Goal: Task Accomplishment & Management: Complete application form

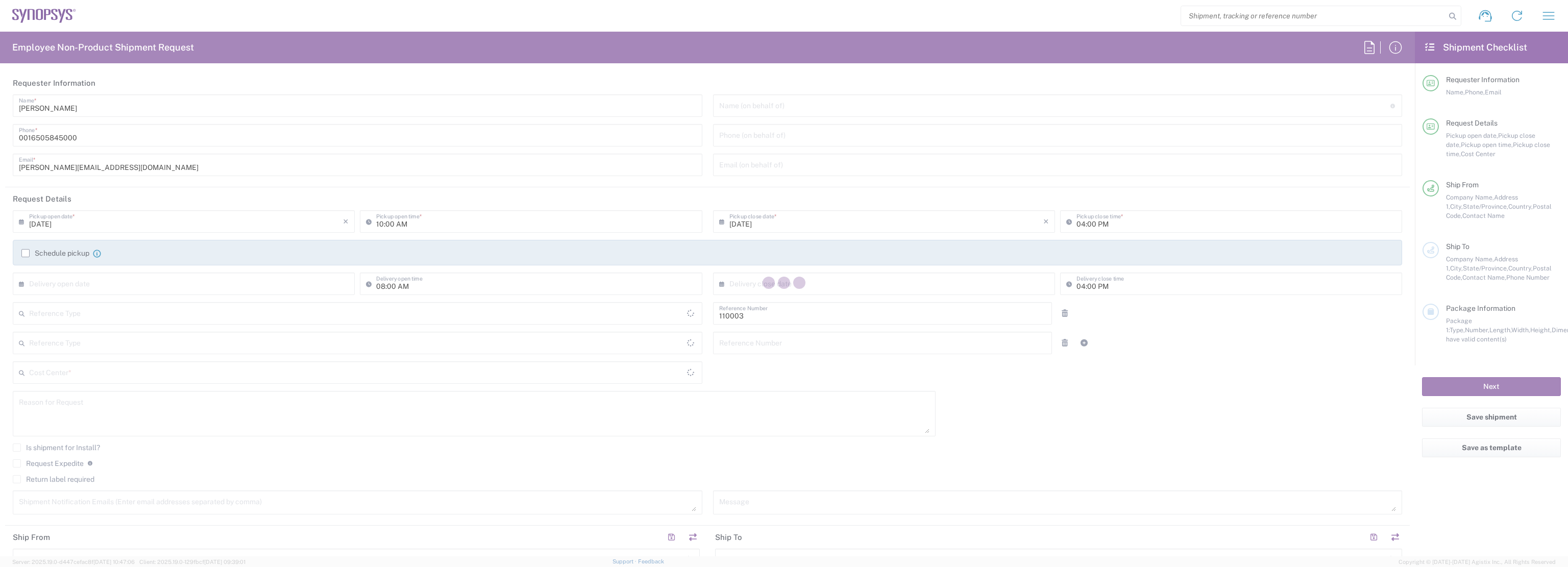
type input "Department"
type input "US01, FAC, MV/SV Fac 110003"
type input "[GEOGRAPHIC_DATA]"
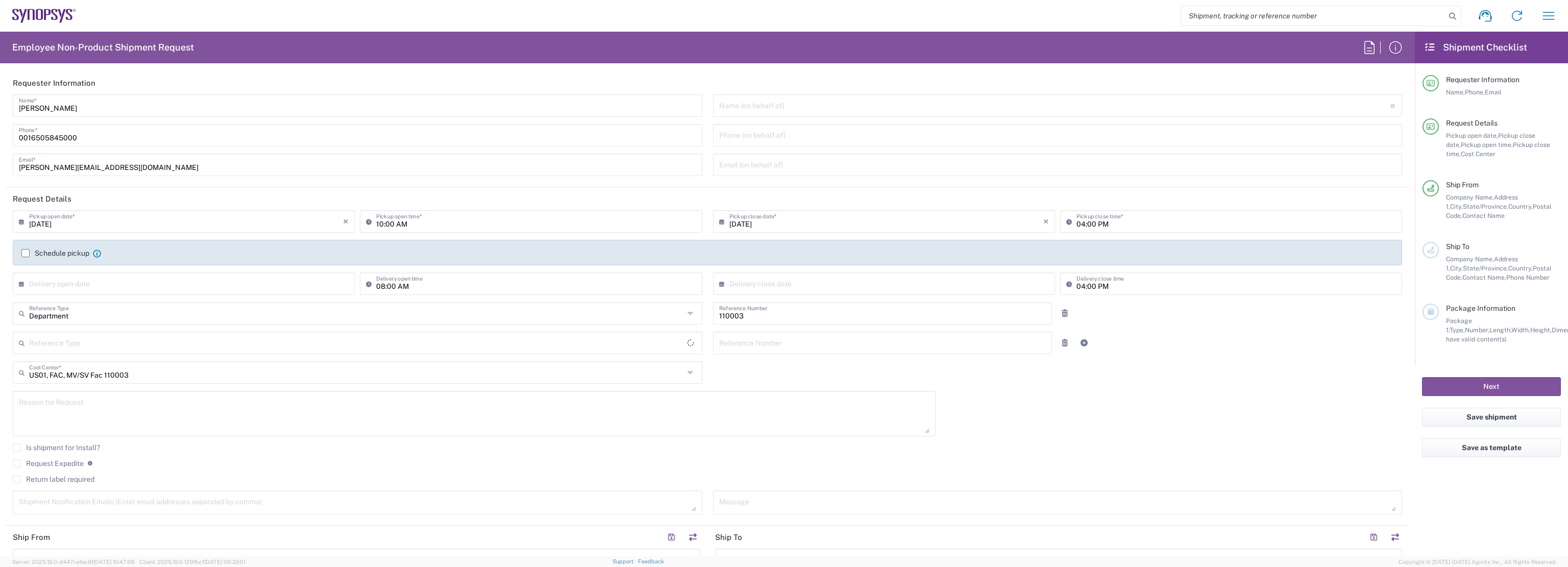
type input "[US_STATE]"
type input "Delivered at Place"
type input "[GEOGRAPHIC_DATA]"
drag, startPoint x: 0, startPoint y: 0, endPoint x: 526, endPoint y: 20, distance: 526.4
click at [522, 12] on div "Shipment request Shipment tracking Employee non-product shipment request My shi…" at bounding box center [820, 16] width 1488 height 24
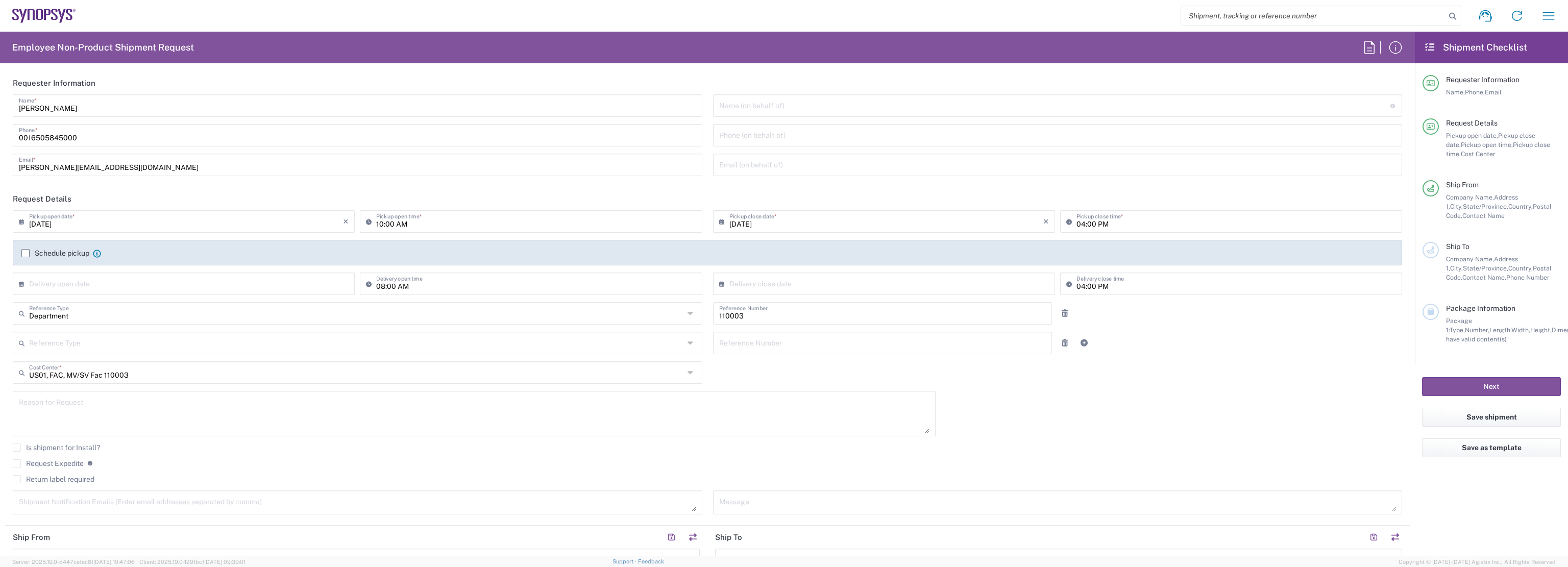
type input "Headquarters USSV"
drag, startPoint x: 1121, startPoint y: 16, endPoint x: 1137, endPoint y: 15, distance: 16.0
click at [1121, 16] on div "Shipment request Shipment tracking Employee non-product shipment request My shi…" at bounding box center [820, 16] width 1488 height 24
drag, startPoint x: 1290, startPoint y: 1, endPoint x: 1101, endPoint y: 21, distance: 190.1
click at [1101, 21] on div "Shipment request Shipment tracking Employee non-product shipment request My shi…" at bounding box center [820, 16] width 1488 height 24
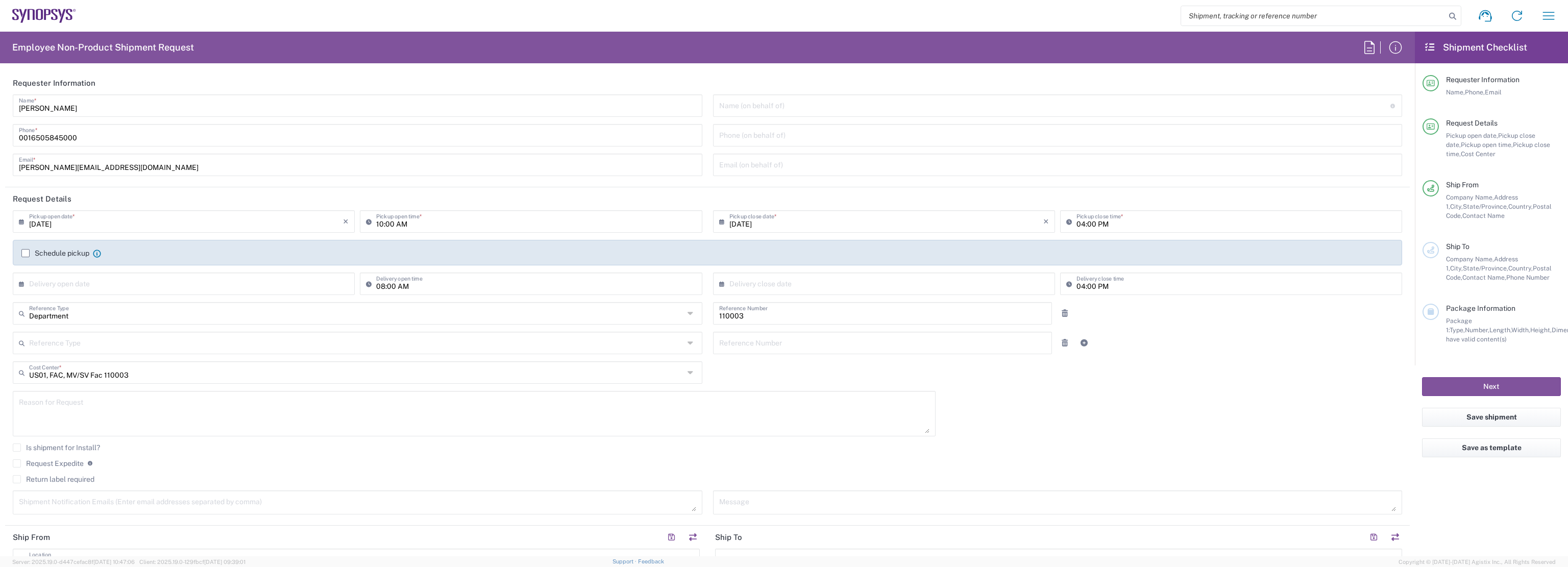
click at [1216, 352] on div "Reference Type Customer Ref Department Invoice Number Purchase Order RMA Refere…" at bounding box center [707, 347] width 1400 height 29
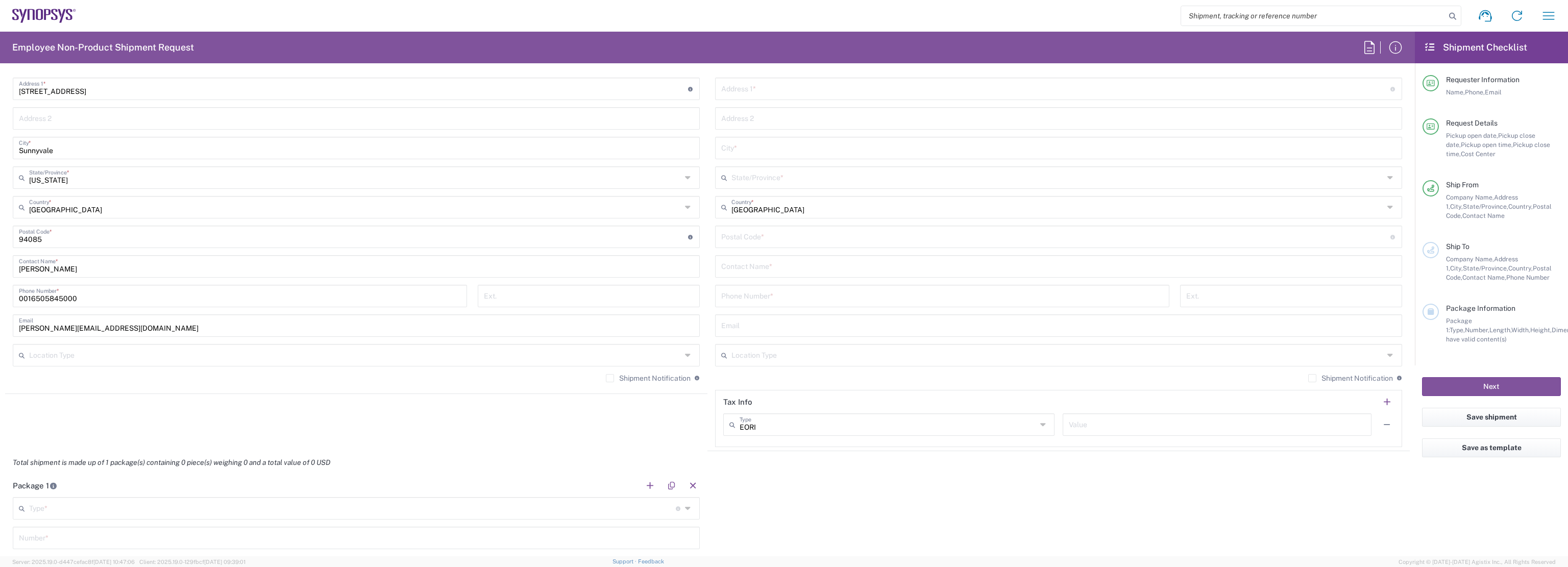
scroll to position [561, 0]
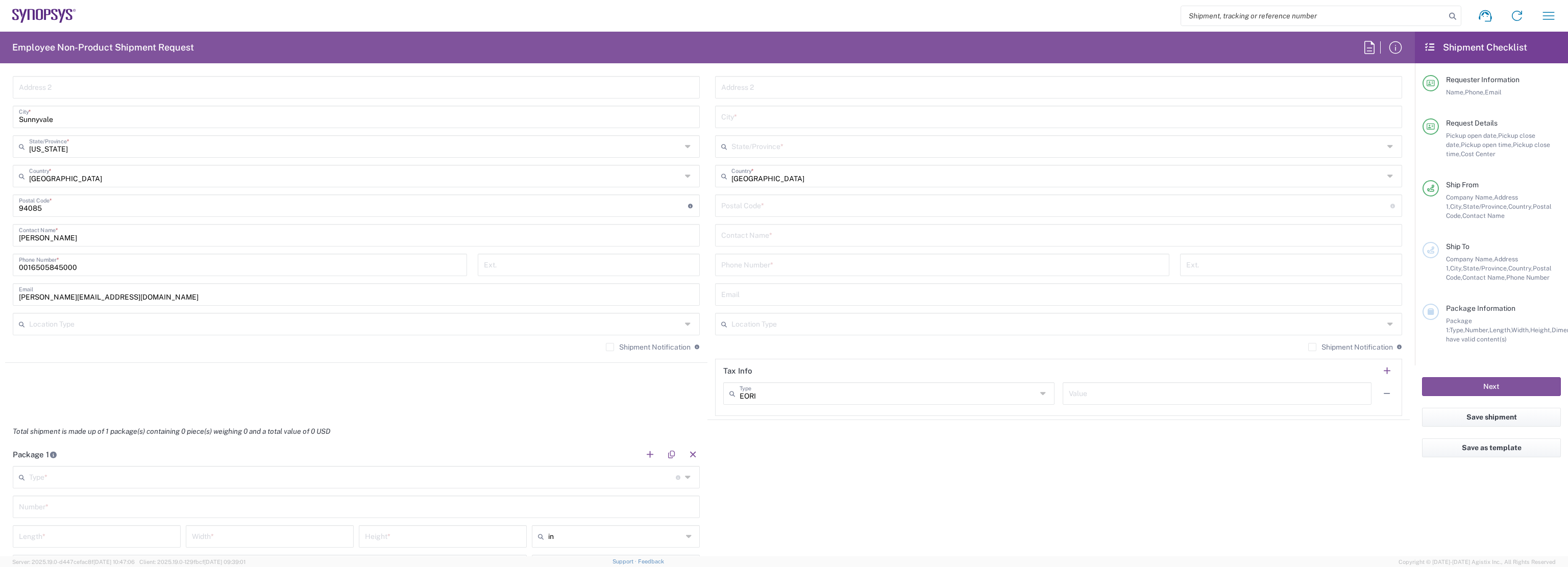
click at [945, 490] on div "Package 1 Type * Material used to package goods Bale(s) Basket(s) Bolt(s) Bottl…" at bounding box center [707, 538] width 1404 height 191
click at [1193, 475] on div "Package 1 Type * Material used to package goods Bale(s) Basket(s) Bolt(s) Bottl…" at bounding box center [707, 538] width 1404 height 191
click at [886, 467] on div "Package 1 Type * Material used to package goods Bale(s) Basket(s) Bolt(s) Bottl…" at bounding box center [707, 538] width 1404 height 191
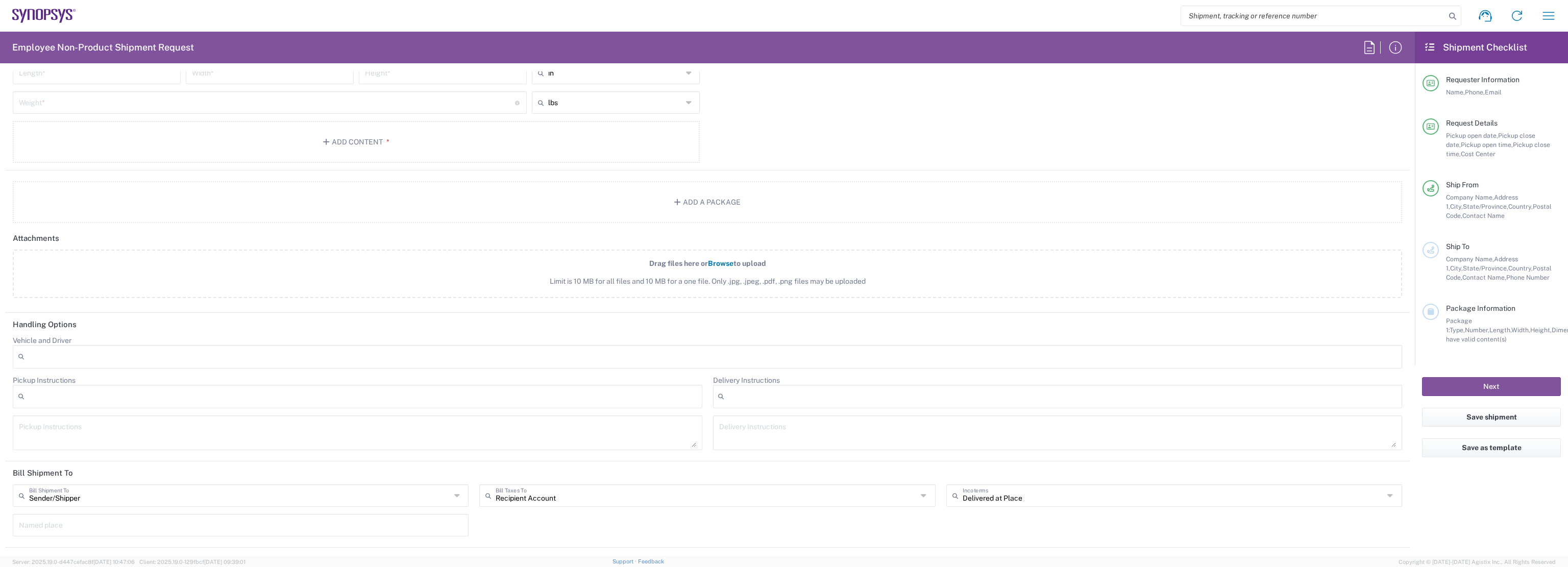
scroll to position [1078, 0]
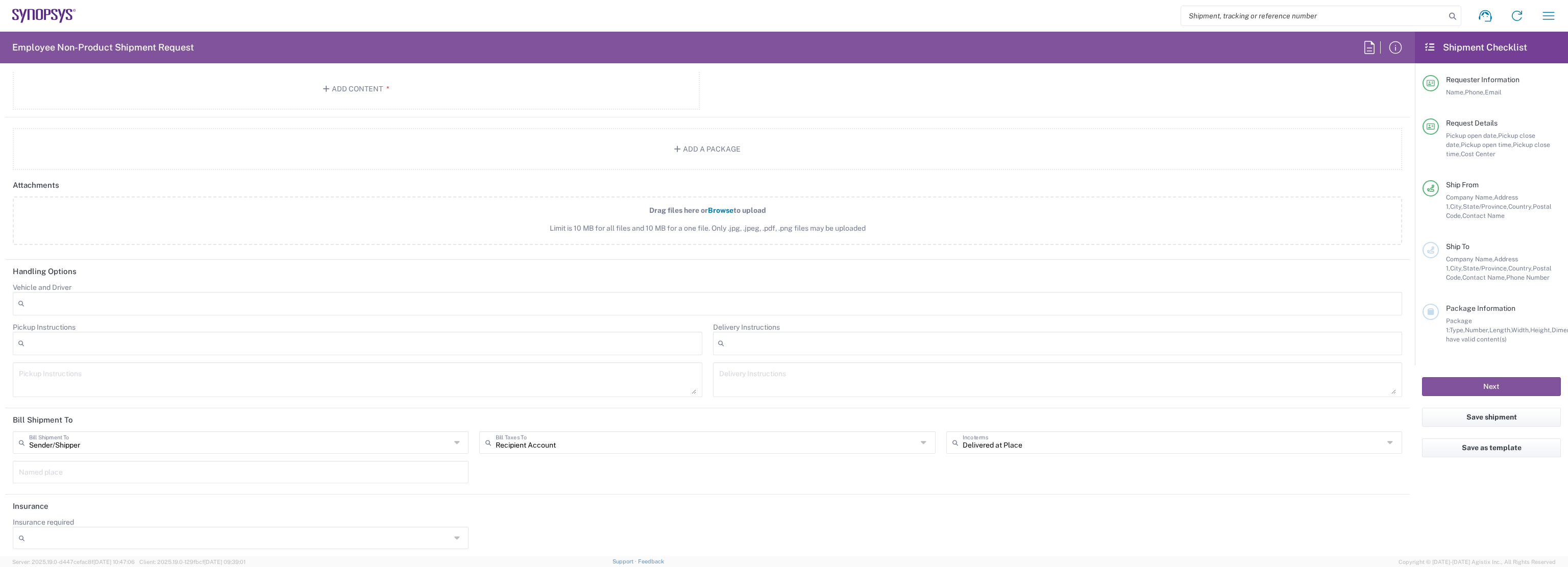
click at [858, 528] on div "Insurance required No Yes" at bounding box center [707, 536] width 1400 height 39
click at [912, 509] on header "Insurance" at bounding box center [707, 505] width 1404 height 23
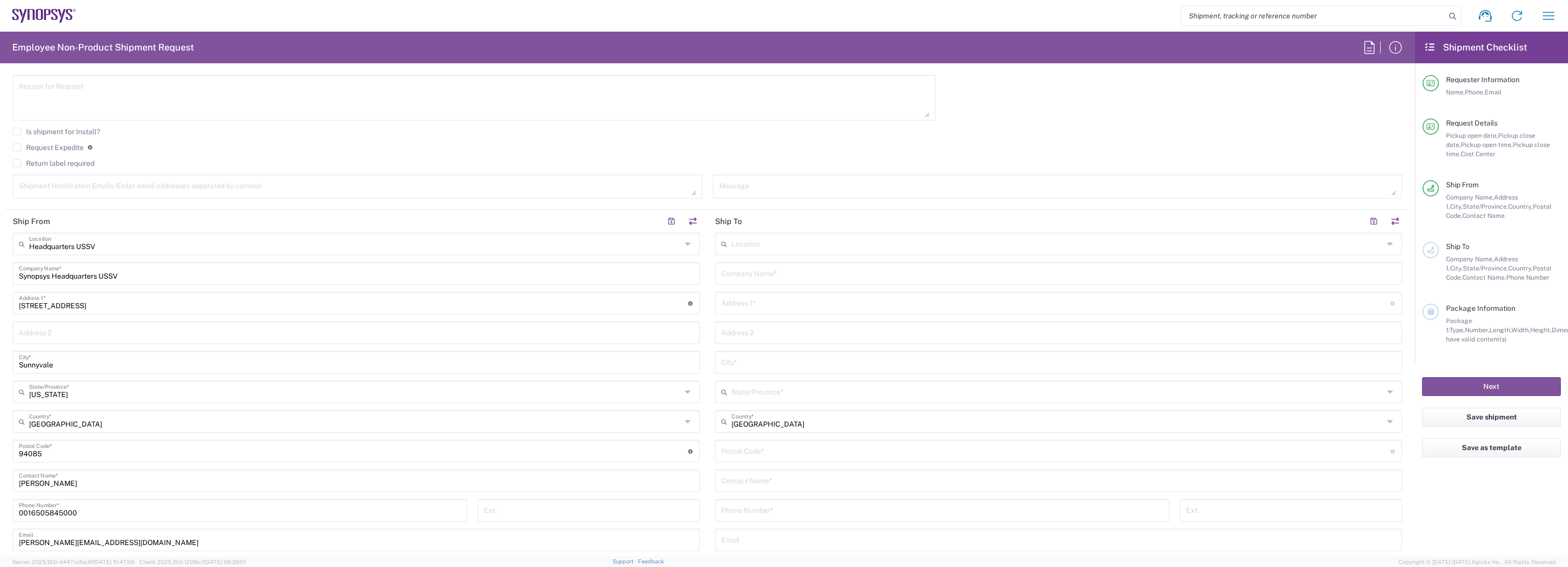
scroll to position [312, 0]
click at [982, 255] on div "Location" at bounding box center [1058, 247] width 687 height 23
click at [996, 247] on input "text" at bounding box center [1057, 246] width 652 height 18
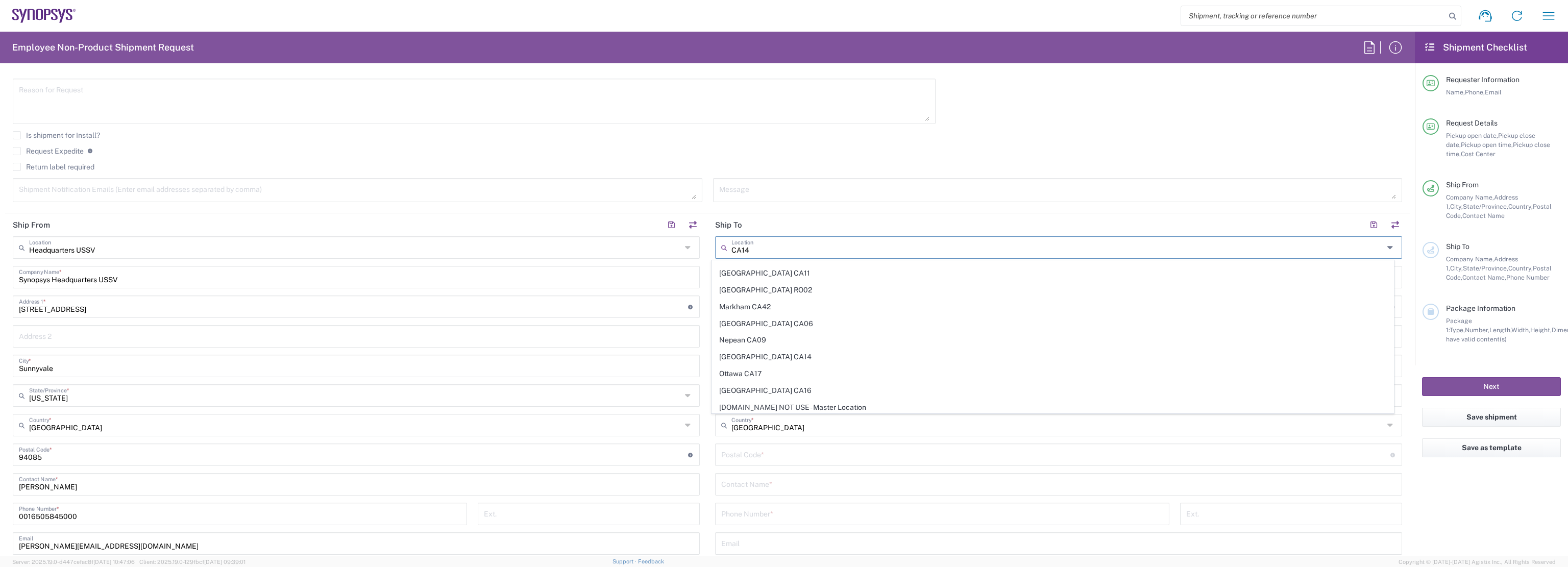
scroll to position [0, 0]
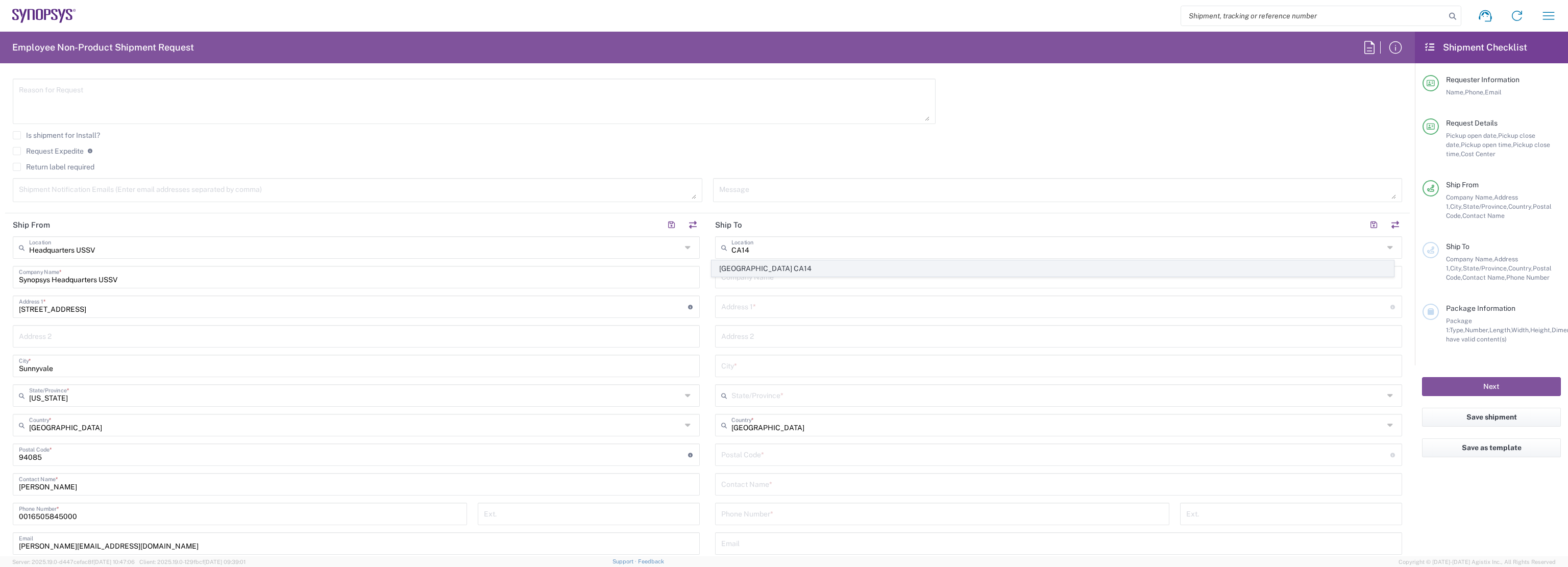
click at [775, 272] on span "[GEOGRAPHIC_DATA] CA14" at bounding box center [1052, 269] width 680 height 16
type input "[GEOGRAPHIC_DATA] CA14"
type input "Synopsys Canada ULC"
type input "450 March Road"
type input "Suite 401"
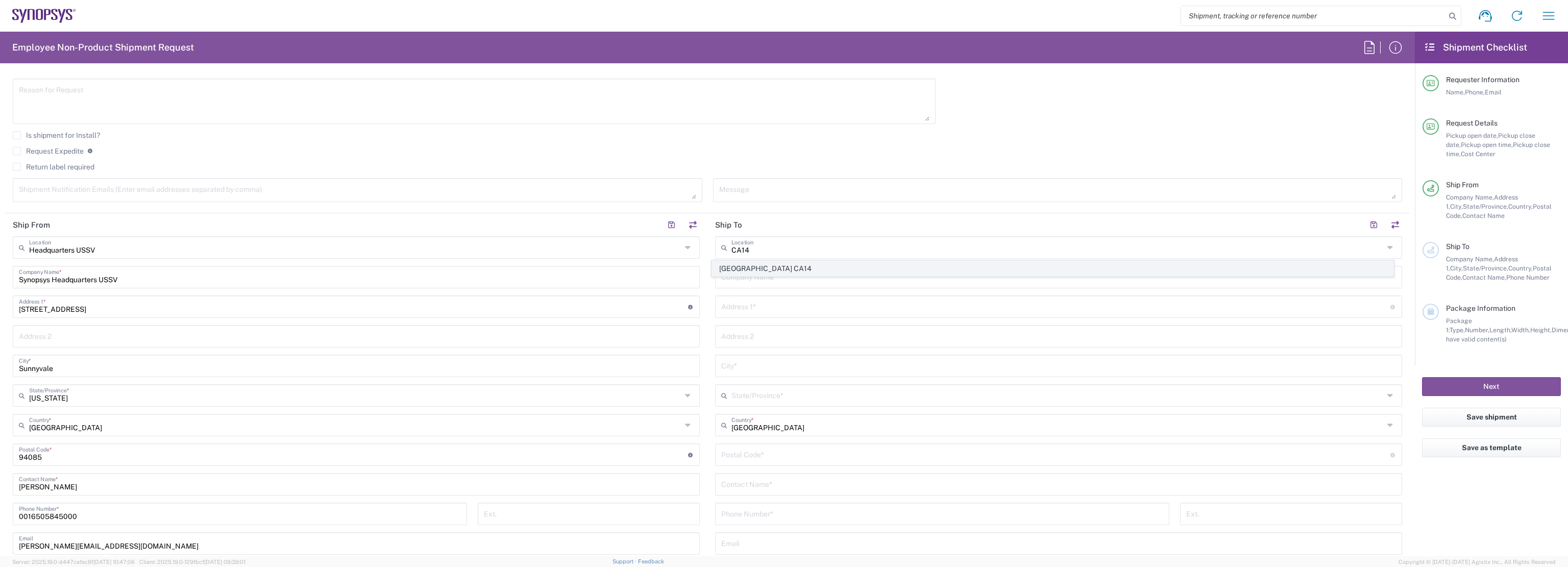
type input "Ottawa"
type input "[GEOGRAPHIC_DATA]"
type input "K2K 3K2"
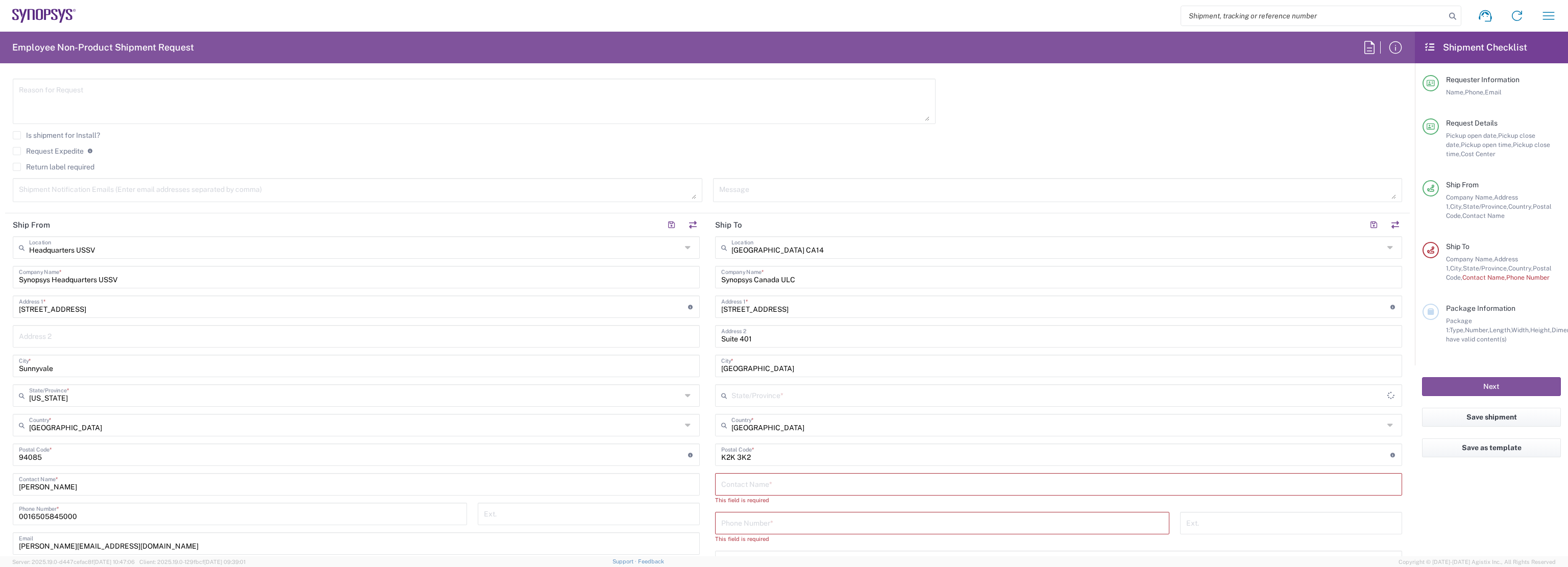
type input "Ontario"
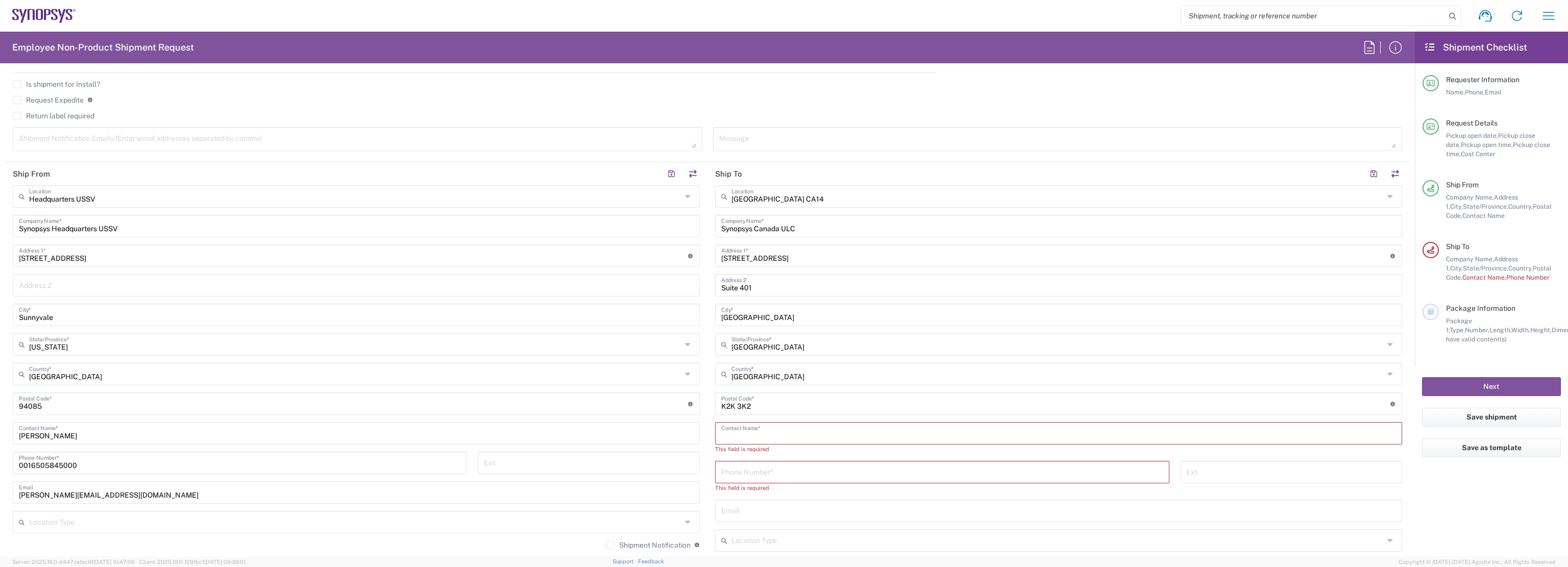
click at [777, 432] on input "text" at bounding box center [1058, 432] width 674 height 18
type input "Craig Forward"
click at [778, 461] on input "tel" at bounding box center [942, 462] width 442 height 18
paste input "16135520322"
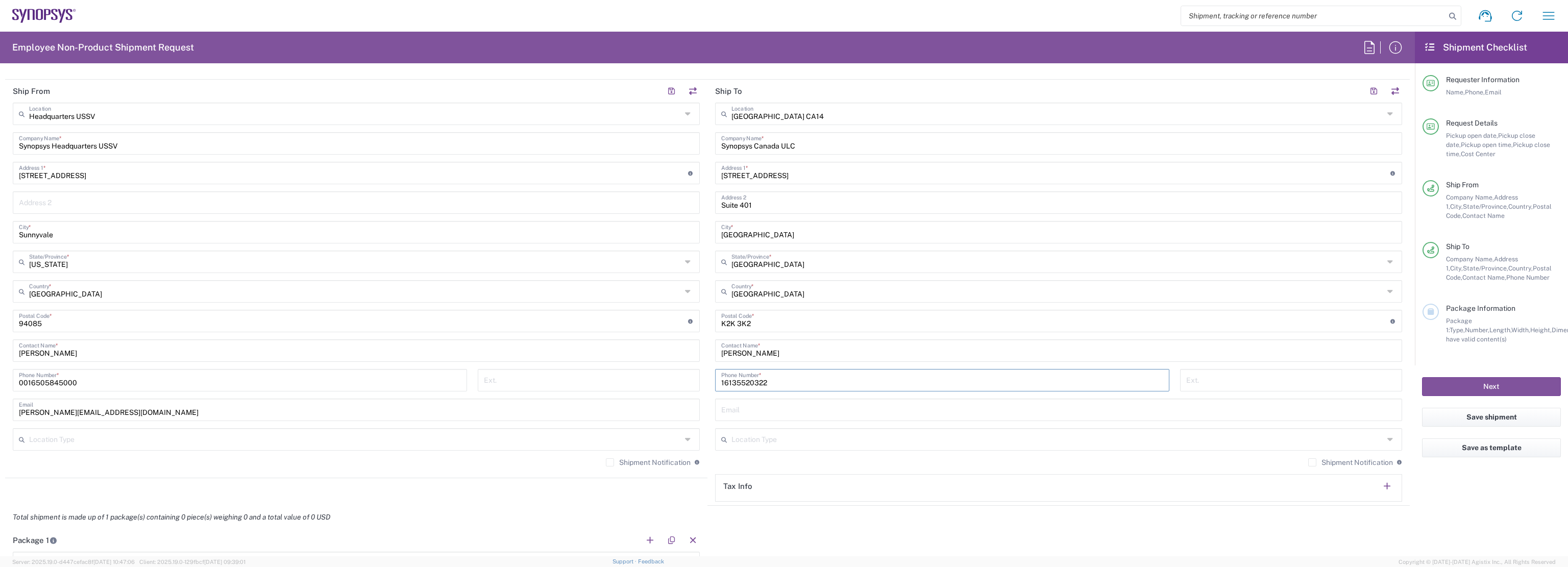
scroll to position [415, 0]
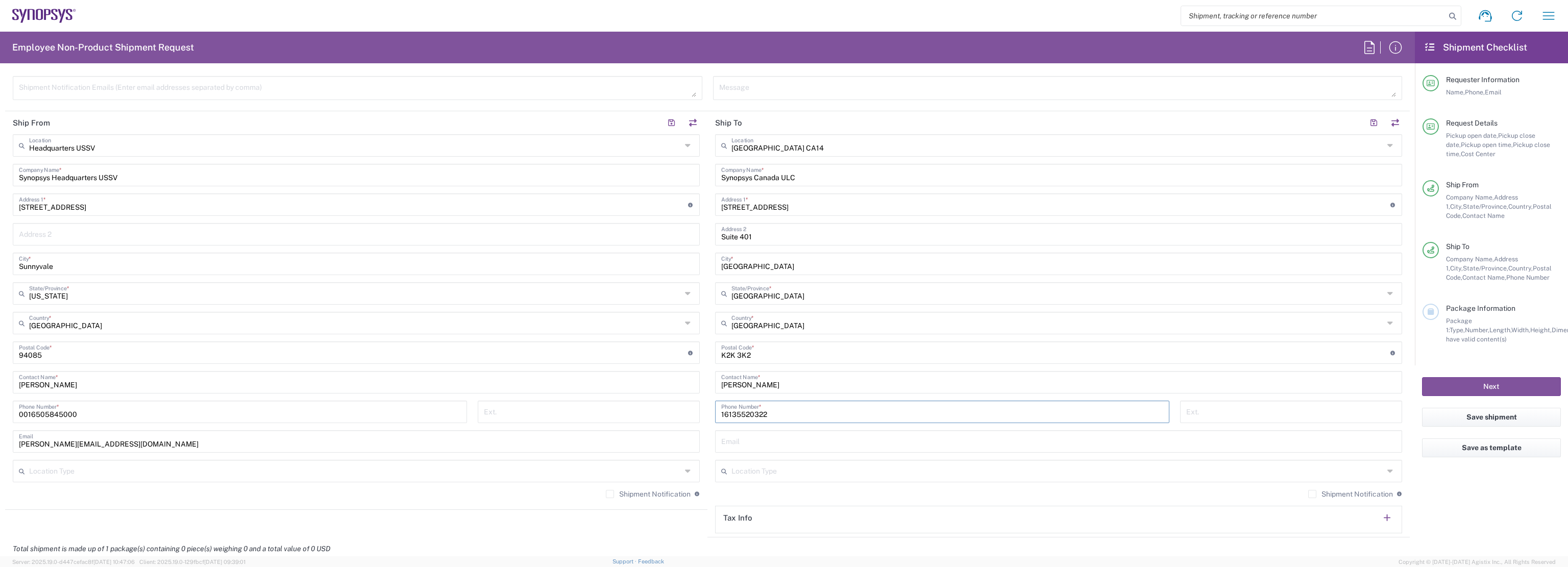
type input "16135520322"
click at [786, 439] on input "text" at bounding box center [1058, 440] width 674 height 18
click at [760, 443] on input "text" at bounding box center [1058, 440] width 674 height 18
paste input "forward@synopsys.com"
type input "forward@synopsys.com"
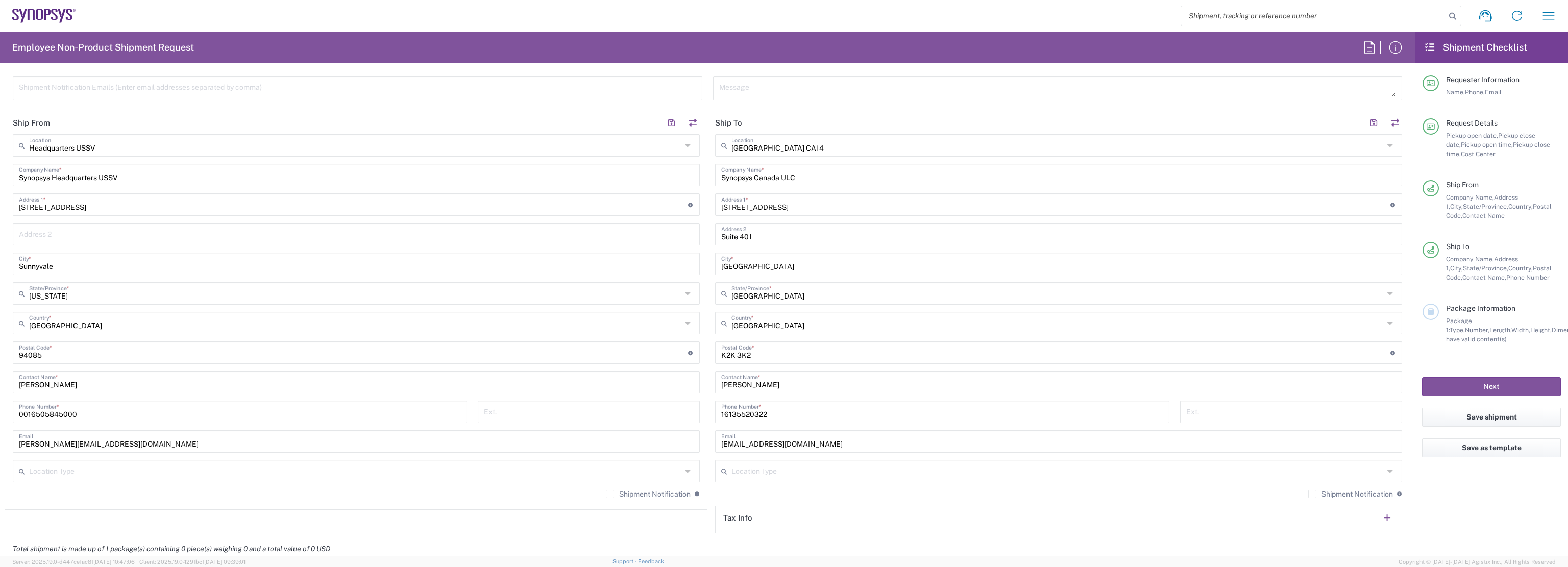
click at [641, 525] on agx-shipment-stop-widget "Ship From Headquarters USSV Location Headquarters USSV Aachen DE04 Agrate Brian…" at bounding box center [356, 325] width 702 height 426
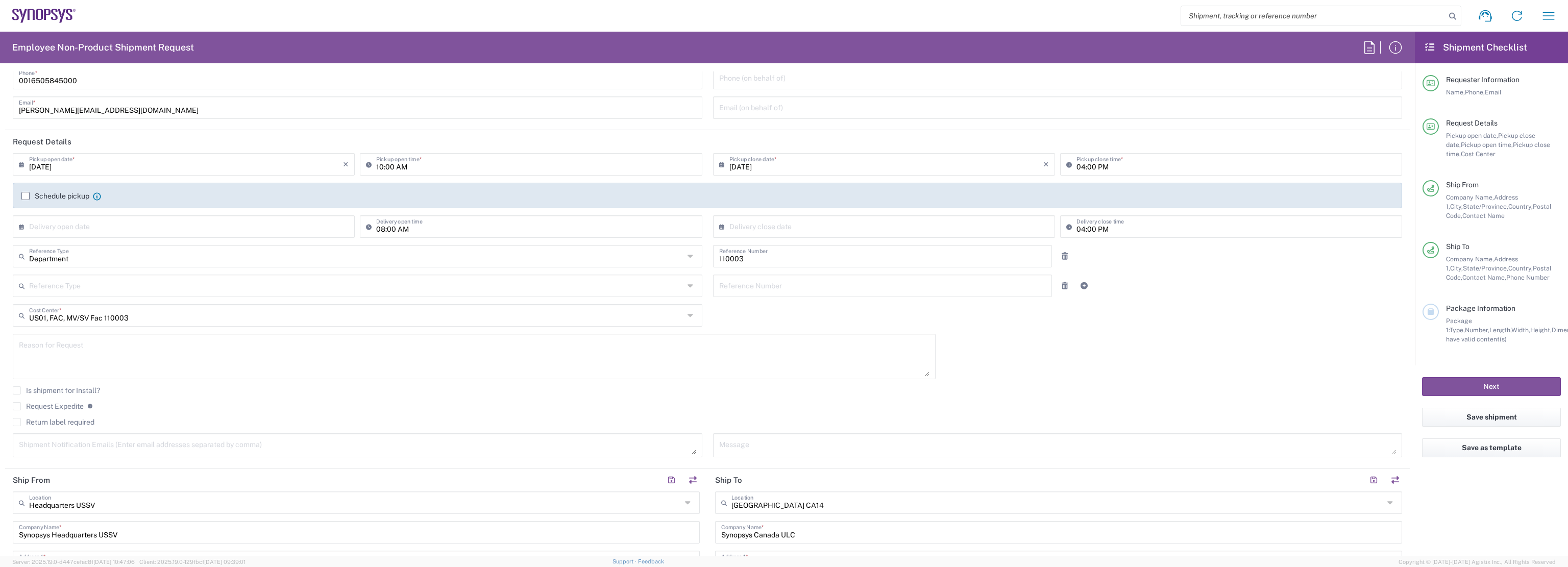
scroll to position [0, 0]
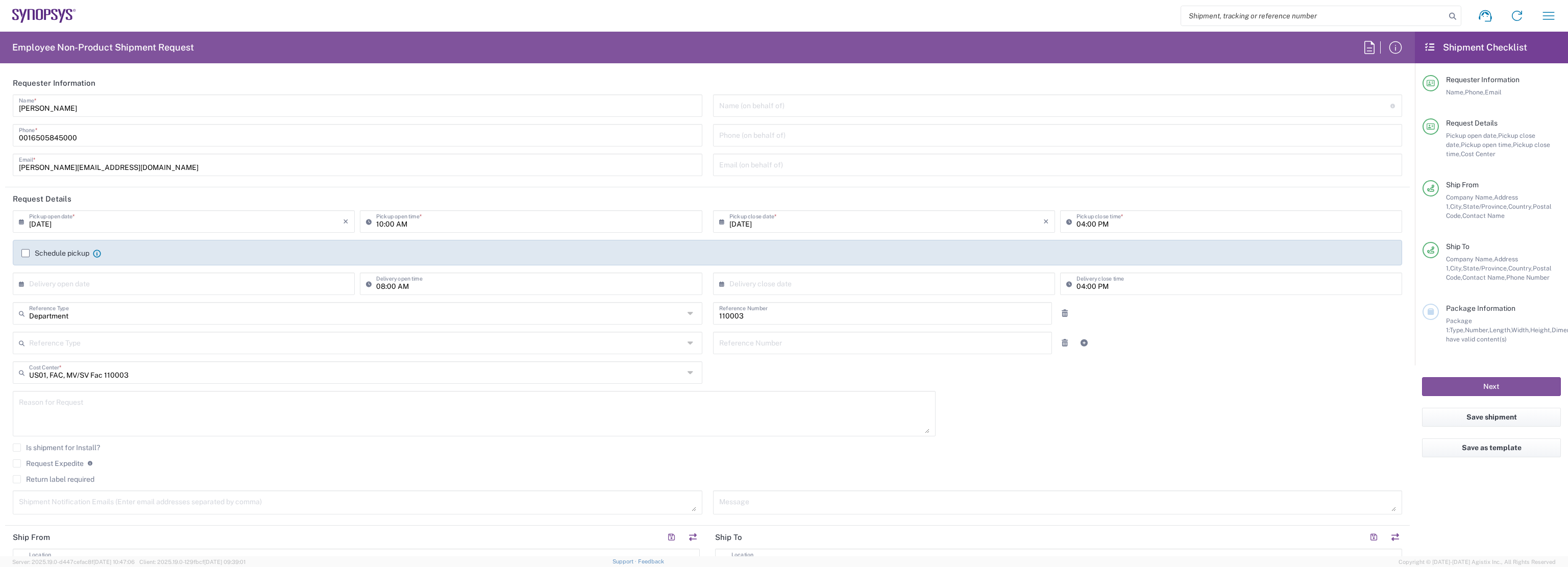
click at [0, 279] on form "Requester Information Edmund Woo Name * 0016505845000 Phone * edmundw@synopsys.…" at bounding box center [707, 314] width 1415 height 485
click at [0, 256] on form "Requester Information Edmund Woo Name * 0016505845000 Phone * edmundw@synopsys.…" at bounding box center [707, 314] width 1415 height 485
click at [1063, 414] on div "09/18/2025 × Pickup open date * Cancel Apply 10:00 AM Pickup open time * 09/18/…" at bounding box center [707, 366] width 1400 height 311
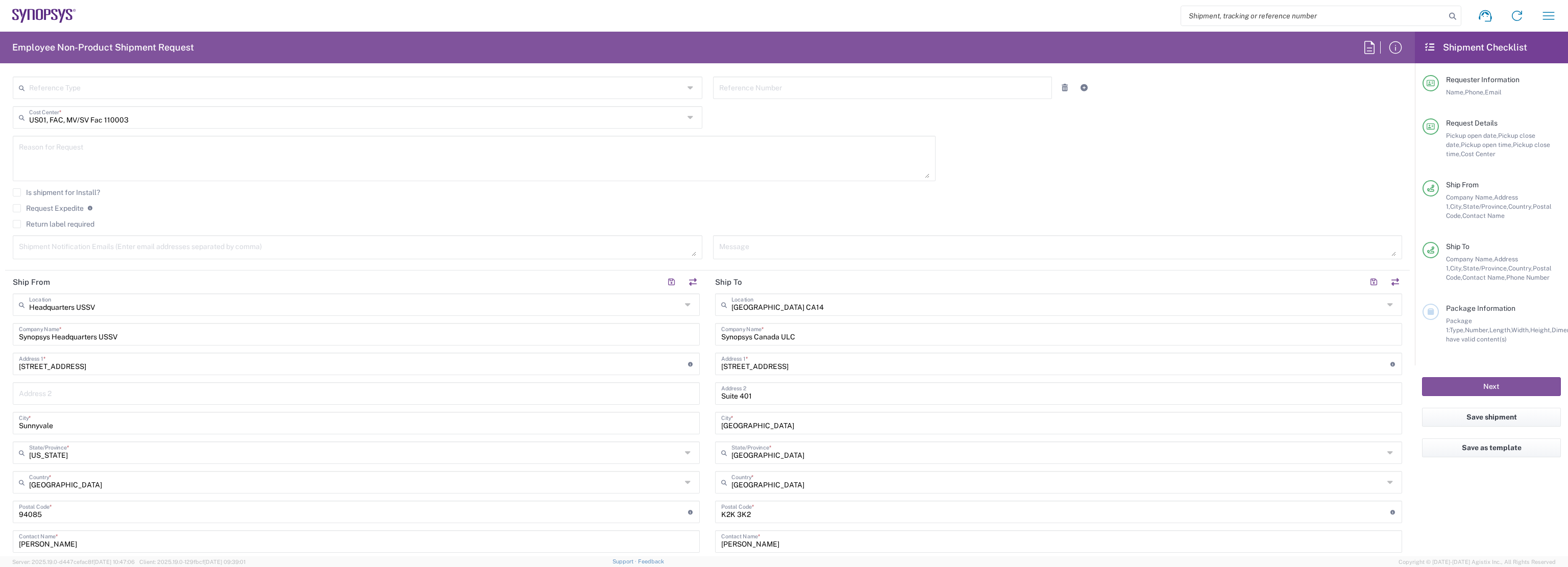
scroll to position [204, 0]
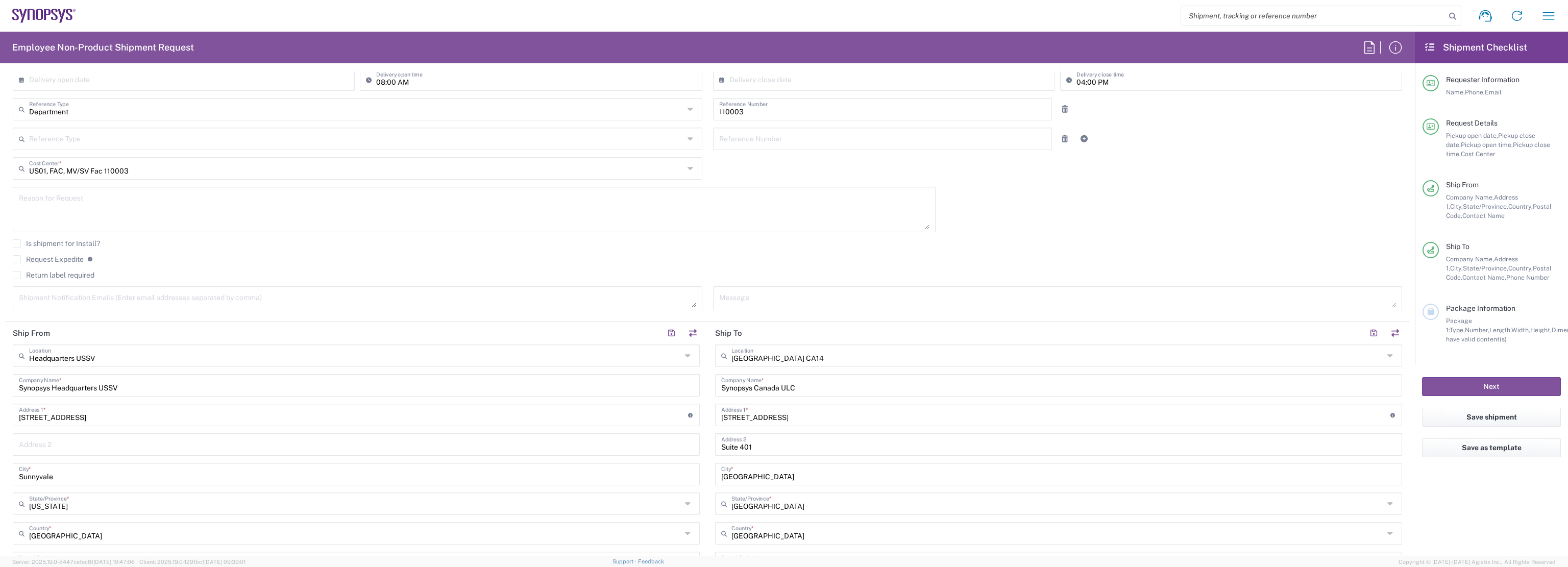
click at [18, 258] on label "Request Expedite" at bounding box center [48, 259] width 71 height 8
click at [17, 259] on input "Request Expedite" at bounding box center [17, 259] width 0 height 0
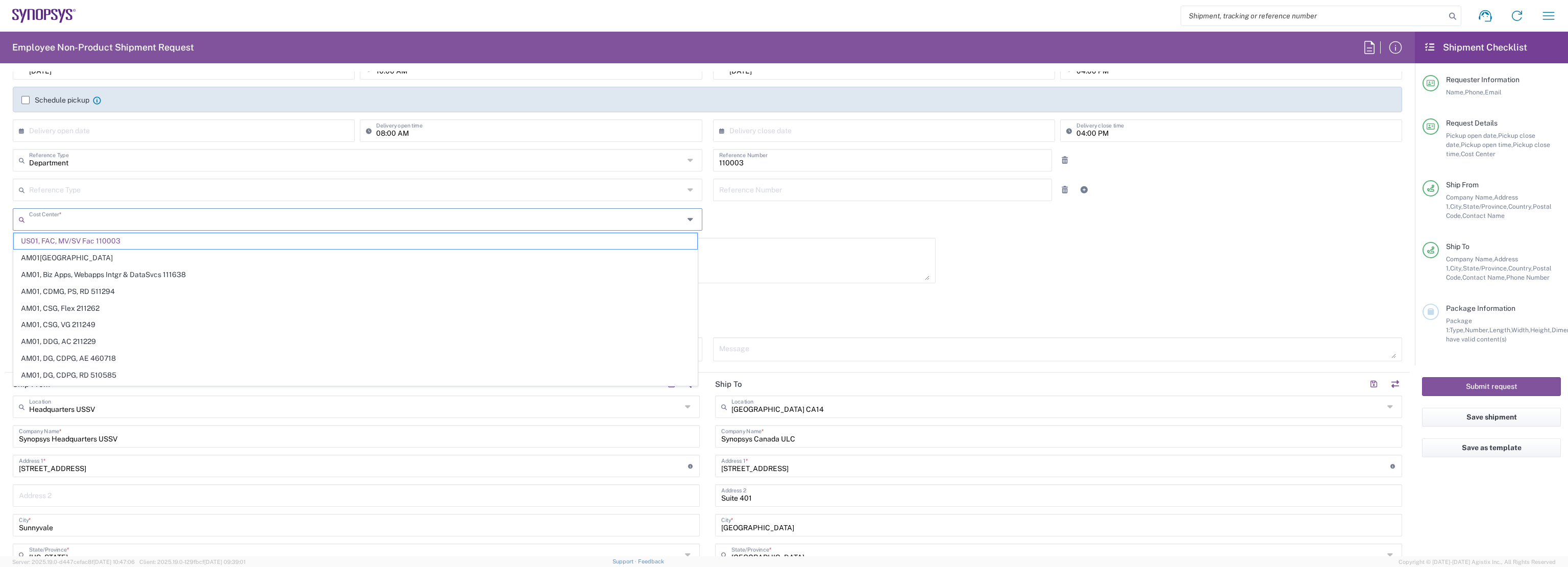
click at [167, 215] on input "text" at bounding box center [356, 218] width 655 height 18
paste input "US01, GMC Admin 211253"
click at [133, 220] on input "US01, GMC Admin 211253" at bounding box center [358, 218] width 658 height 18
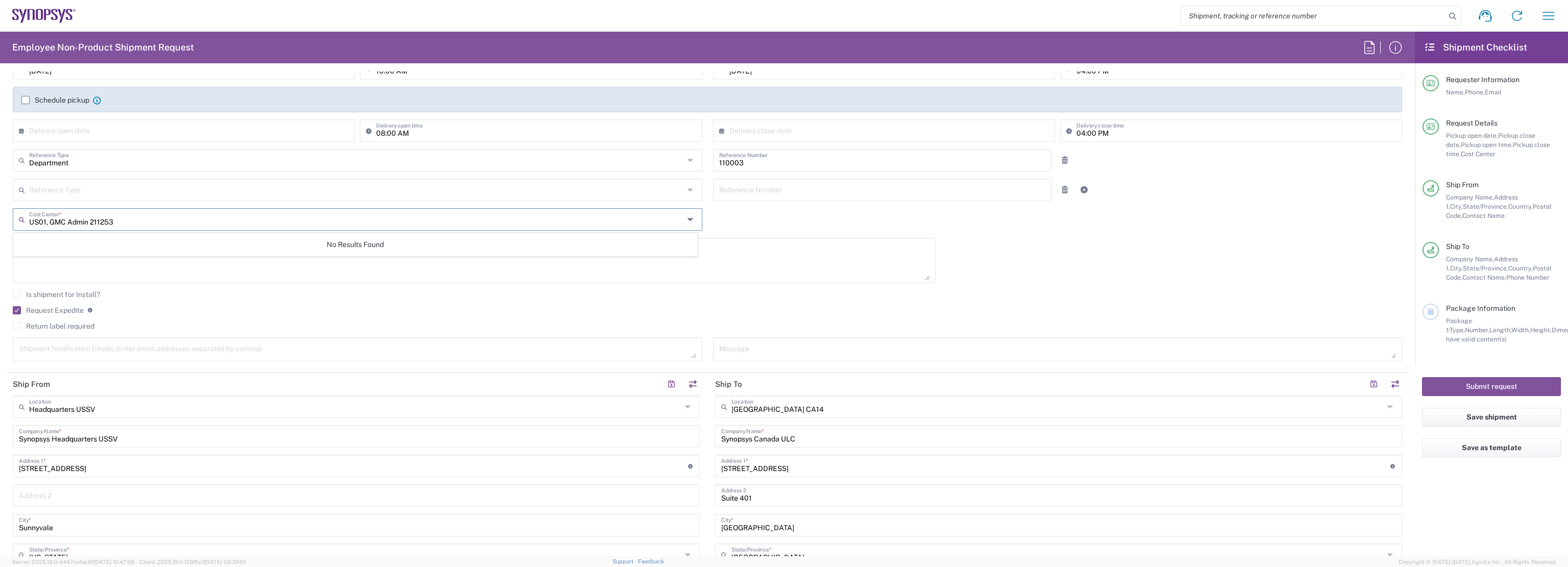
type input "US01, GMC Admin 211253"
click at [737, 223] on div "09/18/2025 × Pickup open date * Cancel Apply 10:00 AM Pickup open time * 09/18/…" at bounding box center [707, 212] width 1400 height 311
click at [687, 223] on icon at bounding box center [692, 219] width 9 height 17
click at [607, 225] on input "text" at bounding box center [358, 218] width 658 height 18
paste input "US01, GMC Admin 211253"
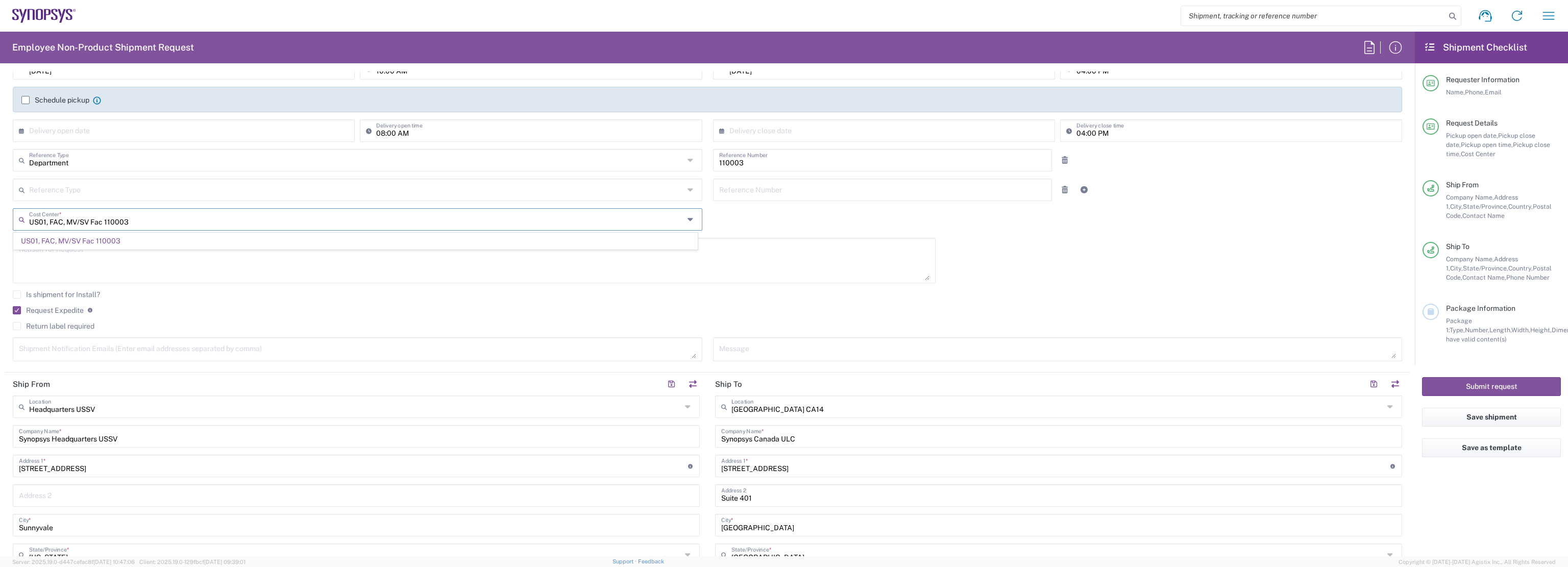
drag, startPoint x: 443, startPoint y: 217, endPoint x: 0, endPoint y: 206, distance: 443.1
click at [0, 206] on form "Requester Information Edmund Woo Name * 0016505845000 Phone * edmundw@synopsys.…" at bounding box center [707, 314] width 1415 height 485
paste input "GMC Admin 21125"
type input "US01, GMC Admin 211253"
drag, startPoint x: 165, startPoint y: 225, endPoint x: 0, endPoint y: 219, distance: 165.1
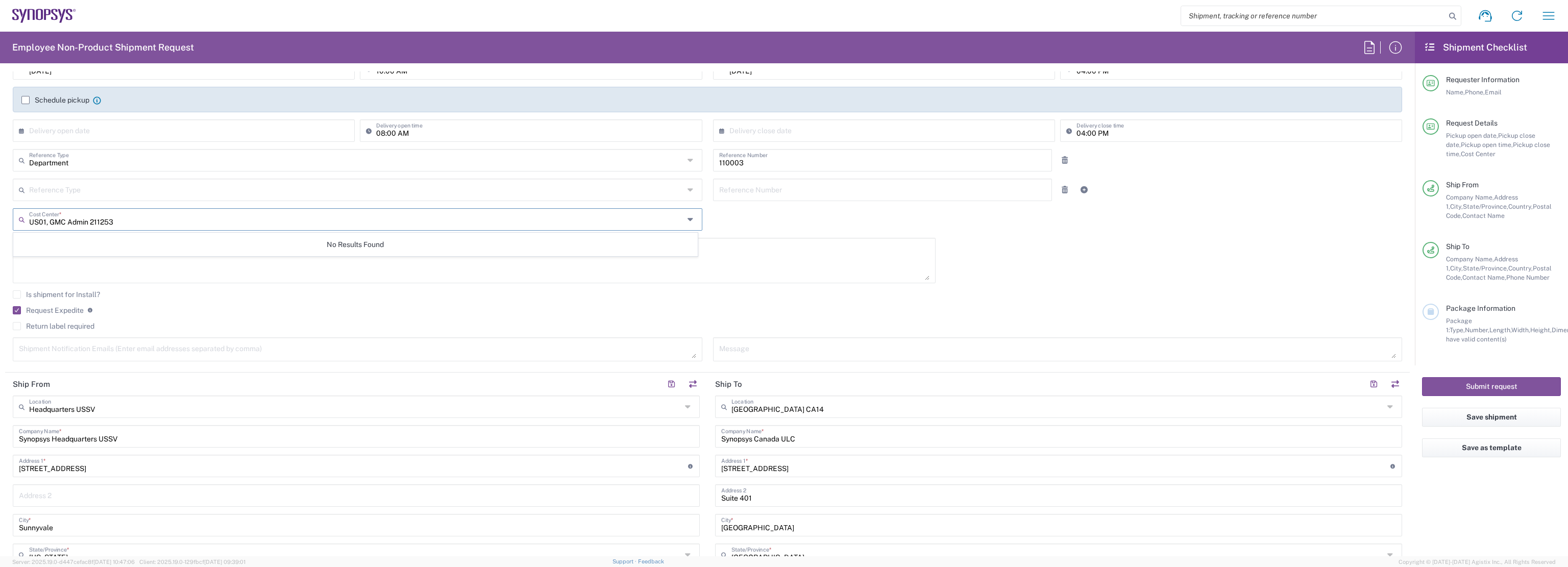
click at [0, 219] on form "Requester Information Edmund Woo Name * 0016505845000 Phone * edmundw@synopsys.…" at bounding box center [707, 314] width 1415 height 485
type input "US01, GMC A"
click at [106, 242] on span "US01, GMC Admin 211253" at bounding box center [355, 241] width 684 height 16
type input "211253"
type input "US01, GMC Admin 211253"
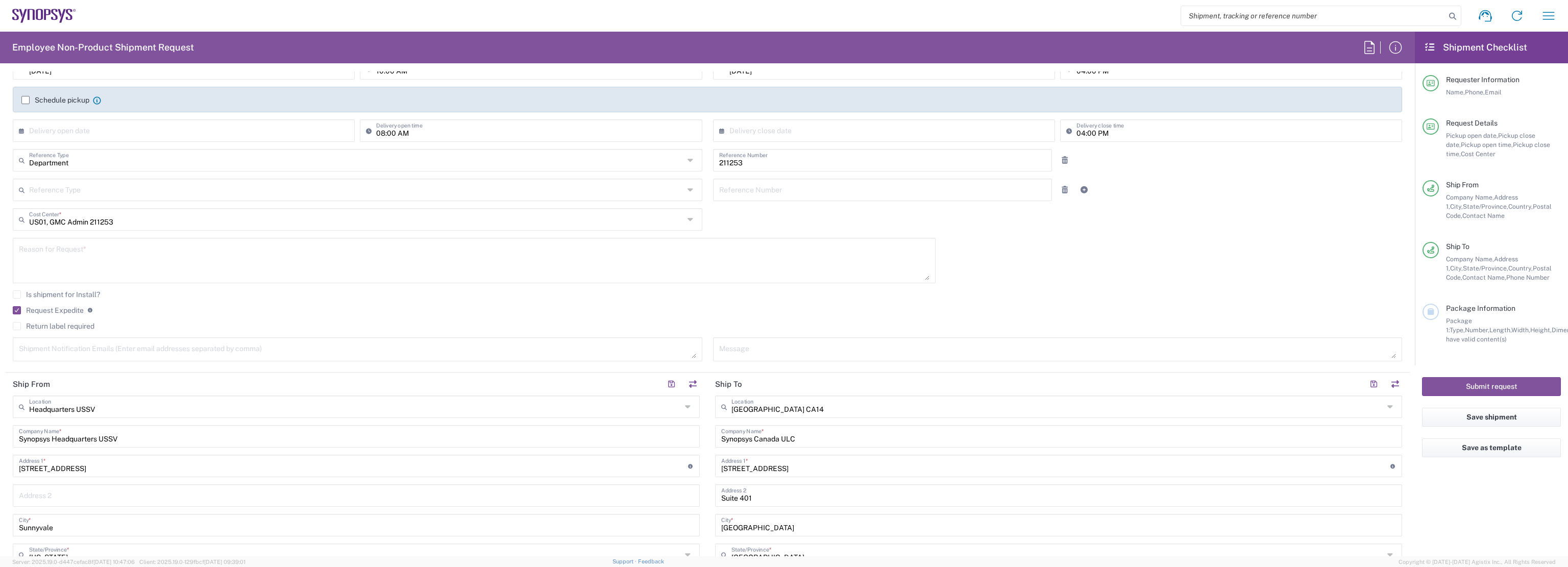
click at [0, 281] on form "Requester Information Edmund Woo Name * 0016505845000 Phone * edmundw@synopsys.…" at bounding box center [707, 314] width 1415 height 485
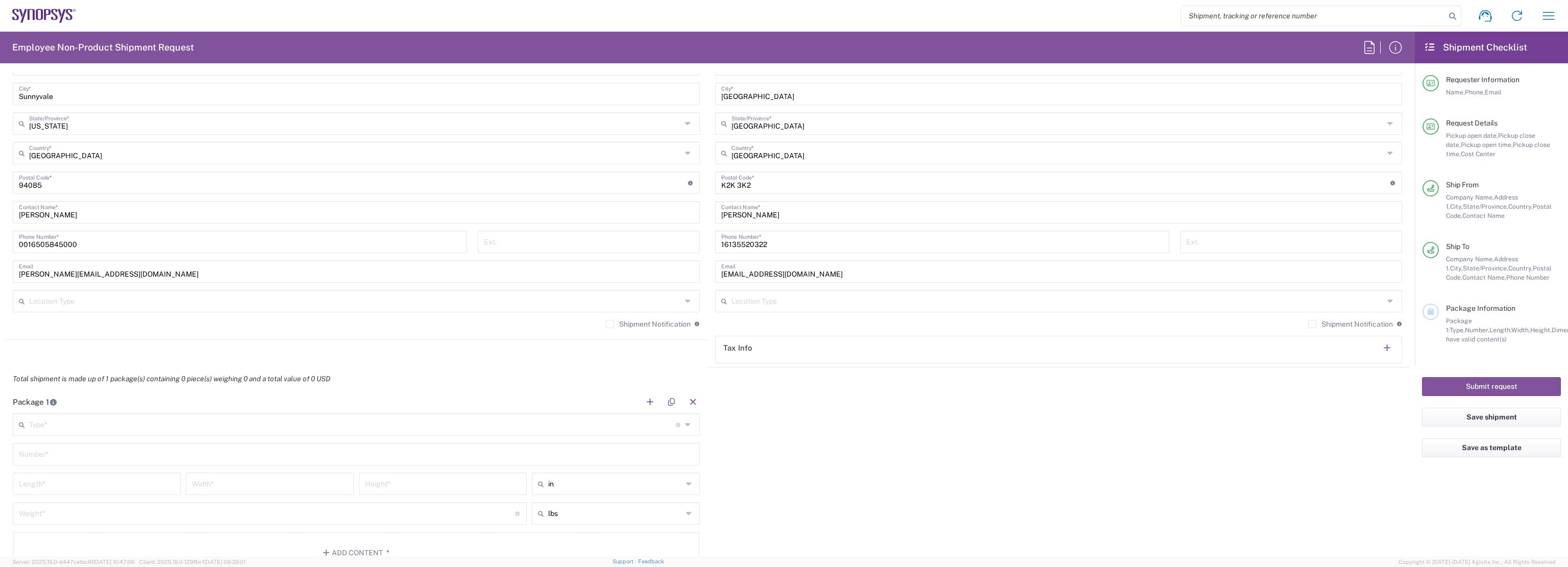
scroll to position [612, 0]
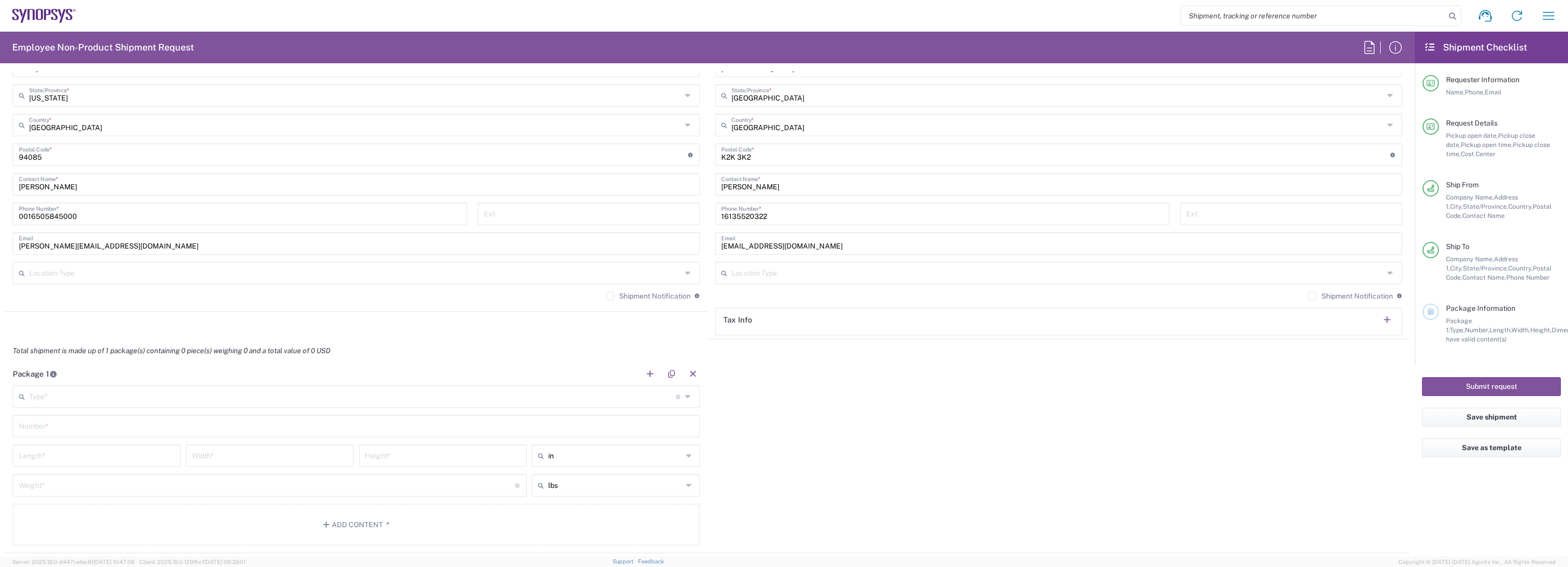
click at [127, 402] on input "text" at bounding box center [352, 396] width 647 height 18
click at [106, 418] on span "Tube" at bounding box center [353, 417] width 680 height 16
type input "Tube"
type input "38"
type input "6"
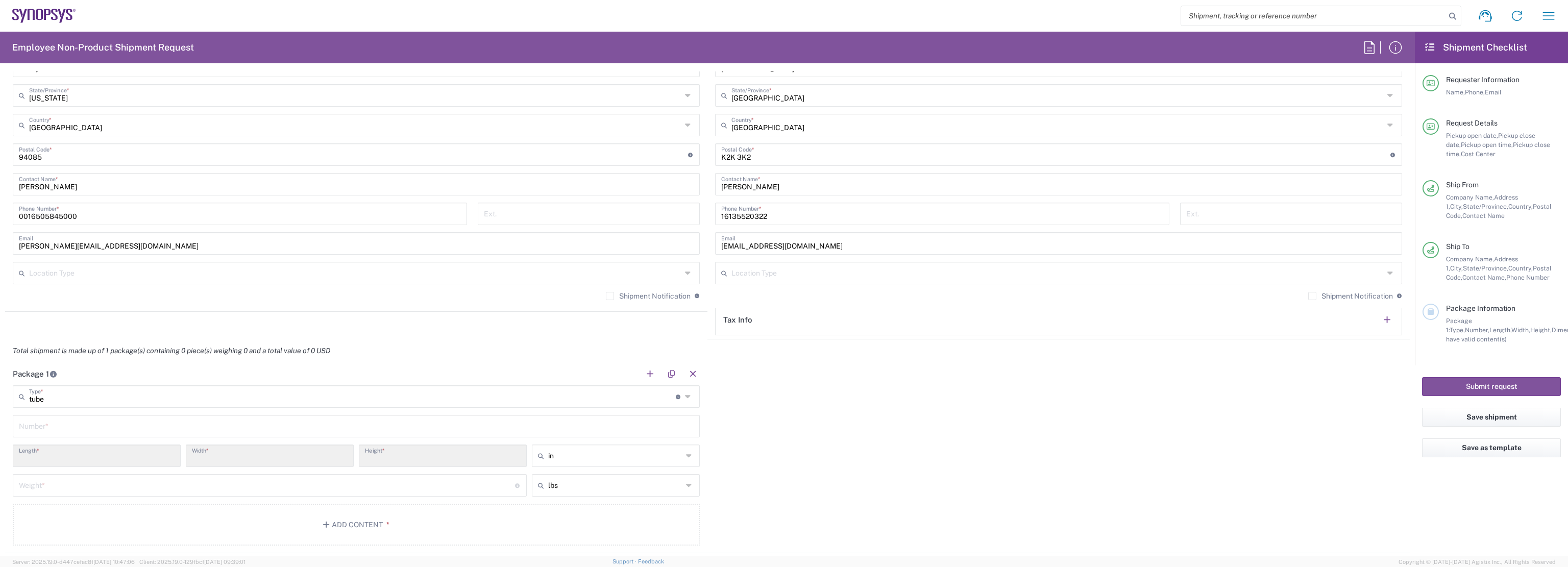
type input "6"
click at [84, 427] on input "text" at bounding box center [356, 425] width 674 height 18
type input "3"
click at [0, 489] on form "Requester Information Edmund Woo Name * 0016505845000 Phone * edmundw@synopsys.…" at bounding box center [707, 314] width 1415 height 485
click at [161, 482] on input "number" at bounding box center [267, 484] width 496 height 18
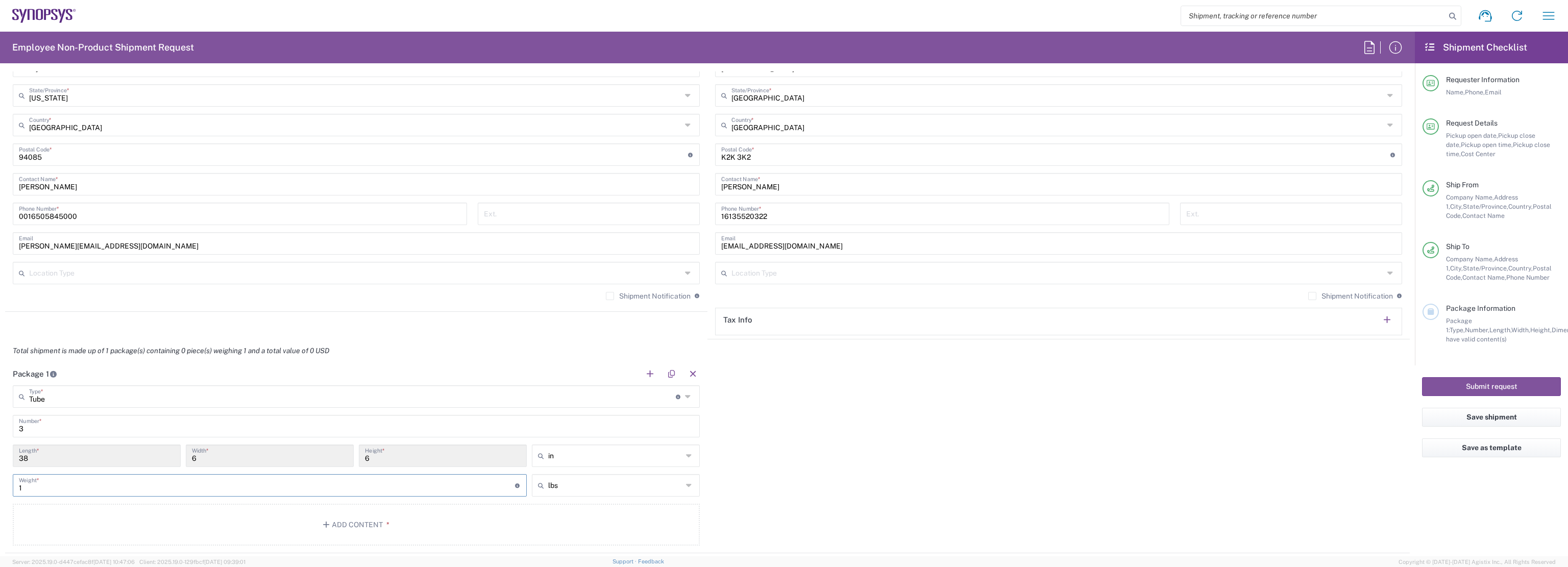
type input "1"
click at [0, 484] on form "Requester Information Edmund Woo Name * 0016505845000 Phone * edmundw@synopsys.…" at bounding box center [707, 314] width 1415 height 485
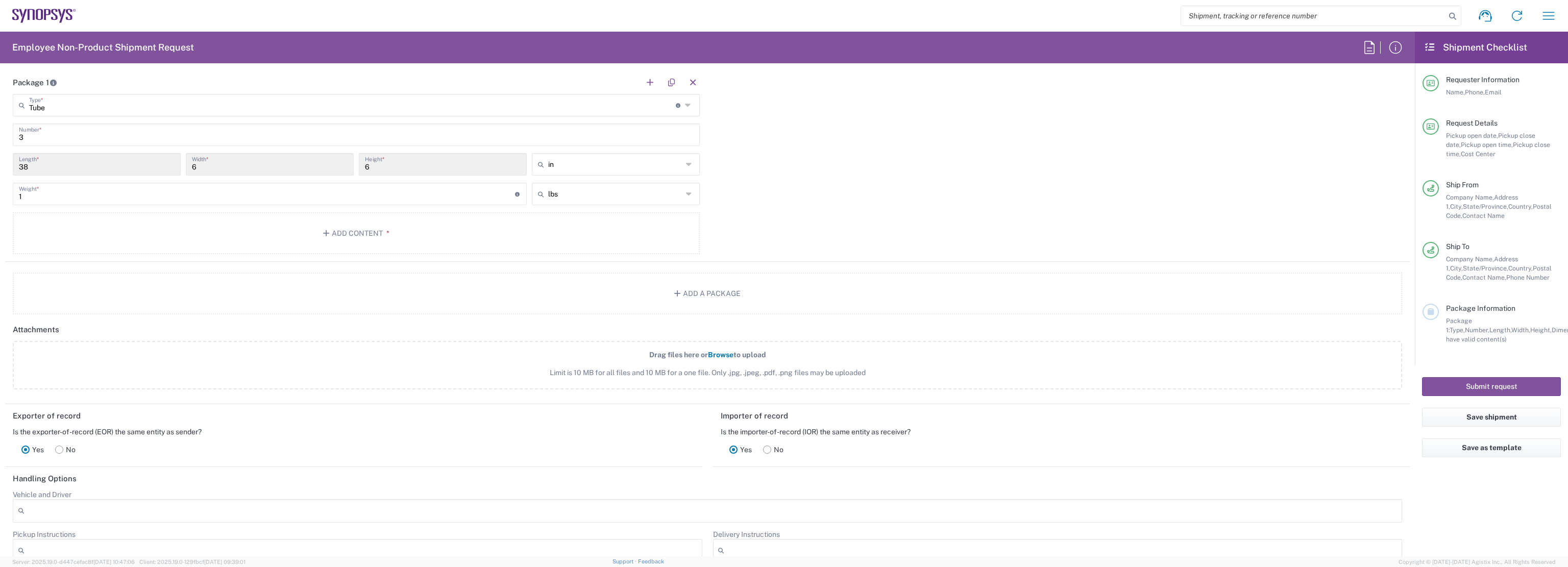
scroll to position [969, 0]
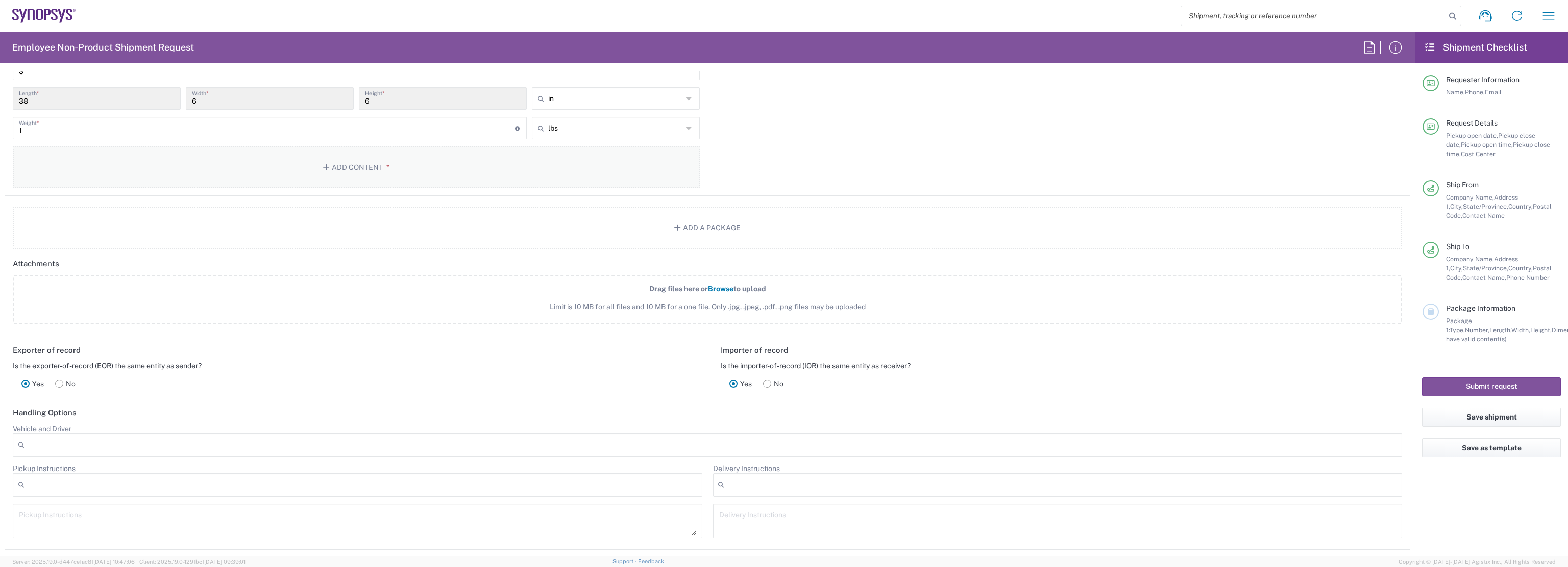
click at [357, 168] on button "Add Content *" at bounding box center [356, 167] width 687 height 42
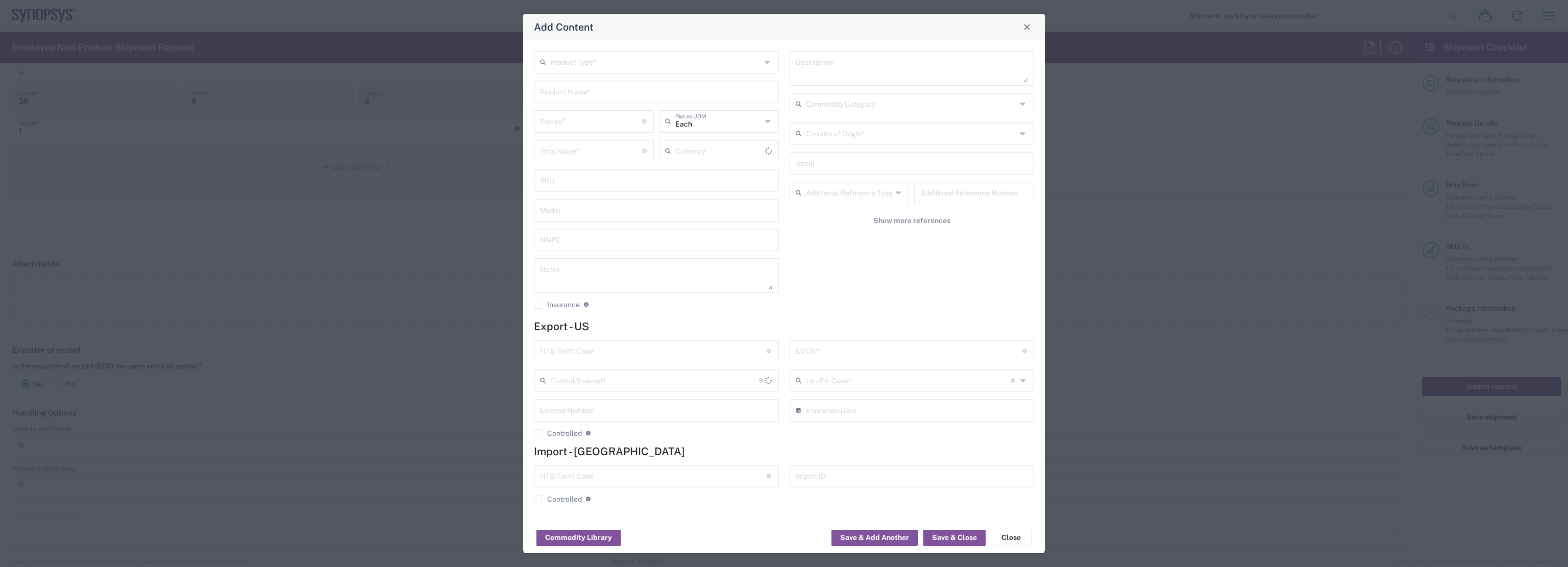
type input "US Dollar"
click at [641, 61] on input "text" at bounding box center [655, 61] width 211 height 18
click at [636, 79] on span "Documents" at bounding box center [656, 84] width 243 height 16
type input "Documents"
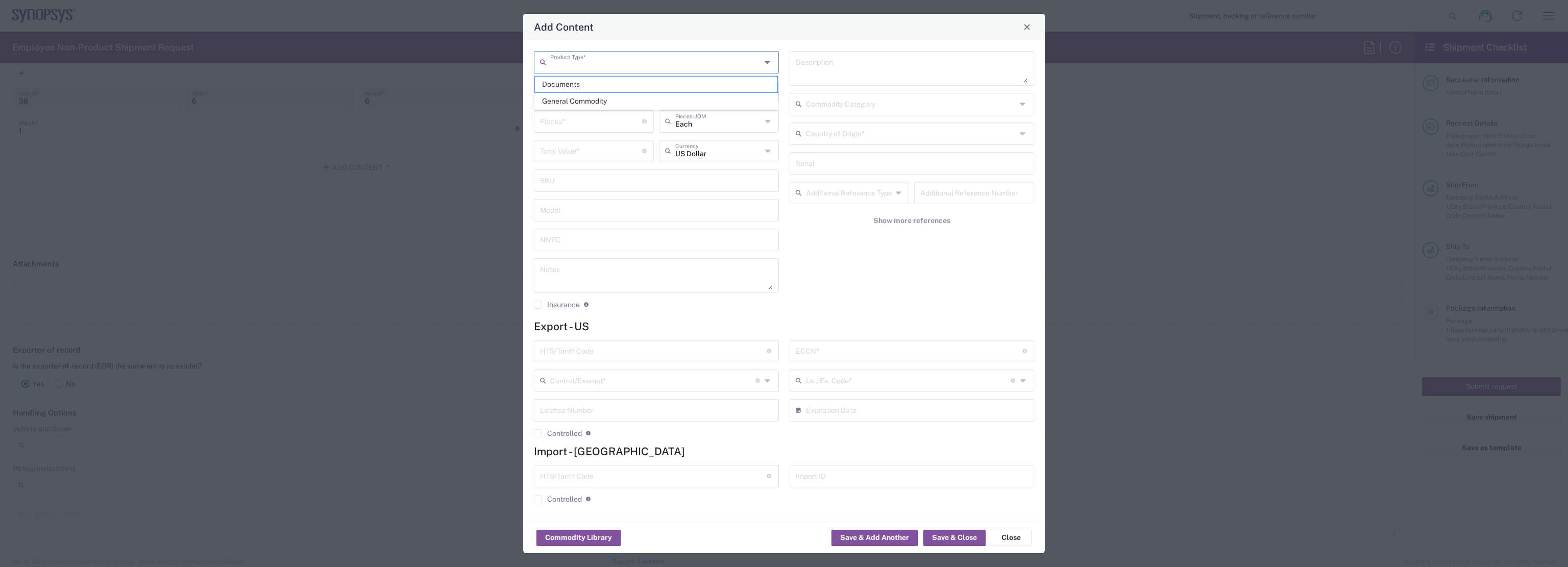
type input "1"
type textarea "Documents"
type input "[GEOGRAPHIC_DATA]"
type input "0000.00.0000"
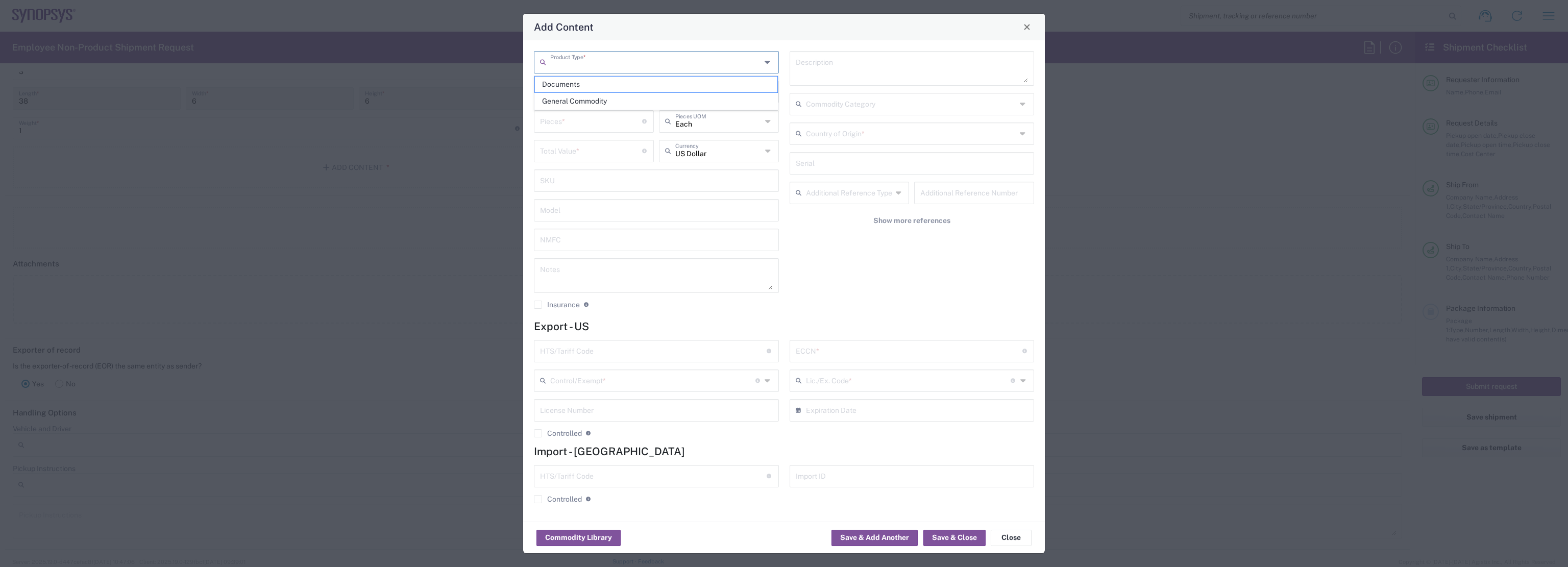
type input "FTR Exemption"
type input "0000"
type input "0000.00.0000"
type input "30.36"
drag, startPoint x: 848, startPoint y: 67, endPoint x: 605, endPoint y: 62, distance: 243.1
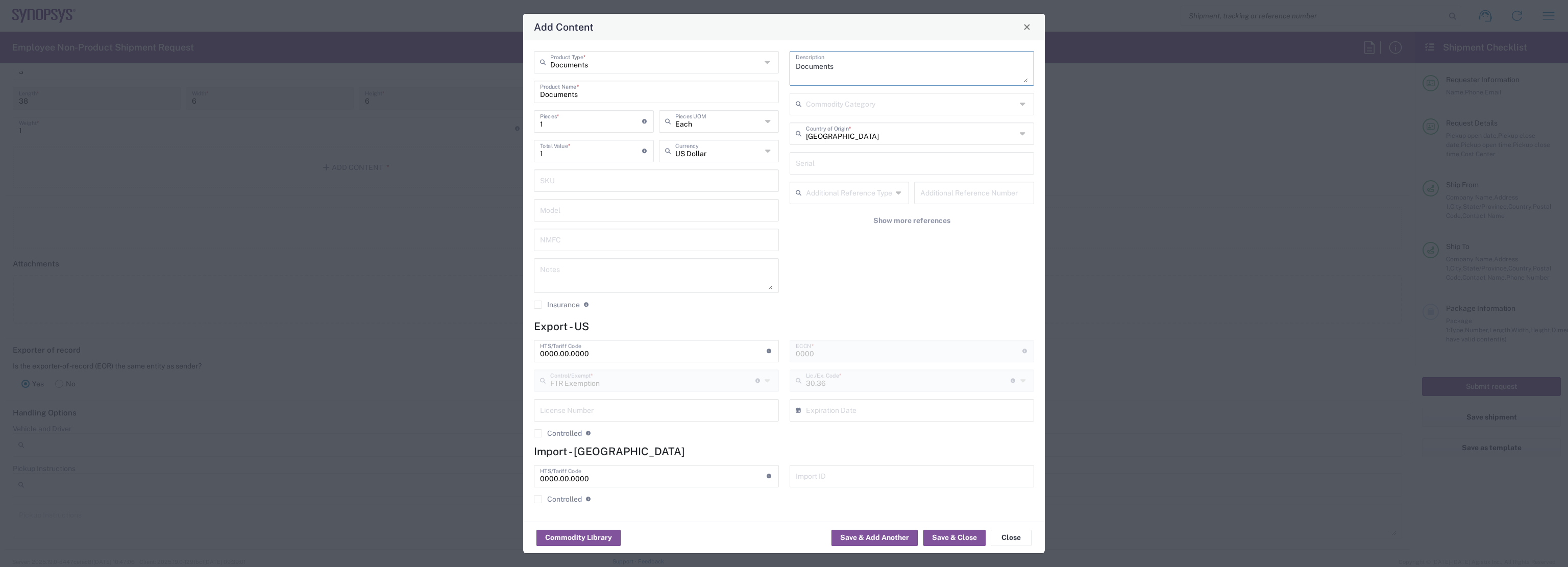
click at [606, 62] on div "Documents Product Type * Documents Product Name * 1 Pieces * Number of pieces i…" at bounding box center [784, 183] width 511 height 265
type textarea "Poster"
click at [606, 94] on input "Documents" at bounding box center [656, 91] width 233 height 18
drag, startPoint x: 613, startPoint y: 96, endPoint x: 331, endPoint y: 87, distance: 282.1
click at [331, 87] on div "Add Content Documents Product Type * Documents Product Name * 1 Pieces * Number…" at bounding box center [784, 284] width 1568 height 567
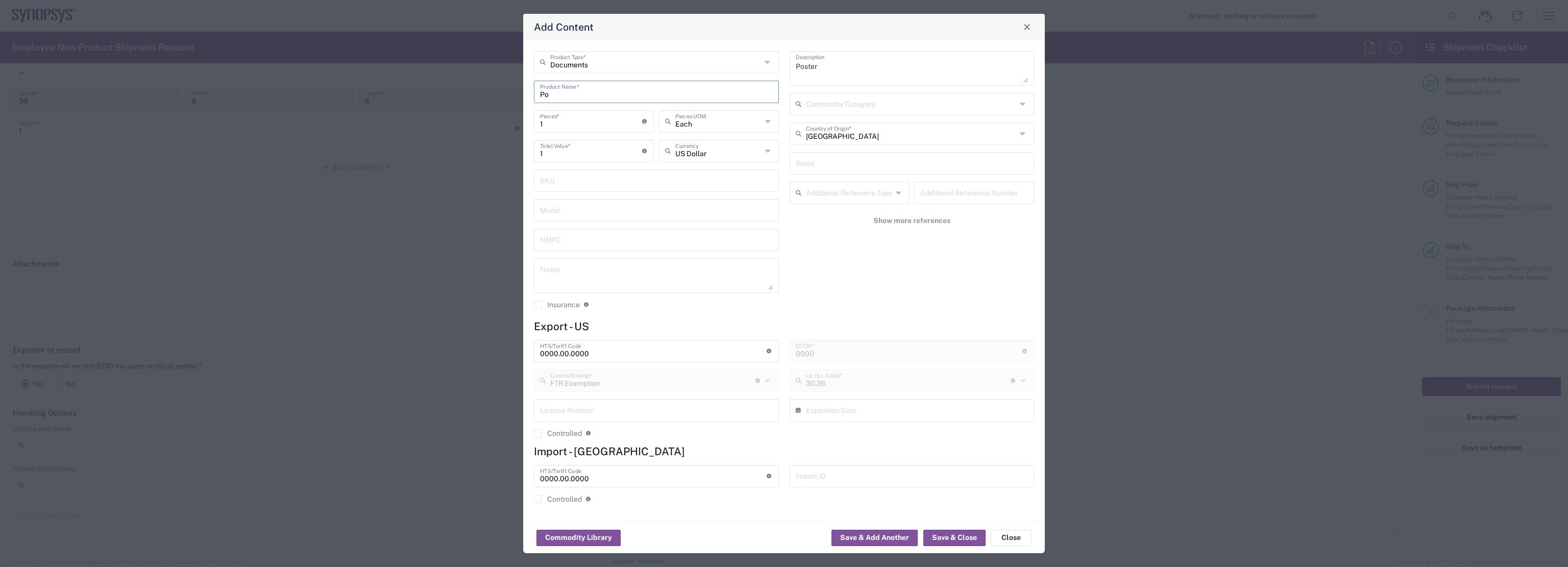
type input "P"
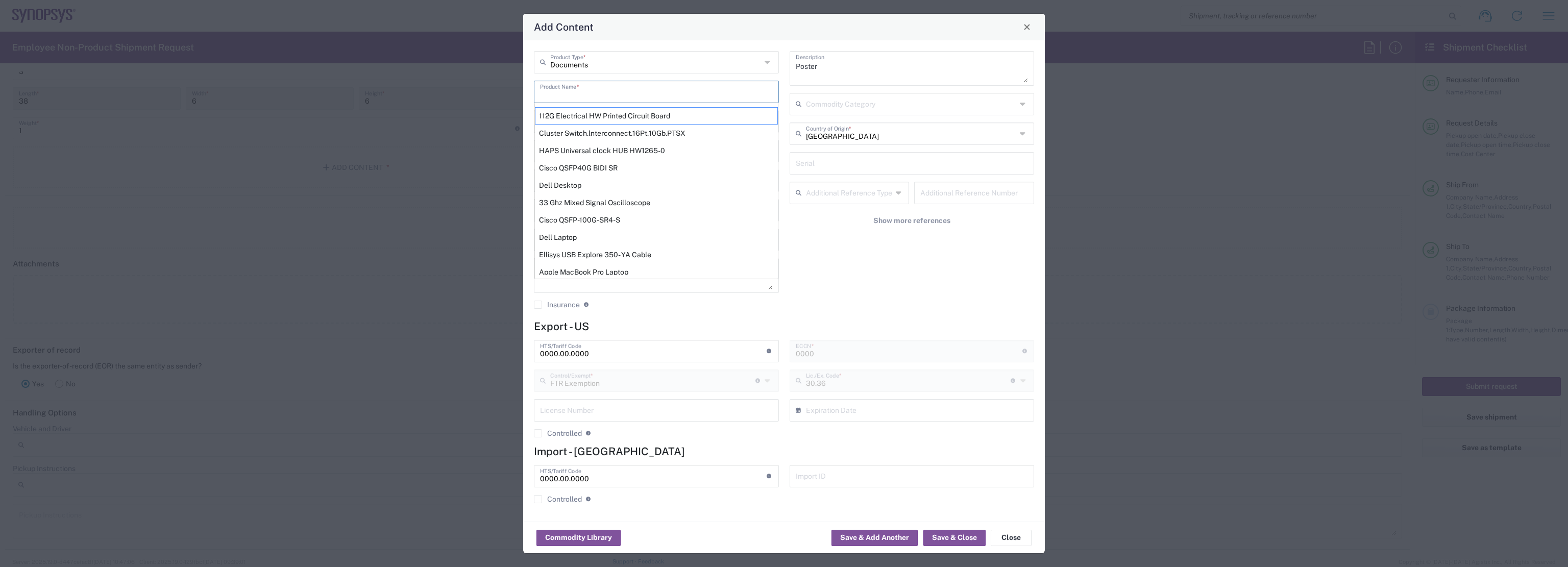
click at [592, 97] on input "text" at bounding box center [656, 91] width 233 height 18
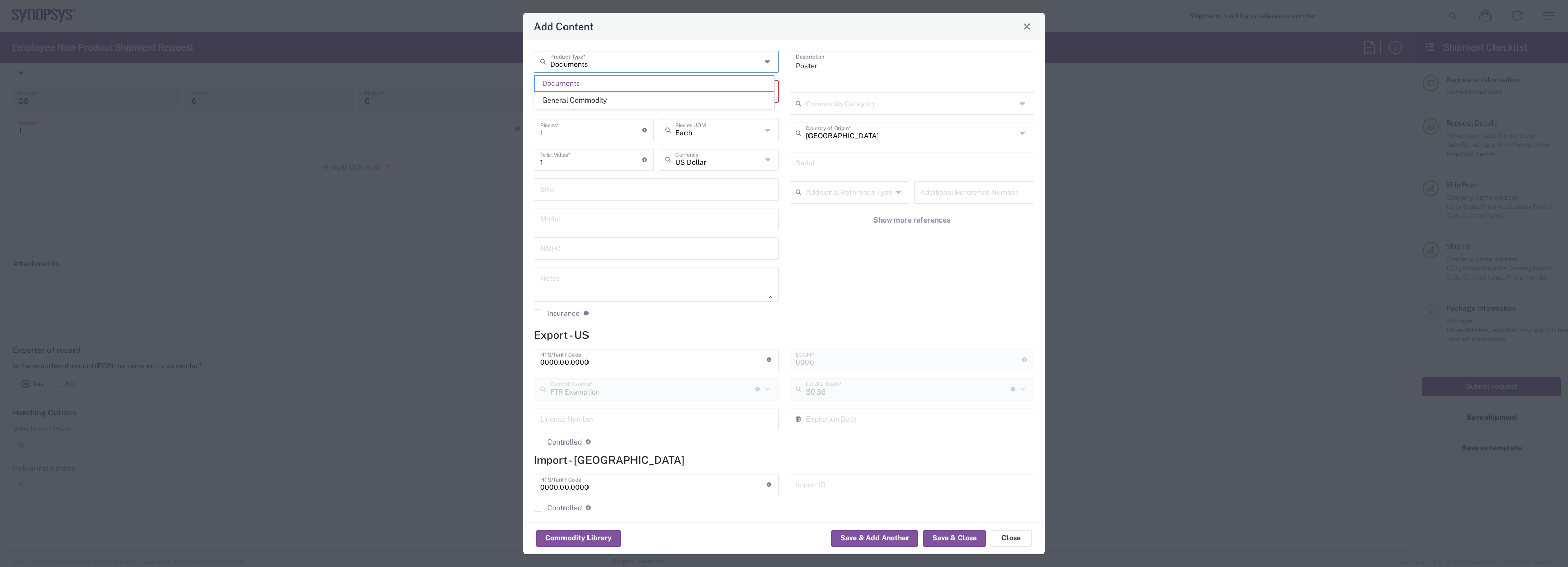
click at [701, 67] on input "Documents" at bounding box center [655, 61] width 211 height 18
drag, startPoint x: 655, startPoint y: 65, endPoint x: 233, endPoint y: 61, distance: 422.0
click at [232, 61] on div "Add Content Documents Product Type * Product Name * This field is required 1 Pi…" at bounding box center [784, 284] width 1568 height 567
click at [610, 69] on input "Poster" at bounding box center [655, 61] width 211 height 18
click at [751, 66] on input "Poster" at bounding box center [655, 61] width 211 height 18
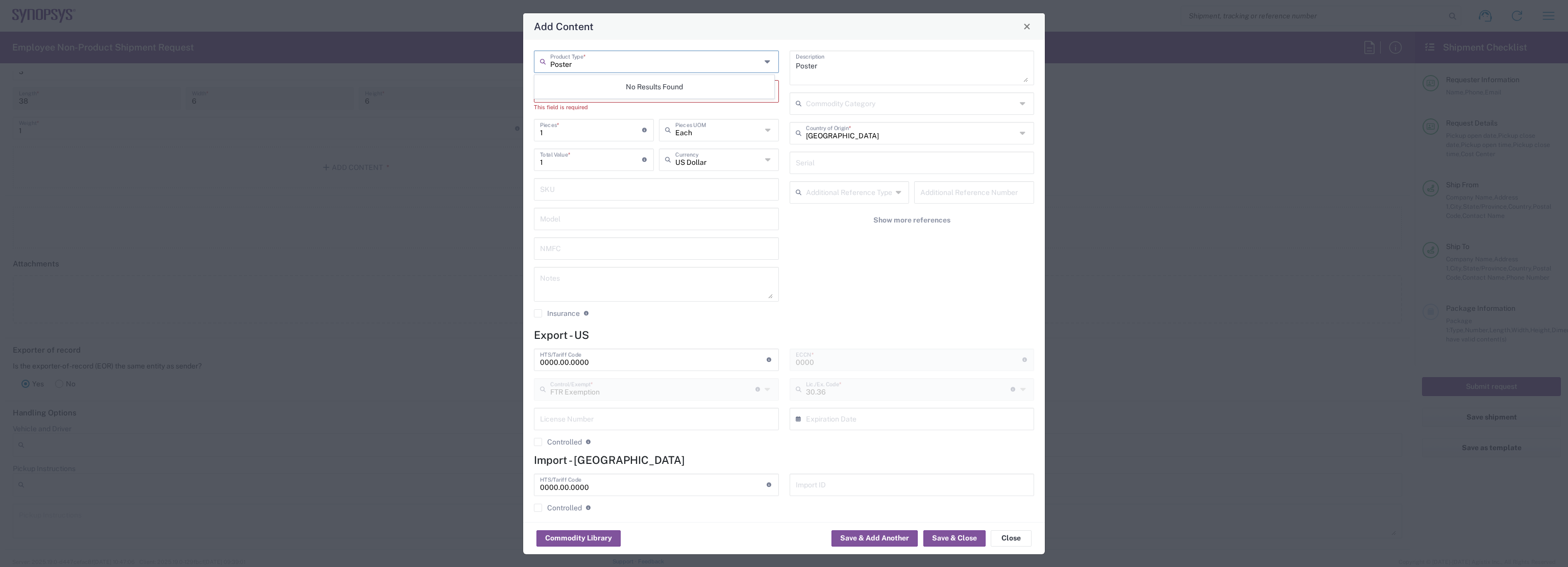
type input "Poster"
click at [766, 61] on icon at bounding box center [768, 61] width 8 height 17
click at [756, 35] on div "Add Content" at bounding box center [784, 26] width 522 height 26
type input "Documents"
click at [755, 66] on input "Documents" at bounding box center [655, 59] width 211 height 18
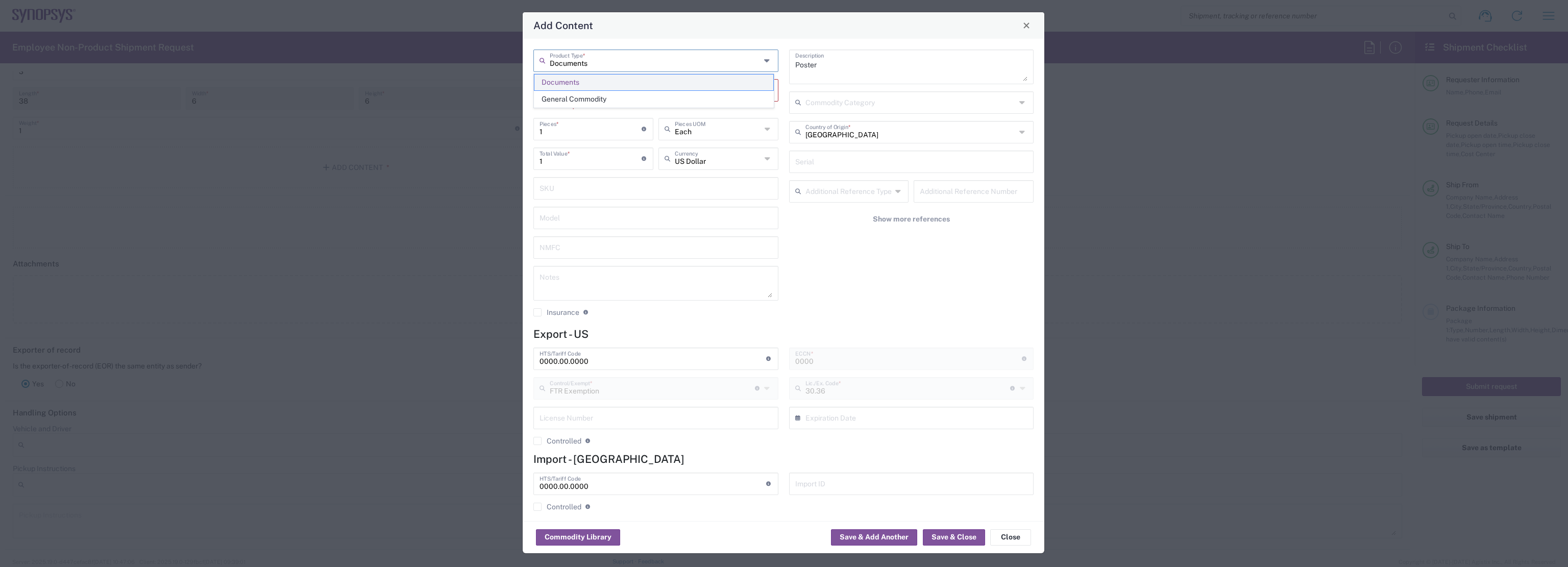
click at [685, 78] on span "Documents" at bounding box center [654, 83] width 239 height 16
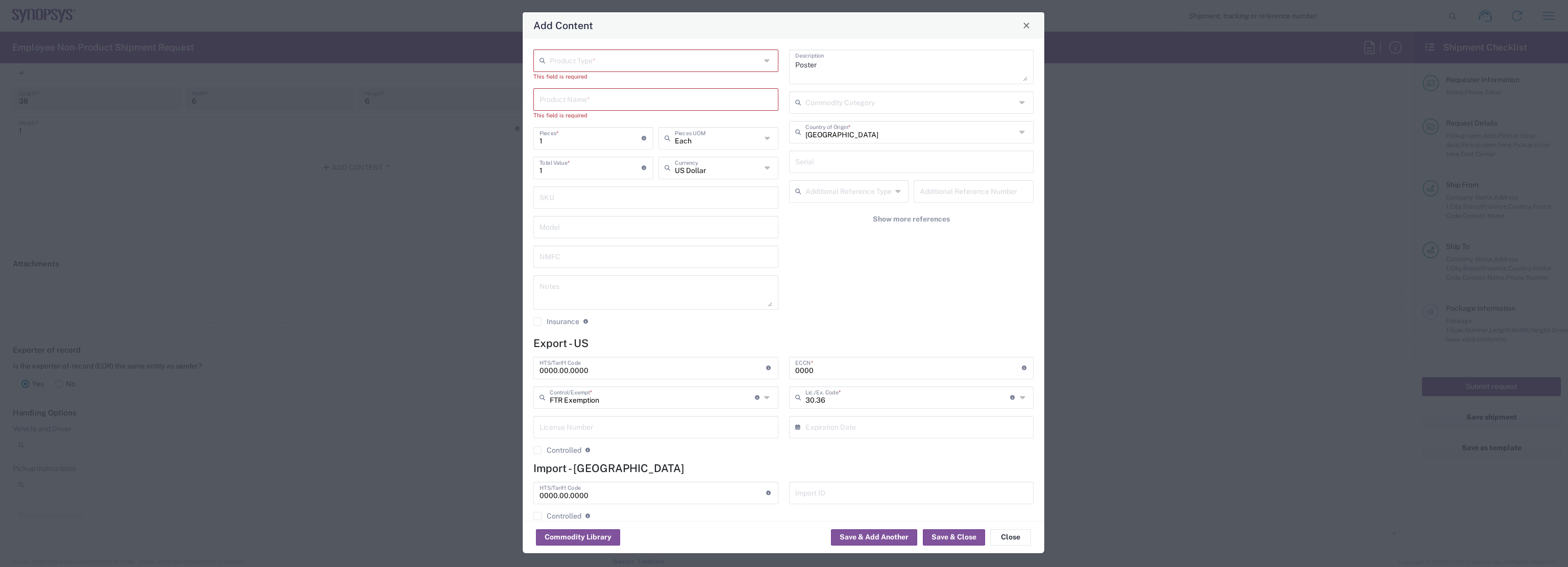
click at [684, 95] on input "text" at bounding box center [656, 99] width 233 height 18
type input "Poster"
click at [693, 26] on div "Add Content" at bounding box center [783, 25] width 522 height 26
click at [657, 70] on div "Product Type *" at bounding box center [655, 61] width 245 height 23
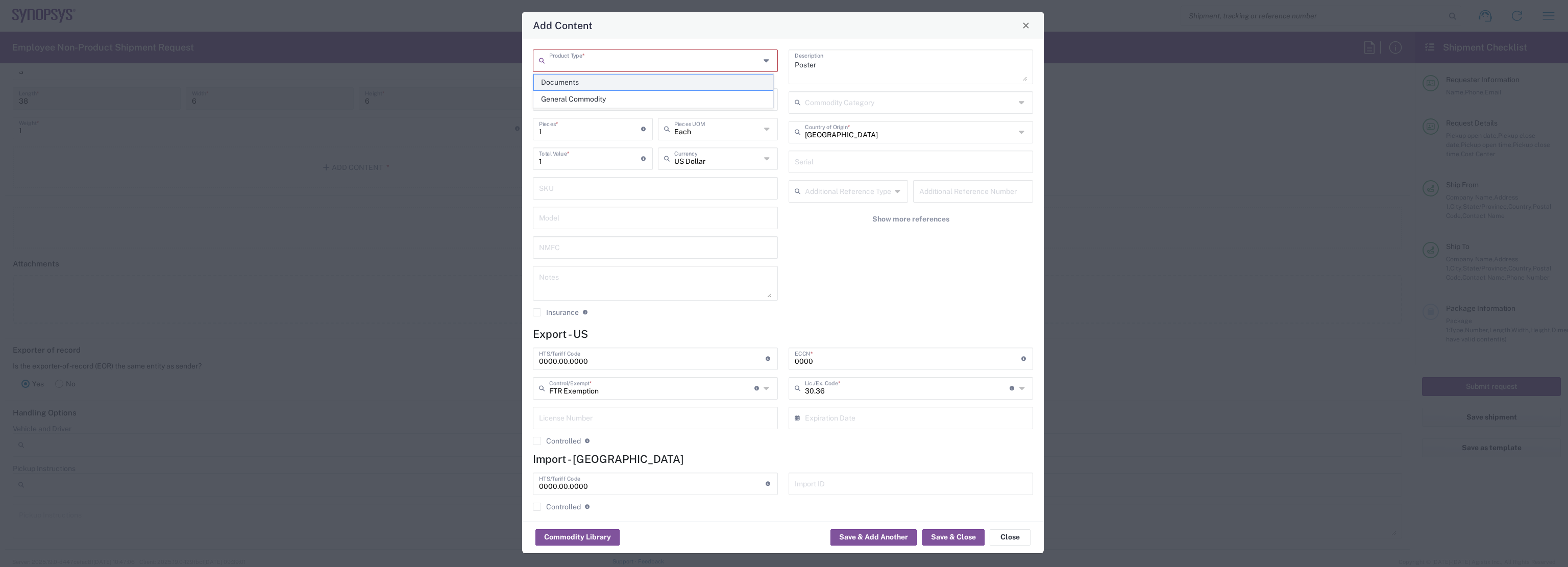
click at [638, 77] on span "Documents" at bounding box center [653, 83] width 239 height 16
type input "Documents"
type textarea "Documents"
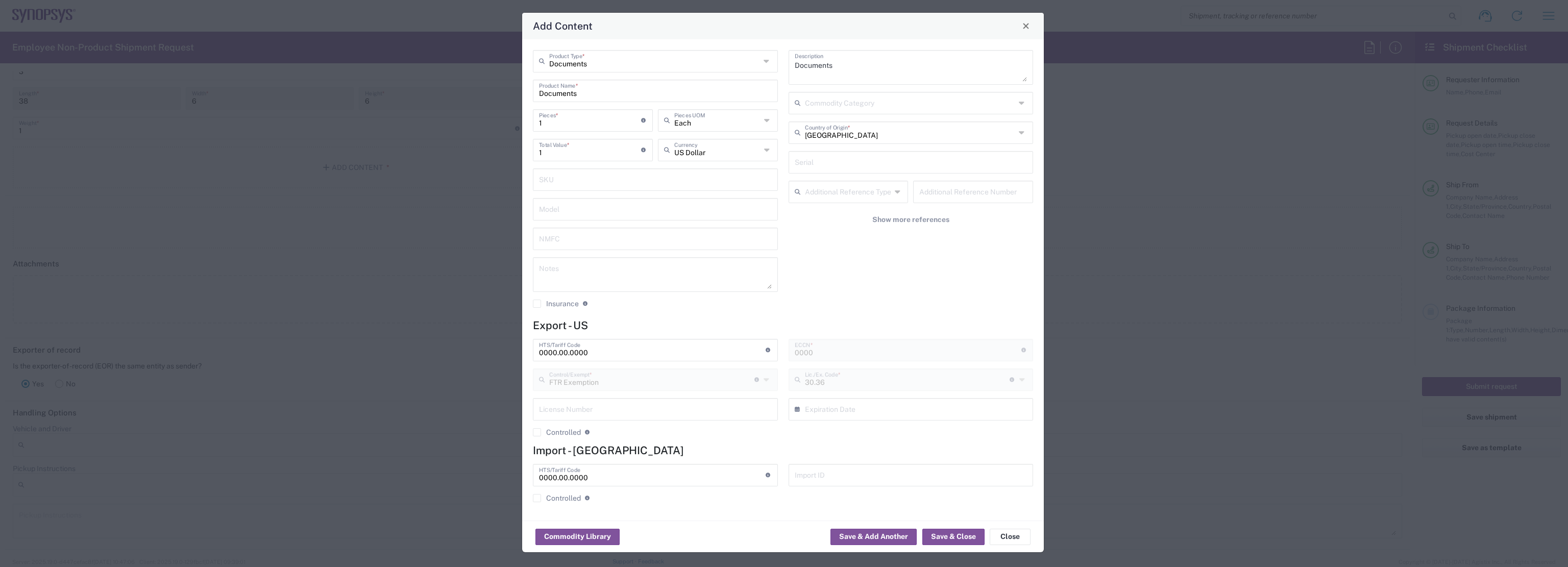
click at [662, 31] on div "Add Content" at bounding box center [783, 26] width 522 height 26
drag, startPoint x: 643, startPoint y: 86, endPoint x: 485, endPoint y: 102, distance: 158.8
click at [485, 102] on div "Add Content Documents Product Type * Documents Product Name * 1 Pieces * Number…" at bounding box center [783, 282] width 1568 height 567
type input "Poster"
click at [925, 75] on textarea "Documents" at bounding box center [911, 67] width 233 height 29
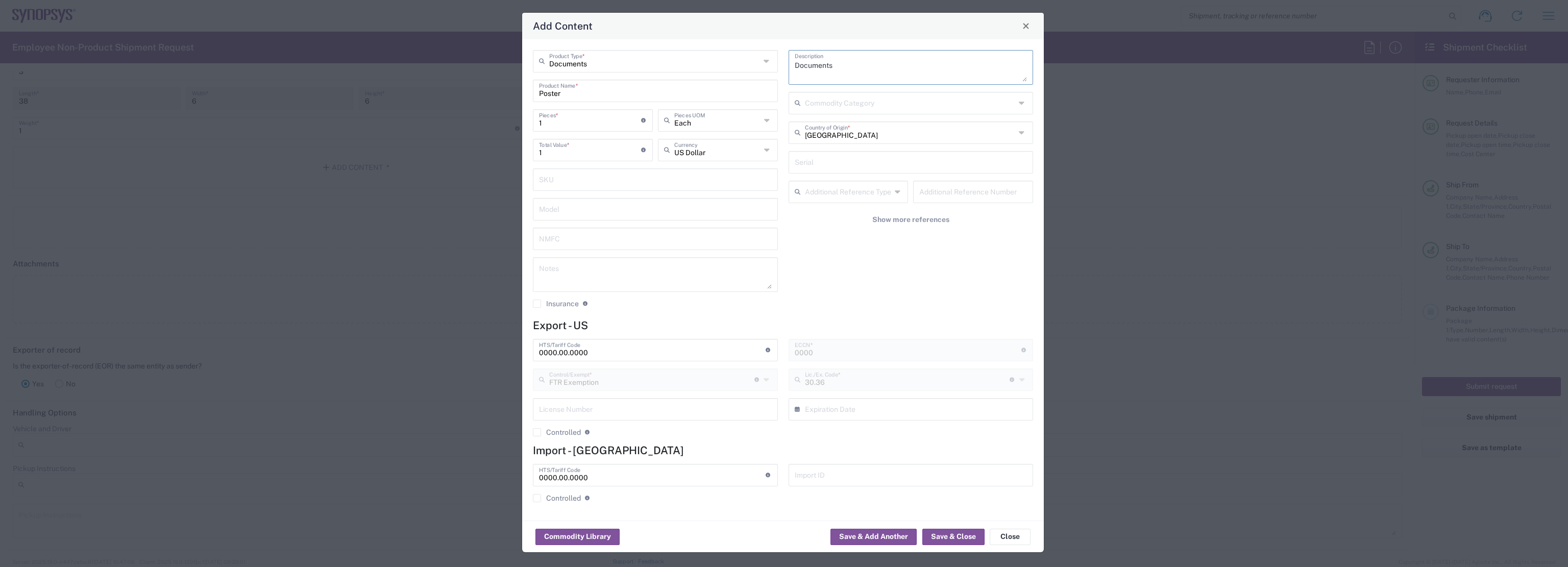
drag, startPoint x: 914, startPoint y: 73, endPoint x: 466, endPoint y: 48, distance: 448.7
click at [482, 50] on div "Add Content Documents Product Type * Poster Product Name * 1 Pieces * Number of…" at bounding box center [783, 282] width 1568 height 567
type textarea "Poster"
click at [737, 40] on div "Documents Product Type * Poster Product Name * 1 Pieces * Number of pieces insi…" at bounding box center [783, 280] width 522 height 481
click at [571, 117] on input "1" at bounding box center [590, 119] width 102 height 18
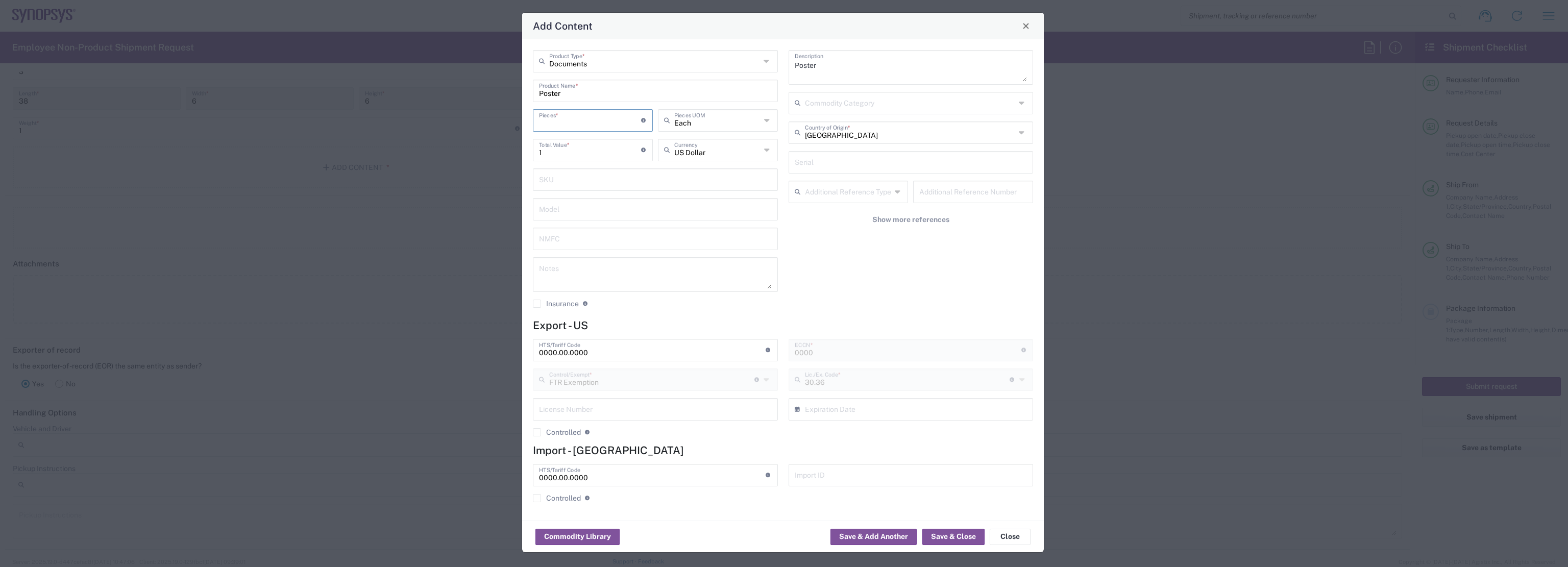
type input "3"
click at [911, 271] on div "Poster Description Commodity Category United States Country of Origin * Serial …" at bounding box center [910, 182] width 255 height 265
click at [853, 300] on div "Poster Description Commodity Category United States Country of Origin * Serial …" at bounding box center [910, 182] width 255 height 265
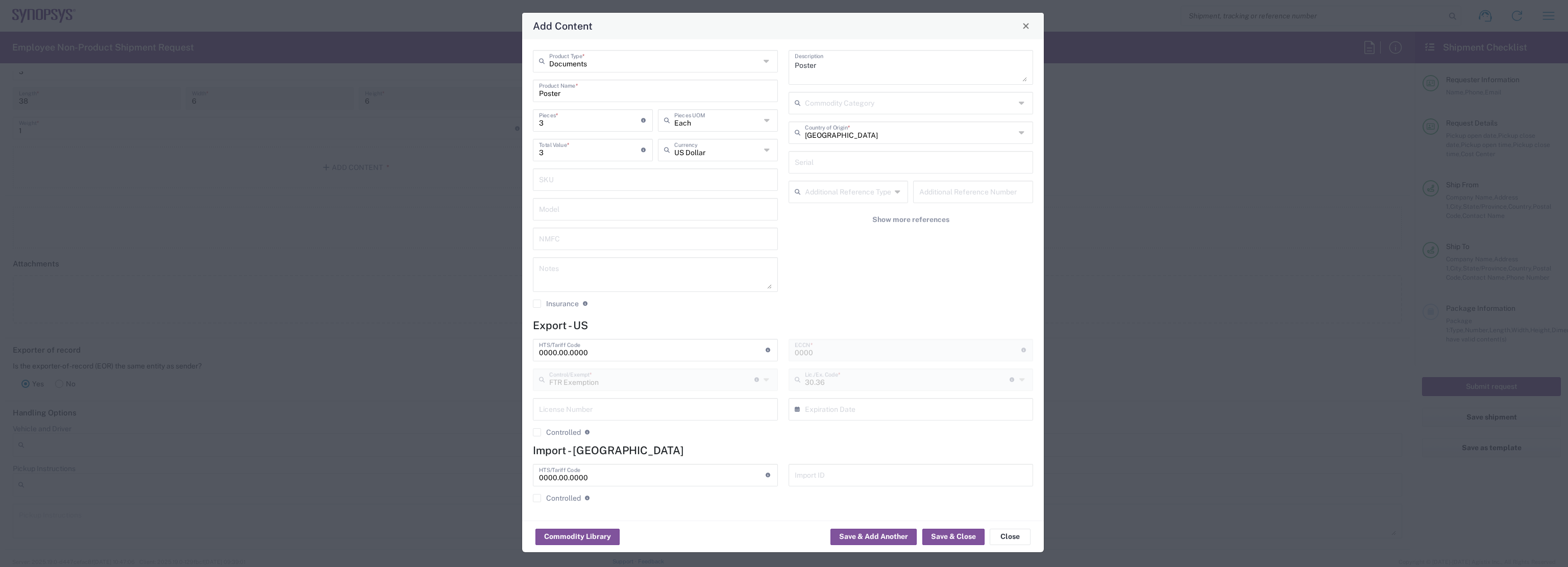
click at [674, 442] on div "0000.00.0000 HTS/Tariff Code Obtain HTS from vendor if product is purchased. 10…" at bounding box center [655, 391] width 255 height 105
click at [712, 441] on div "0000.00.0000 HTS/Tariff Code Obtain HTS from vendor if product is purchased. 10…" at bounding box center [655, 391] width 255 height 105
click at [803, 307] on div "Poster Description Commodity Category United States Country of Origin * Serial …" at bounding box center [910, 182] width 255 height 265
click at [870, 273] on div "Poster Description Commodity Category United States Country of Origin * Serial …" at bounding box center [910, 182] width 255 height 265
click at [722, 310] on div "Documents Product Type * Poster Product Name * 3 Pieces * Number of pieces insi…" at bounding box center [655, 182] width 255 height 265
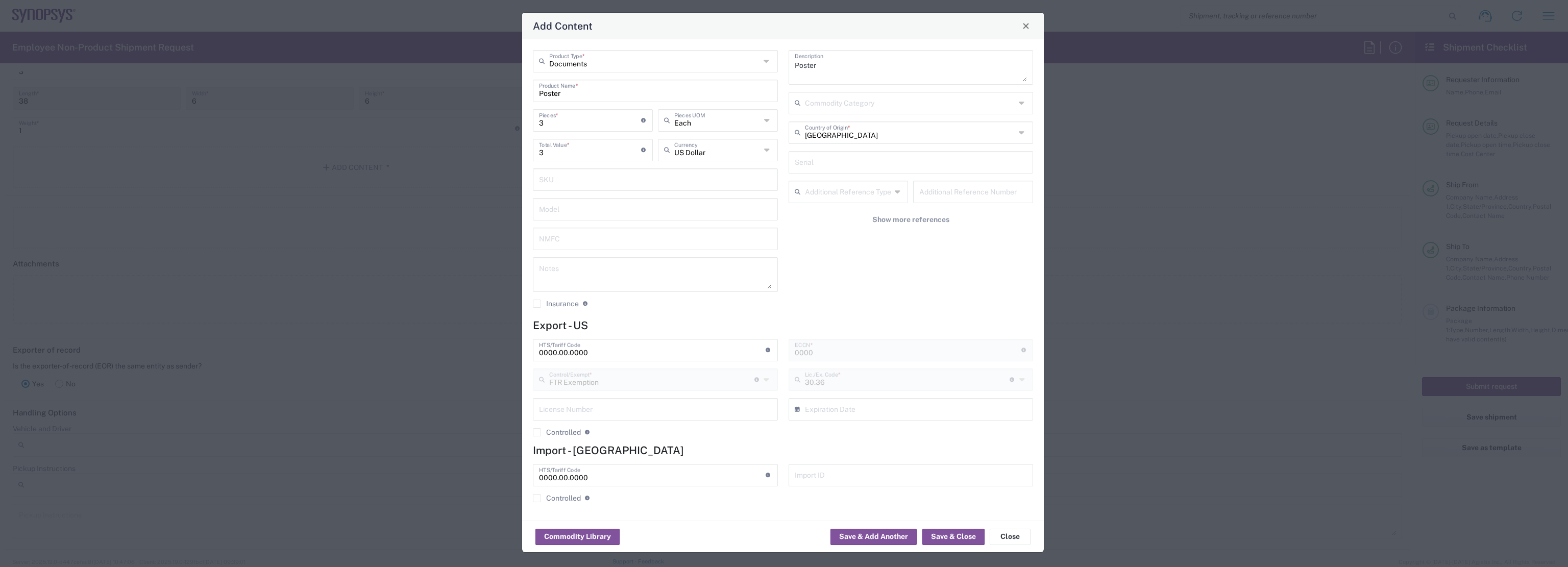
click at [610, 350] on input "0000.00.0000" at bounding box center [652, 349] width 227 height 18
drag, startPoint x: 621, startPoint y: 351, endPoint x: 351, endPoint y: 342, distance: 270.1
click at [342, 342] on div "Add Content Documents Product Type * Poster Product Name * 3 Pieces * Number of…" at bounding box center [783, 282] width 1568 height 567
paste input "4911.91.40.2"
type input "4911.91.40.20"
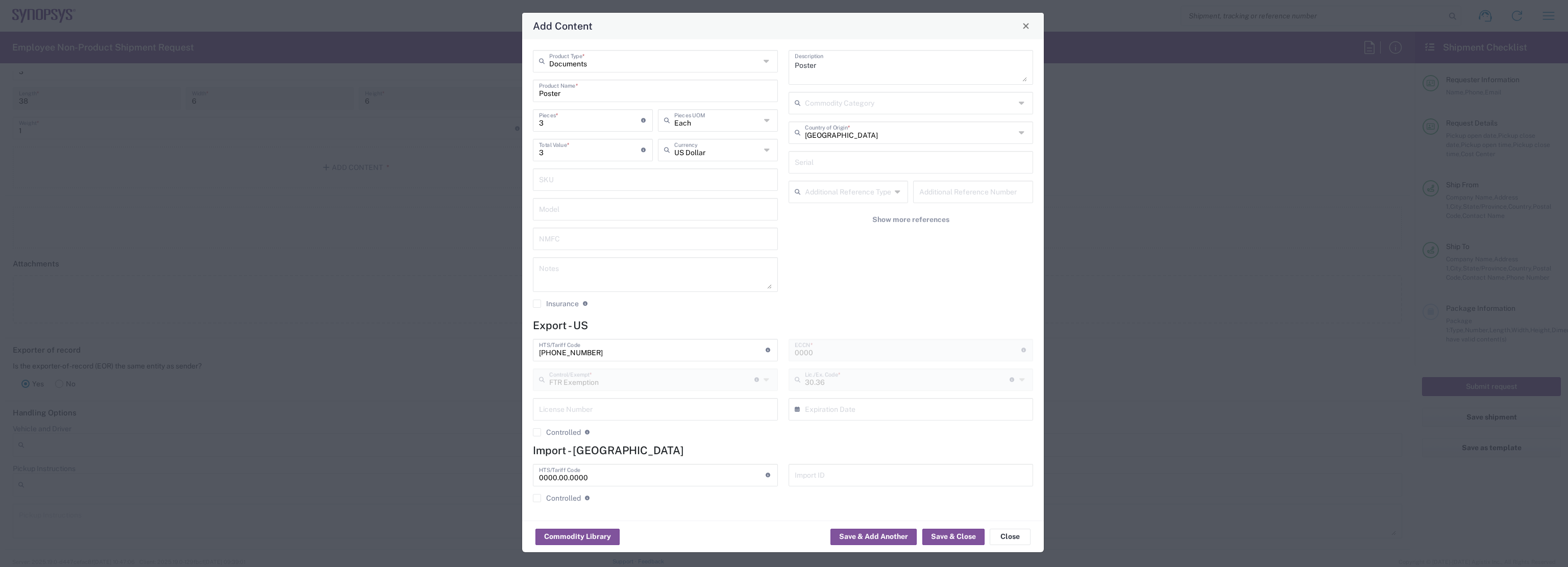
click at [693, 319] on h4 "Export - US" at bounding box center [783, 325] width 500 height 13
click at [764, 61] on icon at bounding box center [767, 61] width 8 height 17
click at [601, 97] on span "General Commodity" at bounding box center [655, 100] width 243 height 16
type input "General Commodity"
drag, startPoint x: 836, startPoint y: 356, endPoint x: 645, endPoint y: 344, distance: 191.4
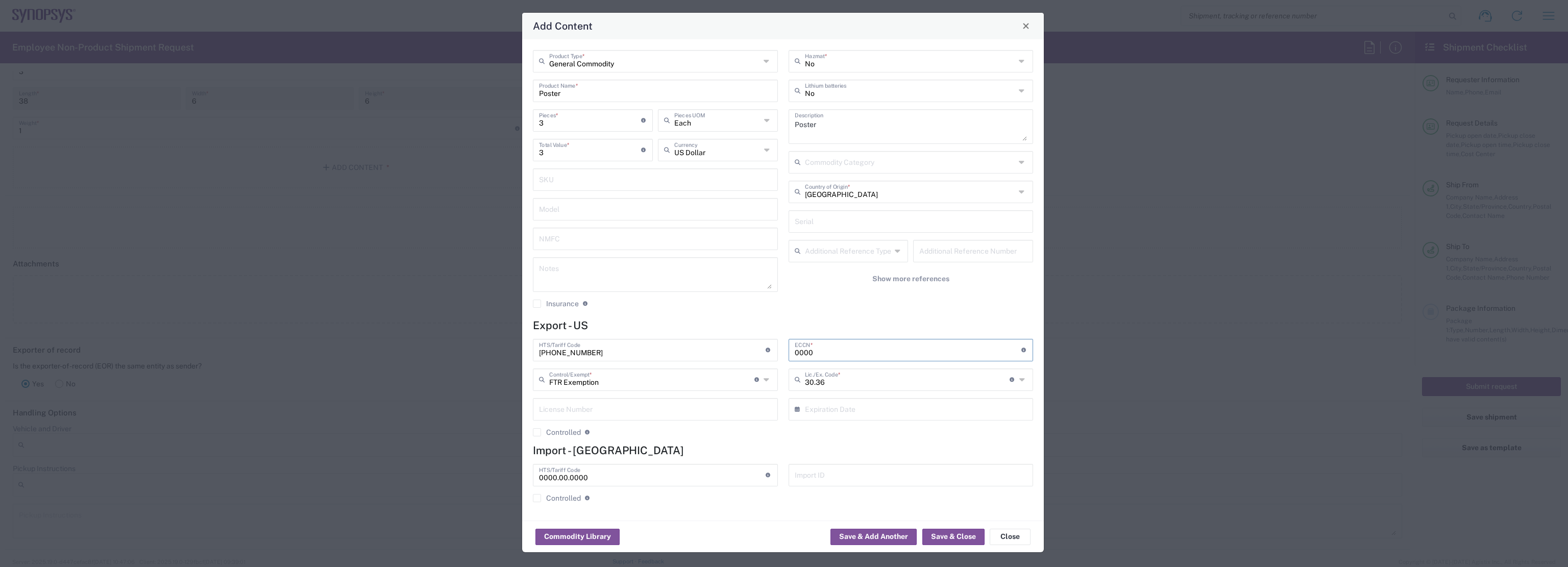
click at [645, 345] on div "4911.91.40.20 HTS/Tariff Code Obtain HTS from vendor if product is purchased. 1…" at bounding box center [783, 391] width 511 height 105
type input "EAR99"
click at [842, 314] on div "No Hazmat * No Lithium batteries Poster Description Commodity Category United S…" at bounding box center [910, 182] width 255 height 265
click at [1043, 437] on div "General Commodity Product Type * Poster Product Name * 3 Pieces * Number of pie…" at bounding box center [783, 280] width 522 height 481
click at [947, 536] on button "Save & Close" at bounding box center [954, 536] width 62 height 17
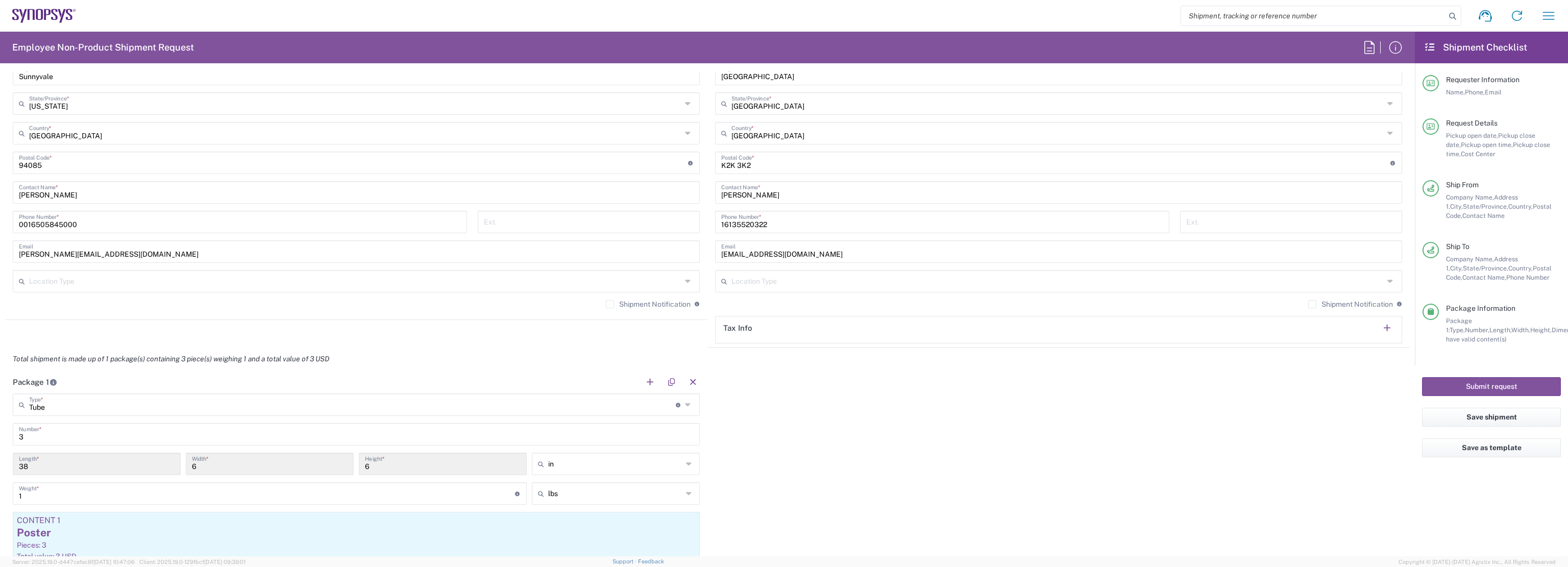
scroll to position [623, 0]
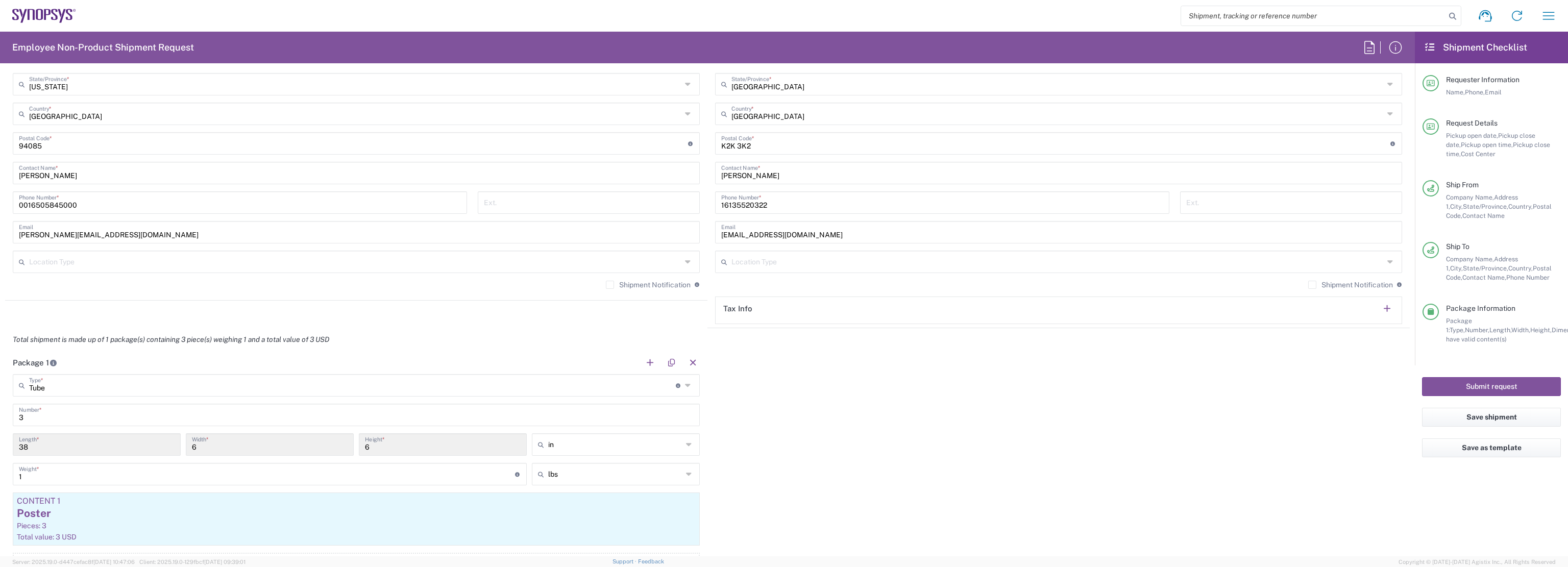
click at [29, 415] on input "3" at bounding box center [356, 414] width 674 height 18
type input "1"
click at [840, 386] on div "Package 1 Tube Type * Material used to package goods Tube 1 Number * 38 Length …" at bounding box center [707, 476] width 1404 height 251
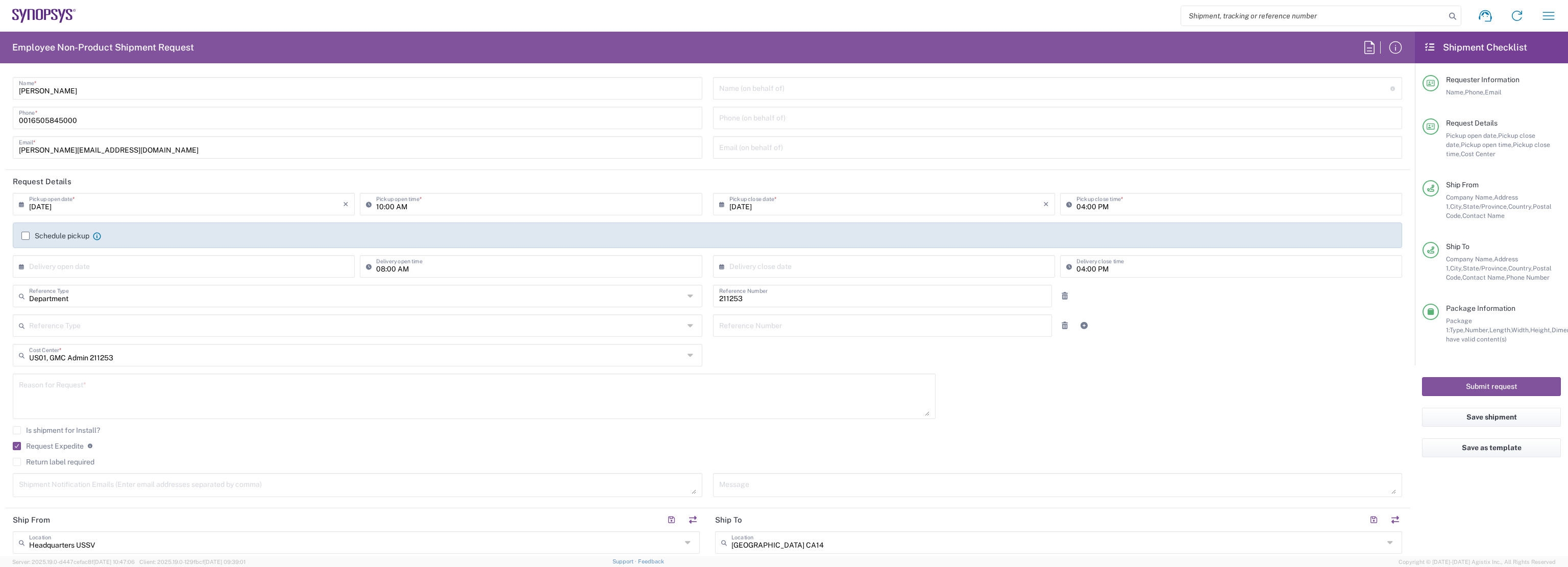
scroll to position [0, 0]
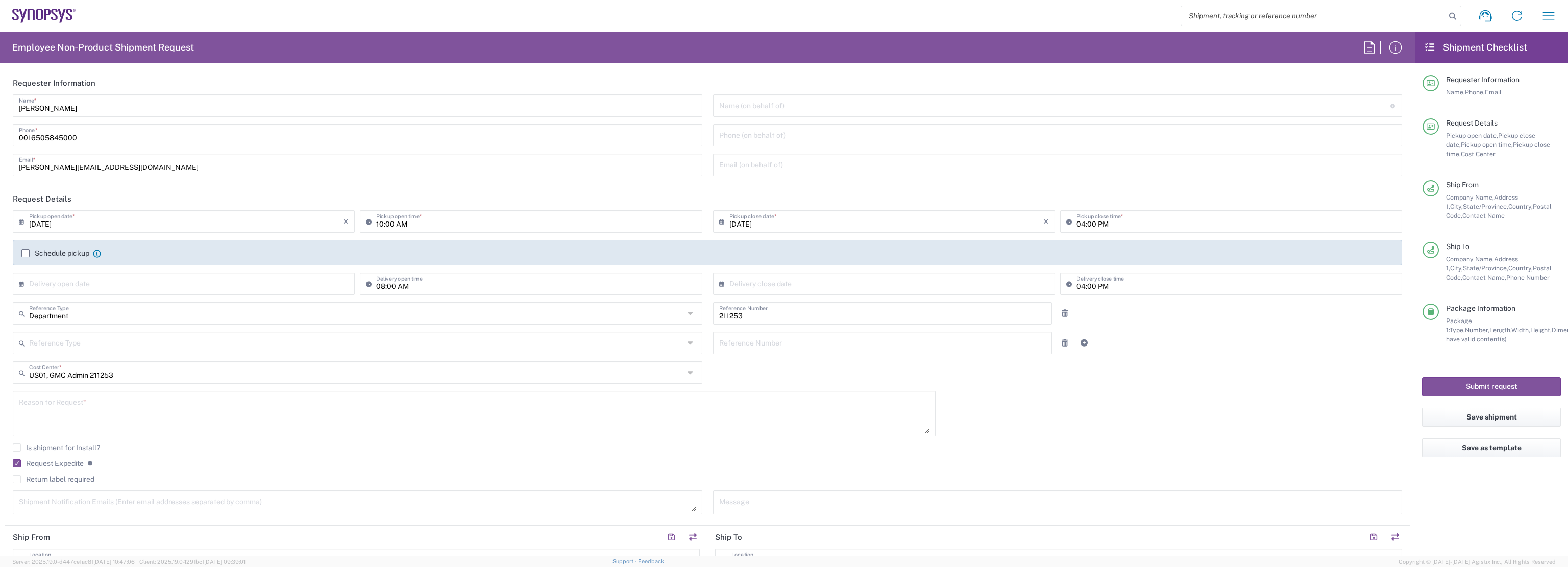
click at [771, 106] on input "text" at bounding box center [1055, 105] width 671 height 18
click at [1317, 108] on input "text" at bounding box center [1055, 105] width 671 height 18
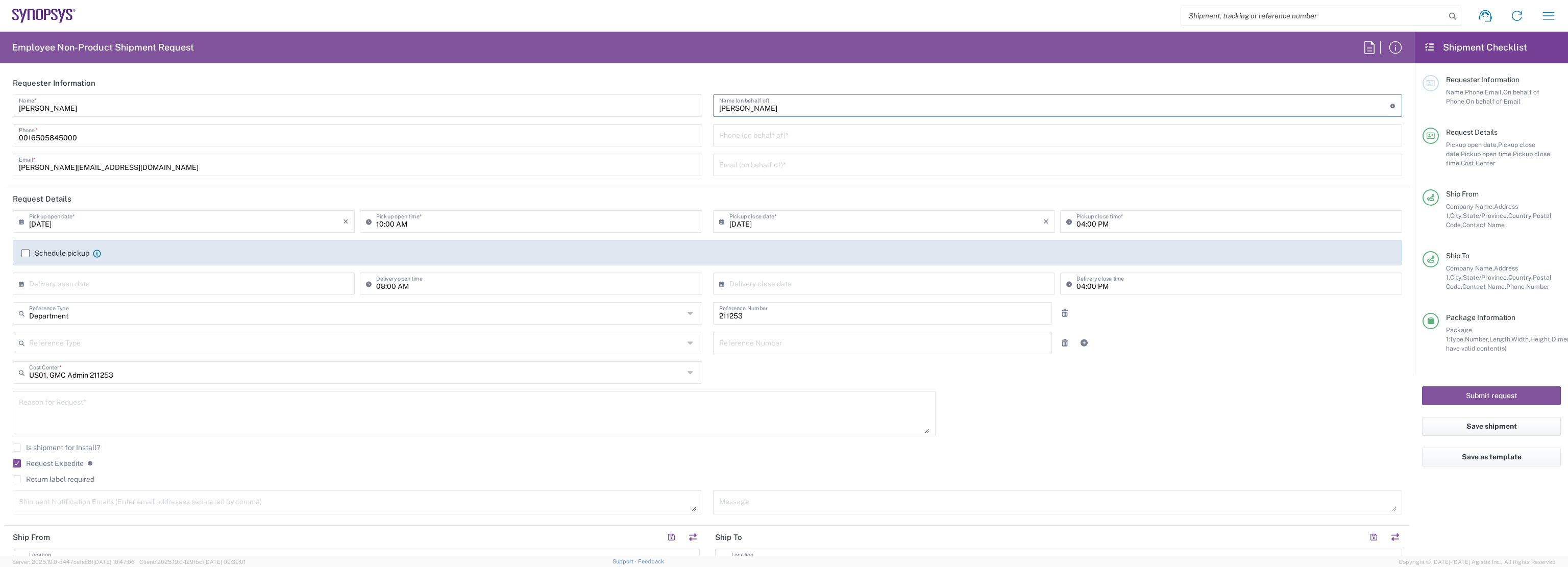
type input "Rebecca Fields"
click at [1017, 77] on header "Requester Information" at bounding box center [707, 83] width 1404 height 23
click at [796, 137] on input "tel" at bounding box center [1058, 134] width 677 height 18
click at [760, 193] on form "Requester Information Edmund Woo Name * 0016505845000 Phone * edmundw@synopsys.…" at bounding box center [707, 314] width 1415 height 485
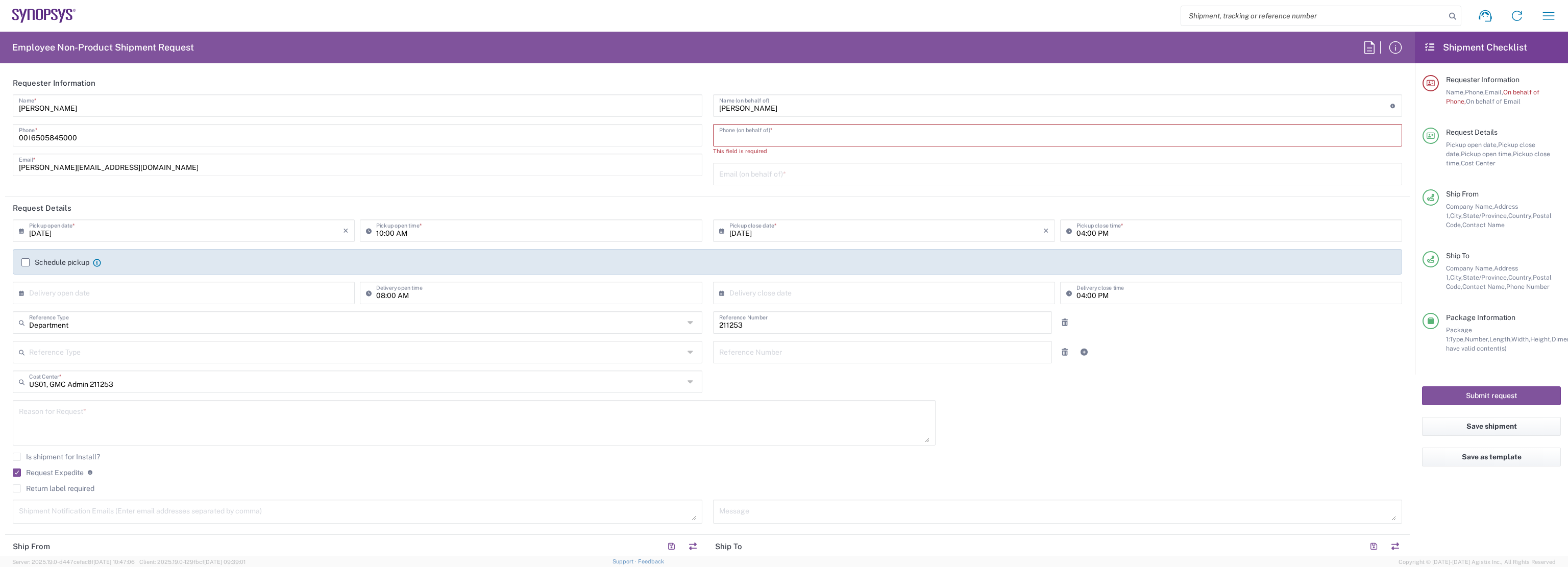
click at [794, 134] on input "tel" at bounding box center [1058, 134] width 677 height 18
drag, startPoint x: 799, startPoint y: 104, endPoint x: 512, endPoint y: 97, distance: 287.1
click at [512, 97] on div "Edmund Woo Name * 0016505845000 Phone * edmundw@synopsys.com Email * Rebecca Fi…" at bounding box center [707, 143] width 1400 height 98
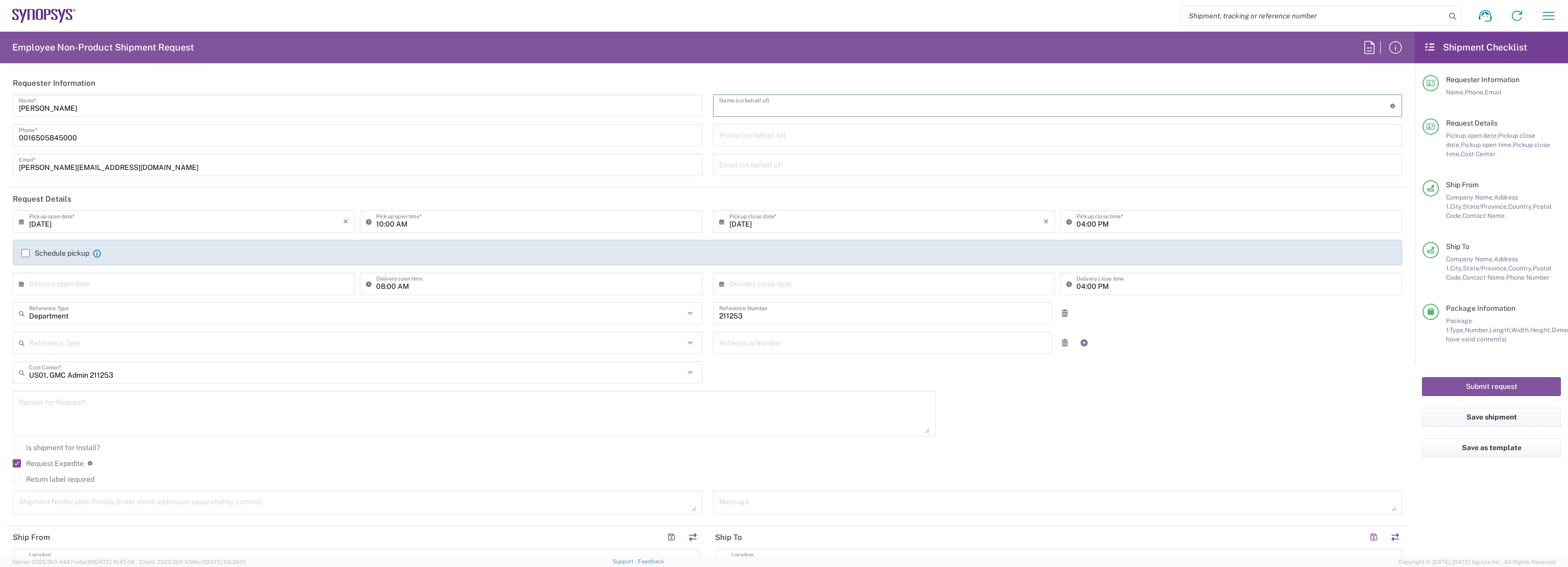
click at [699, 86] on header "Requester Information" at bounding box center [707, 83] width 1404 height 23
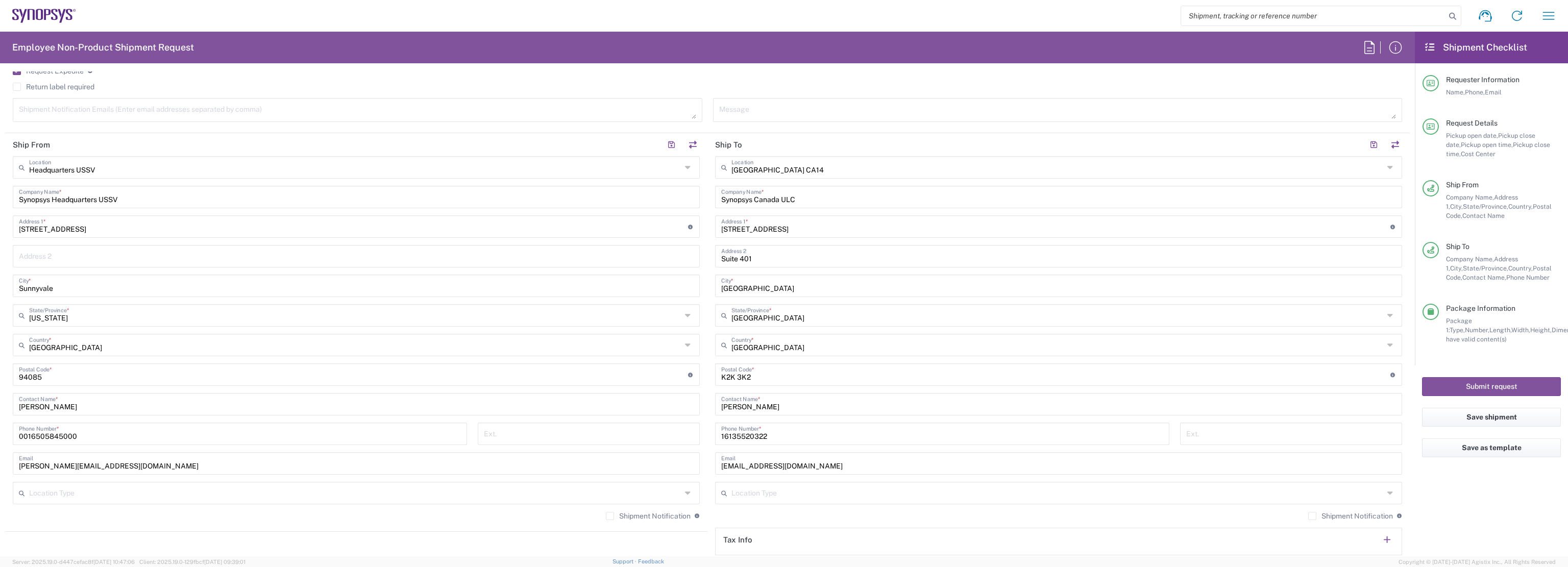
scroll to position [369, 0]
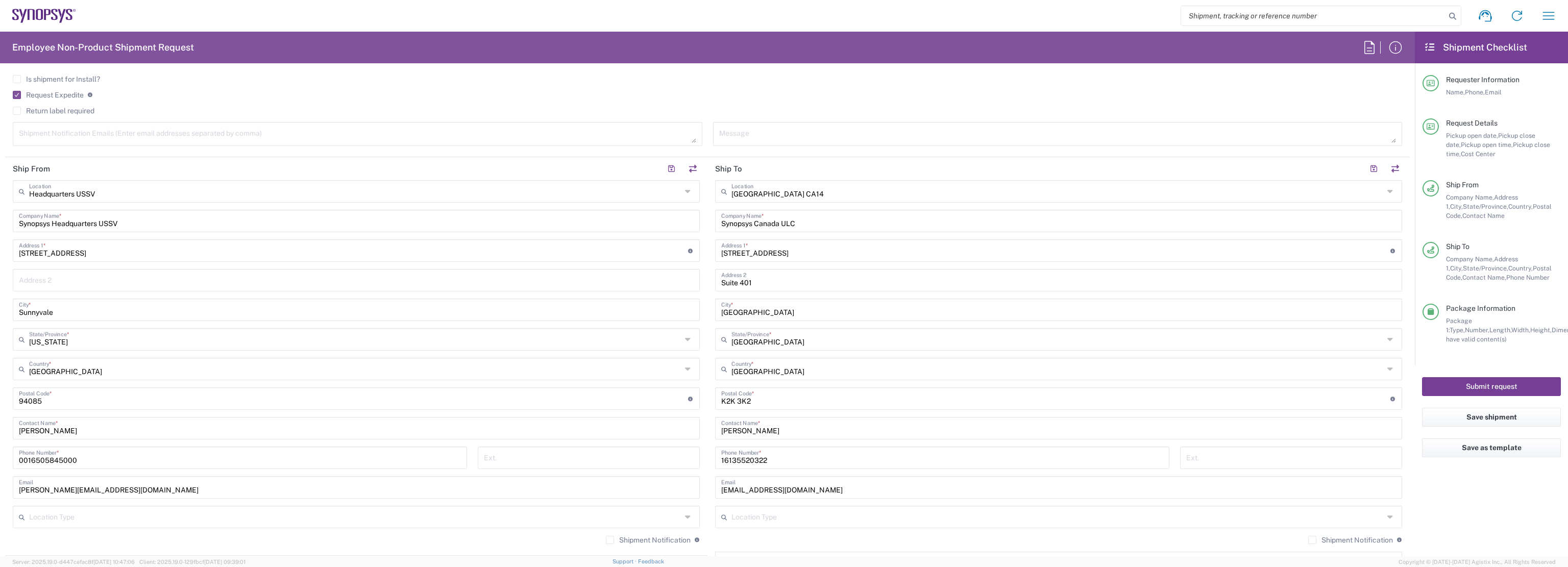
click at [1496, 386] on button "Submit request" at bounding box center [1491, 386] width 139 height 19
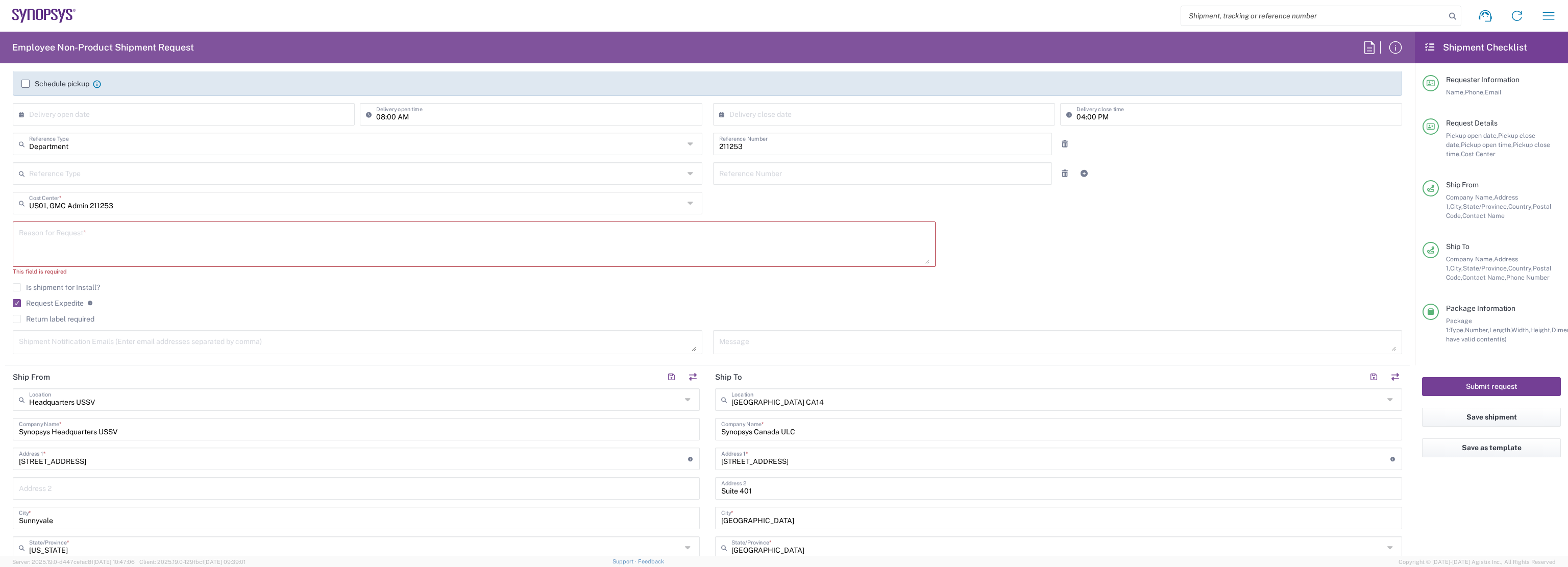
scroll to position [164, 0]
click at [167, 242] on textarea at bounding box center [474, 249] width 910 height 39
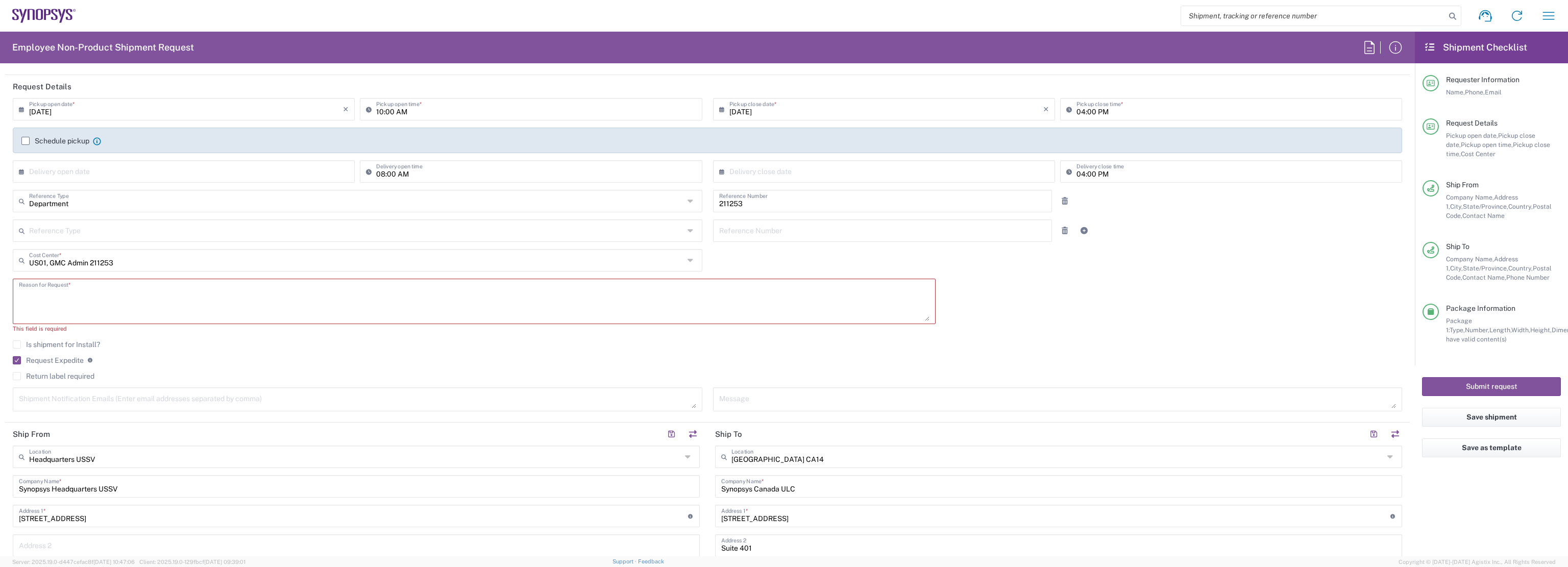
scroll to position [113, 0]
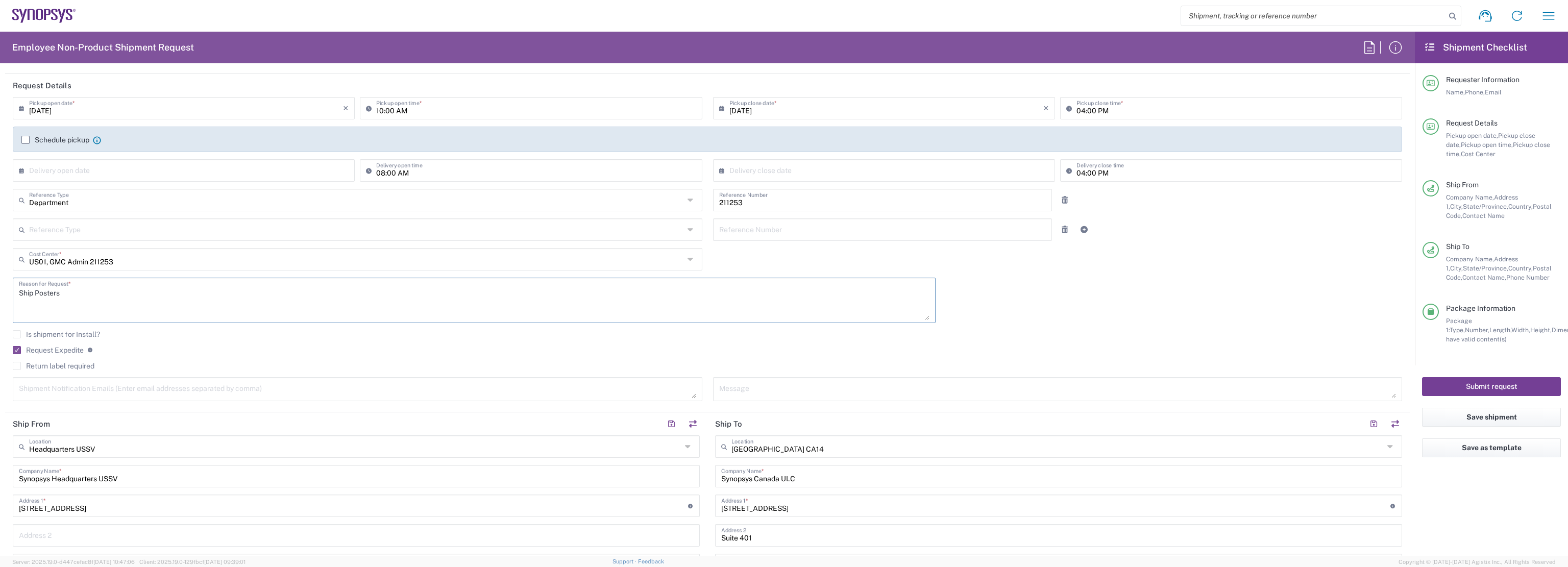
type textarea "Ship Posters"
click at [1510, 387] on button "Submit request" at bounding box center [1491, 386] width 139 height 19
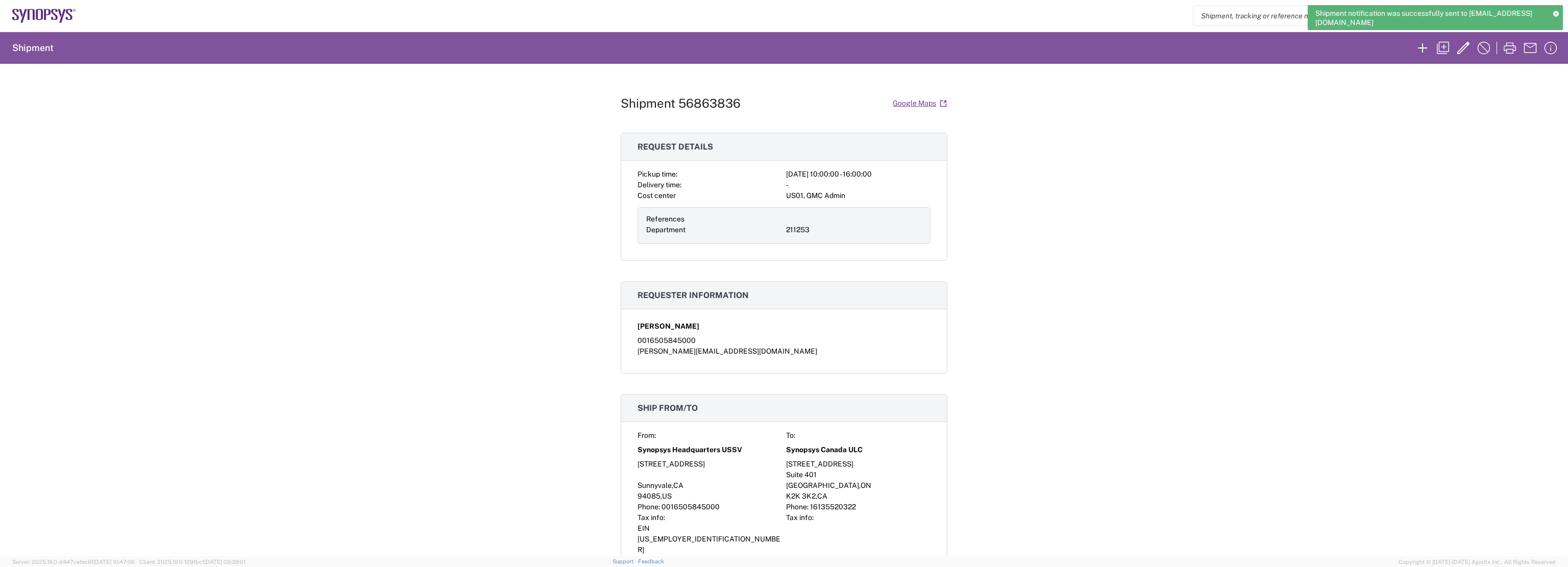
click at [1134, 281] on div "Shipment 56863836 Google Maps Request details Pickup time: 2025-09-18 10:00:00 …" at bounding box center [784, 310] width 1568 height 492
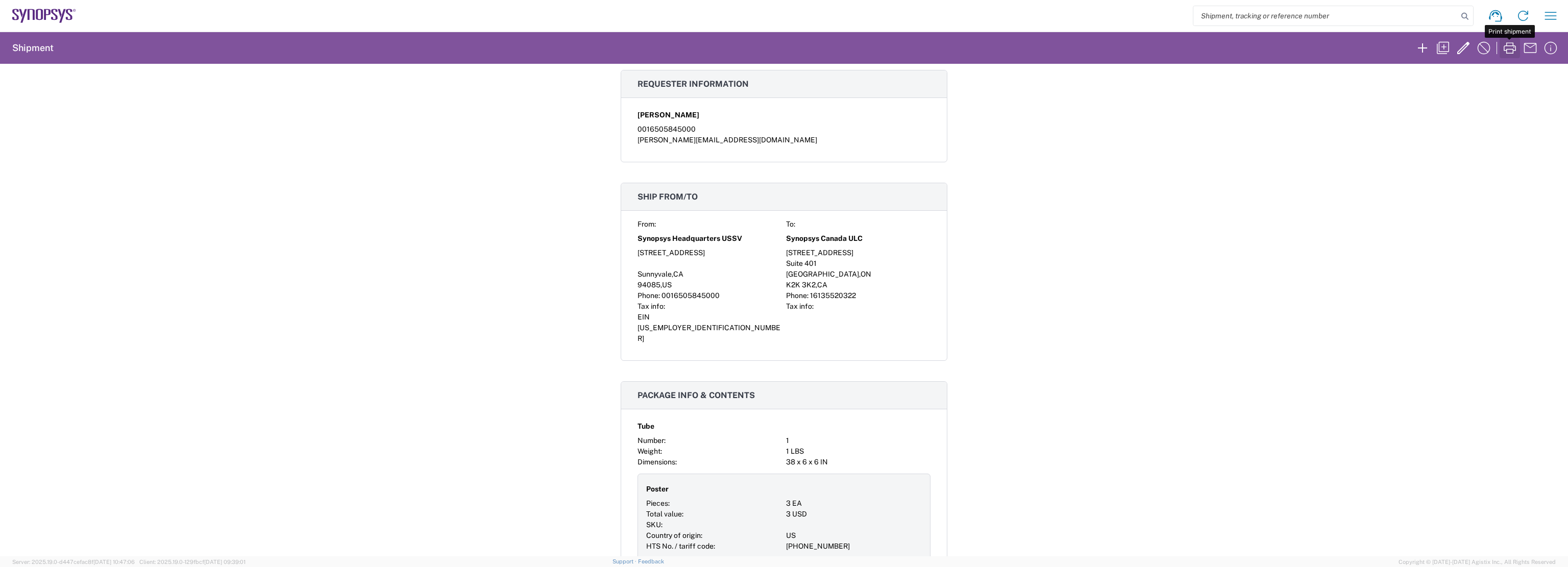
scroll to position [204, 0]
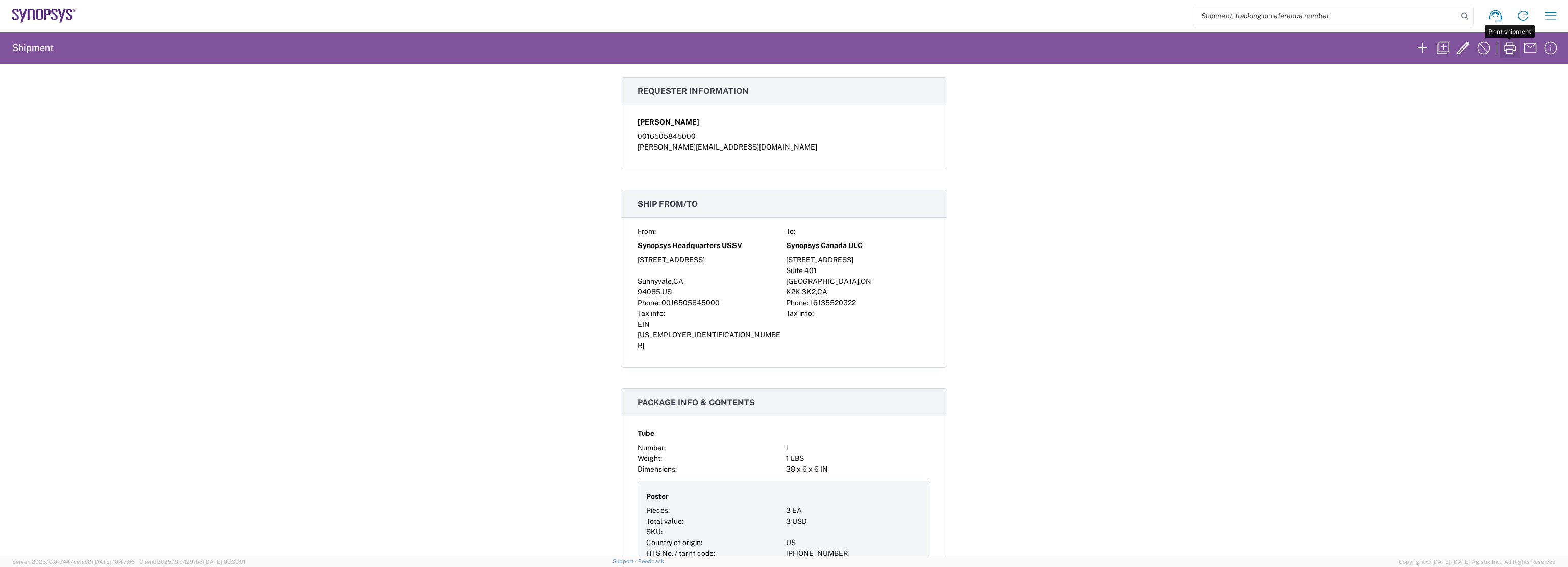
click at [1512, 48] on icon "button" at bounding box center [1510, 48] width 12 height 11
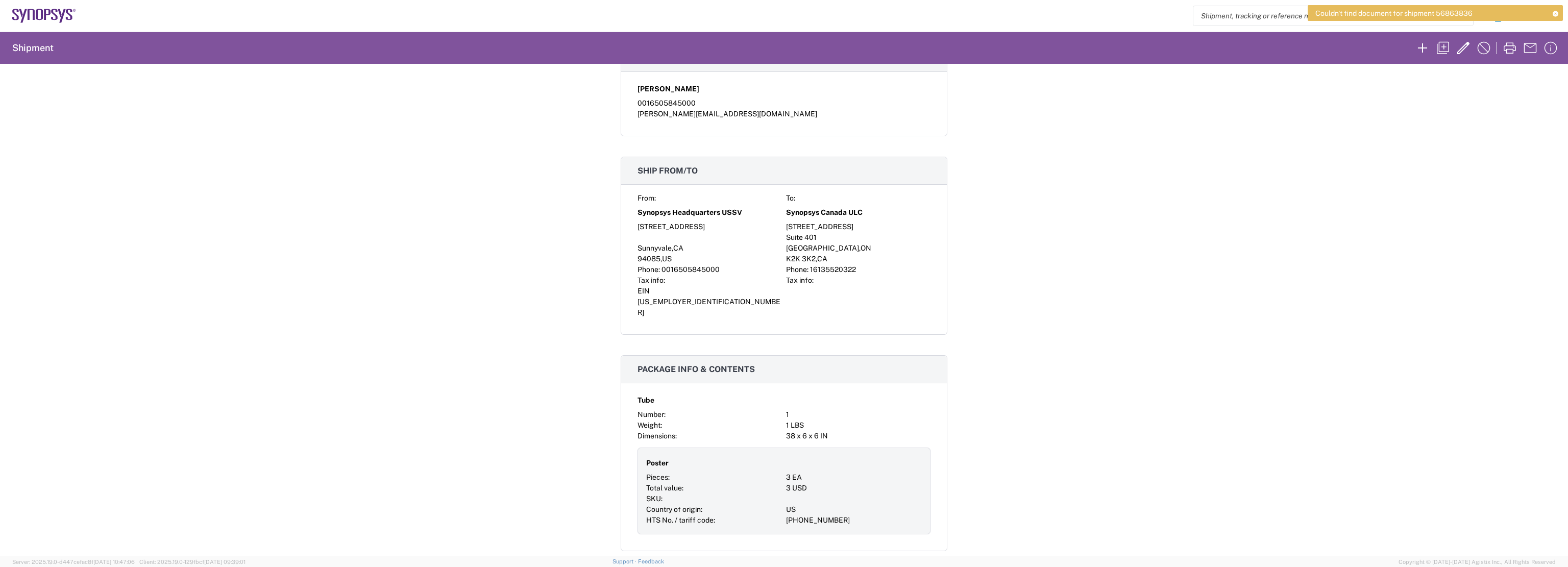
scroll to position [255, 0]
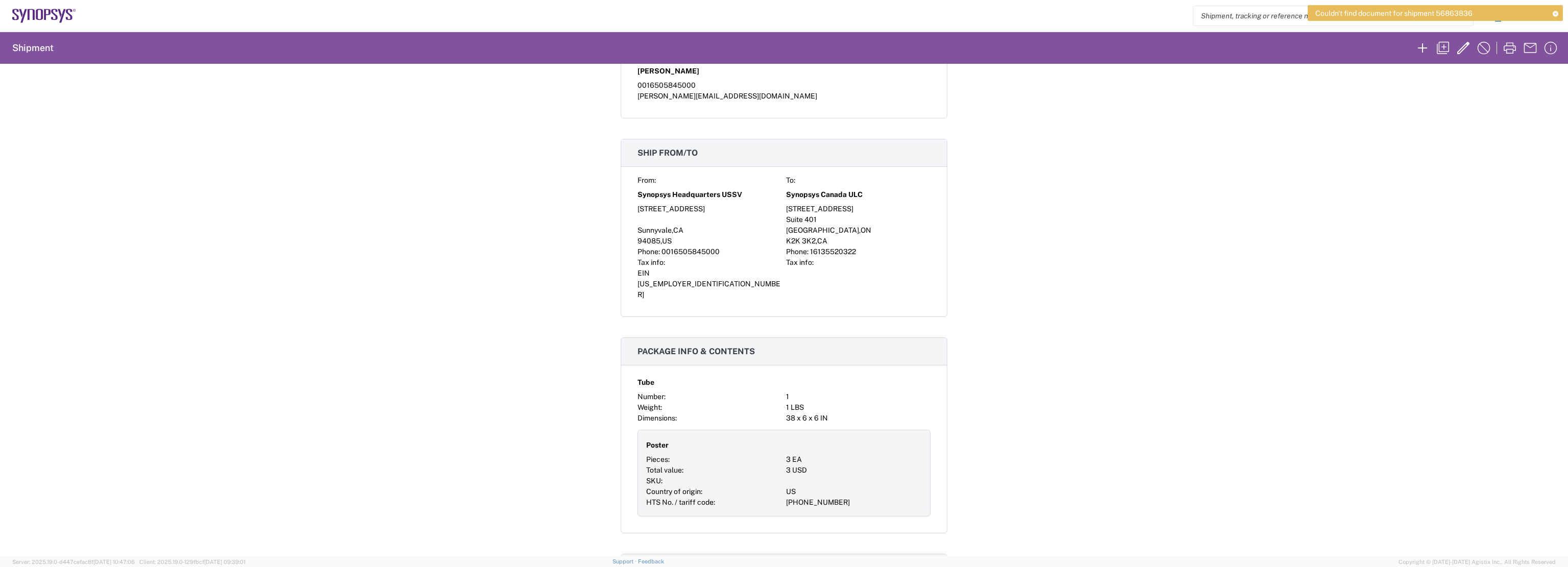
click at [1416, 185] on div "Shipment 56863836 Google Maps Request details Pickup time: 2025-09-18 10:00:00 …" at bounding box center [784, 310] width 1568 height 492
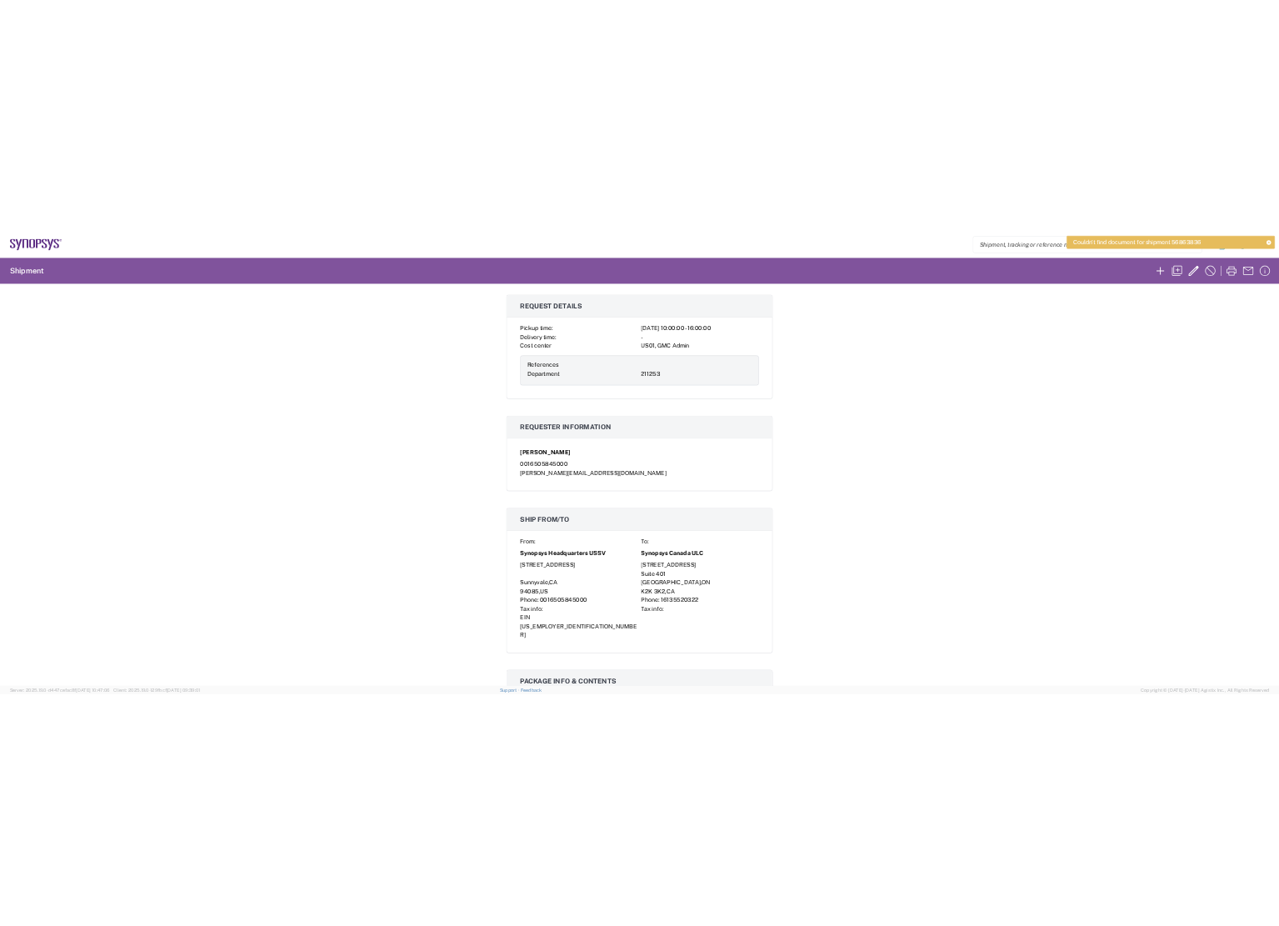
scroll to position [0, 0]
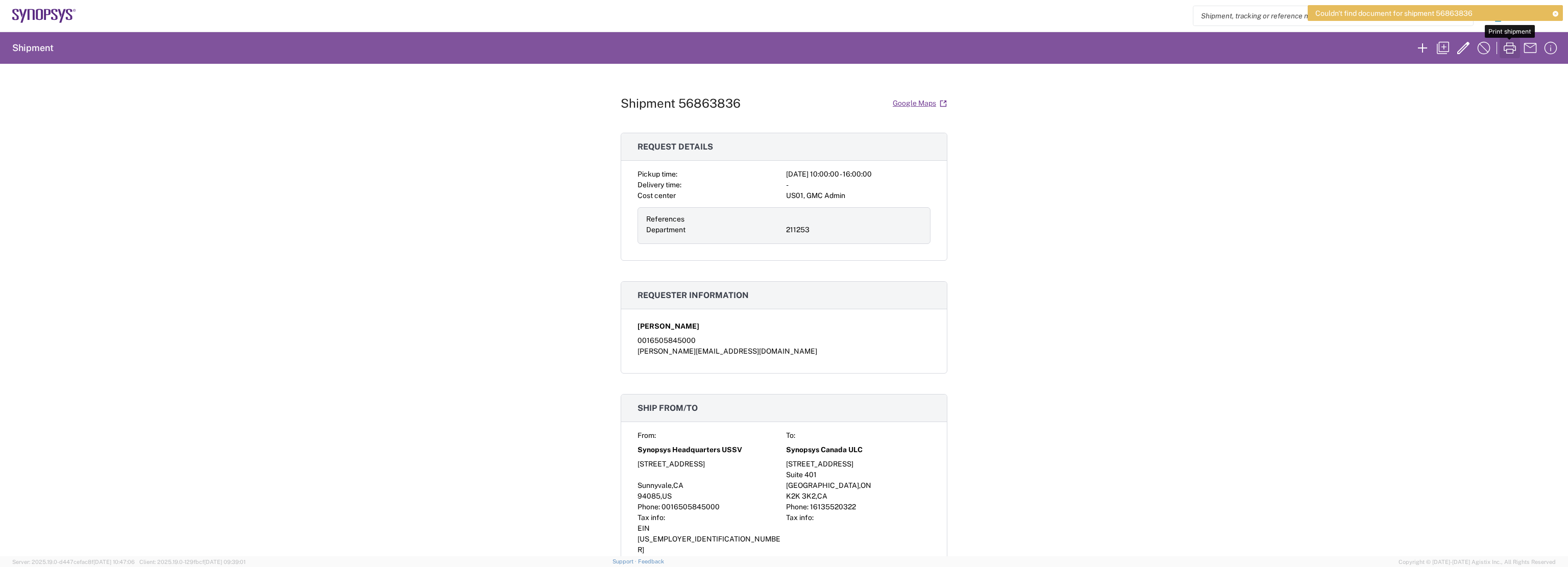
click at [1507, 45] on icon "button" at bounding box center [1510, 48] width 12 height 11
click at [1278, 139] on div "Shipment 56863836 Google Maps Request details Pickup time: 2025-09-18 10:00:00 …" at bounding box center [784, 310] width 1568 height 492
click at [1033, 250] on div "Shipment 56863836 Google Maps Request details Pickup time: 2025-09-18 10:00:00 …" at bounding box center [784, 310] width 1568 height 492
drag, startPoint x: 1400, startPoint y: 214, endPoint x: 1392, endPoint y: 206, distance: 11.3
click at [1400, 212] on div "Shipment 56863836 Google Maps Request details Pickup time: 2025-09-18 10:00:00 …" at bounding box center [784, 310] width 1568 height 492
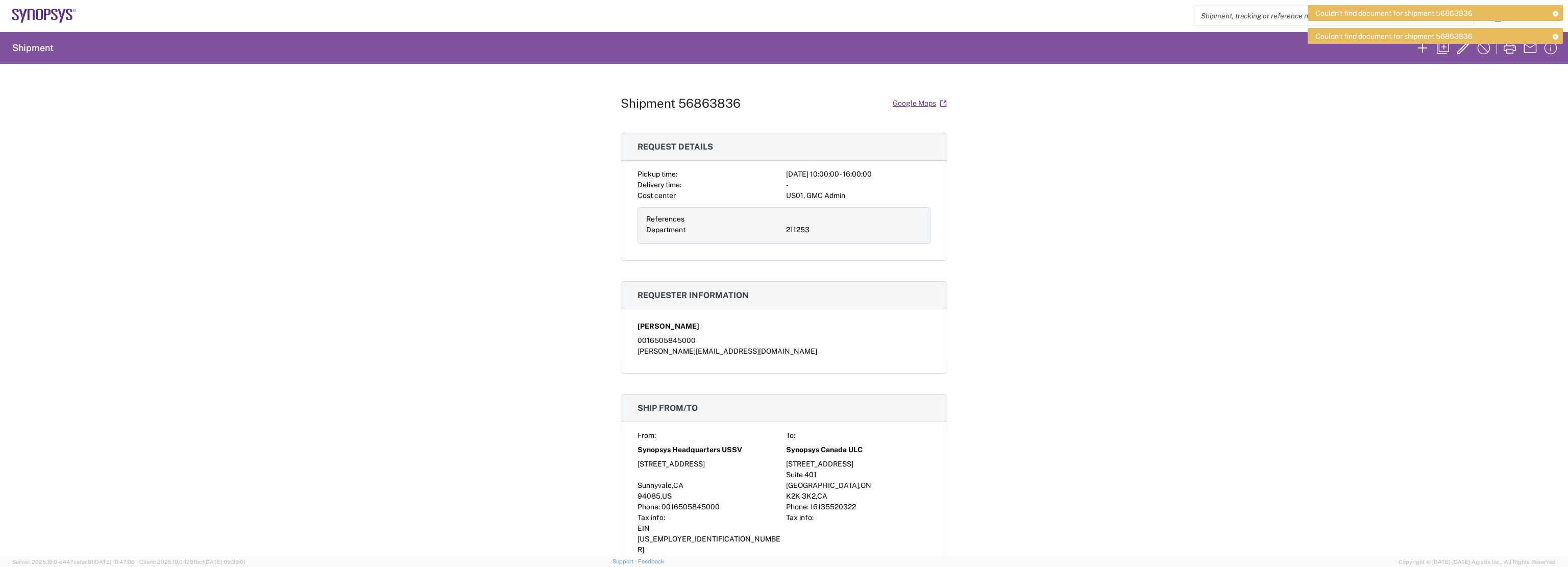
click at [1076, 169] on div "Shipment 56863836 Google Maps Request details Pickup time: 2025-09-18 10:00:00 …" at bounding box center [784, 310] width 1568 height 492
click at [1553, 9] on div "Couldn't find document for shipment 56863836" at bounding box center [1435, 13] width 255 height 16
click at [1559, 13] on div "Couldn't find document for shipment 56863836" at bounding box center [1435, 13] width 255 height 16
click at [1556, 13] on icon at bounding box center [1555, 13] width 7 height 6
click at [1555, 12] on icon at bounding box center [1555, 13] width 7 height 6
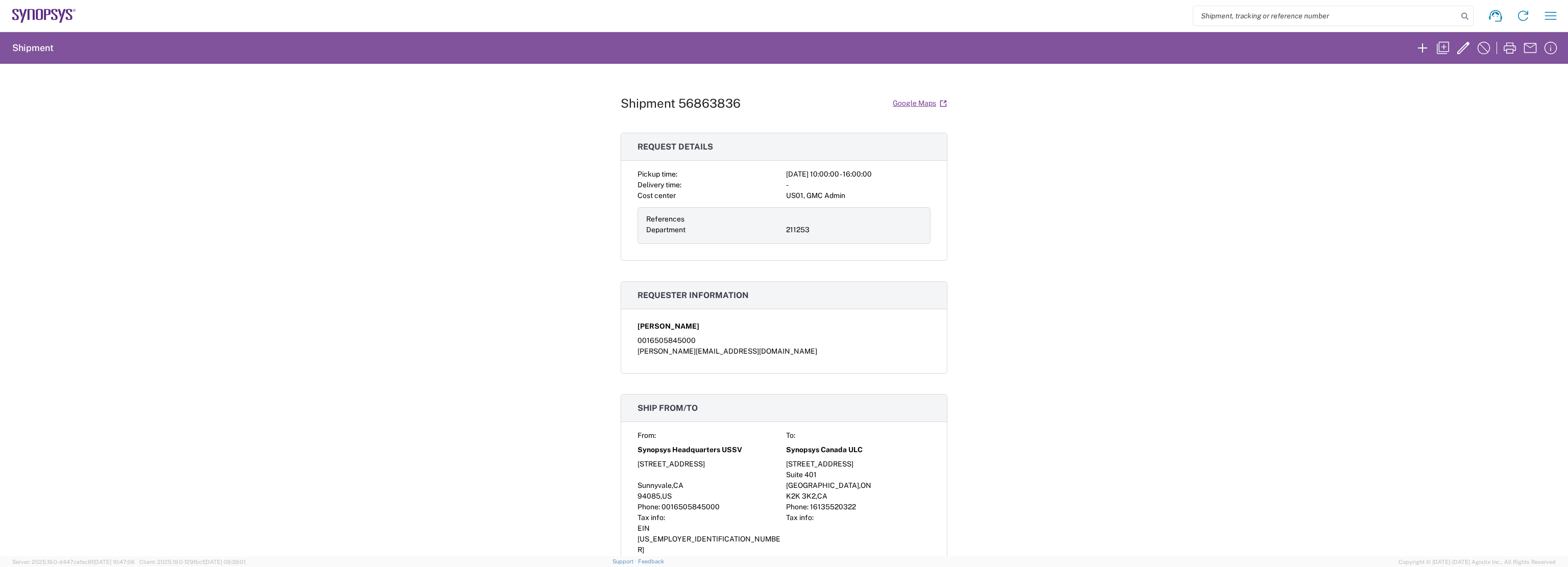
click at [1269, 119] on div "Shipment 56863836 Google Maps Request details Pickup time: 2025-09-18 10:00:00 …" at bounding box center [784, 310] width 1568 height 492
click at [1547, 16] on icon "button" at bounding box center [1550, 15] width 17 height 17
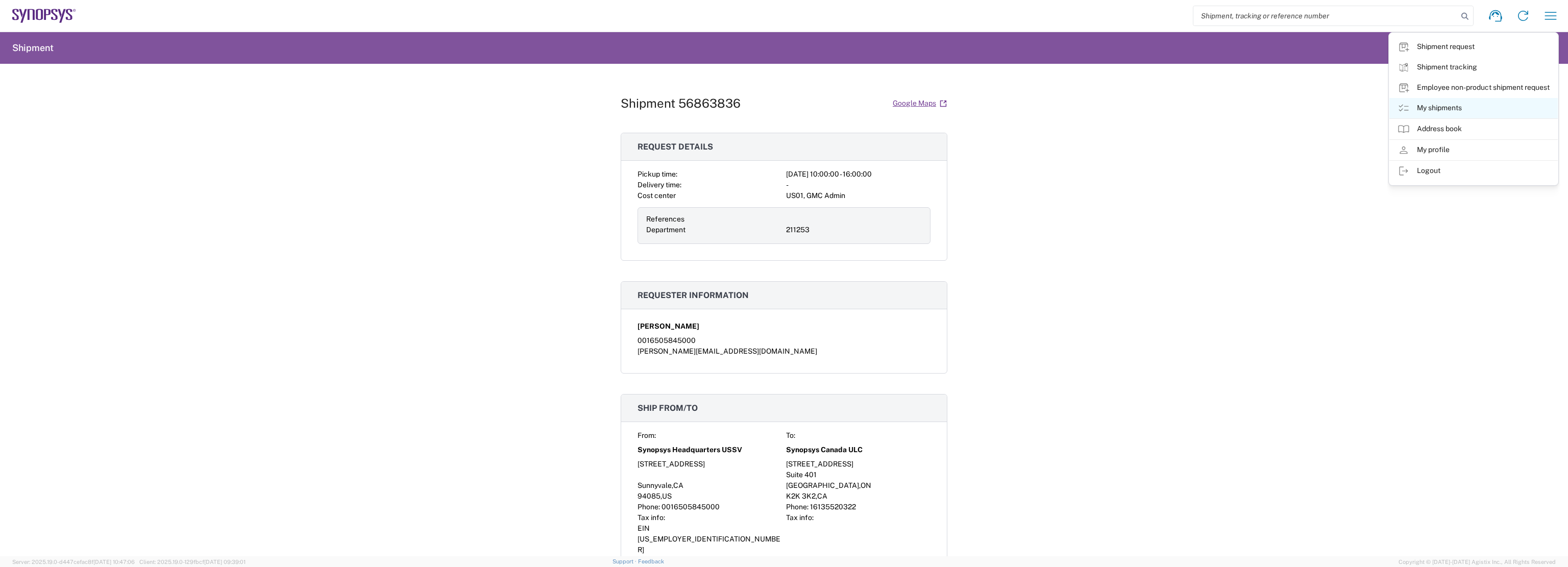
click at [1463, 105] on link "My shipments" at bounding box center [1473, 108] width 168 height 20
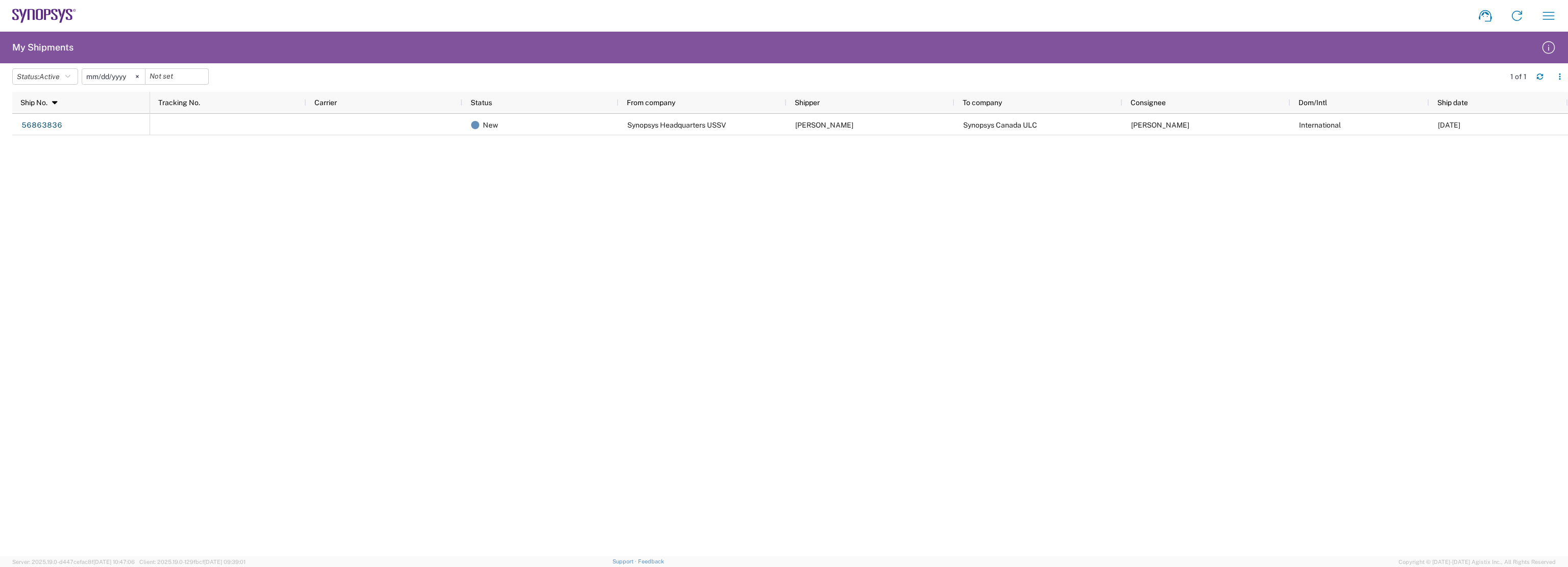
click at [584, 285] on div "New Synopsys Headquarters USSV Edmund Woo Synopsys Canada ULC Craig Forward Int…" at bounding box center [859, 335] width 1418 height 442
click at [971, 281] on div "New Synopsys Headquarters USSV Edmund Woo Synopsys Canada ULC Craig Forward Int…" at bounding box center [859, 335] width 1418 height 442
click at [994, 309] on div "New Synopsys Headquarters USSV Edmund Woo Synopsys Canada ULC Craig Forward Int…" at bounding box center [859, 335] width 1418 height 442
click at [1225, 226] on div "New Synopsys Headquarters USSV Edmund Woo Synopsys Canada ULC Craig Forward Int…" at bounding box center [859, 335] width 1418 height 442
click at [743, 18] on div "Shipment request Shipment tracking Employee non-product shipment request My shi…" at bounding box center [820, 16] width 1488 height 24
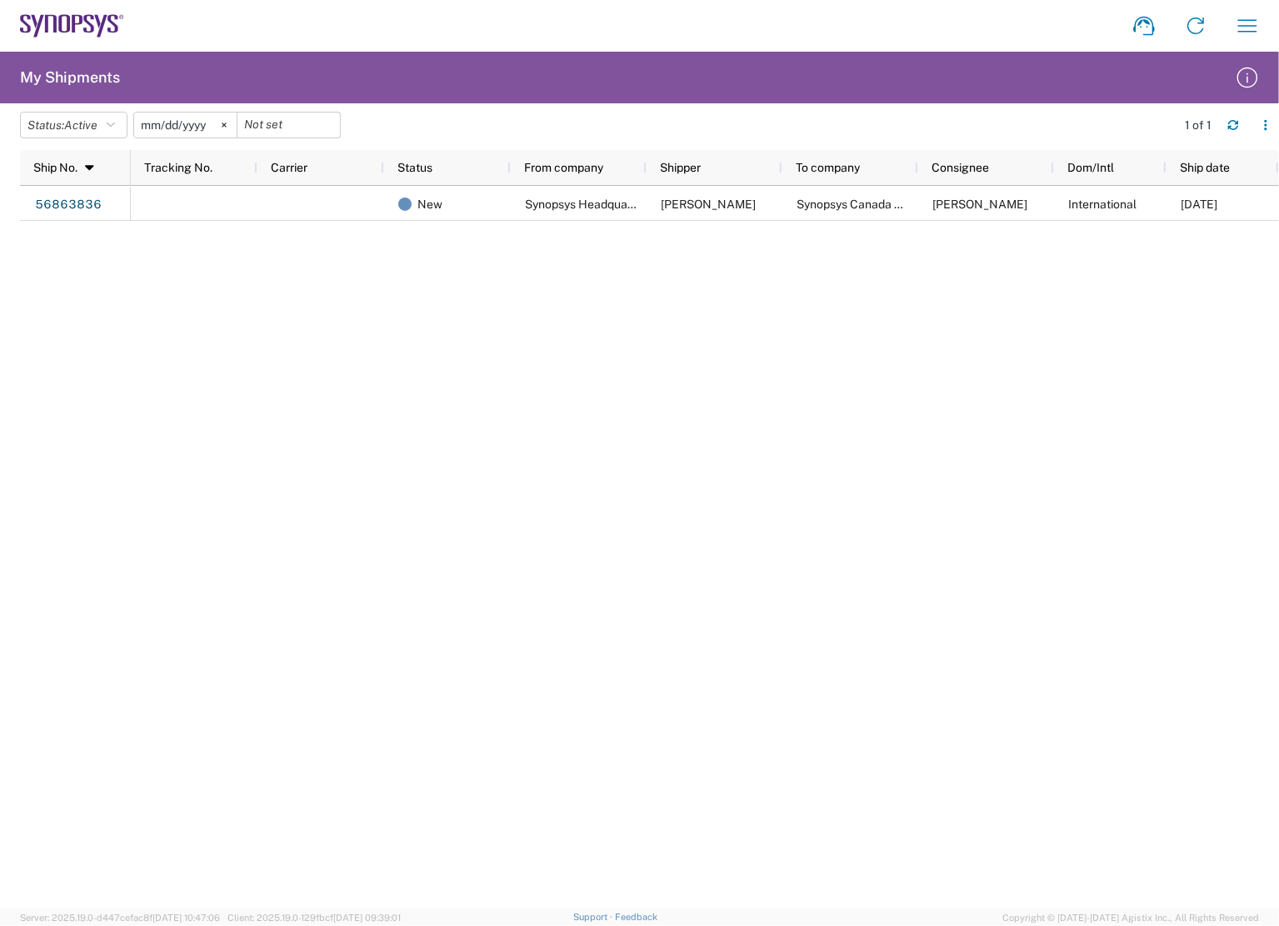
click at [1015, 347] on div "New Synopsys Headquarters USSV Edmund Woo Synopsys Canada ULC Craig Forward Int…" at bounding box center [705, 547] width 1148 height 722
click at [966, 702] on div "New Synopsys Headquarters USSV Edmund Woo Synopsys Canada ULC Craig Forward Int…" at bounding box center [705, 547] width 1148 height 722
click at [622, 362] on div "New Synopsys Headquarters USSV Edmund Woo Synopsys Canada ULC Craig Forward Int…" at bounding box center [705, 547] width 1148 height 722
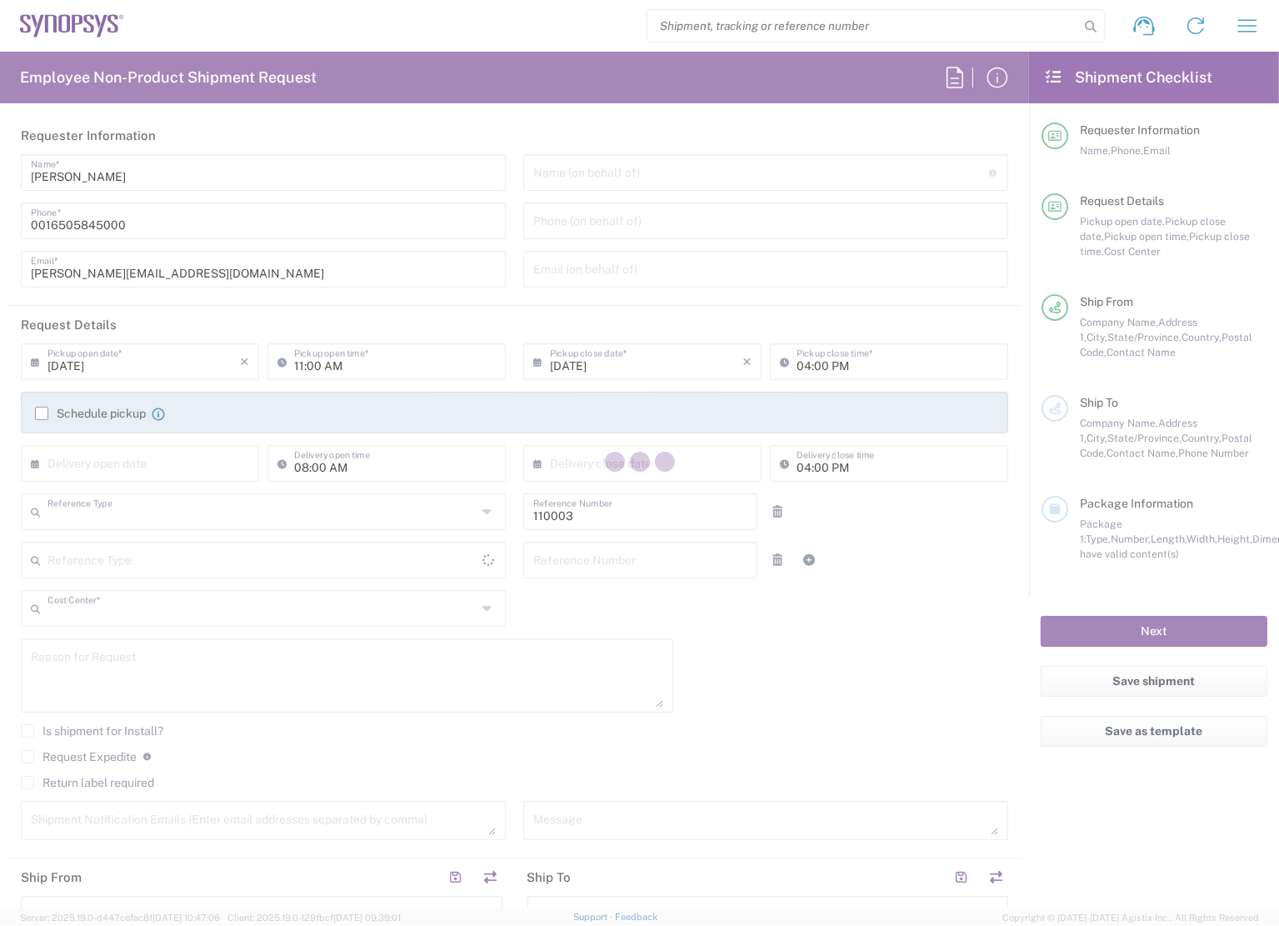
type input "Department"
type input "US01, FAC, MV/SV Fac 110003"
type input "[GEOGRAPHIC_DATA]"
type input "[US_STATE]"
type input "[GEOGRAPHIC_DATA]"
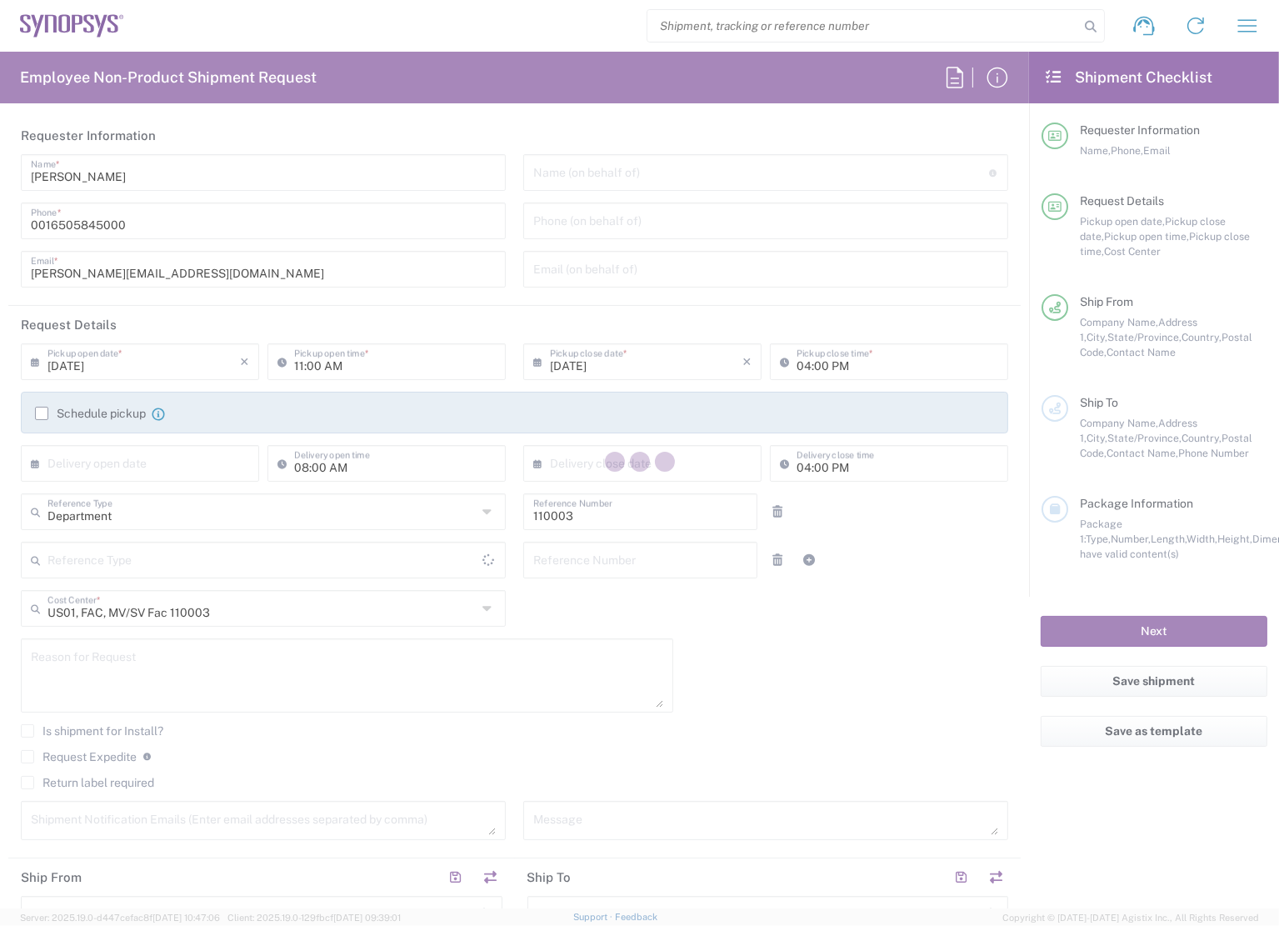
type input "Delivered at Place"
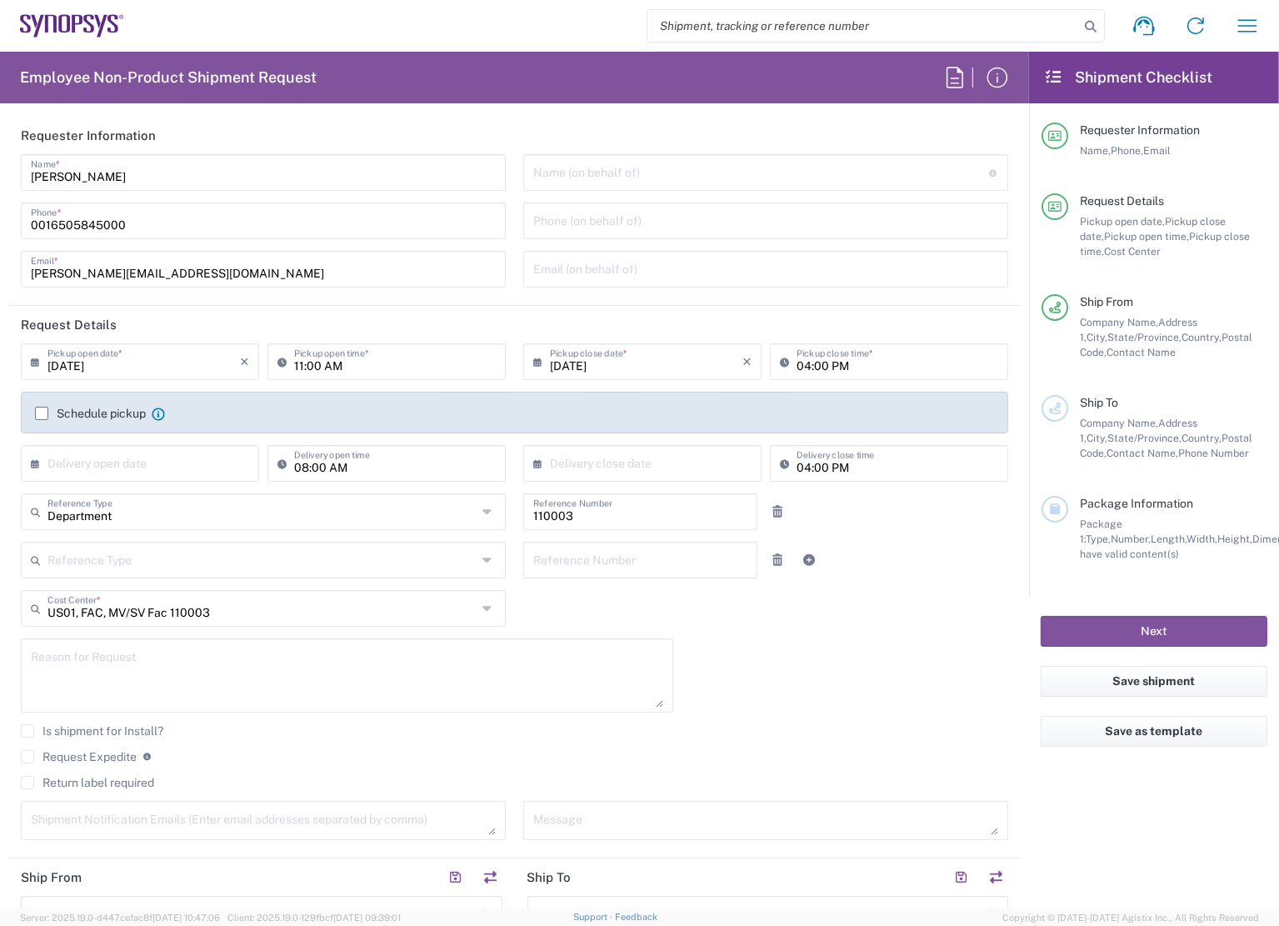
type input "Headquarters USSV"
click at [891, 634] on div "09/18/2025 × Pickup open date * Cancel Apply 11:00 AM Pickup open time * 09/18/…" at bounding box center [514, 597] width 1005 height 508
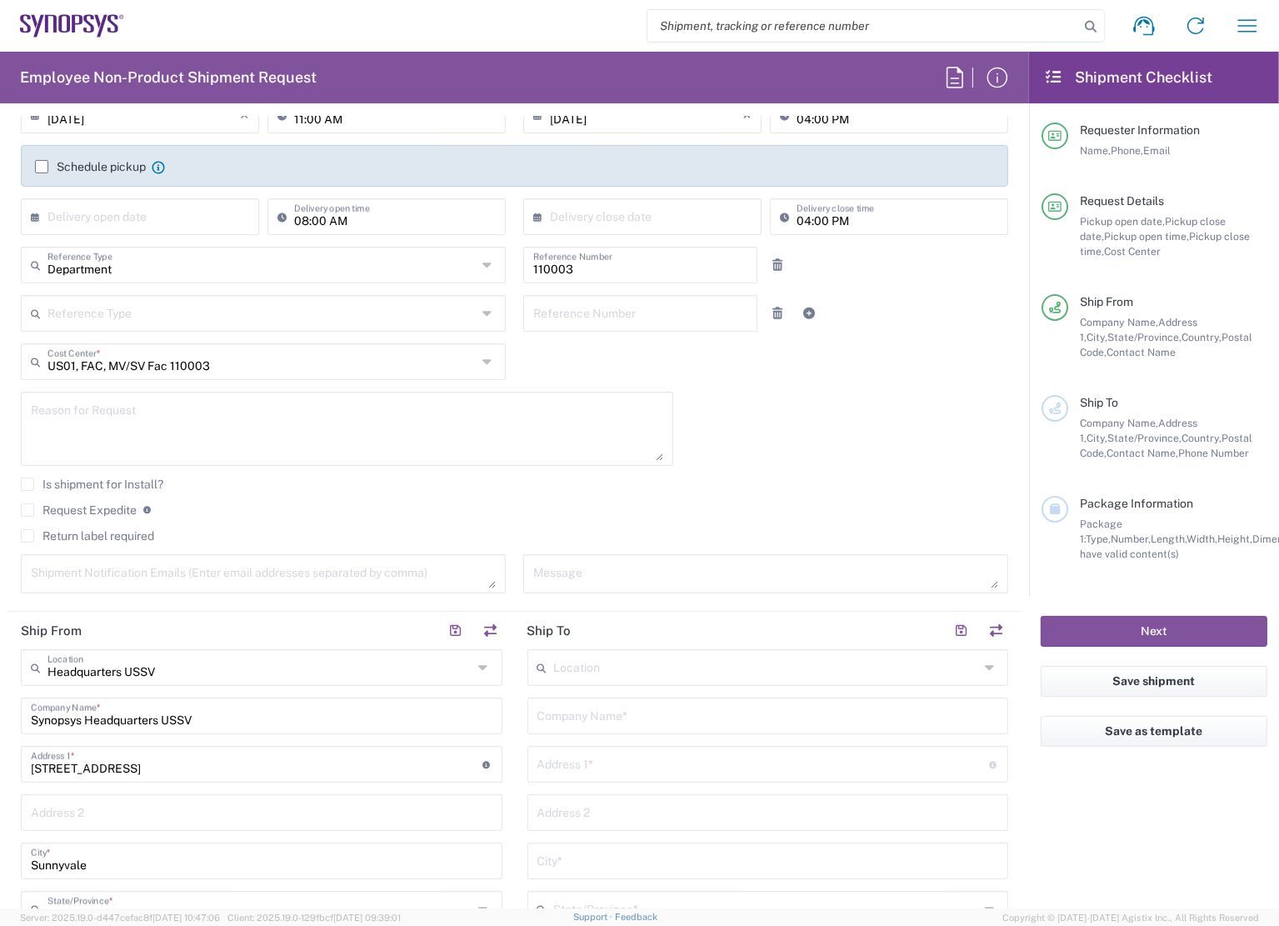
scroll to position [250, 0]
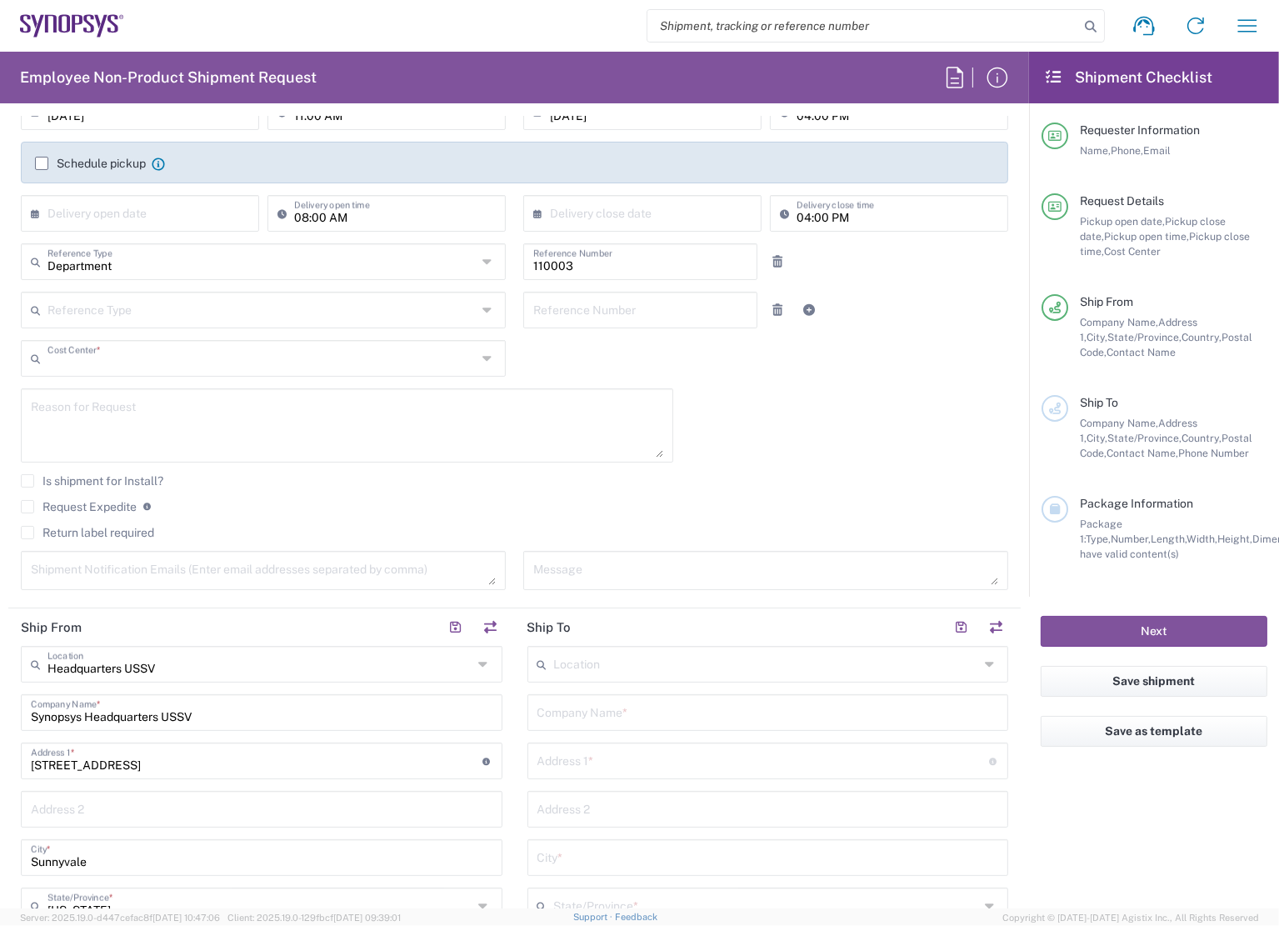
click at [349, 360] on input "text" at bounding box center [261, 356] width 429 height 29
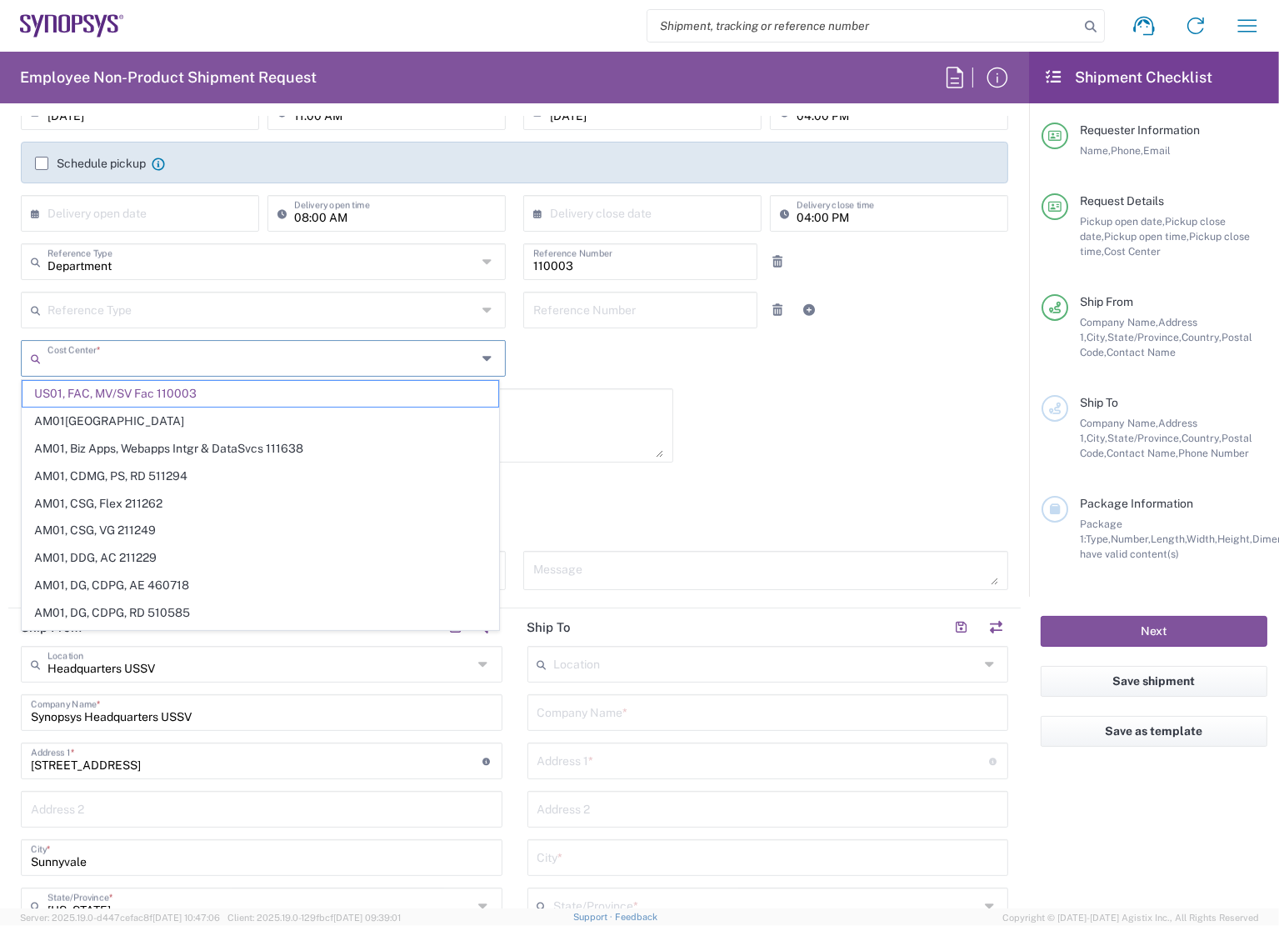
click at [349, 360] on input "text" at bounding box center [261, 356] width 429 height 29
type input "US01, GMC"
click at [216, 392] on span "US01, GMC Admin 211253" at bounding box center [260, 394] width 476 height 26
type input "211253"
type input "US01, GMC Admin 211253"
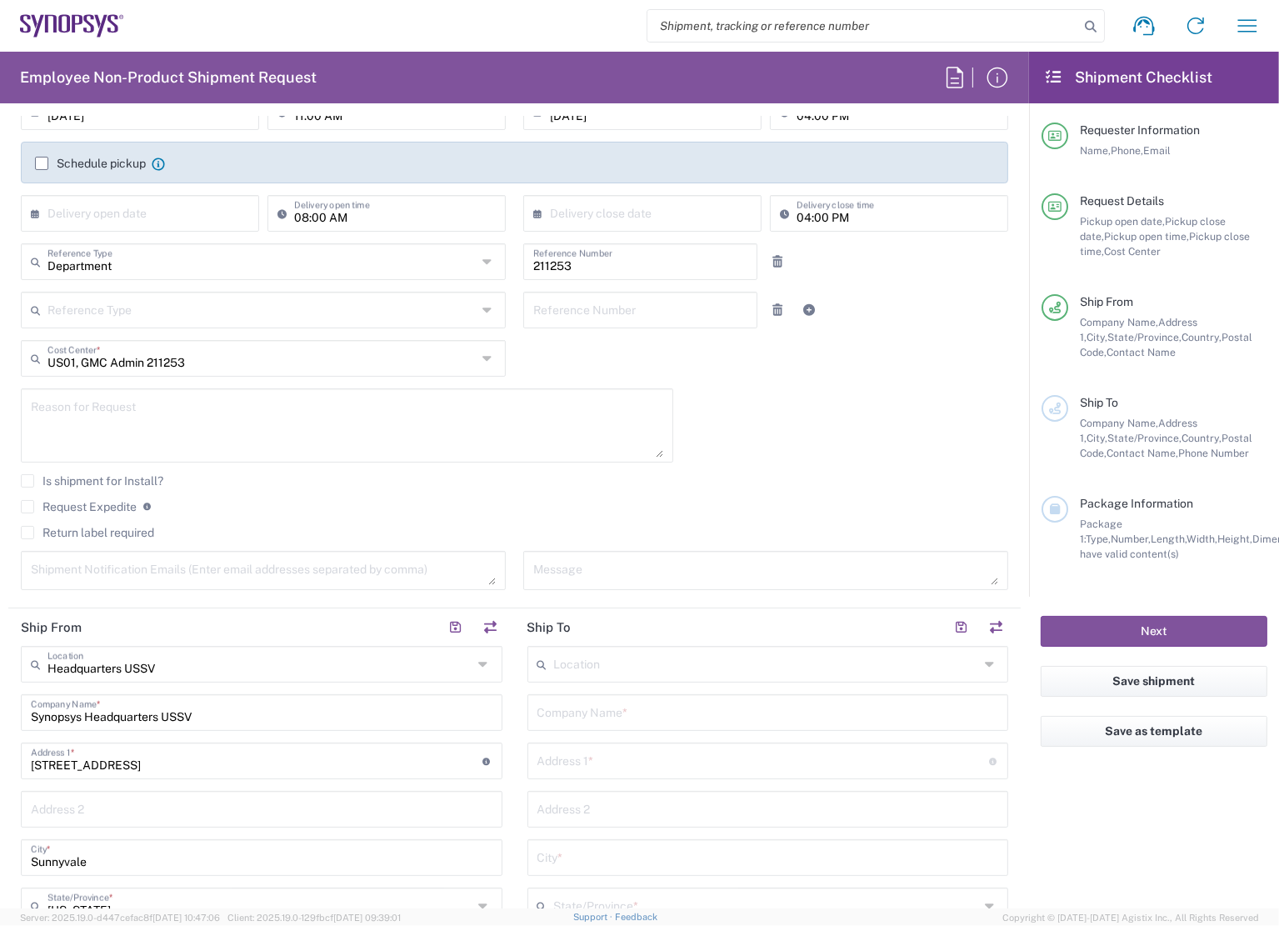
click at [8, 462] on main "09/18/2025 × Pickup open date * Cancel Apply 11:00 AM Pickup open time * 09/18/…" at bounding box center [514, 347] width 1012 height 508
click at [27, 506] on label "Request Expedite" at bounding box center [79, 506] width 116 height 13
click at [27, 507] on input "Request Expedite" at bounding box center [27, 507] width 0 height 0
click at [5, 496] on form "Requester Information Edmund Woo Name * 0016505845000 Phone * edmundw@synopsys.…" at bounding box center [514, 513] width 1029 height 792
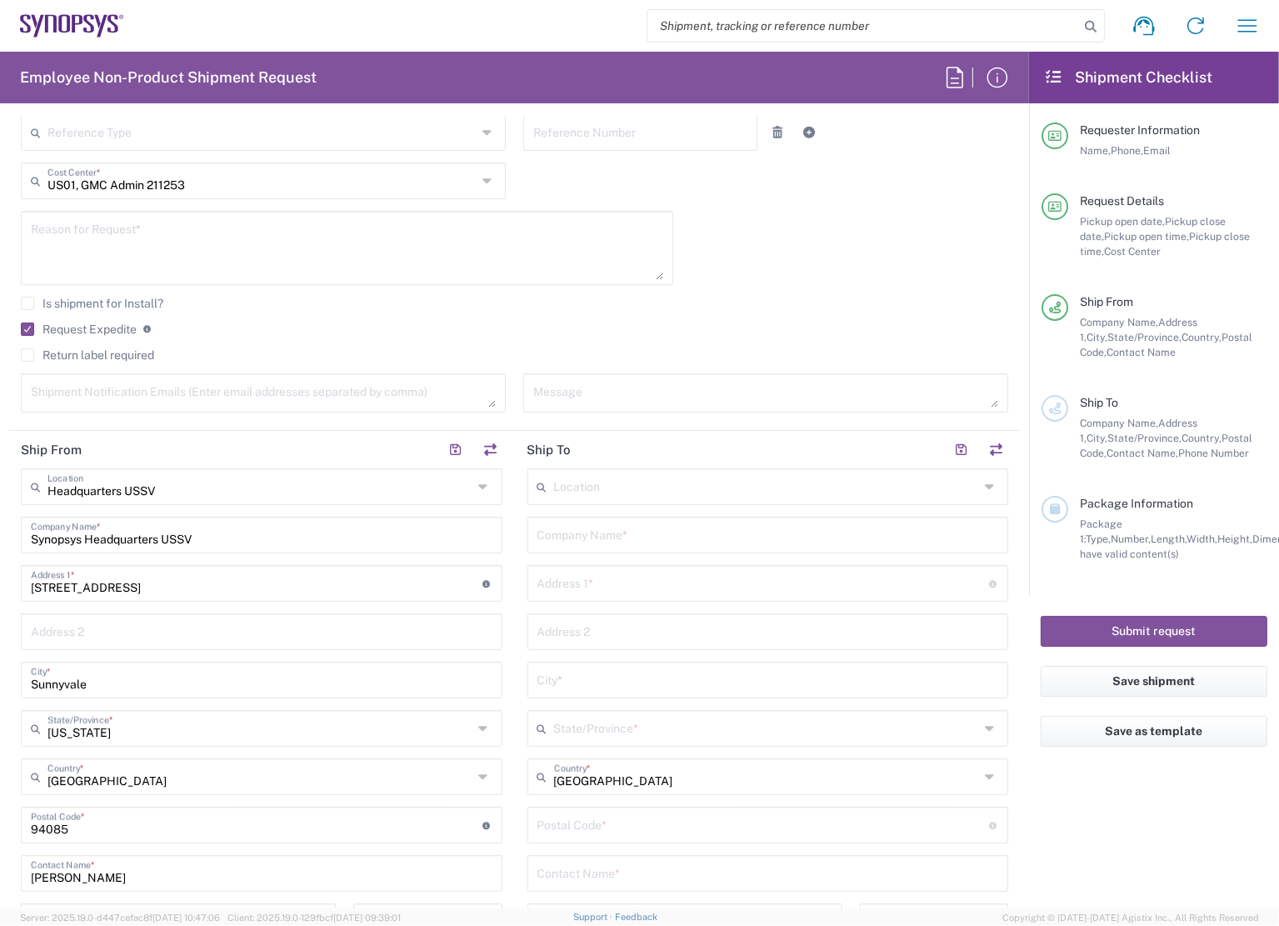
scroll to position [583, 0]
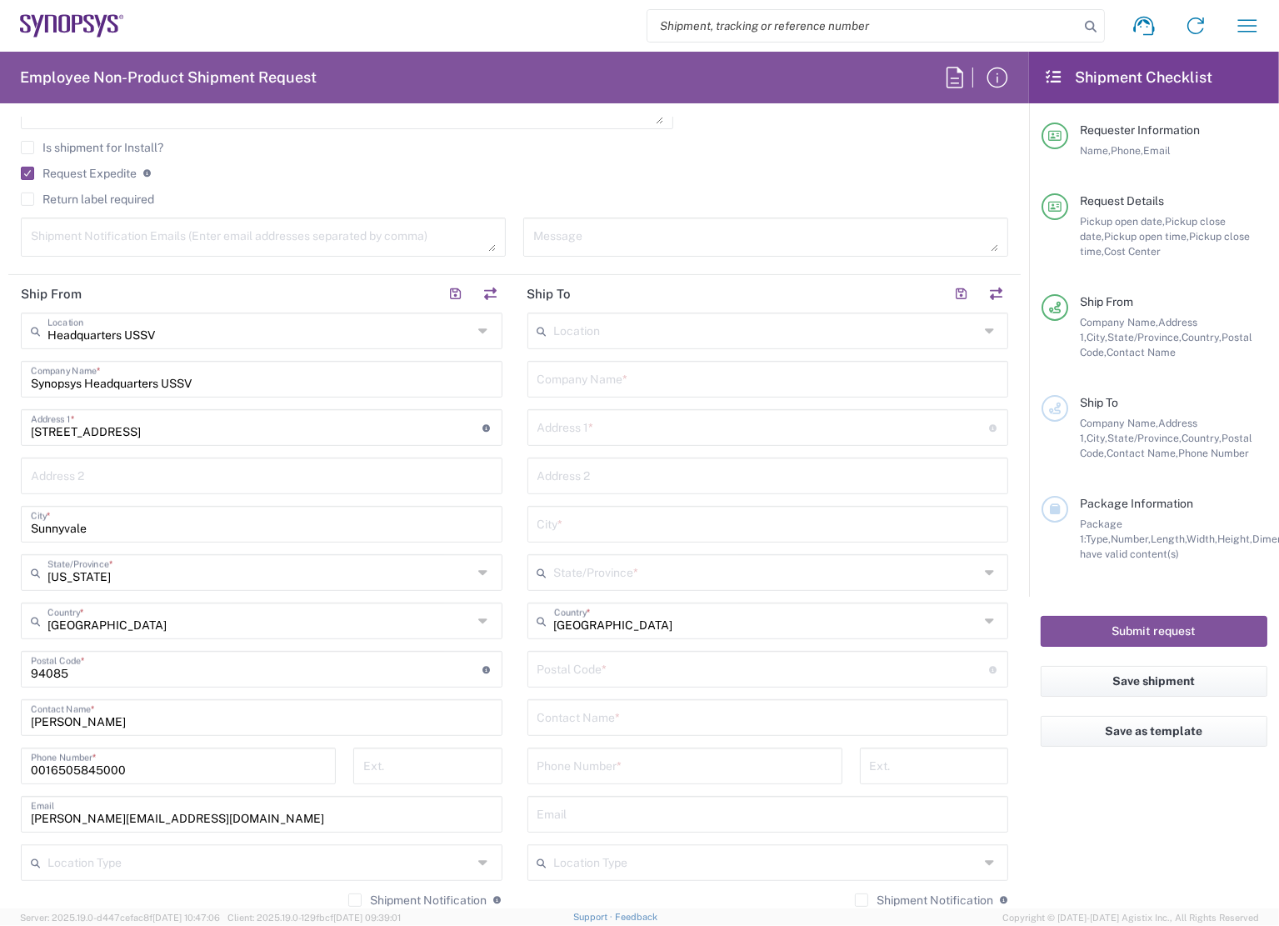
click at [723, 335] on input "text" at bounding box center [766, 329] width 425 height 29
click at [727, 357] on span "[GEOGRAPHIC_DATA] CA06" at bounding box center [758, 365] width 472 height 26
type input "[GEOGRAPHIC_DATA] CA06"
type input "Synopsys Mississauga CA06"
type input "1 City Centre Drive"
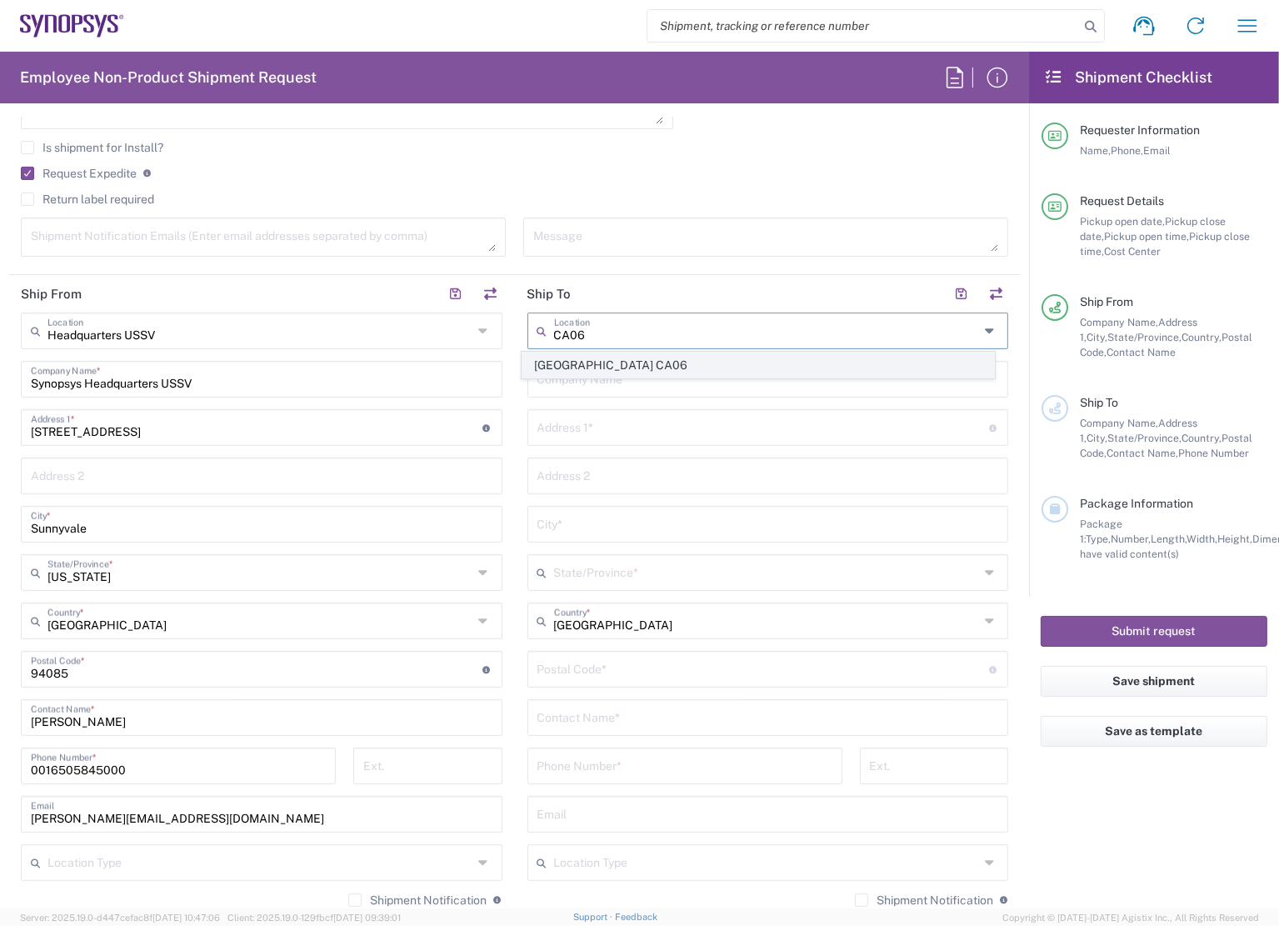
type input "Suite 900"
type input "Mississauga"
type input "[GEOGRAPHIC_DATA]"
type input "L5B 1M2"
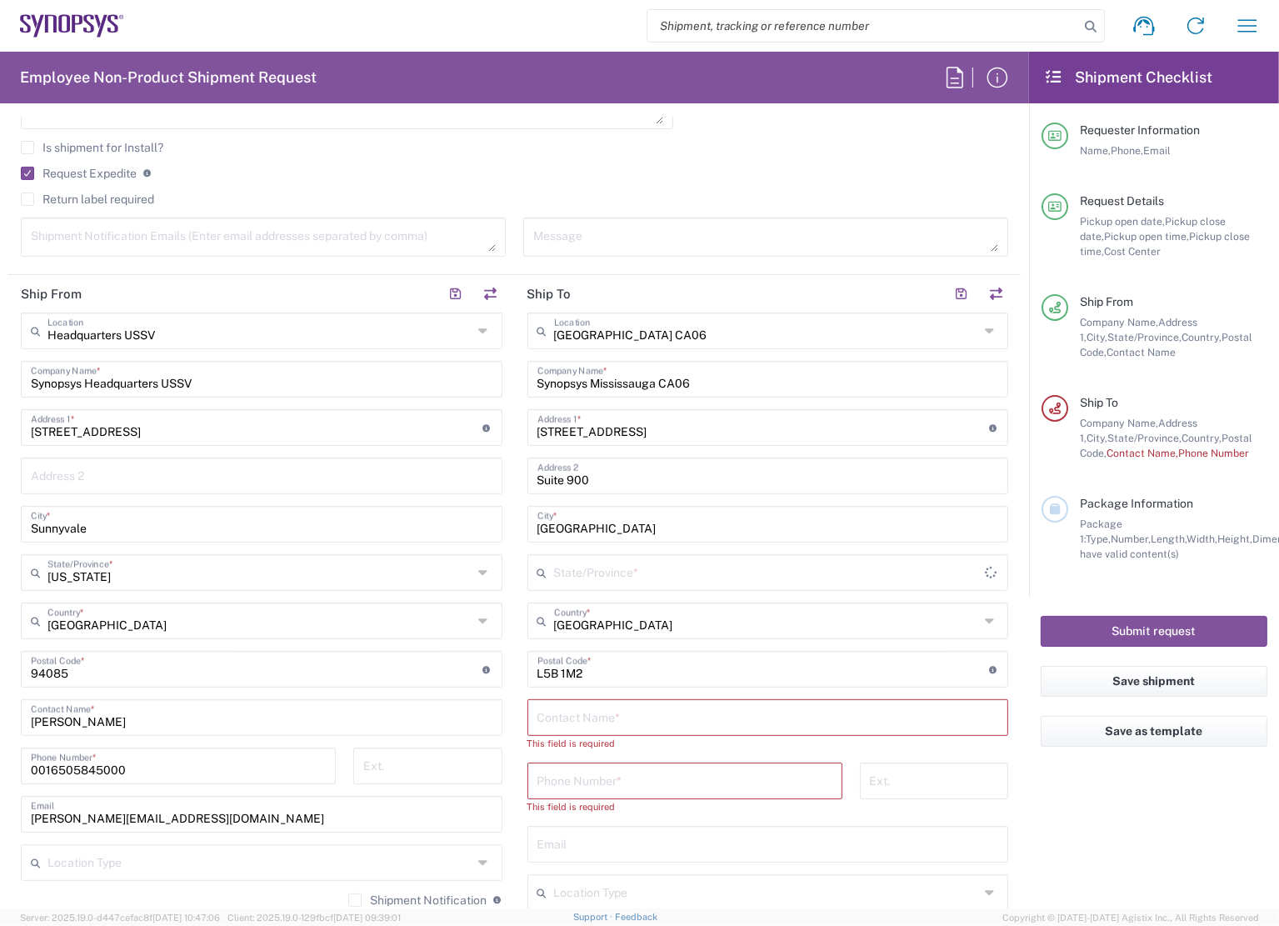
type input "Ontario"
click at [600, 716] on input "text" at bounding box center [768, 716] width 462 height 29
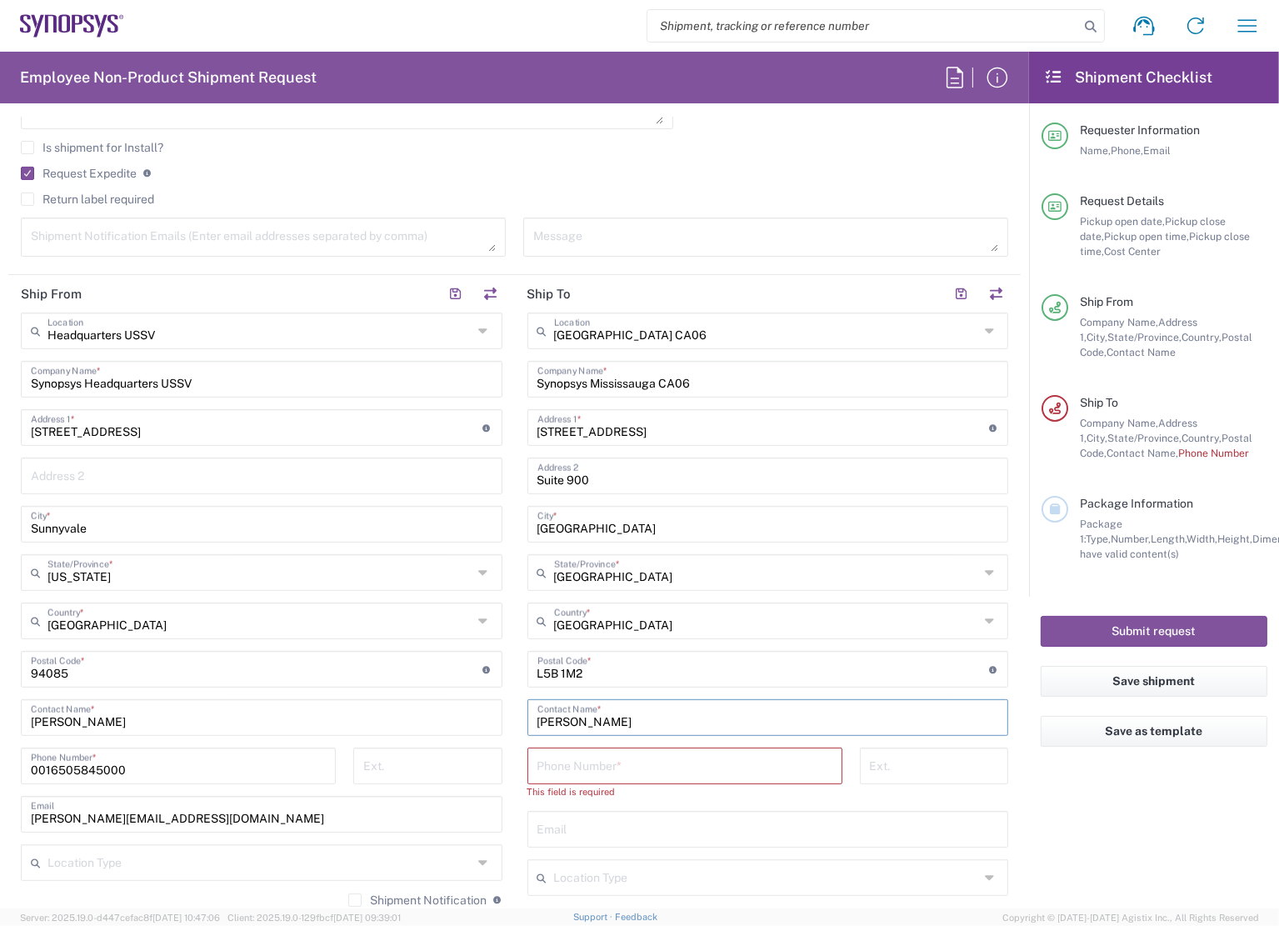
type input "Ingrid Burke"
click at [678, 755] on input "tel" at bounding box center [684, 764] width 295 height 29
paste input "+1 416.729.5411"
click at [1077, 799] on agx-form-checklist "Shipment Checklist Requester Information Name, Phone, Email Request Details Pic…" at bounding box center [1154, 480] width 250 height 857
click at [538, 769] on input "+1 416.729.5411" at bounding box center [684, 764] width 295 height 29
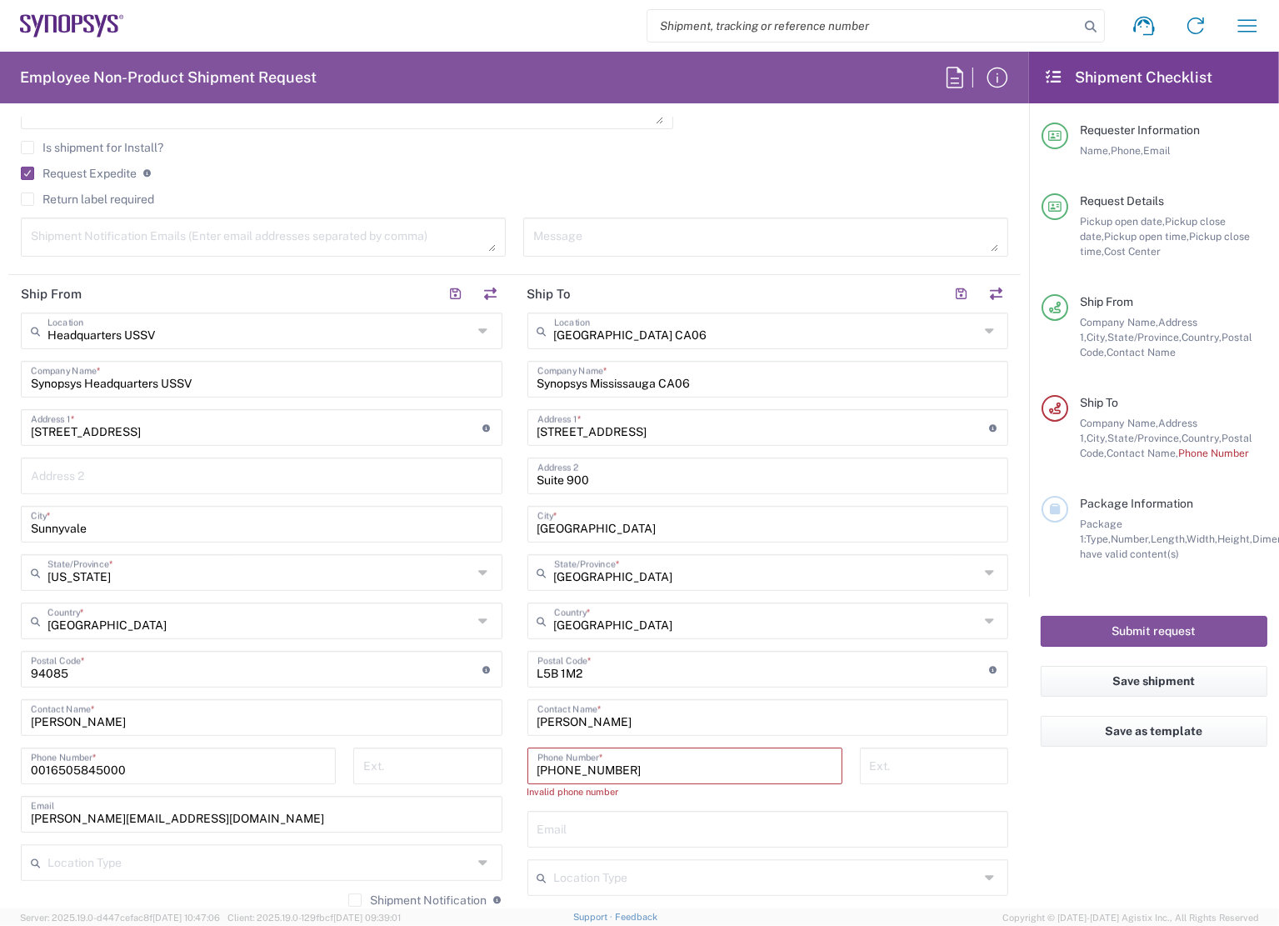
click at [637, 772] on input "1 416.729.5411" at bounding box center [684, 764] width 295 height 29
click at [581, 768] on input "1 416.729.5411" at bounding box center [684, 764] width 295 height 29
click at [559, 766] on input "1 416.7295411" at bounding box center [684, 764] width 295 height 29
type input "14167295411"
click at [1047, 802] on agx-form-checklist "Shipment Checklist Requester Information Name, Phone, Email Request Details Pic…" at bounding box center [1154, 480] width 250 height 857
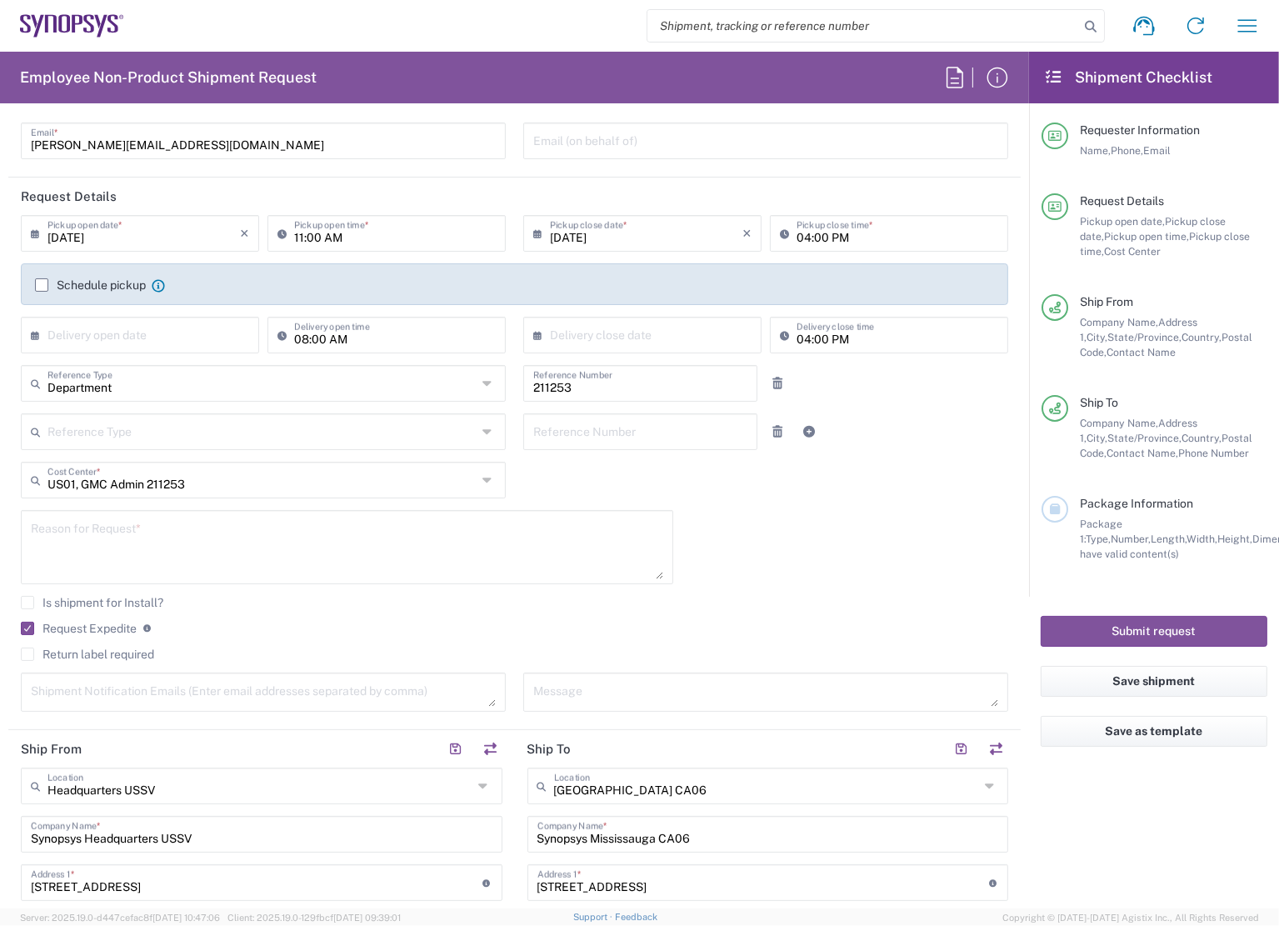
scroll to position [167, 0]
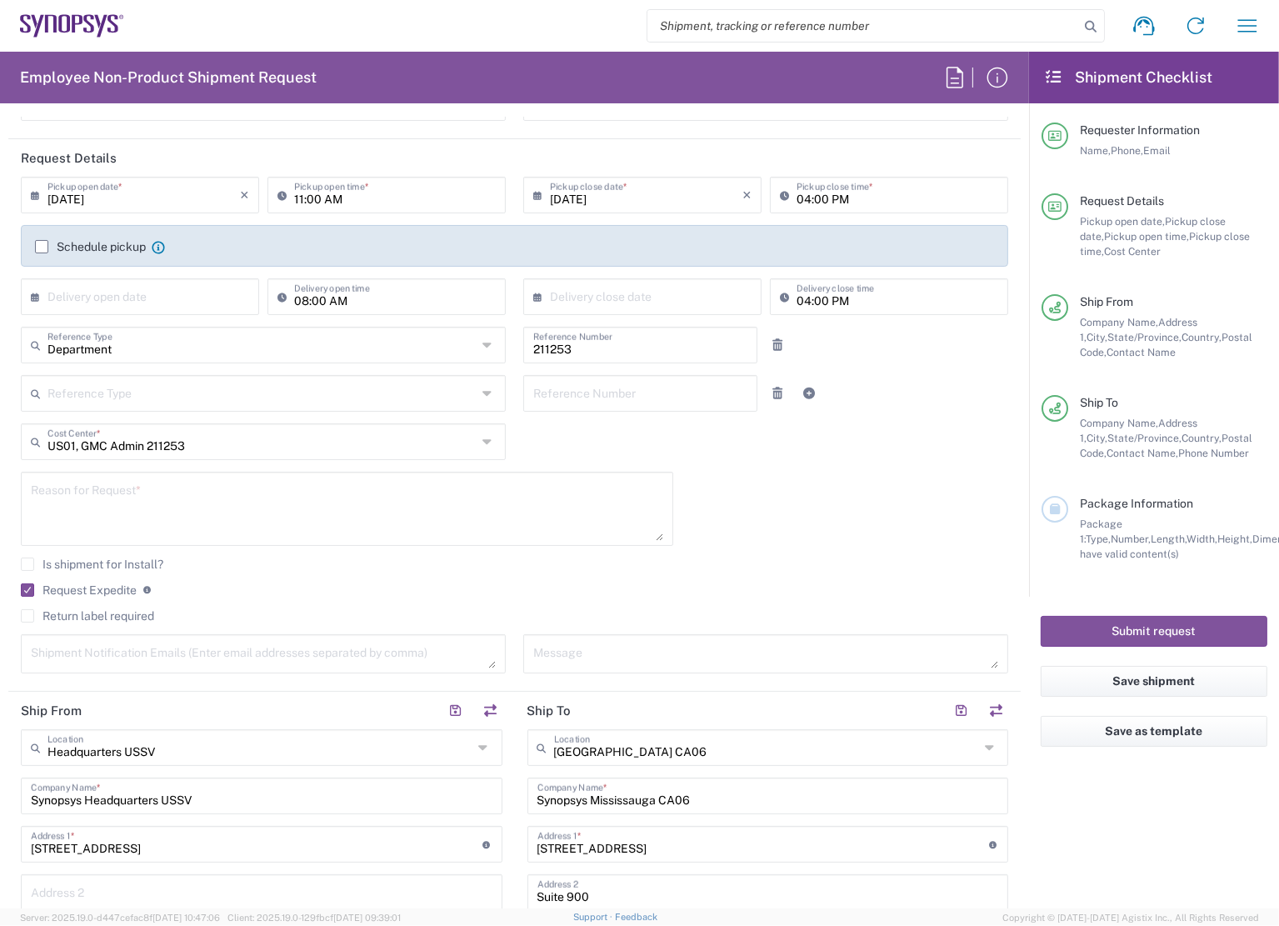
click at [840, 464] on div "09/18/2025 × Pickup open date * Cancel Apply 11:00 AM Pickup open time * 09/18/…" at bounding box center [514, 431] width 1005 height 508
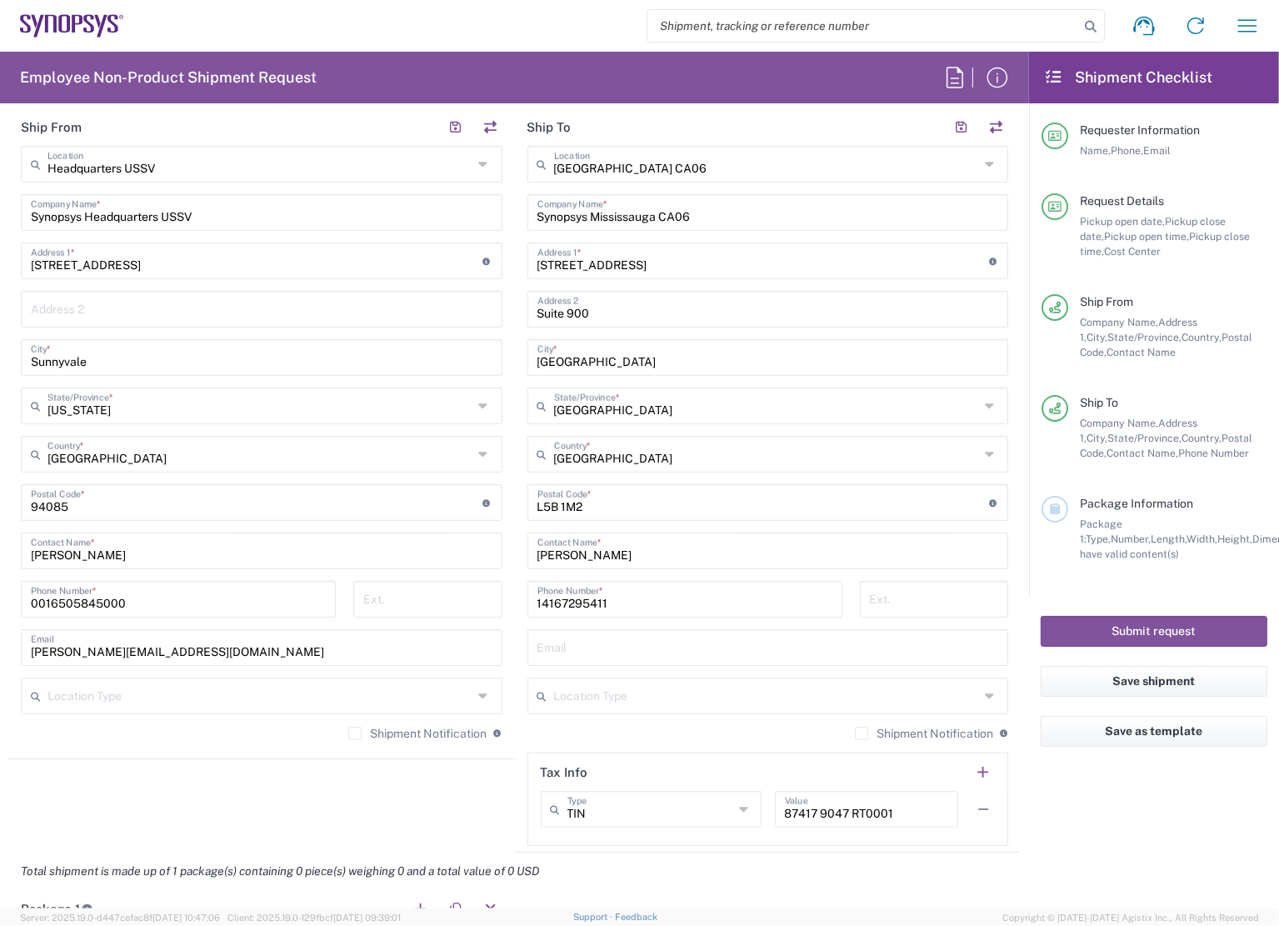
scroll to position [667, 0]
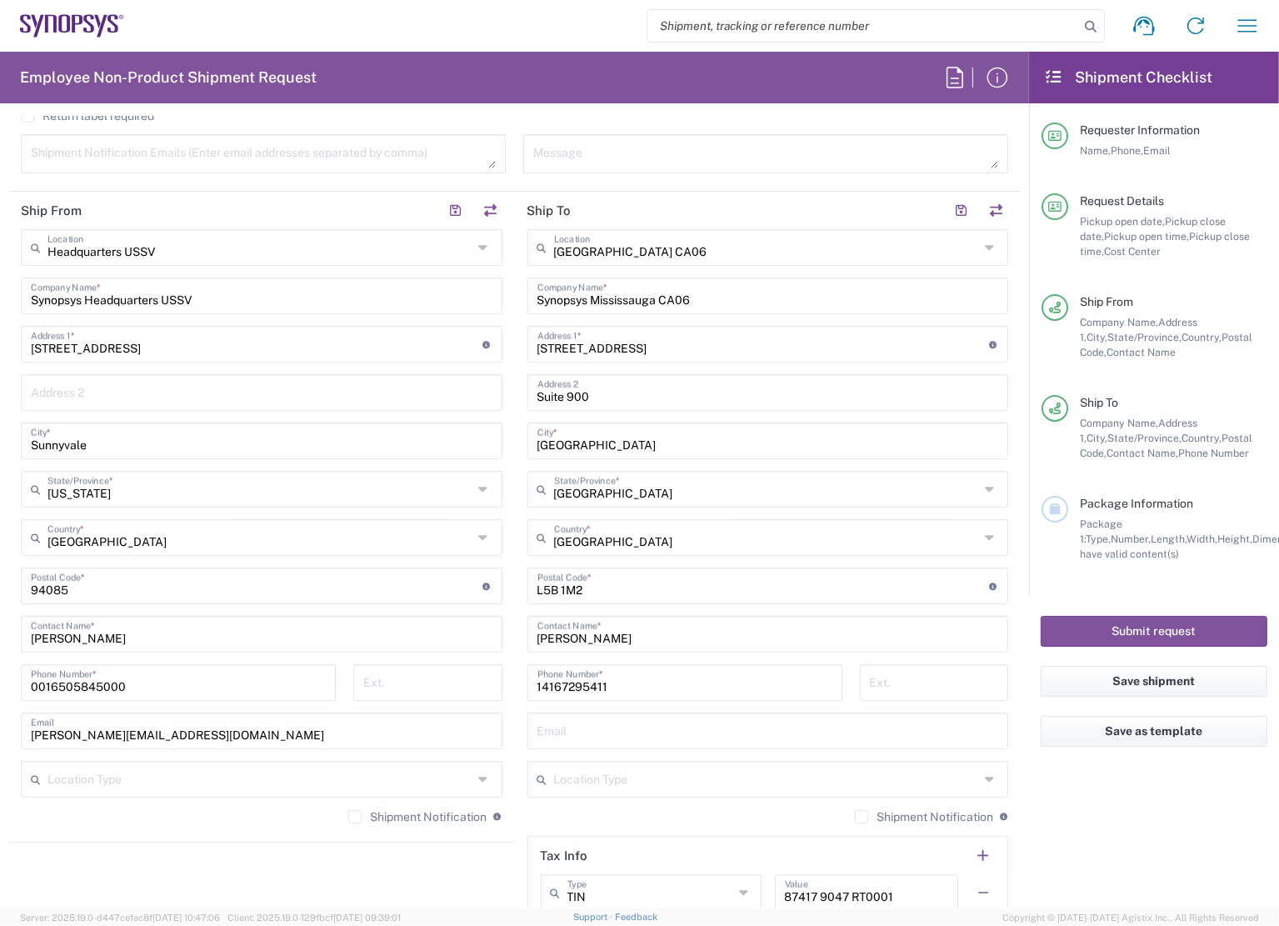
click at [627, 732] on input "text" at bounding box center [768, 729] width 462 height 29
type input "ingridb@synopsys.com"
click at [1084, 796] on agx-form-checklist "Shipment Checklist Requester Information Name, Phone, Email Request Details Pic…" at bounding box center [1154, 480] width 250 height 857
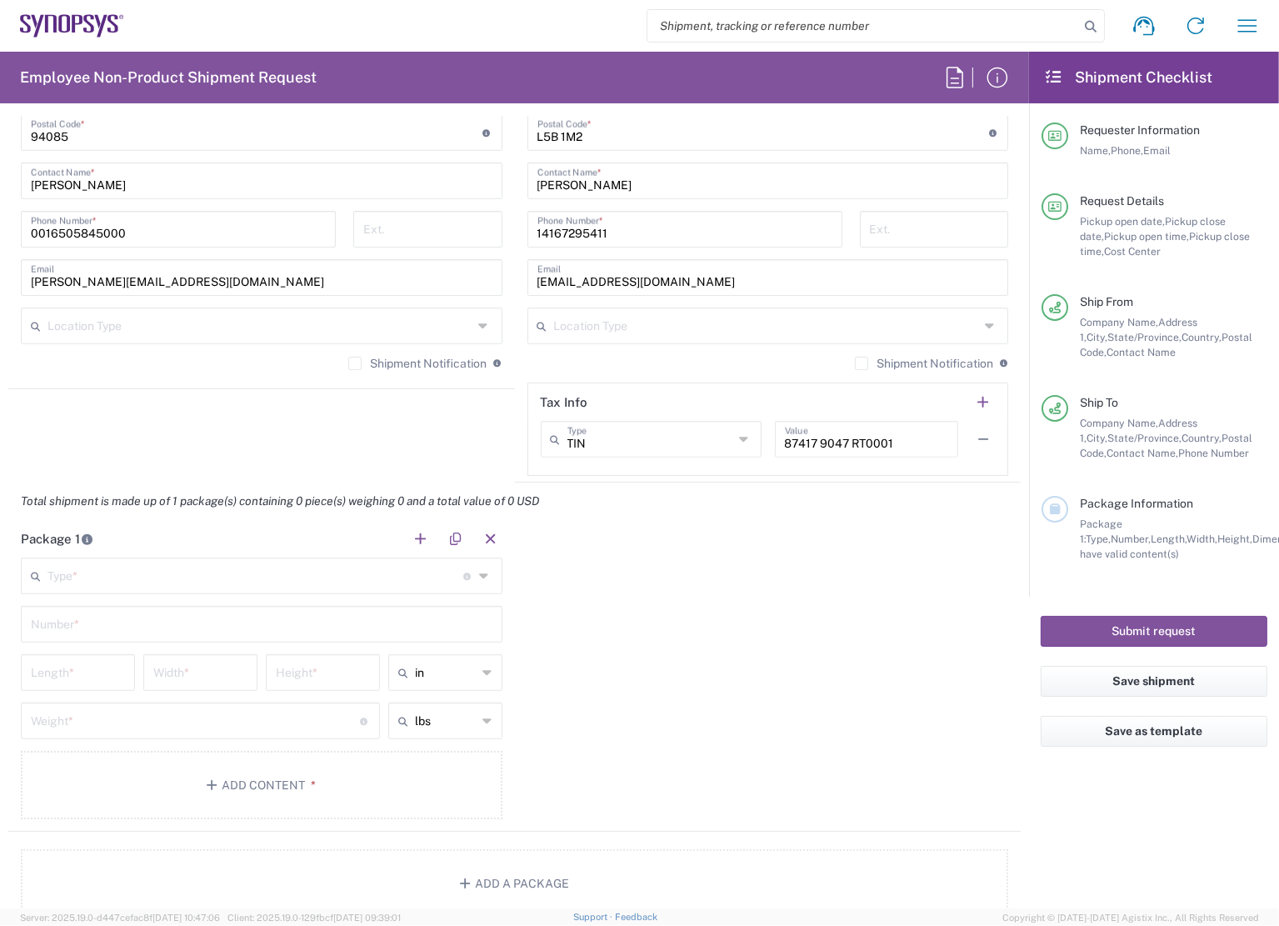
scroll to position [1083, 0]
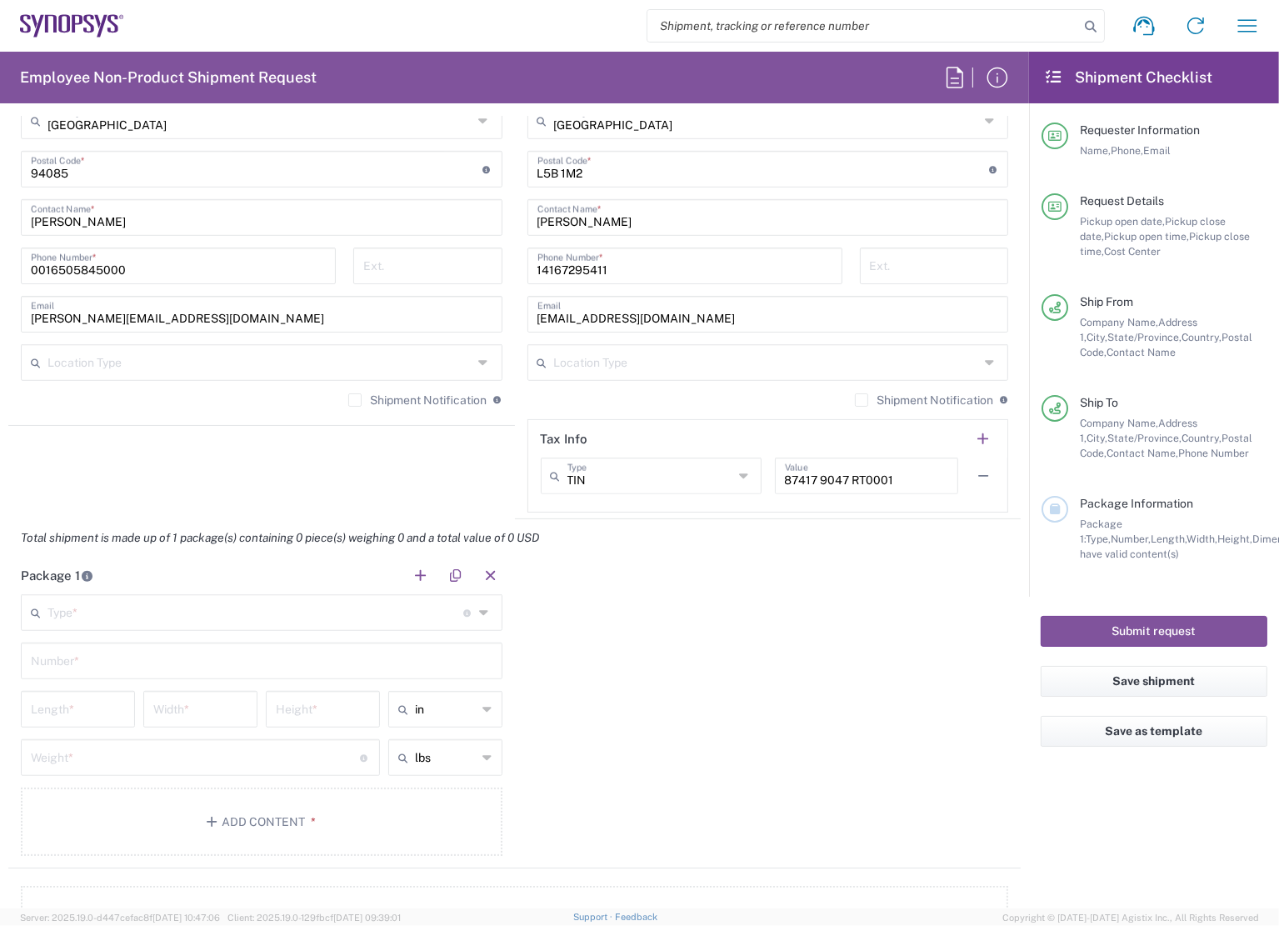
click at [347, 613] on input "text" at bounding box center [255, 611] width 416 height 29
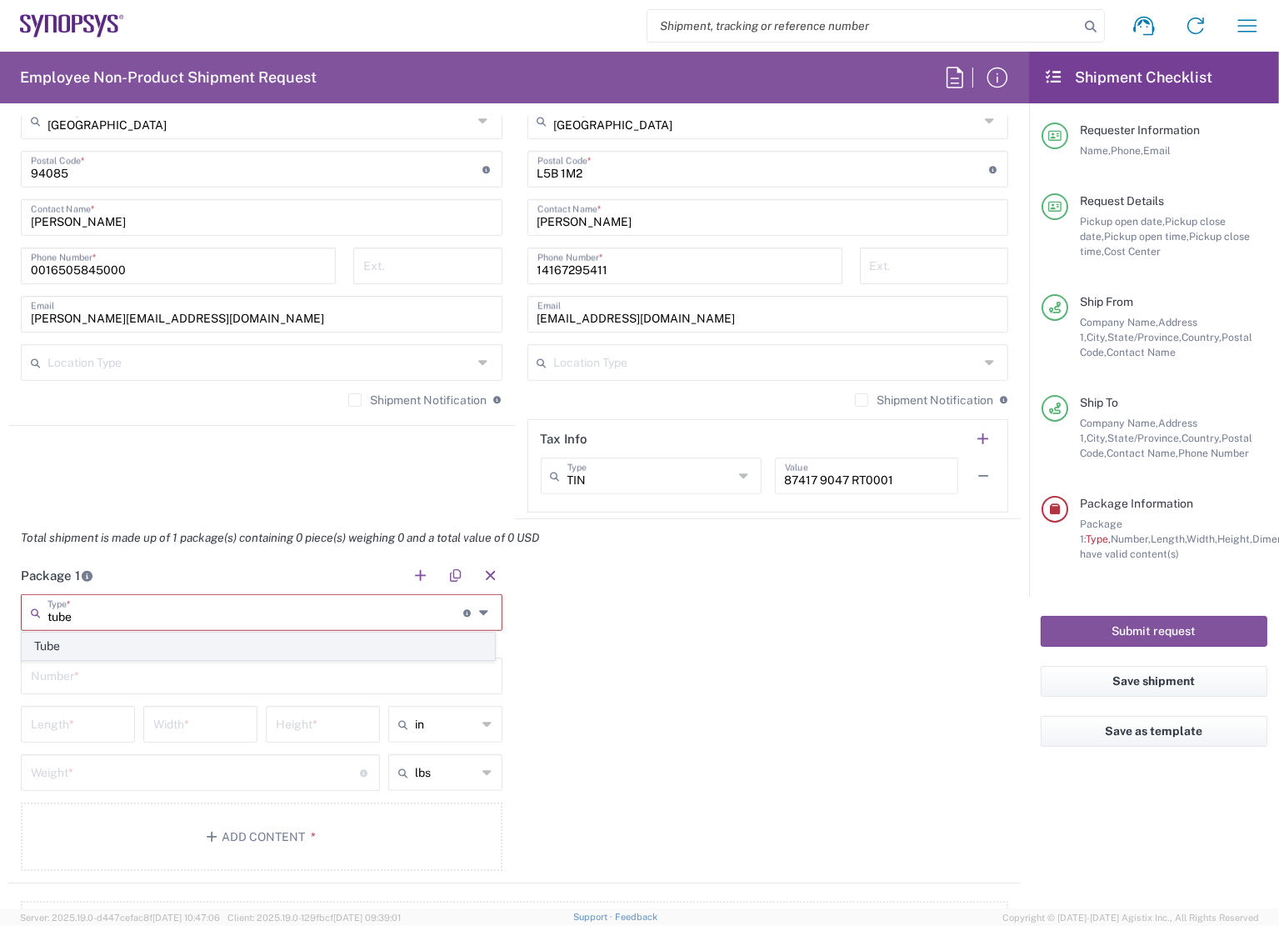
click at [208, 640] on span "Tube" at bounding box center [258, 646] width 472 height 26
type input "Tube"
type input "38"
type input "6"
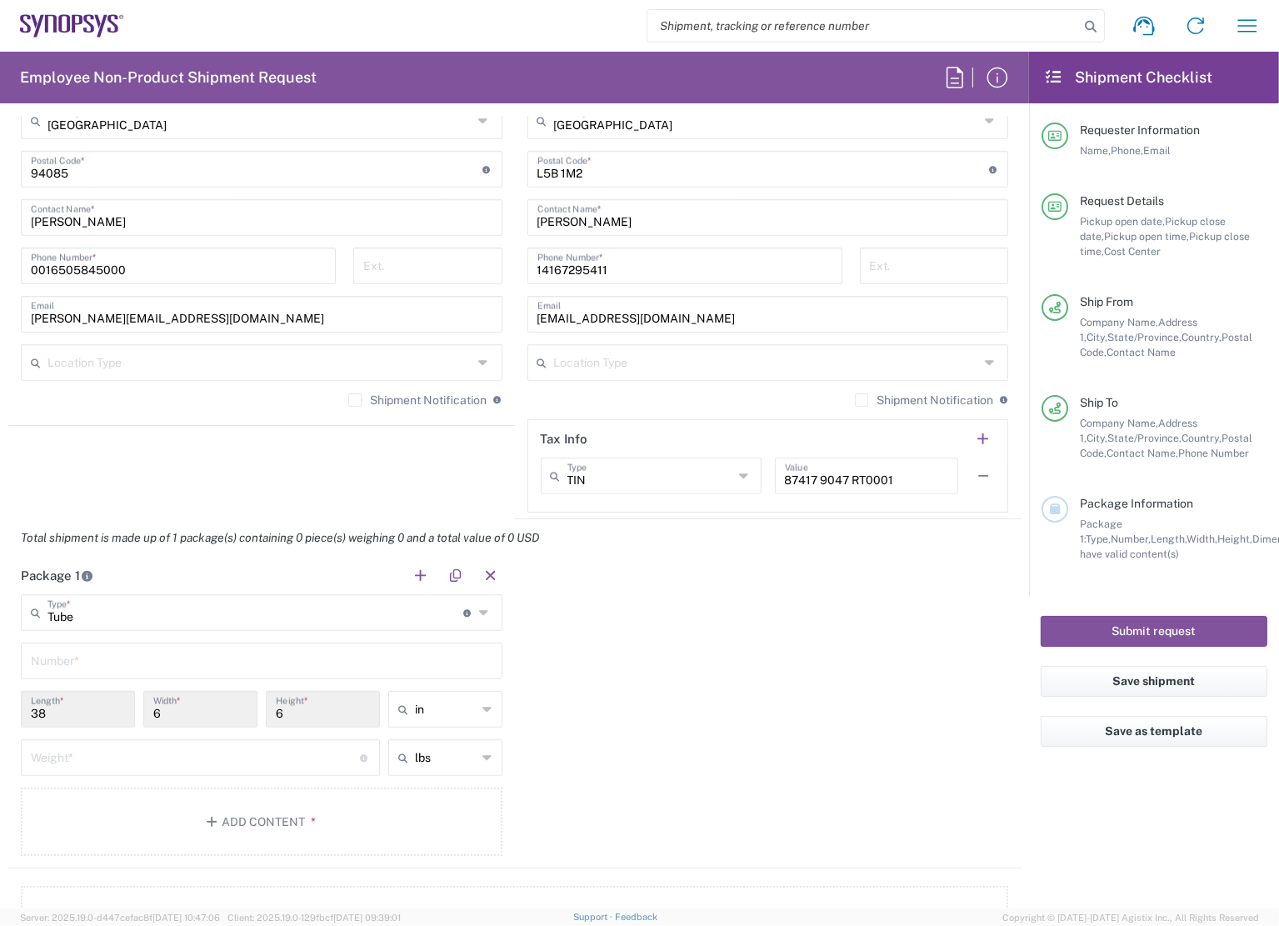
click at [180, 667] on input "text" at bounding box center [262, 659] width 462 height 29
type input "1"
click at [827, 716] on div "Package 1 Tube Type * Material used to package goods Tube 1 Number * 38 Length …" at bounding box center [514, 713] width 1012 height 312
click at [290, 751] on input "number" at bounding box center [195, 756] width 329 height 29
type input "1"
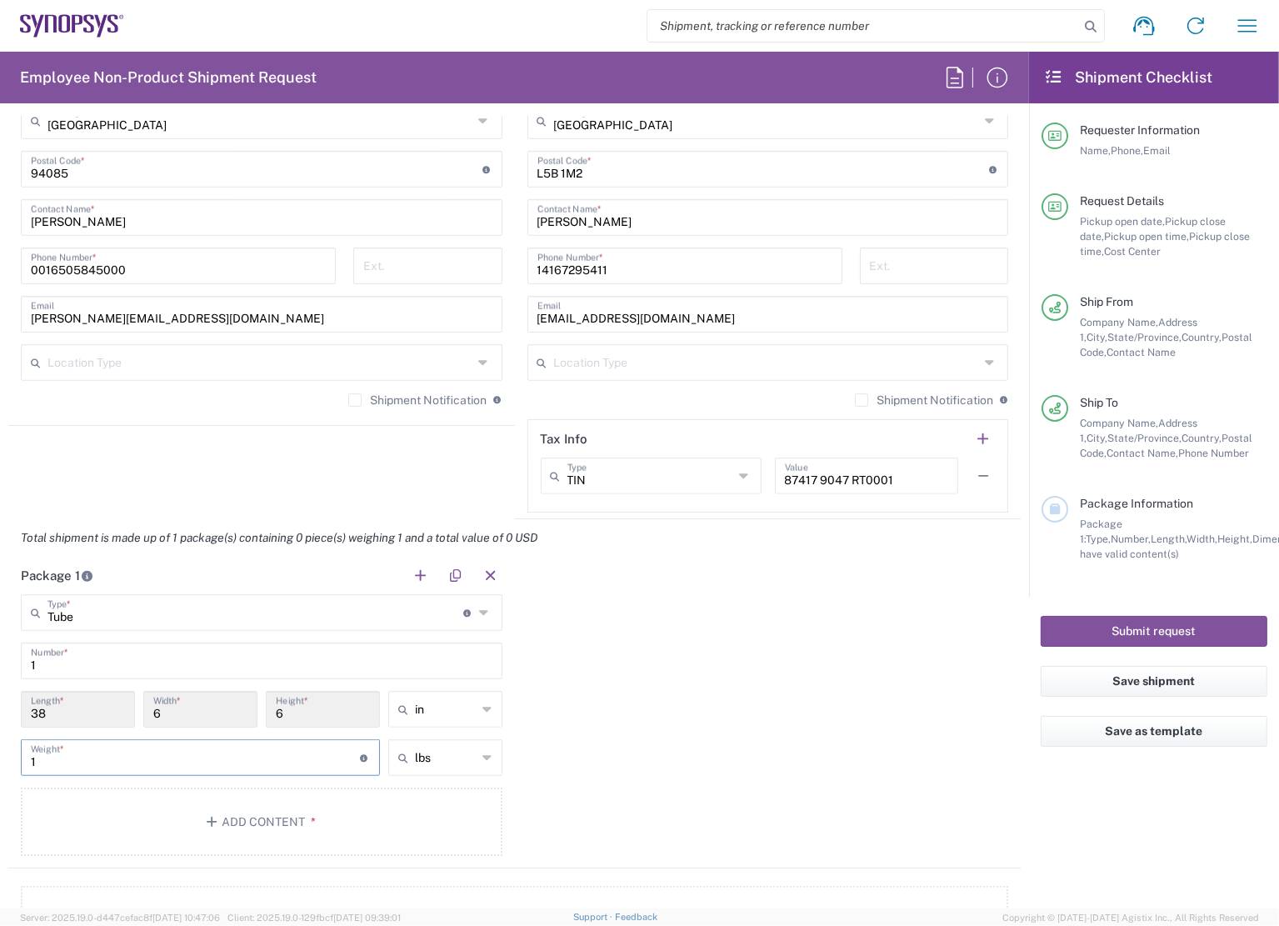
click at [672, 755] on div "Package 1 Tube Type * Material used to package goods Tube 1 Number * 38 Length …" at bounding box center [514, 713] width 1012 height 312
click at [277, 814] on button "Add Content *" at bounding box center [262, 821] width 482 height 68
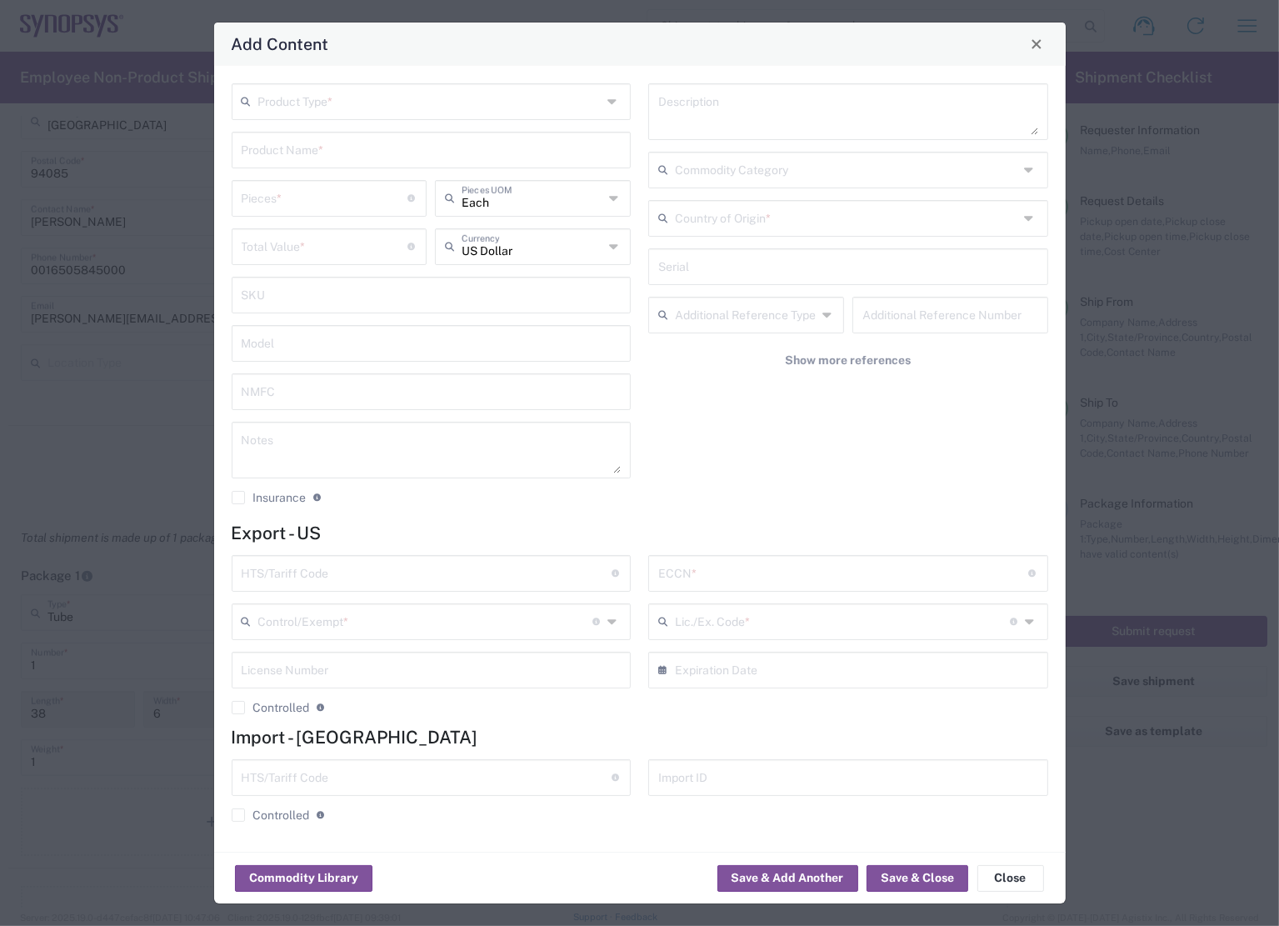
click at [408, 108] on input "text" at bounding box center [430, 100] width 344 height 29
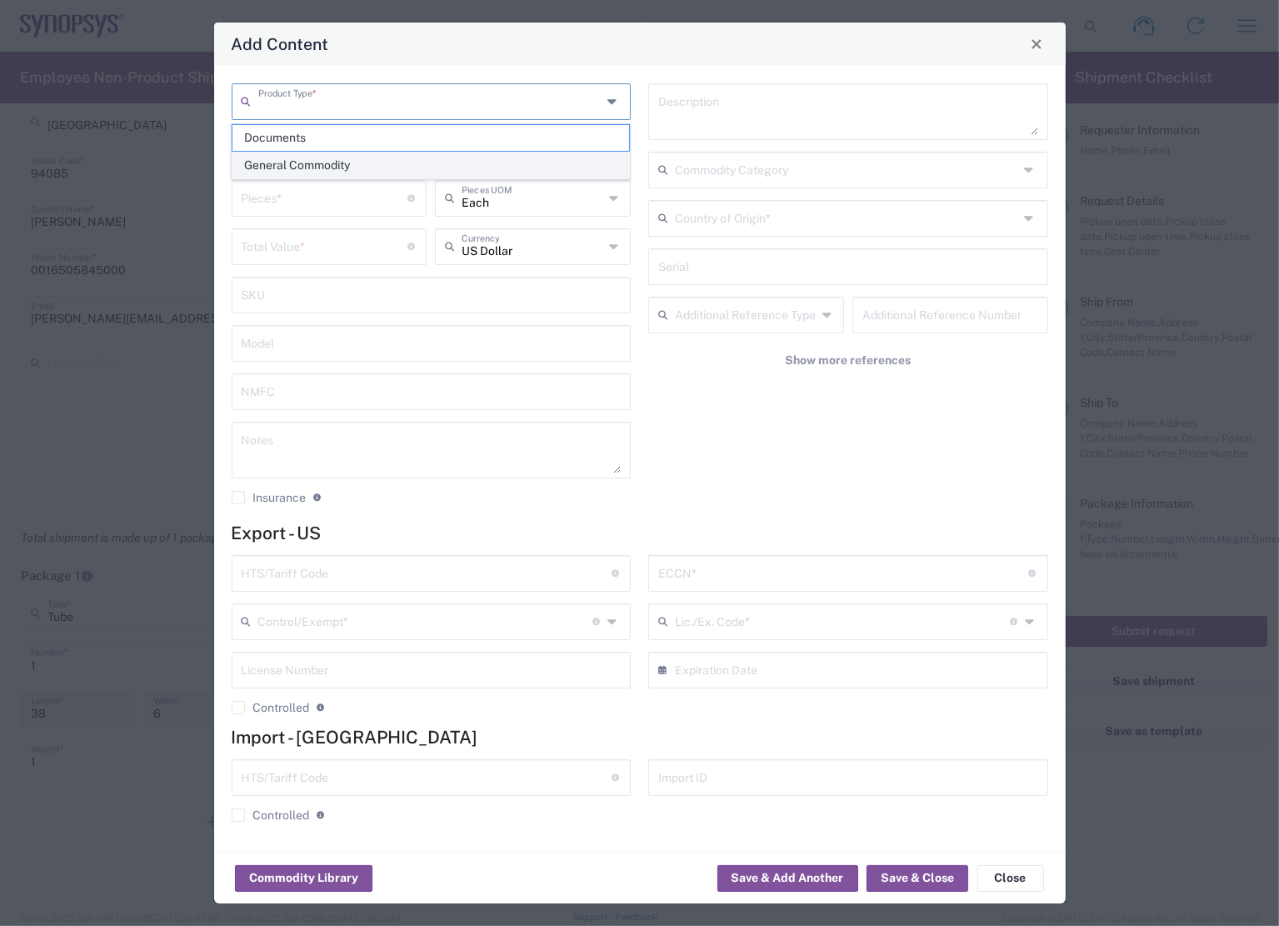
click at [353, 160] on span "General Commodity" at bounding box center [430, 165] width 397 height 26
type input "General Commodity"
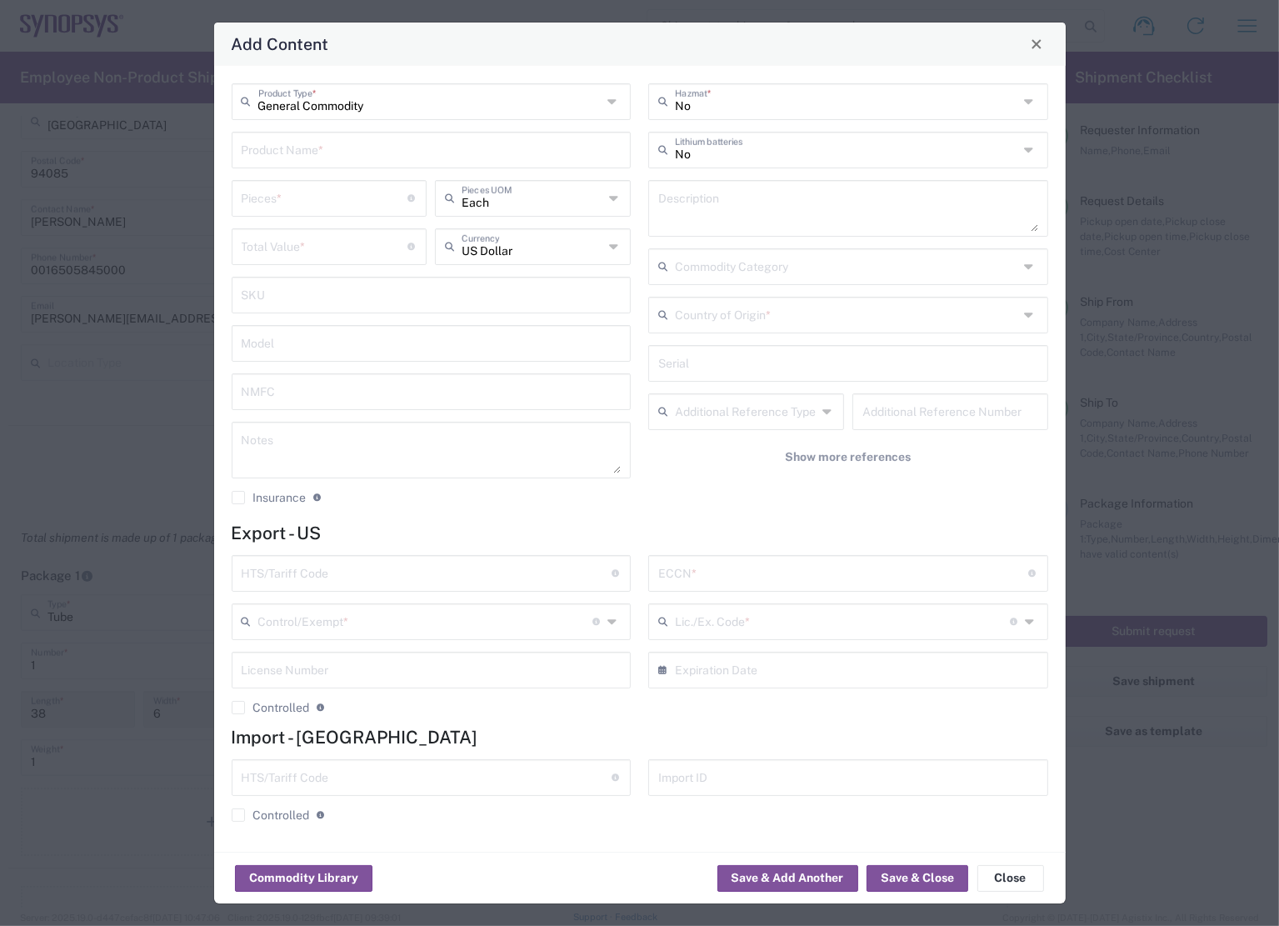
click at [467, 155] on input "text" at bounding box center [432, 148] width 380 height 29
type input "Poster"
click at [693, 207] on textarea at bounding box center [848, 208] width 380 height 47
type textarea "Posters"
click at [330, 158] on input "Poster" at bounding box center [432, 148] width 380 height 29
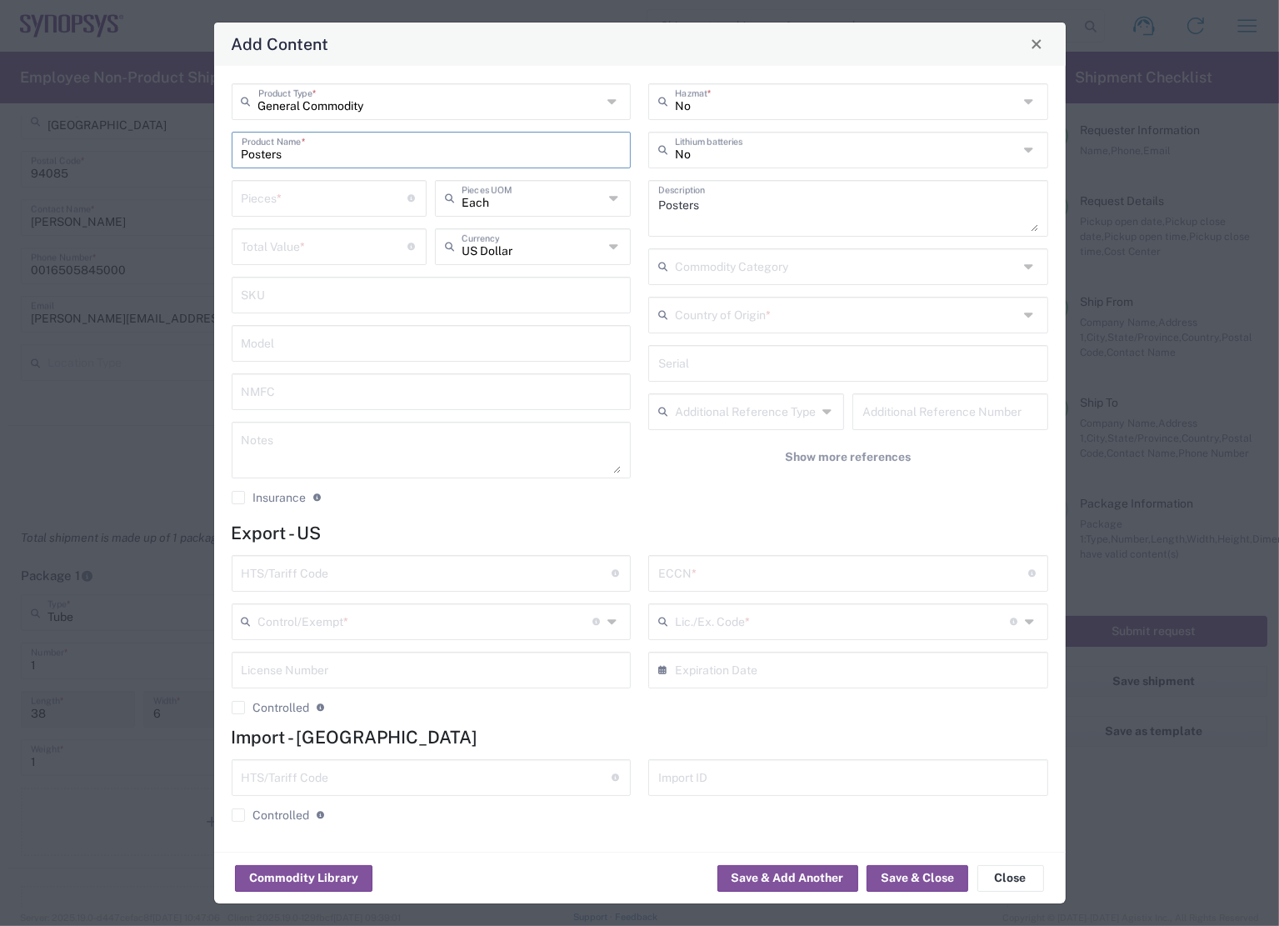
type input "Posters"
click at [332, 195] on input "number" at bounding box center [325, 196] width 167 height 29
type input "4"
click at [722, 522] on h4 "Export - US" at bounding box center [640, 532] width 817 height 21
click at [367, 247] on input "number" at bounding box center [325, 245] width 167 height 29
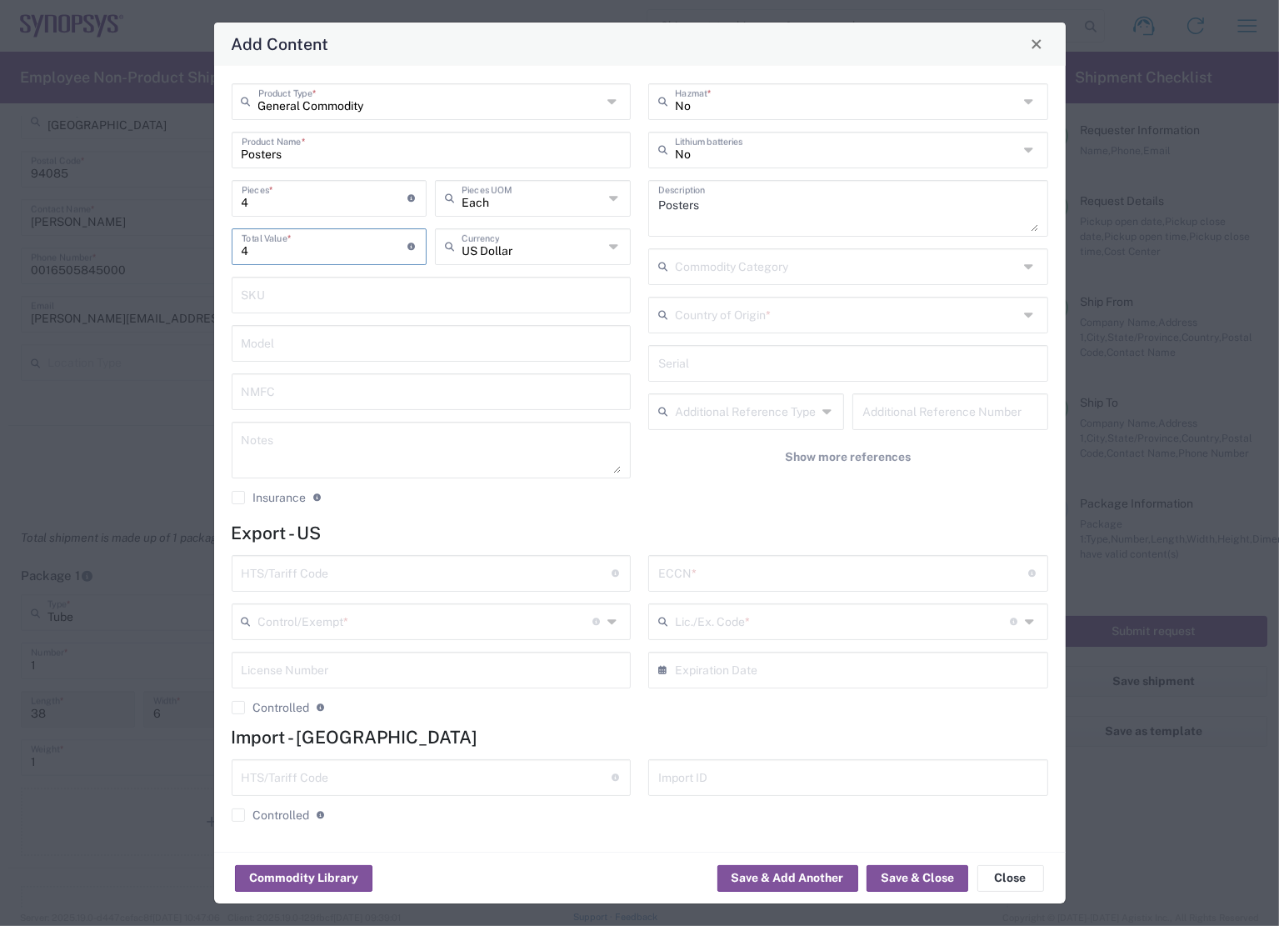
type input "4"
click at [762, 507] on div "No Hazmat * No Lithium batteries Posters Description Commodity Category Country…" at bounding box center [848, 299] width 417 height 433
click at [695, 525] on h4 "Export - US" at bounding box center [640, 532] width 817 height 21
click at [449, 516] on div "General Commodity Product Type * Posters Product Name * 4 Pieces * Number of pi…" at bounding box center [430, 299] width 417 height 433
click at [342, 577] on input "text" at bounding box center [427, 571] width 370 height 29
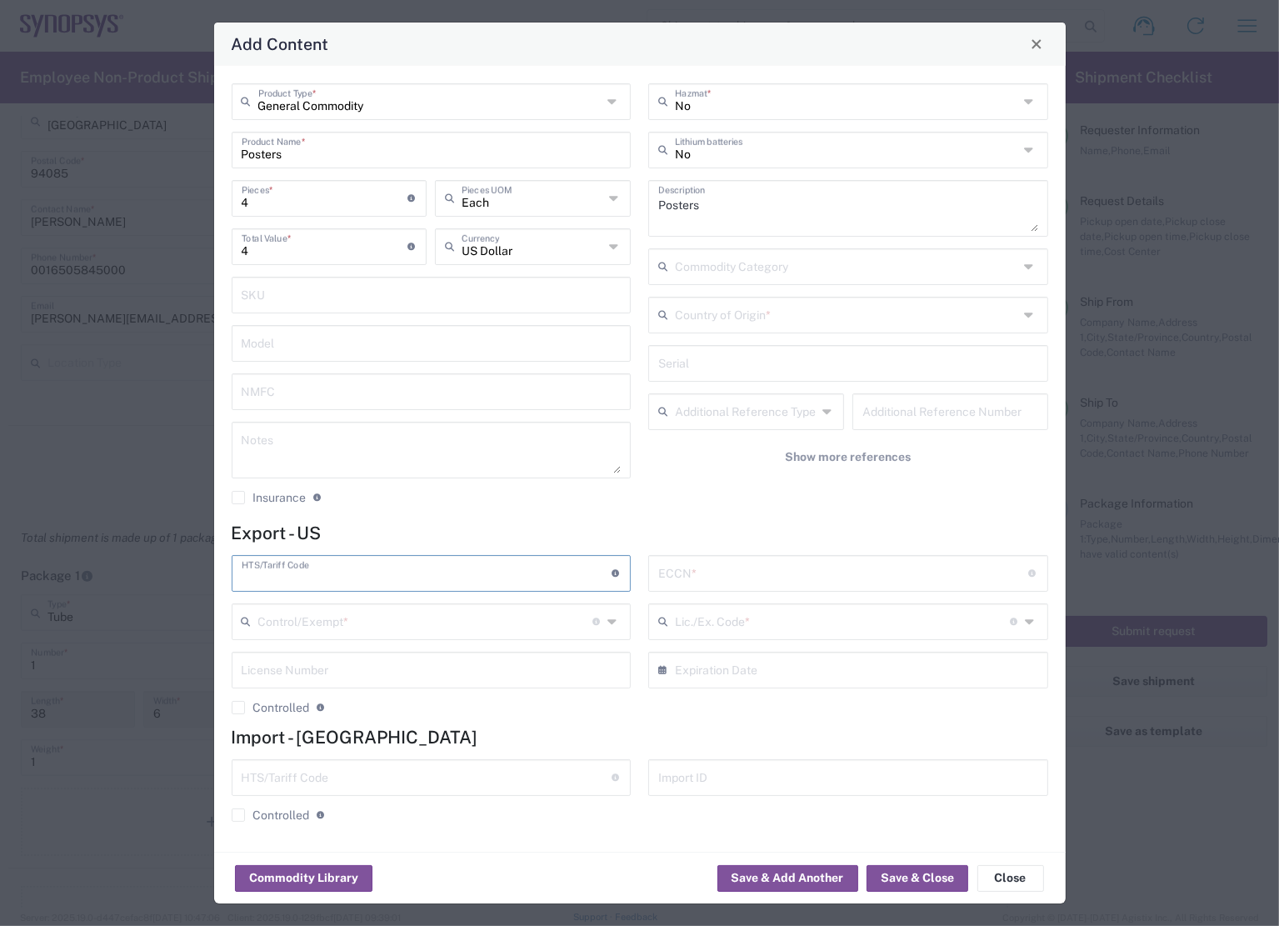
click at [515, 519] on div "General Commodity Product Type * Posters Product Name * 4 Pieces * Number of pi…" at bounding box center [640, 459] width 852 height 786
click at [352, 876] on button "Commodity Library" at bounding box center [303, 878] width 137 height 27
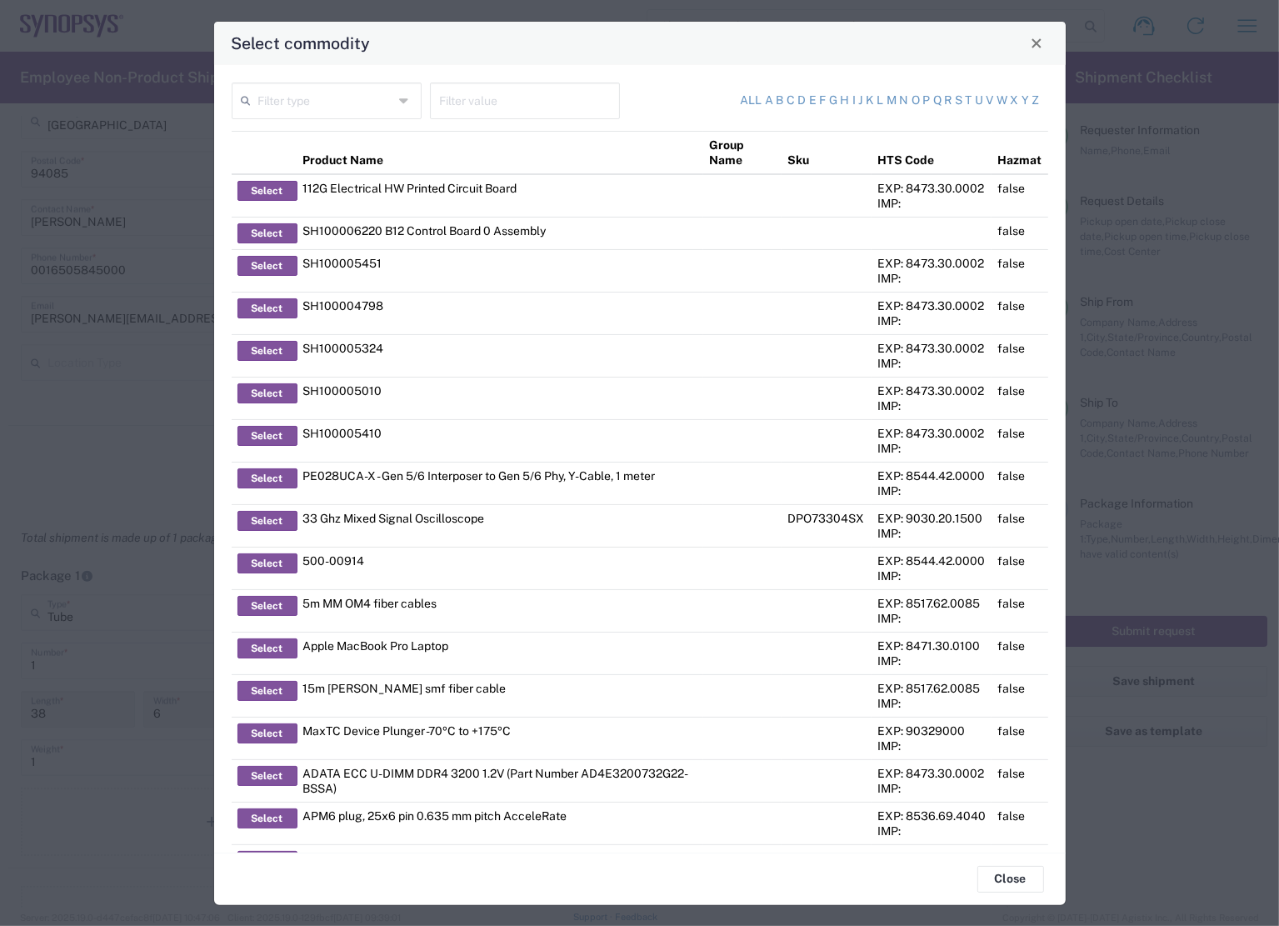
click at [314, 101] on input "text" at bounding box center [326, 99] width 136 height 29
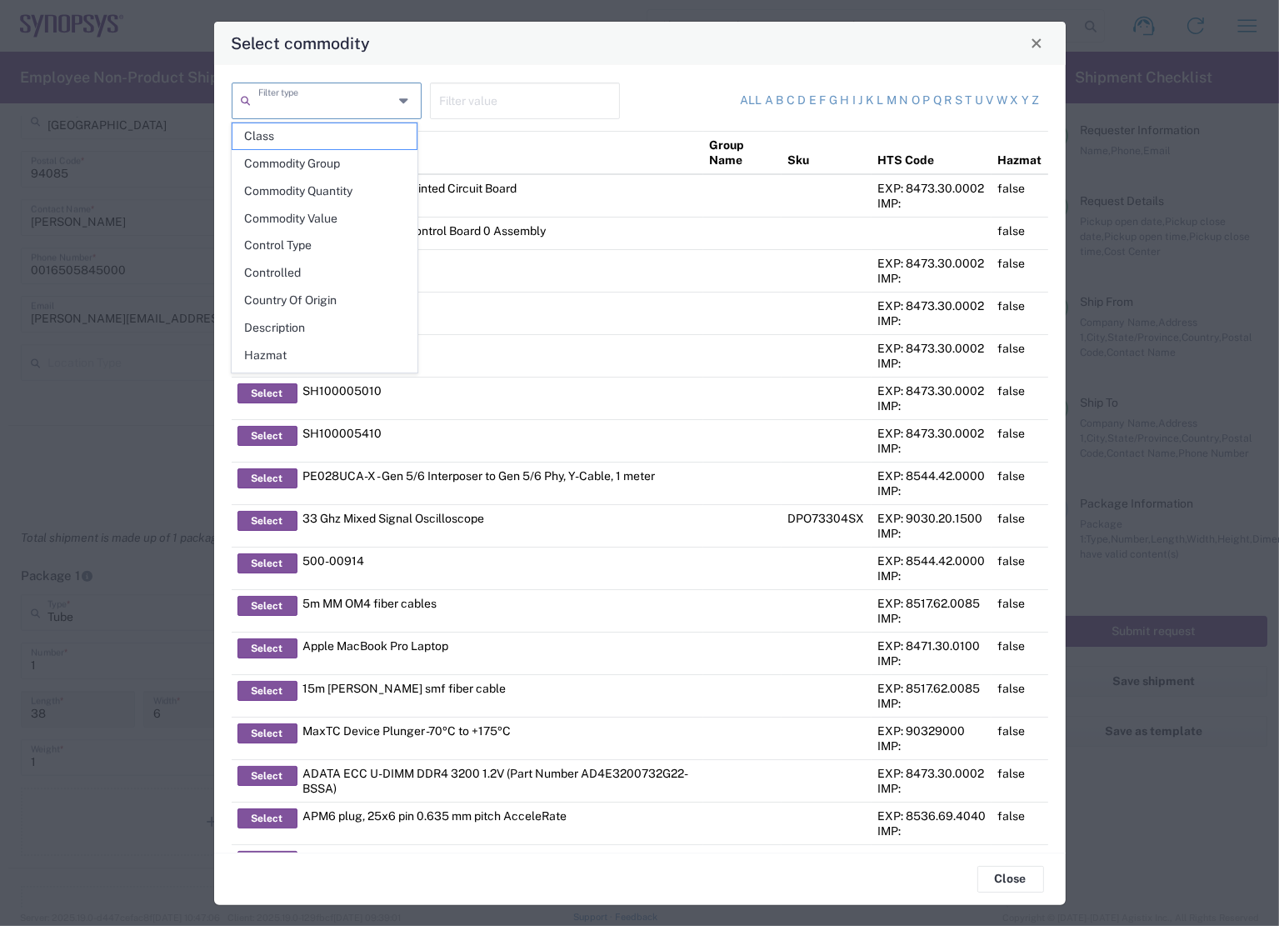
click at [467, 102] on input "text" at bounding box center [525, 99] width 170 height 29
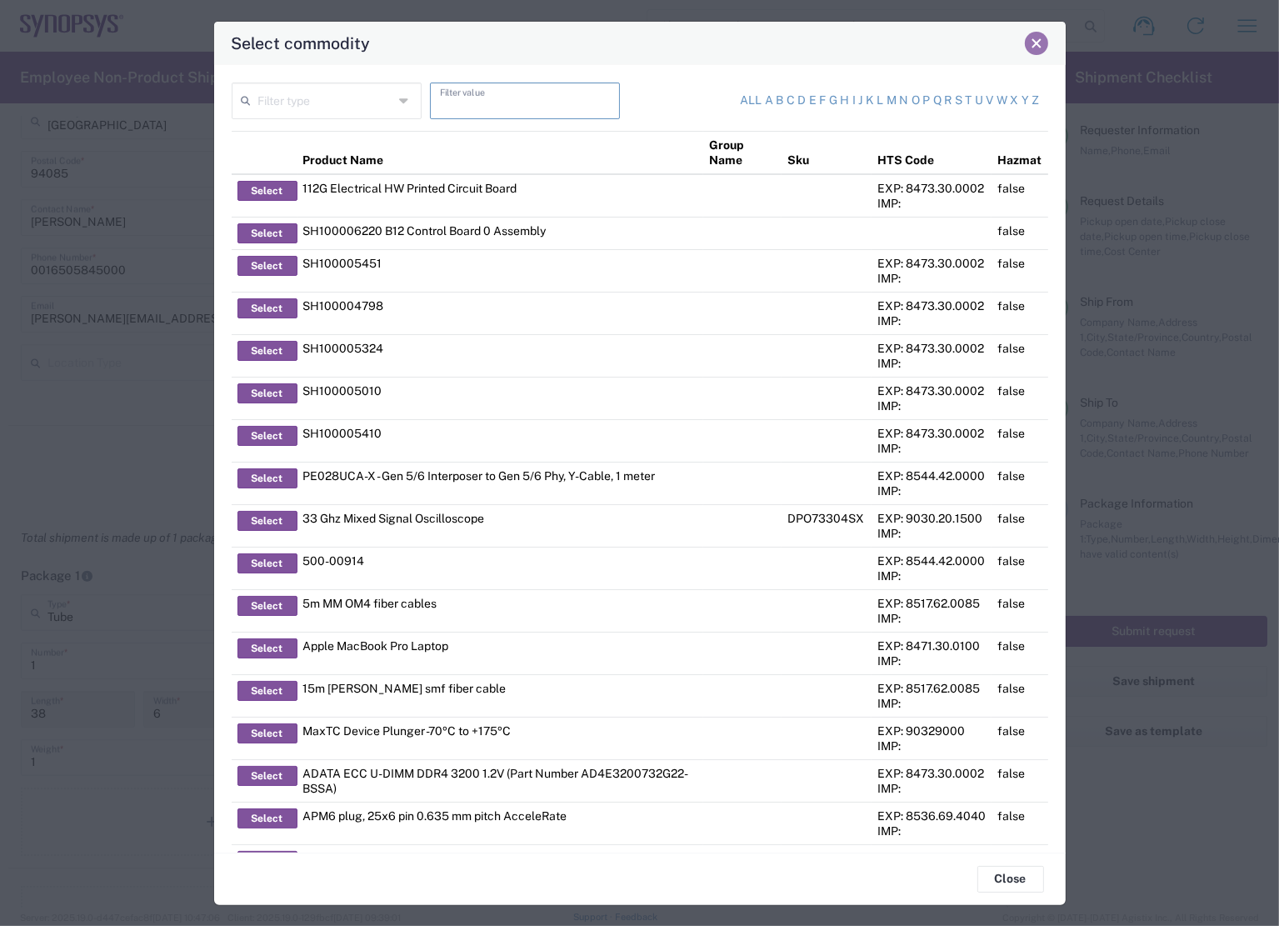
click at [1040, 50] on button "Close" at bounding box center [1036, 43] width 23 height 23
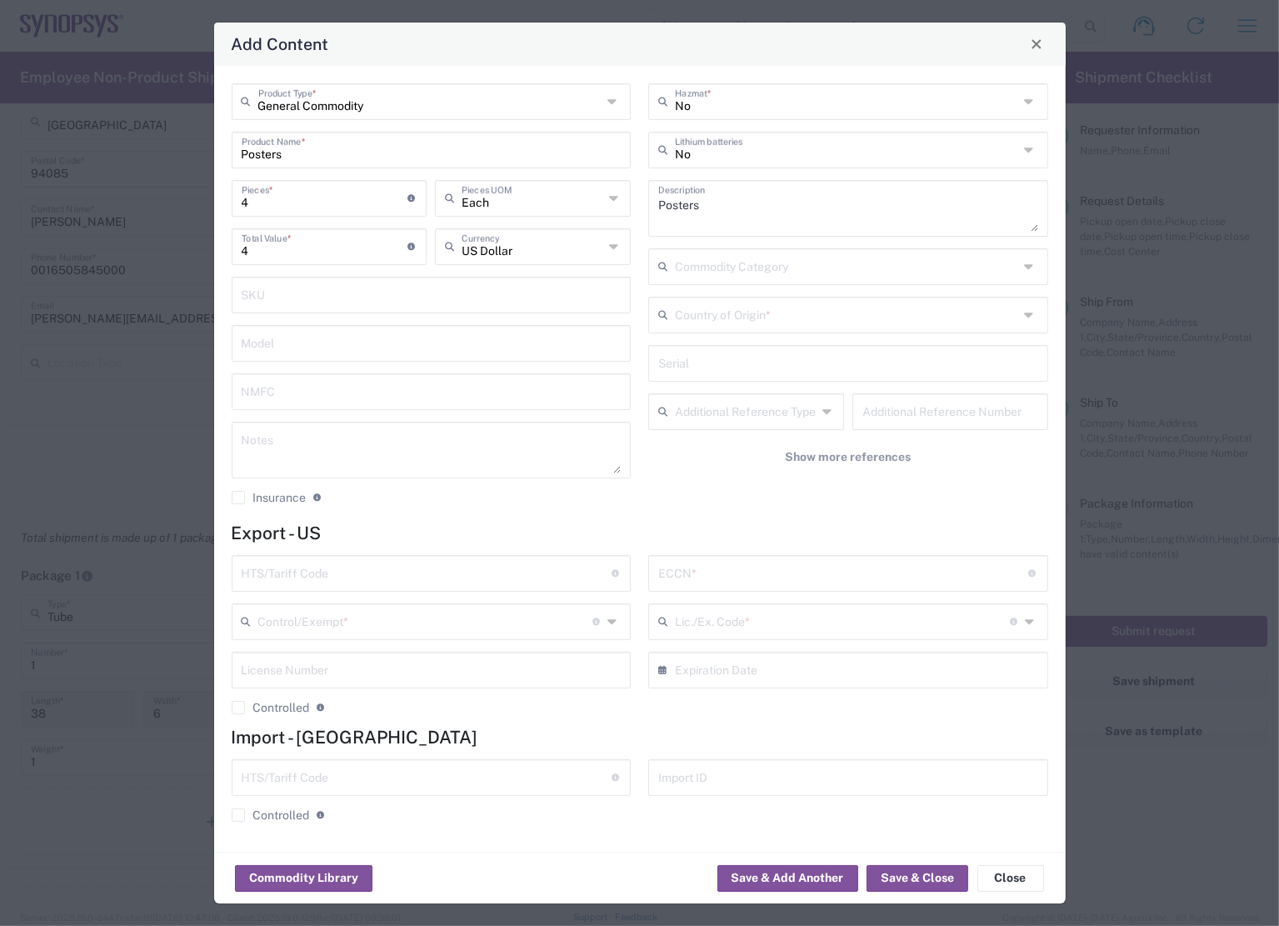
click at [567, 542] on form "Export - US HTS/Tariff Code Obtain HTS from vendor if product is purchased. 10-…" at bounding box center [640, 678] width 817 height 312
click at [459, 108] on input "General Commodity" at bounding box center [430, 100] width 344 height 29
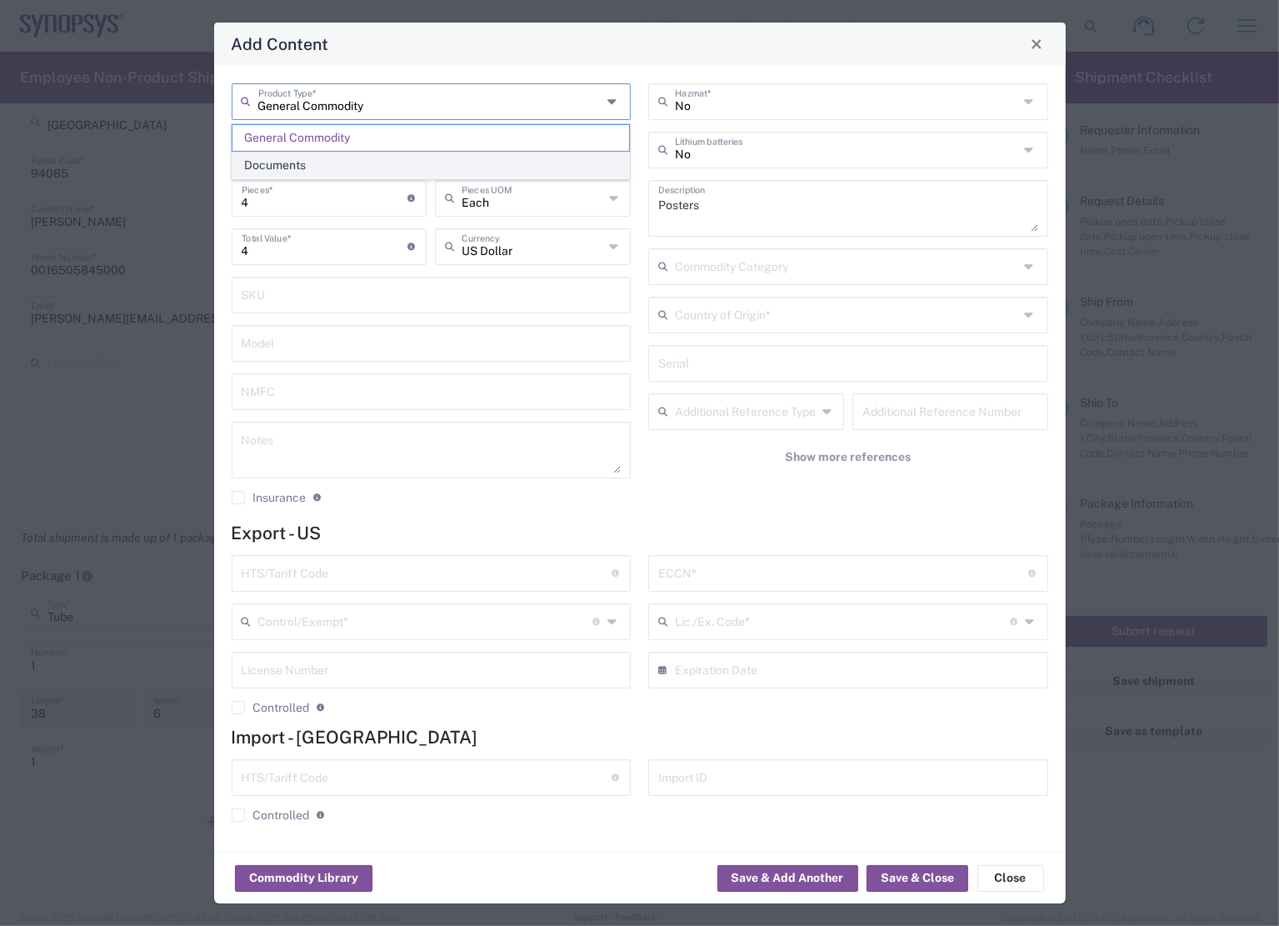
click at [396, 159] on span "Documents" at bounding box center [430, 165] width 397 height 26
type input "Documents"
type input "1"
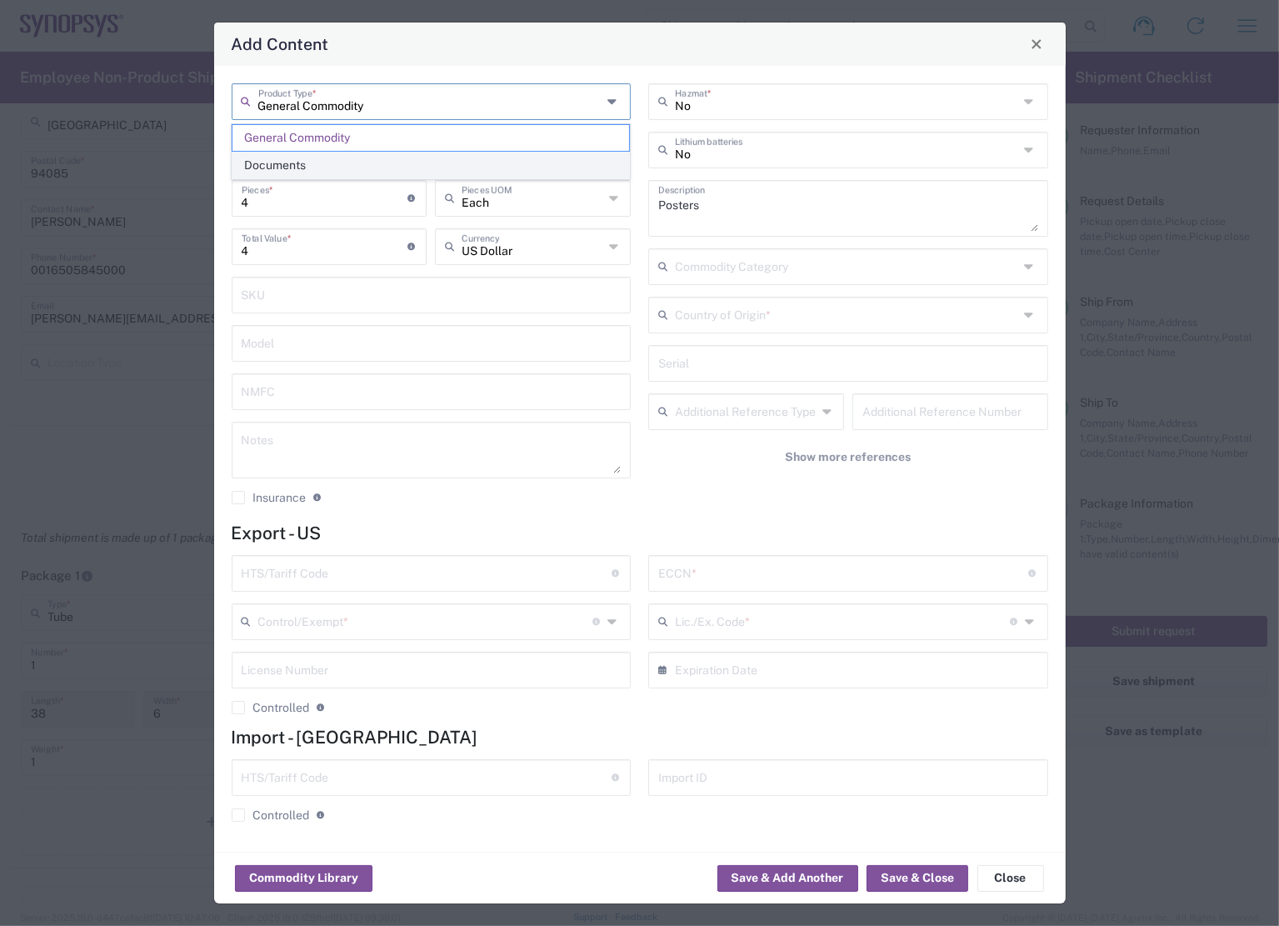
type textarea "Documents"
type input "[GEOGRAPHIC_DATA]"
type input "0000.00.0000"
type input "FTR Exemption"
type input "0000"
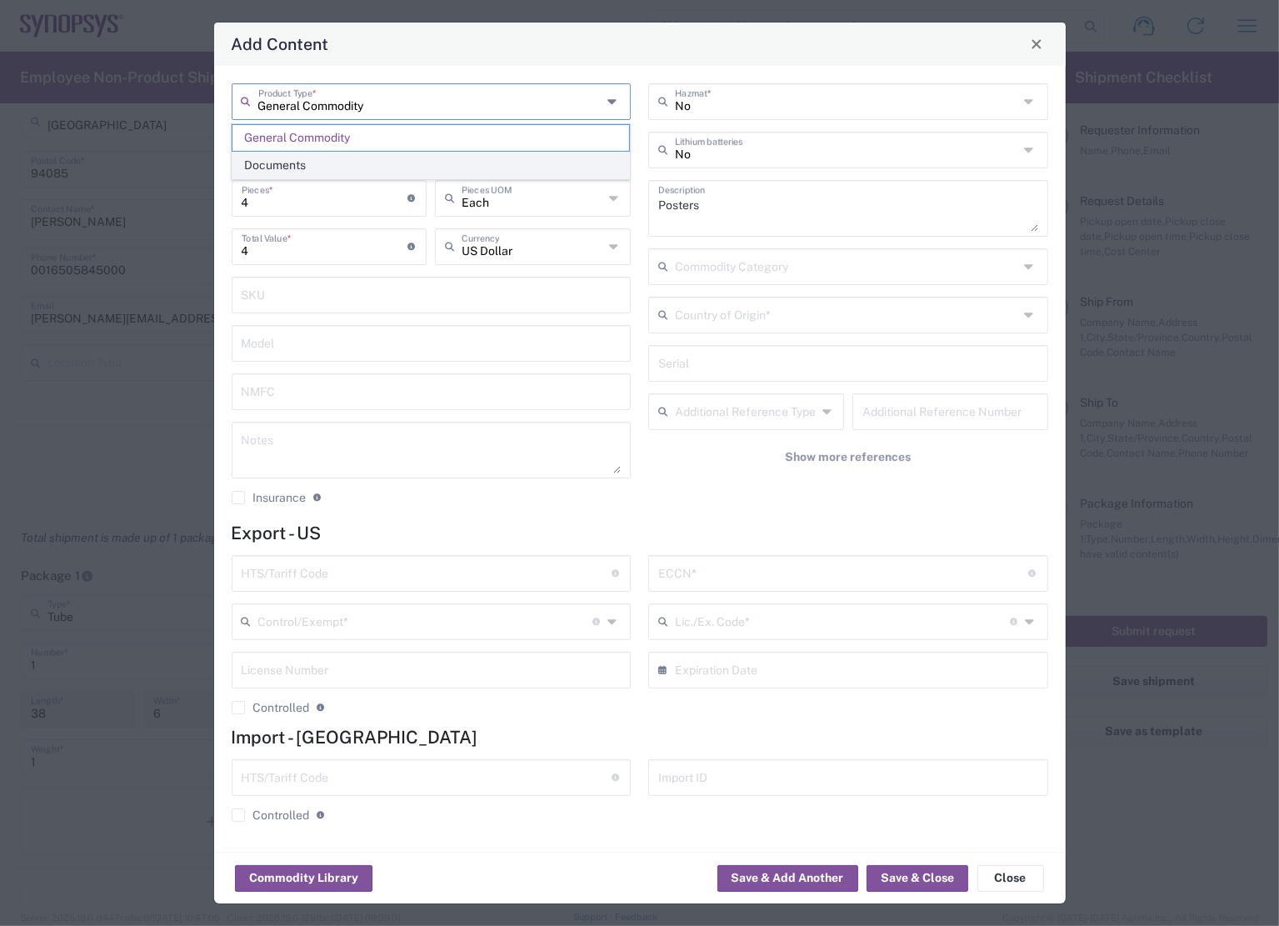
type input "0000.00.0000"
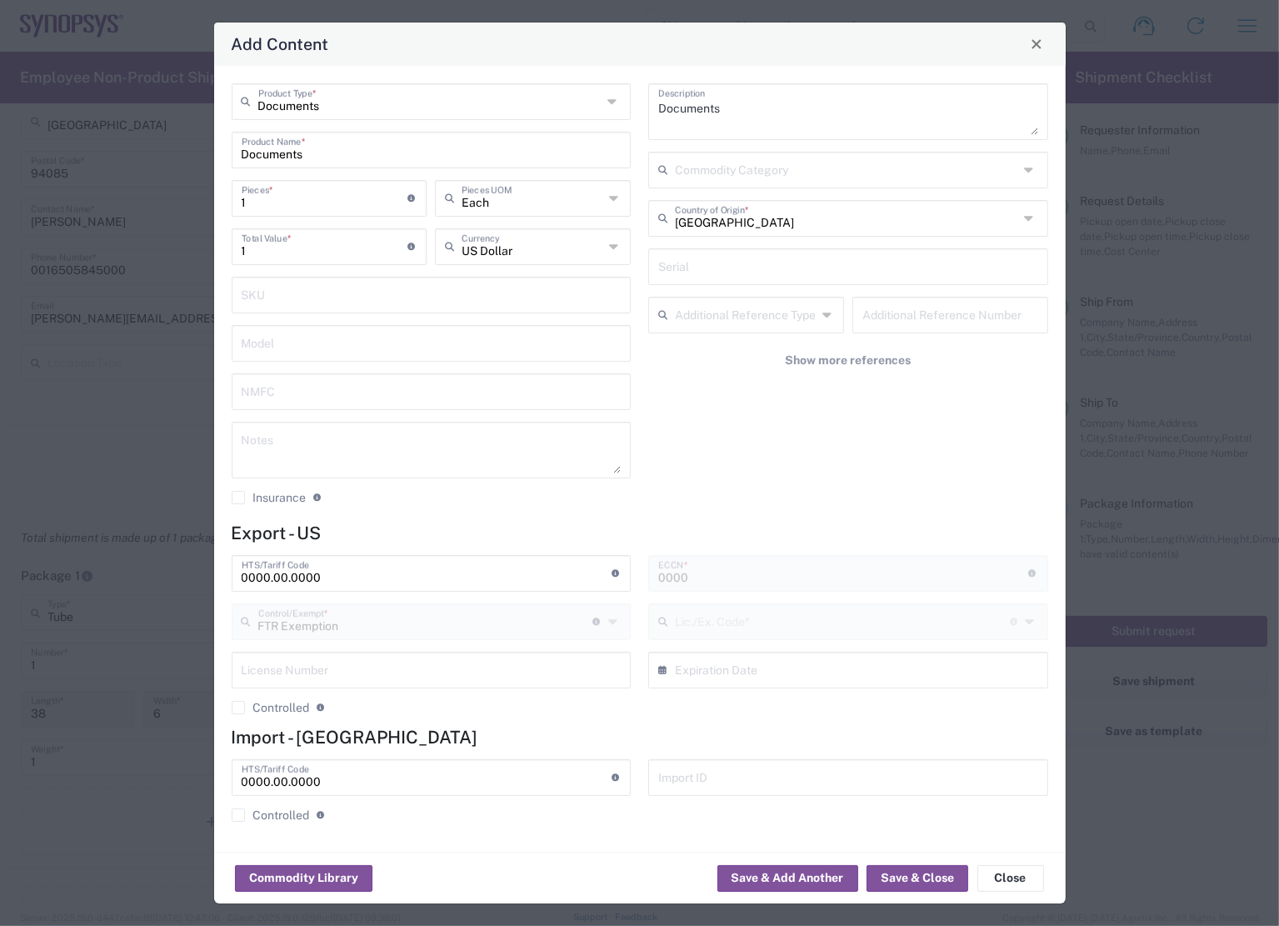
type input "30.36"
click at [622, 512] on div "Documents Product Type * Documents Product Name * 1 Pieces * Number of pieces i…" at bounding box center [430, 299] width 417 height 433
click at [456, 108] on input "Documents" at bounding box center [430, 100] width 344 height 29
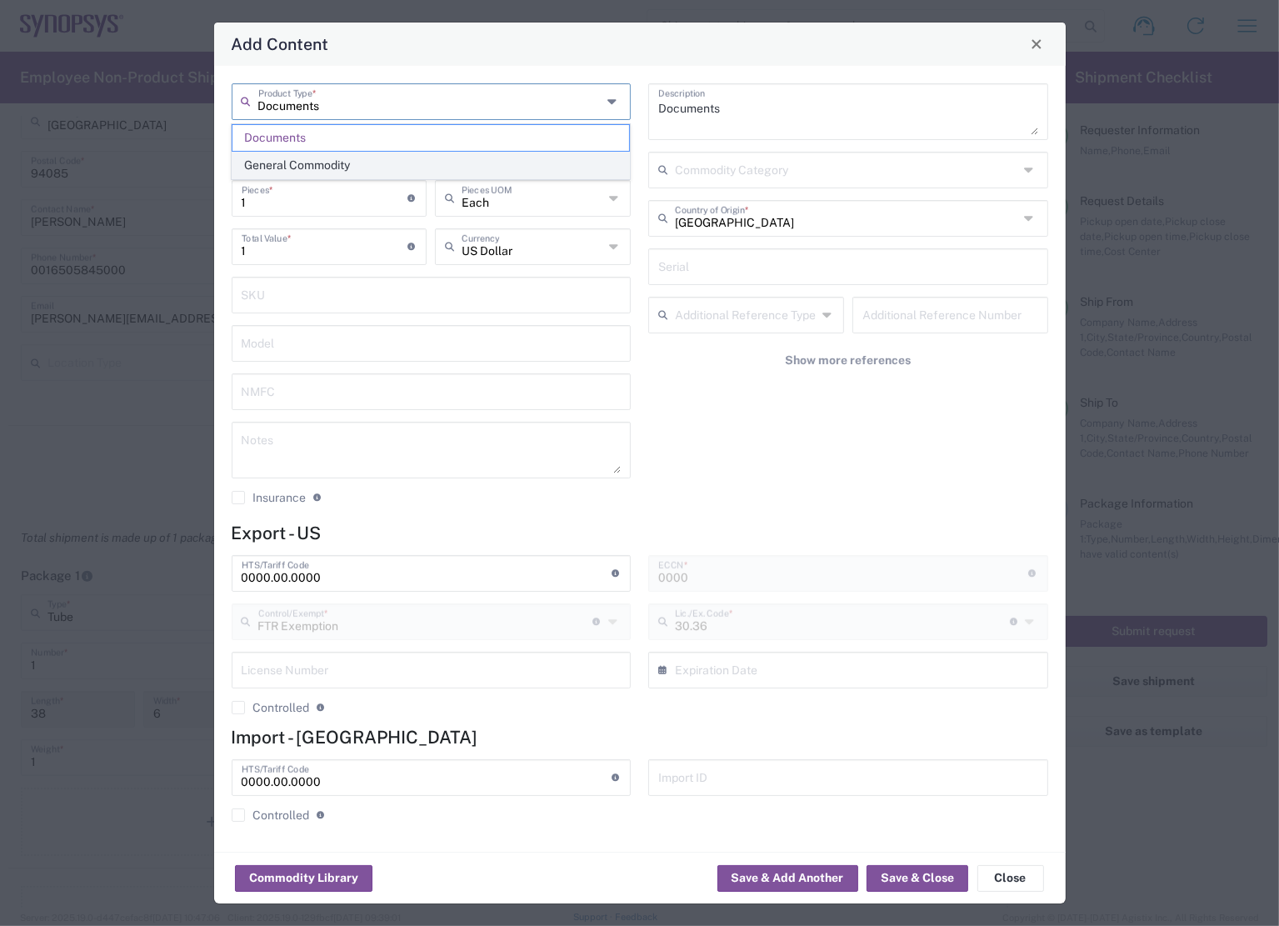
click at [459, 156] on span "General Commodity" at bounding box center [430, 165] width 397 height 26
type input "General Commodity"
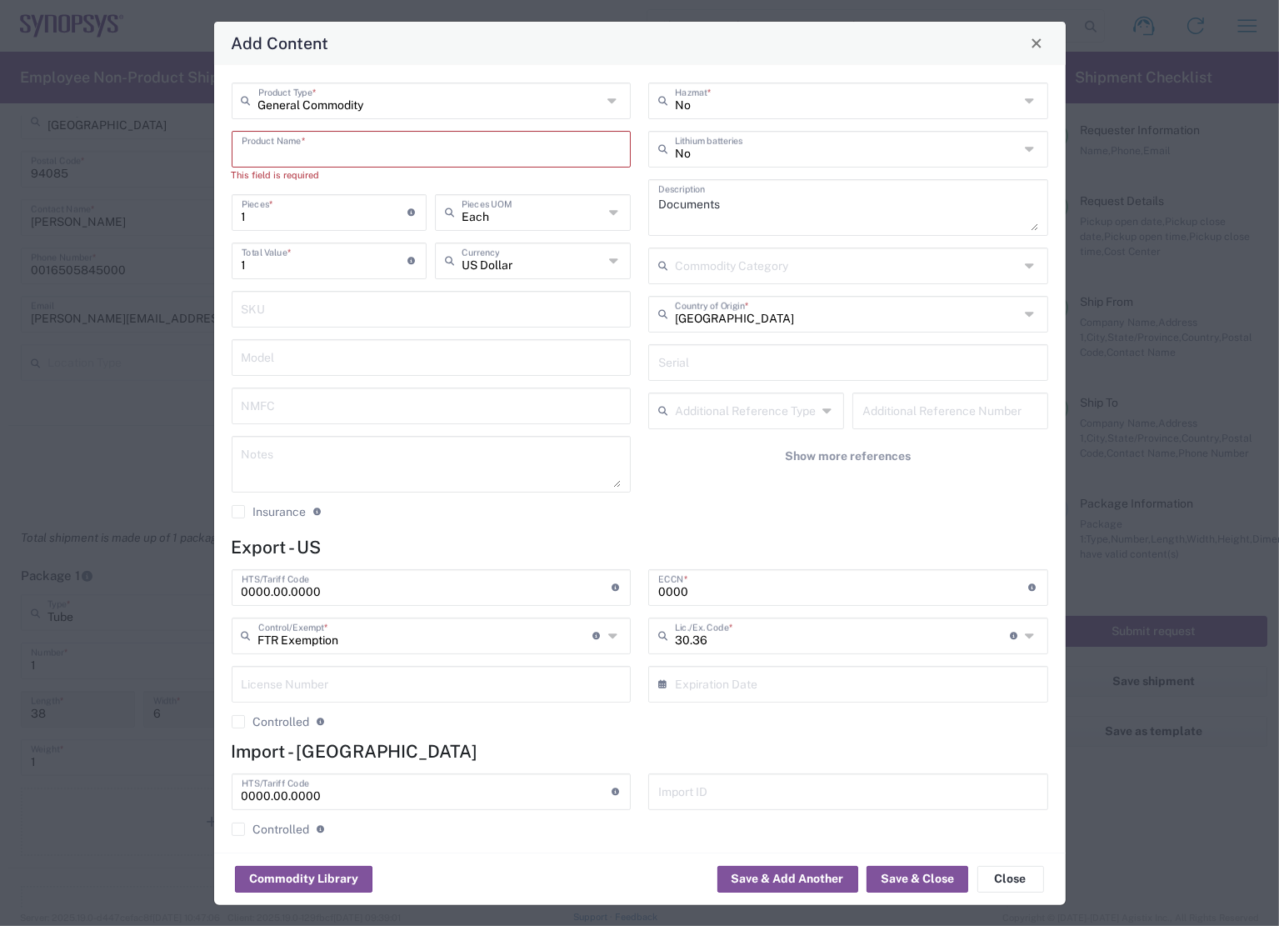
click at [327, 144] on input "text" at bounding box center [432, 147] width 380 height 29
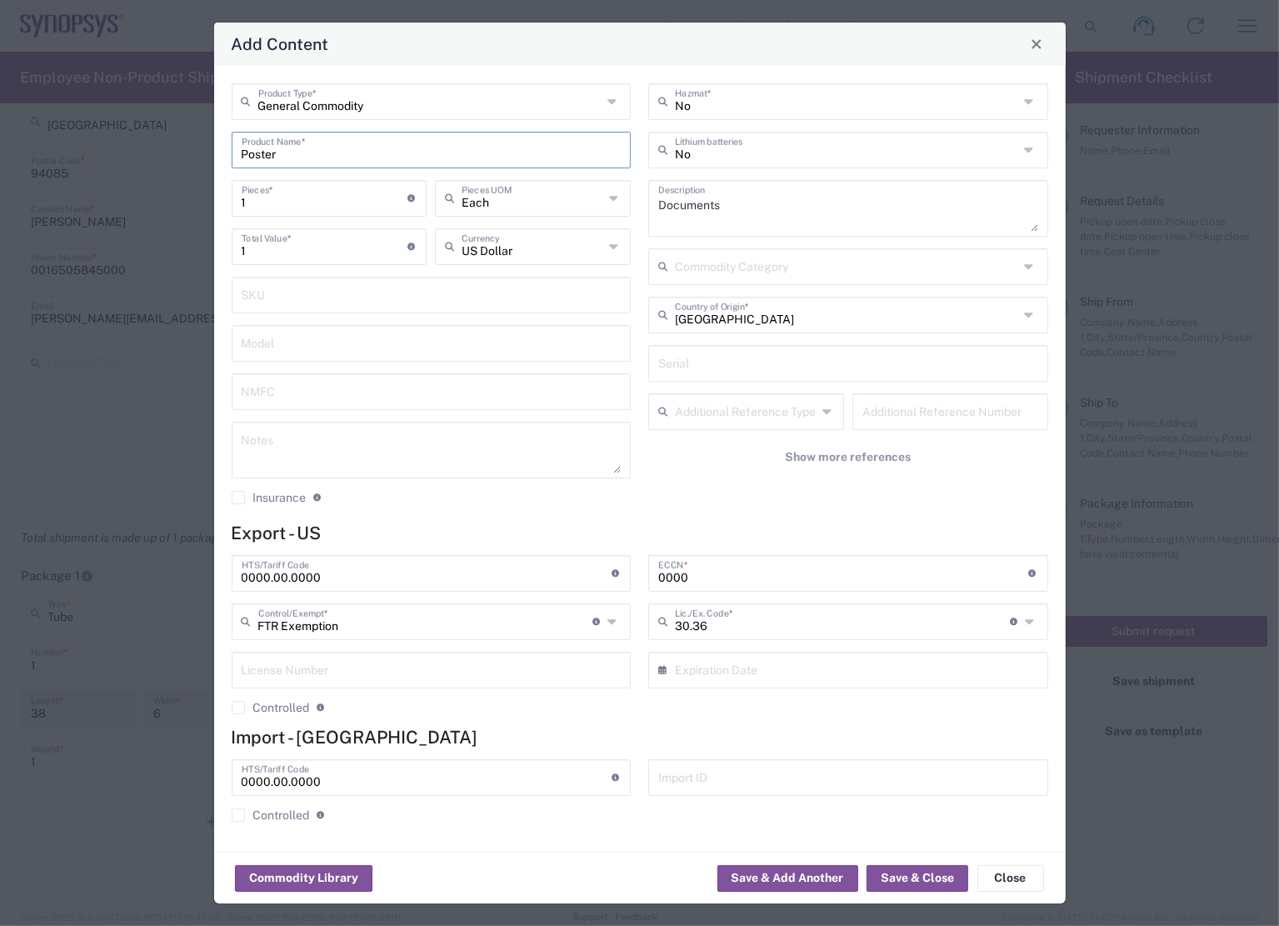
type input "Poster"
click at [397, 204] on input "1" at bounding box center [325, 196] width 167 height 29
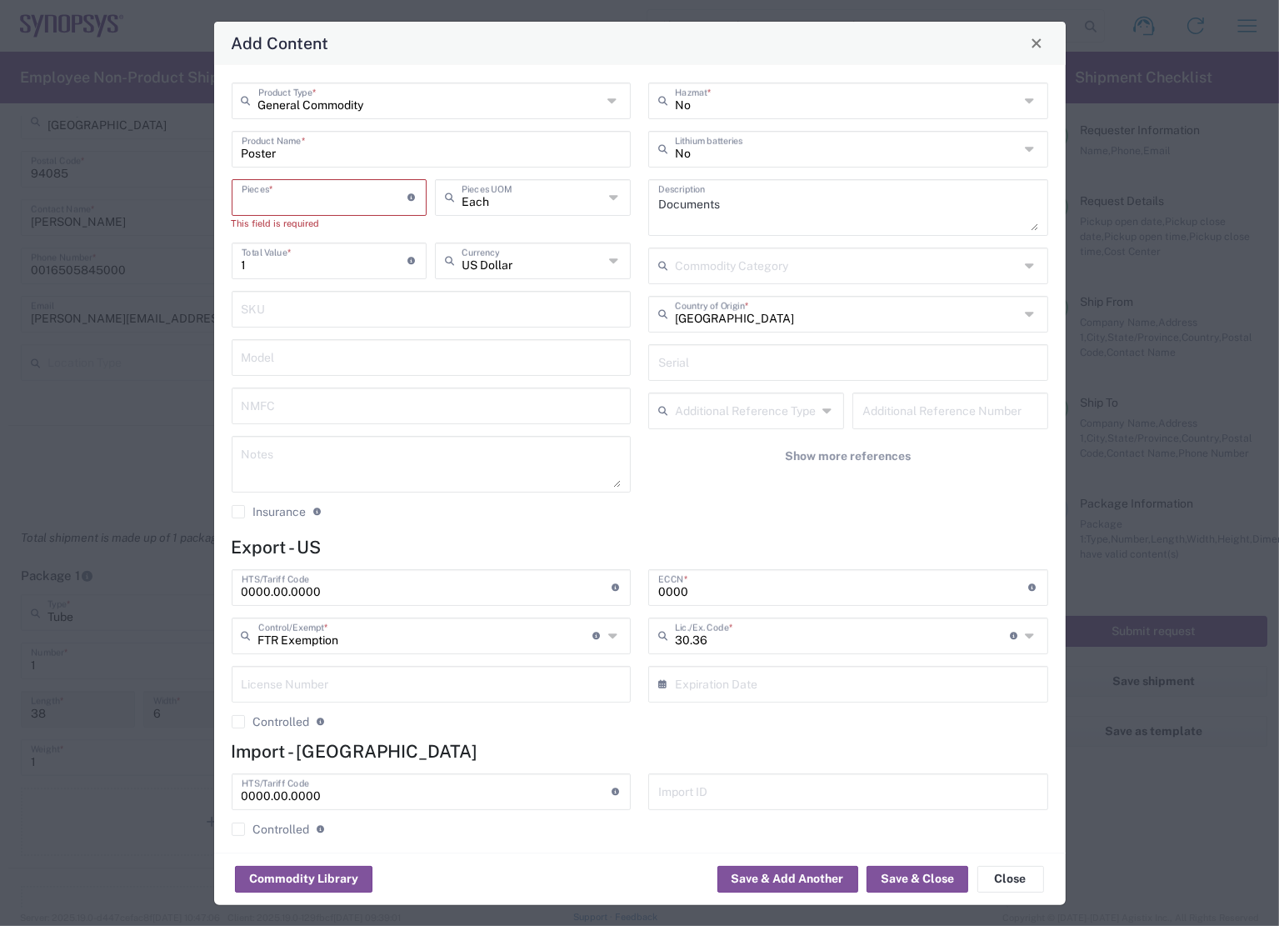
type input "4"
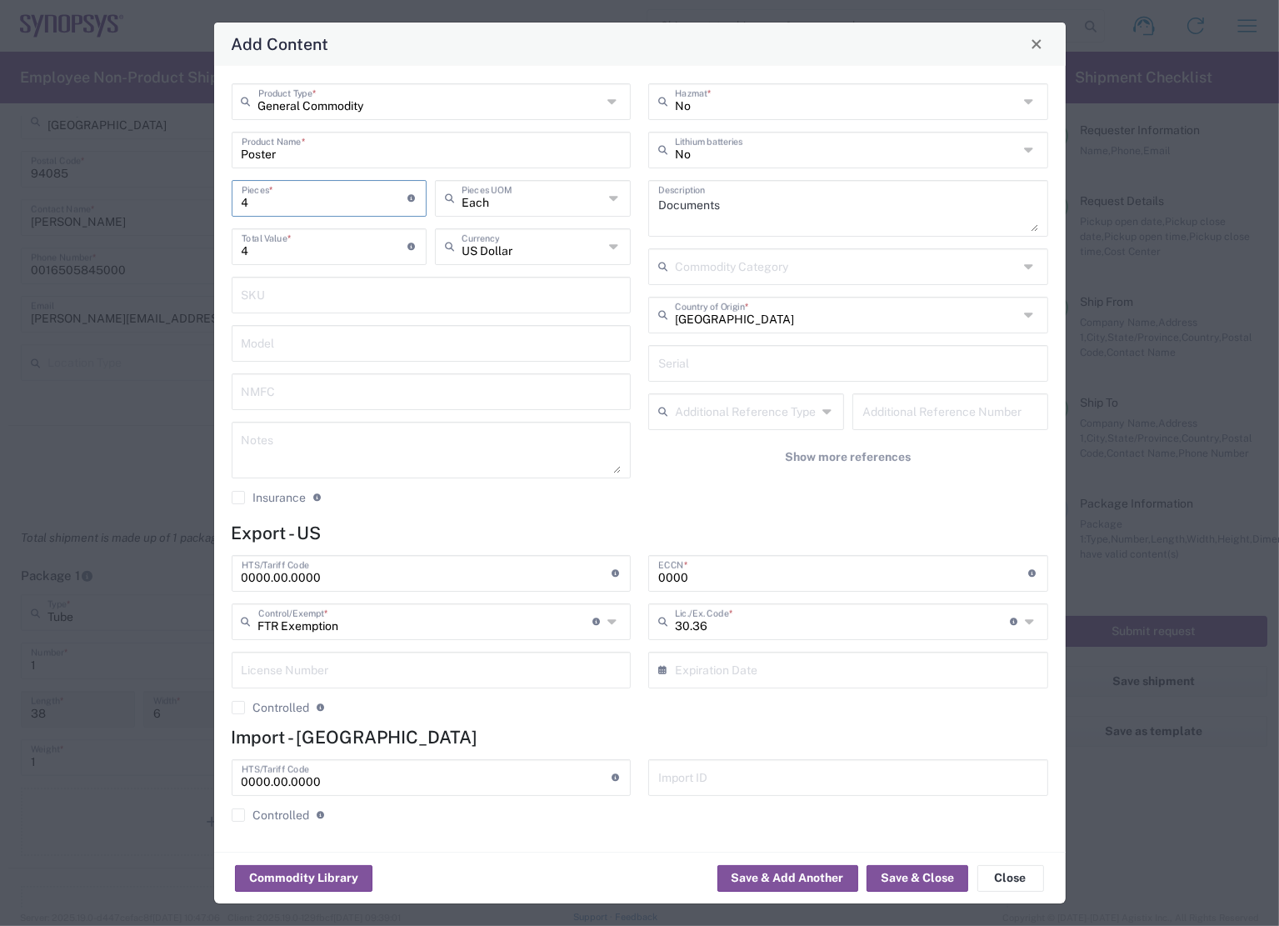
type input "4"
click at [680, 501] on div "No Hazmat * No Lithium batteries Documents Description Commodity Category Unite…" at bounding box center [848, 299] width 417 height 433
drag, startPoint x: 767, startPoint y: 210, endPoint x: 236, endPoint y: 174, distance: 531.9
click at [237, 174] on div "General Commodity Product Type * Poster Product Name * 4 Pieces * Number of pie…" at bounding box center [639, 299] width 834 height 433
type textarea "Poster"
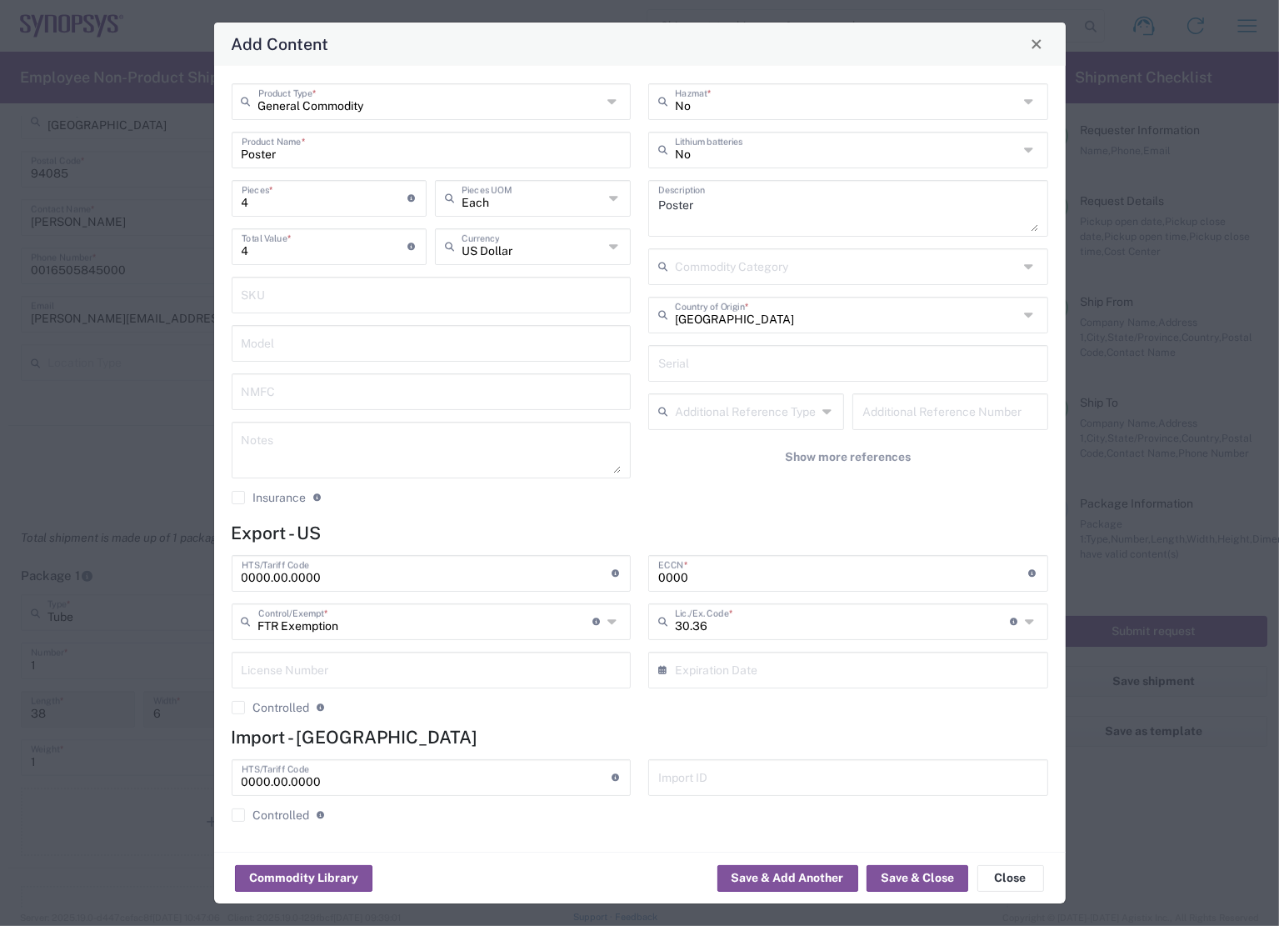
click at [672, 496] on div "No Hazmat * No Lithium batteries Poster Description Commodity Category United S…" at bounding box center [848, 299] width 417 height 433
drag, startPoint x: 361, startPoint y: 577, endPoint x: 103, endPoint y: 572, distance: 257.5
click at [97, 573] on div "Add Content General Commodity Product Type * Poster Product Name * 4 Pieces * N…" at bounding box center [639, 463] width 1279 height 926
paste input "+1 416.729.5411"
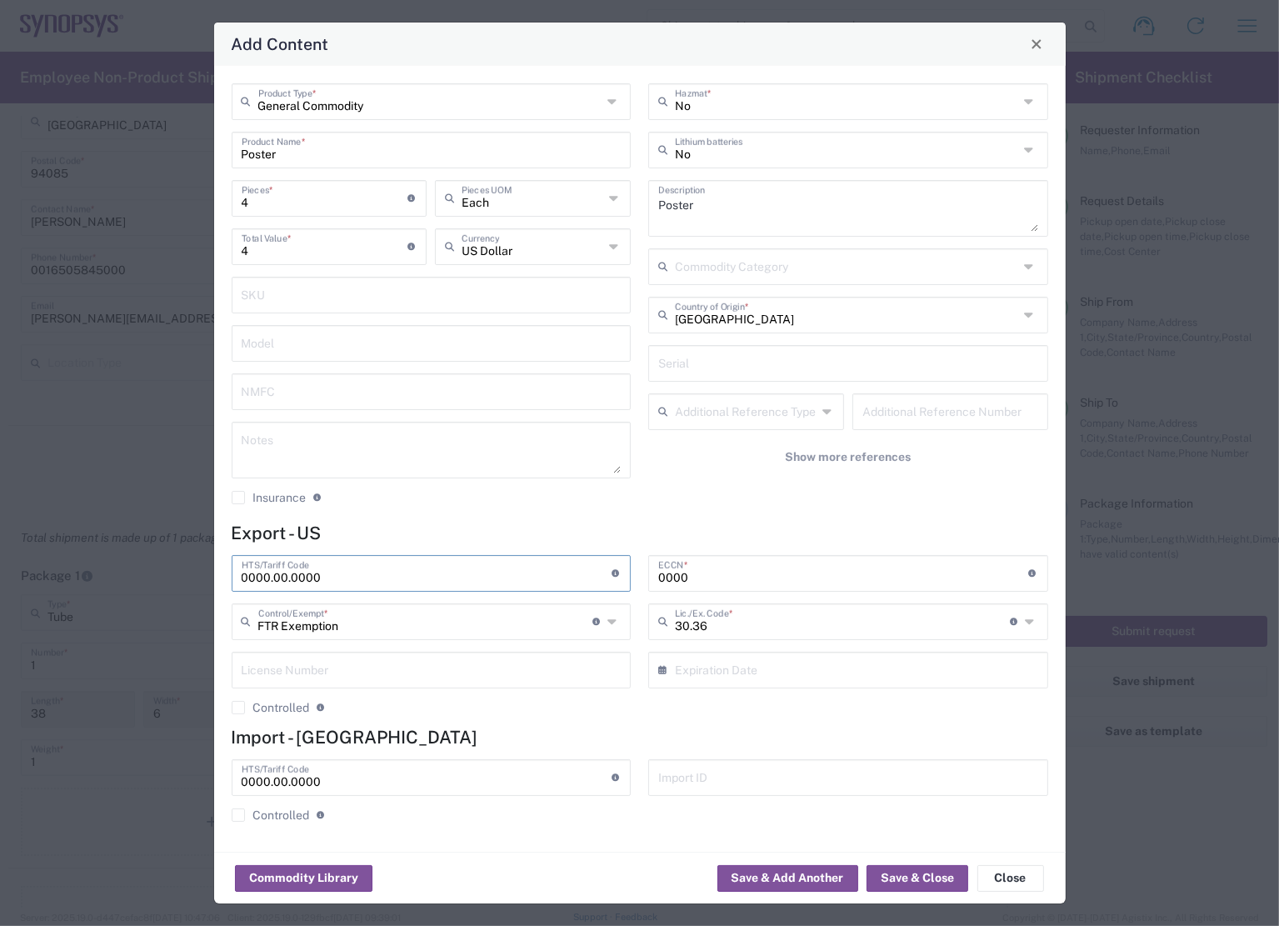
paste input "4911.91.40.2"
type input "4911.91.40.20"
drag, startPoint x: 718, startPoint y: 576, endPoint x: 490, endPoint y: 592, distance: 228.8
click at [490, 592] on div "4911.91.40.20 HTS/Tariff Code Obtain HTS from vendor if product is purchased. 1…" at bounding box center [639, 641] width 834 height 172
type input "EAR99"
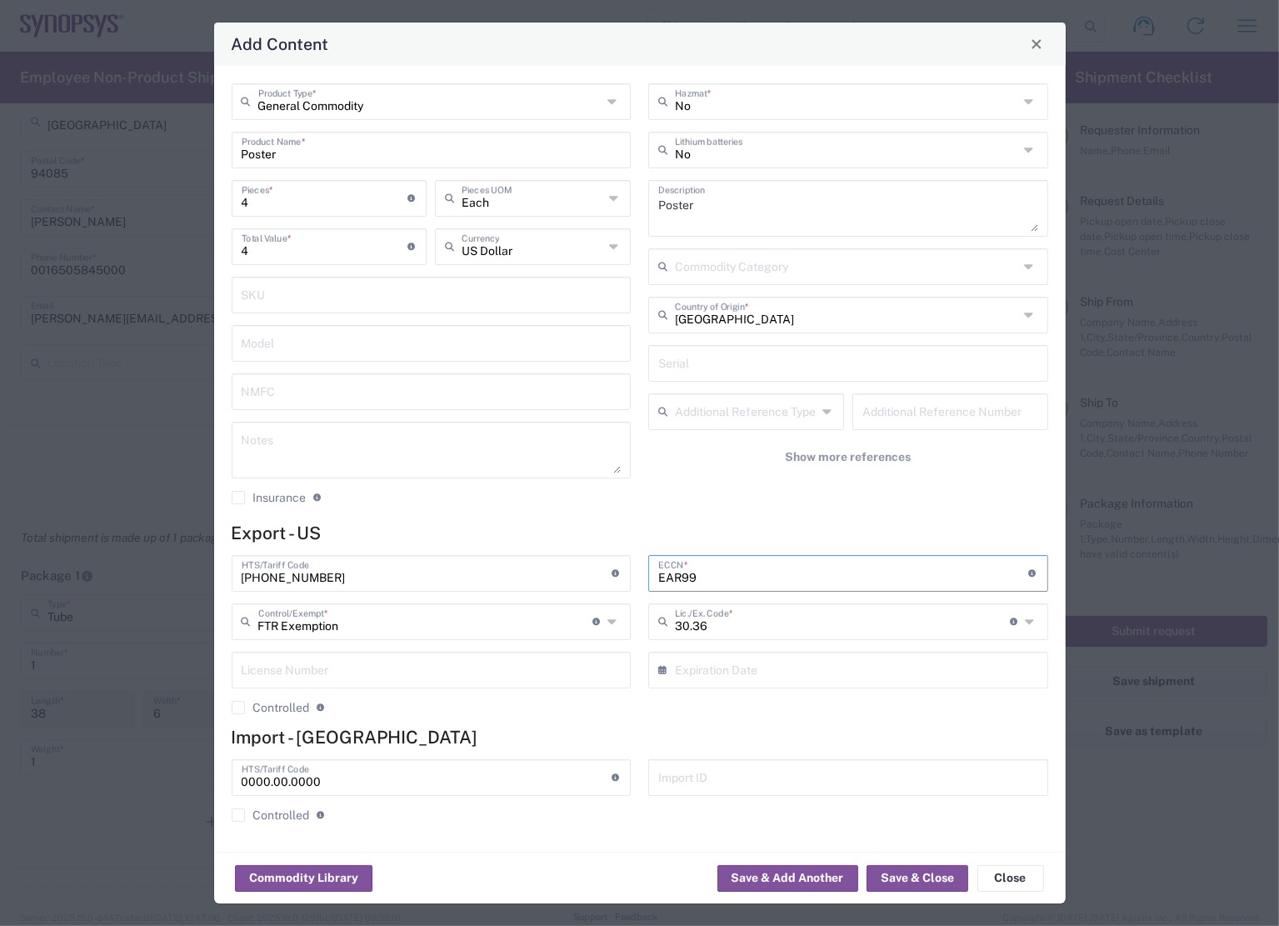
click at [906, 506] on div "No Hazmat * No Lithium batteries Poster Description Commodity Category United S…" at bounding box center [848, 299] width 417 height 433
click at [918, 875] on button "Save & Close" at bounding box center [917, 878] width 102 height 27
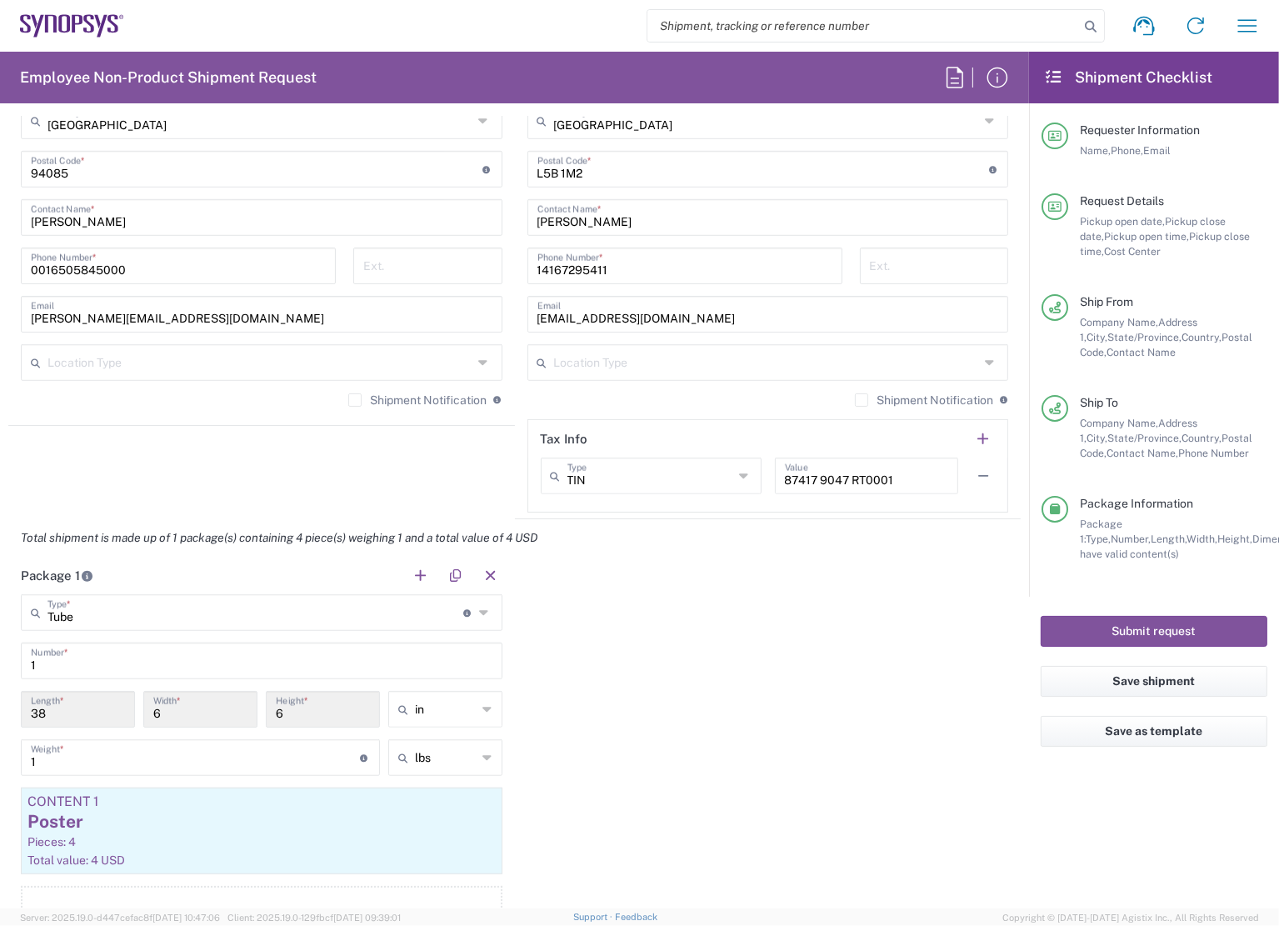
click at [735, 689] on div "Package 1 Tube Type * Material used to package goods Tube 1 Number * 38 Length …" at bounding box center [514, 762] width 1012 height 410
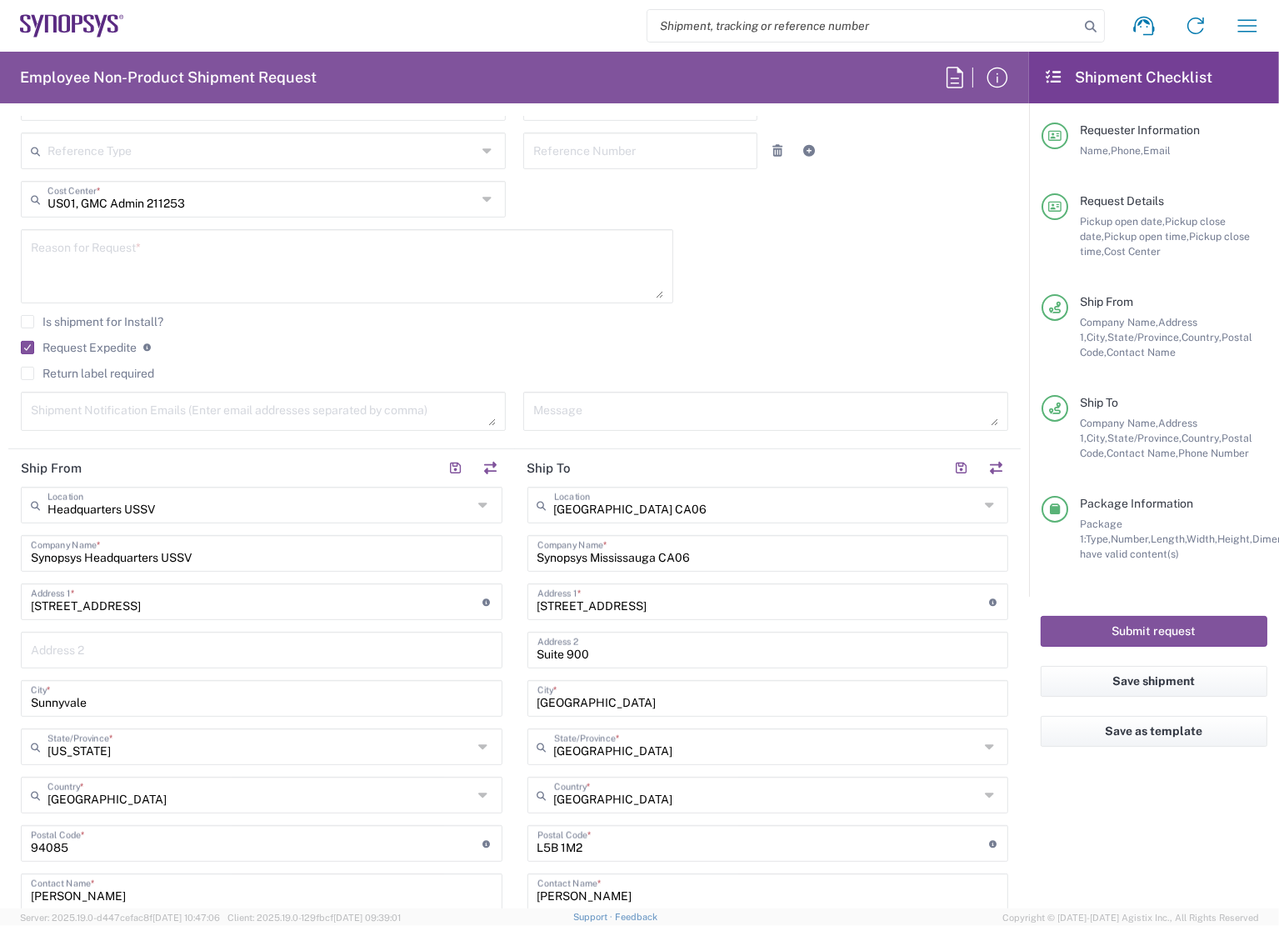
scroll to position [417, 0]
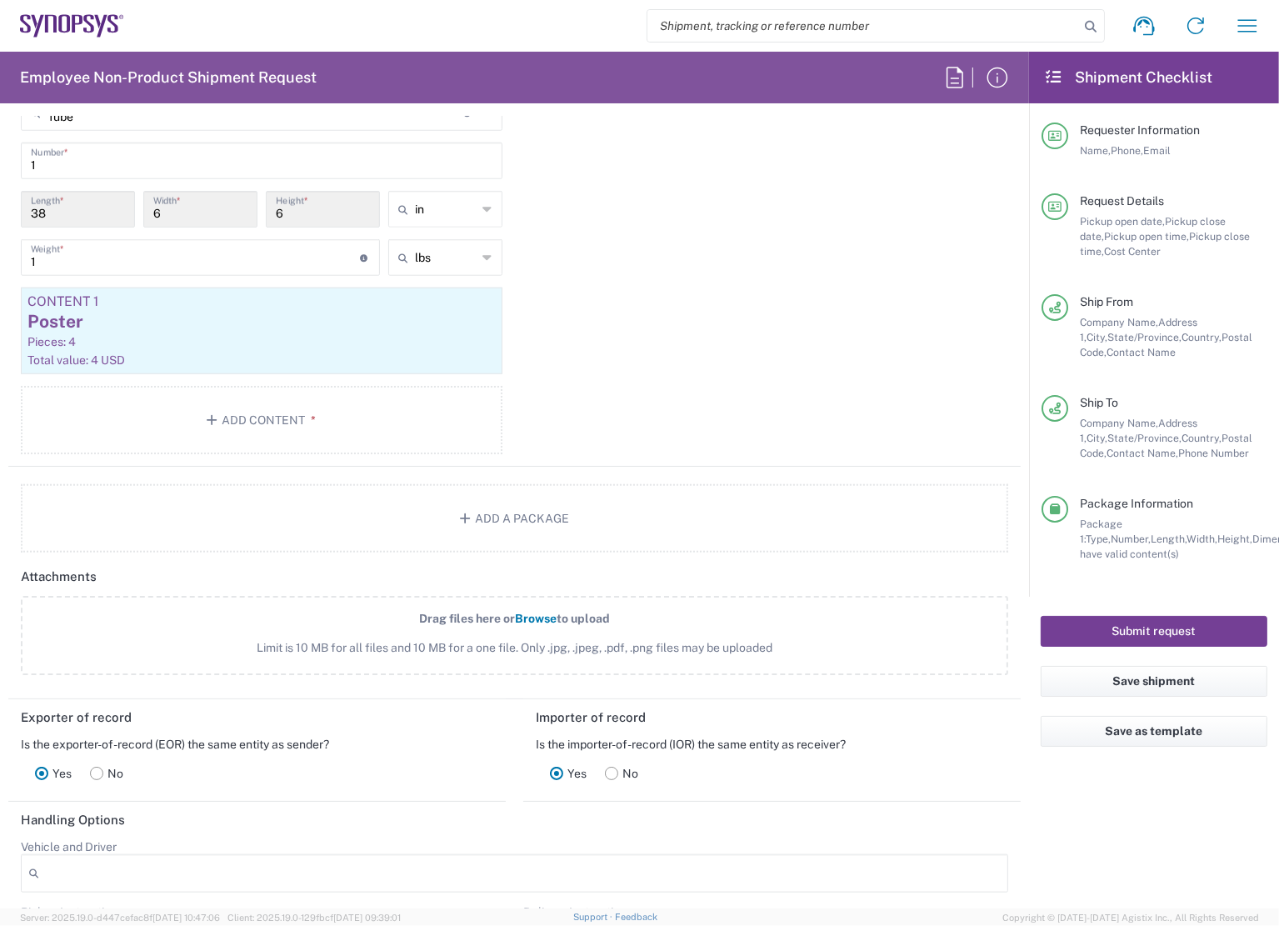
click at [1108, 635] on button "Submit request" at bounding box center [1154, 631] width 227 height 31
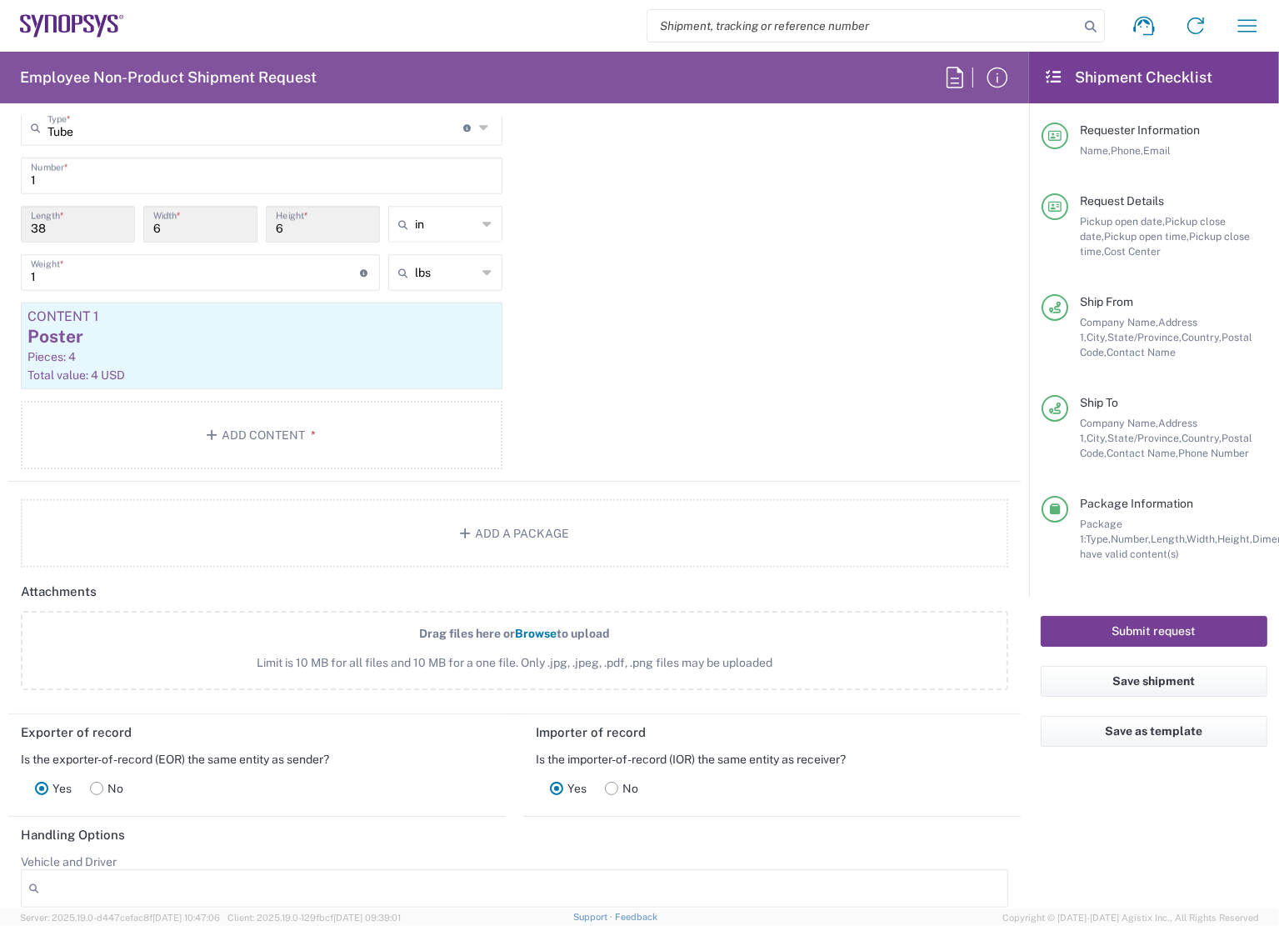
scroll to position [1597, 0]
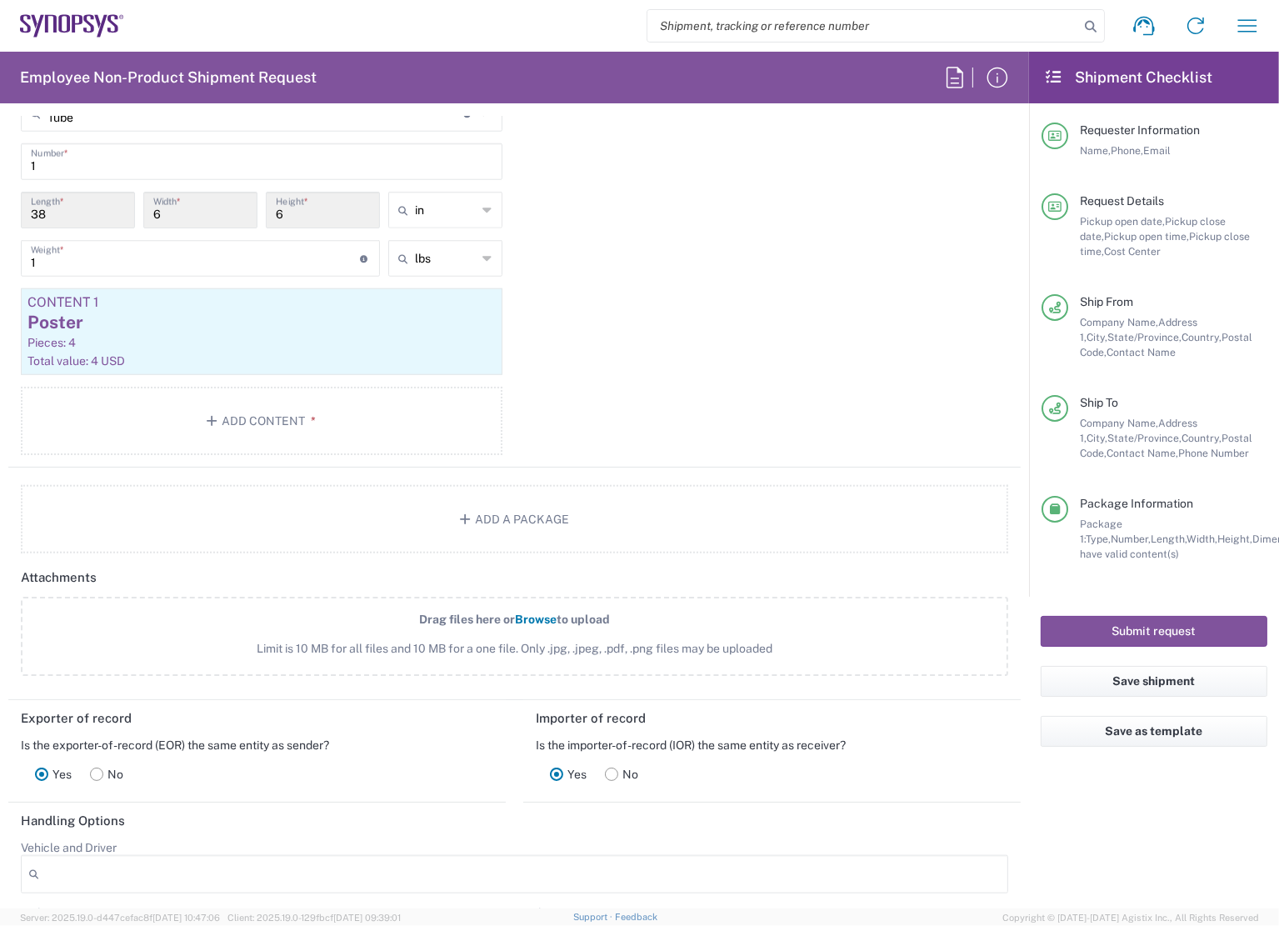
click at [900, 416] on div "Package 1 Tube Type * Material used to package goods Tube 1 Number * 38 Length …" at bounding box center [514, 262] width 1012 height 410
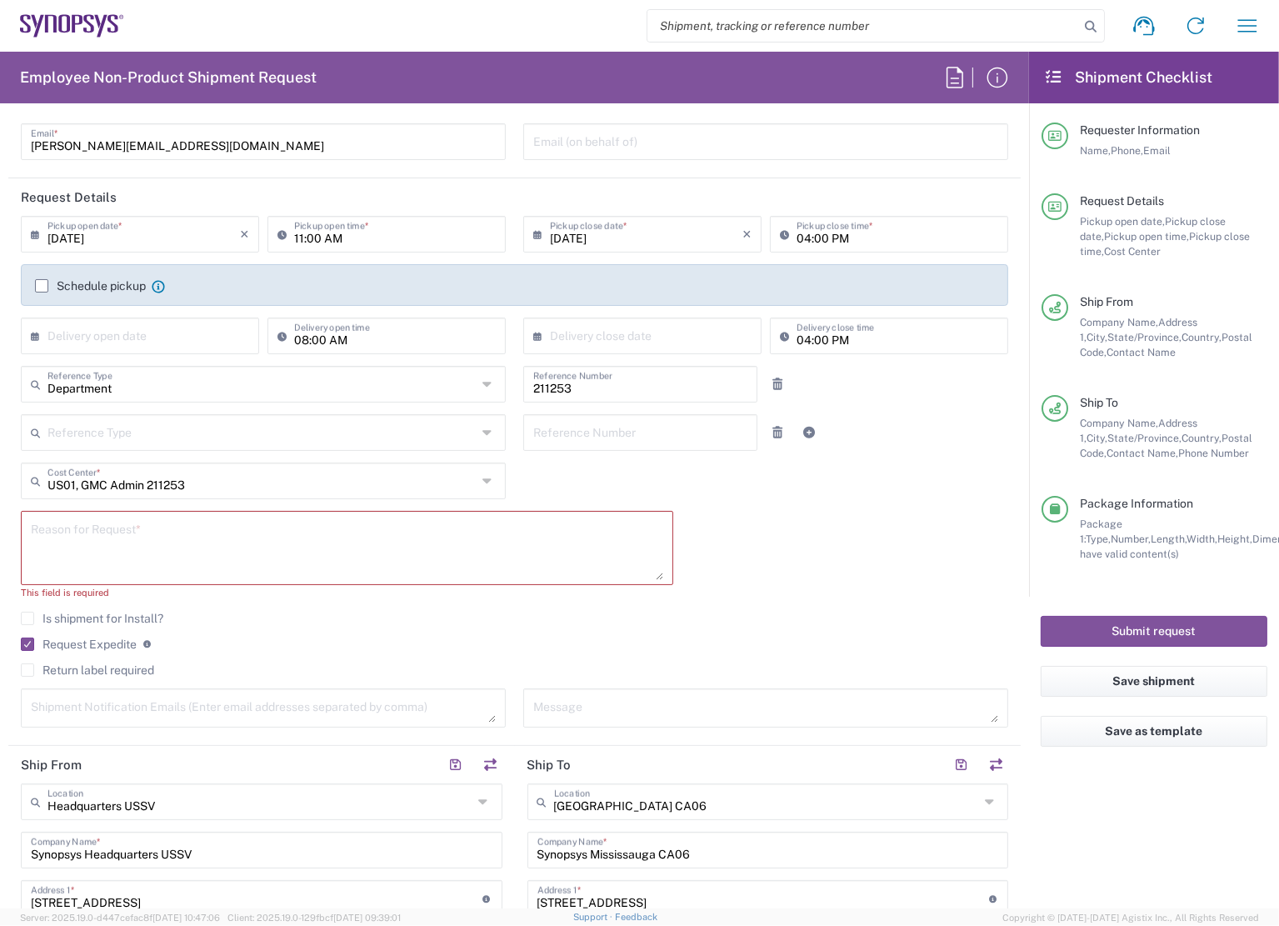
scroll to position [167, 0]
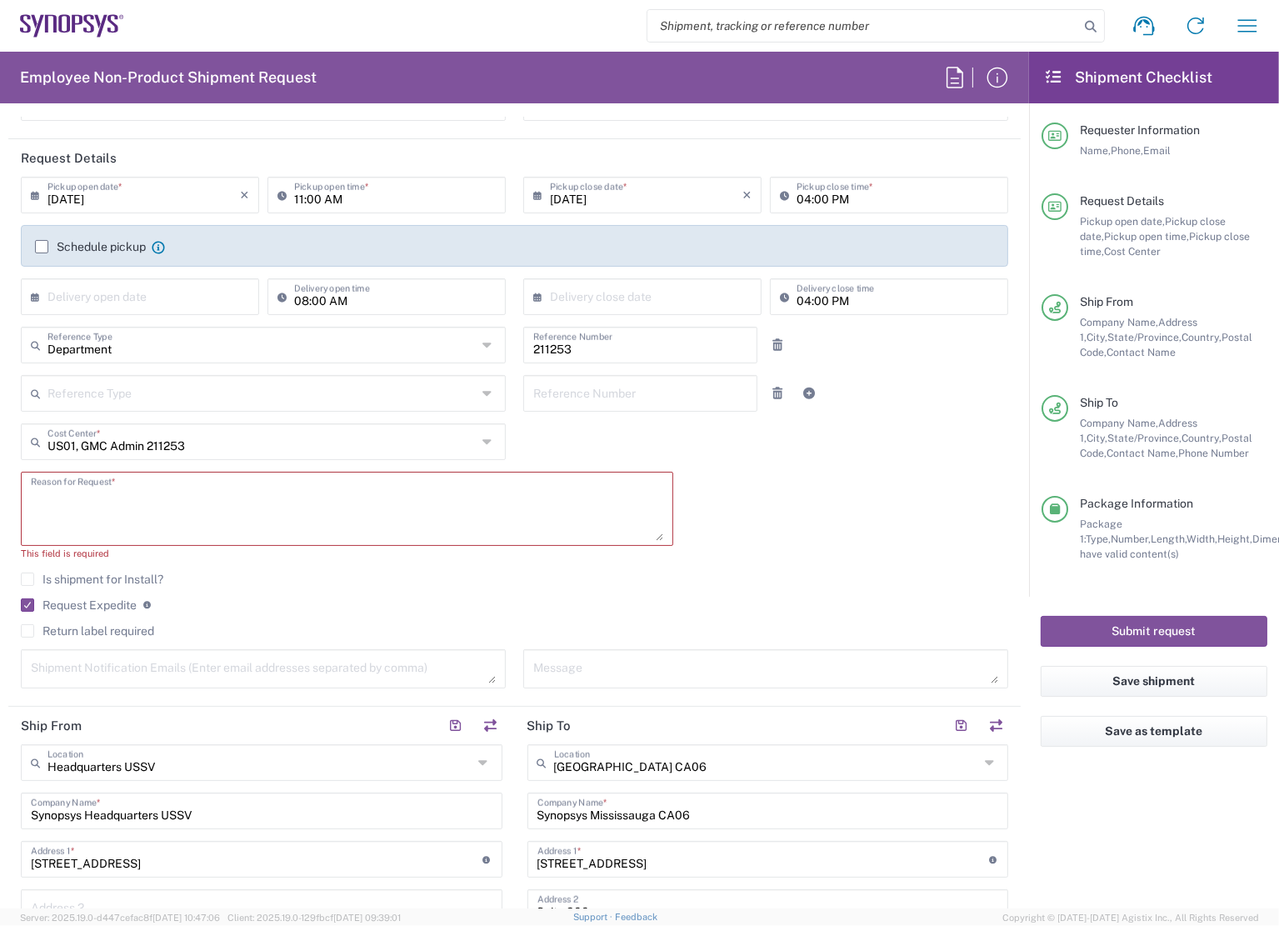
click at [300, 501] on textarea at bounding box center [347, 509] width 632 height 64
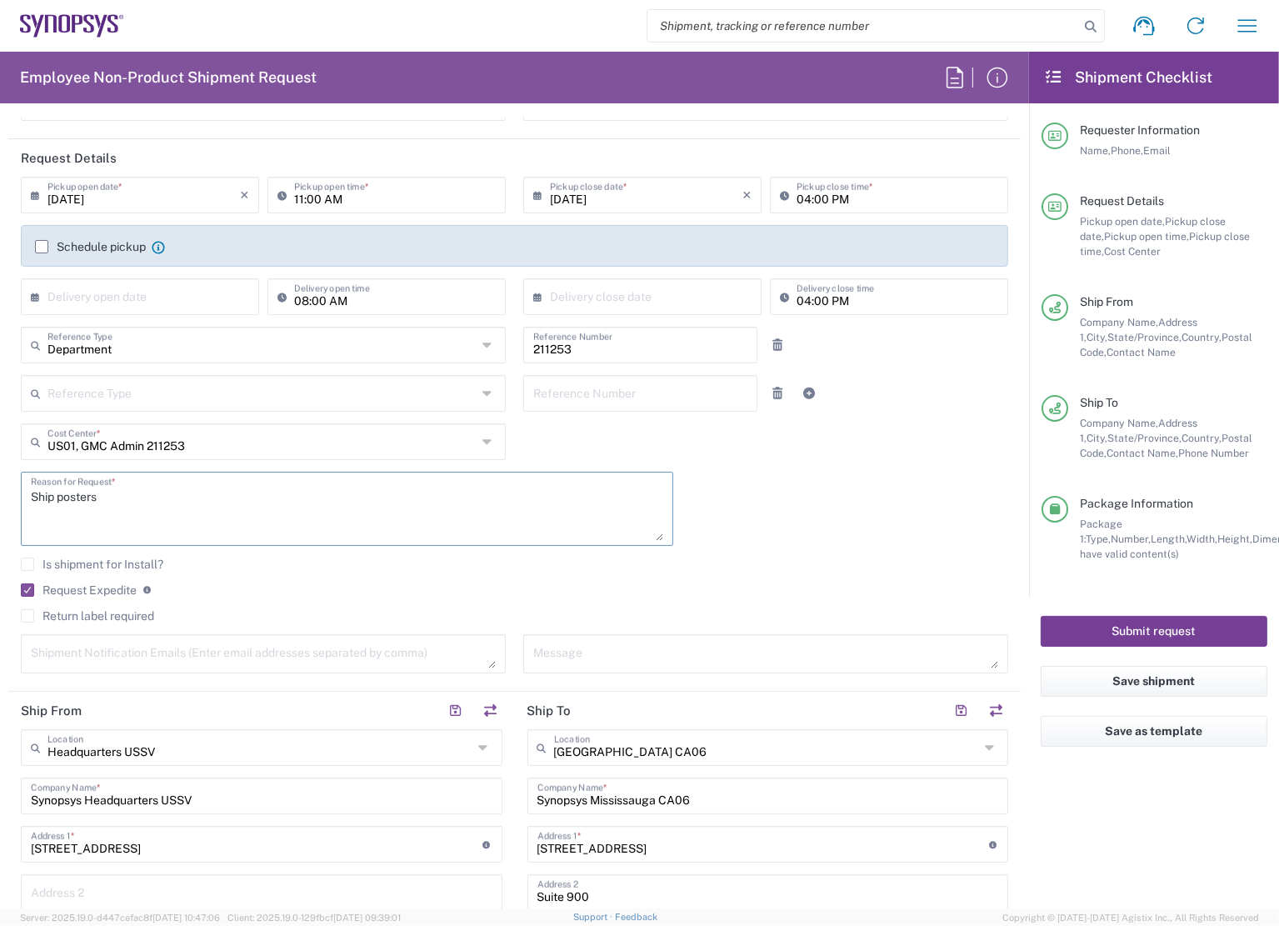
type textarea "Ship posters"
click at [1169, 631] on button "Submit request" at bounding box center [1154, 631] width 227 height 31
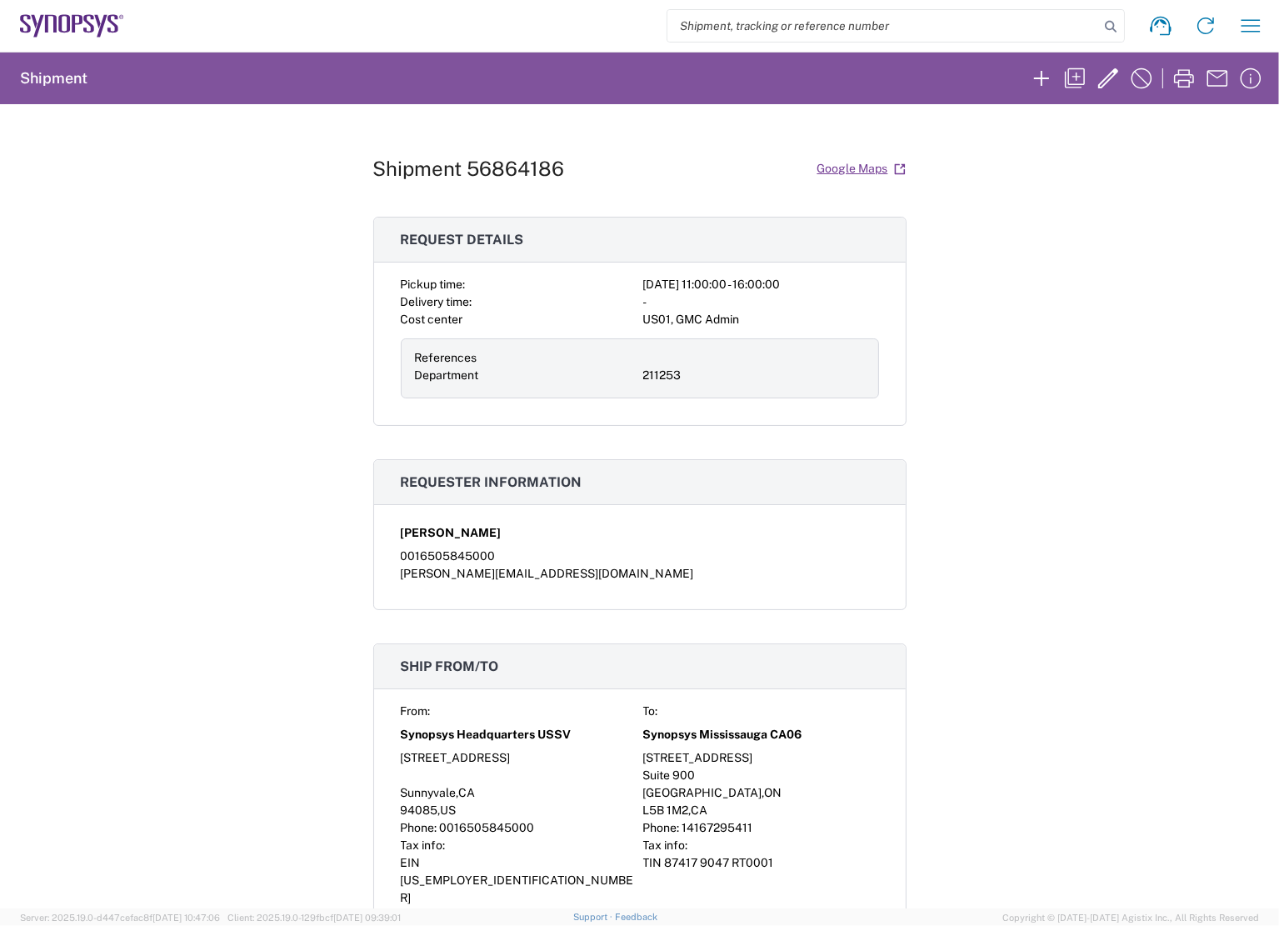
click at [1135, 354] on div "Shipment 56864186 Google Maps Request details Pickup time: 2025-09-18 11:00:00 …" at bounding box center [639, 506] width 1279 height 804
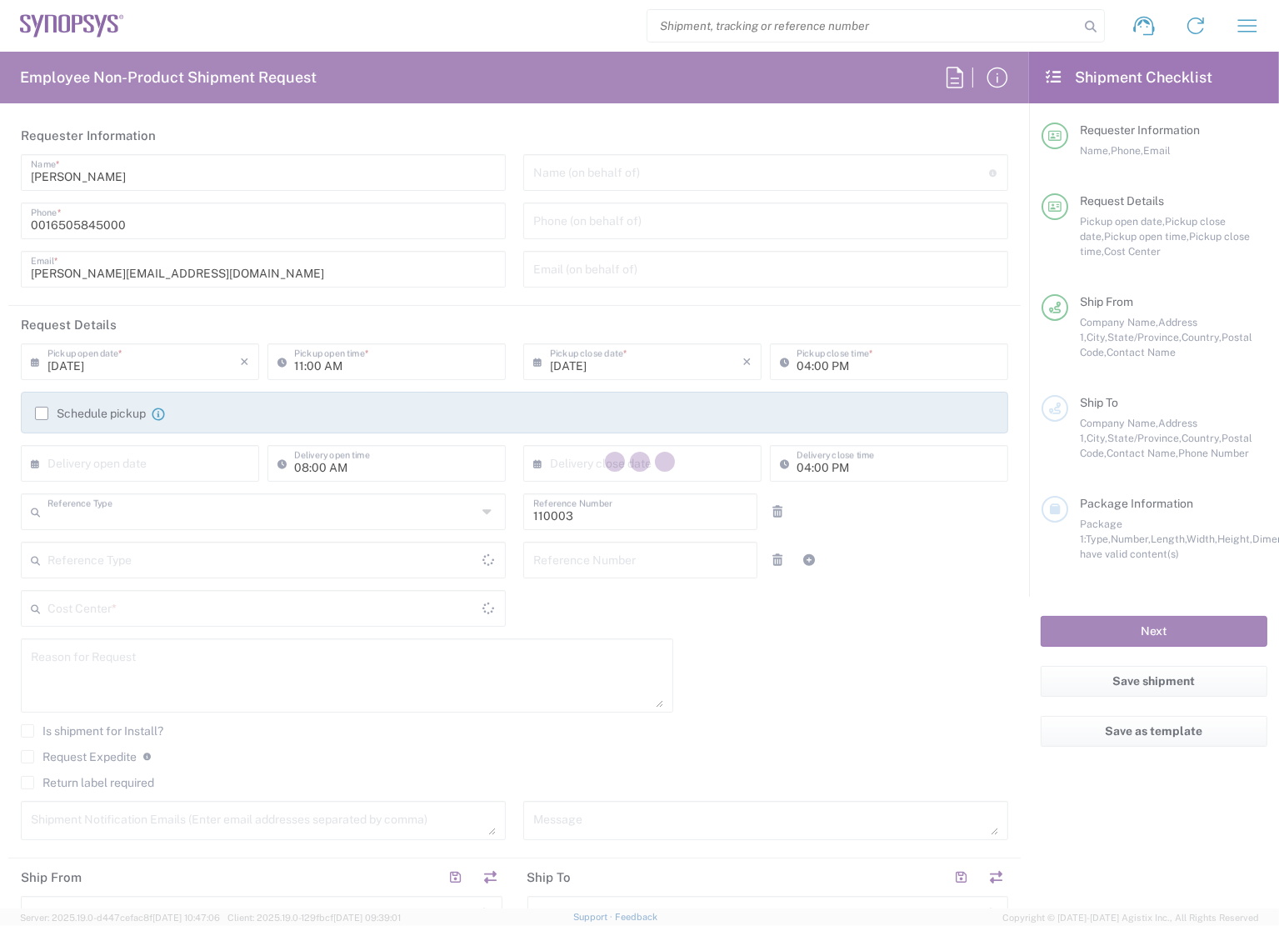
type input "Department"
type input "US01, FAC, MV/SV Fac 110003"
type input "[US_STATE]"
type input "[GEOGRAPHIC_DATA]"
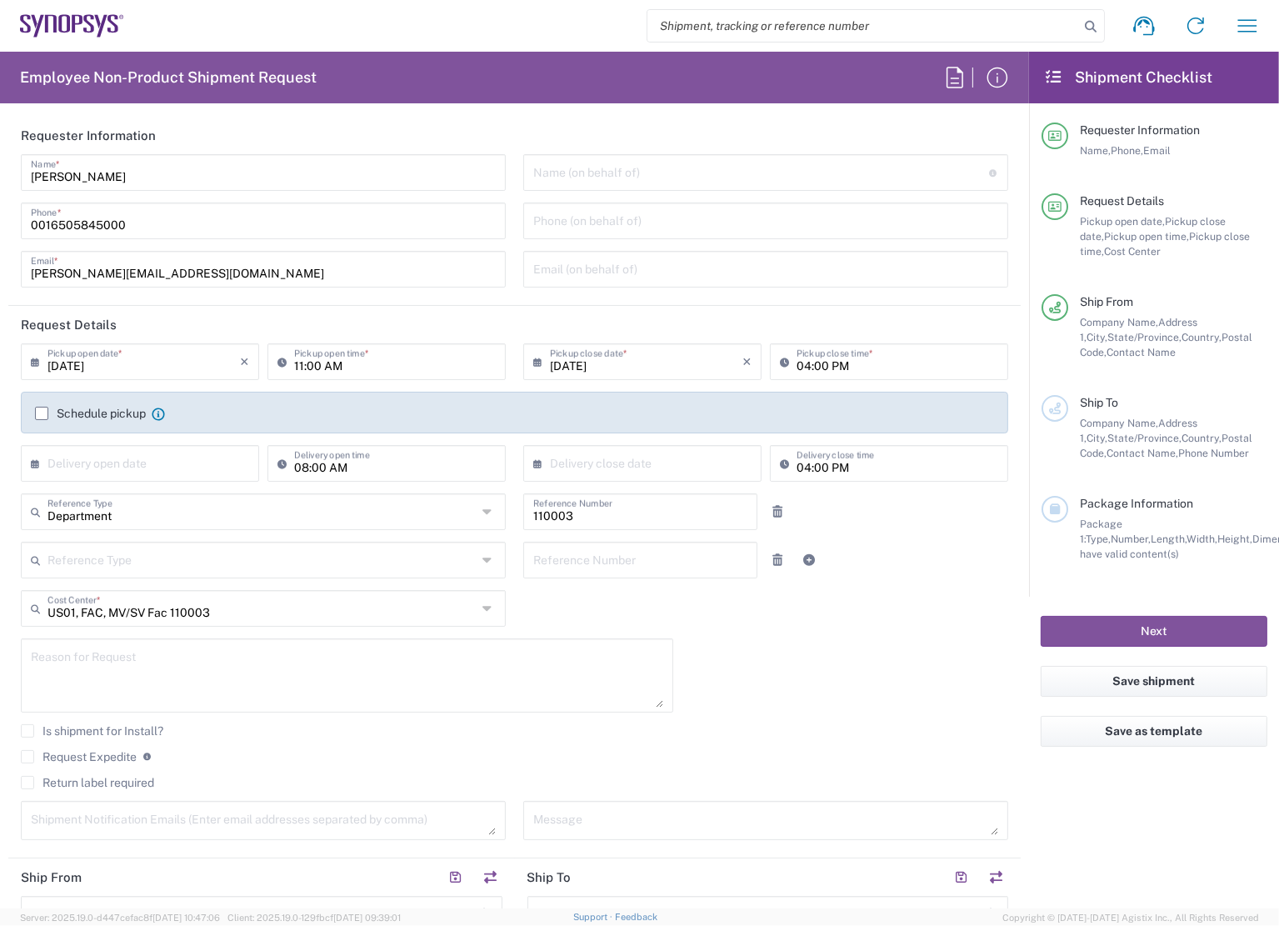
type input "Delivered at Place"
type input "[GEOGRAPHIC_DATA]"
type input "Headquarters USSV"
click at [177, 674] on textarea at bounding box center [347, 675] width 632 height 64
type textarea "Ship posters"
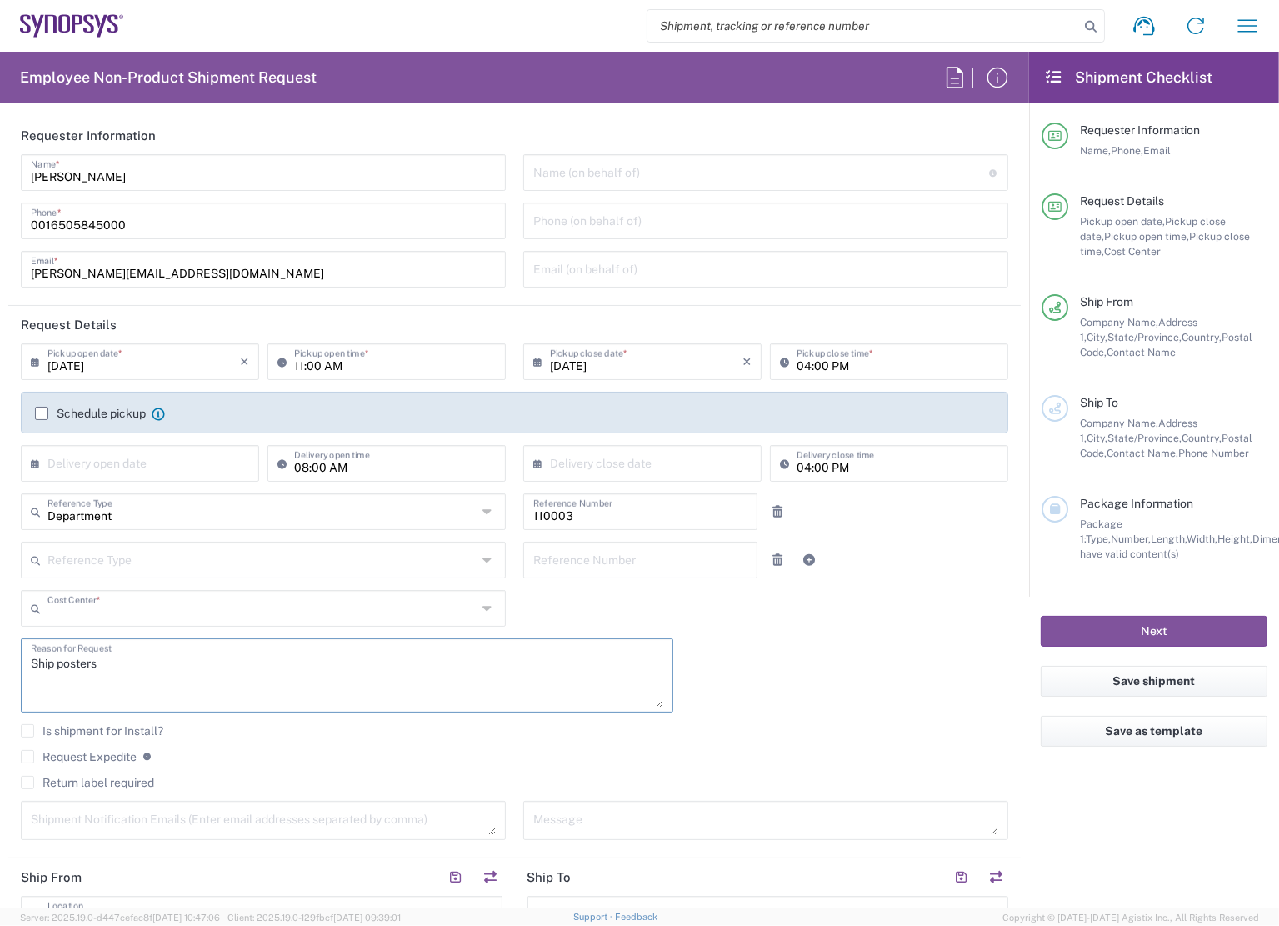
click at [246, 610] on input "text" at bounding box center [261, 606] width 429 height 29
click at [247, 609] on input "text" at bounding box center [261, 606] width 429 height 29
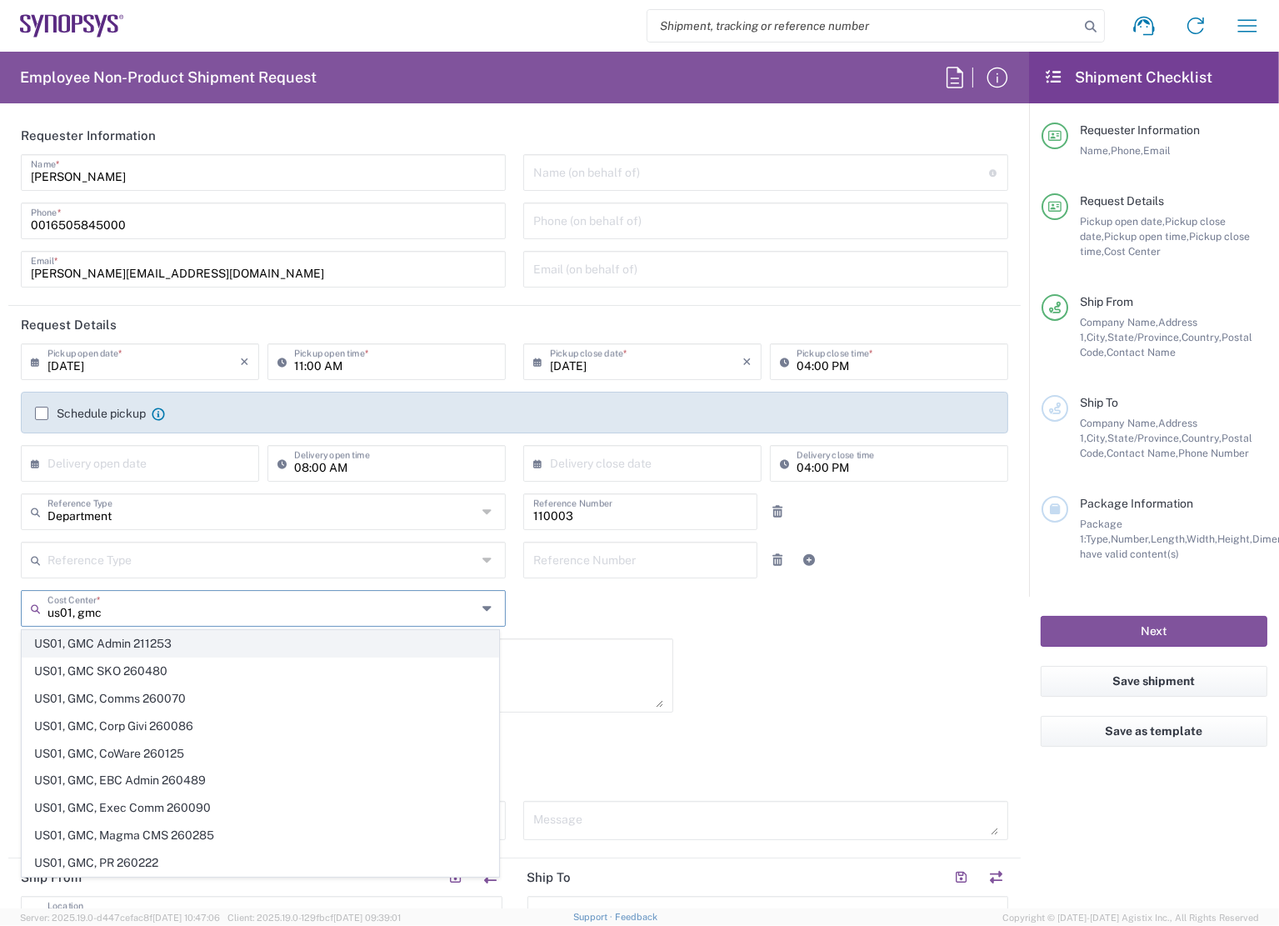
type input "us01, gmc"
click at [237, 642] on span "US01, GMC Admin 211253" at bounding box center [260, 644] width 476 height 26
type input "211253"
type input "US01, GMC Admin 211253"
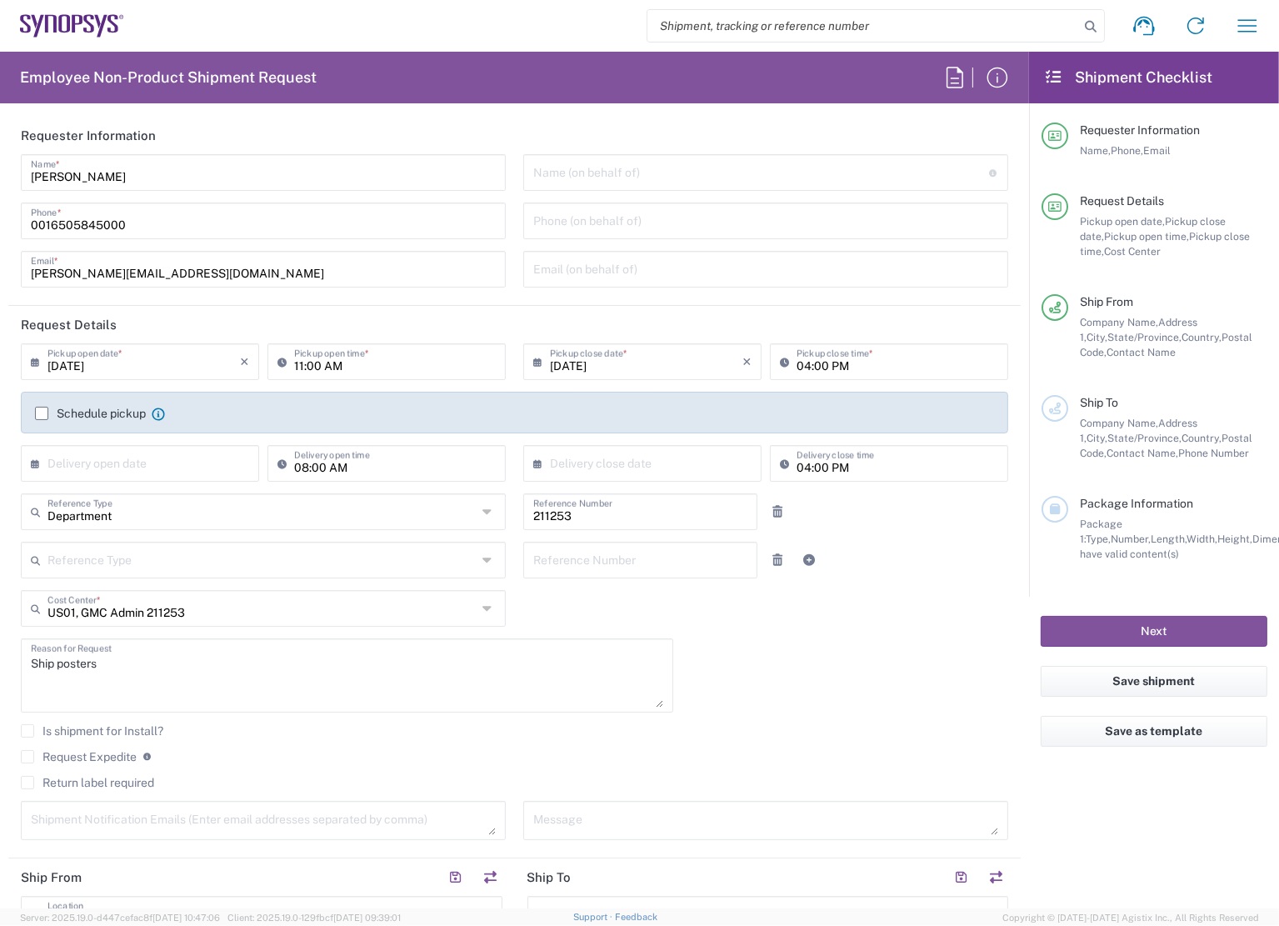
click at [852, 683] on div "09/18/2025 × Pickup open date * Cancel Apply 11:00 AM Pickup open time * 09/18/…" at bounding box center [514, 597] width 1005 height 508
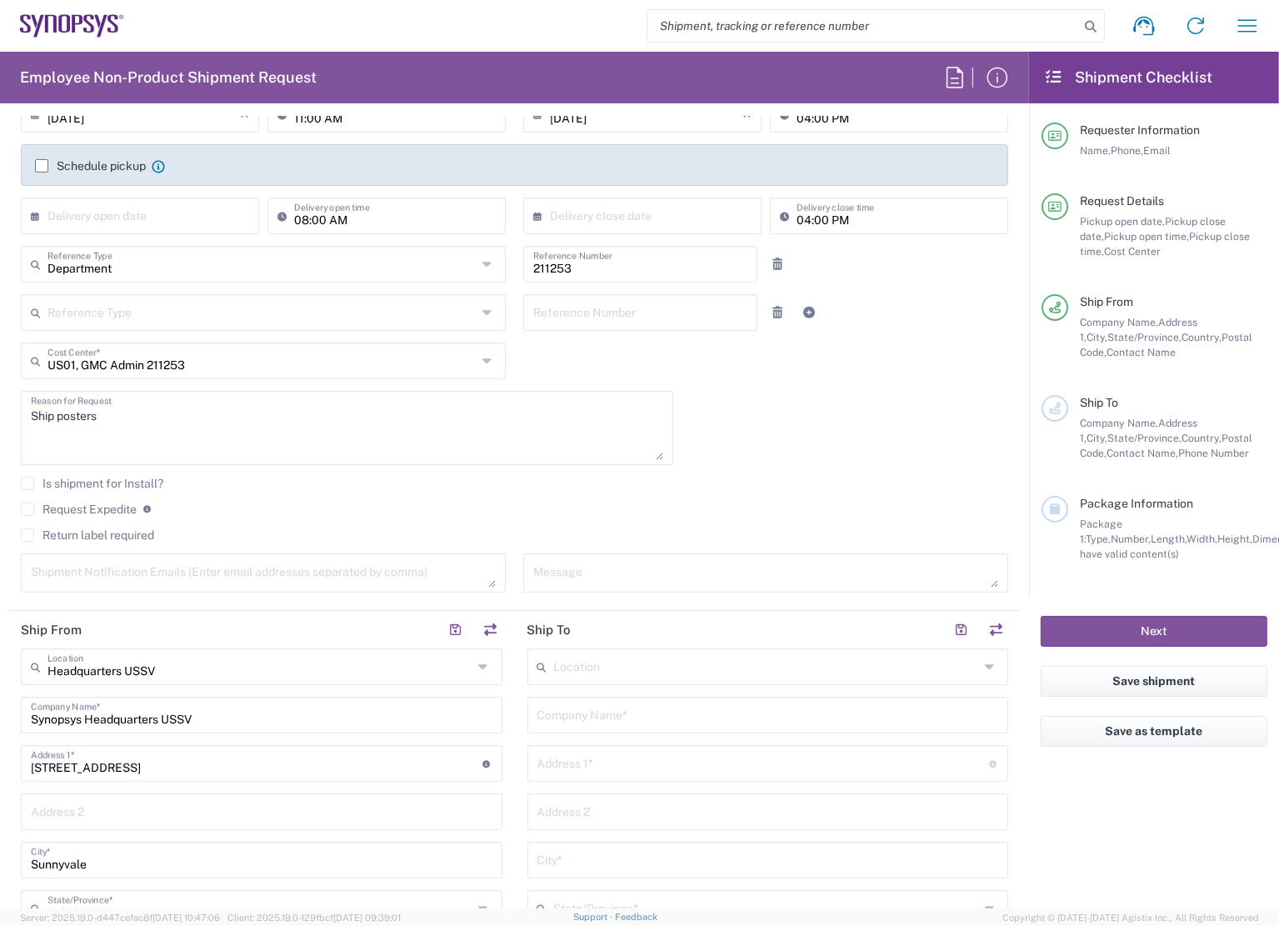
scroll to position [250, 0]
click at [28, 502] on label "Request Expedite" at bounding box center [79, 506] width 116 height 13
click at [27, 507] on input "Request Expedite" at bounding box center [27, 507] width 0 height 0
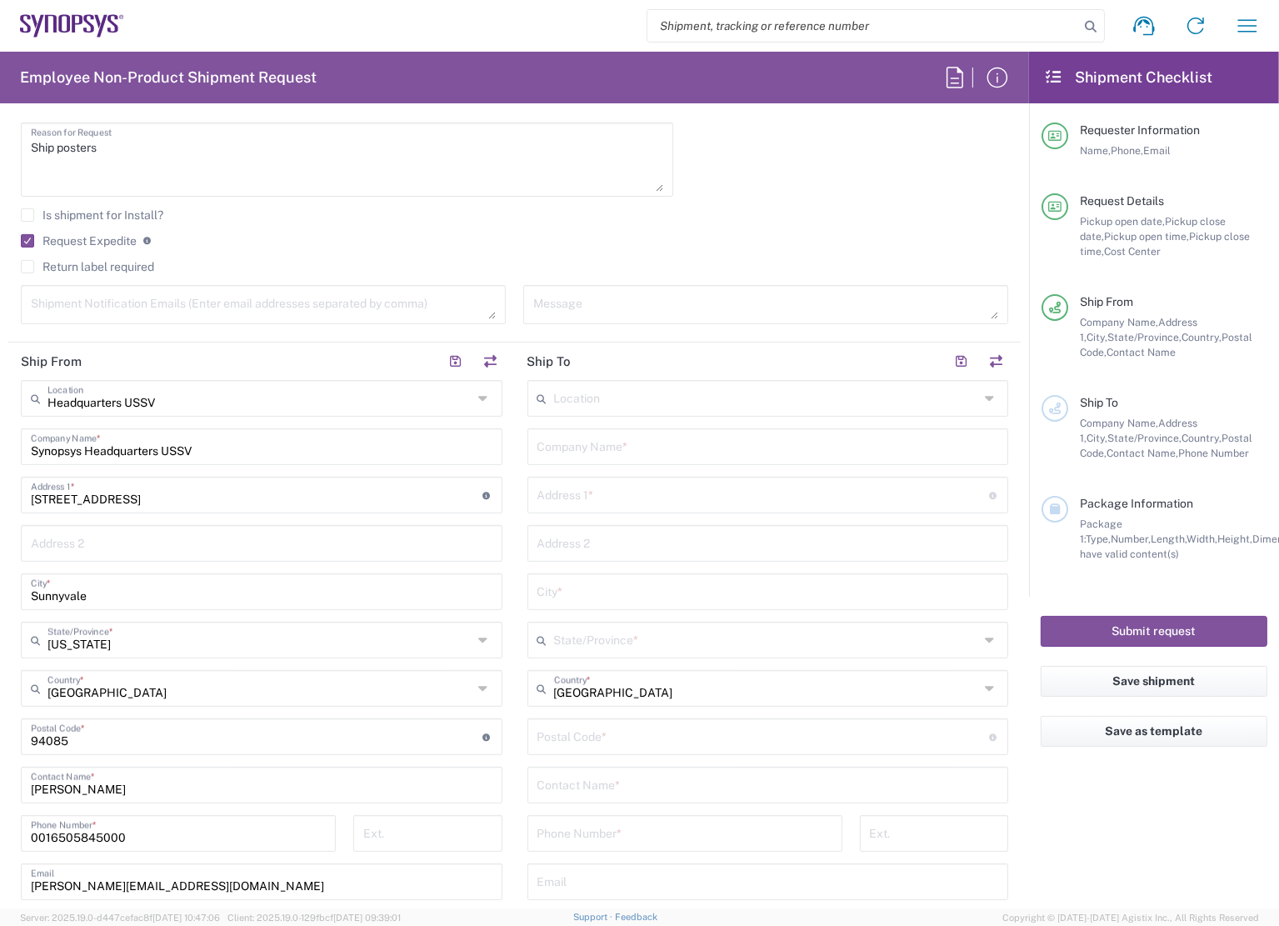
scroll to position [500, 0]
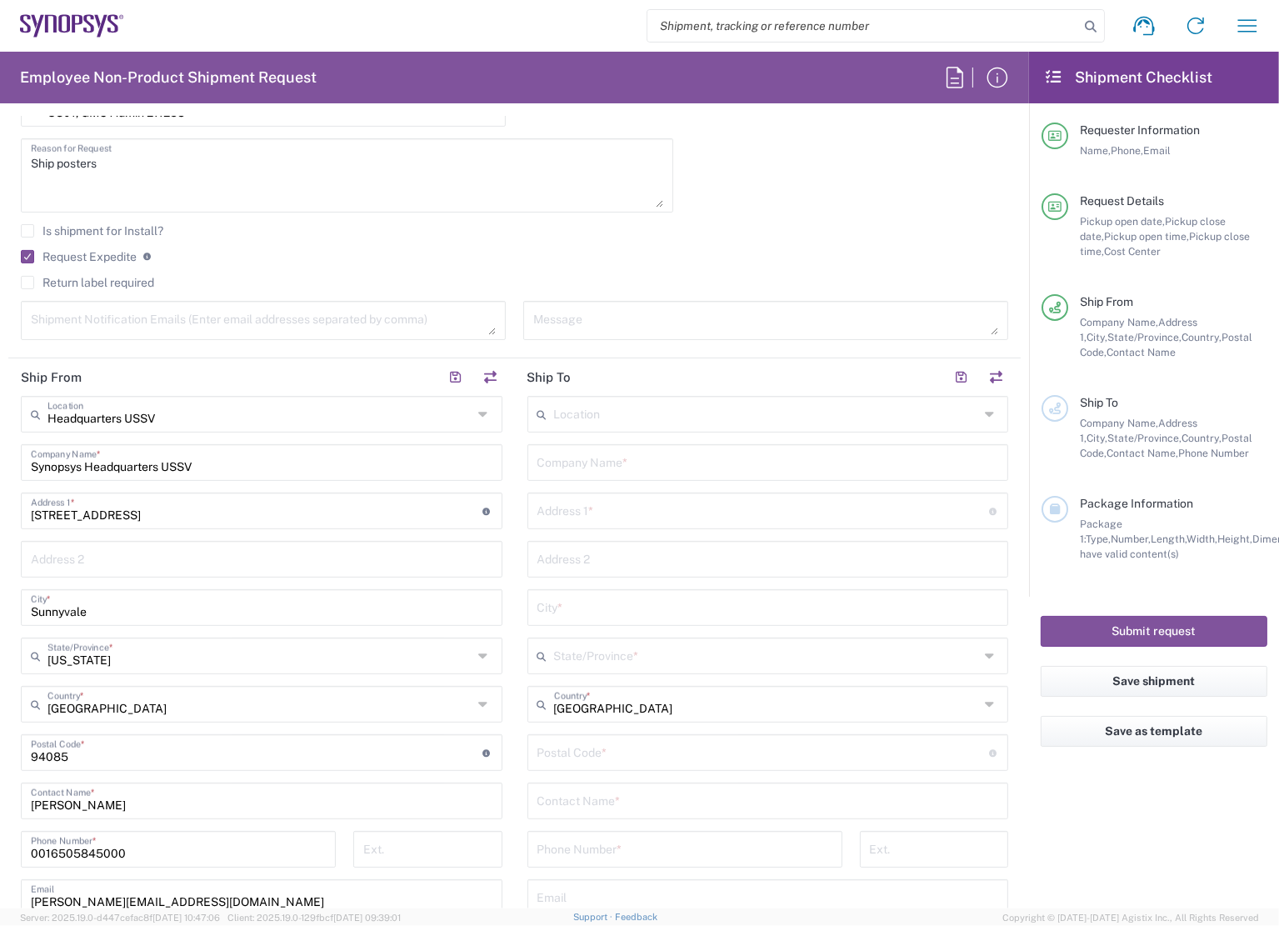
click at [647, 462] on input "text" at bounding box center [768, 461] width 462 height 29
click at [651, 412] on input "text" at bounding box center [766, 412] width 425 height 29
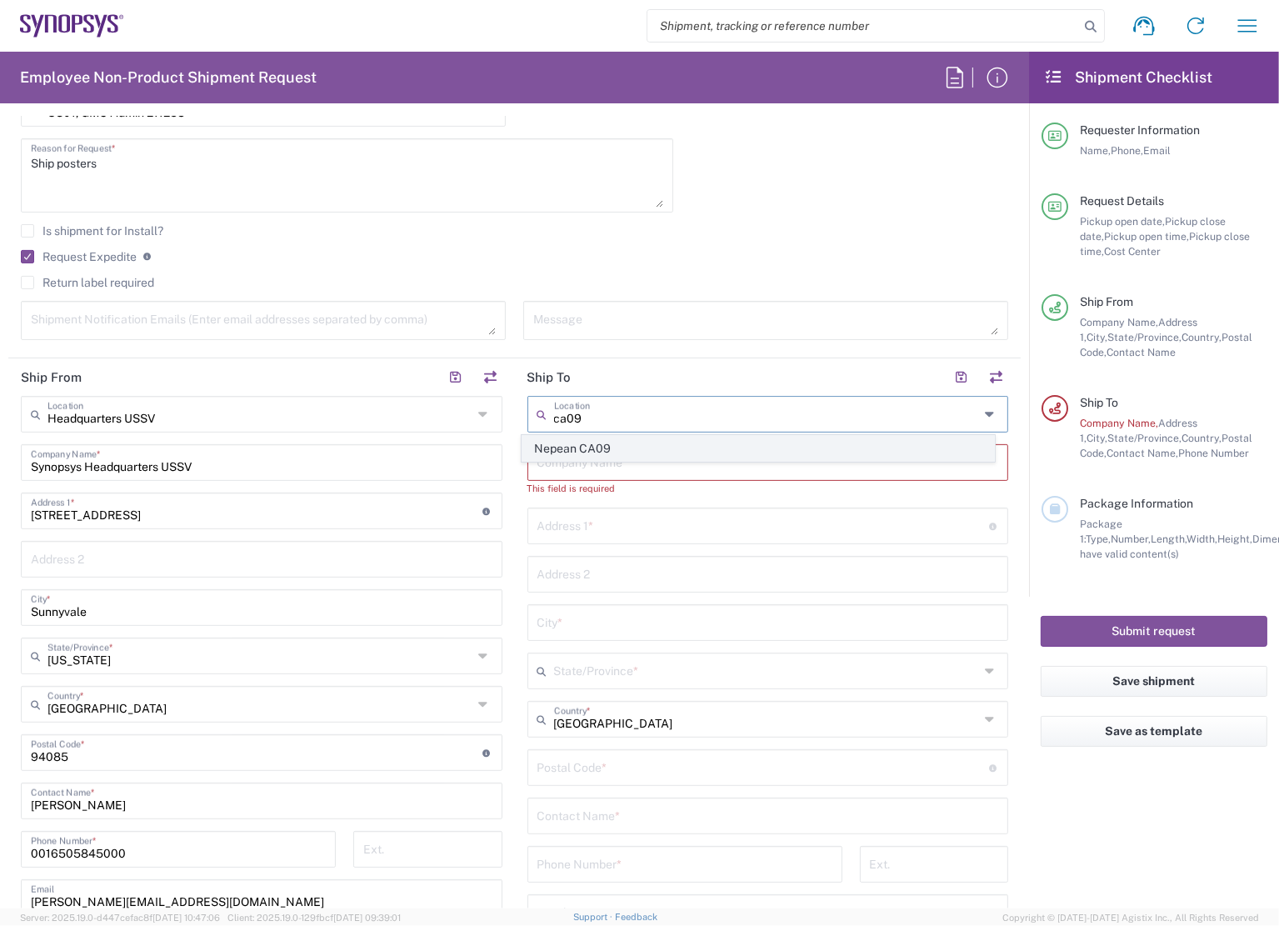
click at [641, 440] on span "Nepean CA09" at bounding box center [758, 449] width 472 height 26
type input "Nepean CA09"
type input "Synopsys Nepean CA09"
type input "One Antares Drive"
type input "Suite 300"
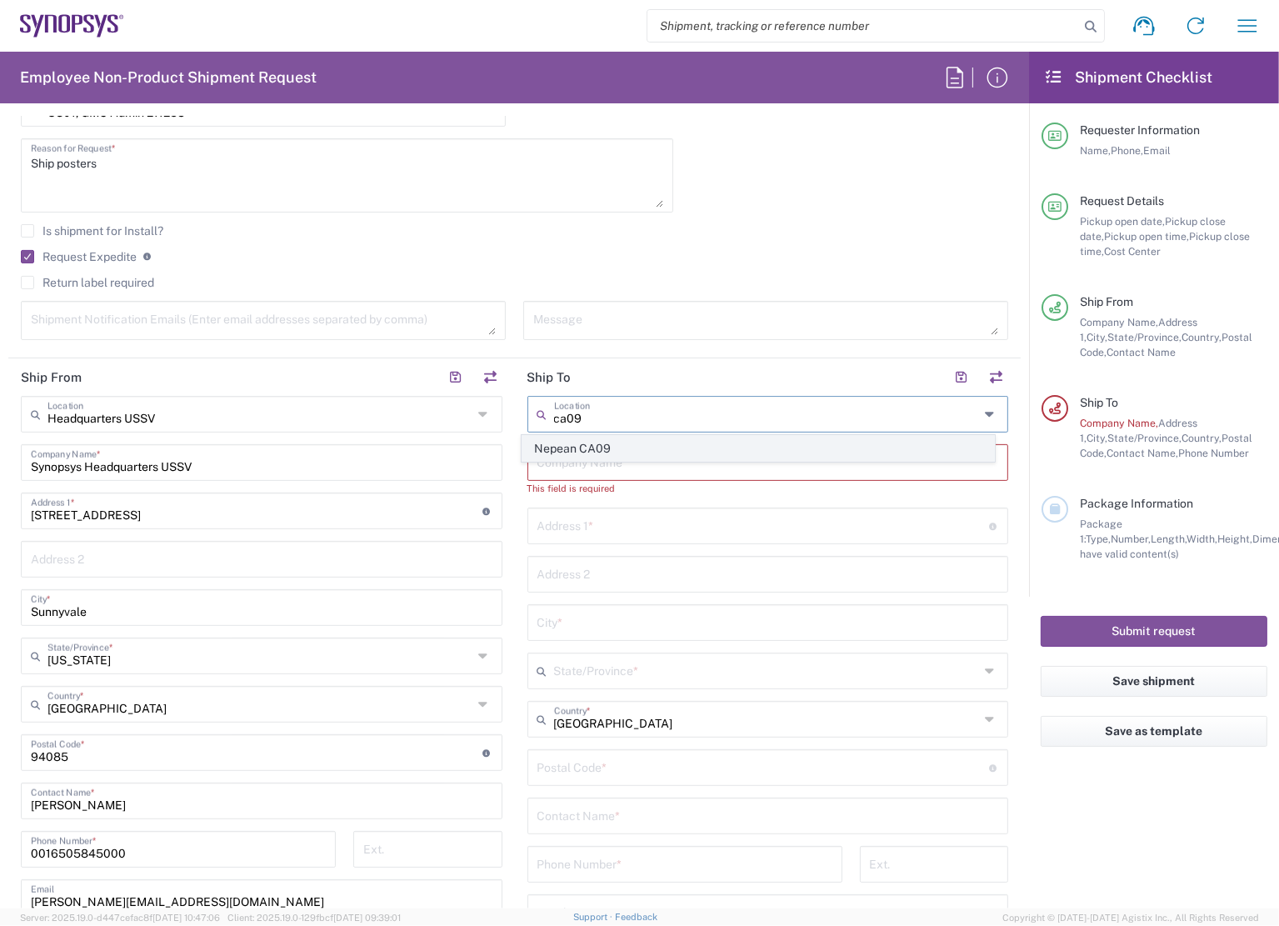
type input "Ottawa"
type input "[GEOGRAPHIC_DATA]"
type input "K2E 8C4"
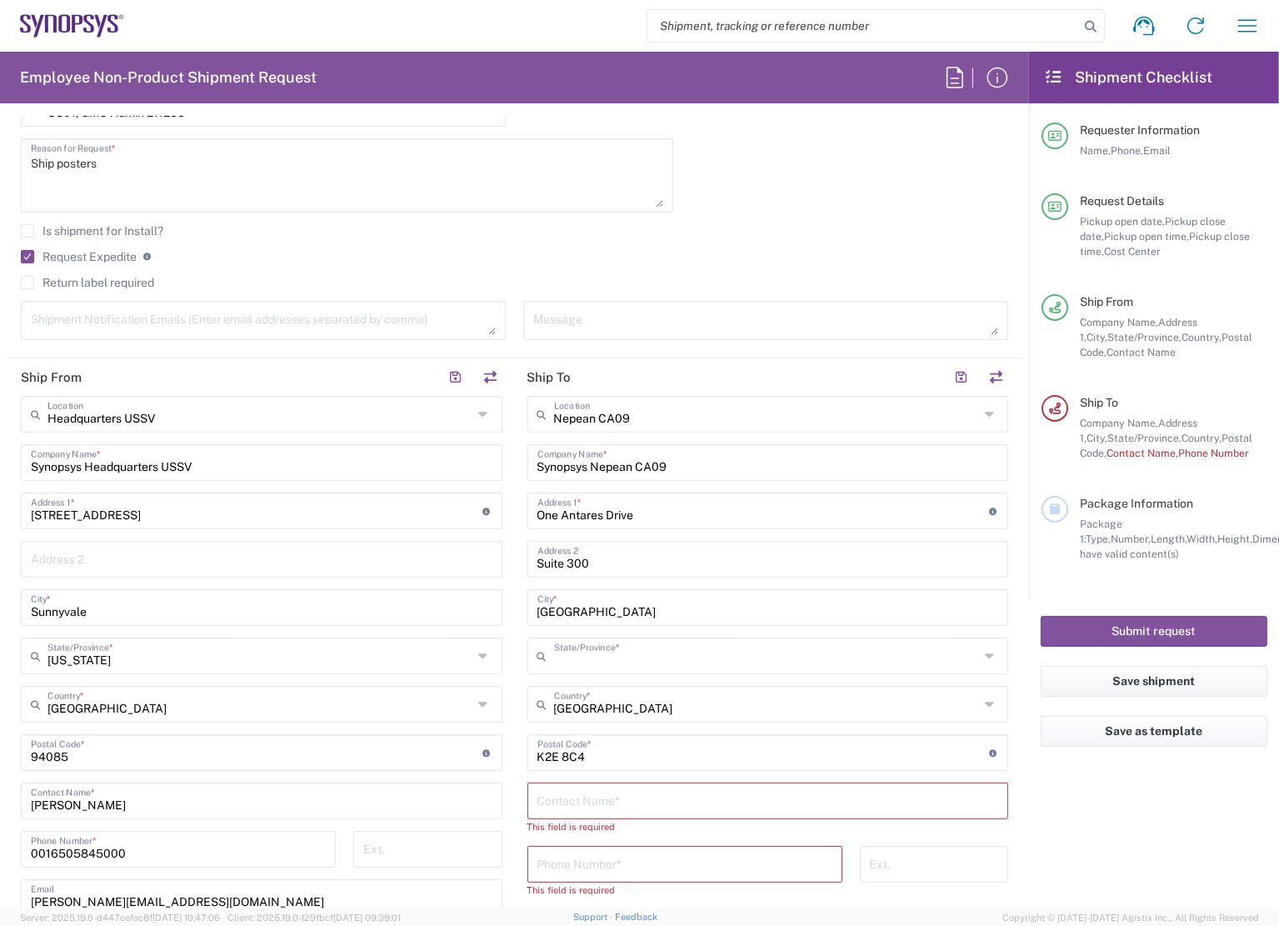
type input "Ontario"
click at [582, 805] on input "text" at bounding box center [768, 799] width 462 height 29
type input "Kamalpreet Kaur"
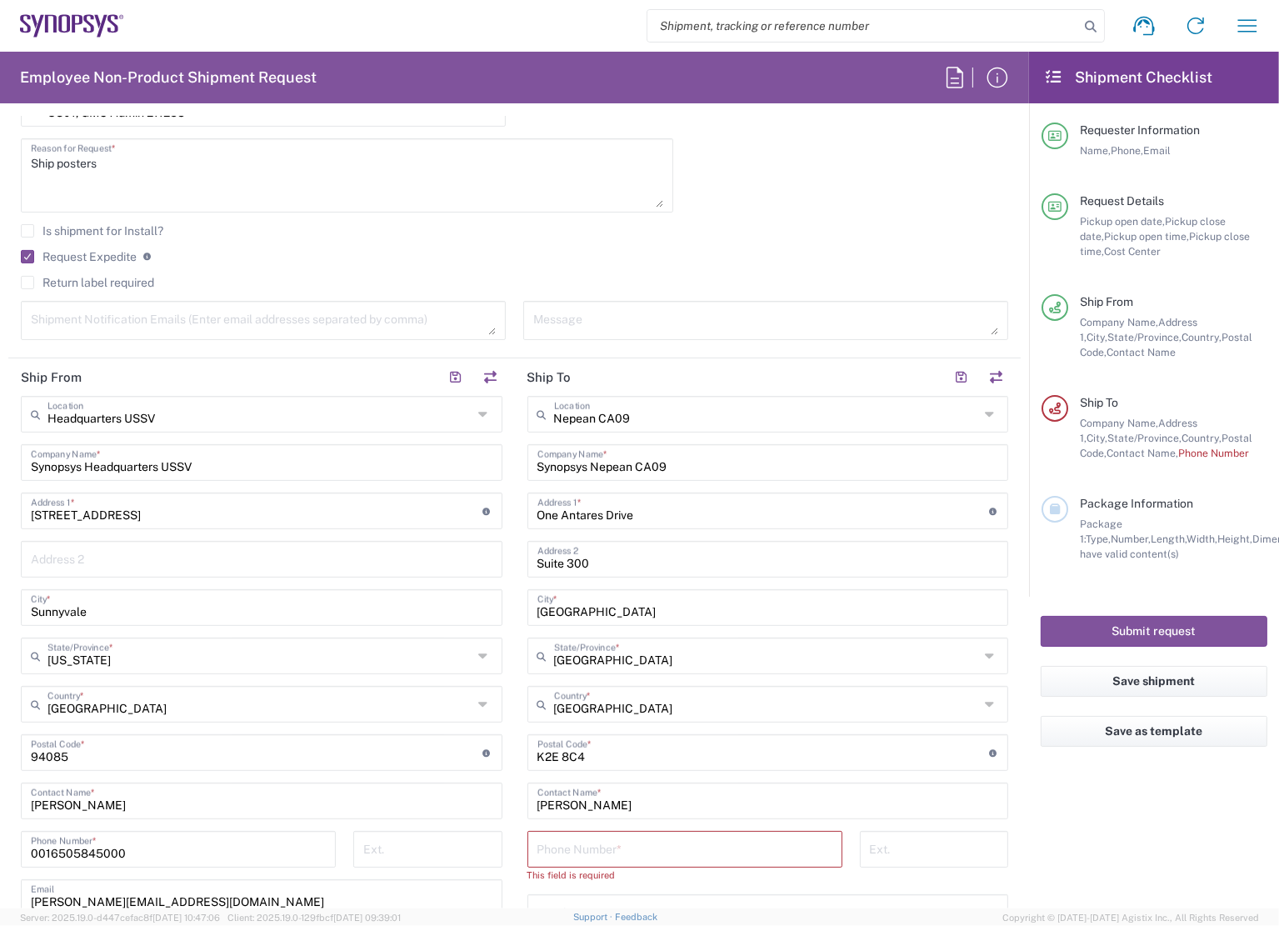
click at [639, 848] on input "tel" at bounding box center [684, 847] width 295 height 29
paste input "6132218600*39518"
type input "6132218600*39518"
click at [886, 849] on input "tel" at bounding box center [934, 847] width 129 height 29
type input "39518"
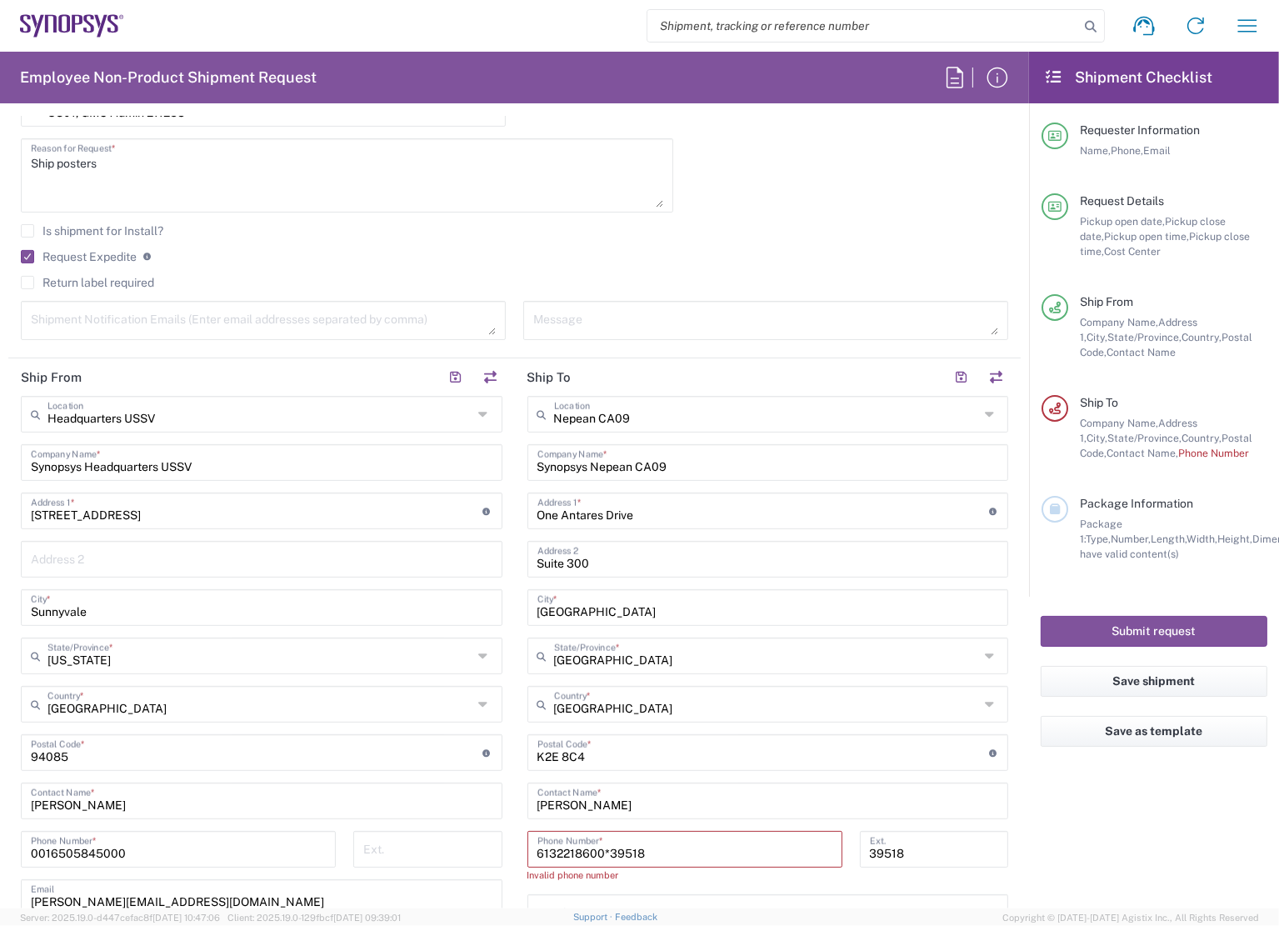
click at [736, 855] on input "6132218600*39518" at bounding box center [684, 847] width 295 height 29
type input "6132218600"
click at [1054, 806] on agx-form-checklist "Shipment Checklist Requester Information Name, Phone, Email Request Details Pic…" at bounding box center [1154, 480] width 250 height 857
click at [599, 891] on input "text" at bounding box center [768, 895] width 462 height 29
type input "kkaur@synopsys.com"
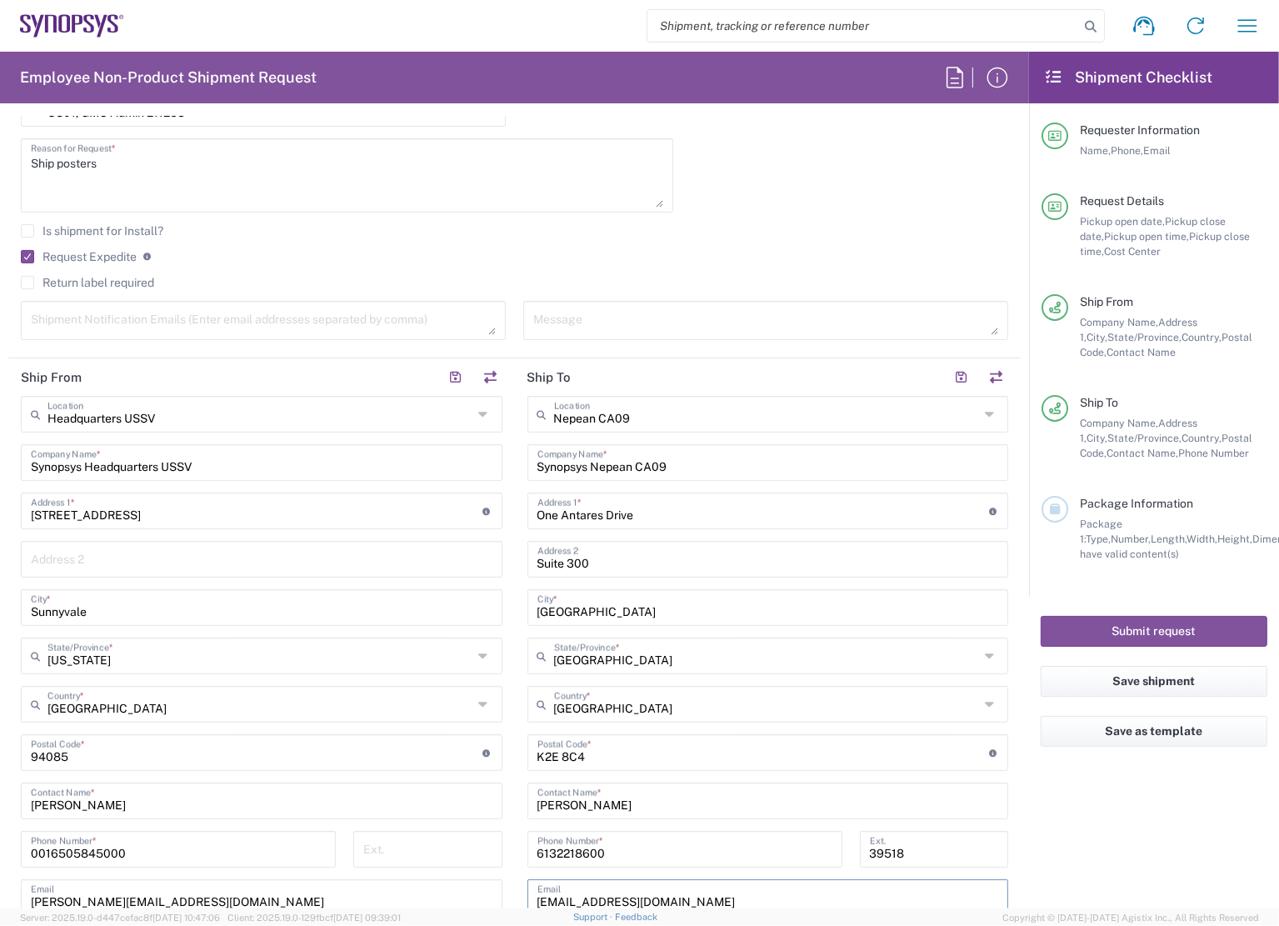
click at [1115, 808] on agx-form-checklist "Shipment Checklist Requester Information Name, Phone, Email Request Details Pic…" at bounding box center [1154, 480] width 250 height 857
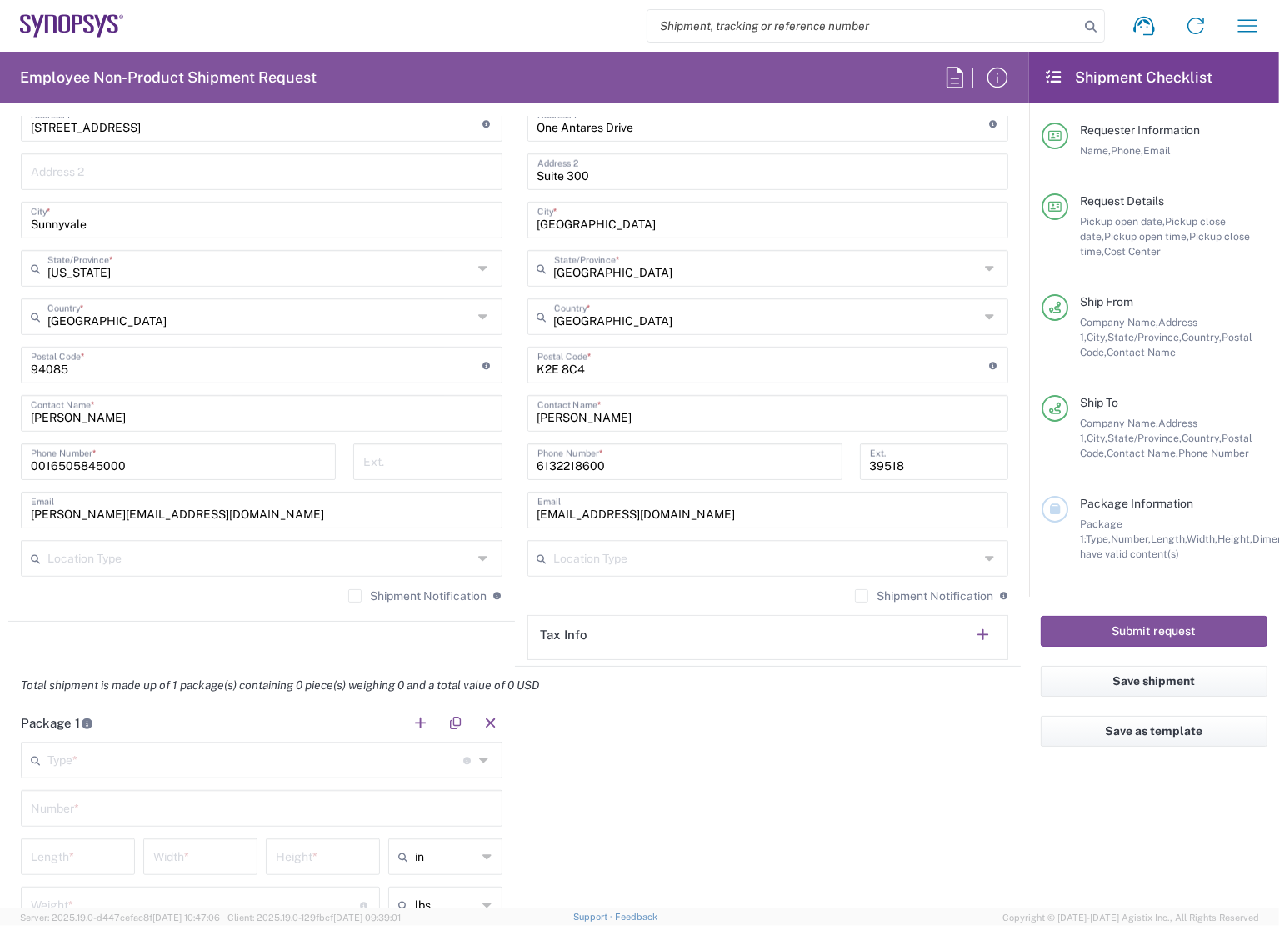
scroll to position [916, 0]
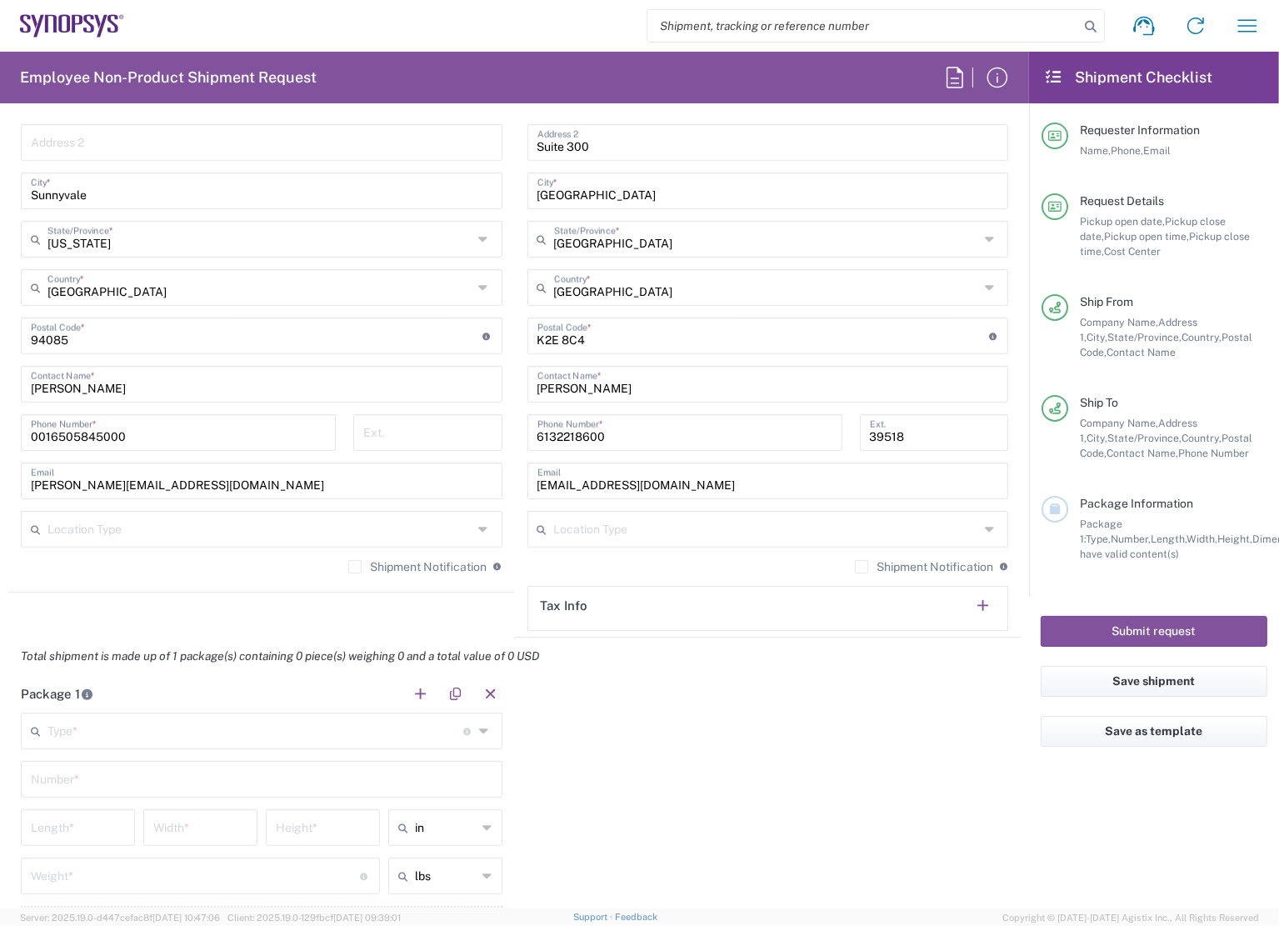
click at [272, 730] on input "text" at bounding box center [255, 729] width 416 height 29
click at [70, 728] on input "tube" at bounding box center [255, 729] width 416 height 29
type input "tube"
click at [119, 796] on input "text" at bounding box center [262, 792] width 462 height 29
click at [98, 726] on input "text" at bounding box center [255, 729] width 416 height 29
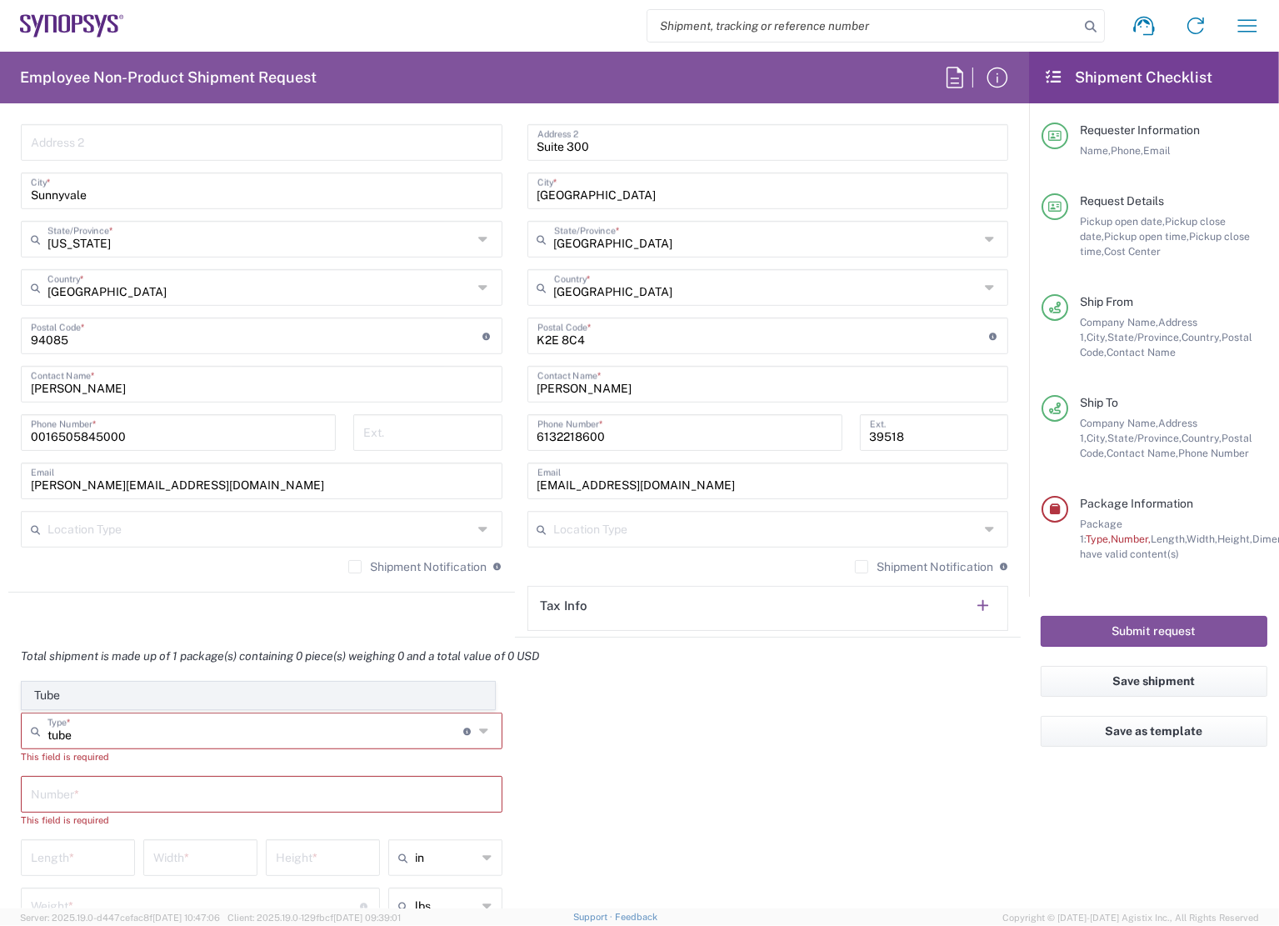
click at [73, 693] on span "Tube" at bounding box center [258, 695] width 472 height 26
type input "Tube"
type input "38"
type input "6"
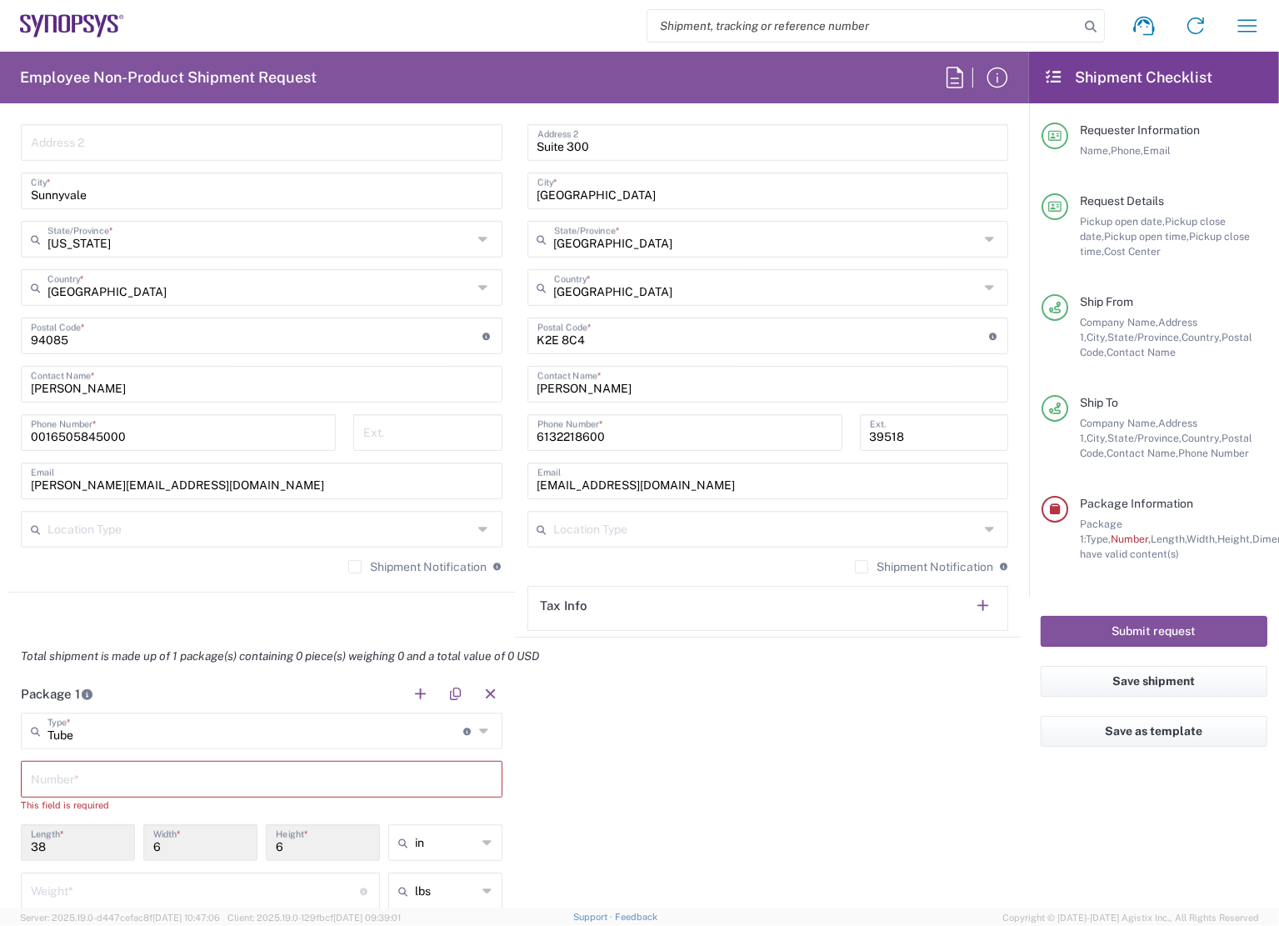
click at [87, 789] on div "Number *" at bounding box center [262, 779] width 482 height 37
click at [84, 781] on input "text" at bounding box center [262, 777] width 462 height 29
type input "1"
click at [703, 791] on div "Package 1 Tube Type * Material used to package goods Tube 1 Number * 38 Length …" at bounding box center [514, 831] width 1012 height 312
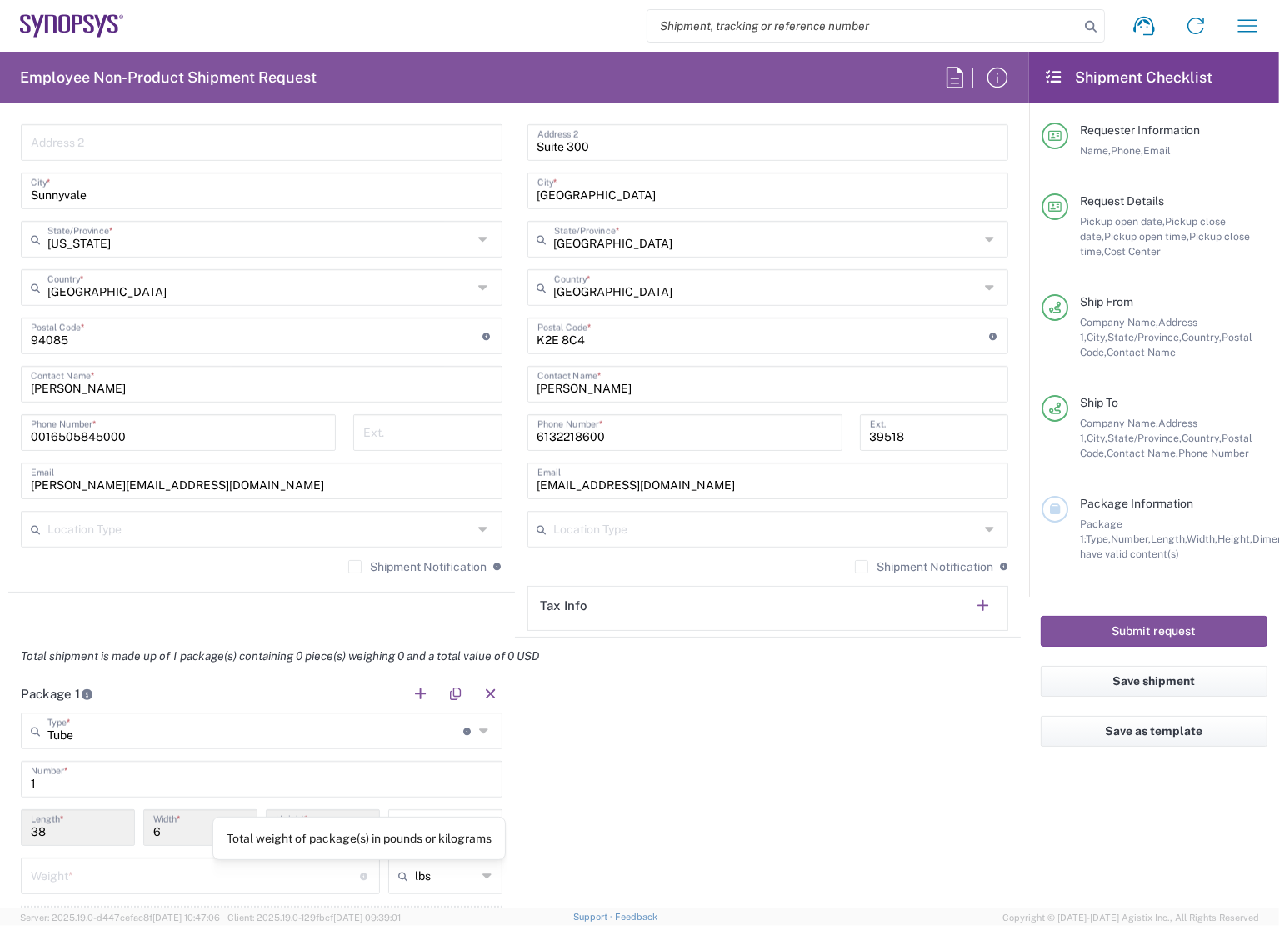
click at [291, 884] on input "number" at bounding box center [195, 874] width 329 height 29
type input "1"
click at [837, 779] on div "Package 1 Tube Type * Material used to package goods Tube 1 Number * 38 Length …" at bounding box center [514, 831] width 1012 height 312
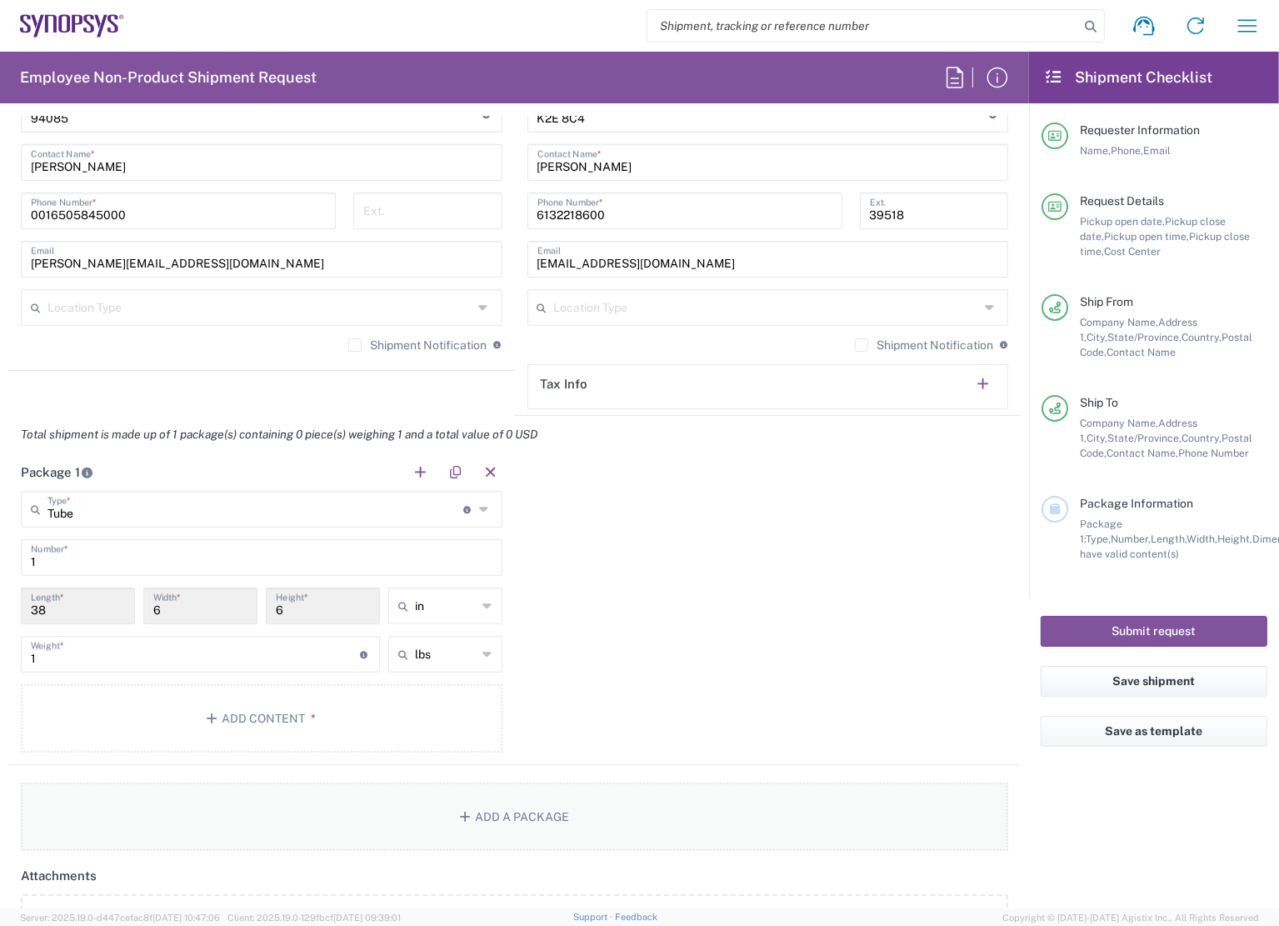
scroll to position [1166, 0]
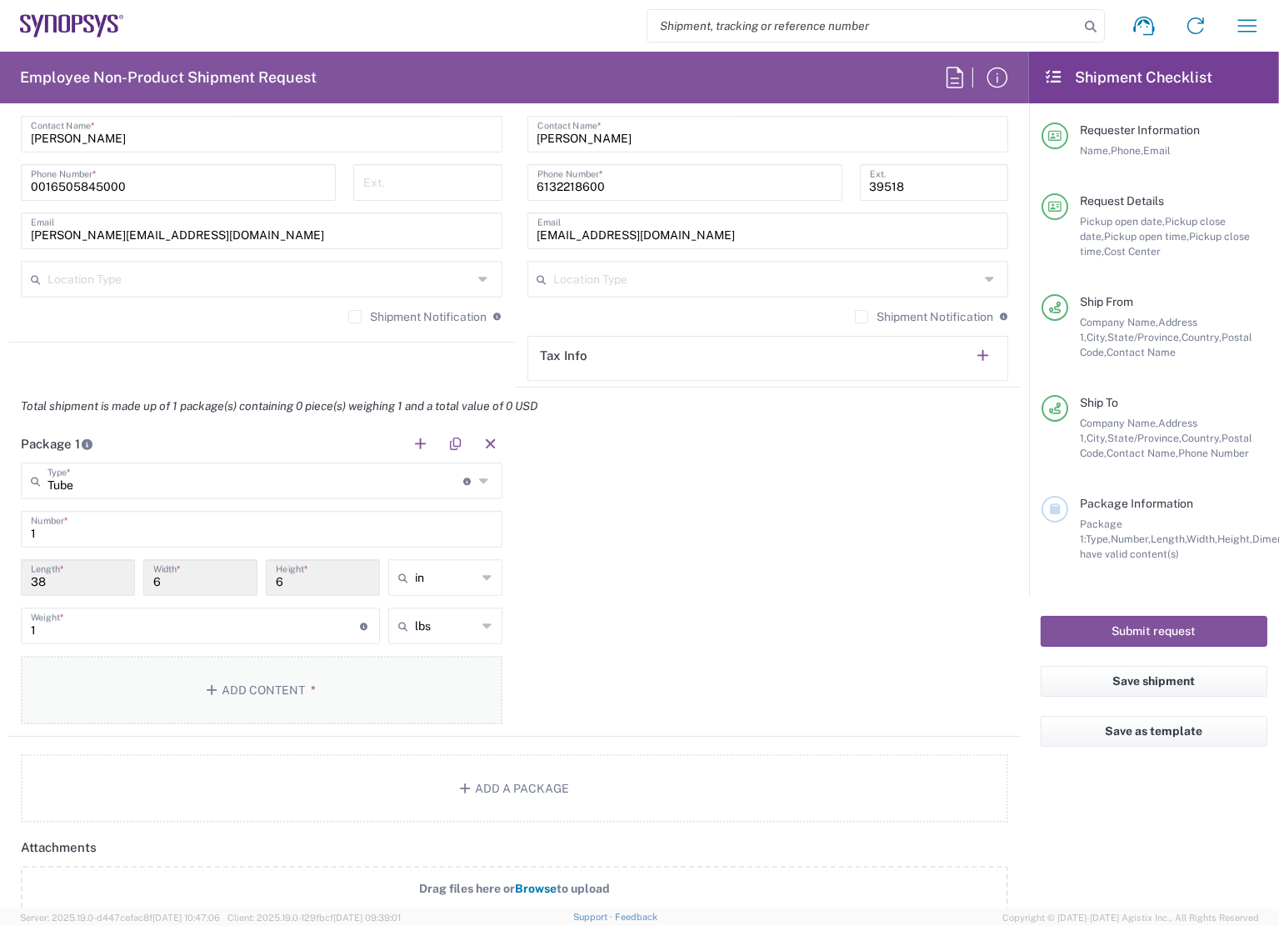
click at [327, 677] on button "Add Content *" at bounding box center [262, 690] width 482 height 68
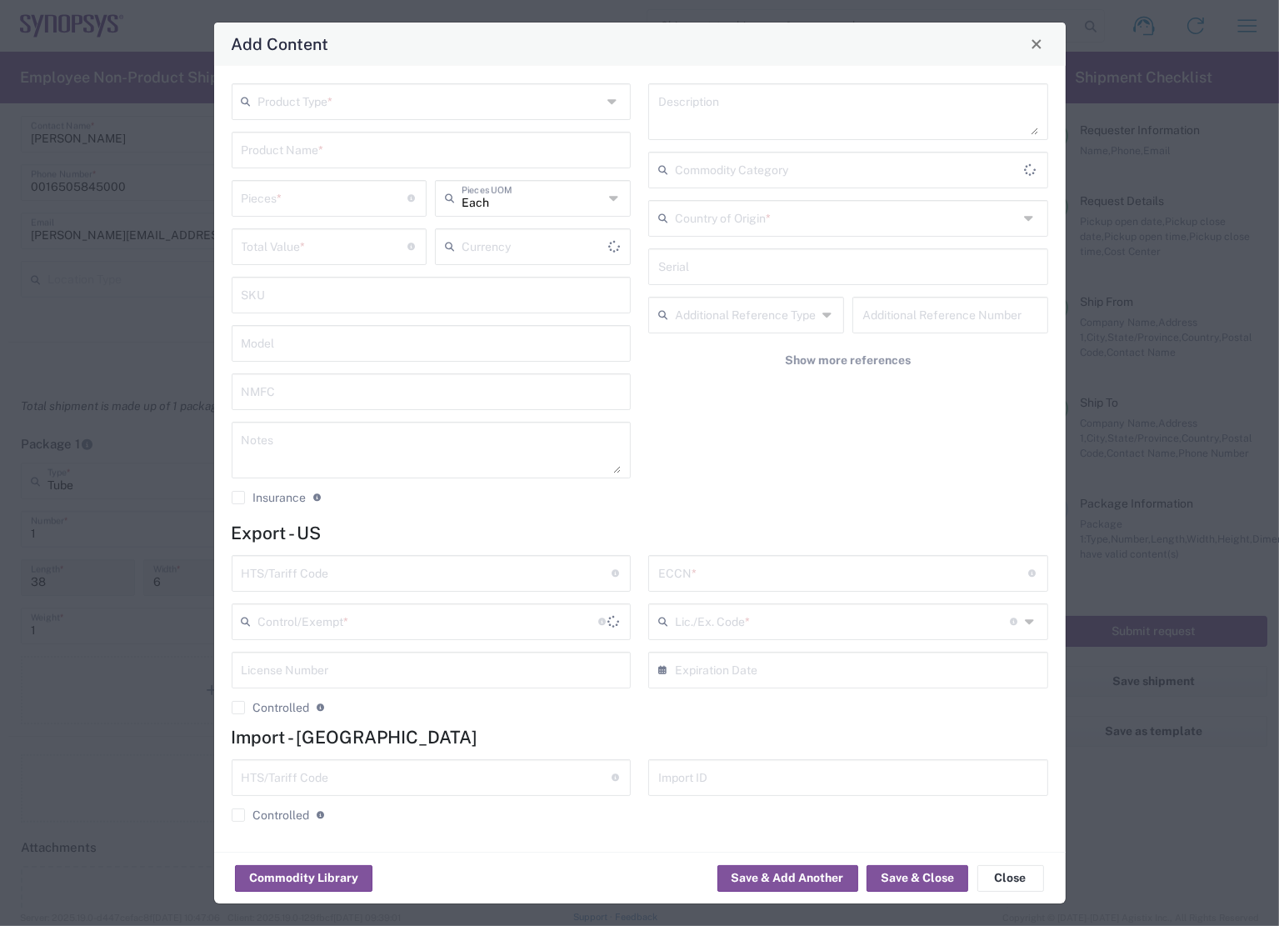
type input "US Dollar"
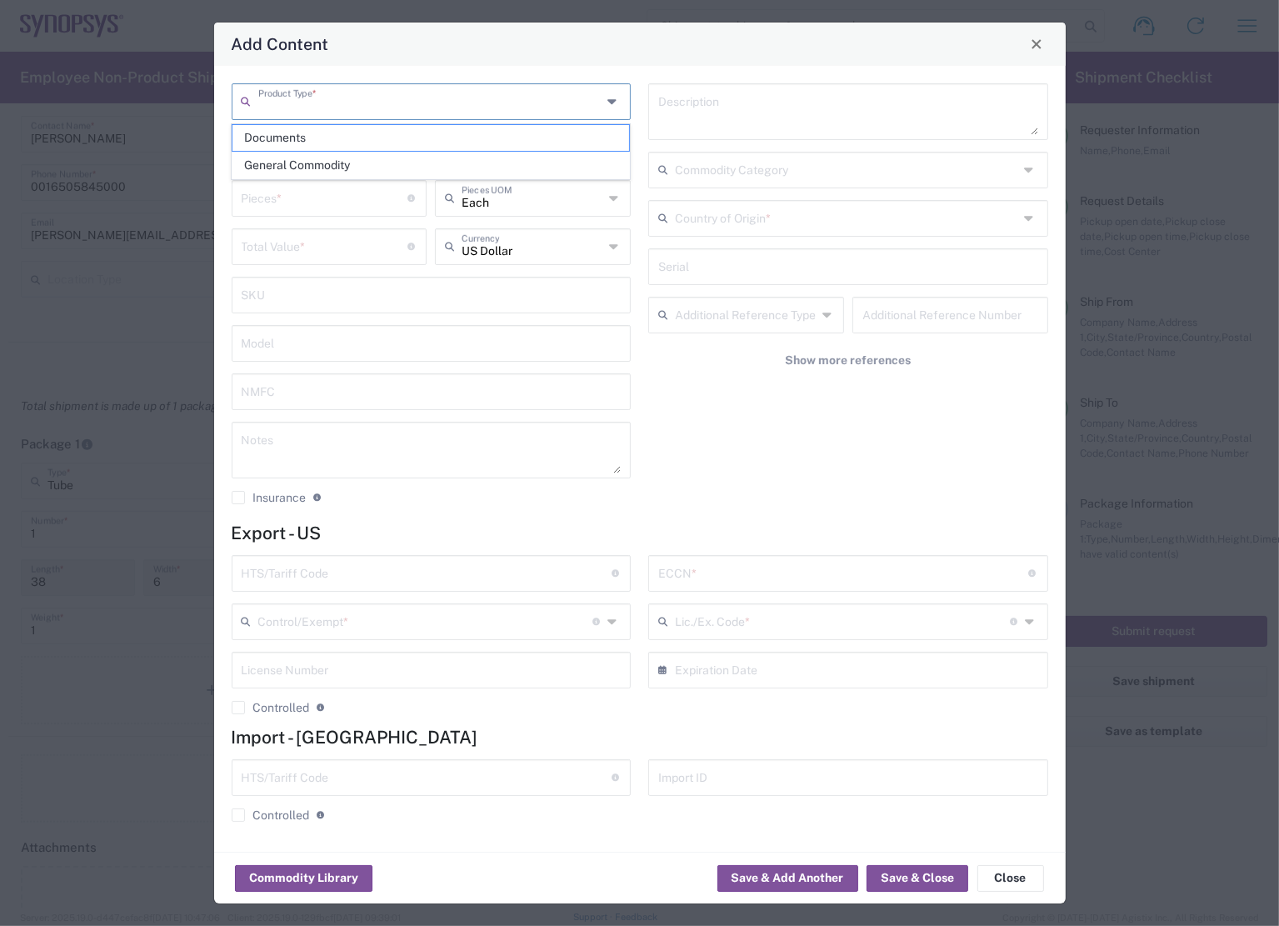
click at [454, 102] on input "text" at bounding box center [430, 100] width 344 height 29
click at [353, 164] on span "General Commodity" at bounding box center [430, 165] width 397 height 26
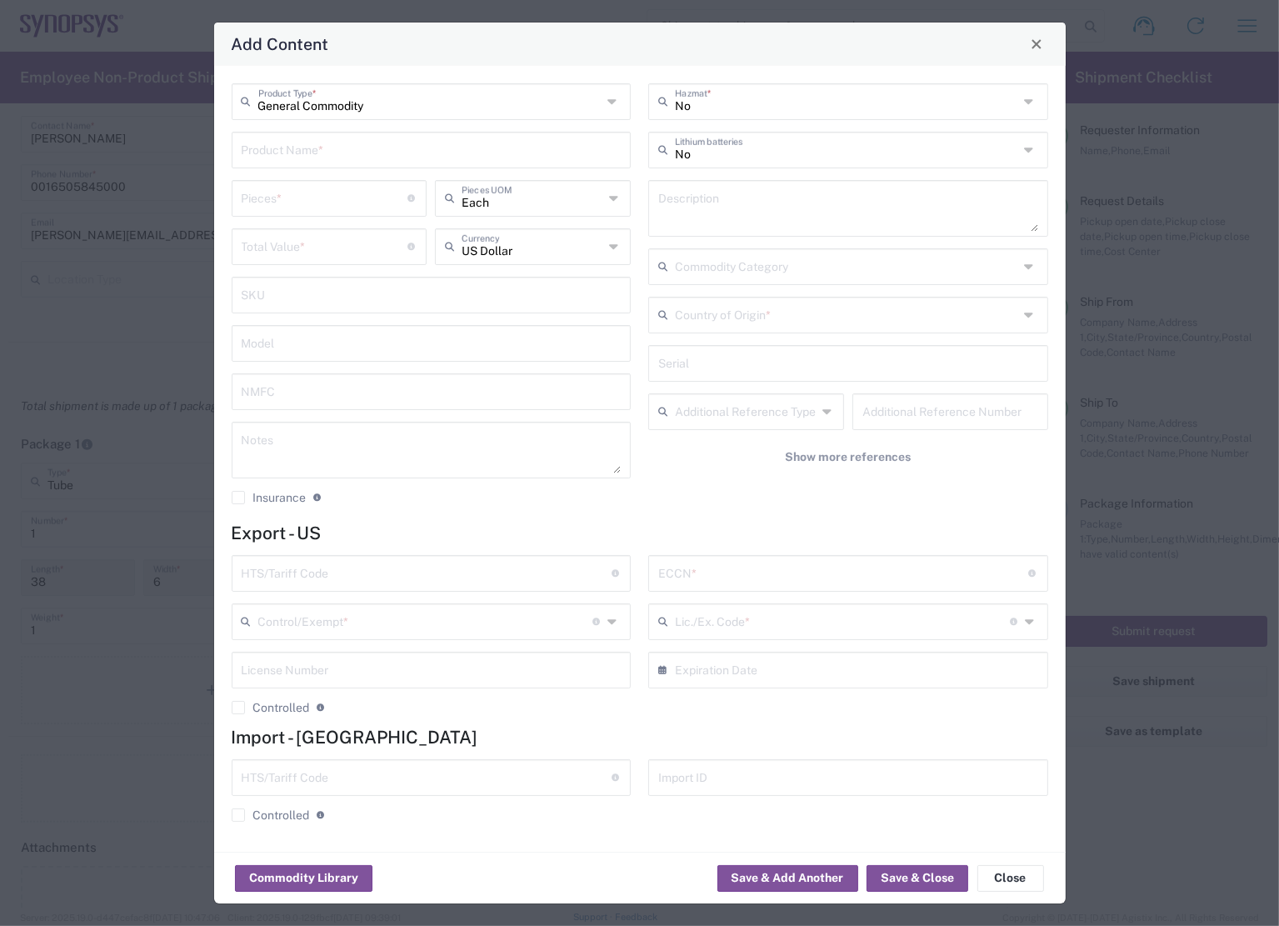
type input "General Commodity"
click at [382, 101] on input "General Commodity" at bounding box center [430, 100] width 344 height 29
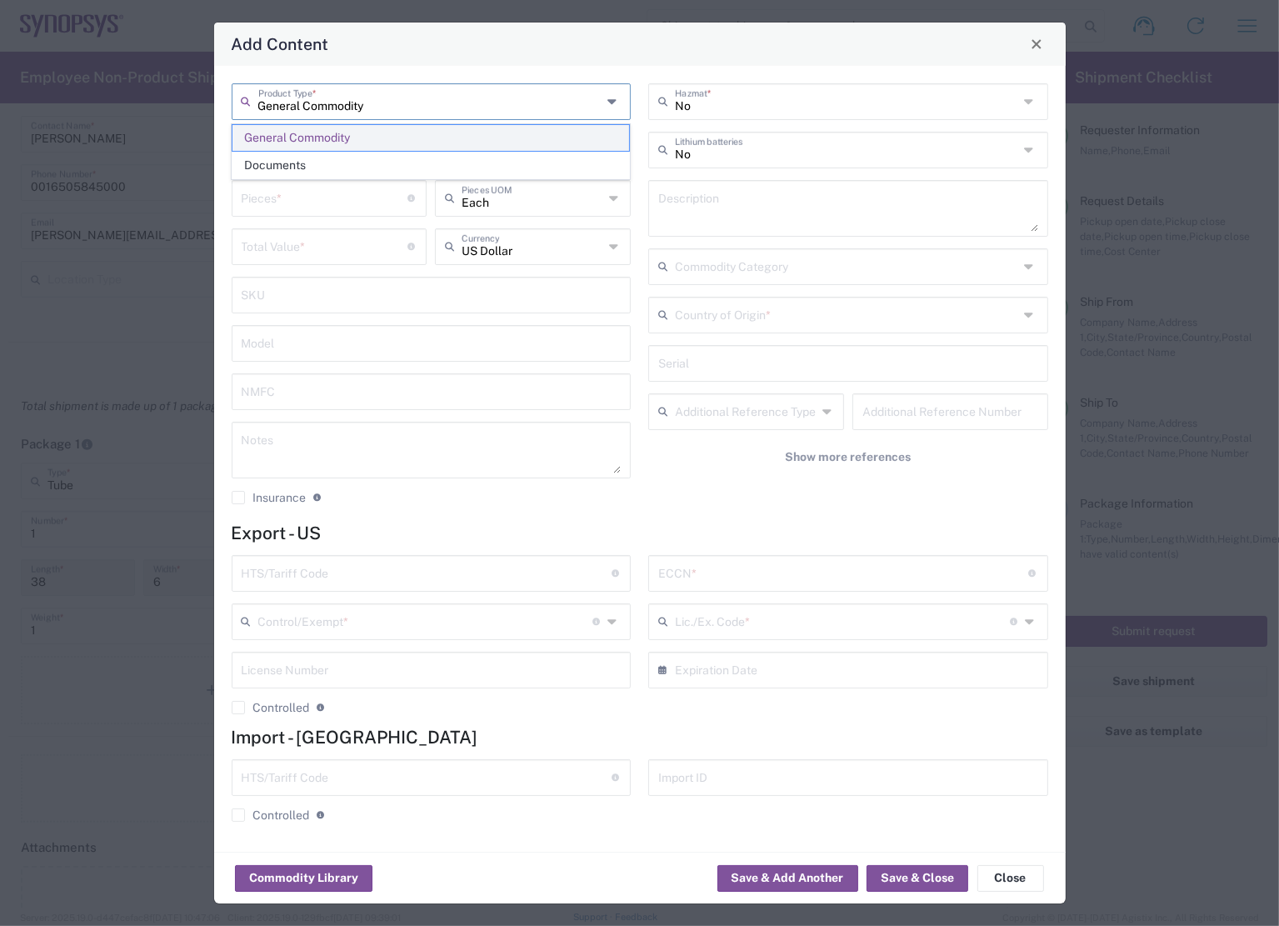
click at [353, 132] on span "General Commodity" at bounding box center [430, 138] width 397 height 26
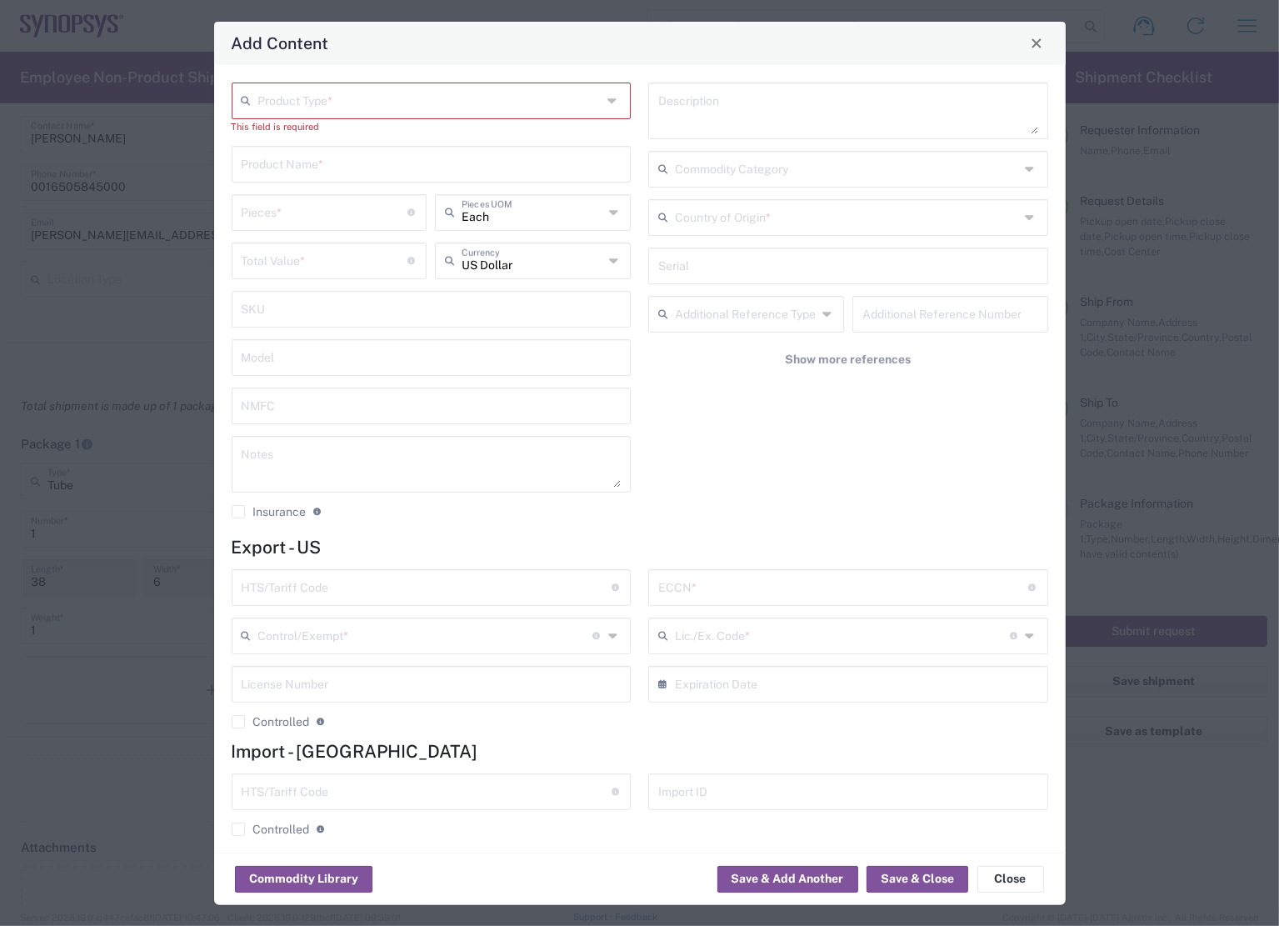
click at [377, 106] on input "text" at bounding box center [430, 99] width 344 height 29
click at [327, 157] on span "General Commodity" at bounding box center [427, 164] width 390 height 26
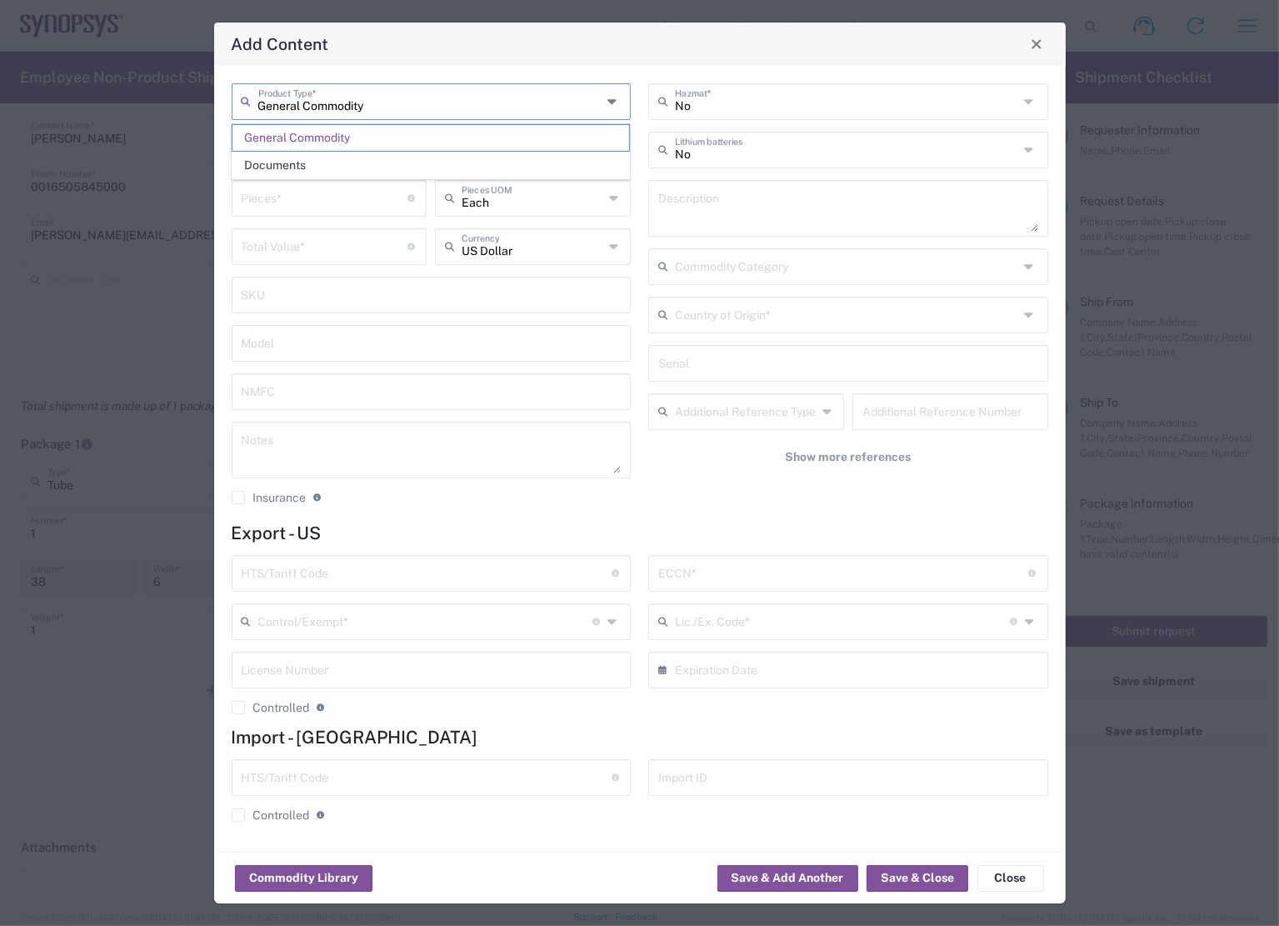
click at [374, 95] on input "General Commodity" at bounding box center [430, 100] width 344 height 29
click at [322, 159] on span "Documents" at bounding box center [430, 165] width 397 height 26
type input "Documents"
type input "1"
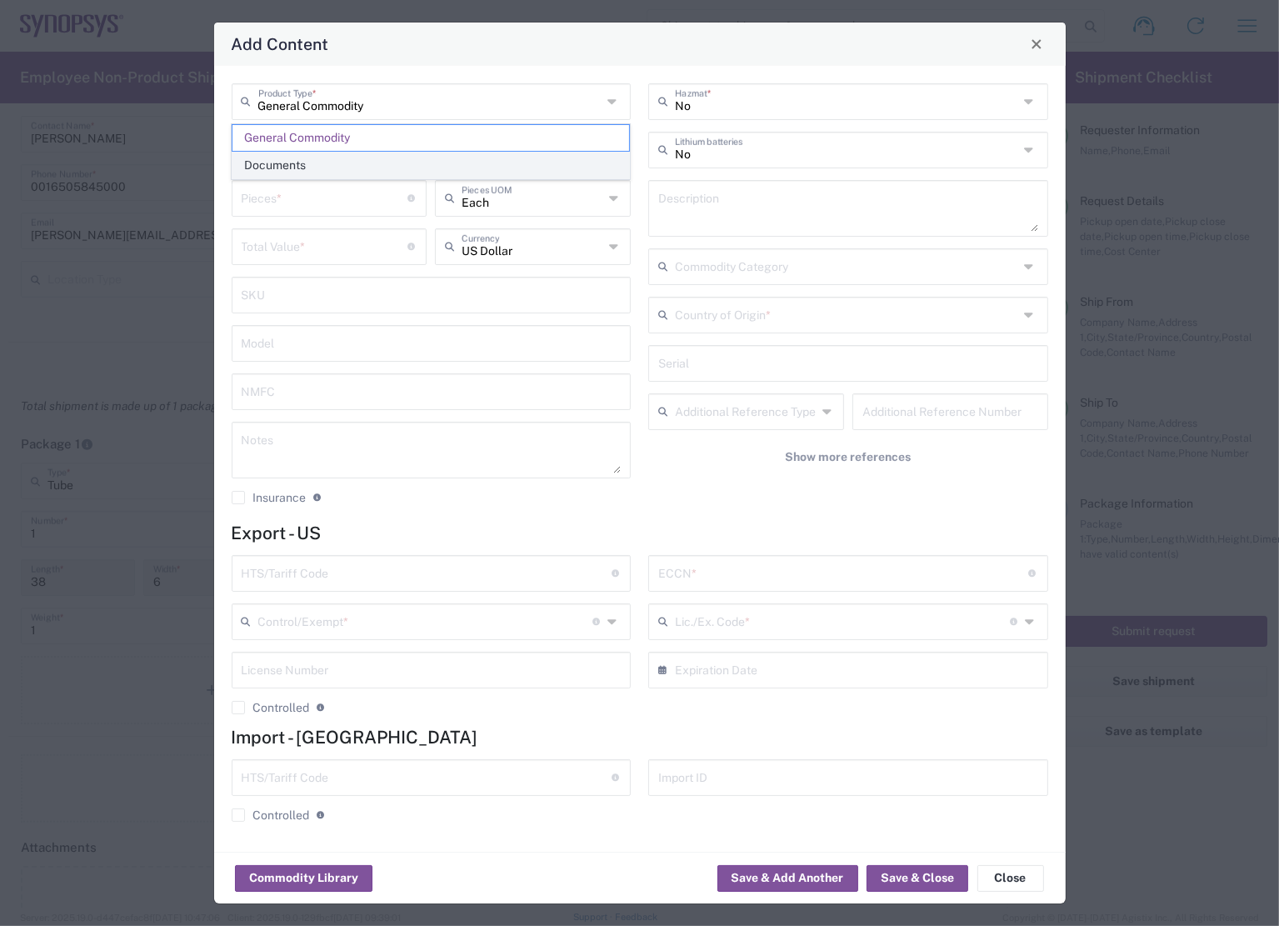
type input "1"
type textarea "Documents"
type input "[GEOGRAPHIC_DATA]"
type input "0000.00.0000"
type input "FTR Exemption"
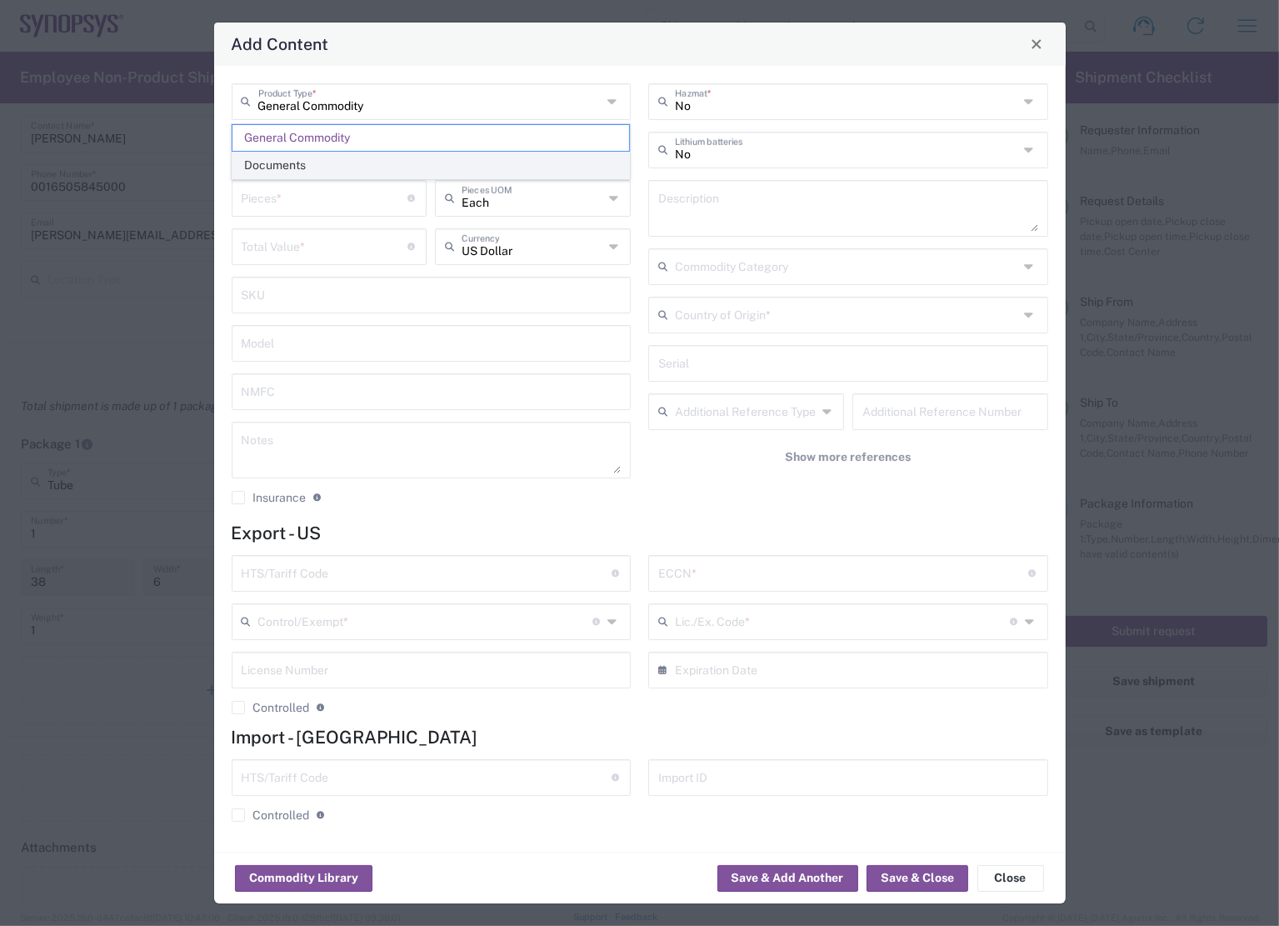
type input "0000"
type input "0000.00.0000"
type input "30.36"
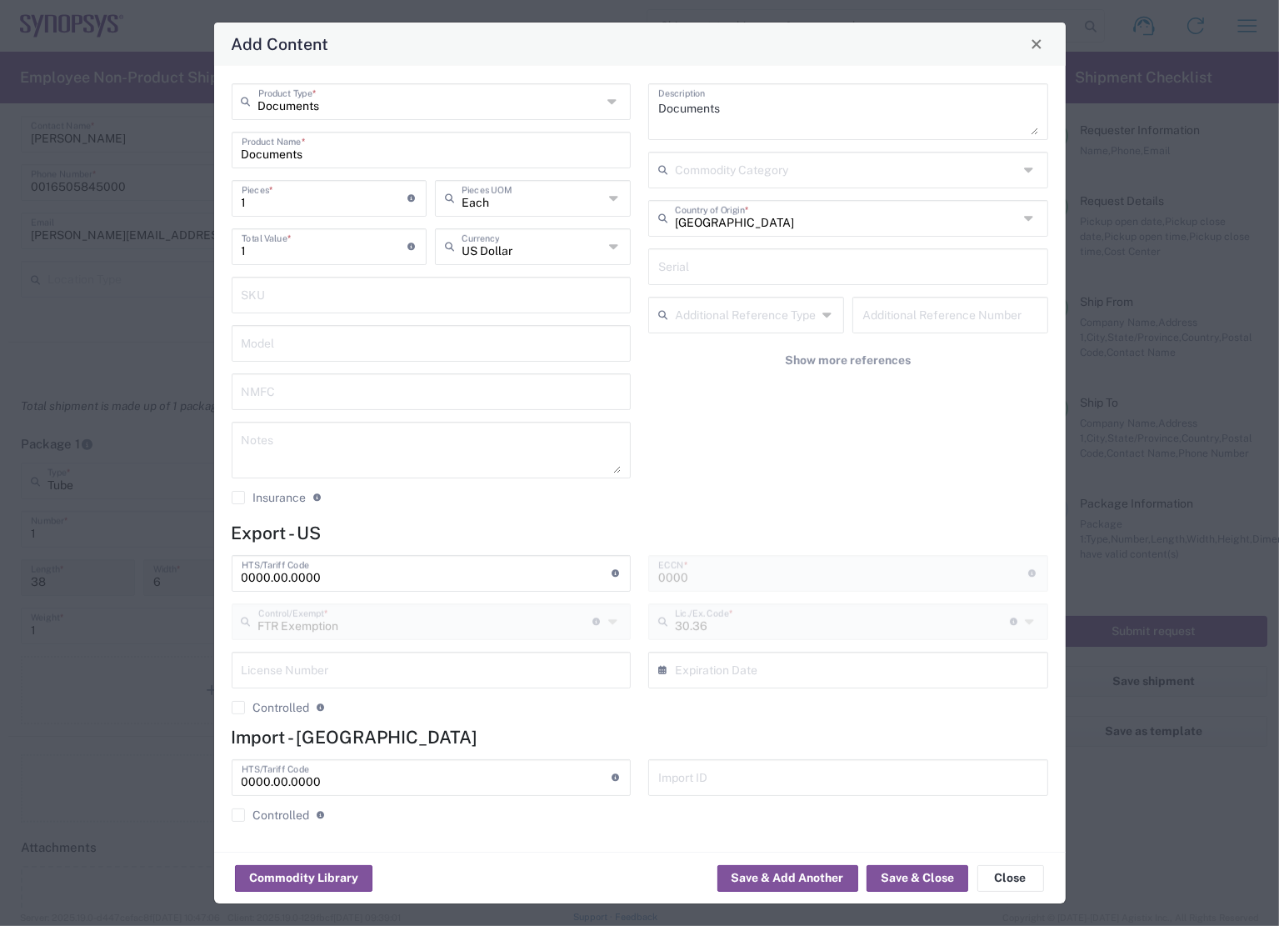
click at [352, 109] on input "Documents" at bounding box center [430, 100] width 344 height 29
click at [324, 156] on span "General Commodity" at bounding box center [430, 165] width 397 height 26
type input "General Commodity"
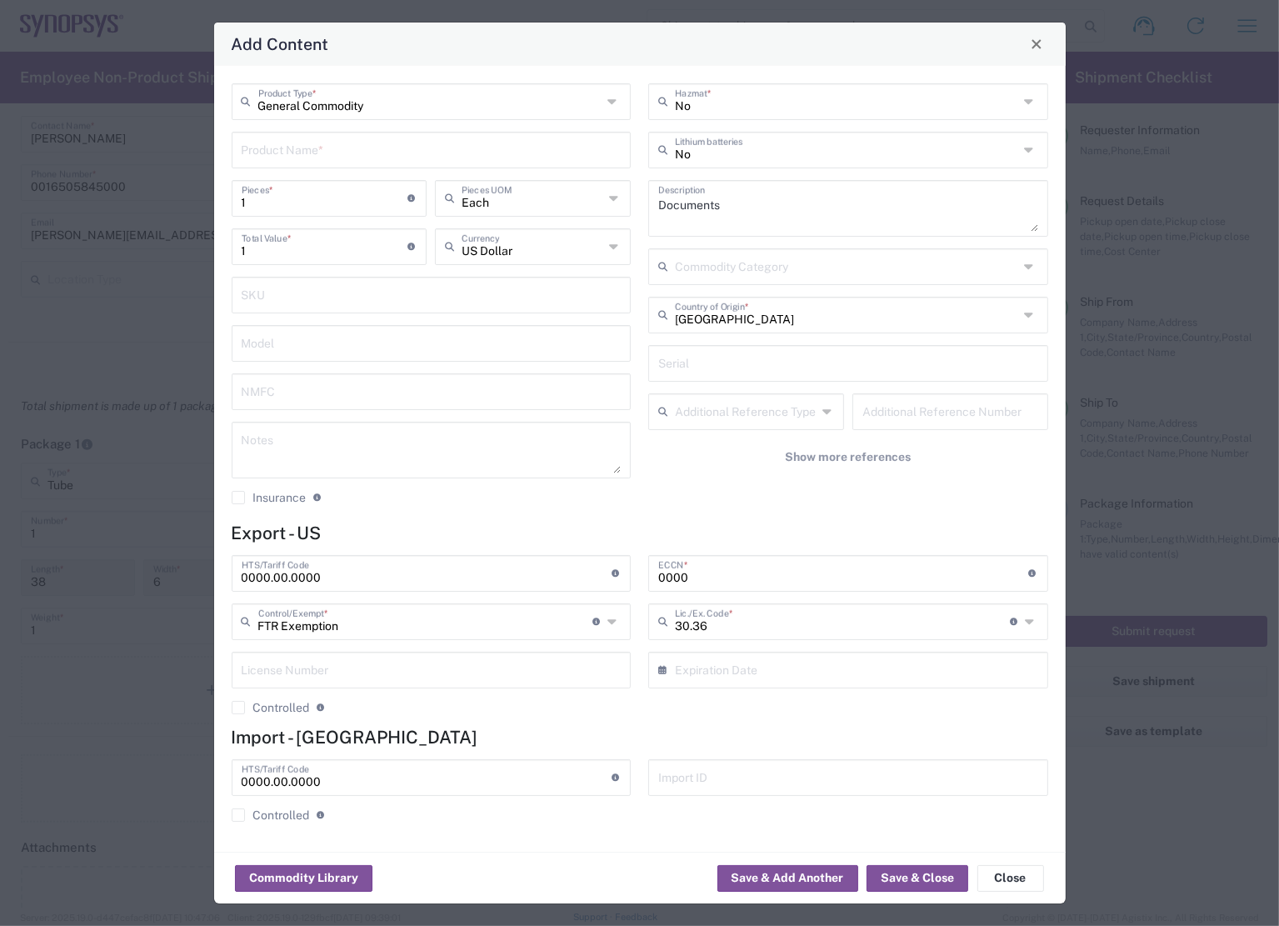
click at [335, 152] on input "text" at bounding box center [432, 148] width 380 height 29
type input "Poster"
drag, startPoint x: 763, startPoint y: 202, endPoint x: 411, endPoint y: 177, distance: 353.4
click at [410, 177] on div "General Commodity Product Type * Poster Product Name * 1 Pieces * Number of pie…" at bounding box center [639, 299] width 834 height 433
type textarea "Poster"
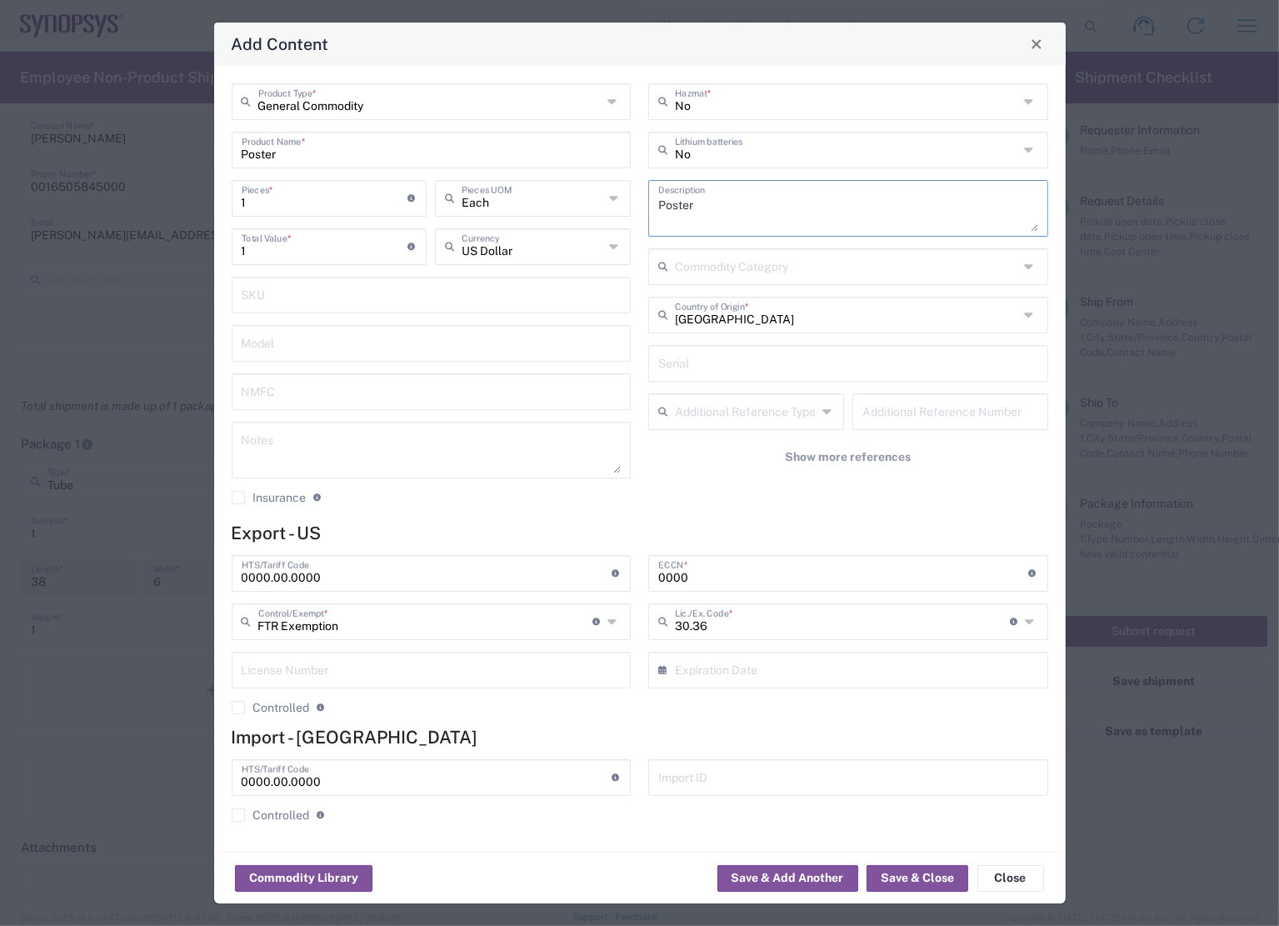
click at [313, 206] on input "1" at bounding box center [325, 196] width 167 height 29
type input "14"
type input "1"
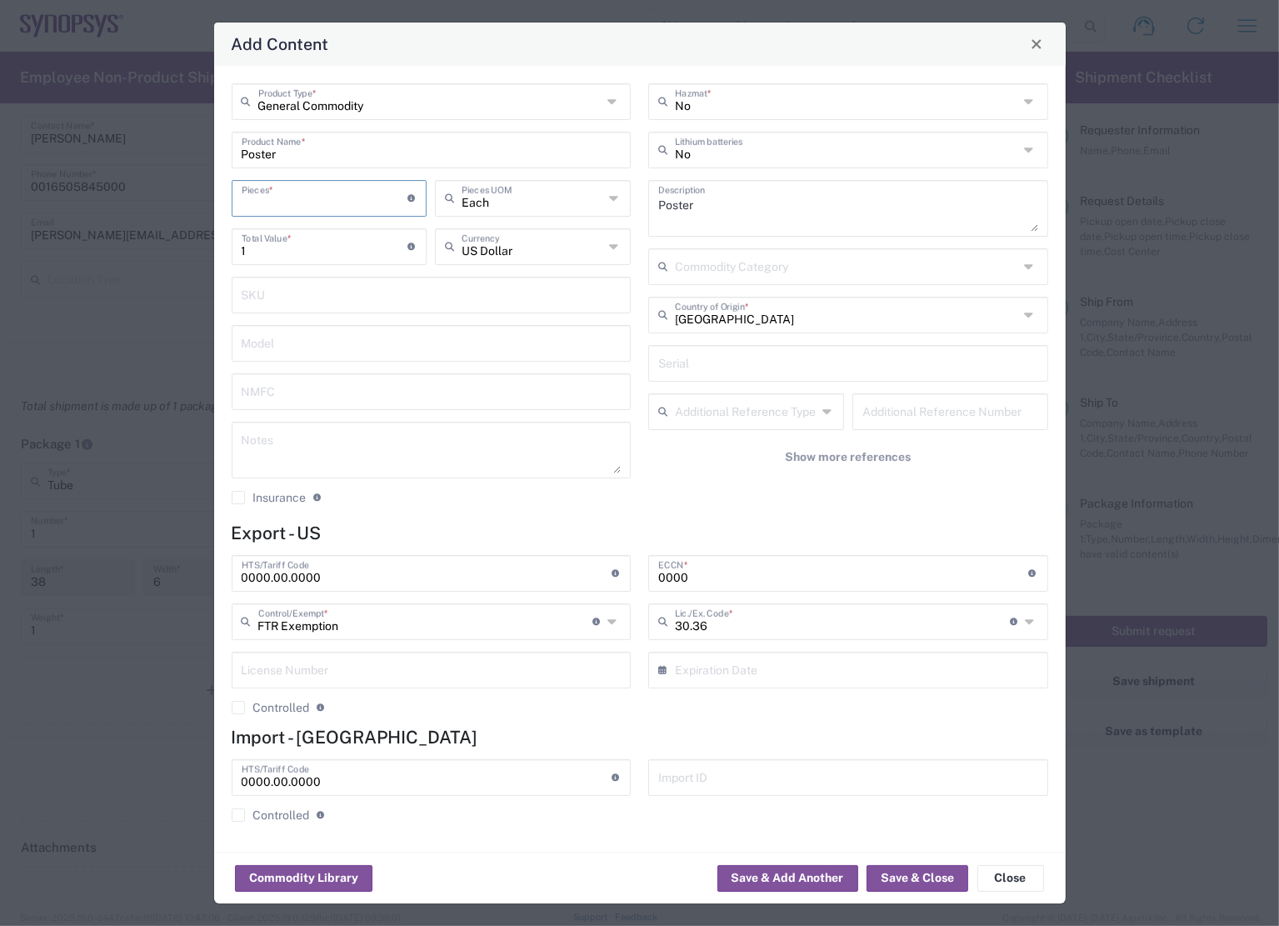
type input "4"
click at [680, 466] on button "Show more references" at bounding box center [848, 457] width 400 height 31
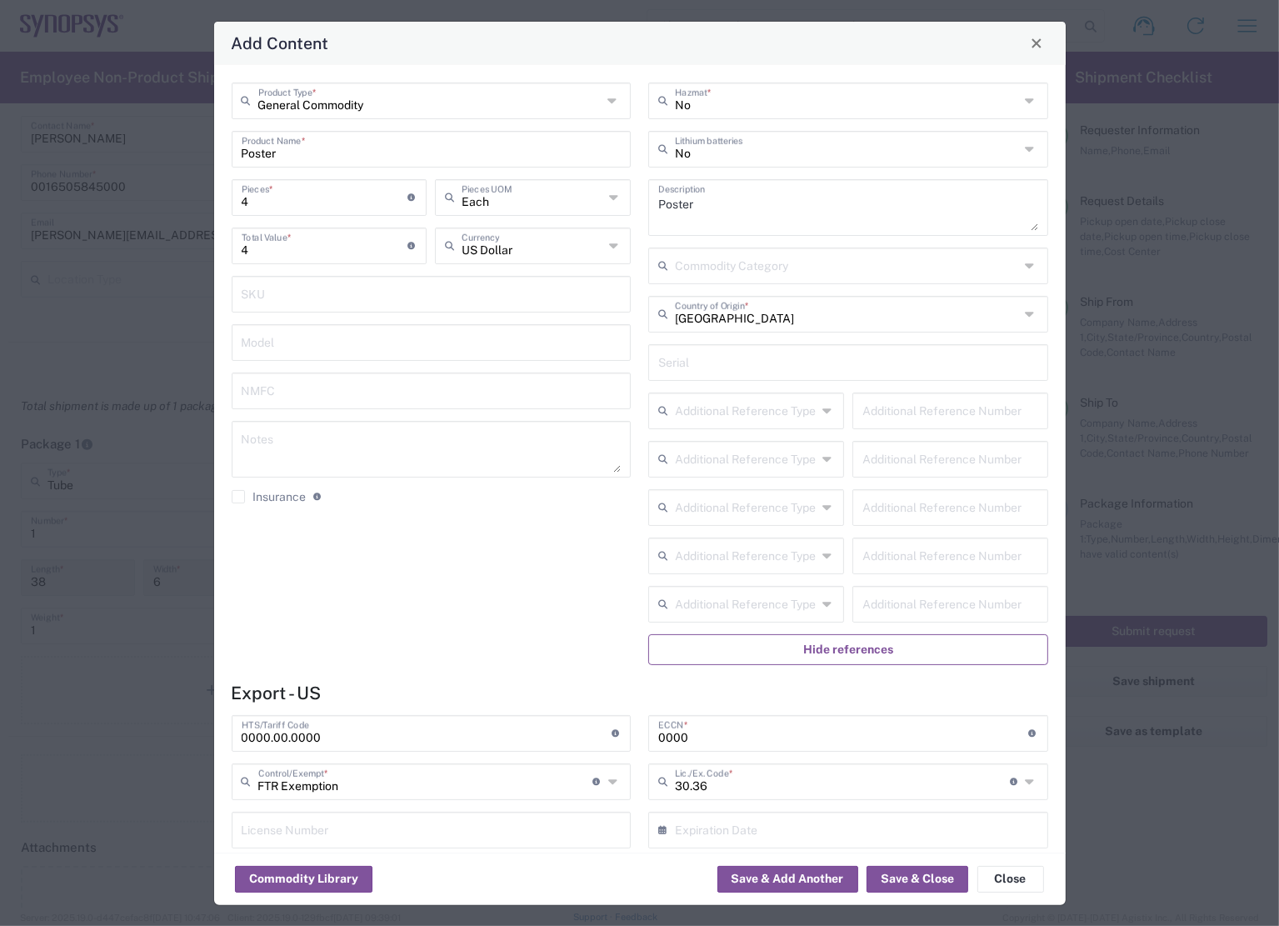
click at [842, 642] on span "Hide references" at bounding box center [848, 650] width 90 height 16
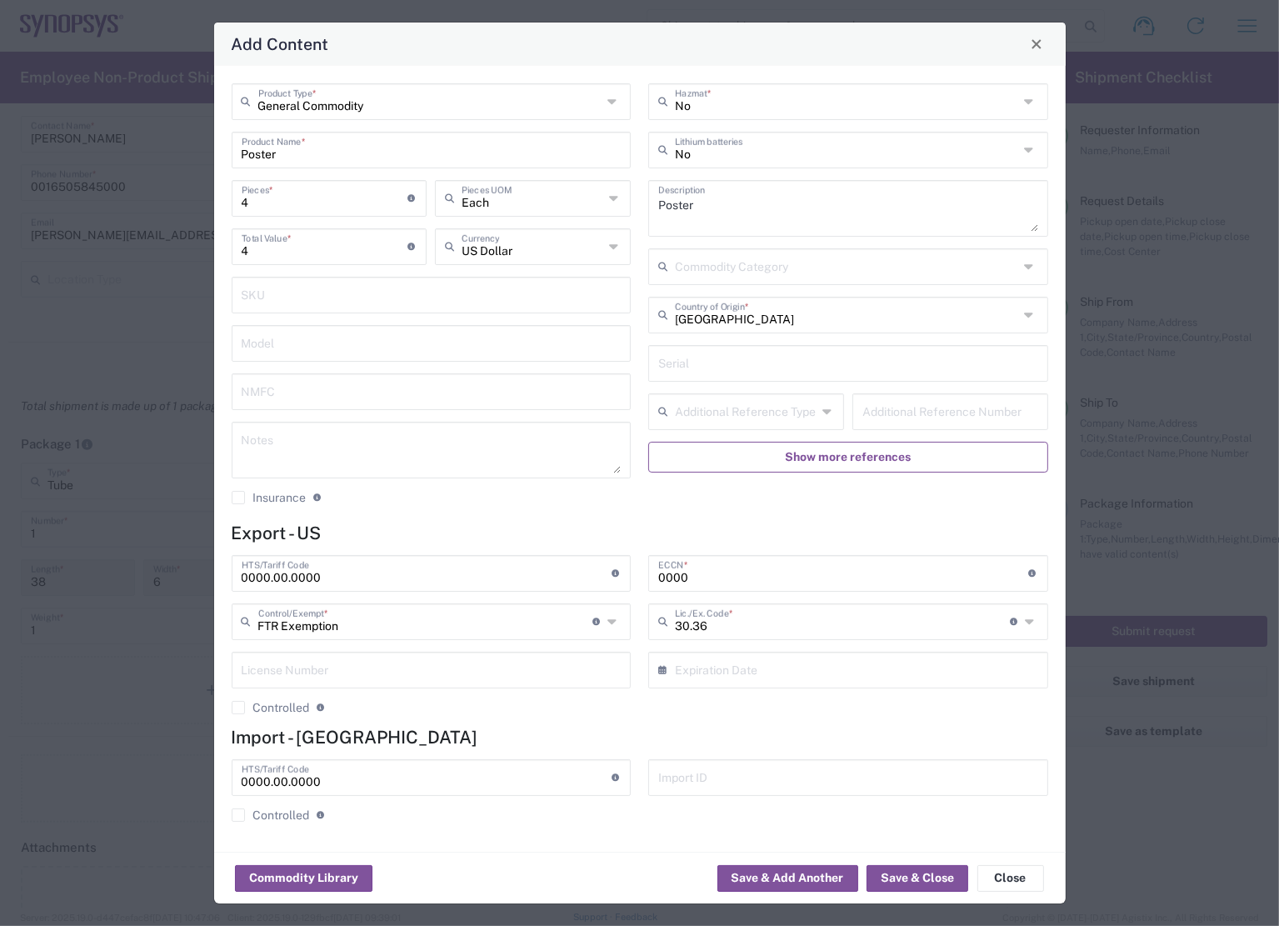
click at [462, 515] on div "General Commodity Product Type * Poster Product Name * 4 Pieces * Number of pie…" at bounding box center [430, 299] width 417 height 433
drag, startPoint x: 353, startPoint y: 576, endPoint x: 37, endPoint y: 547, distance: 317.9
click at [14, 548] on div "Add Content General Commodity Product Type * Poster Product Name * 4 Pieces * N…" at bounding box center [639, 463] width 1279 height 926
paste input "4911.91.40.2"
type input "4911.91.40.20"
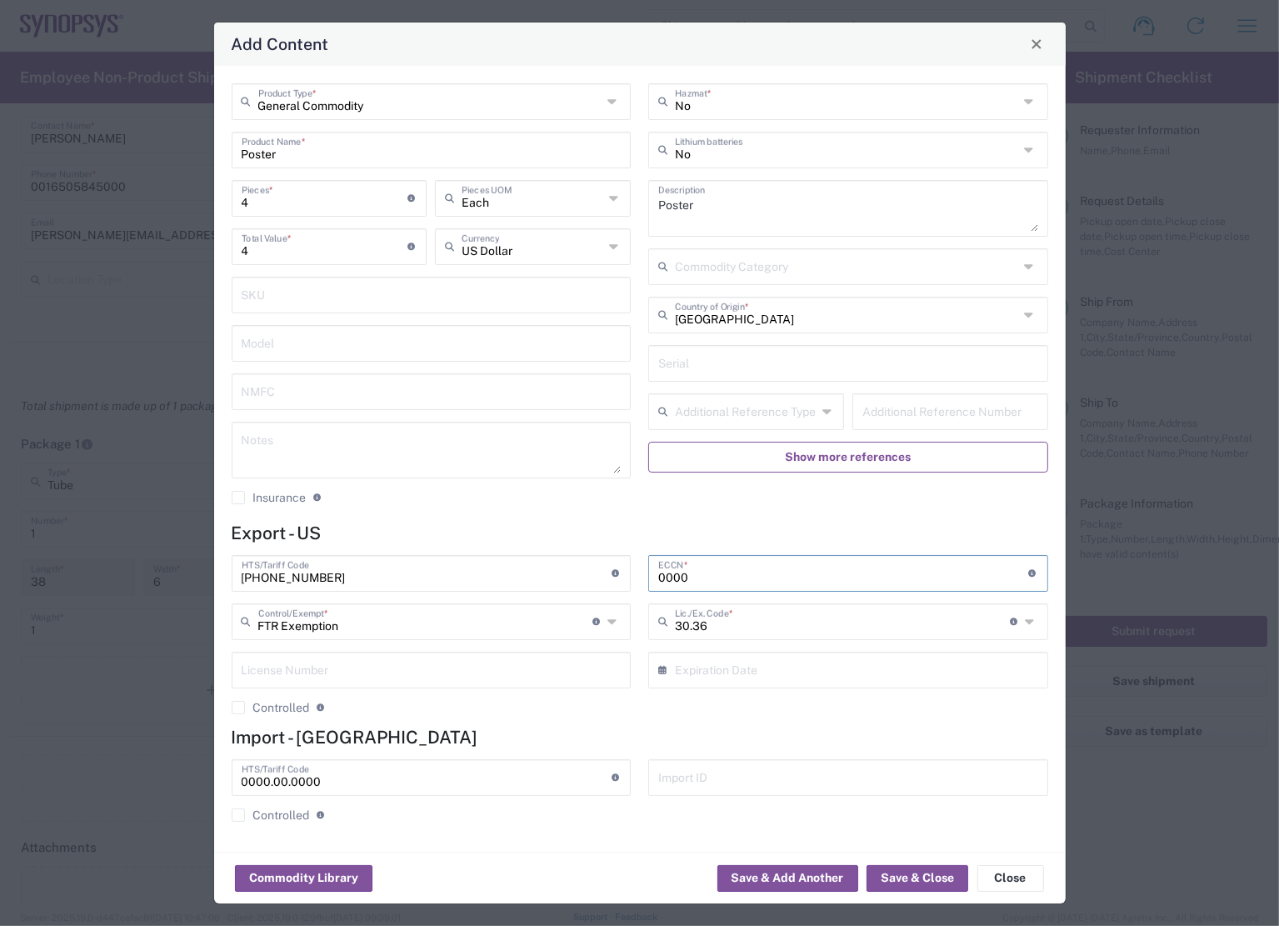
drag, startPoint x: 728, startPoint y: 560, endPoint x: 397, endPoint y: 536, distance: 332.5
click at [397, 536] on form "Export - US 4911.91.40.20 HTS/Tariff Code Obtain HTS from vendor if product is …" at bounding box center [640, 678] width 817 height 312
type input "EAR99"
click at [904, 876] on button "Save & Close" at bounding box center [917, 878] width 102 height 27
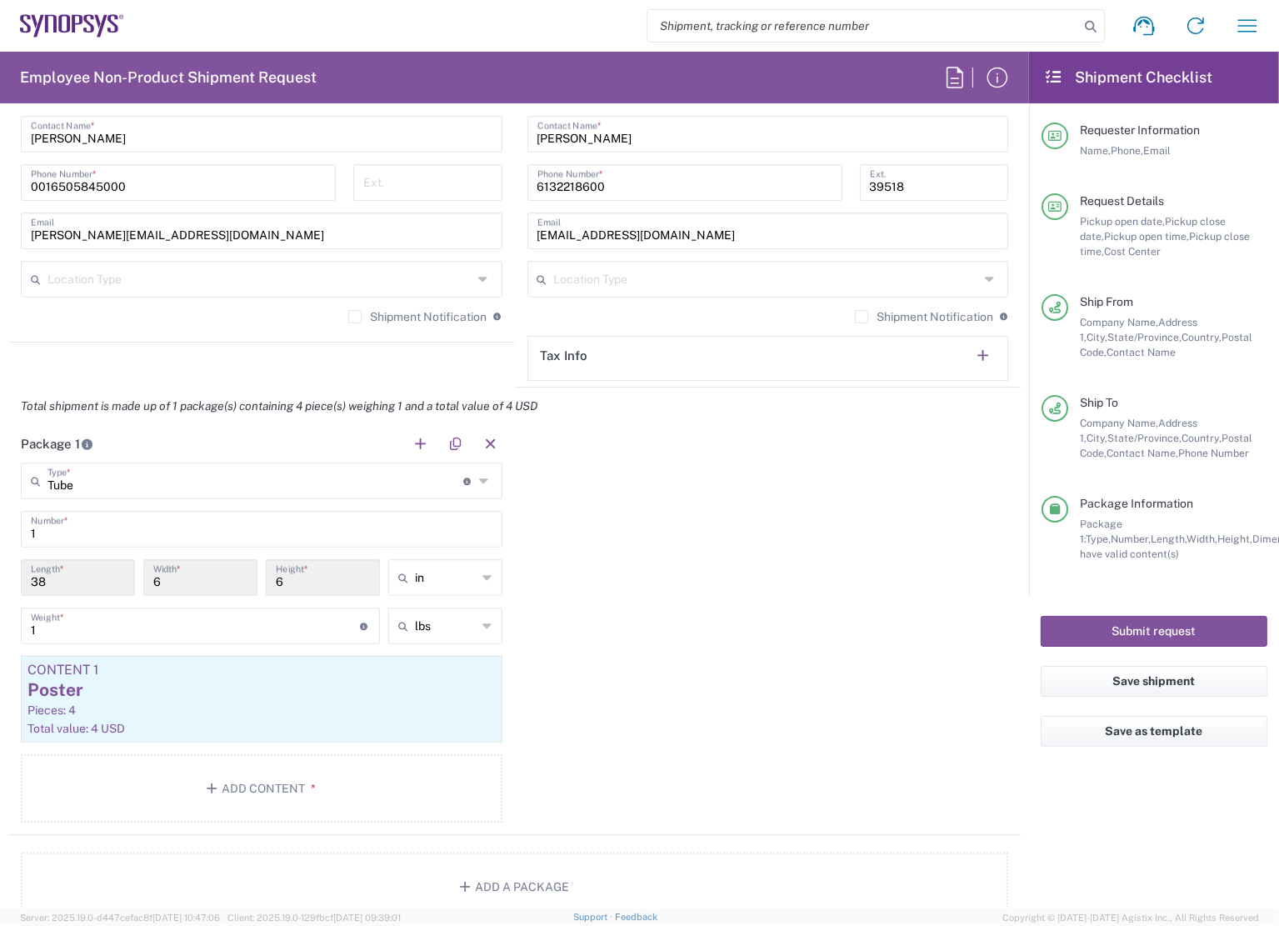
click at [692, 608] on div "Package 1 Tube Type * Material used to package goods Tube 1 Number * 38 Length …" at bounding box center [514, 630] width 1012 height 410
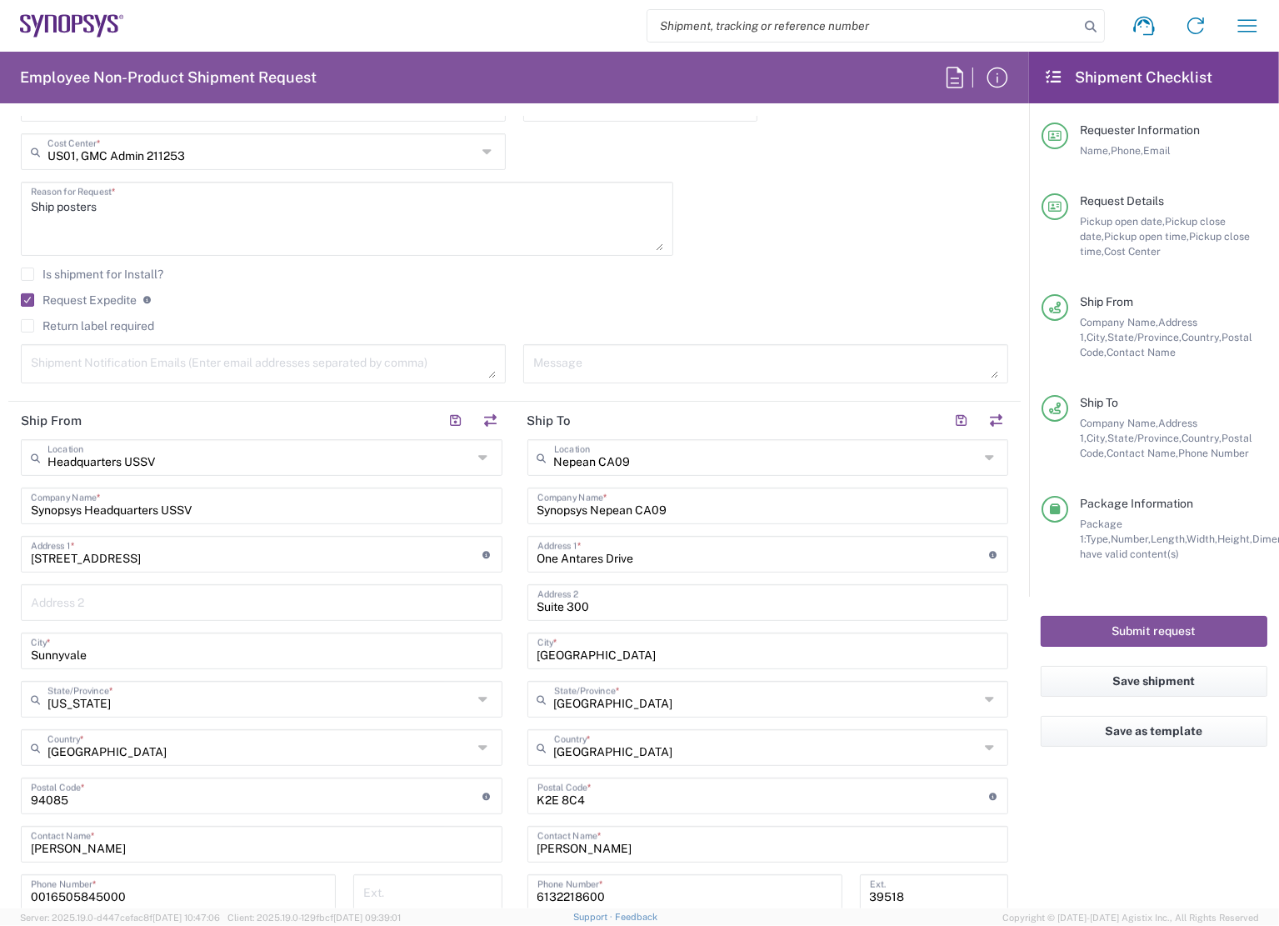
scroll to position [352, 0]
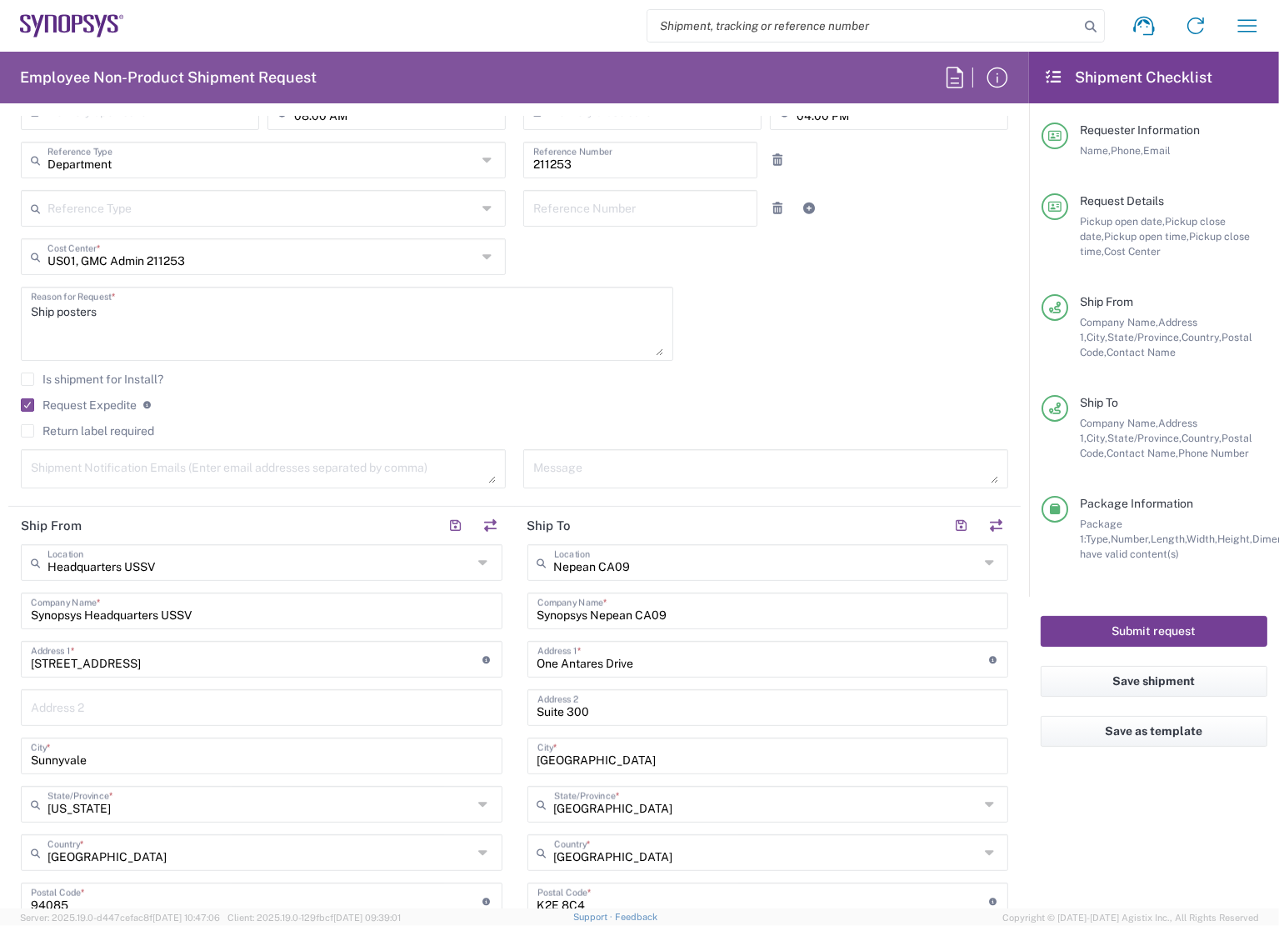
click at [1141, 628] on button "Submit request" at bounding box center [1154, 631] width 227 height 31
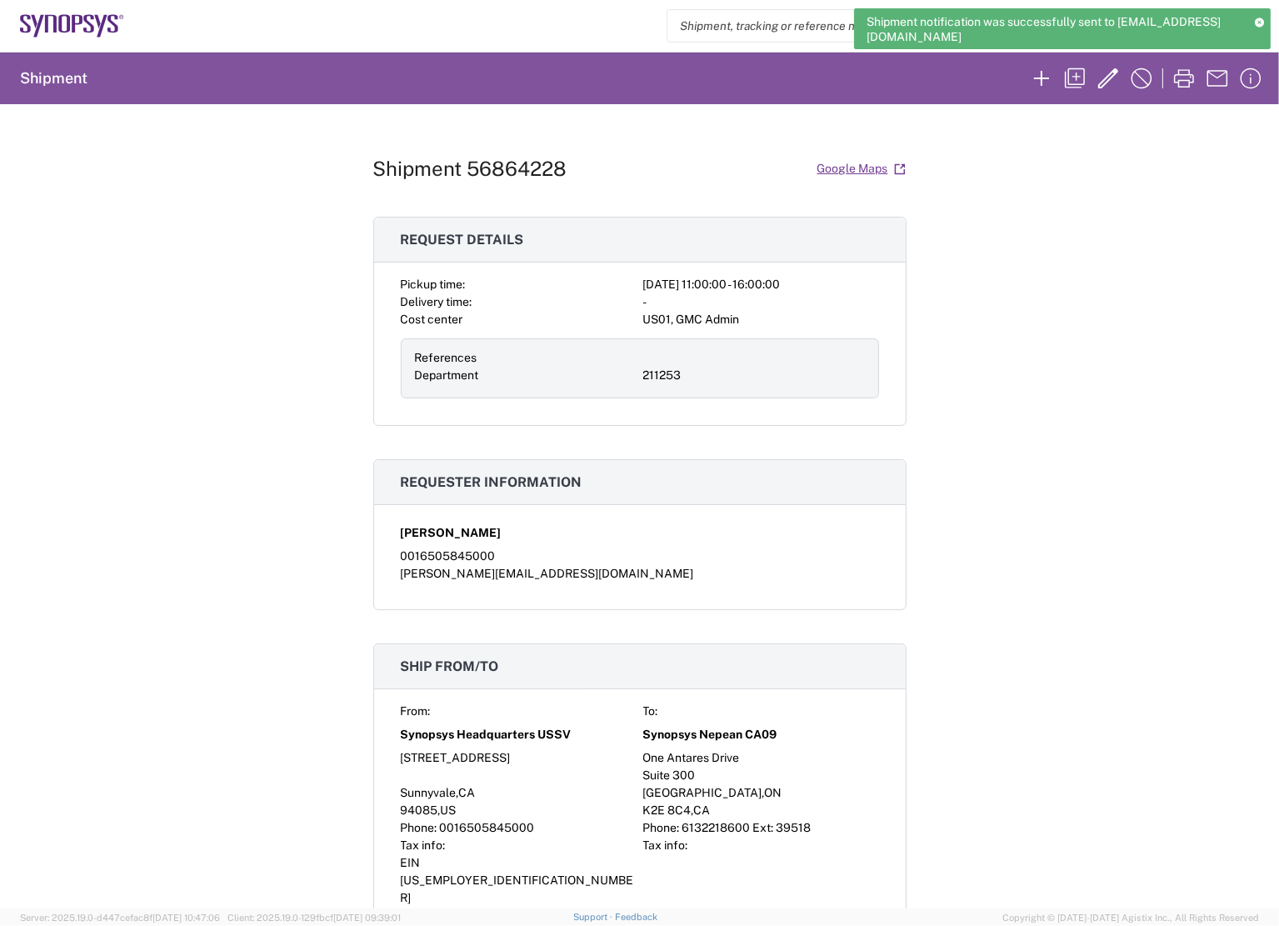
click at [1013, 442] on div "Shipment 56864228 Google Maps Request details Pickup time: 2025-09-18 11:00:00 …" at bounding box center [639, 506] width 1279 height 804
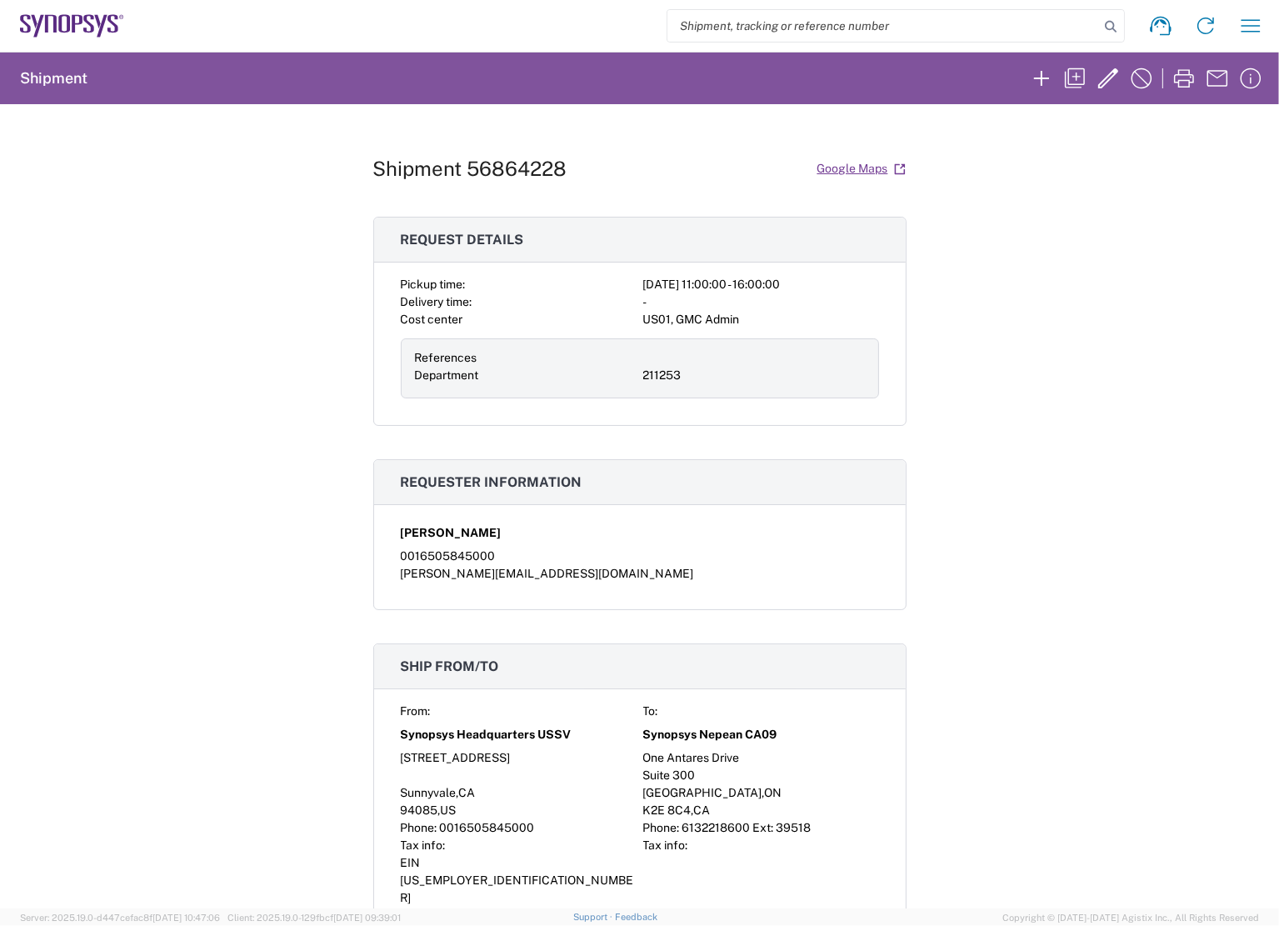
click at [999, 433] on div "Shipment 56864228 Google Maps Request details Pickup time: 2025-09-18 11:00:00 …" at bounding box center [639, 506] width 1279 height 804
click at [1253, 17] on icon "button" at bounding box center [1250, 25] width 27 height 27
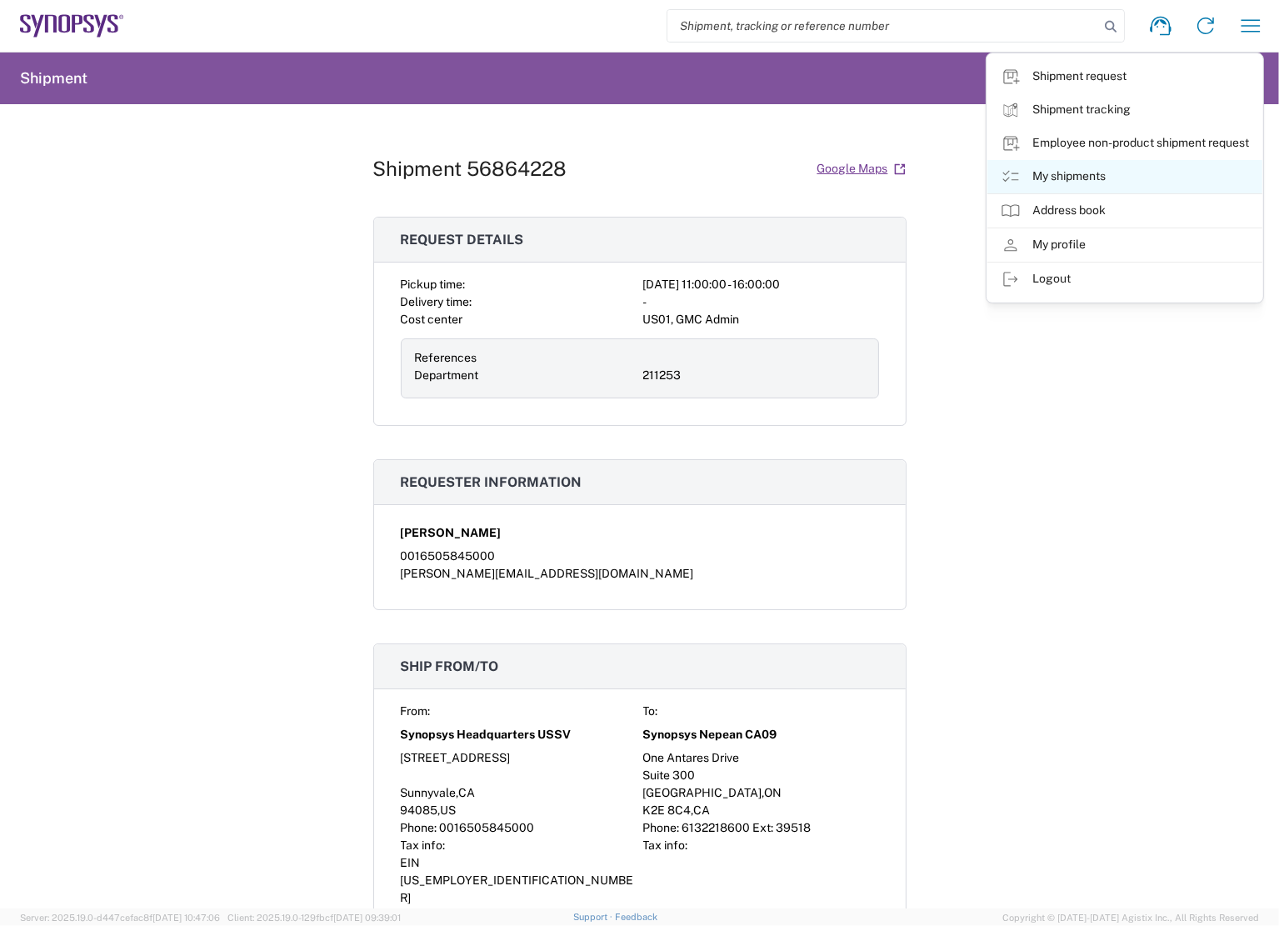
click at [1088, 170] on link "My shipments" at bounding box center [1124, 176] width 275 height 33
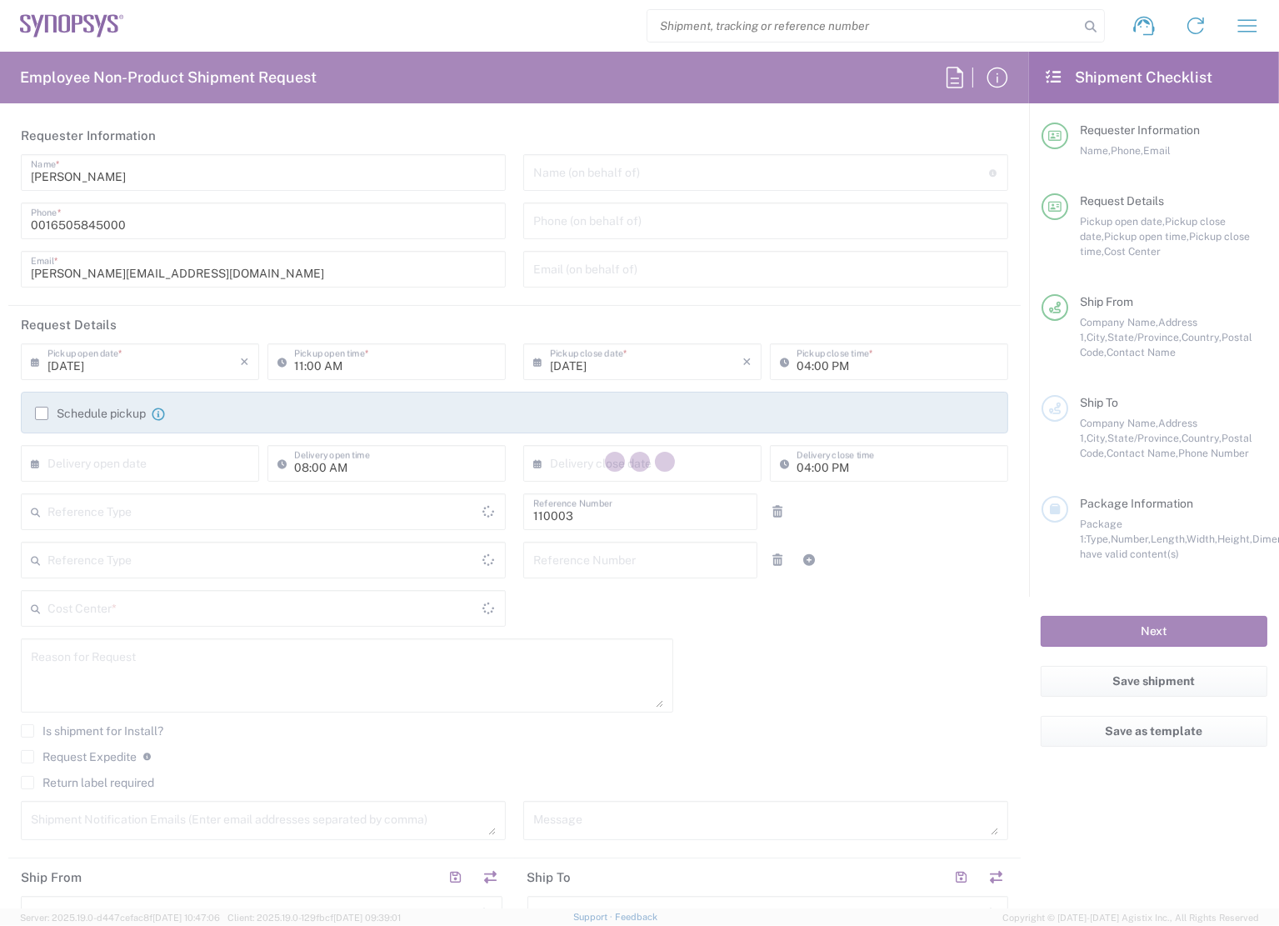
type input "Department"
type input "US01, FAC, MV/SV Fac 110003"
type input "[GEOGRAPHIC_DATA]"
type input "Delivered at Place"
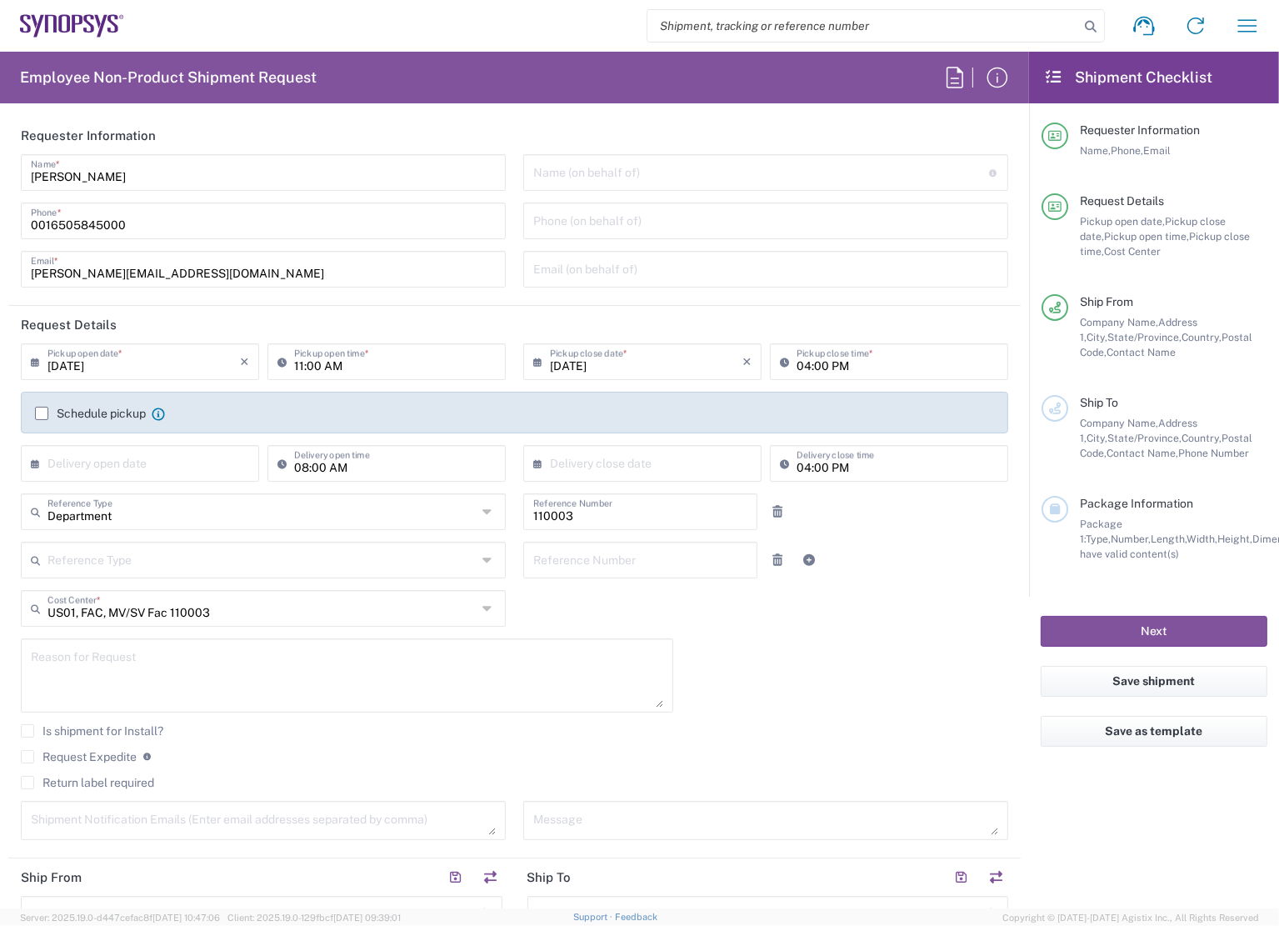
type input "[US_STATE]"
type input "[GEOGRAPHIC_DATA]"
drag, startPoint x: 28, startPoint y: 753, endPoint x: 543, endPoint y: 702, distance: 517.4
click at [28, 753] on label "Request Expedite" at bounding box center [79, 756] width 116 height 13
click at [27, 757] on input "Request Expedite" at bounding box center [27, 757] width 0 height 0
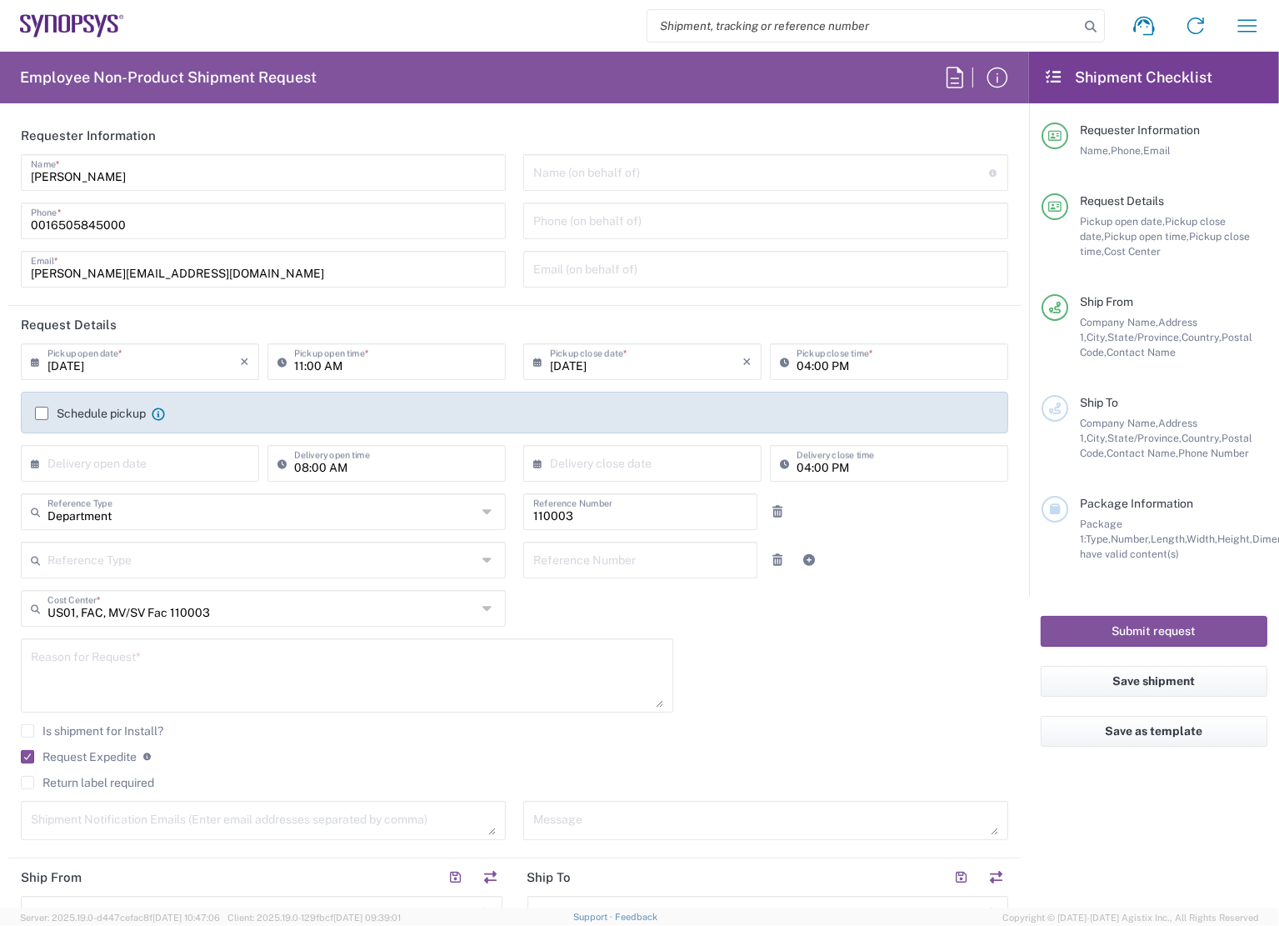
type input "Headquarters USSV"
click at [737, 743] on div "Is shipment for Install?" at bounding box center [514, 736] width 987 height 25
click at [153, 683] on textarea at bounding box center [347, 675] width 632 height 64
type textarea "Ship posters"
click at [792, 705] on div "[DATE] × Pickup open date * Cancel Apply 11:00 AM Pickup open time * [DATE] × P…" at bounding box center [514, 597] width 1005 height 508
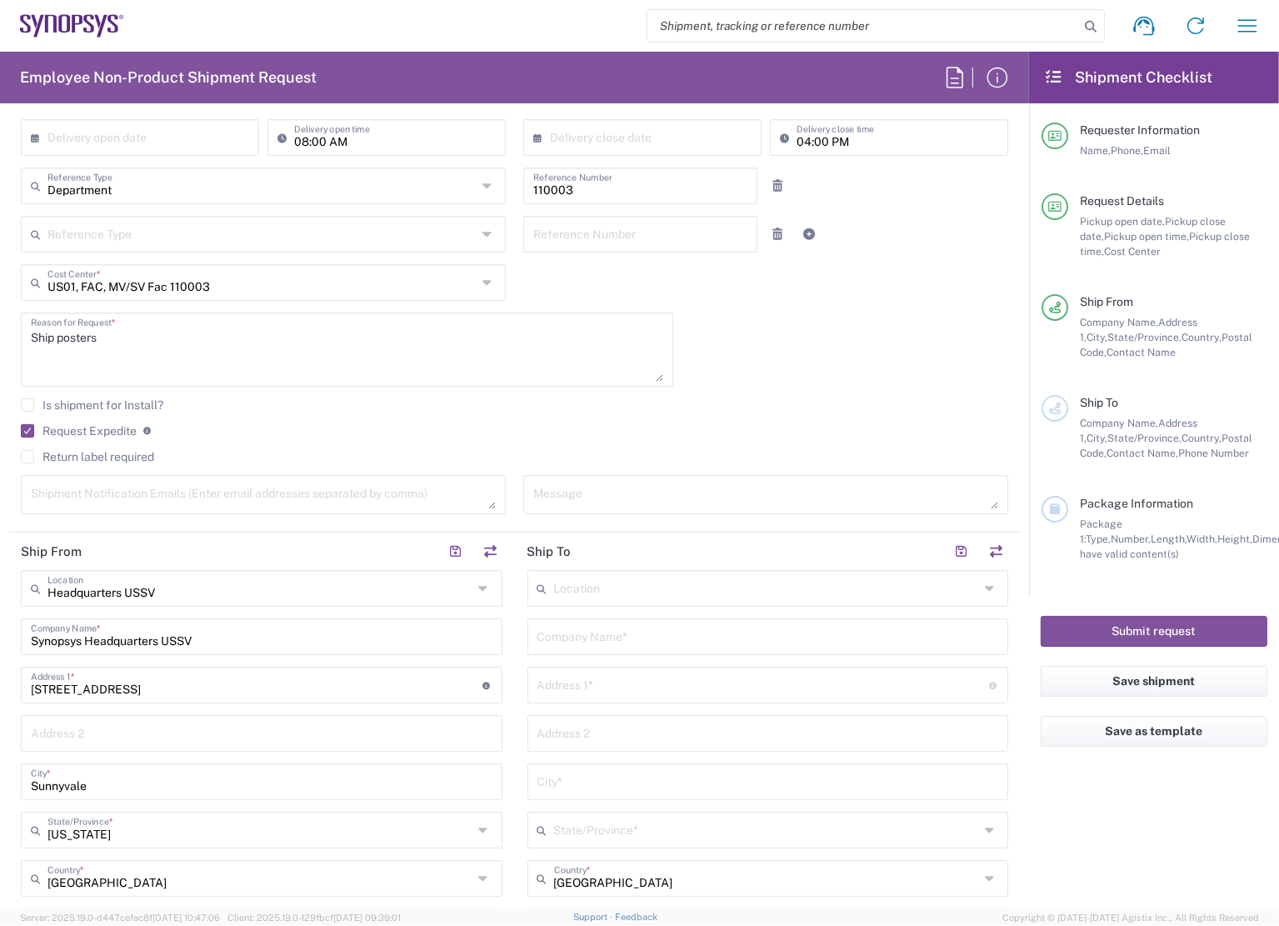
scroll to position [417, 0]
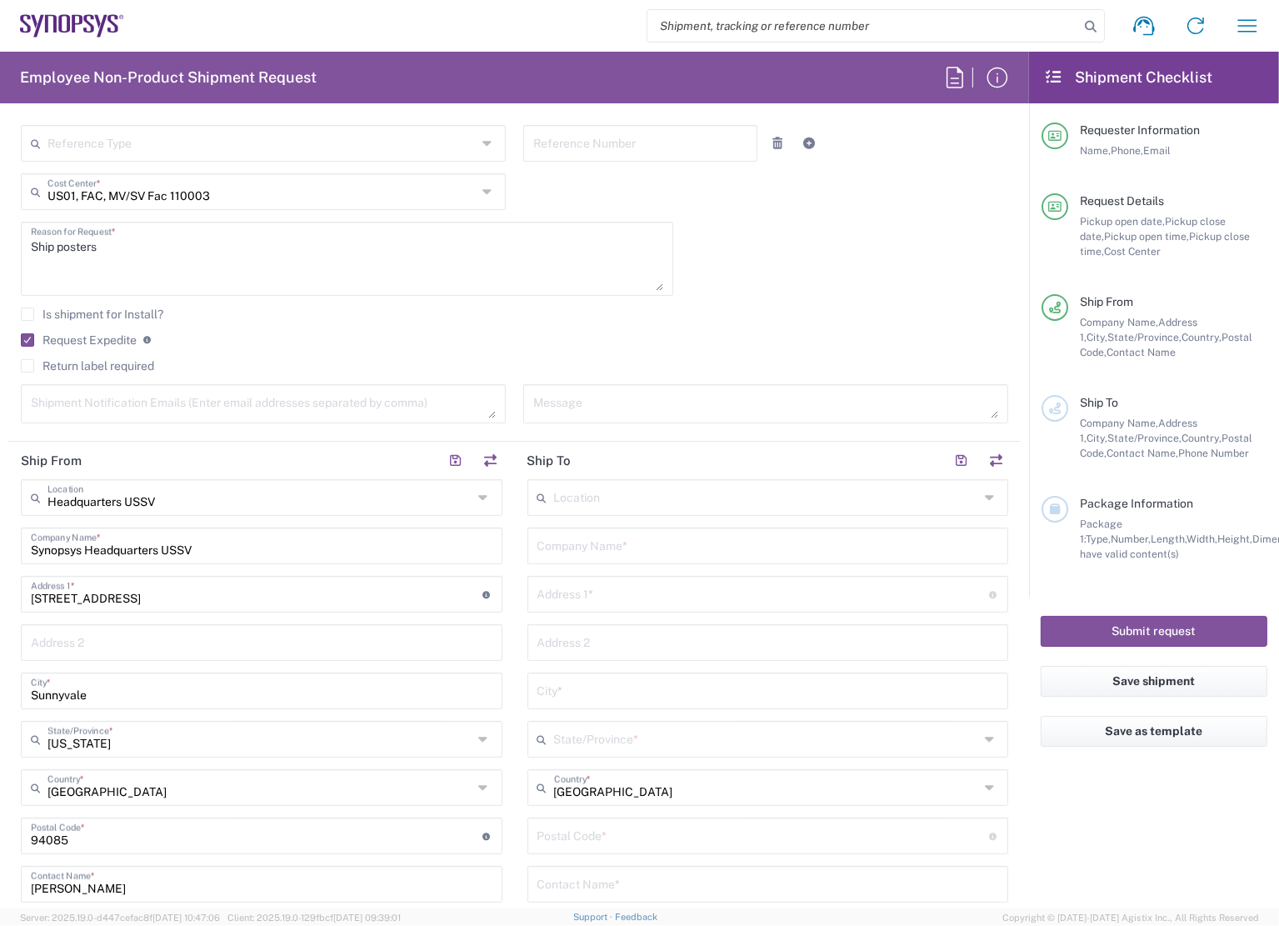
click at [653, 497] on input "text" at bounding box center [766, 496] width 425 height 29
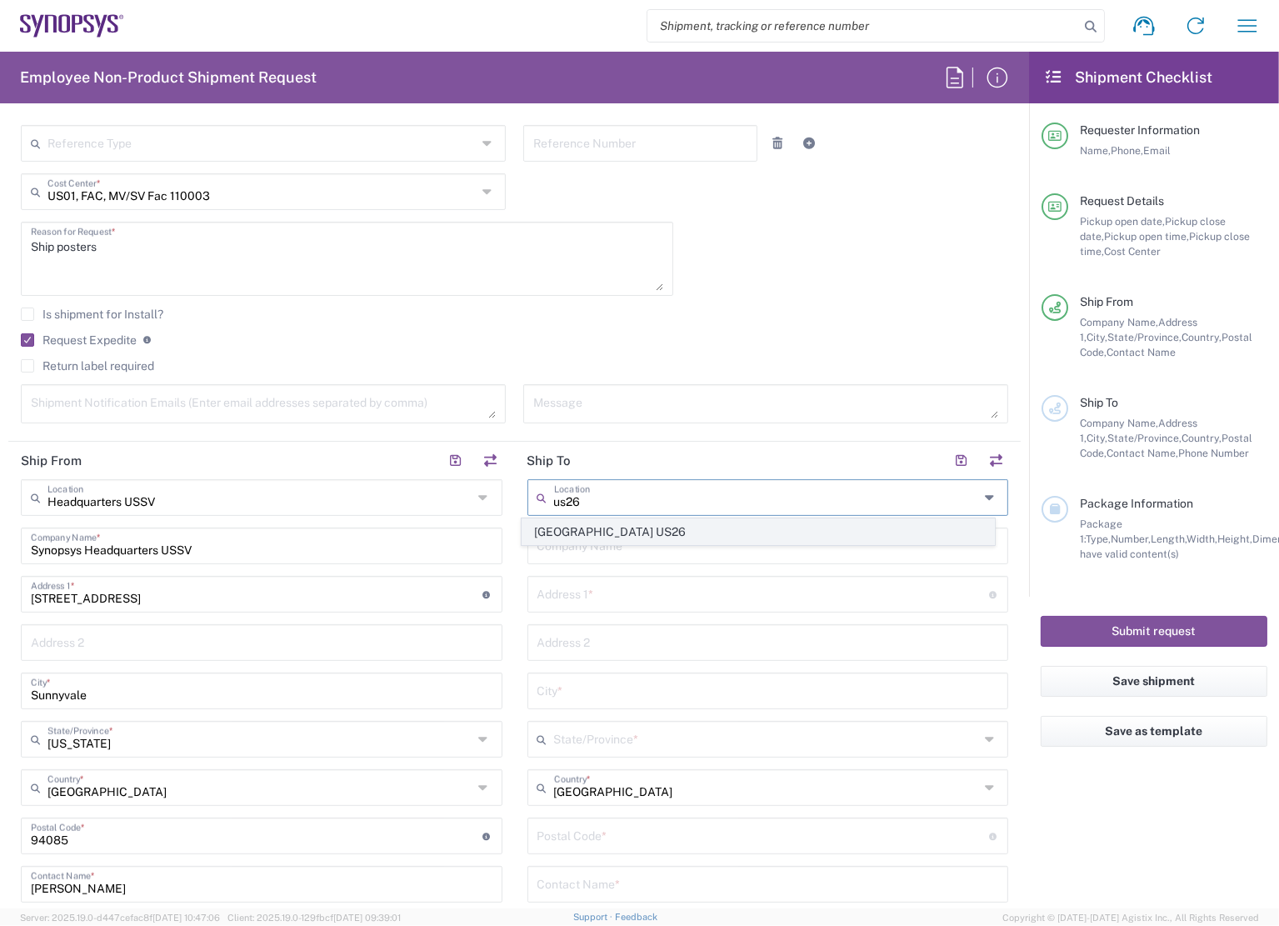
click at [617, 523] on span "[GEOGRAPHIC_DATA] US26" at bounding box center [758, 532] width 472 height 26
type input "[GEOGRAPHIC_DATA] US26"
type input "Synopsys Inc"
type input "1301 S Mopac Expy"
type input "[STREET_ADDRESS]"
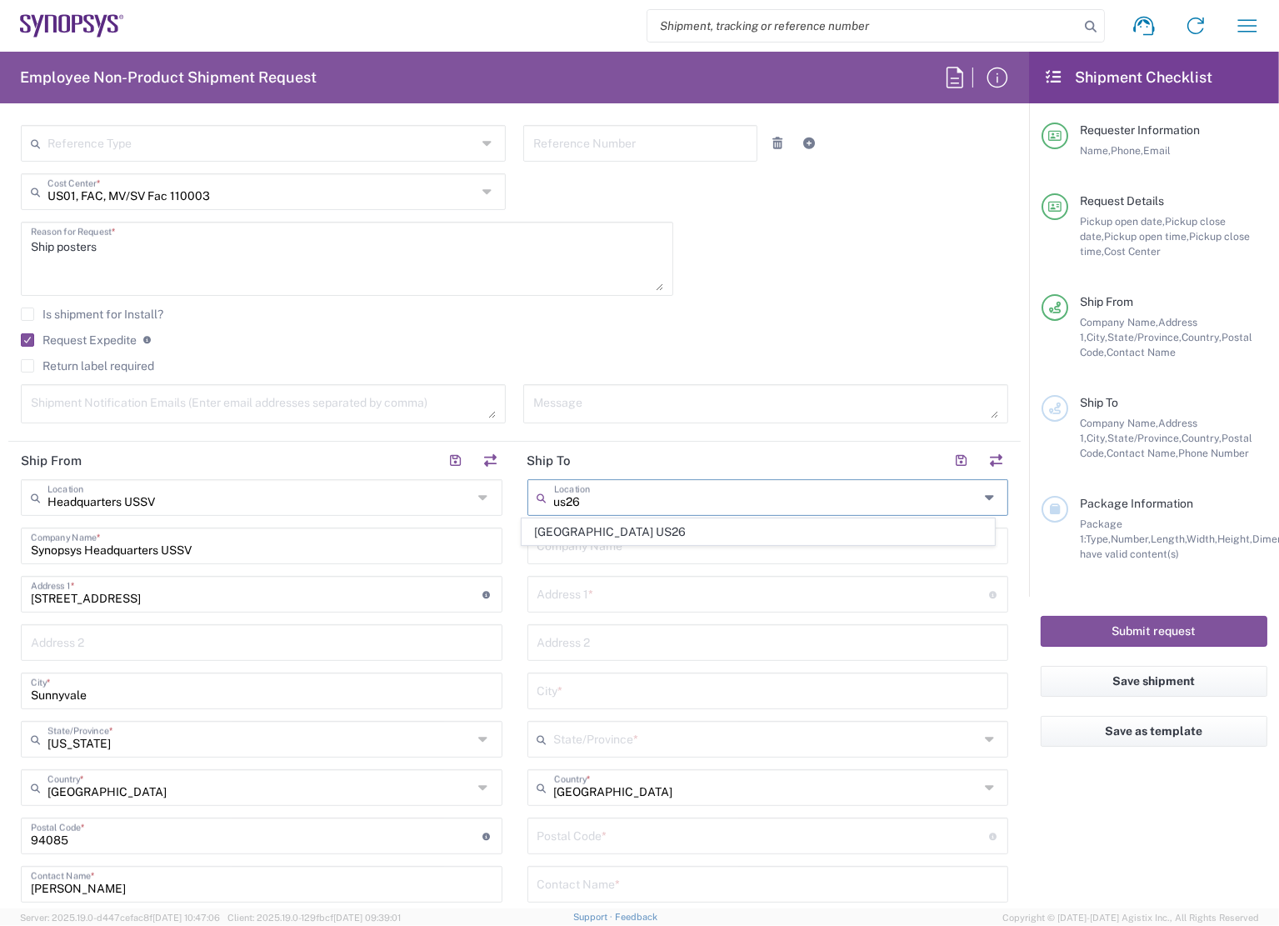
type input "Austin"
type input "[US_STATE]"
type input "78746"
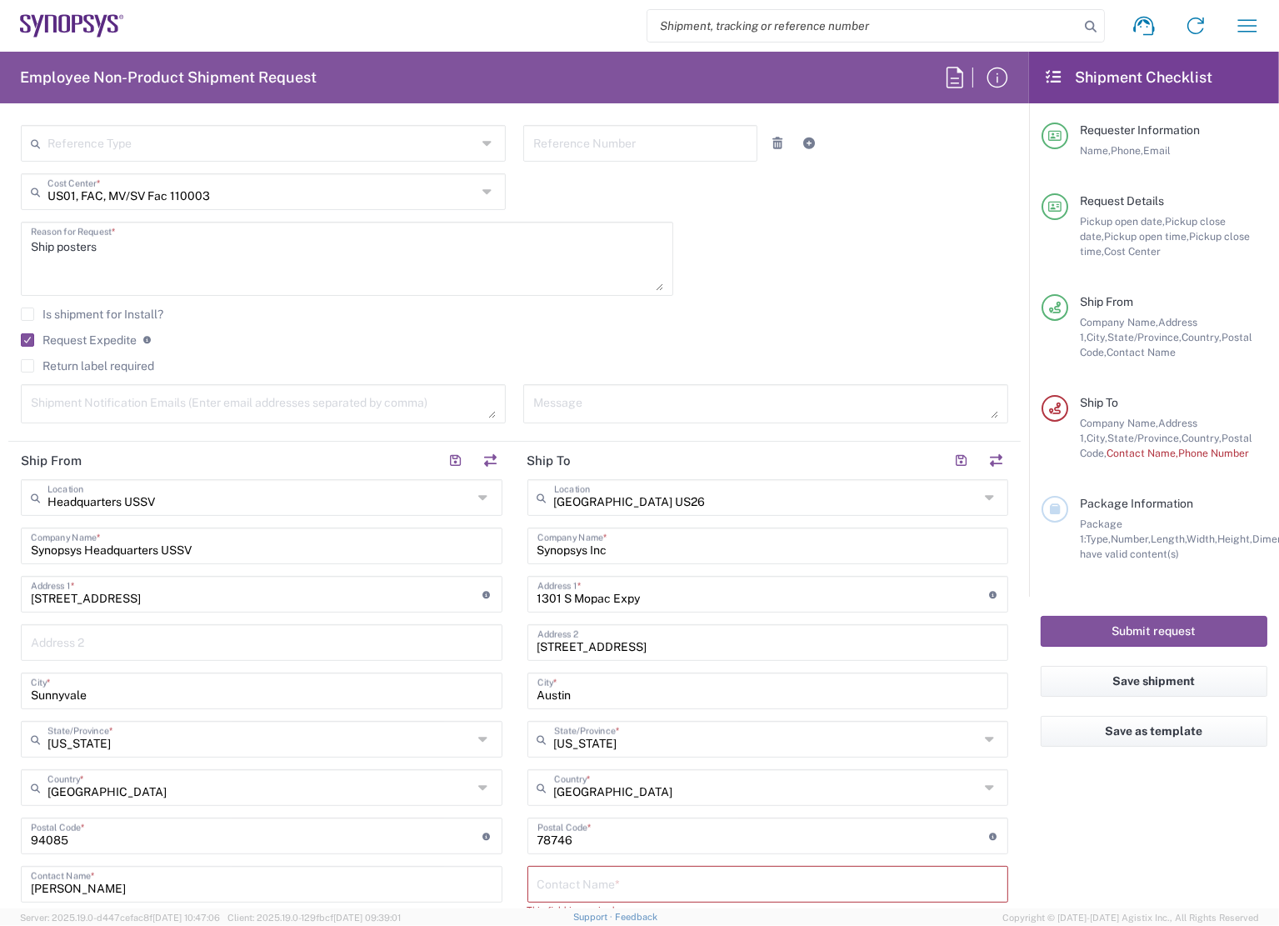
click at [722, 322] on div "Is shipment for Install?" at bounding box center [514, 319] width 987 height 25
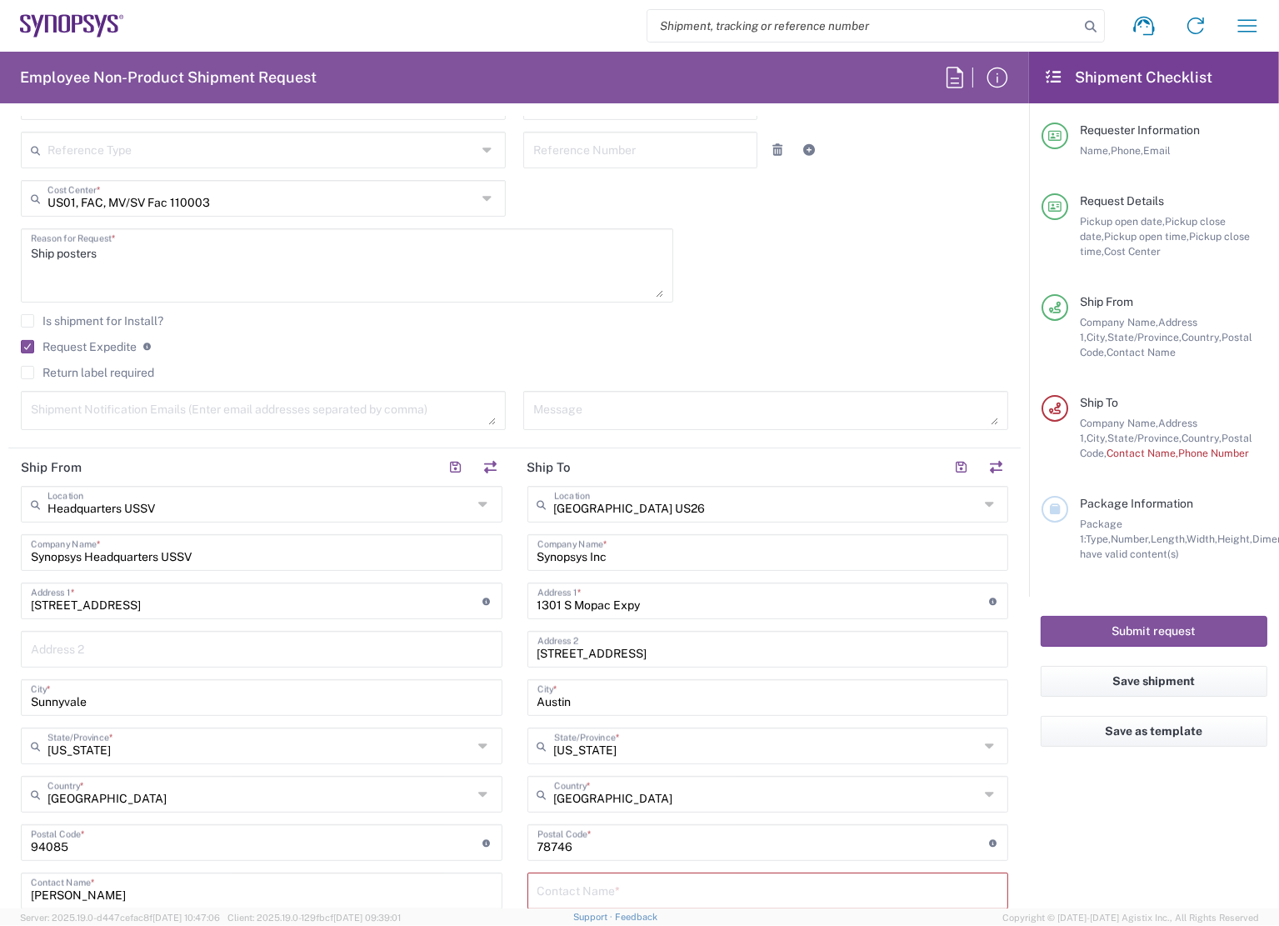
scroll to position [250, 0]
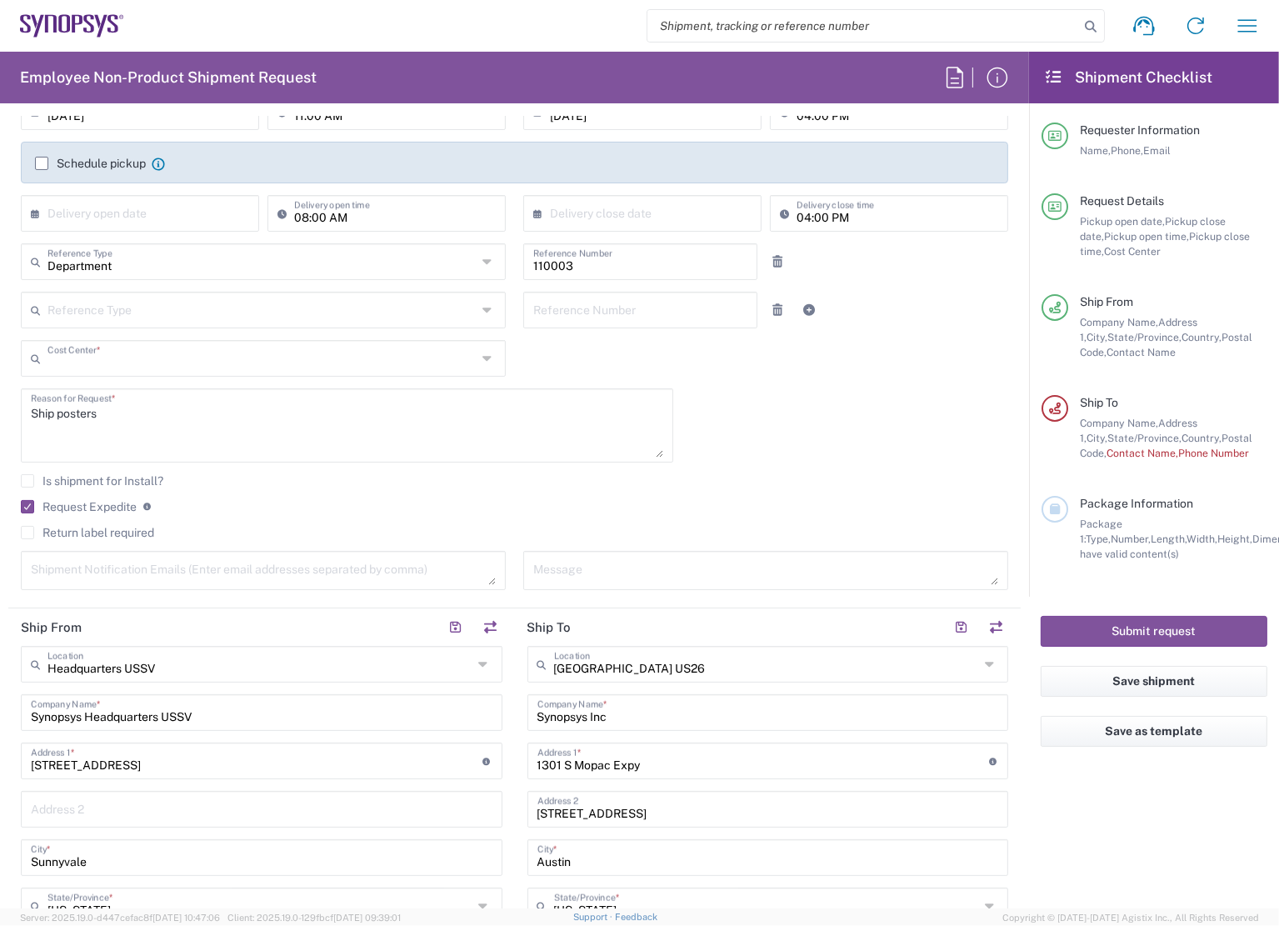
click at [247, 358] on input "text" at bounding box center [261, 356] width 429 height 29
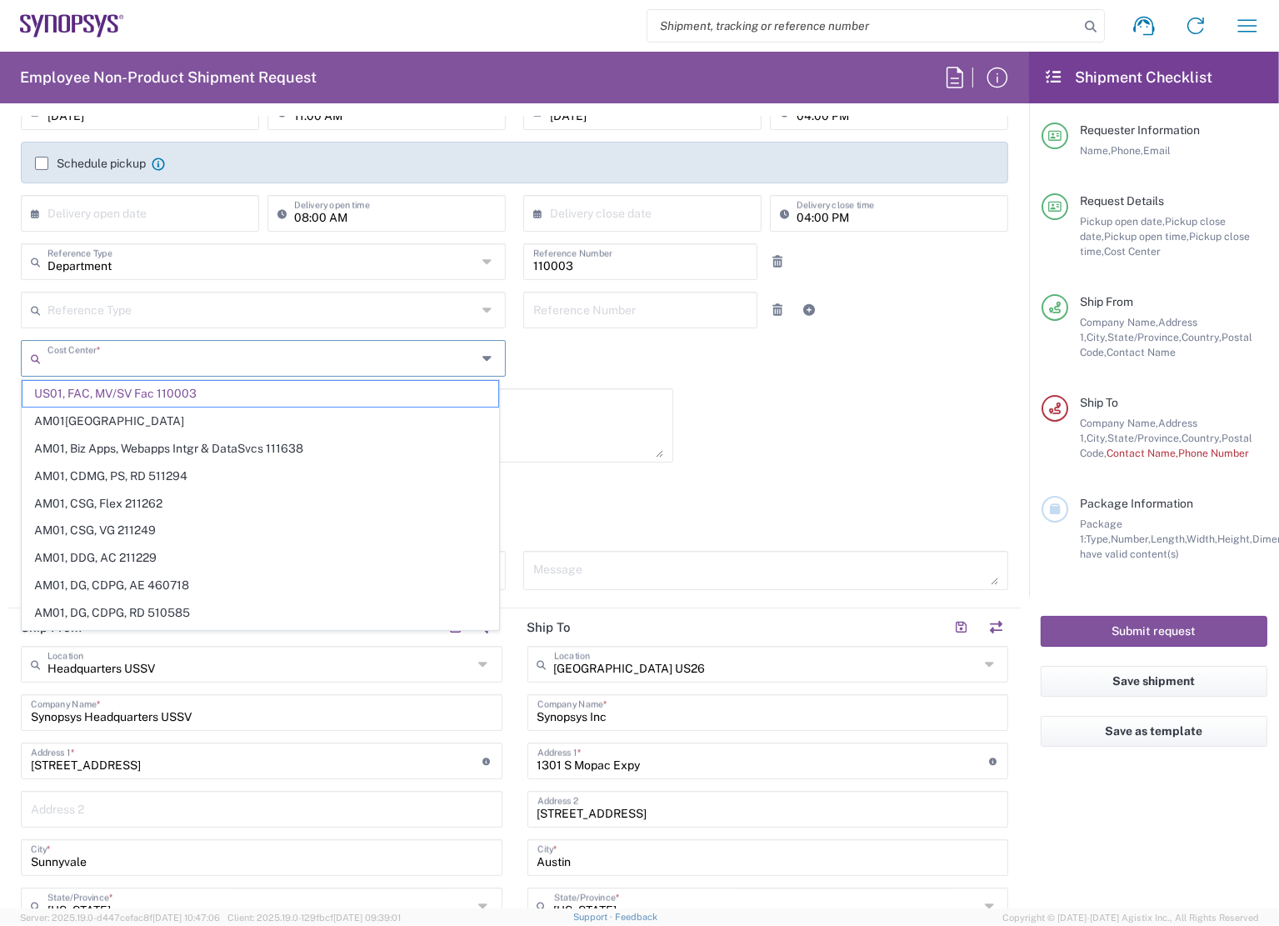
click at [247, 358] on input "text" at bounding box center [261, 356] width 429 height 29
type input "us01, gmc"
click at [183, 392] on span "US01, GMC Admin 211253" at bounding box center [260, 394] width 476 height 26
type input "211253"
type input "US01, GMC Admin 211253"
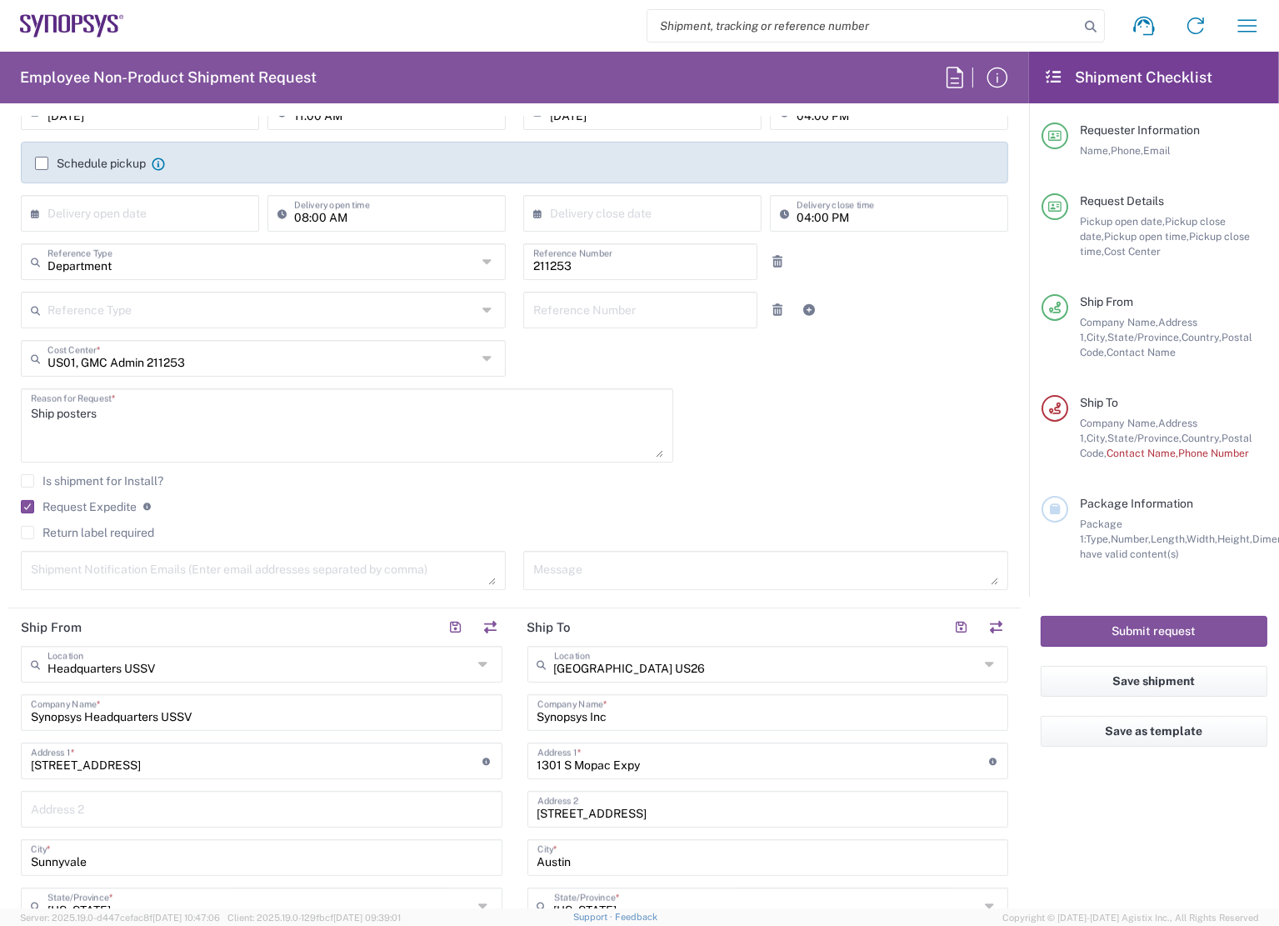
click at [681, 512] on agx-checkbox-control "Request Expedite If expedite is checked you will be unable to rate and book thi…" at bounding box center [514, 506] width 987 height 15
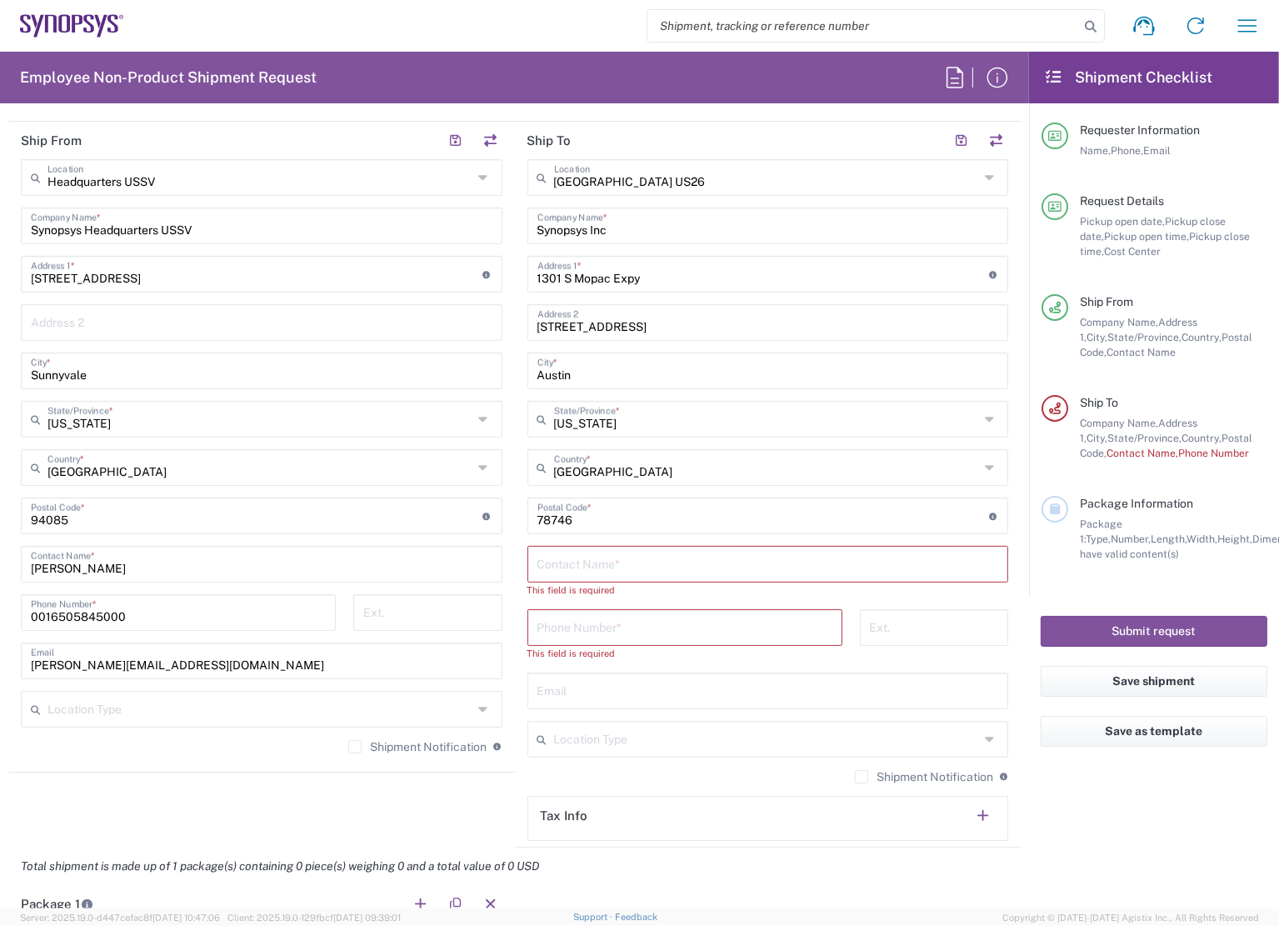
scroll to position [750, 0]
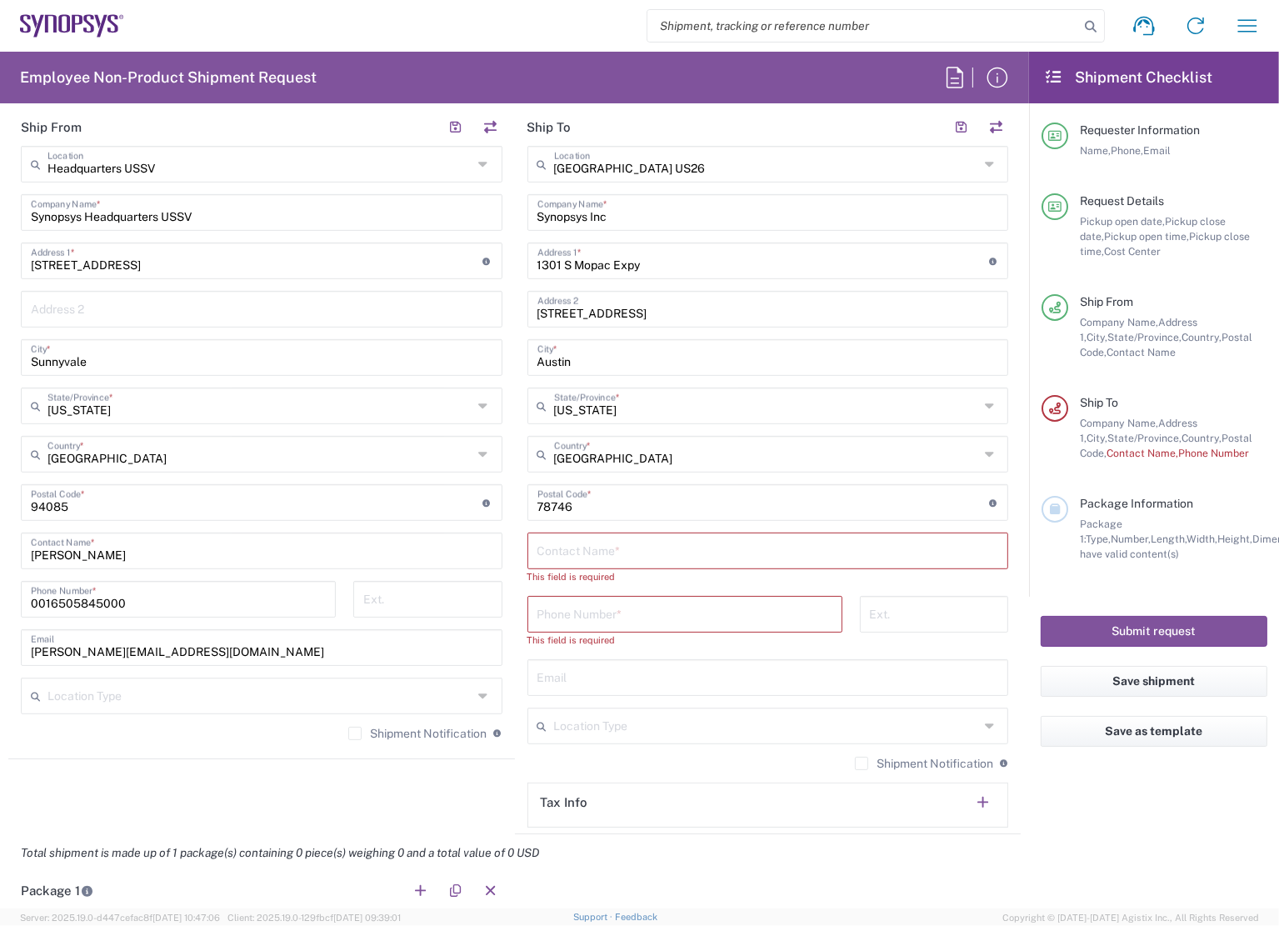
click at [620, 549] on input "text" at bounding box center [768, 549] width 462 height 29
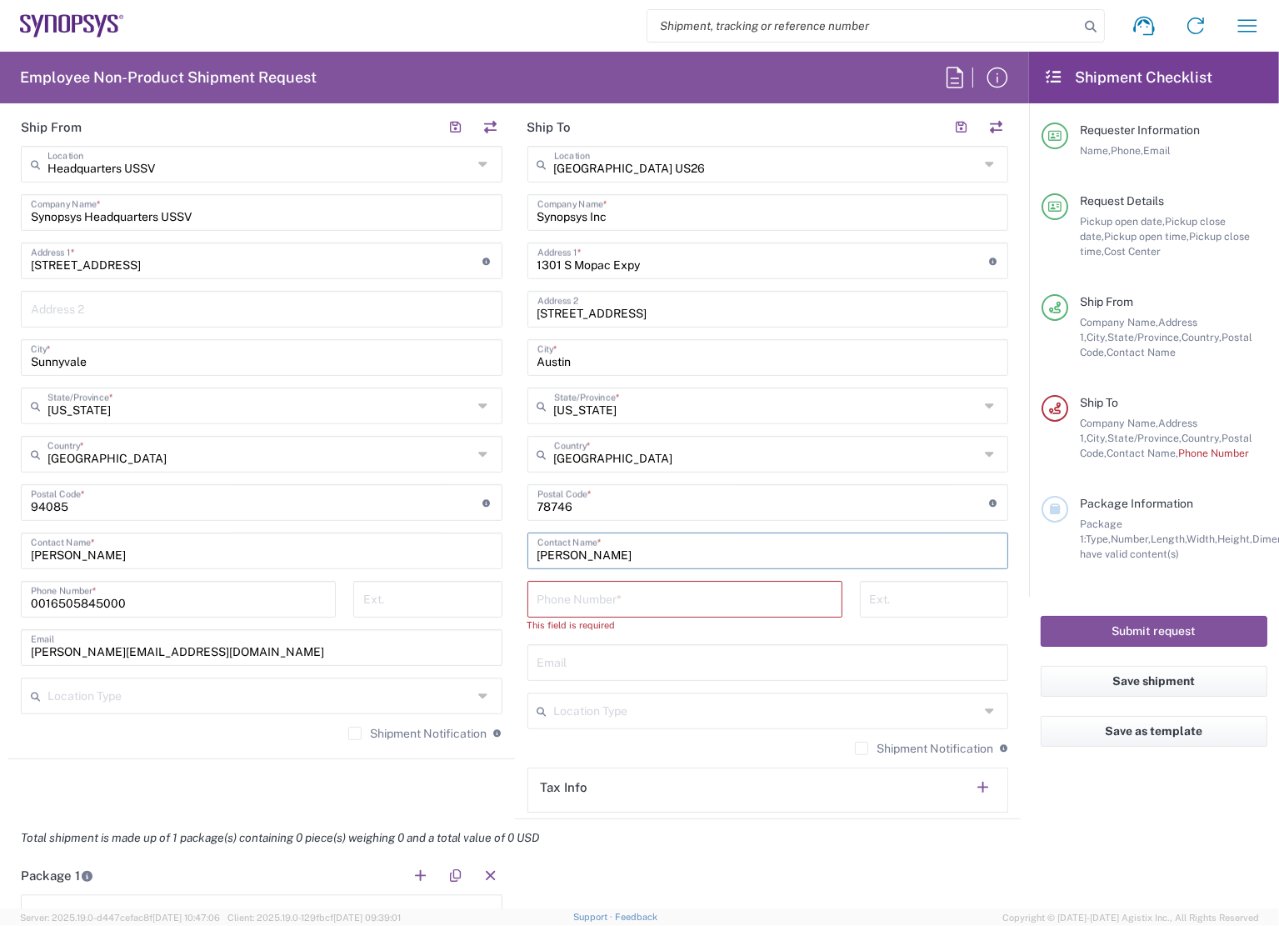
type input "[PERSON_NAME]"
click at [697, 589] on input "tel" at bounding box center [684, 597] width 295 height 29
paste input "[PHONE_NUMBER]"
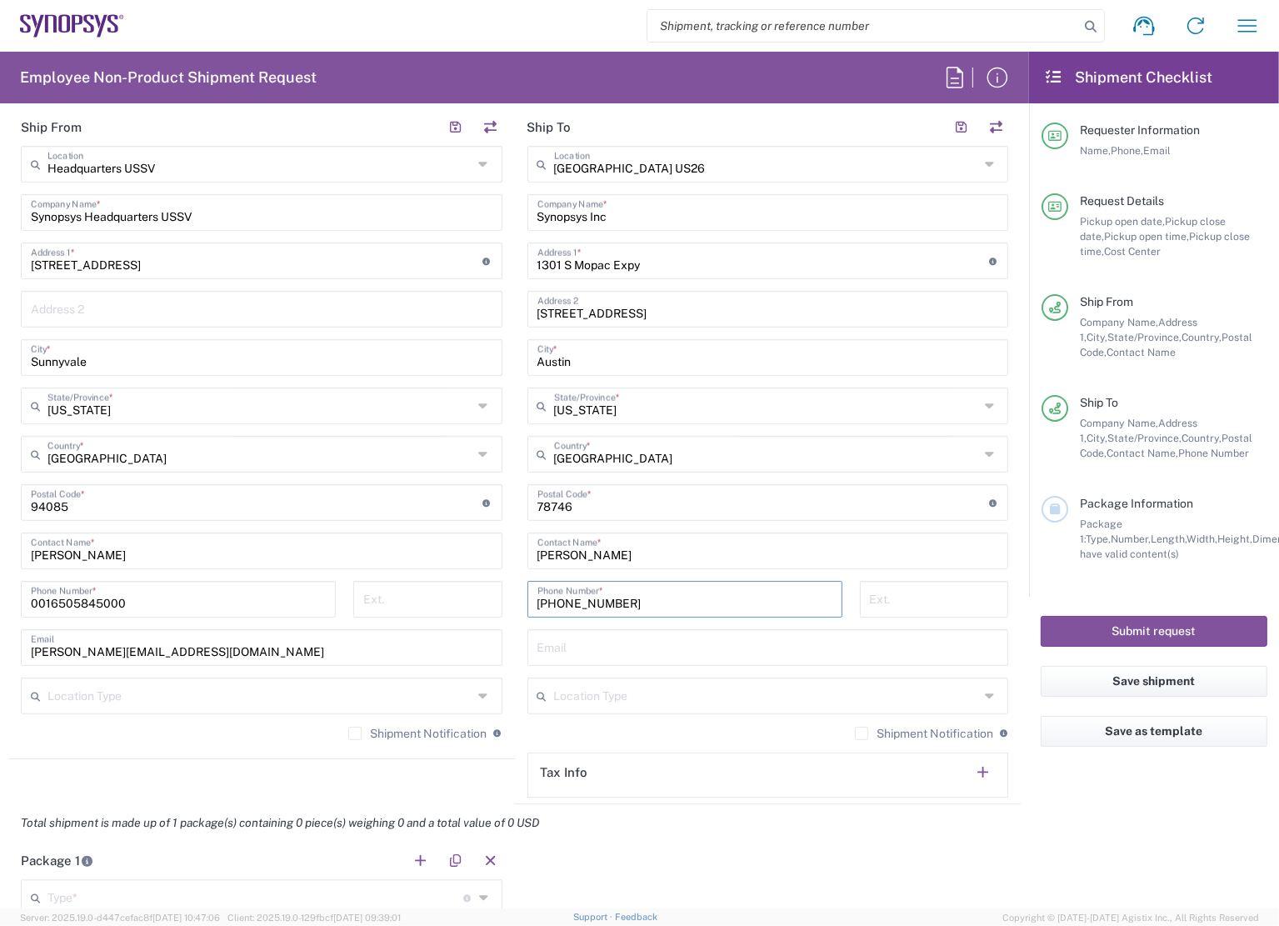
type input "[PHONE_NUMBER]"
click at [881, 590] on input "tel" at bounding box center [934, 597] width 129 height 29
click at [596, 639] on input "text" at bounding box center [768, 646] width 462 height 29
click at [584, 557] on input "[PERSON_NAME]" at bounding box center [768, 549] width 462 height 29
type input "[PERSON_NAME]"
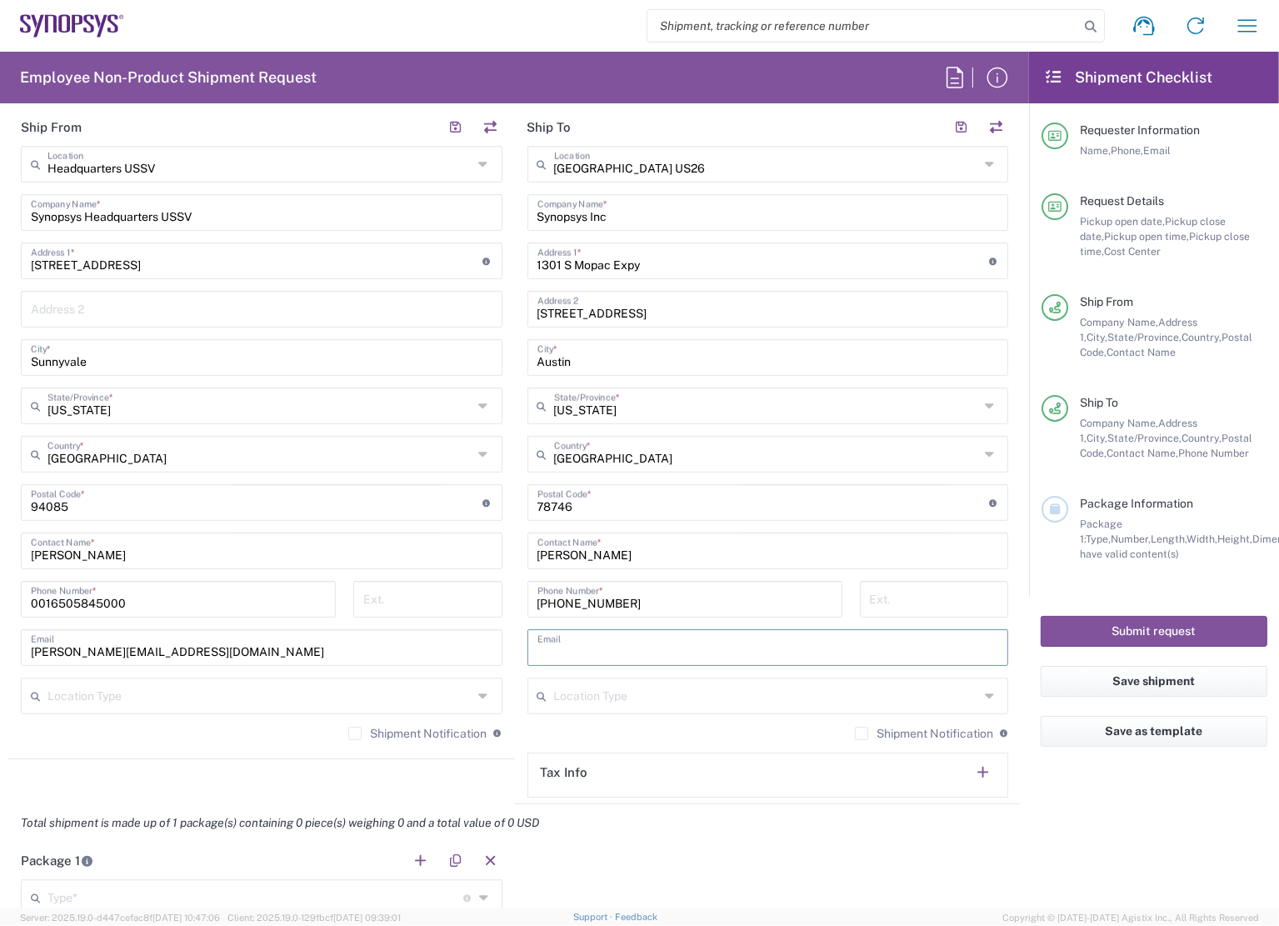
click at [593, 639] on input "text" at bounding box center [768, 646] width 462 height 29
type input "[EMAIL_ADDRESS][DOMAIN_NAME]"
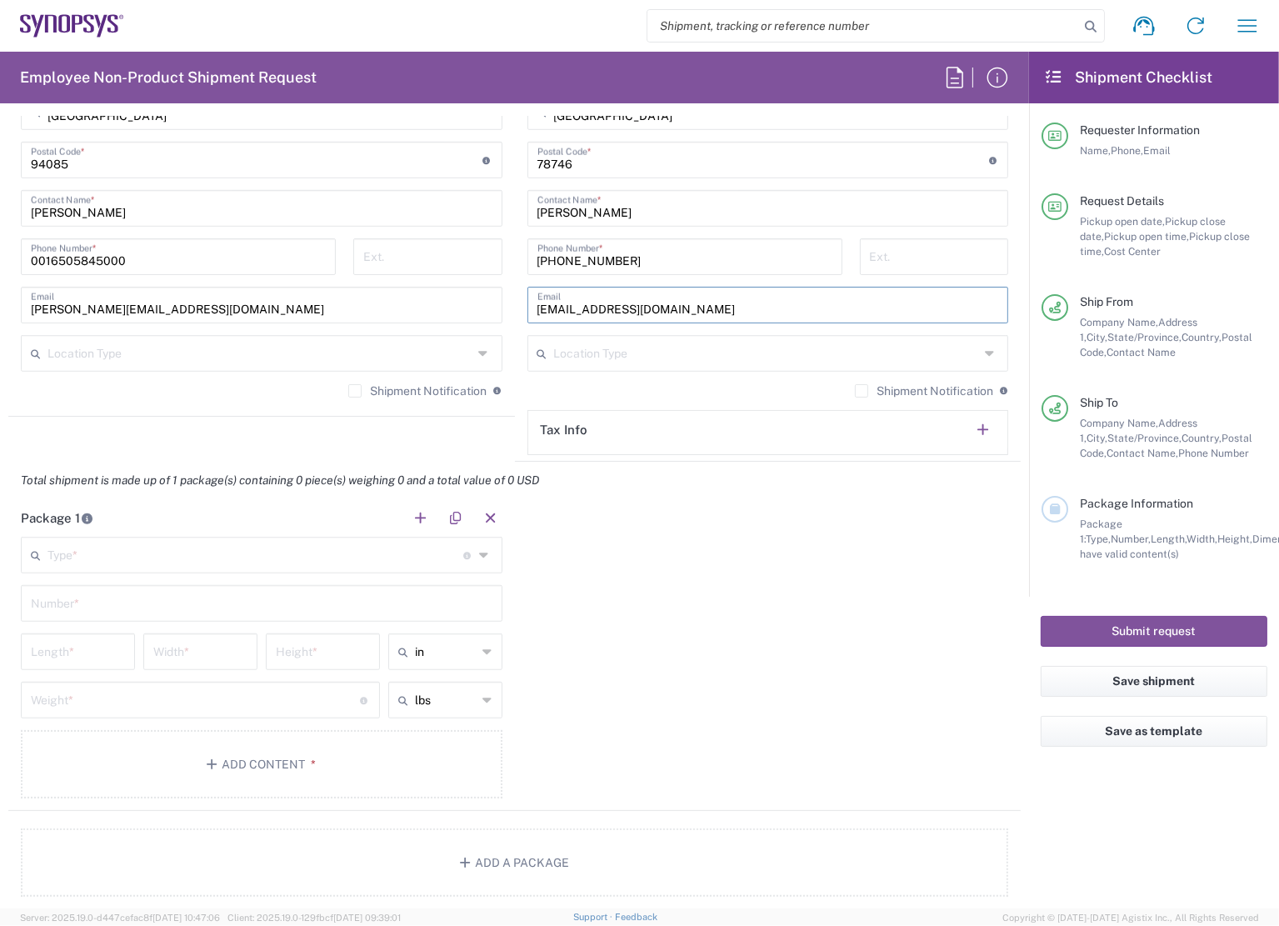
scroll to position [1000, 0]
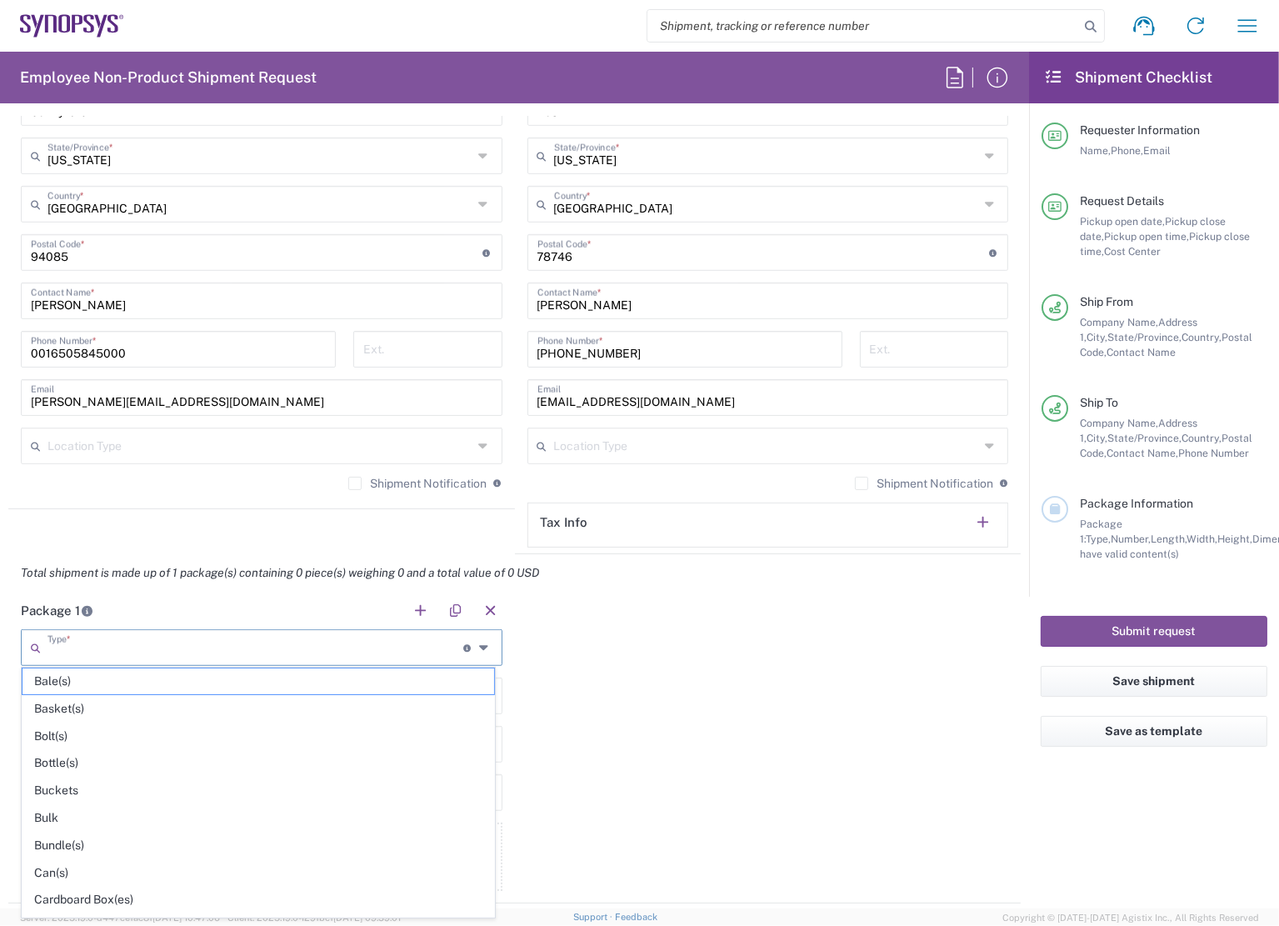
click at [165, 644] on input "text" at bounding box center [255, 646] width 416 height 29
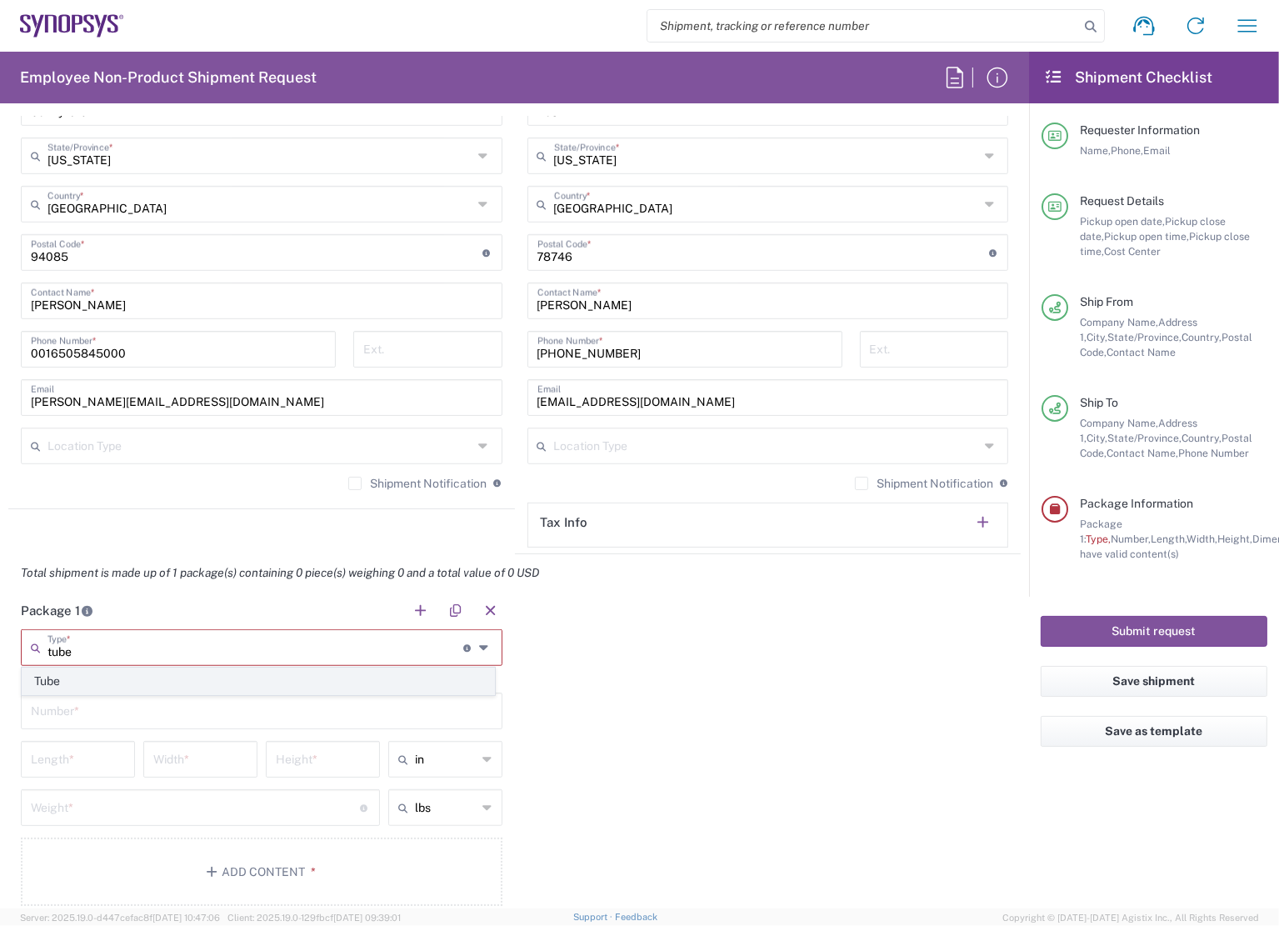
click at [130, 672] on span "Tube" at bounding box center [258, 681] width 472 height 26
type input "Tube"
type input "38"
type input "6"
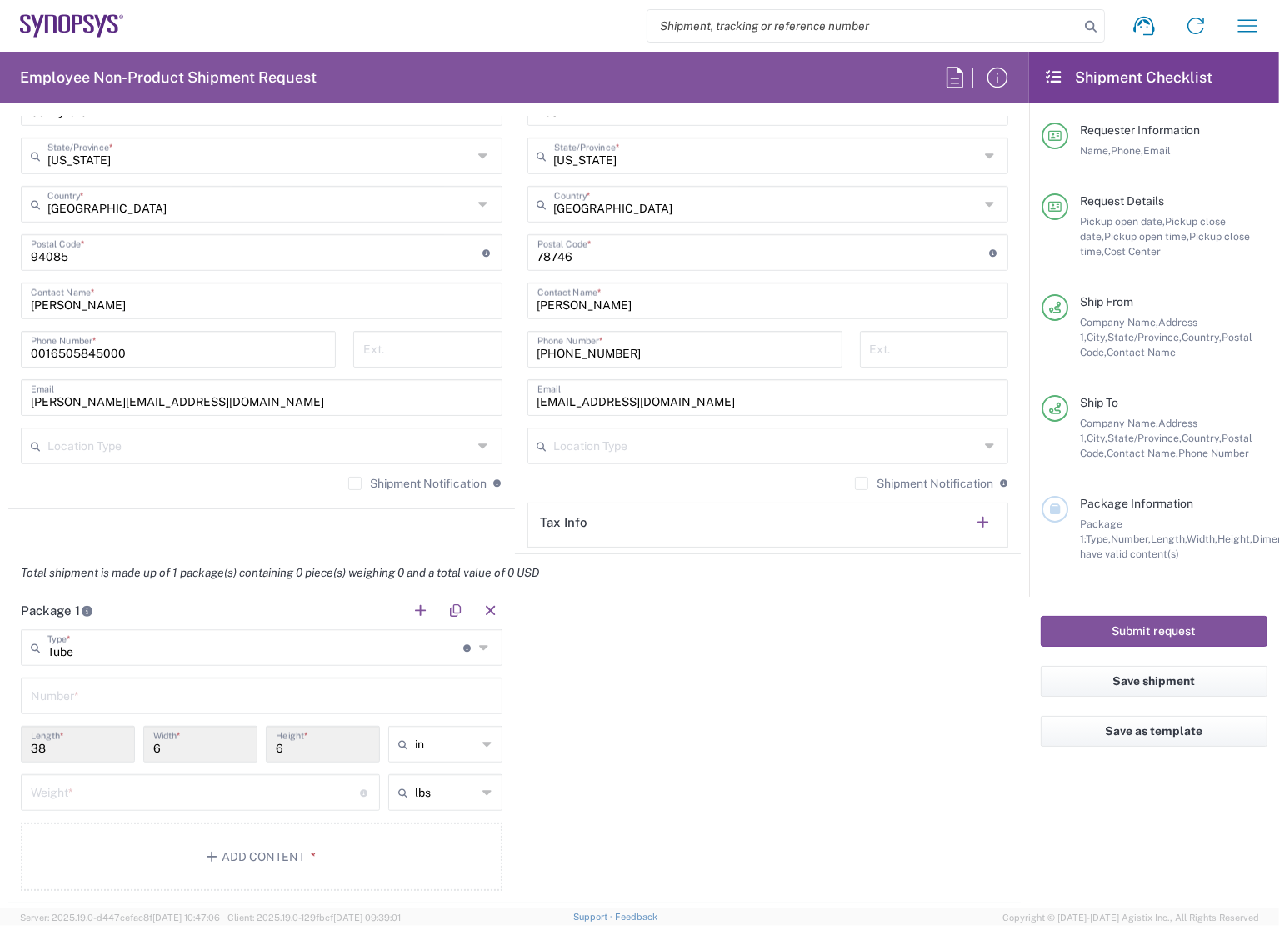
click at [677, 686] on div "Package 1 Tube Type * Material used to package goods Tube Number * 38 Length * …" at bounding box center [514, 748] width 1012 height 312
click at [207, 687] on input "text" at bounding box center [262, 694] width 462 height 29
type input "1"
click at [752, 719] on div "Package 1 Tube Type * Material used to package goods Tube 1 Number * 38 Length …" at bounding box center [514, 748] width 1012 height 312
click at [188, 785] on input "number" at bounding box center [195, 791] width 329 height 29
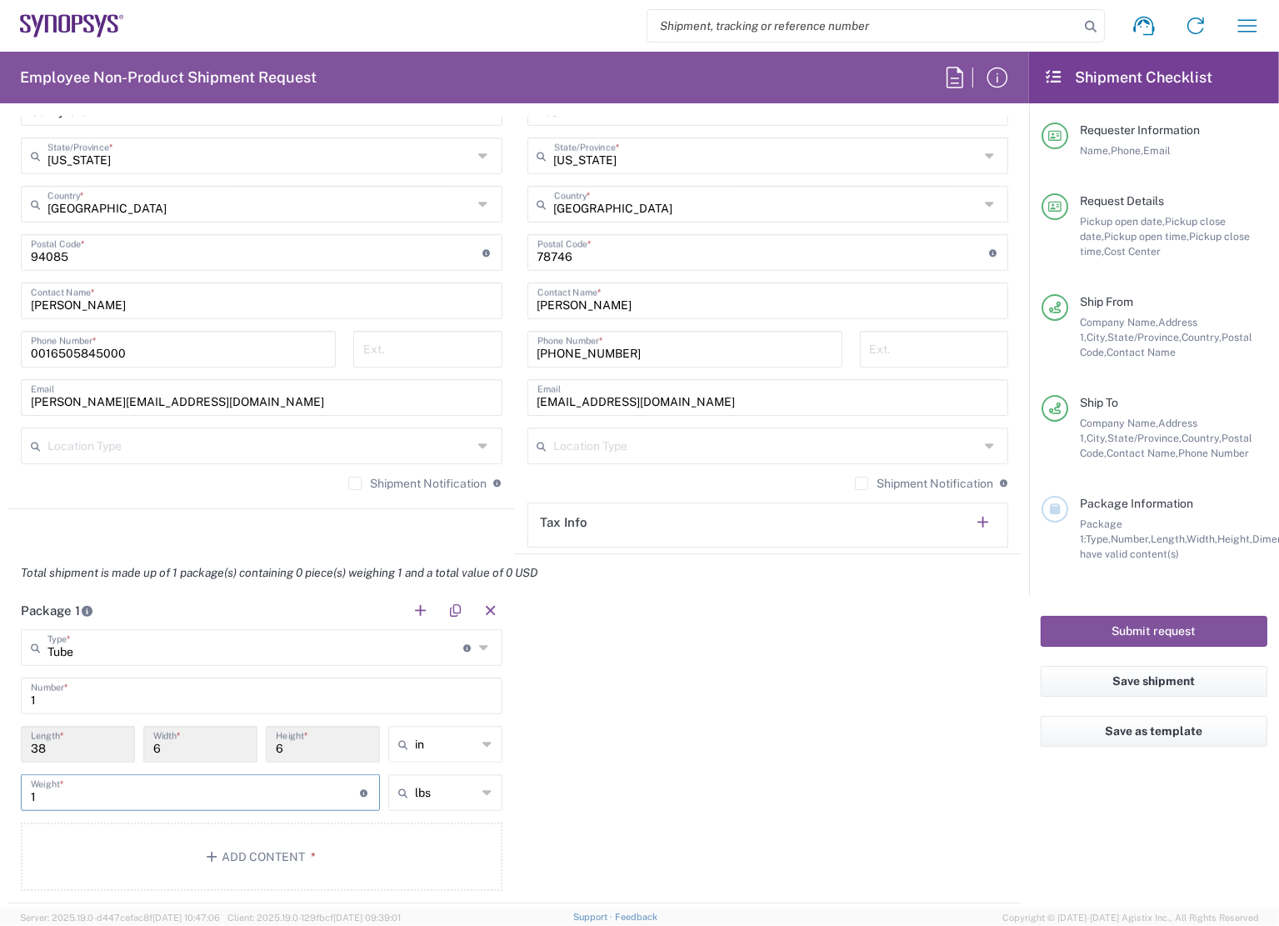
type input "1"
click at [713, 739] on div "Package 1 Tube Type * Material used to package goods Tube 1 Number * 38 Length …" at bounding box center [514, 748] width 1012 height 312
click at [317, 852] on button "Add Content *" at bounding box center [262, 856] width 482 height 68
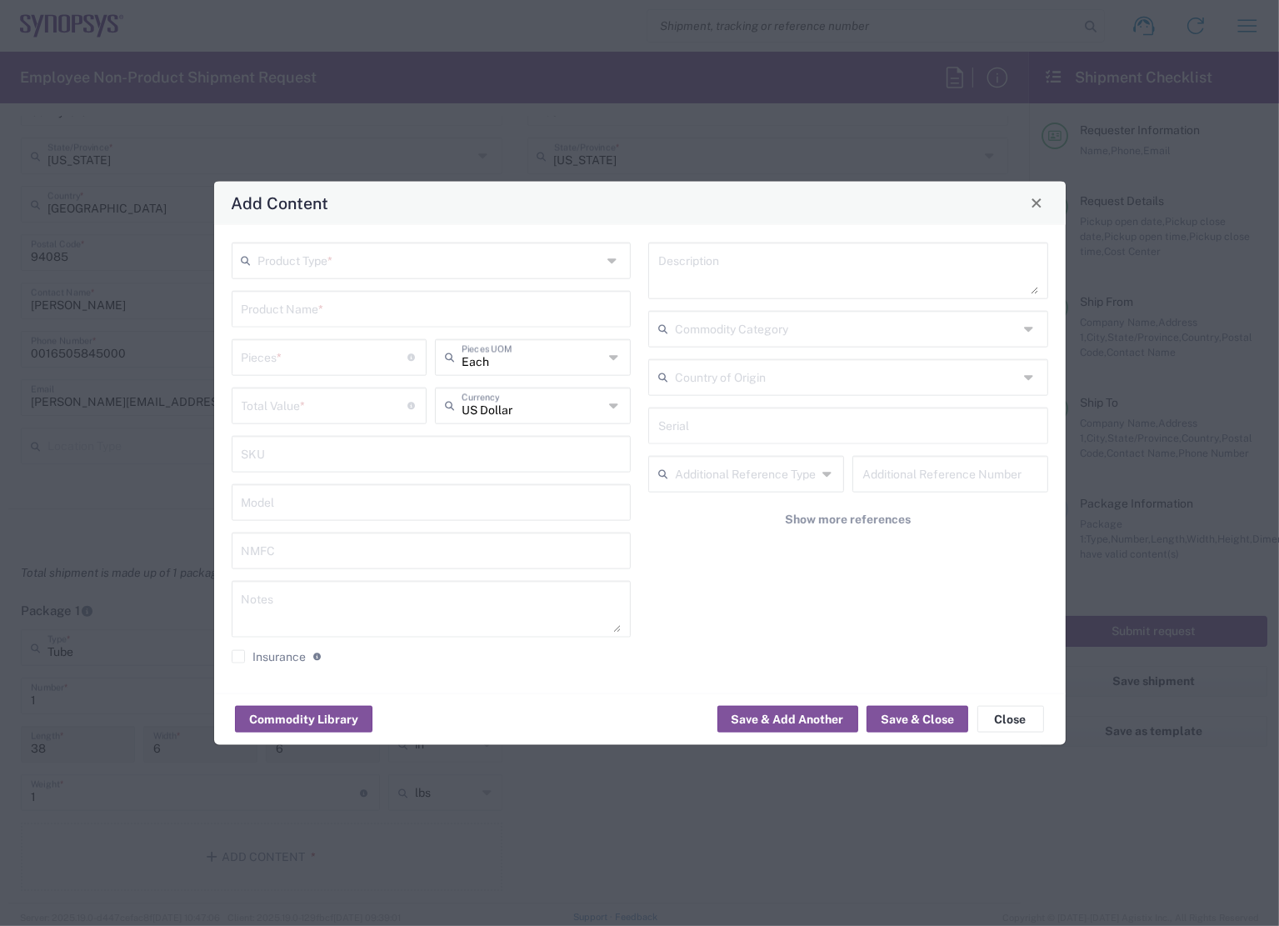
click at [379, 258] on input "text" at bounding box center [430, 258] width 344 height 29
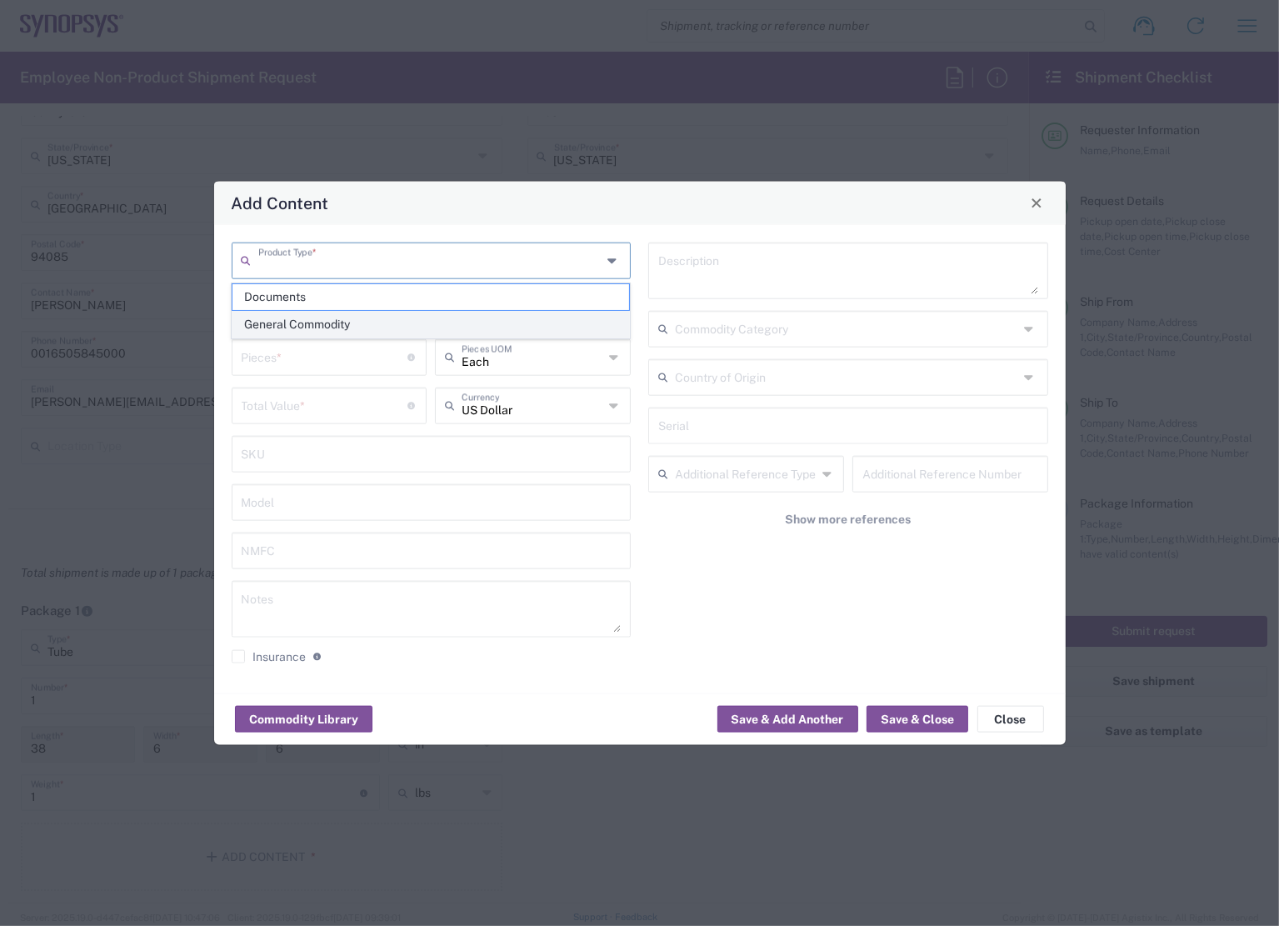
click at [316, 317] on span "General Commodity" at bounding box center [430, 325] width 397 height 26
type input "General Commodity"
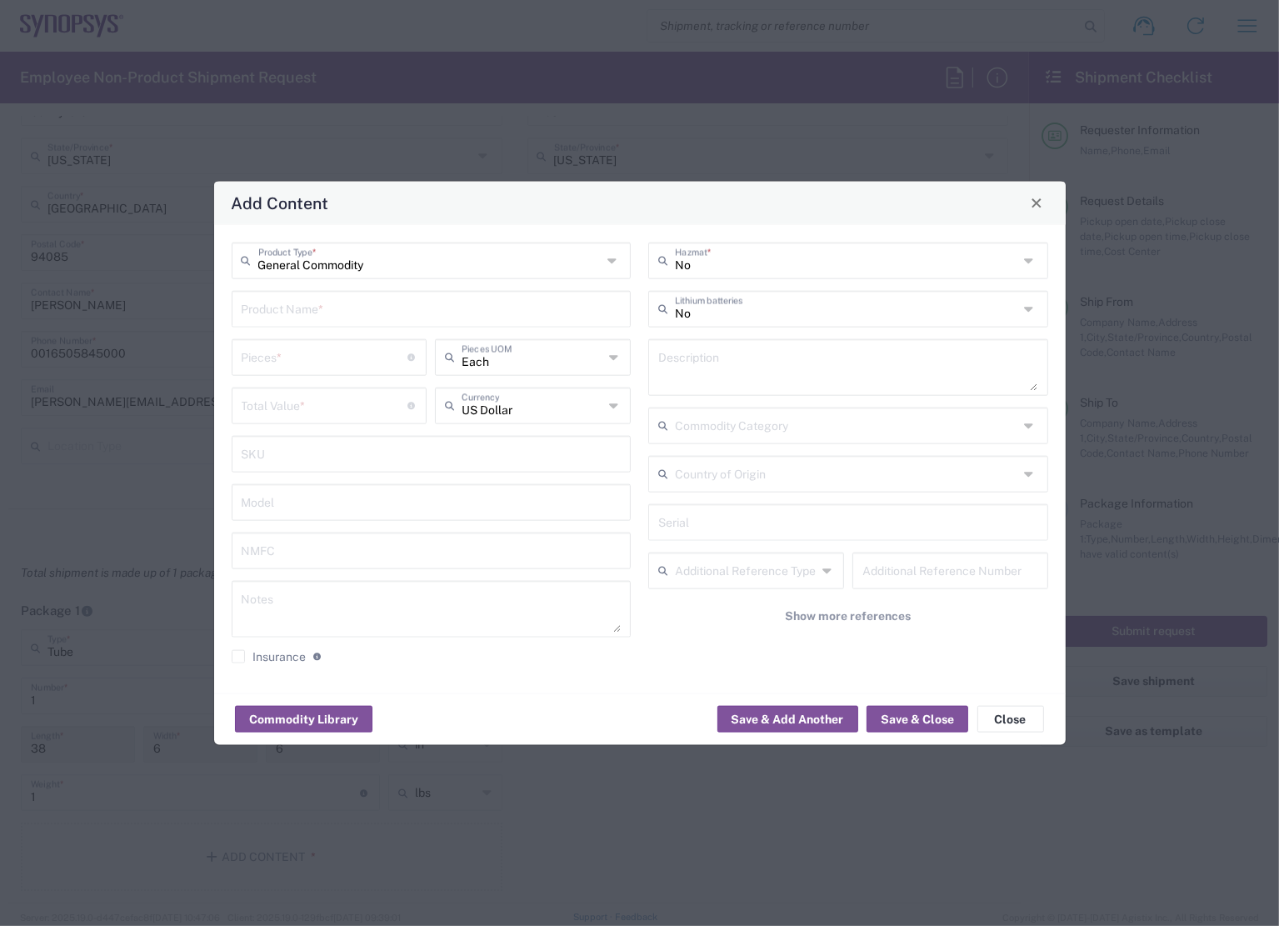
click at [371, 313] on input "text" at bounding box center [432, 306] width 380 height 29
type input "Posters"
click at [760, 375] on textarea at bounding box center [848, 366] width 380 height 47
type textarea "Posters"
click at [332, 365] on input "number" at bounding box center [325, 355] width 167 height 29
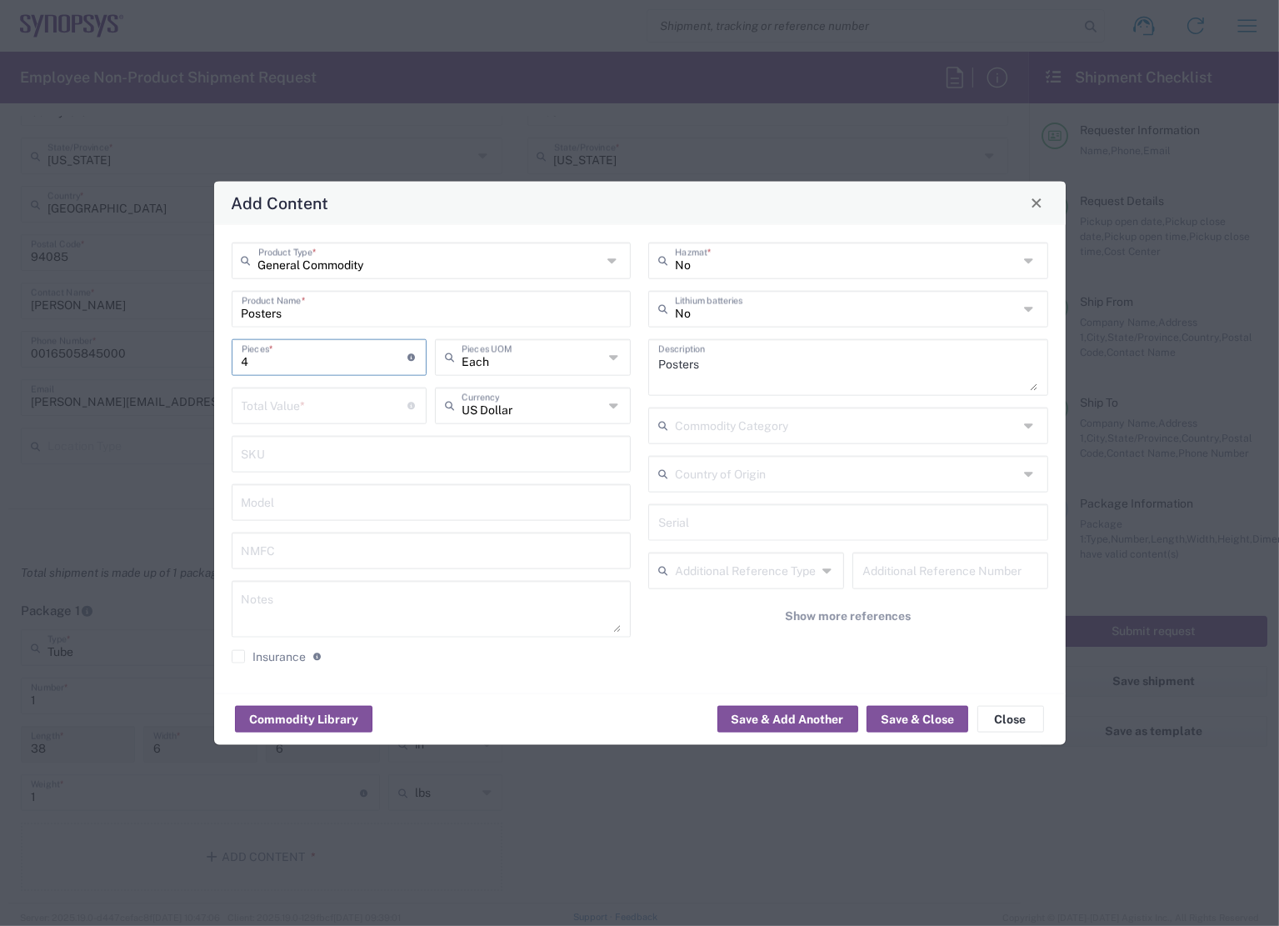
type input "4"
click at [707, 665] on div "No Hazmat * No Lithium batteries Posters Description Commodity Category Country…" at bounding box center [848, 458] width 417 height 433
click at [290, 404] on input "number" at bounding box center [325, 403] width 167 height 29
type input "4"
click at [716, 664] on div "No Hazmat * No Lithium batteries Posters Description Commodity Category Country…" at bounding box center [848, 458] width 417 height 433
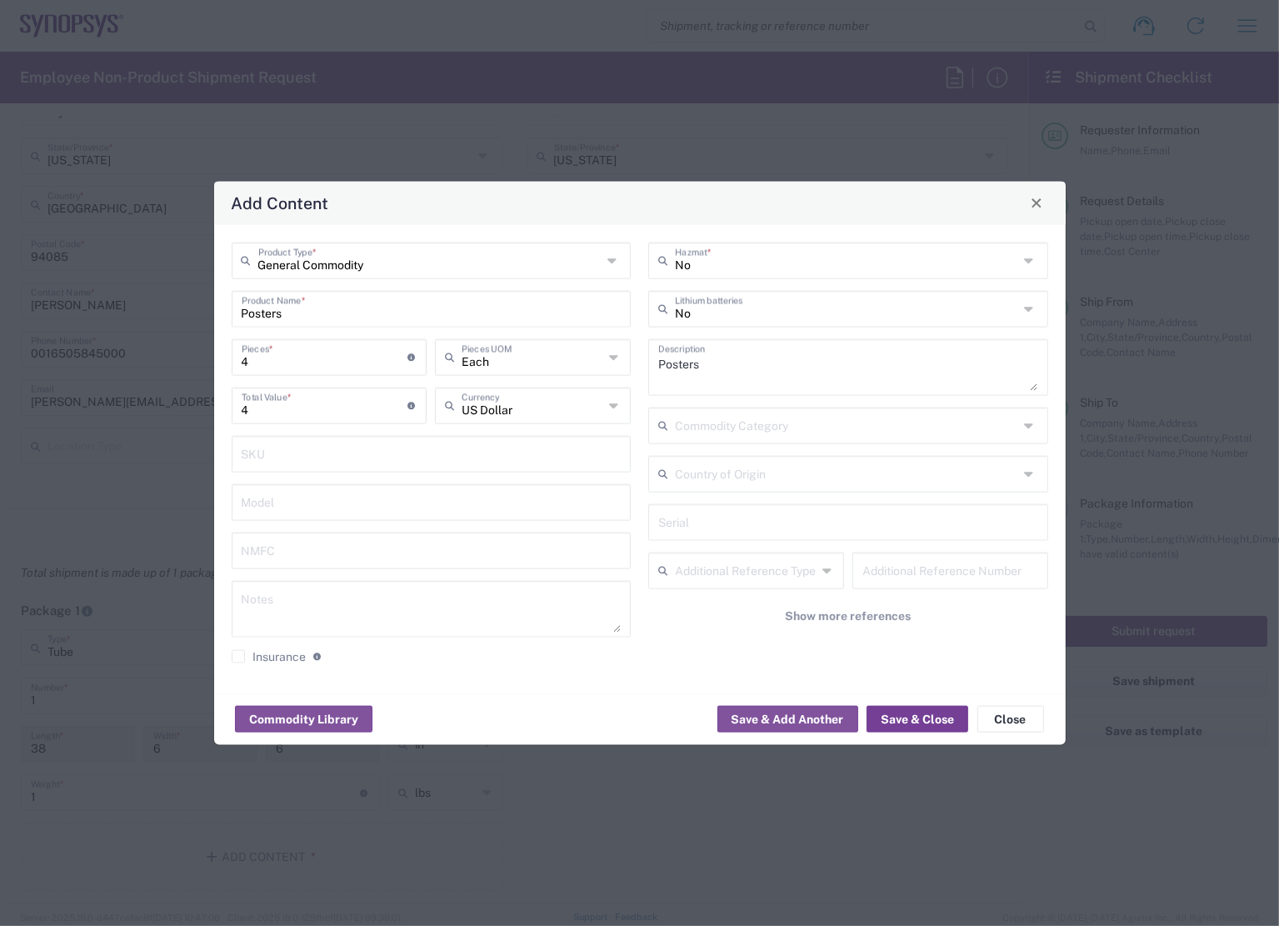
click at [925, 726] on button "Save & Close" at bounding box center [917, 719] width 102 height 27
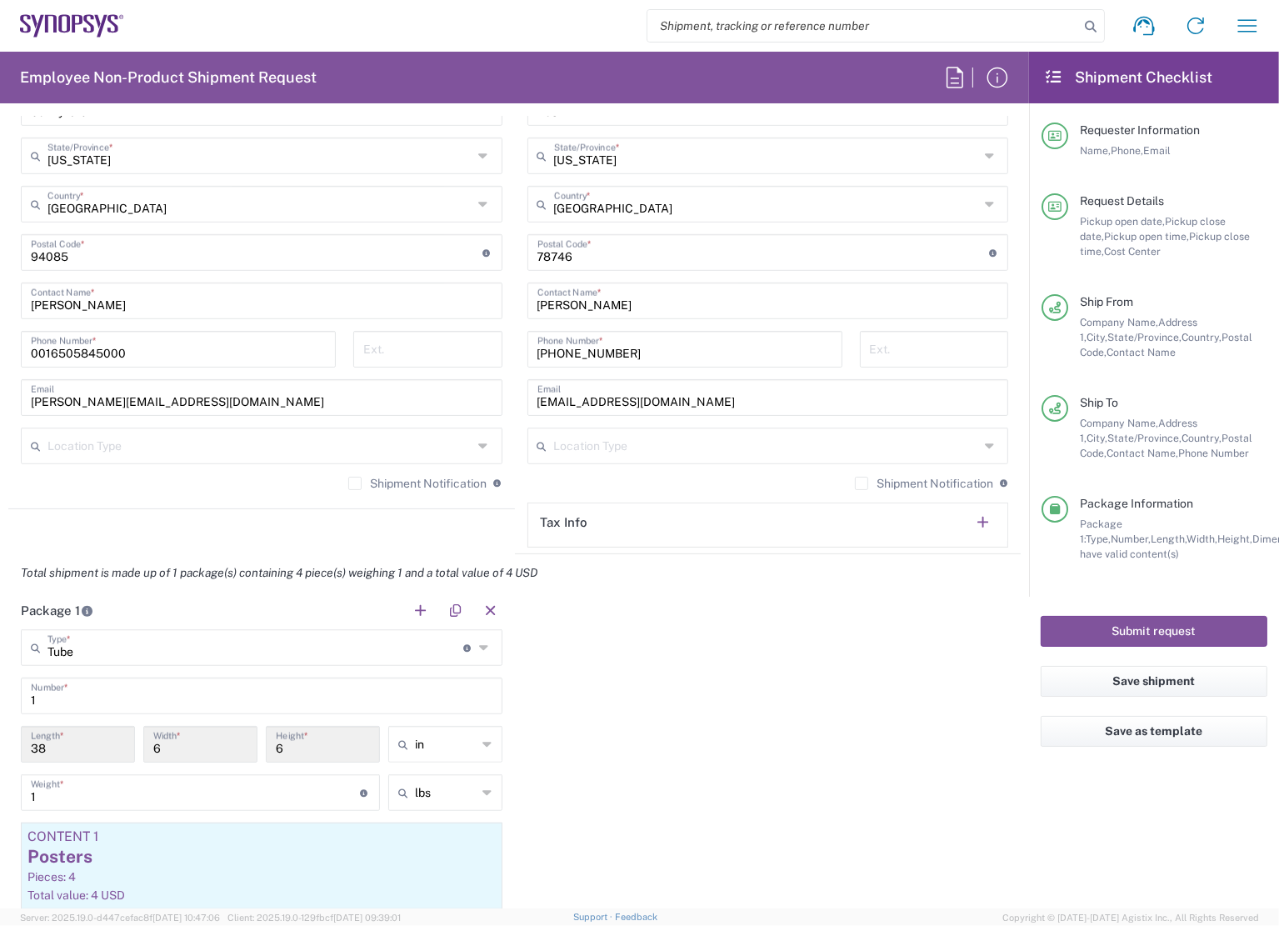
click at [795, 702] on div "Package 1 Tube Type * Material used to package goods Tube 1 Number * 38 Length …" at bounding box center [514, 797] width 1012 height 410
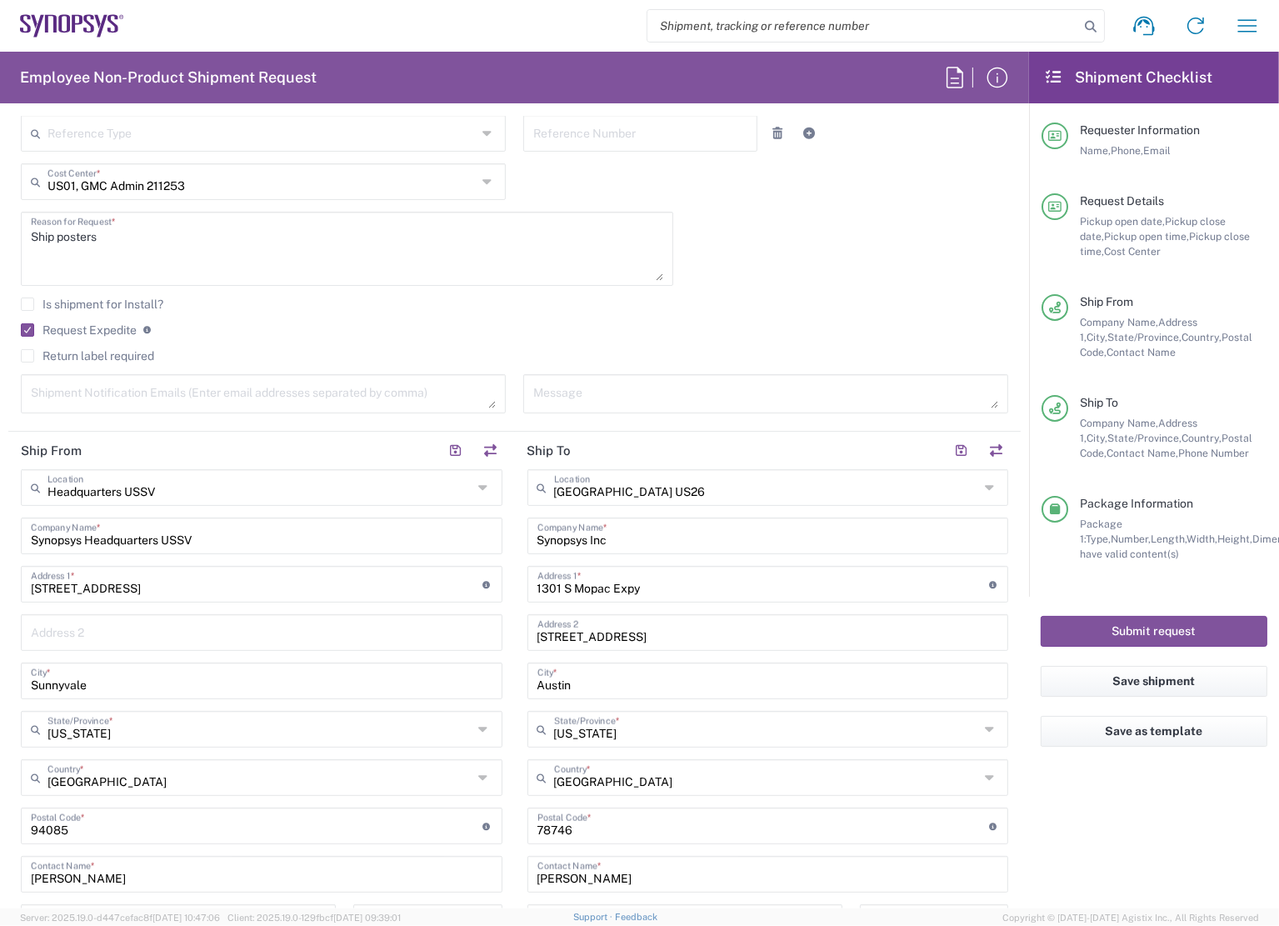
scroll to position [417, 0]
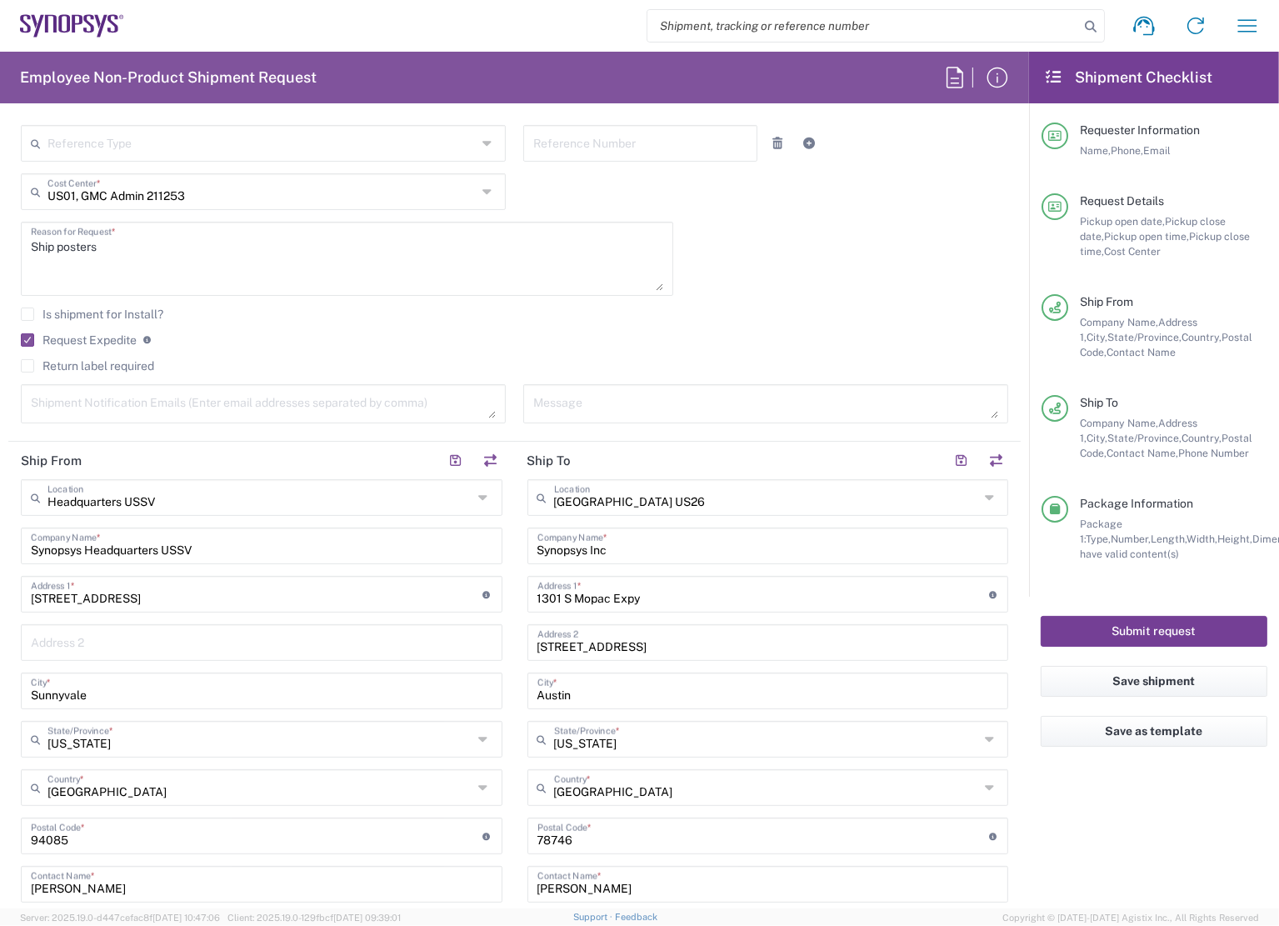
click at [1132, 626] on button "Submit request" at bounding box center [1154, 631] width 227 height 31
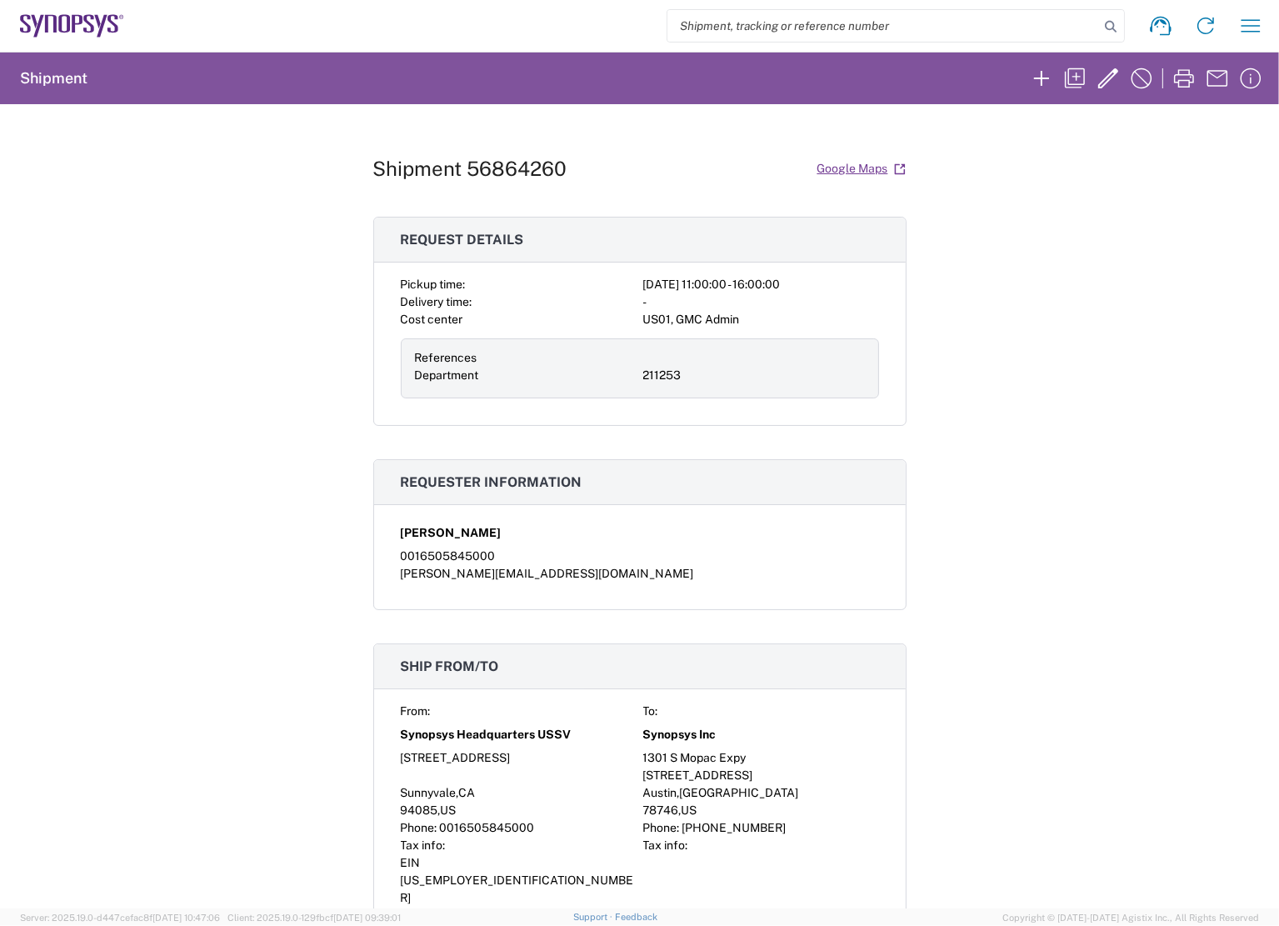
drag, startPoint x: 1137, startPoint y: 264, endPoint x: 1141, endPoint y: 252, distance: 12.4
click at [1139, 258] on div "Shipment 56864260 Google Maps Request details Pickup time: [DATE] 11:00:00 - 16…" at bounding box center [639, 506] width 1279 height 804
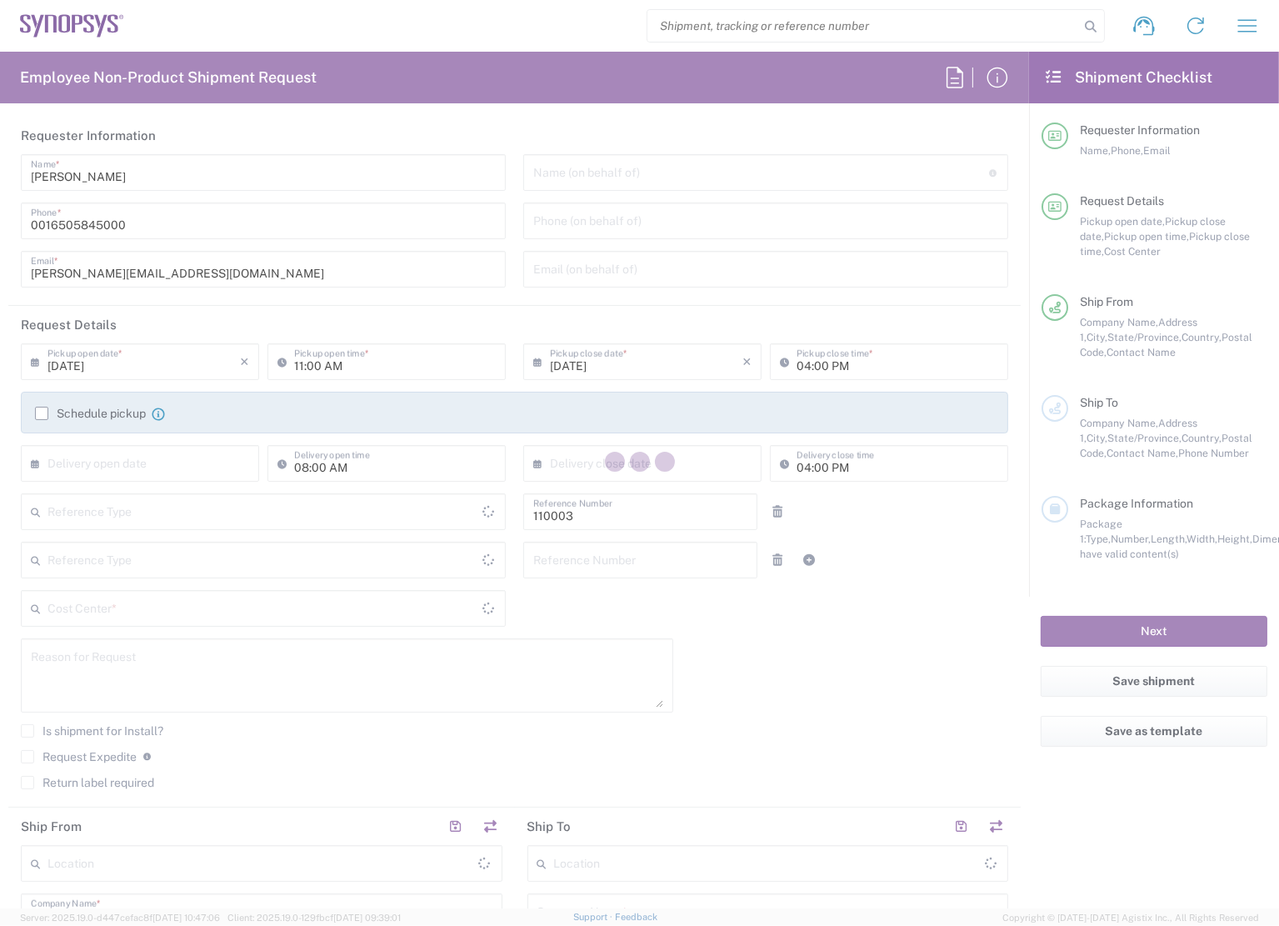
type input "Department"
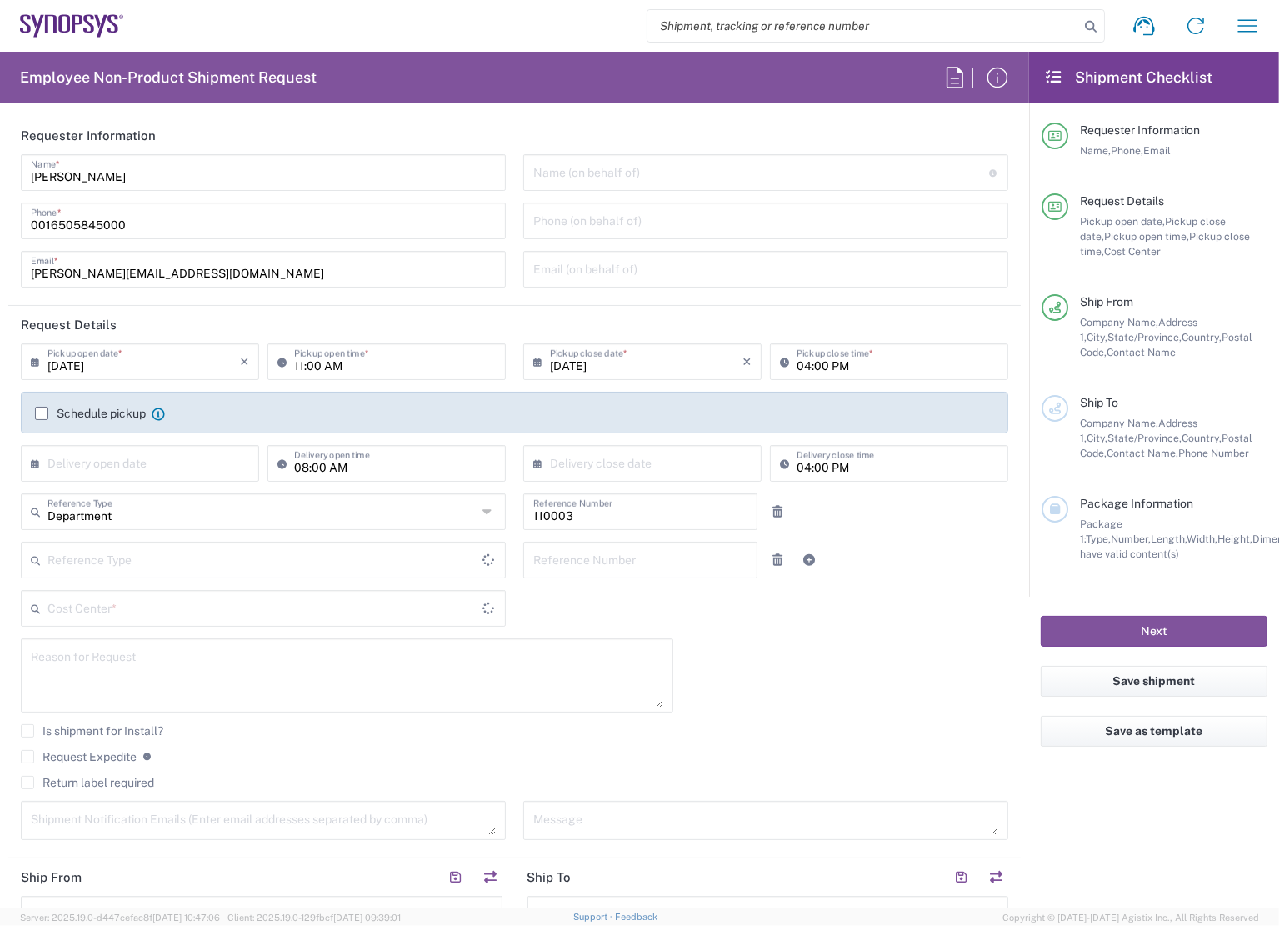
type input "US01, FAC, MV/SV Fac 110003"
type input "[GEOGRAPHIC_DATA]"
type input "Delivered at Place"
type input "[US_STATE]"
type input "[GEOGRAPHIC_DATA]"
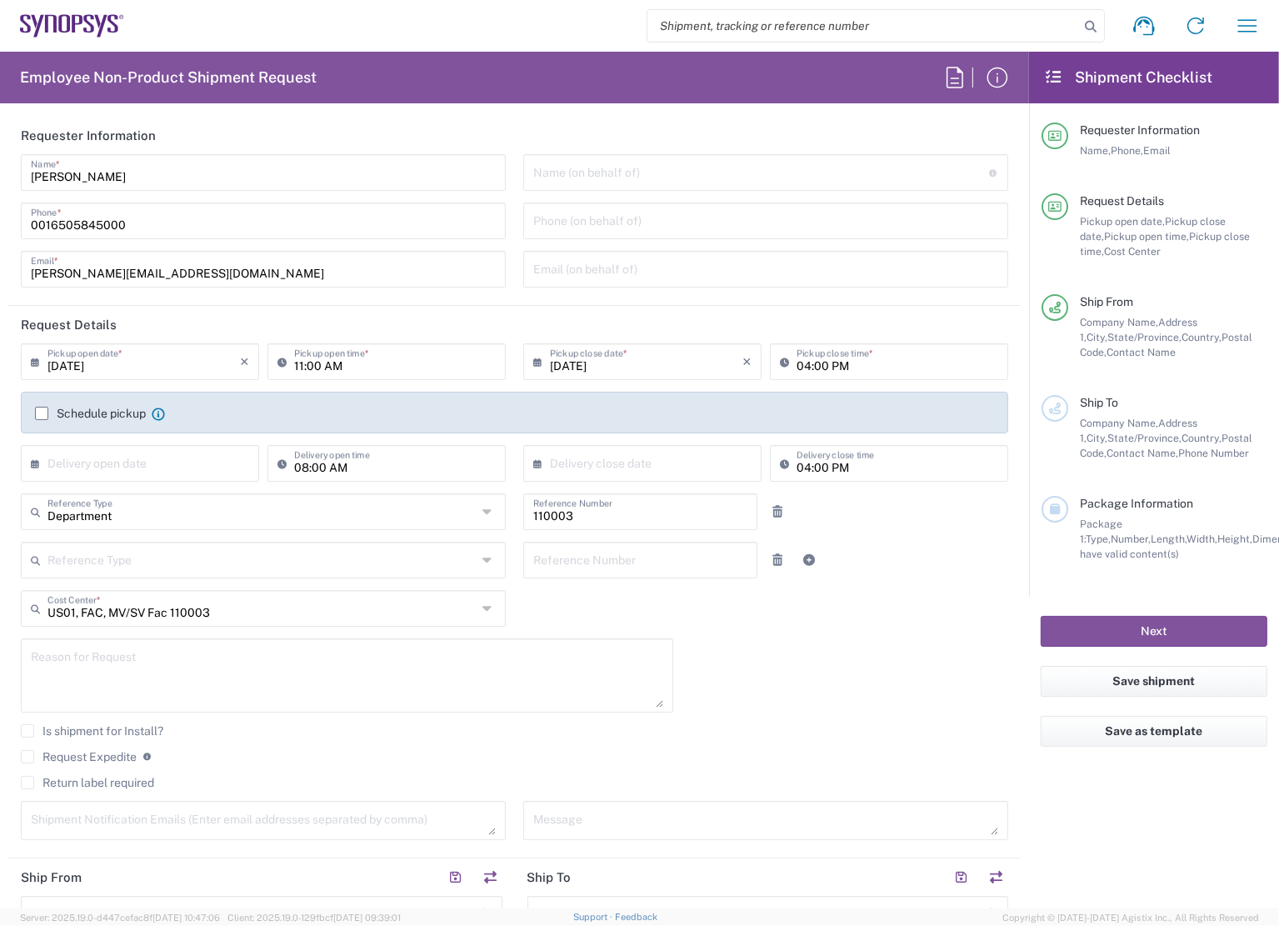
type input "Headquarters USSV"
click at [274, 622] on div "US01, FAC, MV/SV Fac 110003 Cost Center *" at bounding box center [263, 608] width 485 height 37
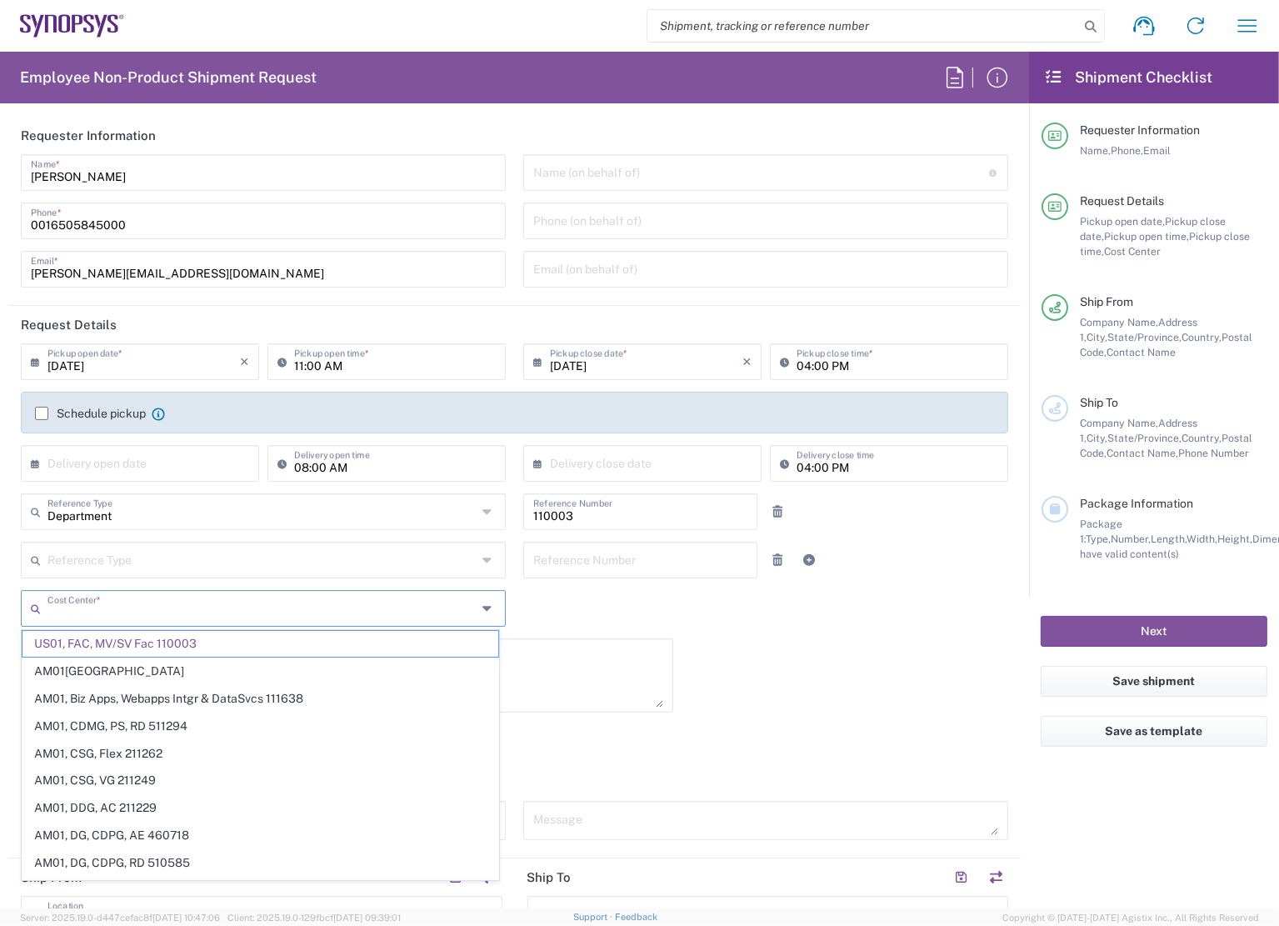
click at [262, 610] on input "text" at bounding box center [261, 606] width 429 height 29
type input "us01, gmc"
click at [192, 638] on span "US01, GMC Admin 211253" at bounding box center [260, 644] width 476 height 26
type input "211253"
type input "US01, GMC Admin 211253"
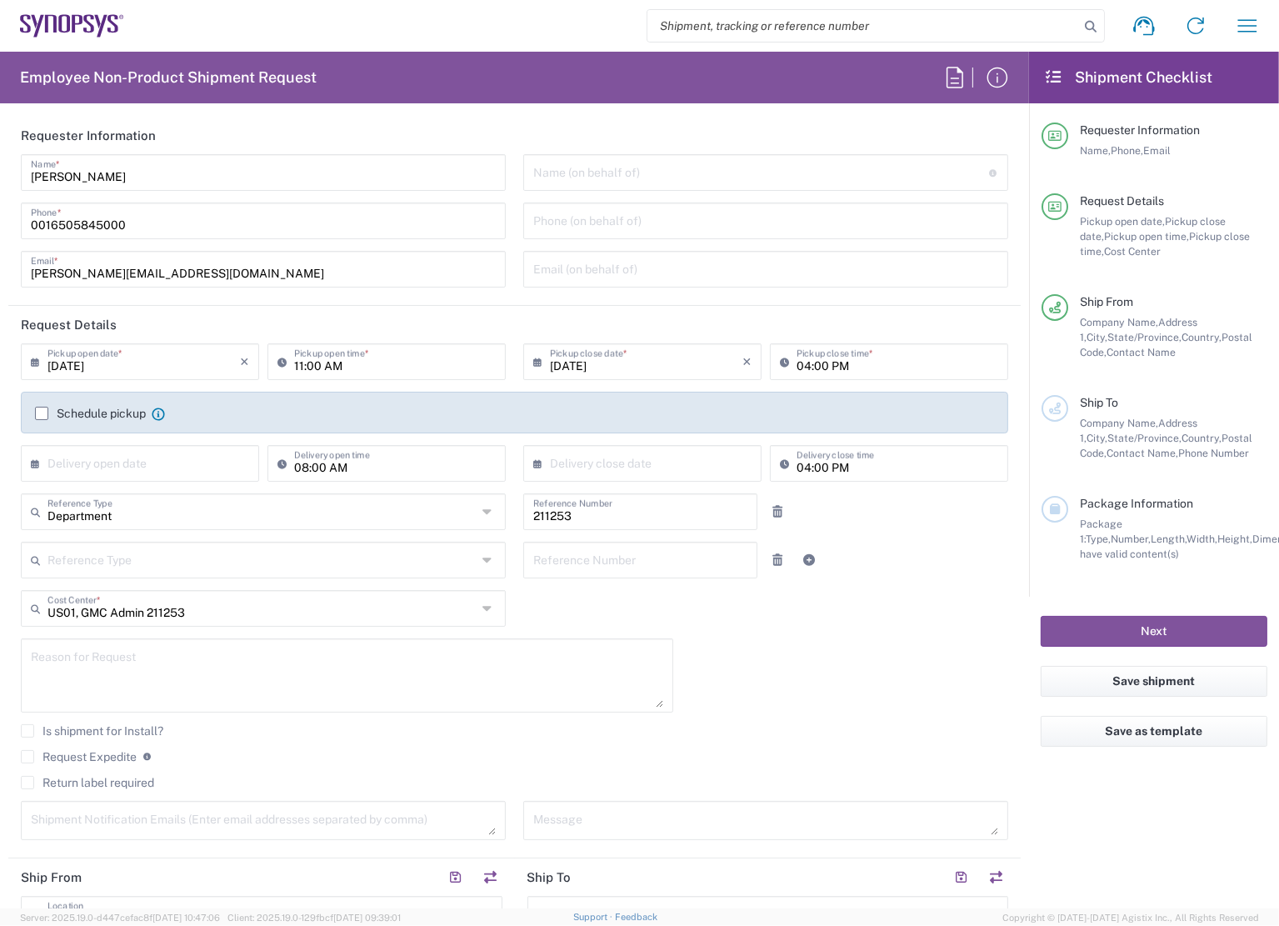
click at [57, 660] on textarea at bounding box center [347, 675] width 632 height 64
type textarea "Ship posters"
click at [32, 754] on label "Request Expedite" at bounding box center [79, 756] width 116 height 13
click at [27, 757] on input "Request Expedite" at bounding box center [27, 757] width 0 height 0
click at [457, 746] on div "Is shipment for Install?" at bounding box center [514, 736] width 987 height 25
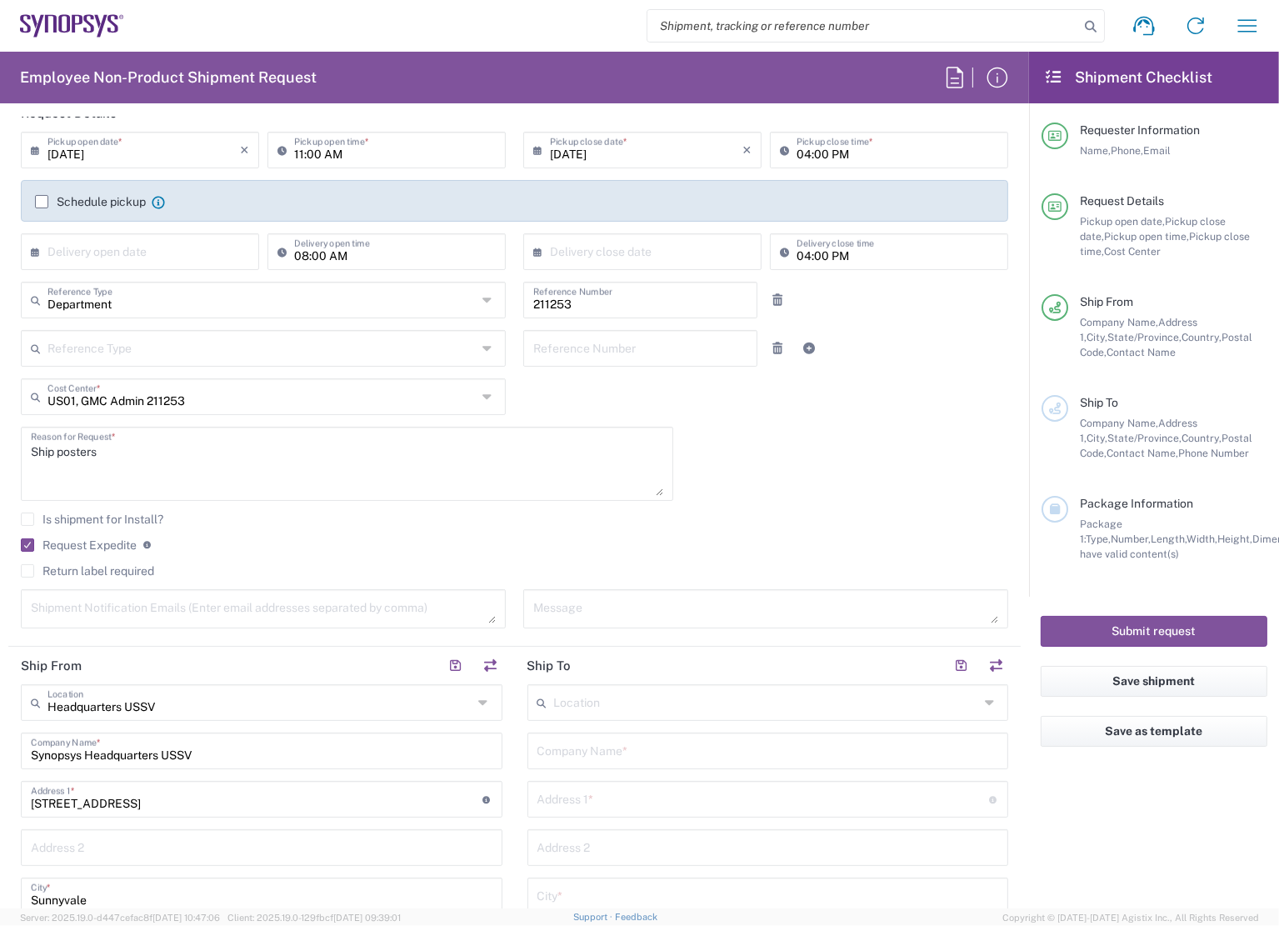
scroll to position [250, 0]
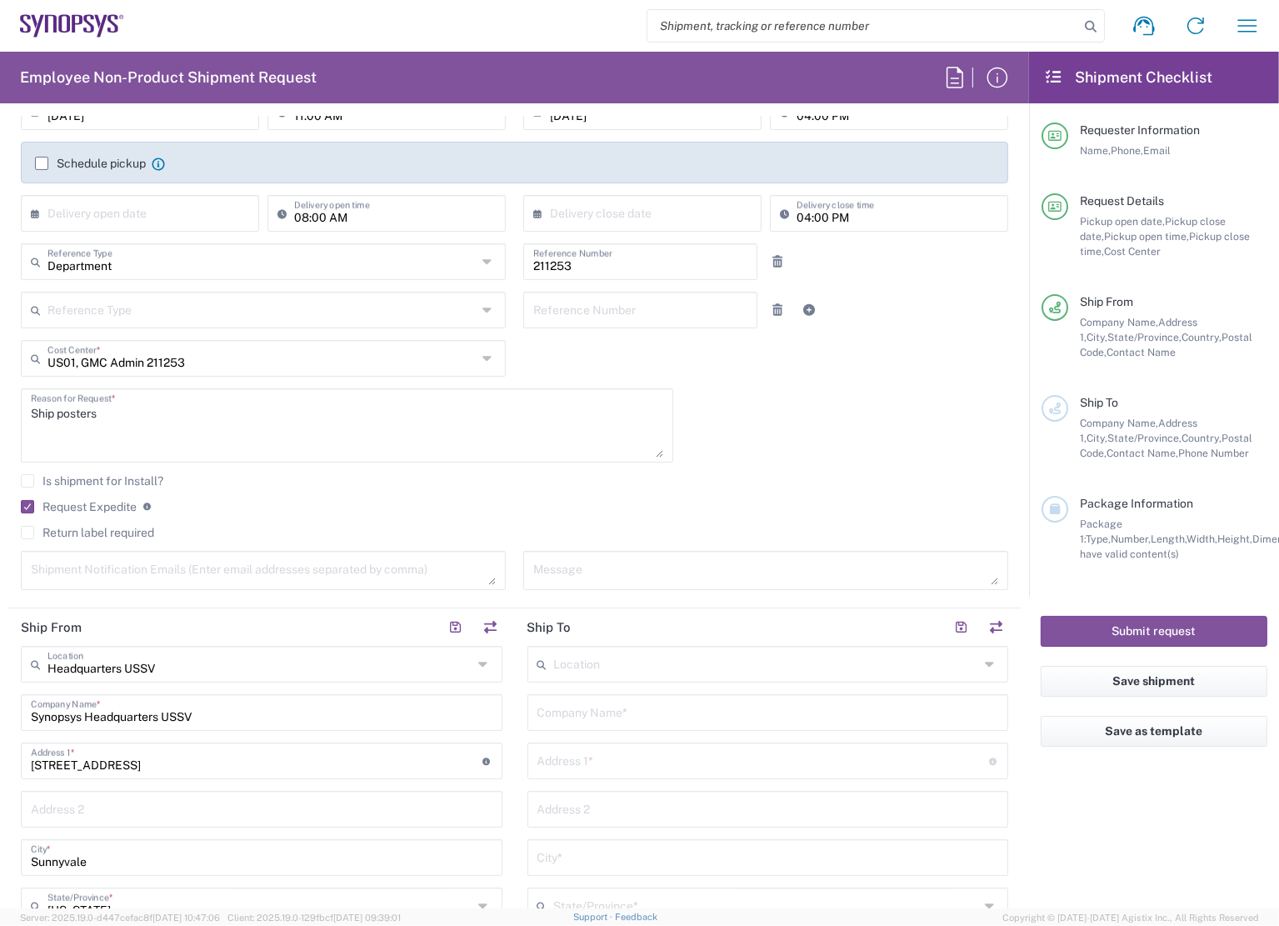
click at [627, 666] on input "text" at bounding box center [766, 662] width 425 height 29
click at [627, 632] on span "Boxborough US8W" at bounding box center [758, 630] width 472 height 26
type input "Boxborough US8W"
type input "Synopsys Inc"
type input "[STREET_ADDRESS]"
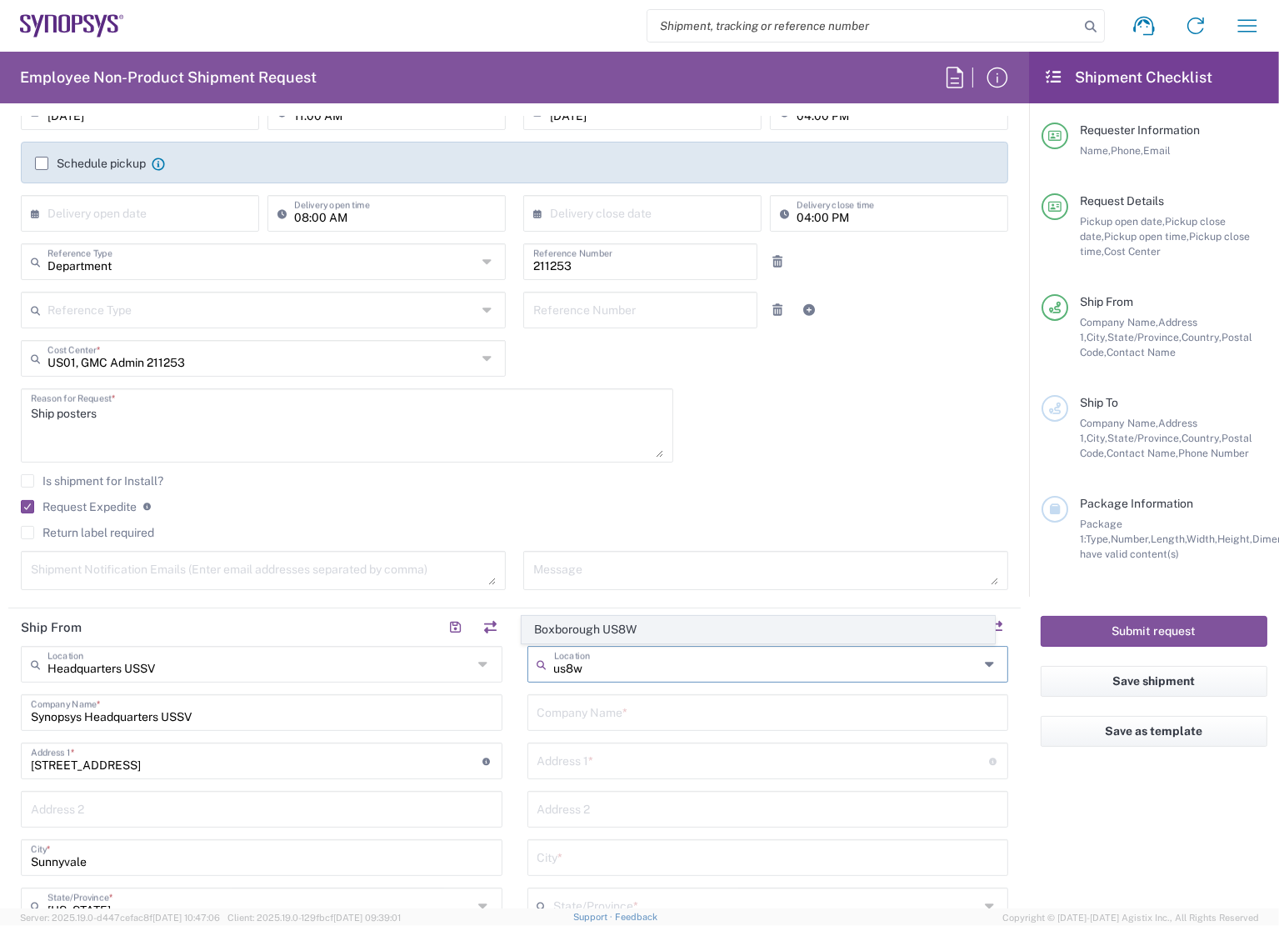
type input "Boxborough"
type input "Massachusetts"
type input "01719"
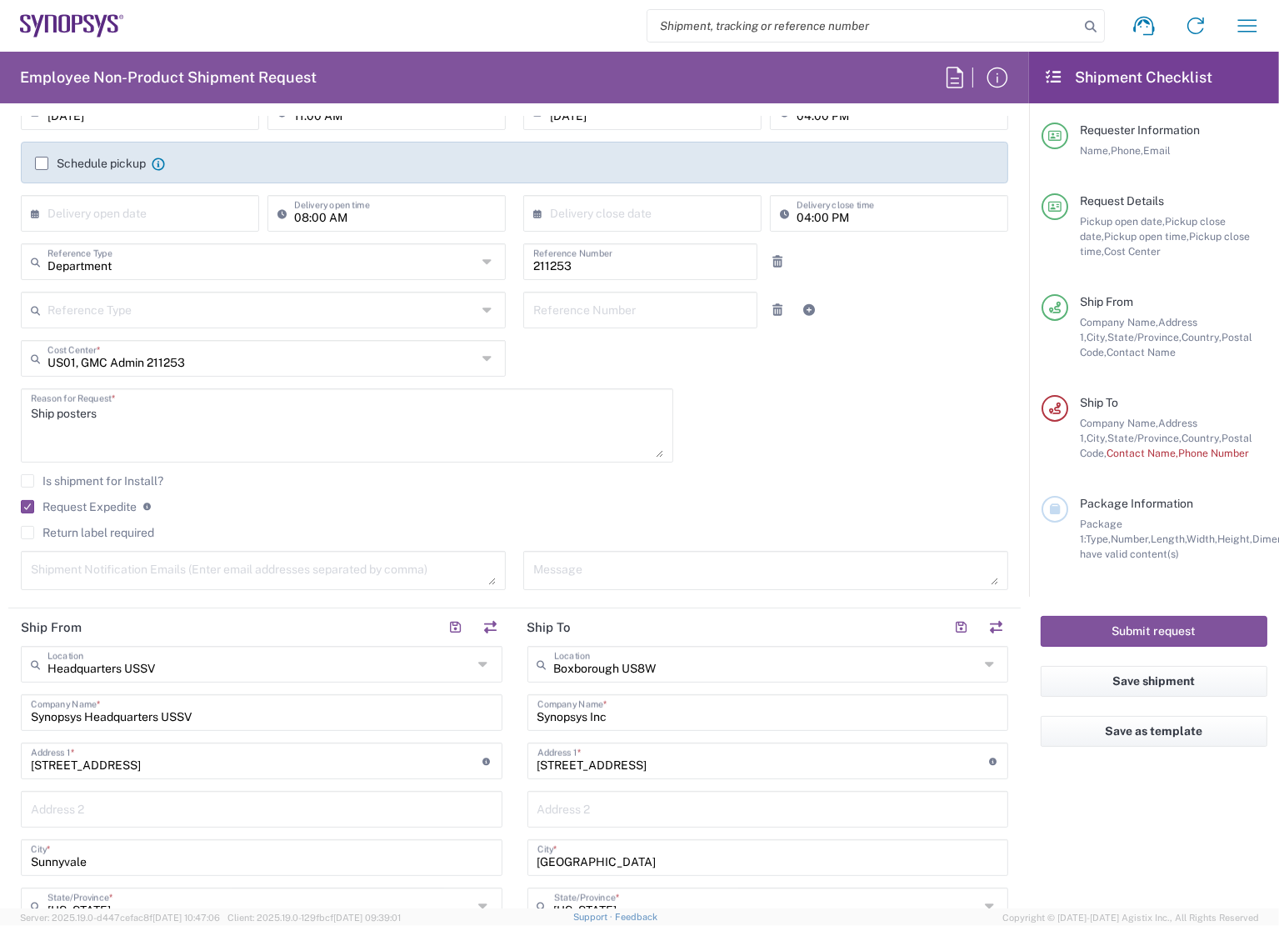
click at [1056, 818] on agx-form-checklist "Shipment Checklist Requester Information Name, Phone, Email Request Details Pic…" at bounding box center [1154, 480] width 250 height 857
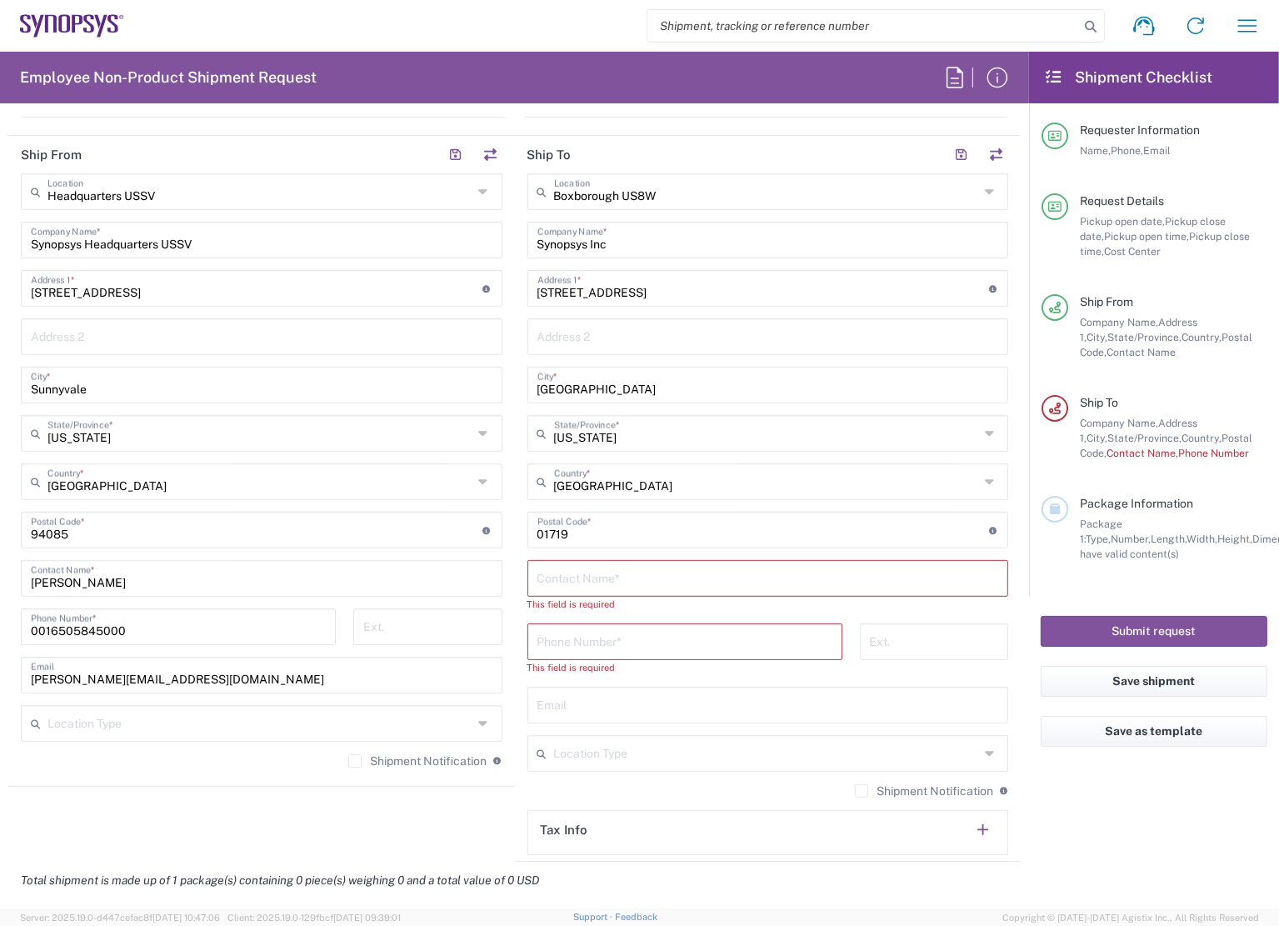
scroll to position [750, 0]
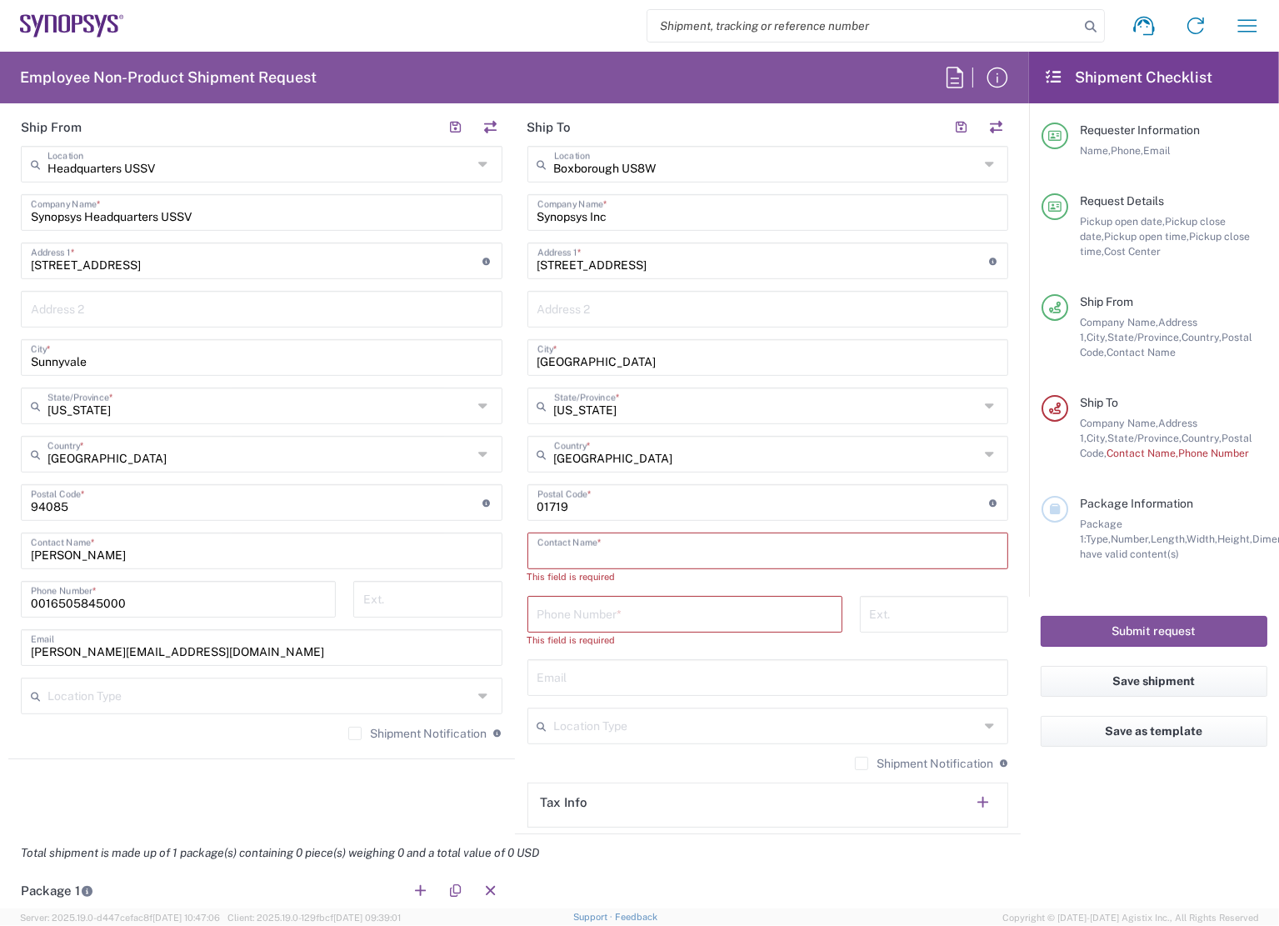
click at [596, 552] on input "text" at bounding box center [768, 549] width 462 height 29
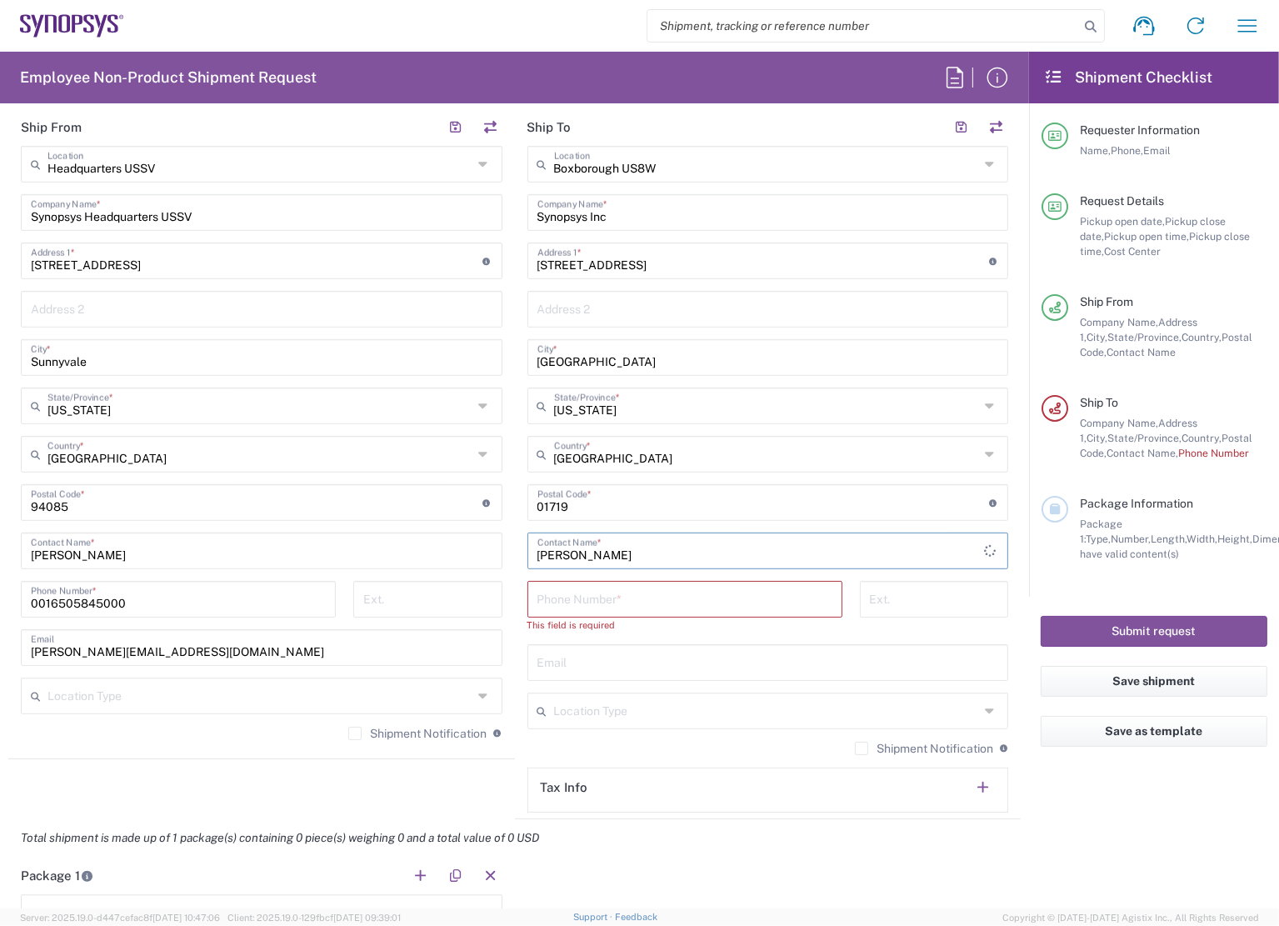
type input "Nicole Carey"
click at [709, 588] on input "tel" at bounding box center [684, 597] width 295 height 29
paste input "15082638165"
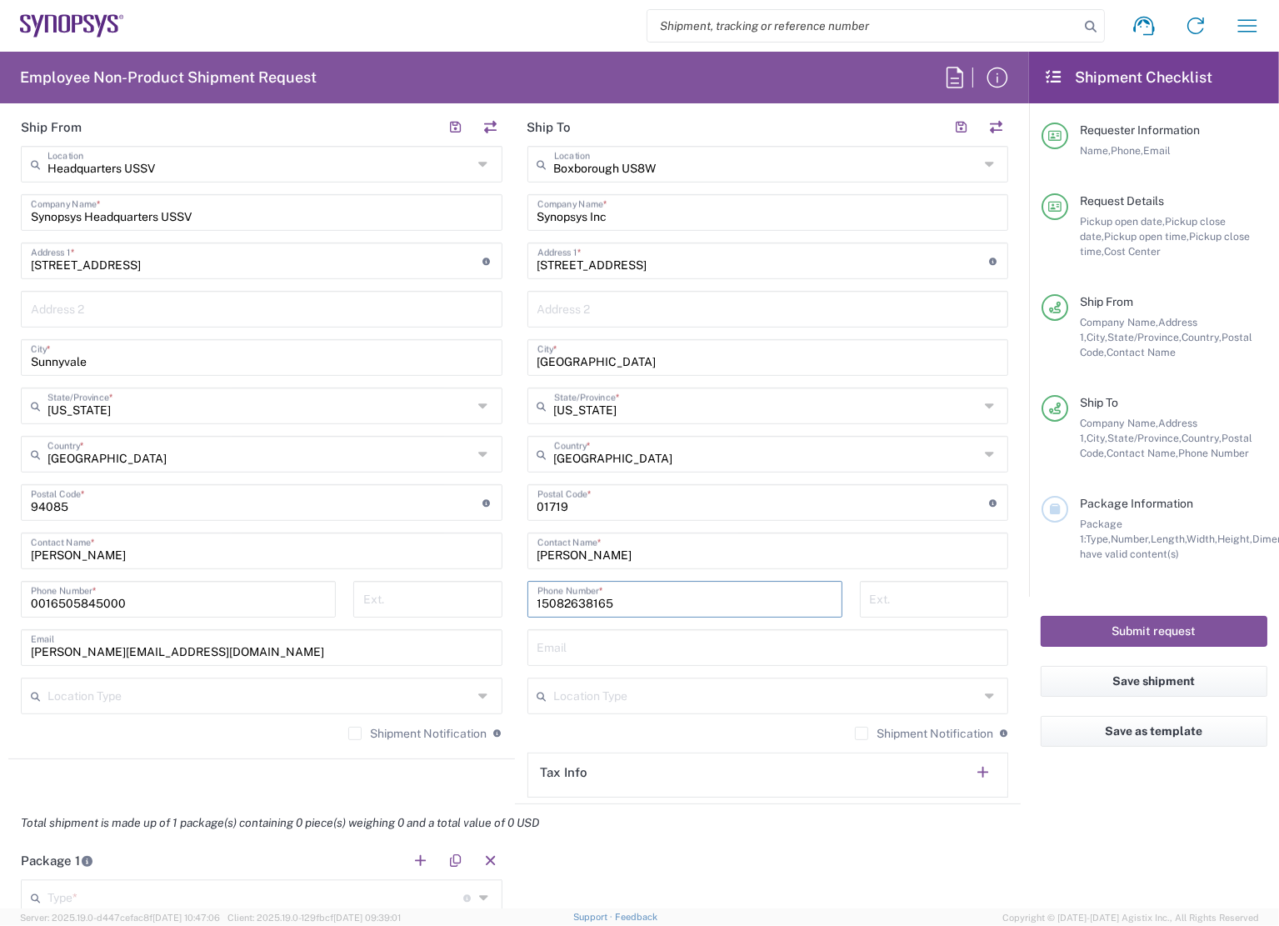
type input "15082638165"
click at [609, 646] on input "text" at bounding box center [768, 646] width 462 height 29
type input "nharris@synopsys.com"
click at [1090, 823] on agx-form-checklist "Shipment Checklist Requester Information Name, Phone, Email Request Details Pic…" at bounding box center [1154, 480] width 250 height 857
click at [1082, 806] on agx-form-checklist "Shipment Checklist Requester Information Name, Phone, Email Request Details Pic…" at bounding box center [1154, 480] width 250 height 857
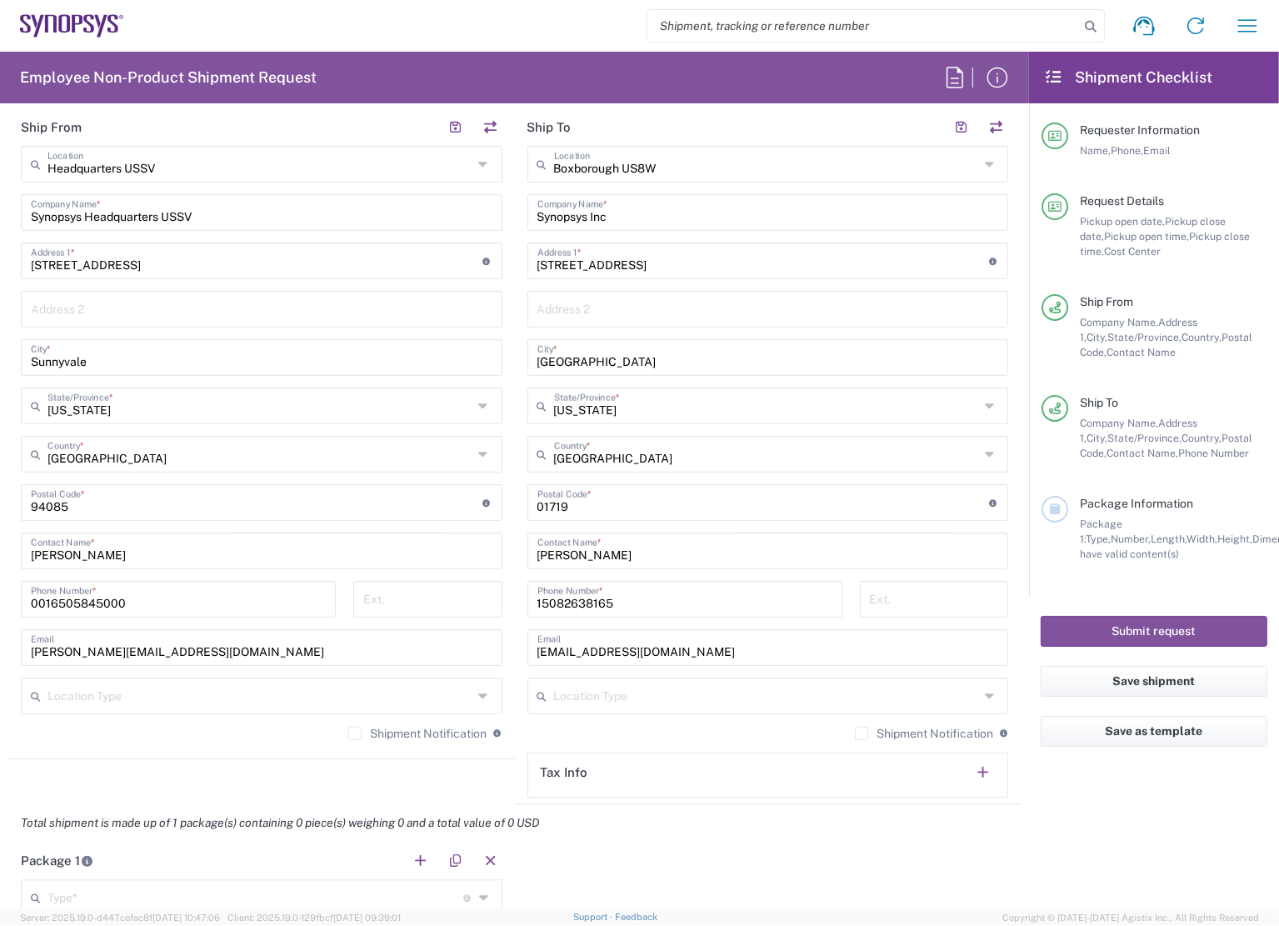
click at [1146, 819] on agx-form-checklist "Shipment Checklist Requester Information Name, Phone, Email Request Details Pic…" at bounding box center [1154, 480] width 250 height 857
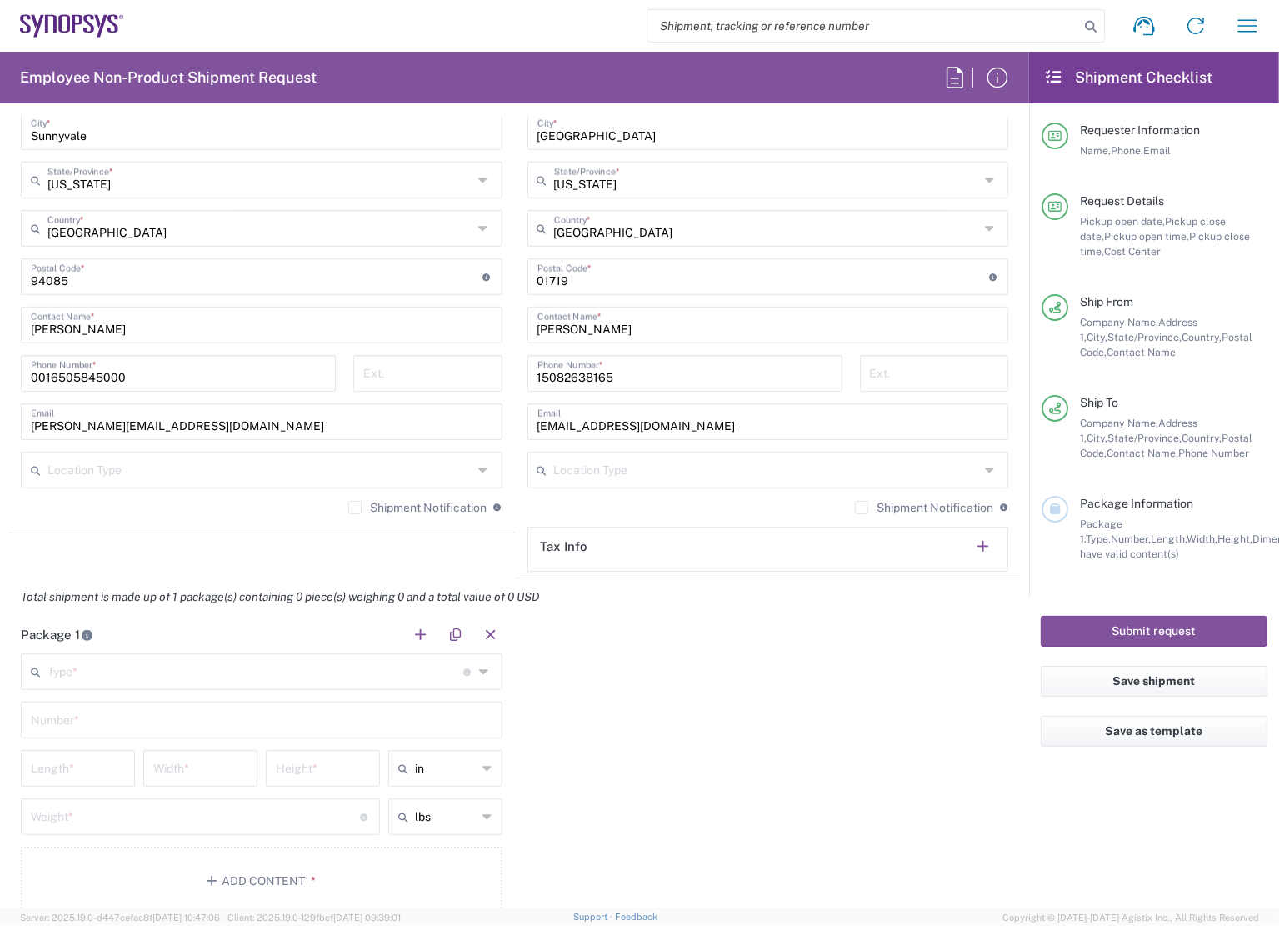
scroll to position [1000, 0]
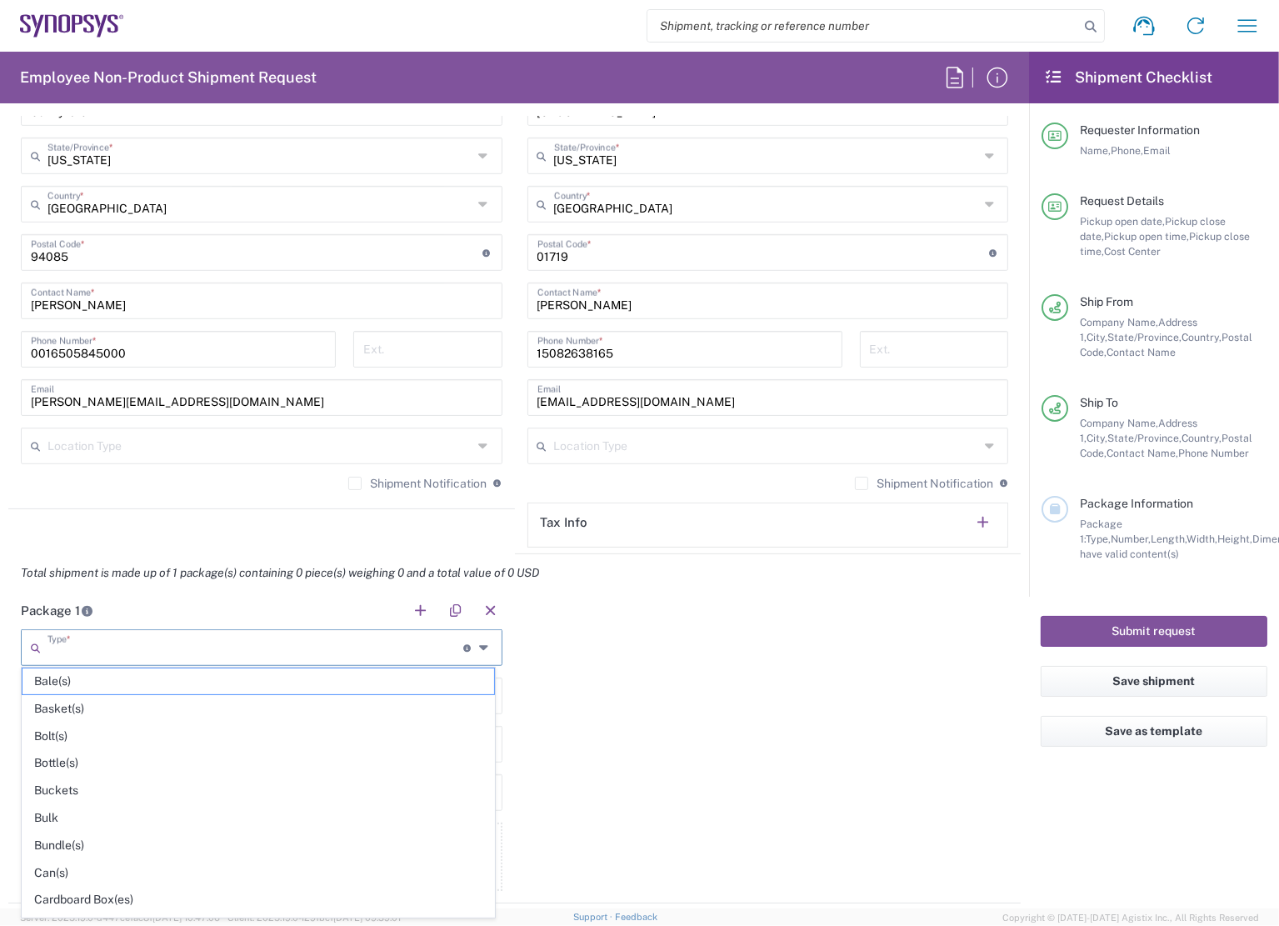
click at [277, 653] on input "text" at bounding box center [255, 646] width 416 height 29
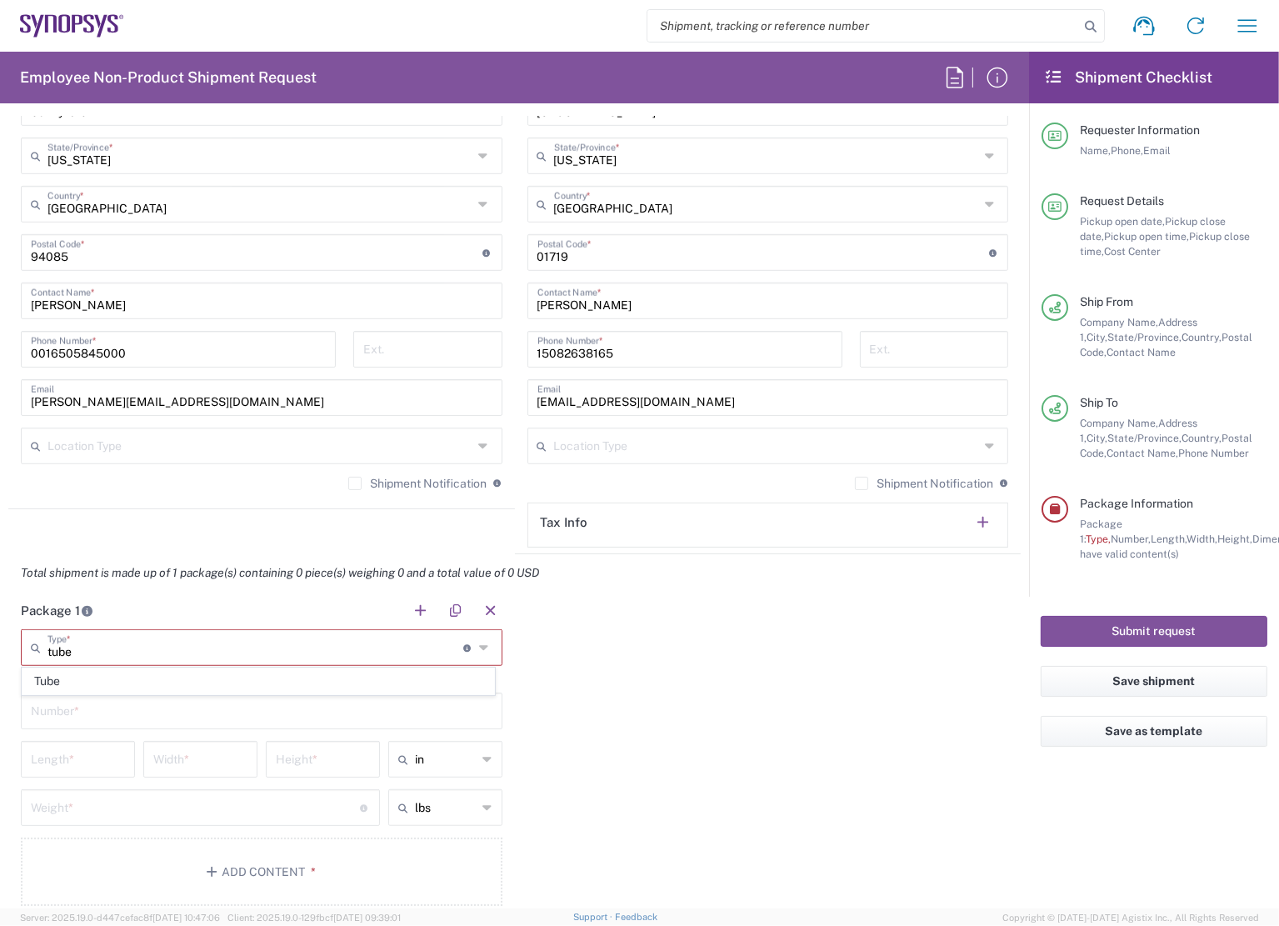
click at [180, 686] on span "Tube" at bounding box center [258, 681] width 472 height 26
type input "Tube"
type input "38"
type input "6"
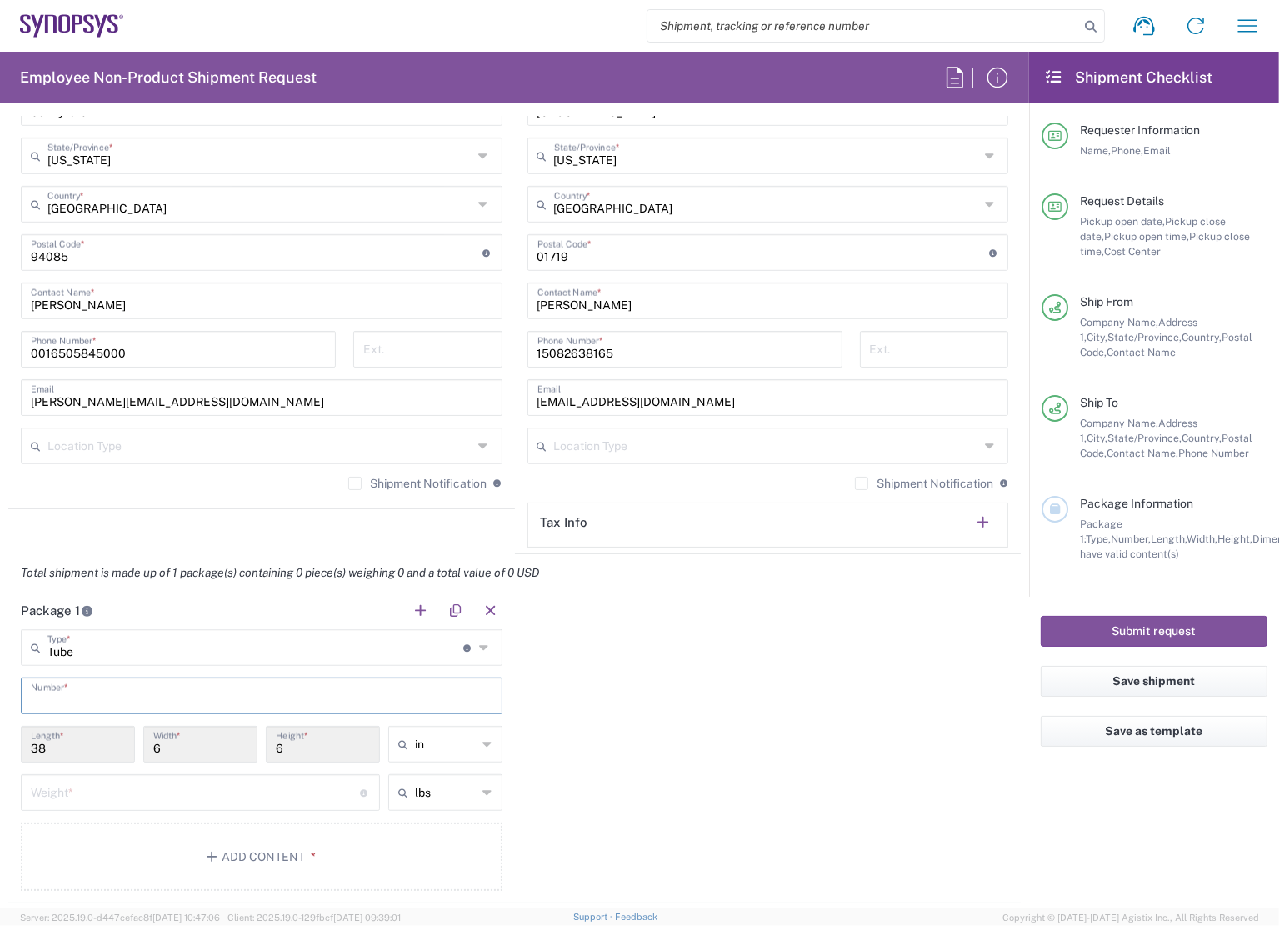
click at [166, 693] on input "text" at bounding box center [262, 694] width 462 height 29
type input "1"
click at [156, 797] on input "number" at bounding box center [195, 791] width 329 height 29
type input "1"
click at [642, 794] on div "Package 1 Tube Type * Material used to package goods Tube 1 Number * 38 Length …" at bounding box center [514, 748] width 1012 height 312
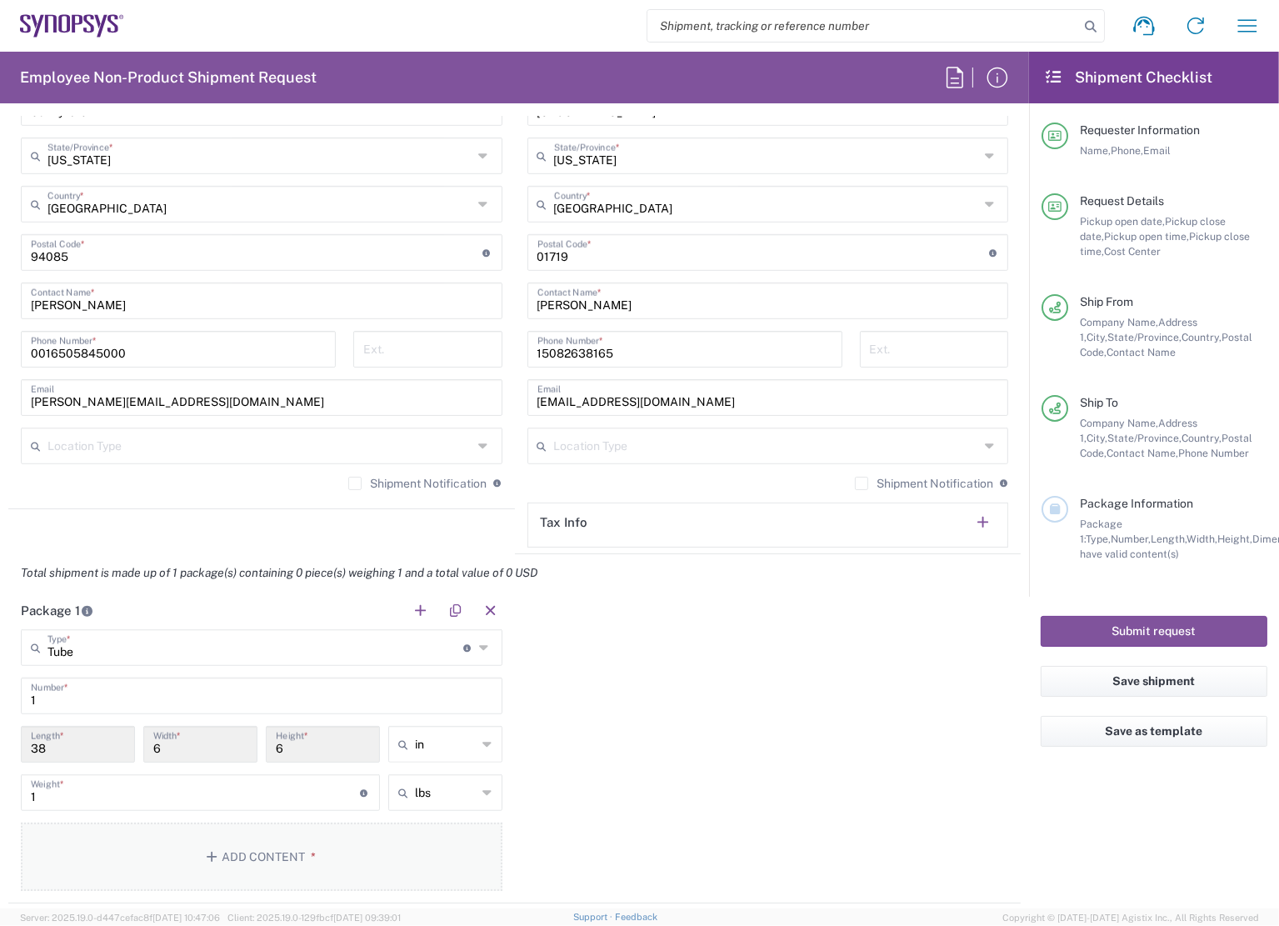
click at [307, 852] on span "*" at bounding box center [310, 856] width 11 height 13
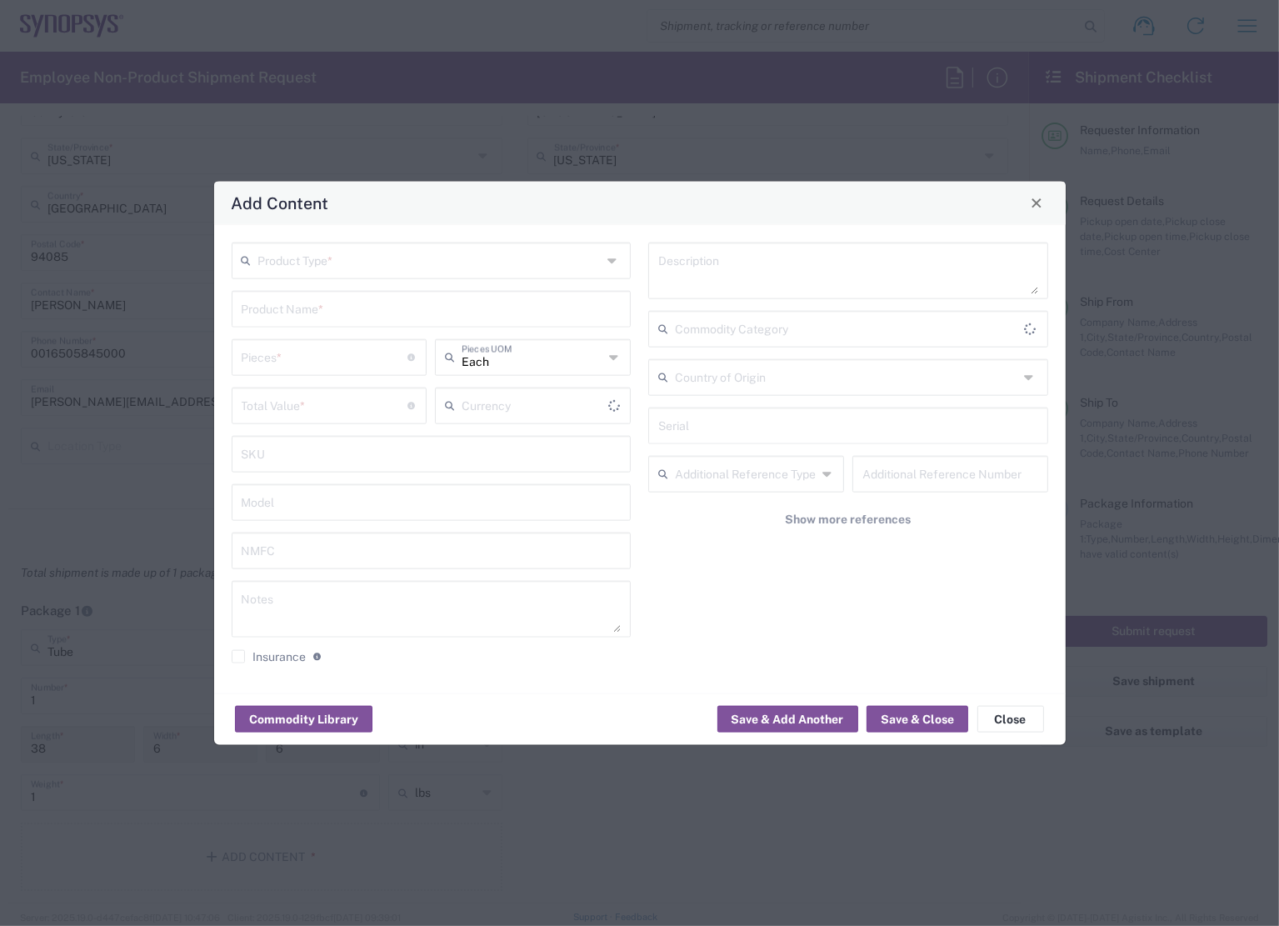
type input "US Dollar"
click at [406, 268] on input "text" at bounding box center [430, 258] width 344 height 29
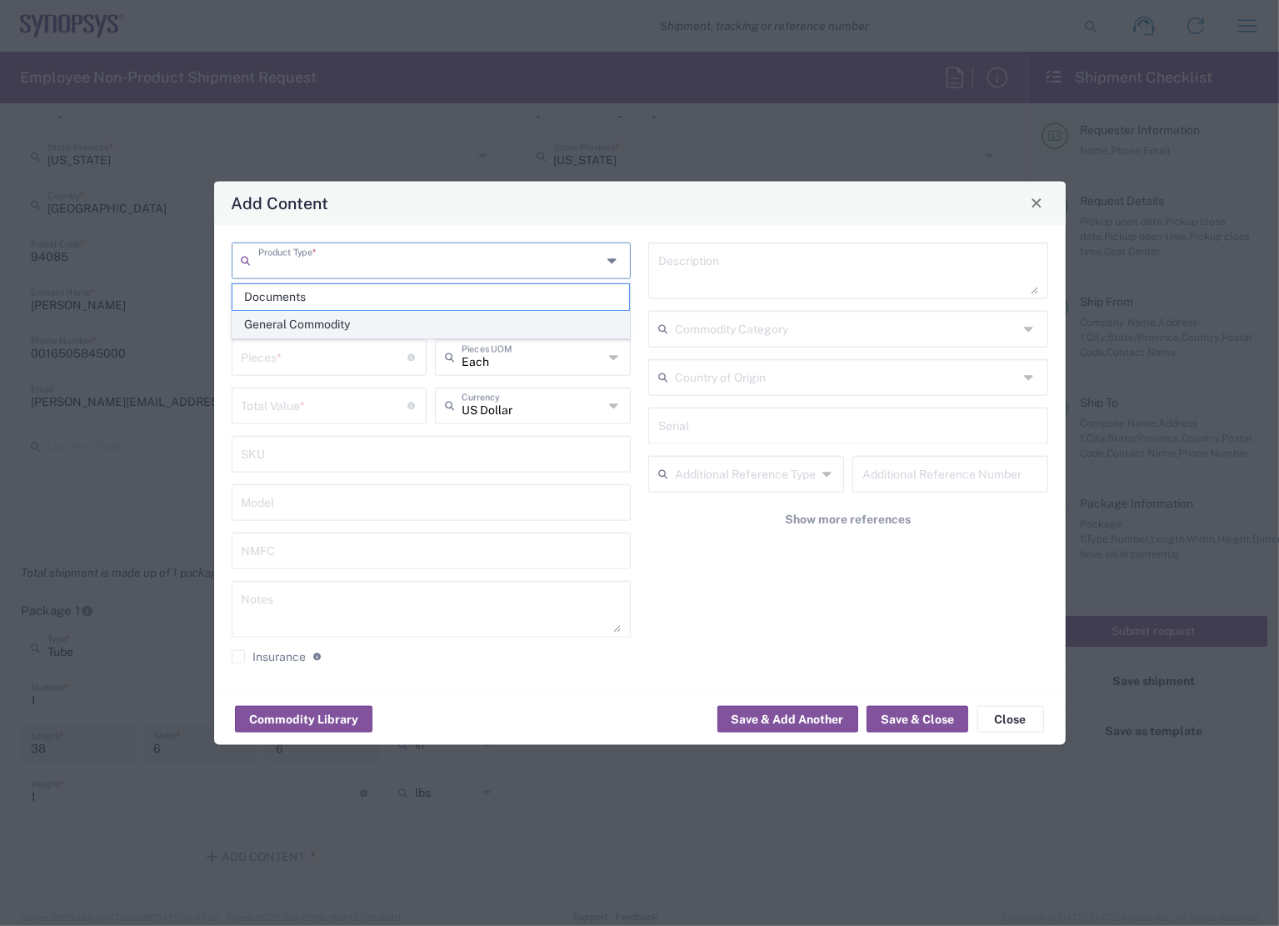
click at [344, 322] on span "General Commodity" at bounding box center [430, 325] width 397 height 26
type input "General Commodity"
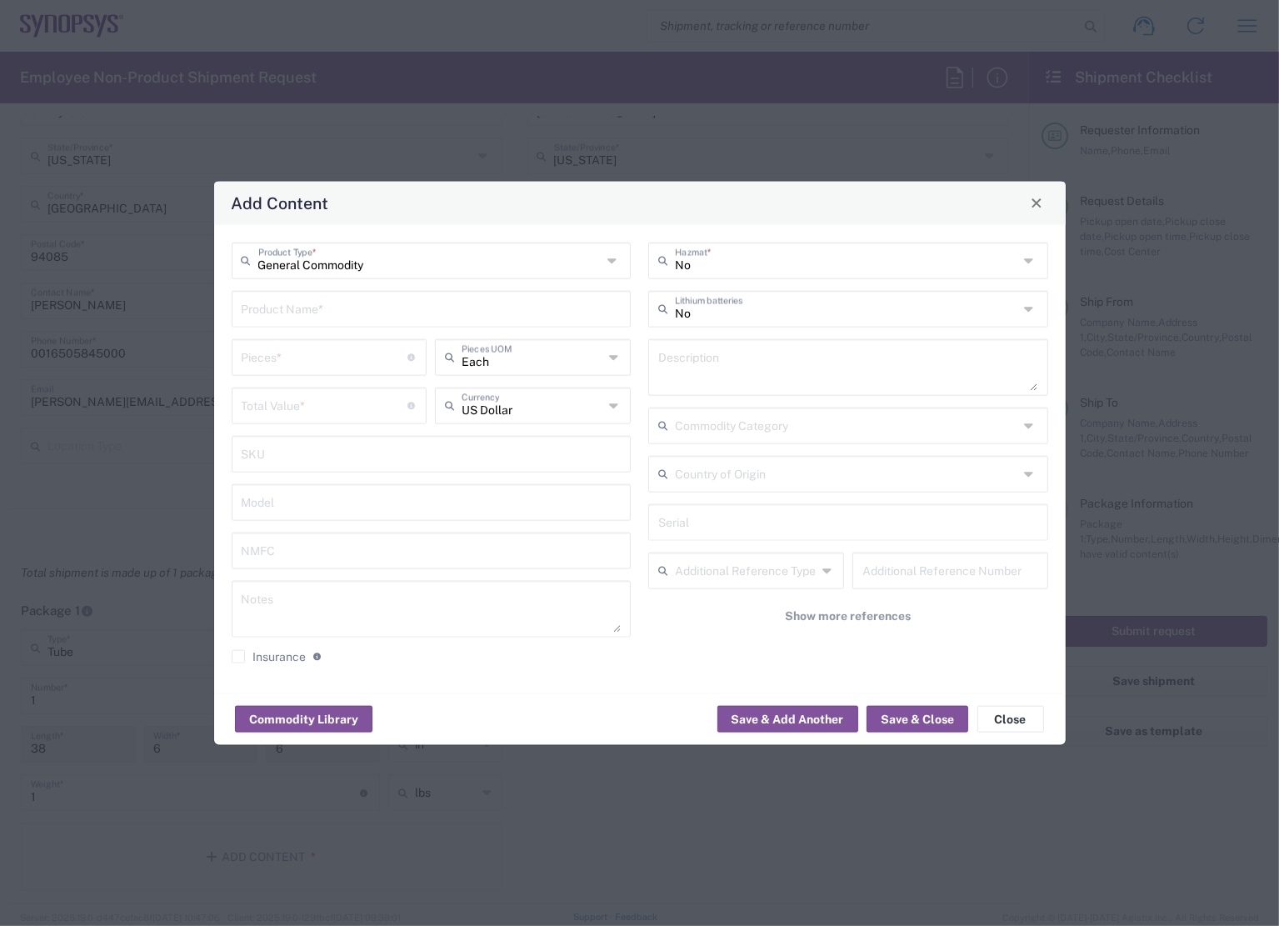
click at [340, 307] on input "text" at bounding box center [432, 306] width 380 height 29
type input "Poster"
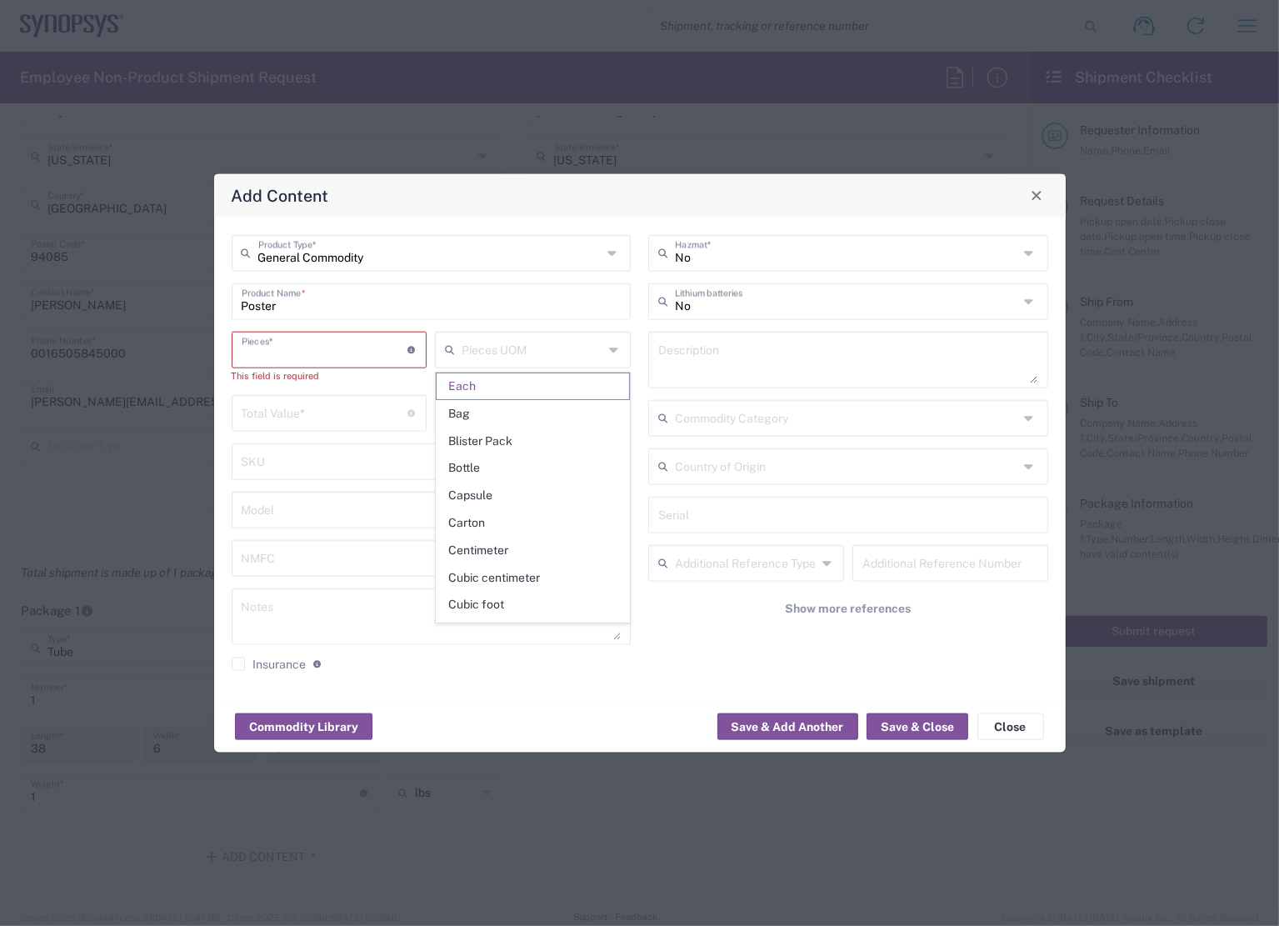
click at [350, 353] on input "number" at bounding box center [325, 347] width 167 height 29
type input "Each"
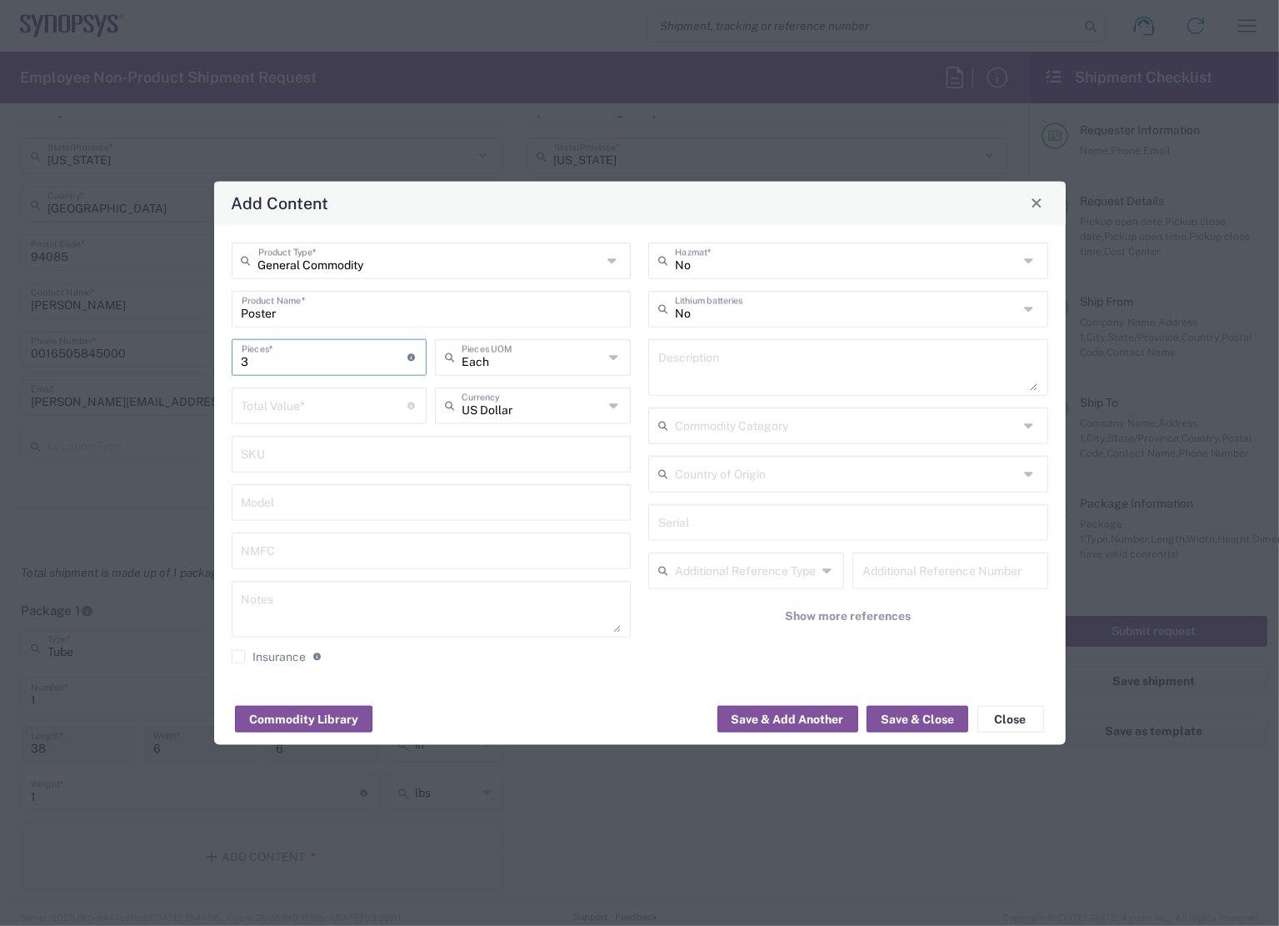
type input "3"
click at [312, 403] on input "number" at bounding box center [325, 403] width 167 height 29
type input "3"
click at [745, 359] on textarea at bounding box center [848, 366] width 380 height 47
type textarea "Poster"
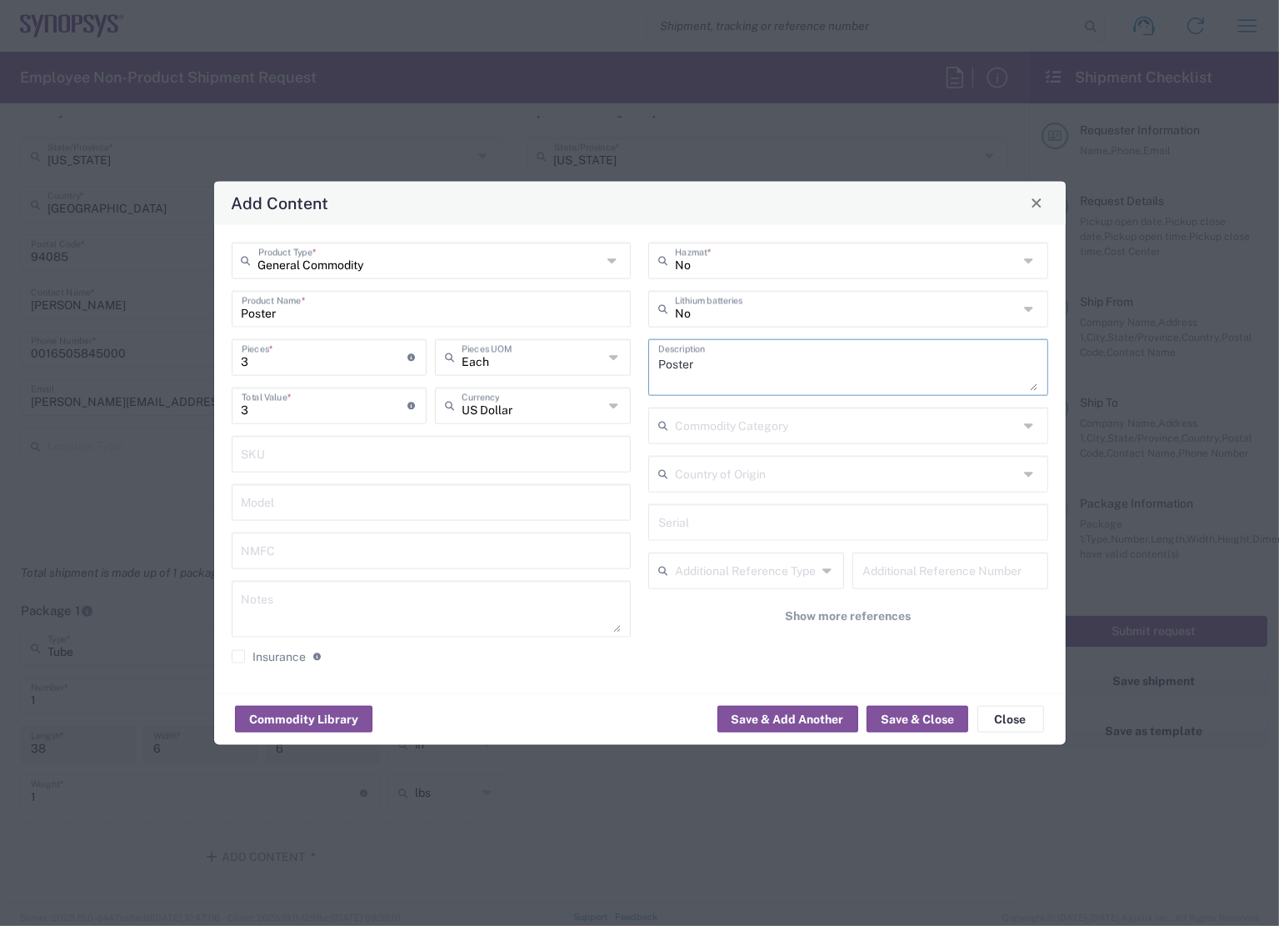
click at [830, 682] on div "General Commodity Product Type * Poster Product Name * 3 Pieces * Number of pie…" at bounding box center [640, 458] width 852 height 468
click at [923, 725] on button "Save & Close" at bounding box center [917, 719] width 102 height 27
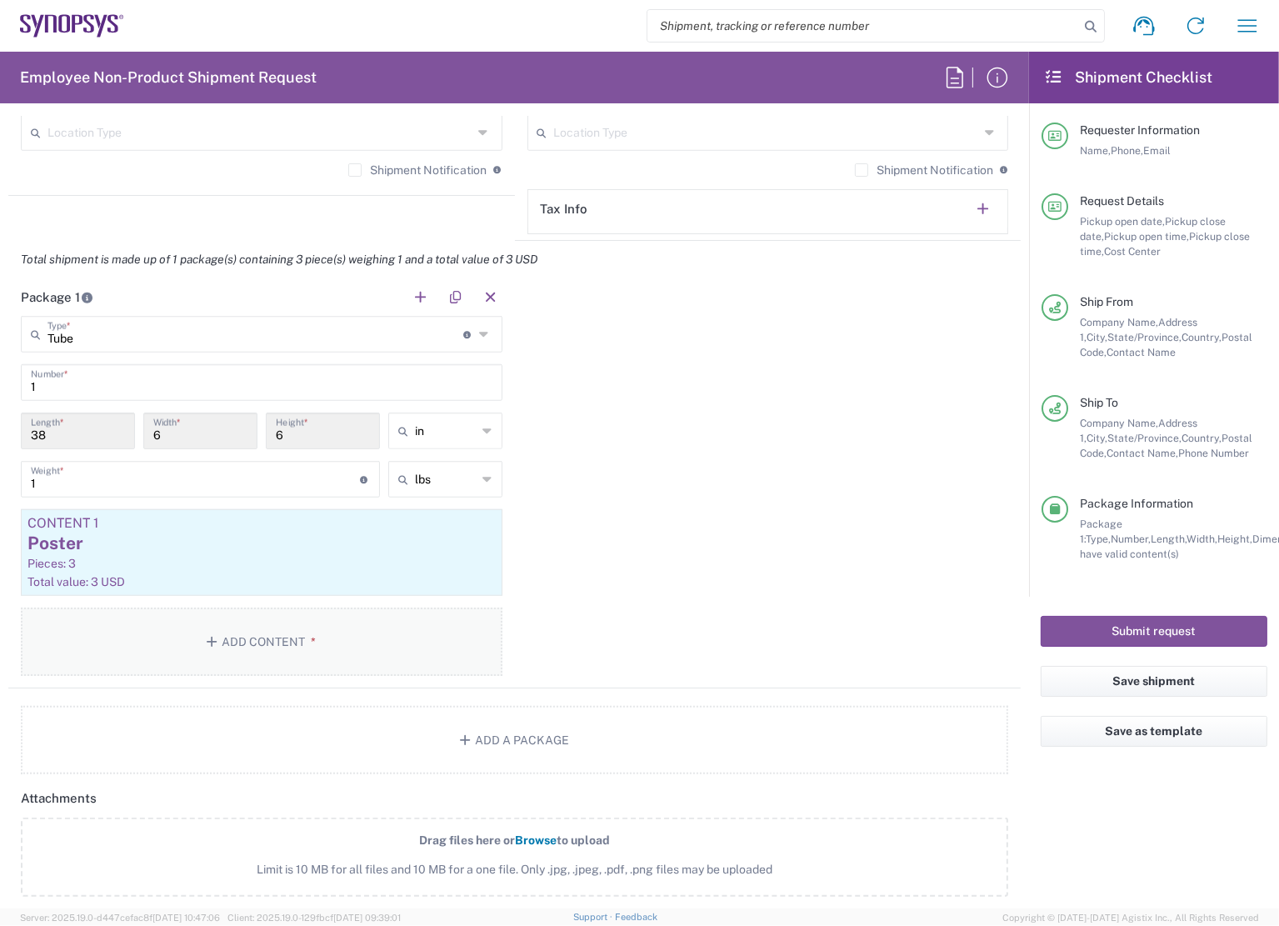
scroll to position [1333, 0]
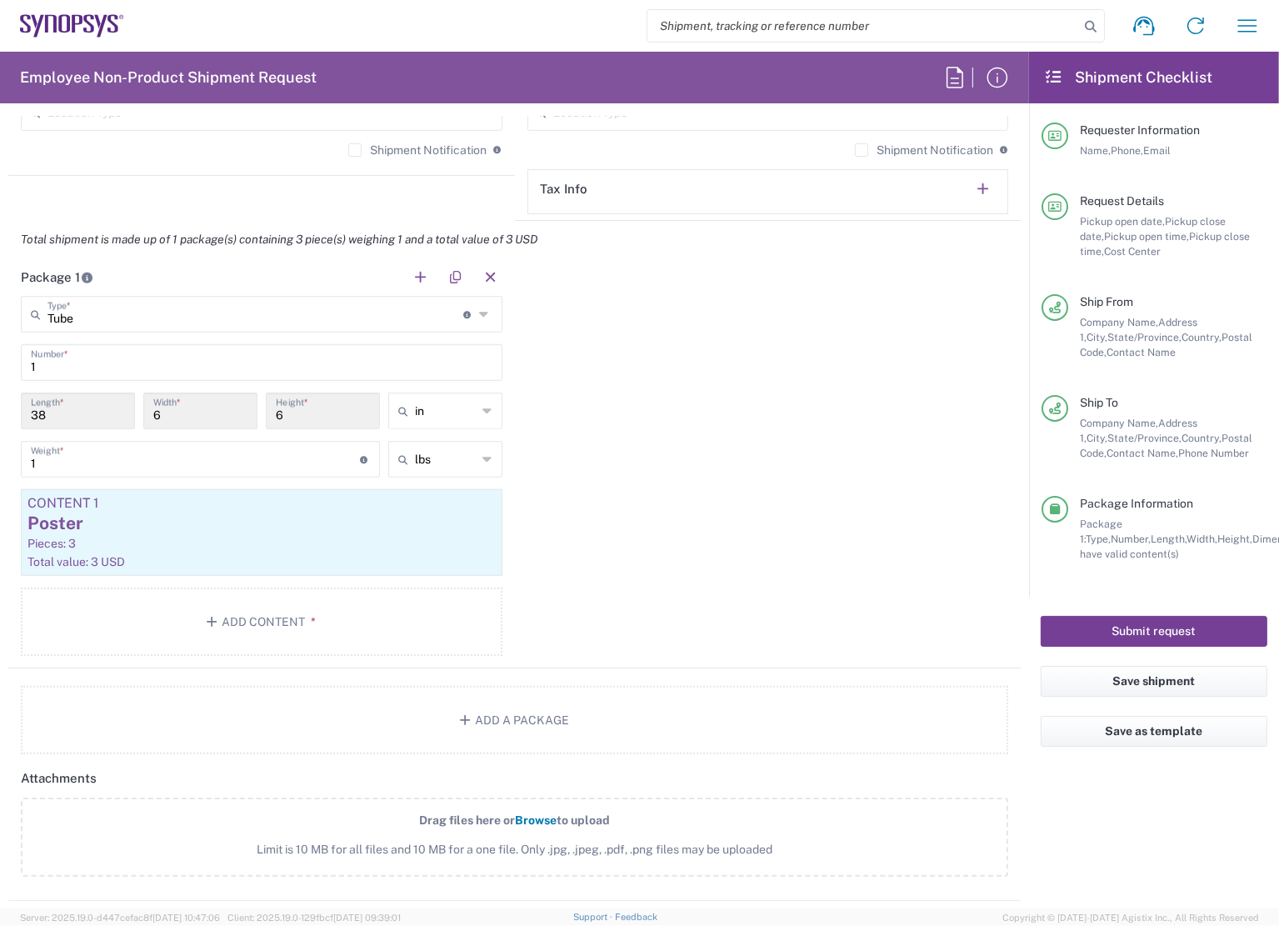
click at [1151, 624] on button "Submit request" at bounding box center [1154, 631] width 227 height 31
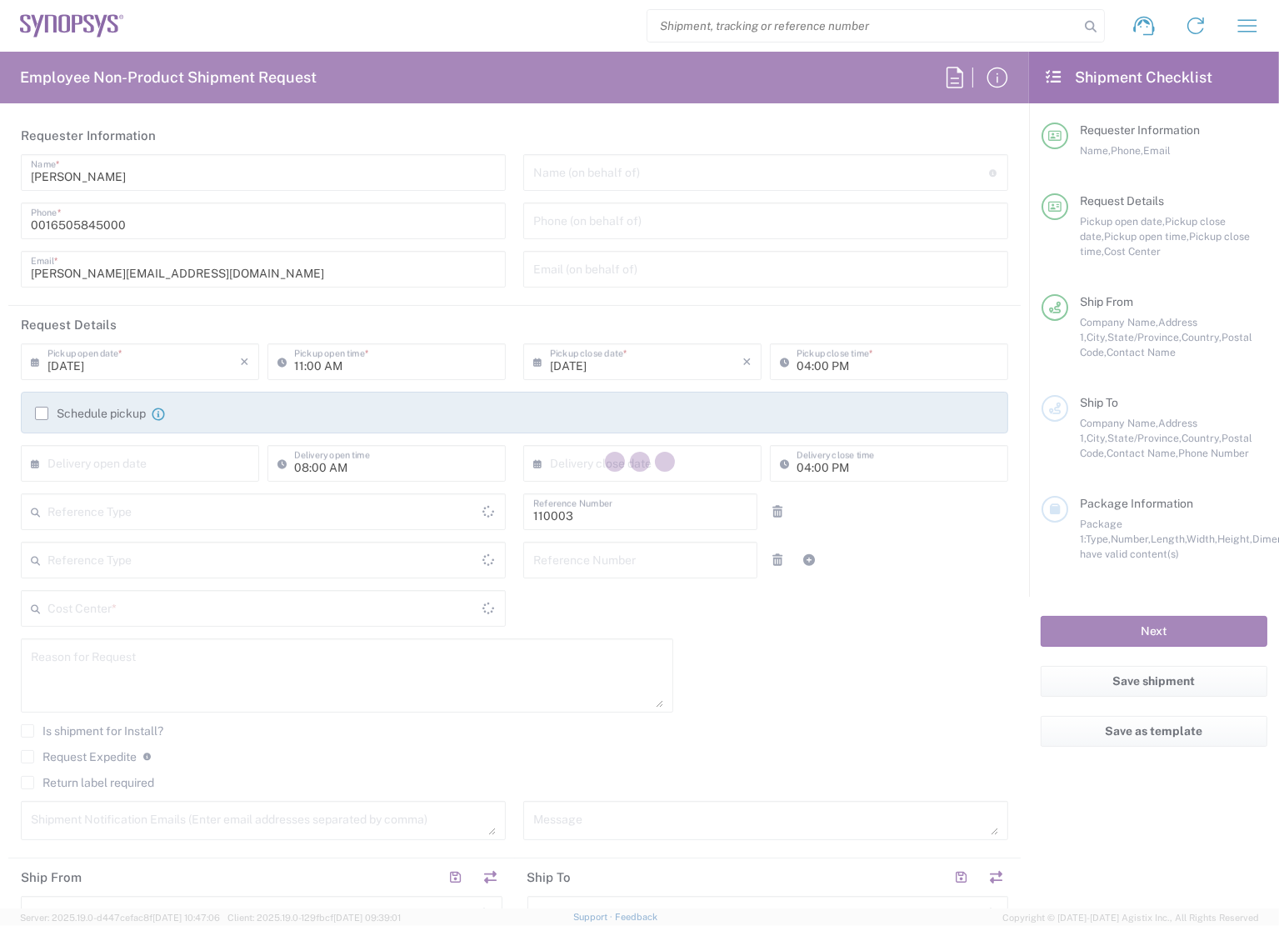
type input "Department"
type input "US01, FAC, MV/SV Fac 110003"
type input "[GEOGRAPHIC_DATA]"
type input "Delivered at Place"
type input "[US_STATE]"
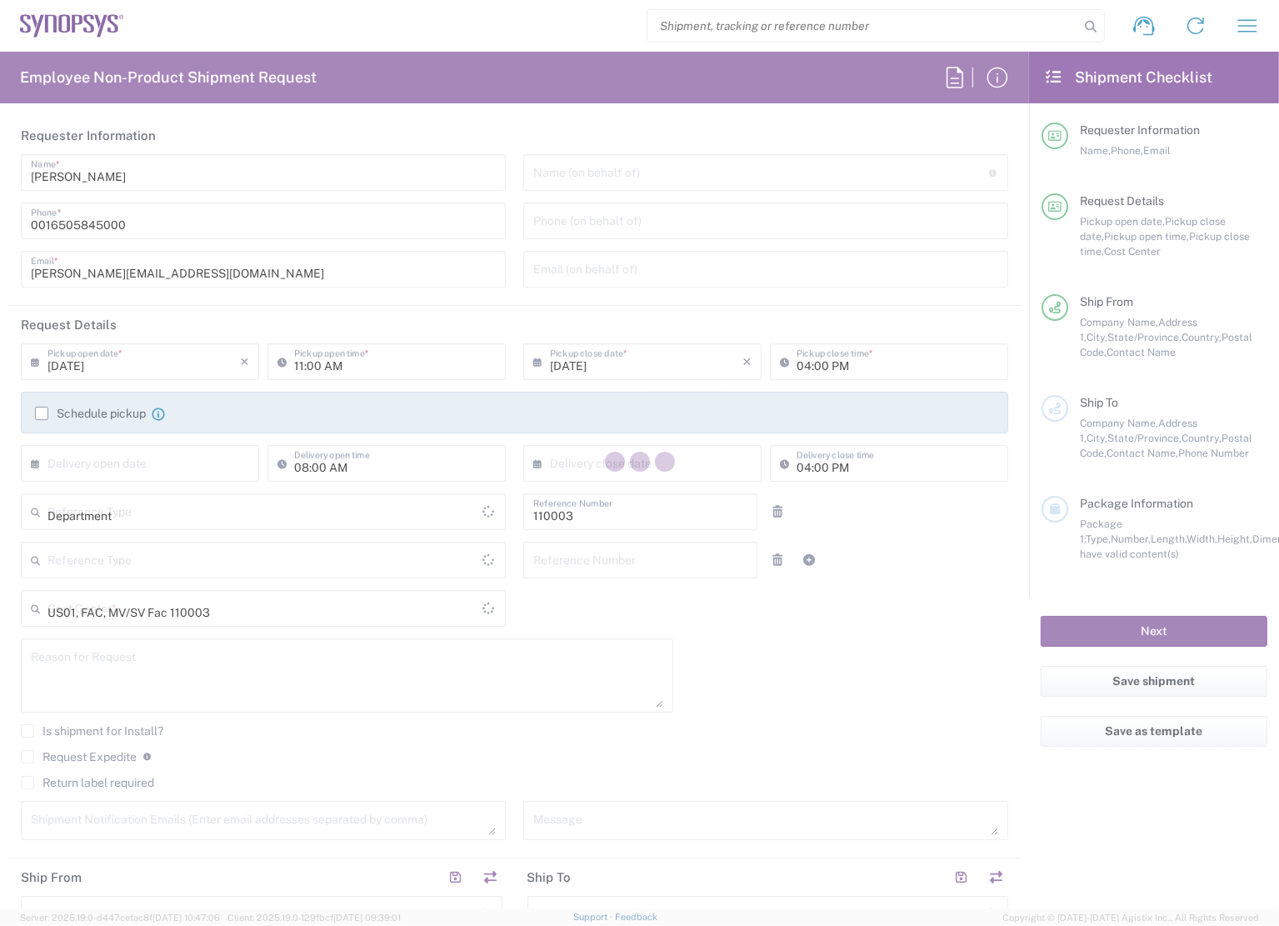
type input "[GEOGRAPHIC_DATA]"
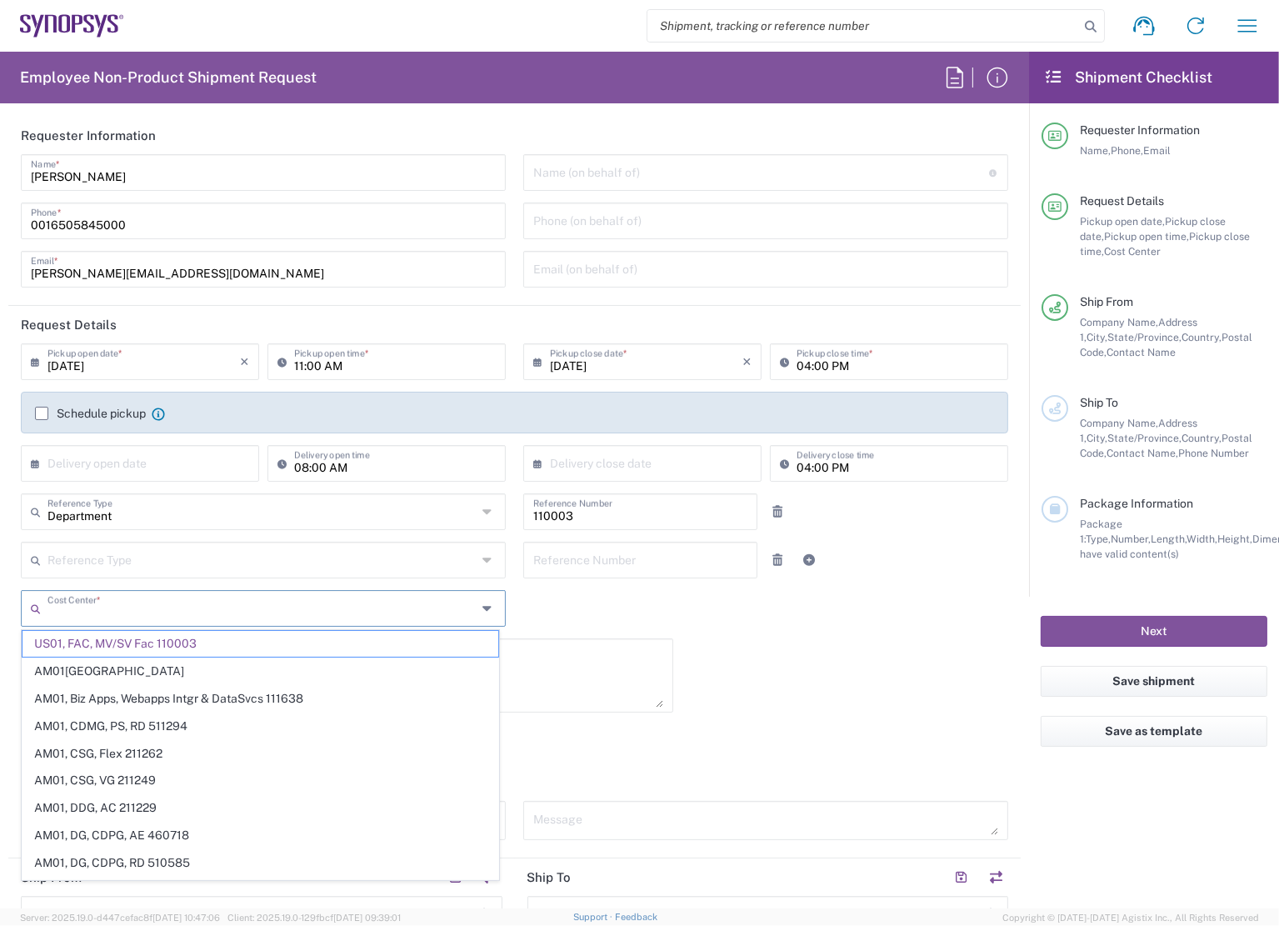
click at [237, 606] on input "text" at bounding box center [261, 606] width 429 height 29
type input "Headquarters USSV"
type input "us01, gmc"
click at [210, 635] on span "US01, GMC Admin 211253" at bounding box center [260, 644] width 476 height 26
type input "211253"
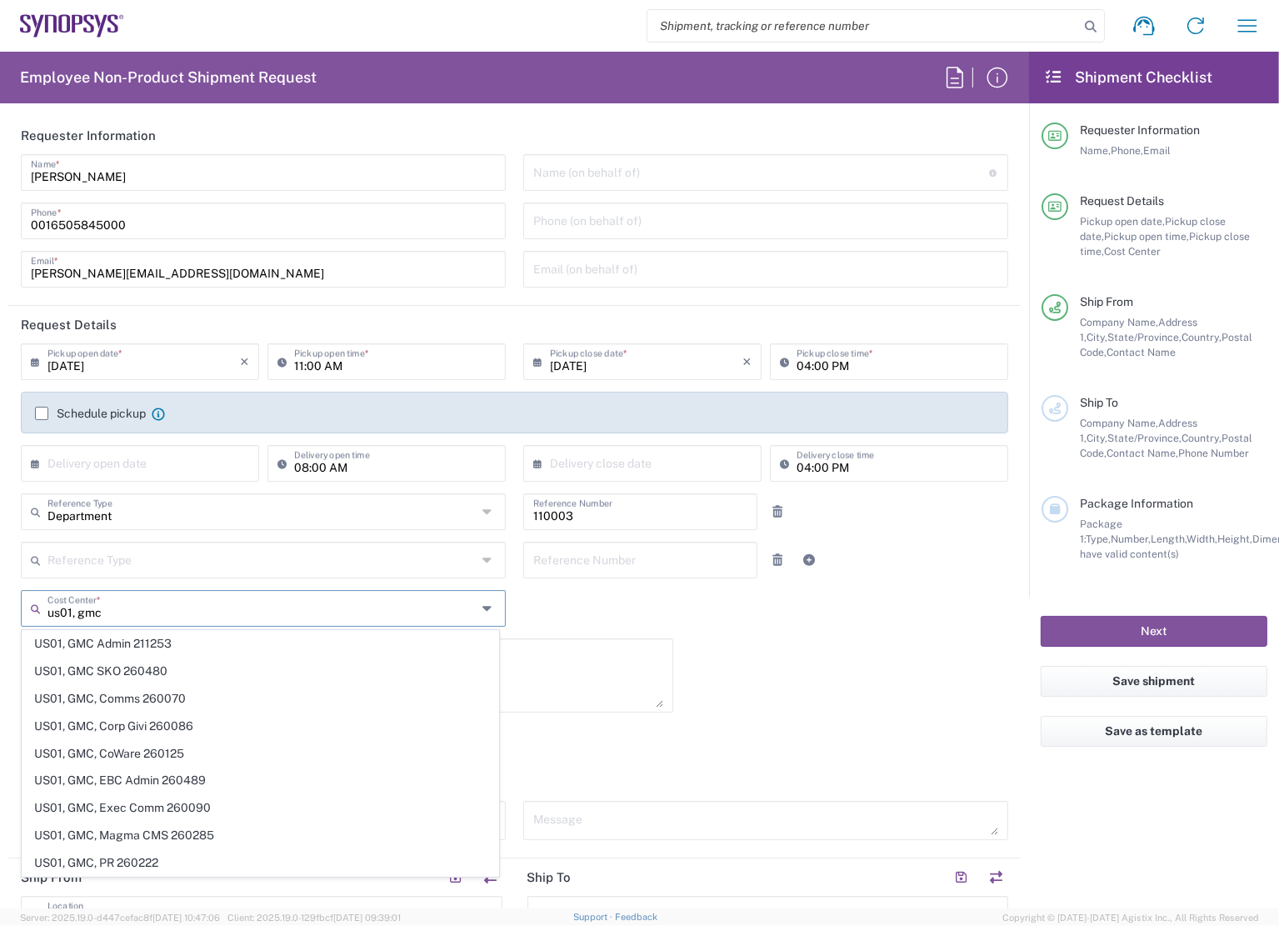
type input "US01, GMC Admin 211253"
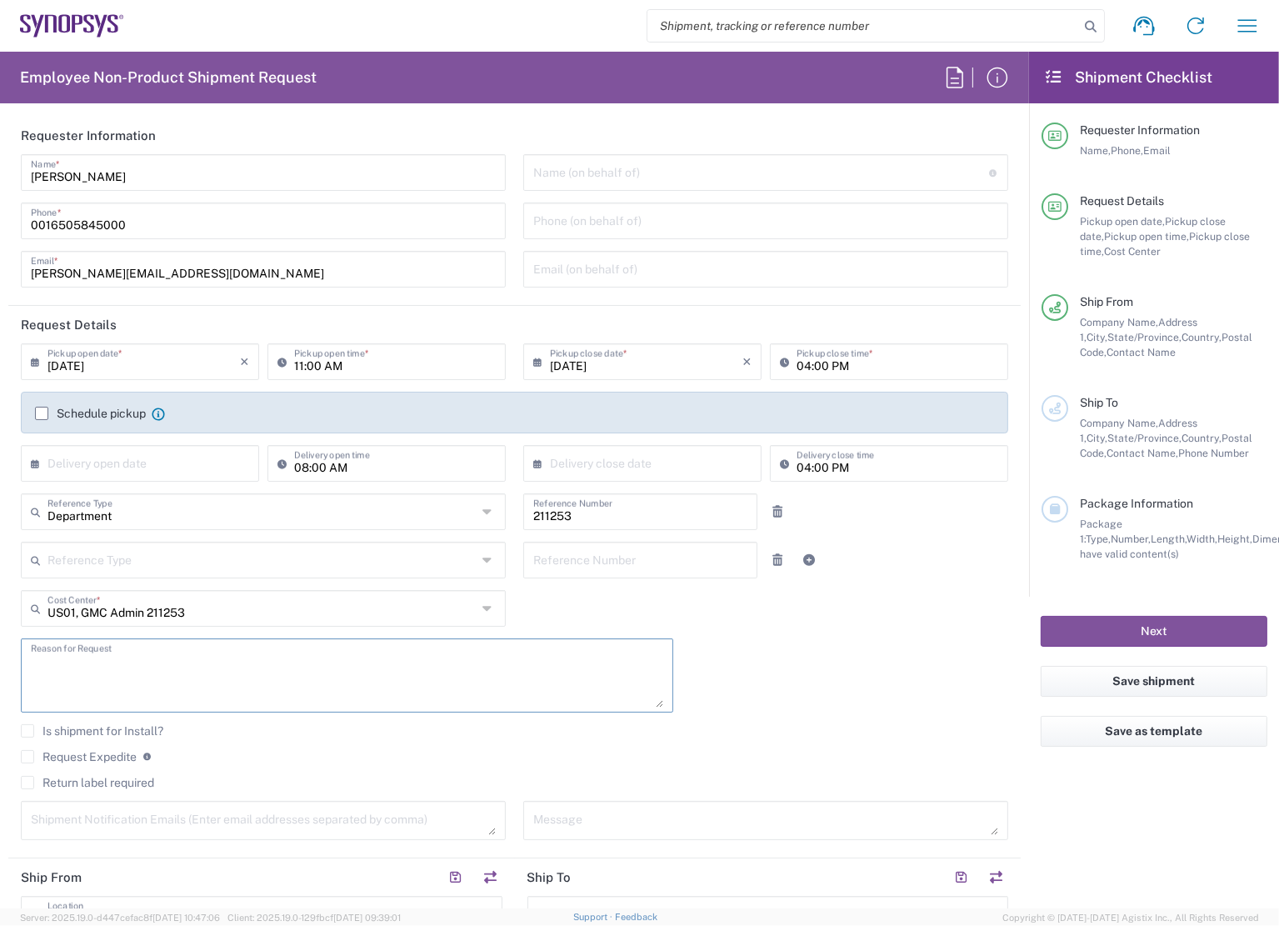
click at [189, 656] on textarea at bounding box center [347, 675] width 632 height 64
type textarea "ship posters"
click at [80, 765] on div "Request Expedite If expedite is checked you will be unable to rate and book thi…" at bounding box center [514, 762] width 987 height 27
click at [79, 756] on label "Request Expedite" at bounding box center [79, 756] width 116 height 13
click at [27, 757] on input "Request Expedite" at bounding box center [27, 757] width 0 height 0
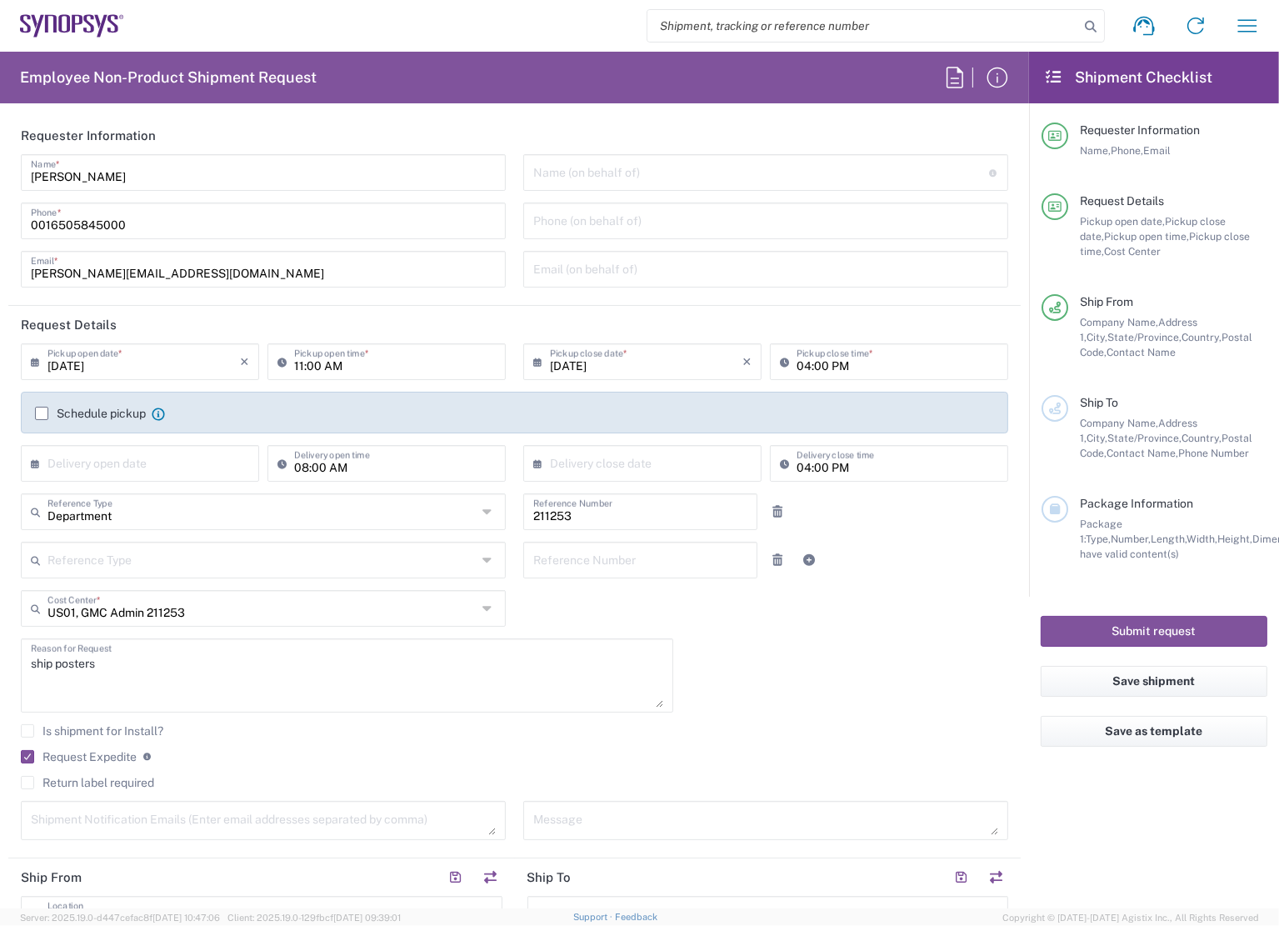
click at [803, 767] on div "Request Expedite If expedite is checked you will be unable to rate and book thi…" at bounding box center [514, 762] width 987 height 27
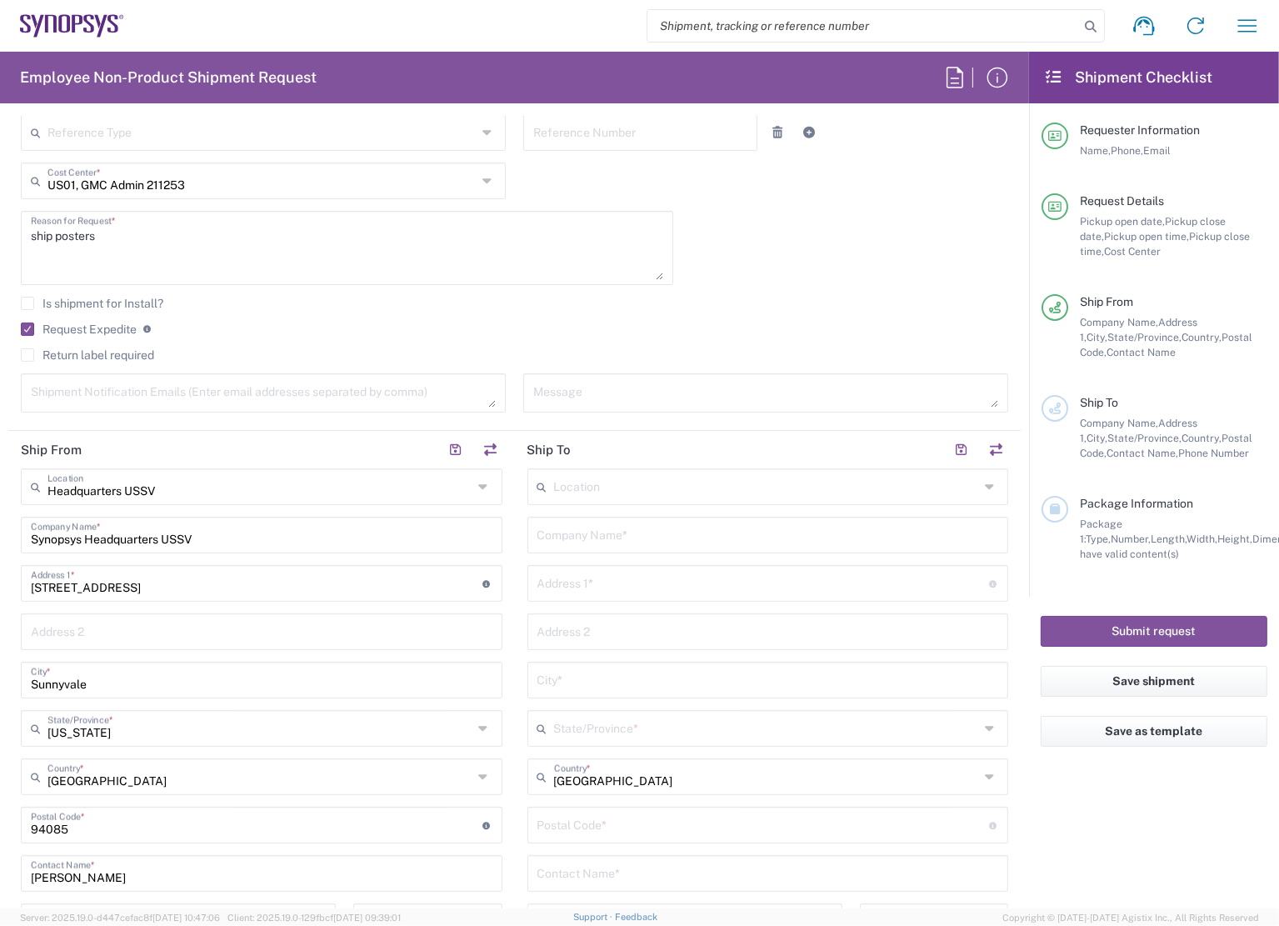
scroll to position [500, 0]
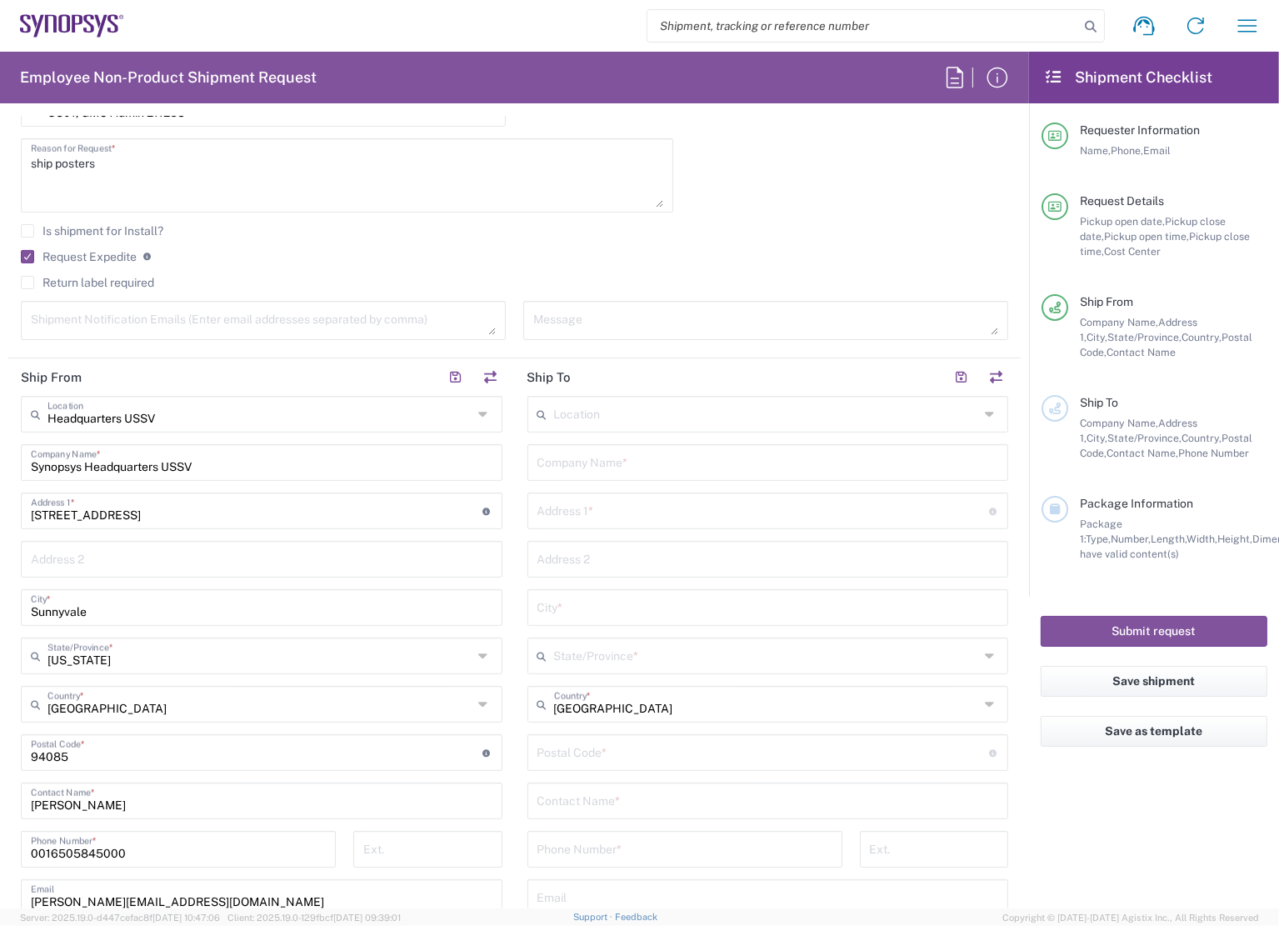
click at [382, 262] on div "Request Expedite If expedite is checked you will be unable to rate and book thi…" at bounding box center [514, 262] width 987 height 27
click at [606, 412] on input "text" at bounding box center [766, 412] width 425 height 29
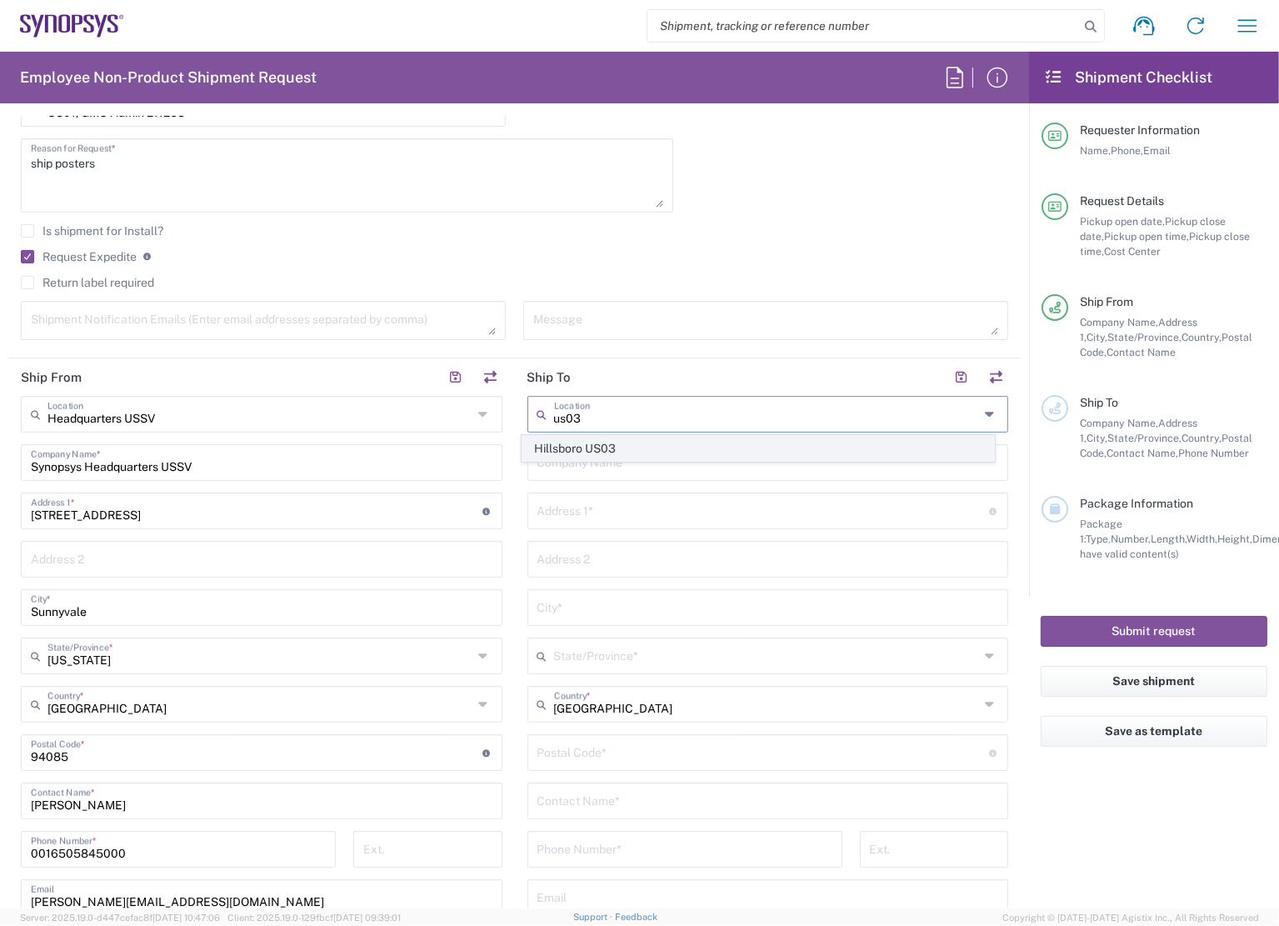
click at [605, 442] on span "Hillsboro US03" at bounding box center [758, 449] width 472 height 26
type input "Hillsboro US03"
type input "Synopsys Inc"
type input "[STREET_ADDRESS][PERSON_NAME]"
type input "Suite 400"
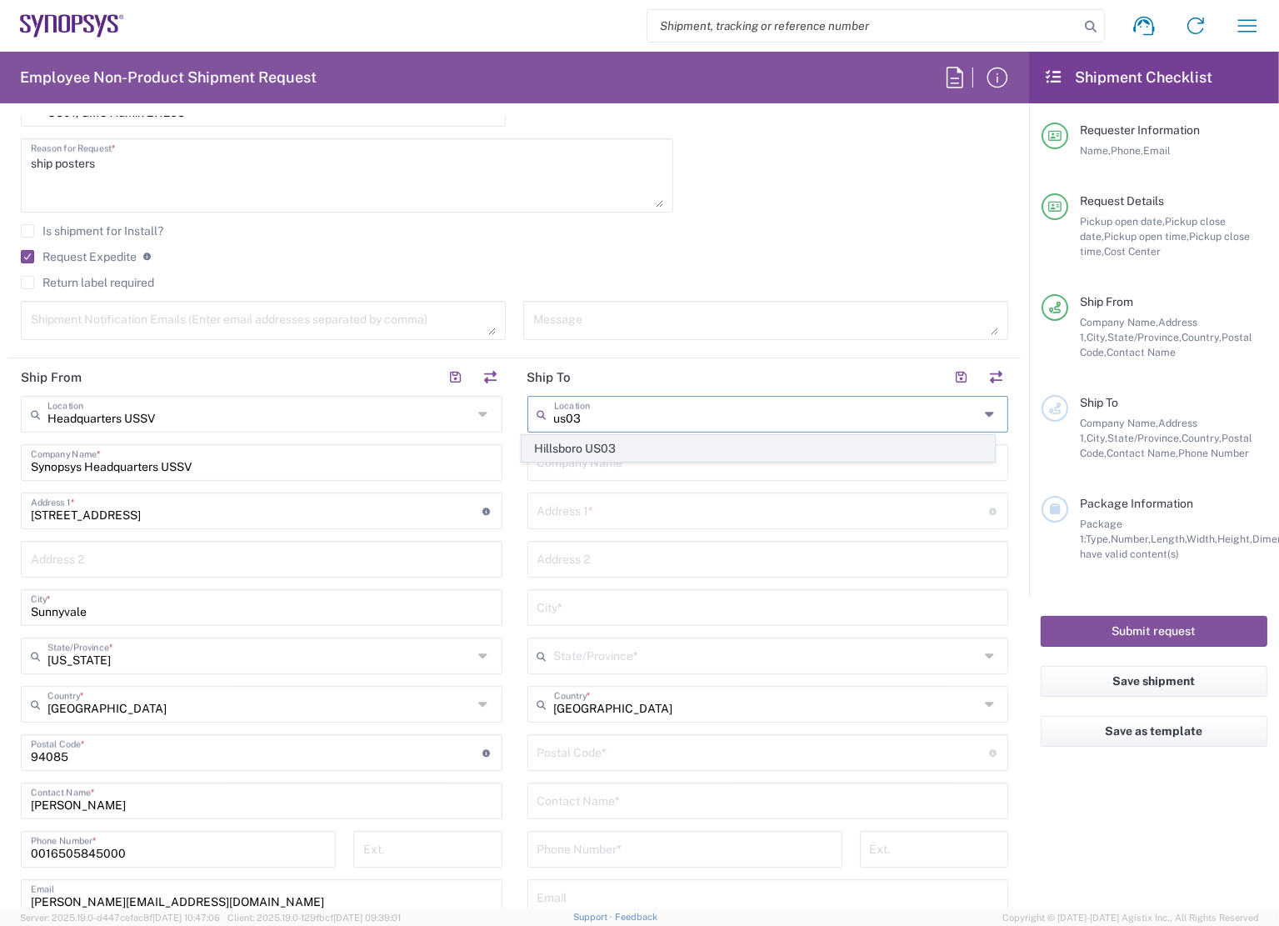
type input "Hillsboro"
type input "[US_STATE]"
type input "97124"
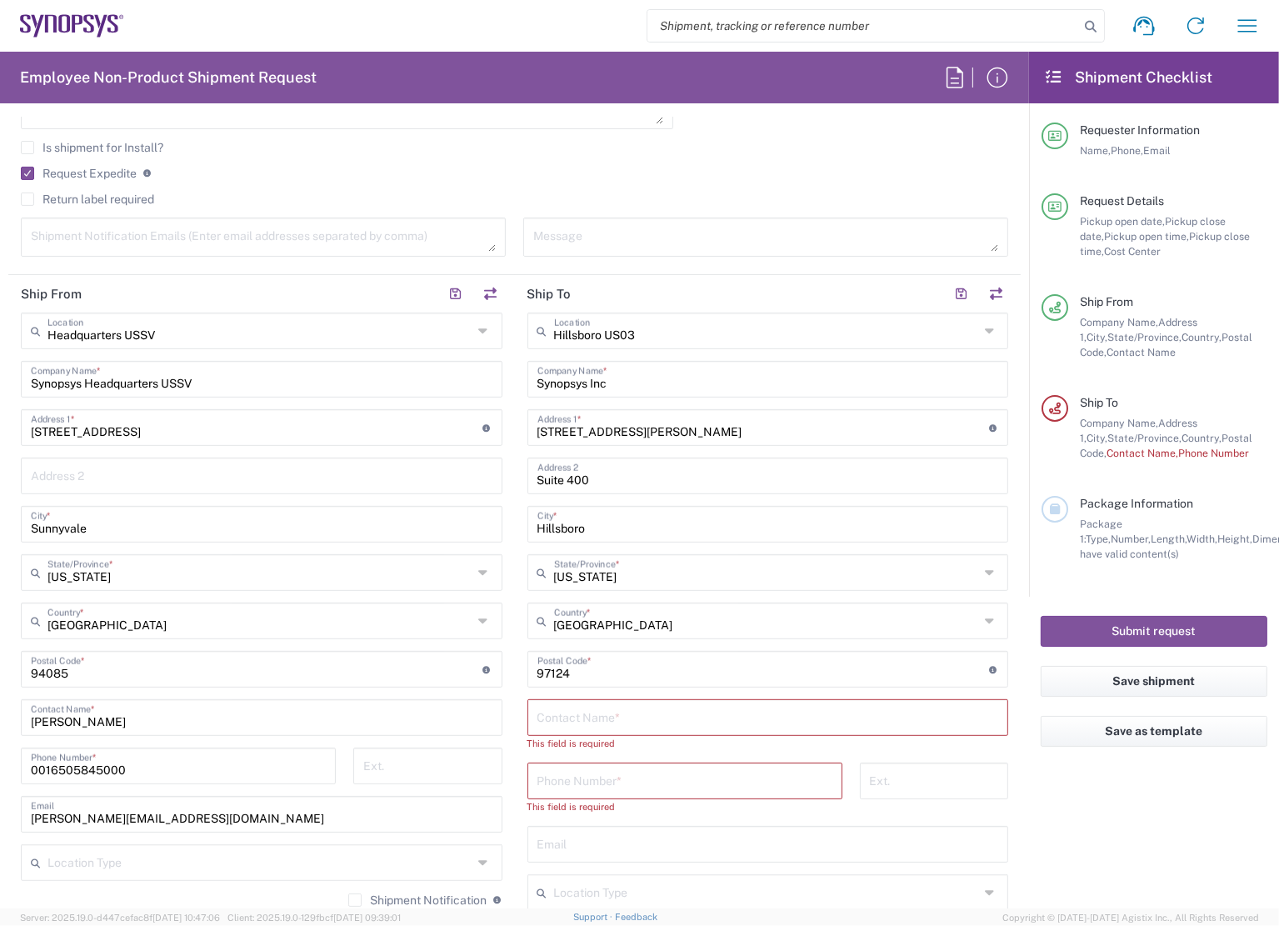
scroll to position [750, 0]
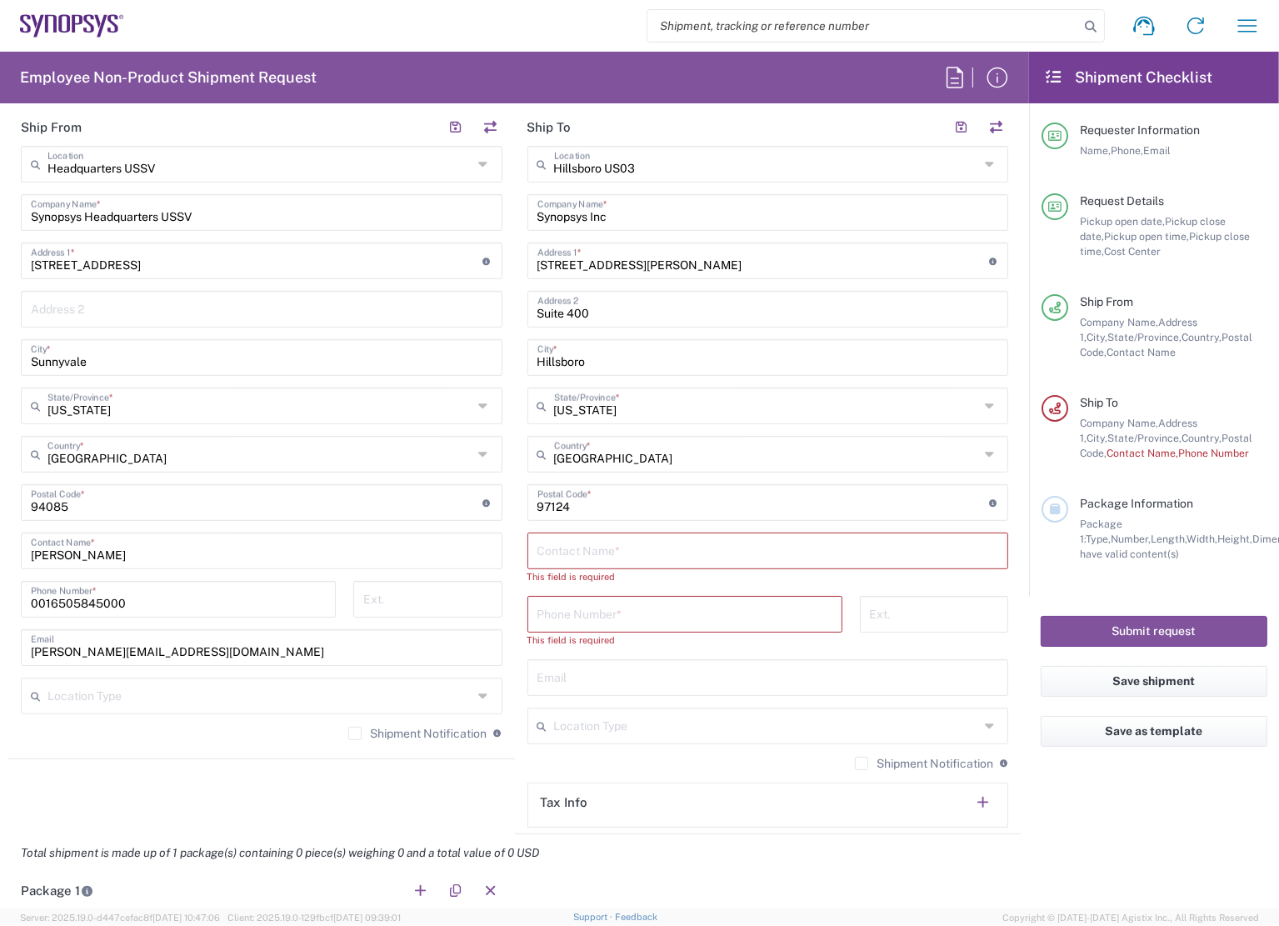
click at [607, 552] on input "text" at bounding box center [768, 549] width 462 height 29
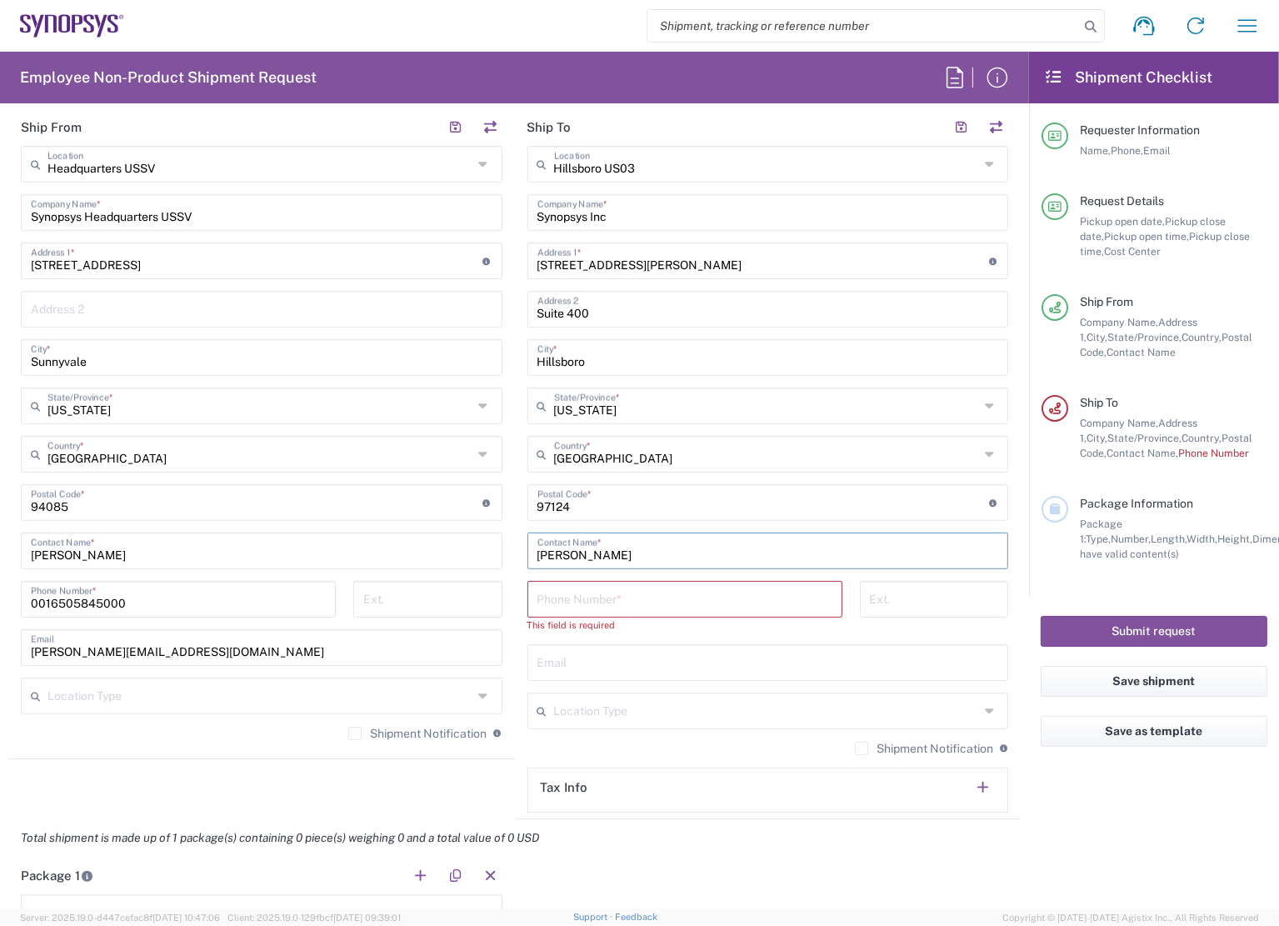
type input "[PERSON_NAME]"
drag, startPoint x: 590, startPoint y: 602, endPoint x: 600, endPoint y: 603, distance: 10.0
click at [590, 602] on input "tel" at bounding box center [684, 597] width 295 height 29
paste input "503.550.6438"
click at [575, 604] on input "503.550.6438" at bounding box center [684, 597] width 295 height 29
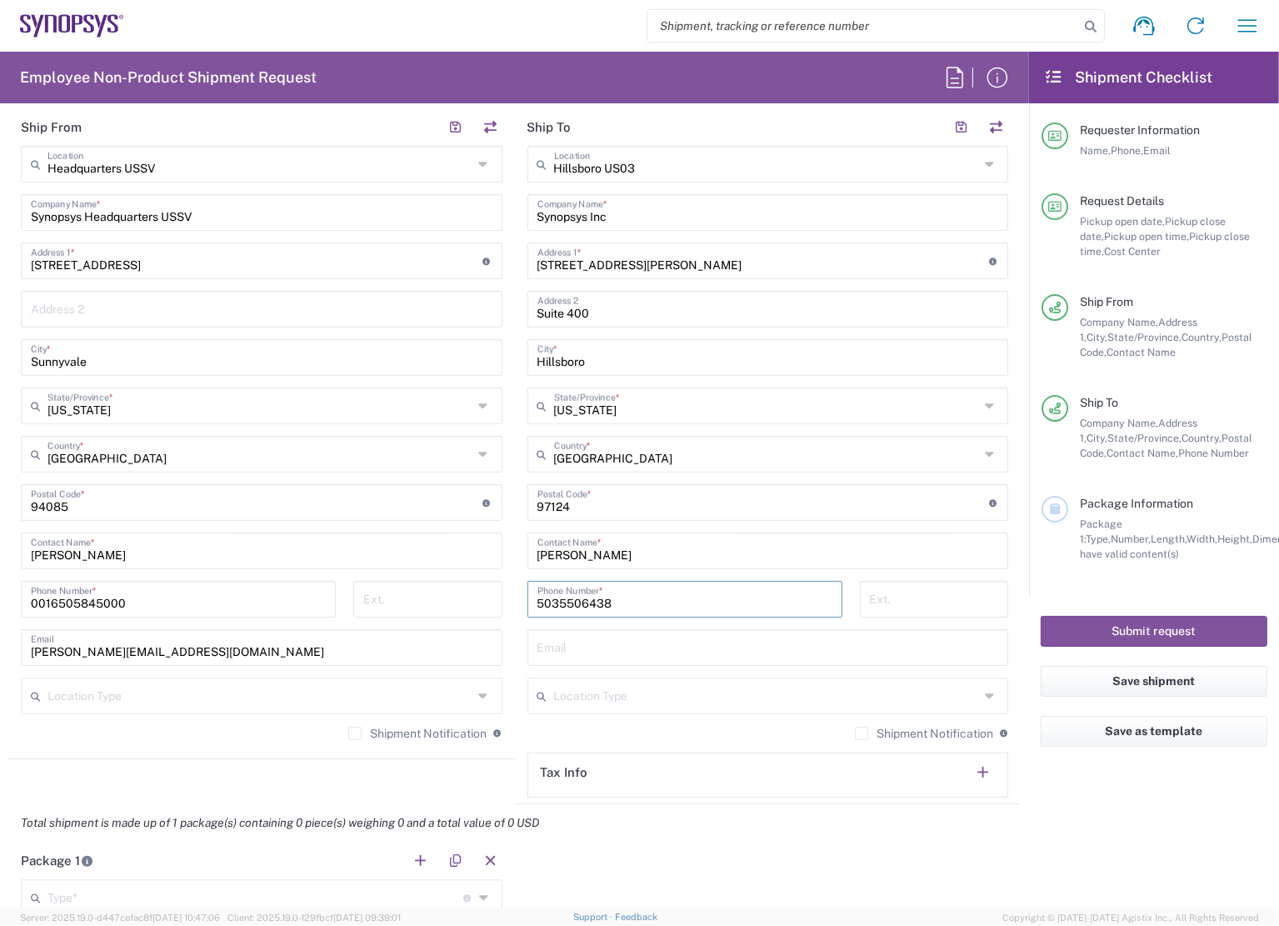
type input "5035506438"
click at [653, 642] on input "text" at bounding box center [768, 646] width 462 height 29
type input "kolb@synopsys.com"
click at [1071, 820] on agx-form-checklist "Shipment Checklist Requester Information Name, Phone, Email Request Details Pic…" at bounding box center [1154, 480] width 250 height 857
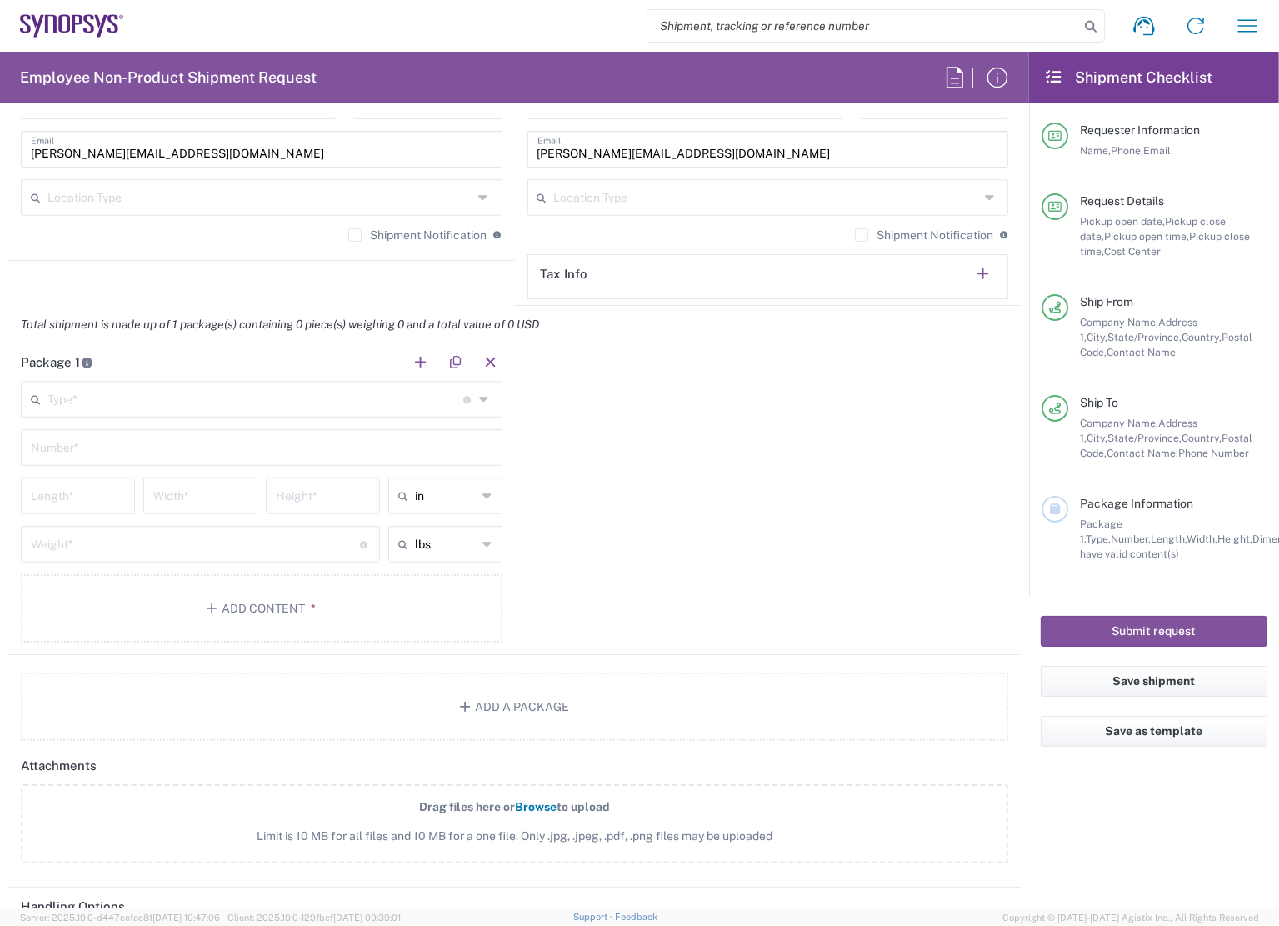
scroll to position [1211, 0]
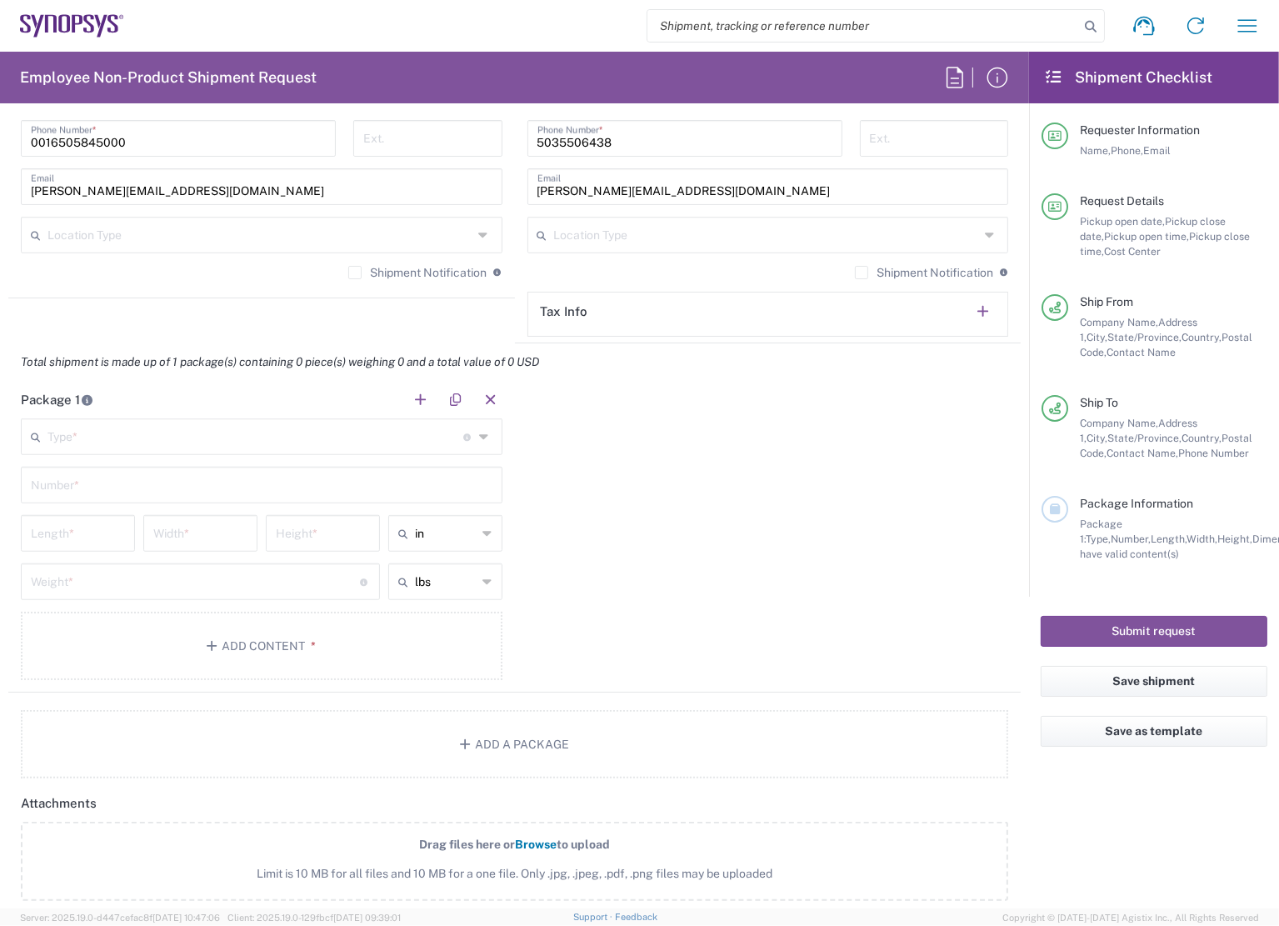
click at [208, 423] on input "text" at bounding box center [255, 435] width 416 height 29
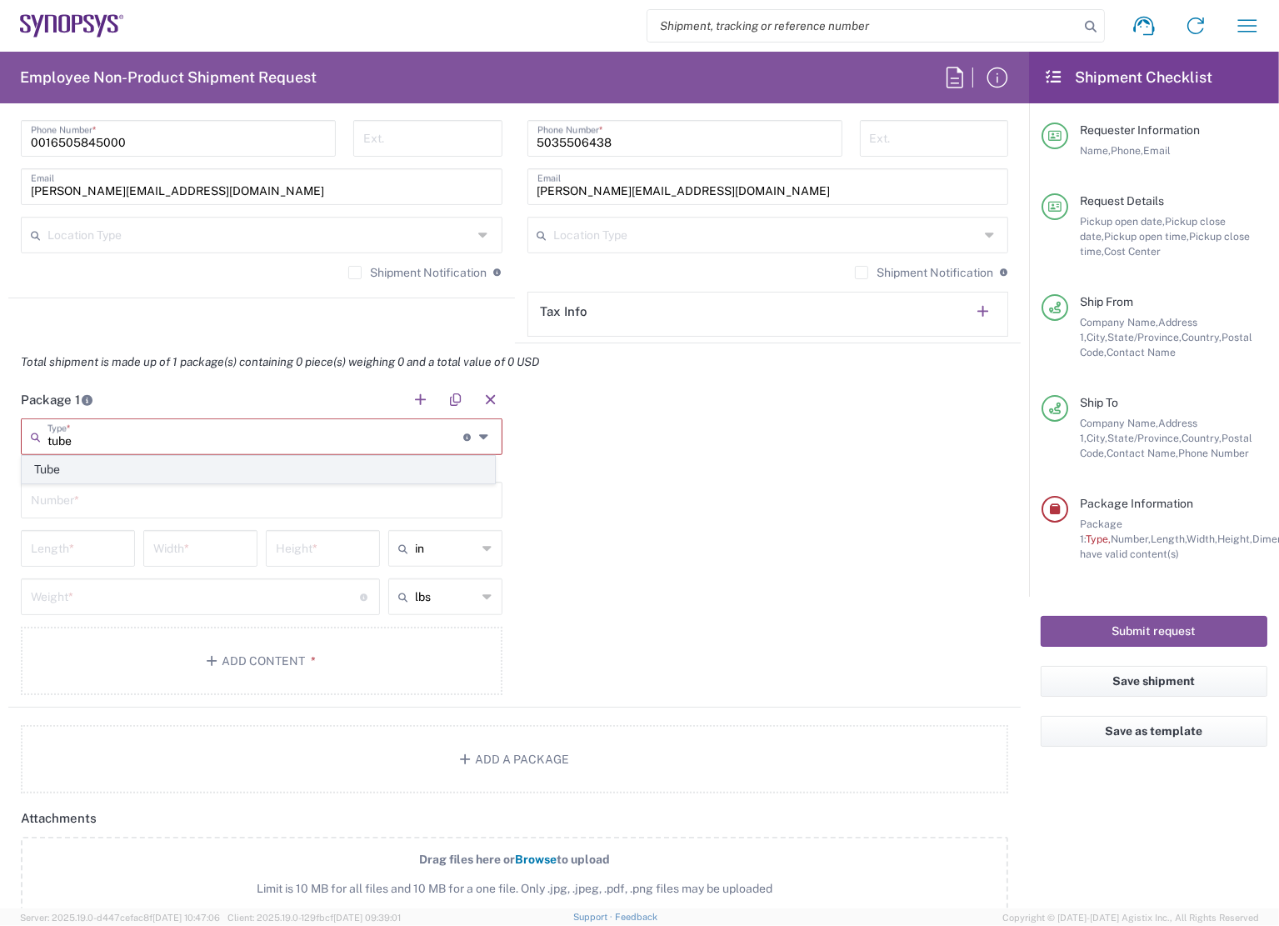
click at [230, 472] on span "Tube" at bounding box center [258, 470] width 472 height 26
type input "Tube"
type input "38"
type input "6"
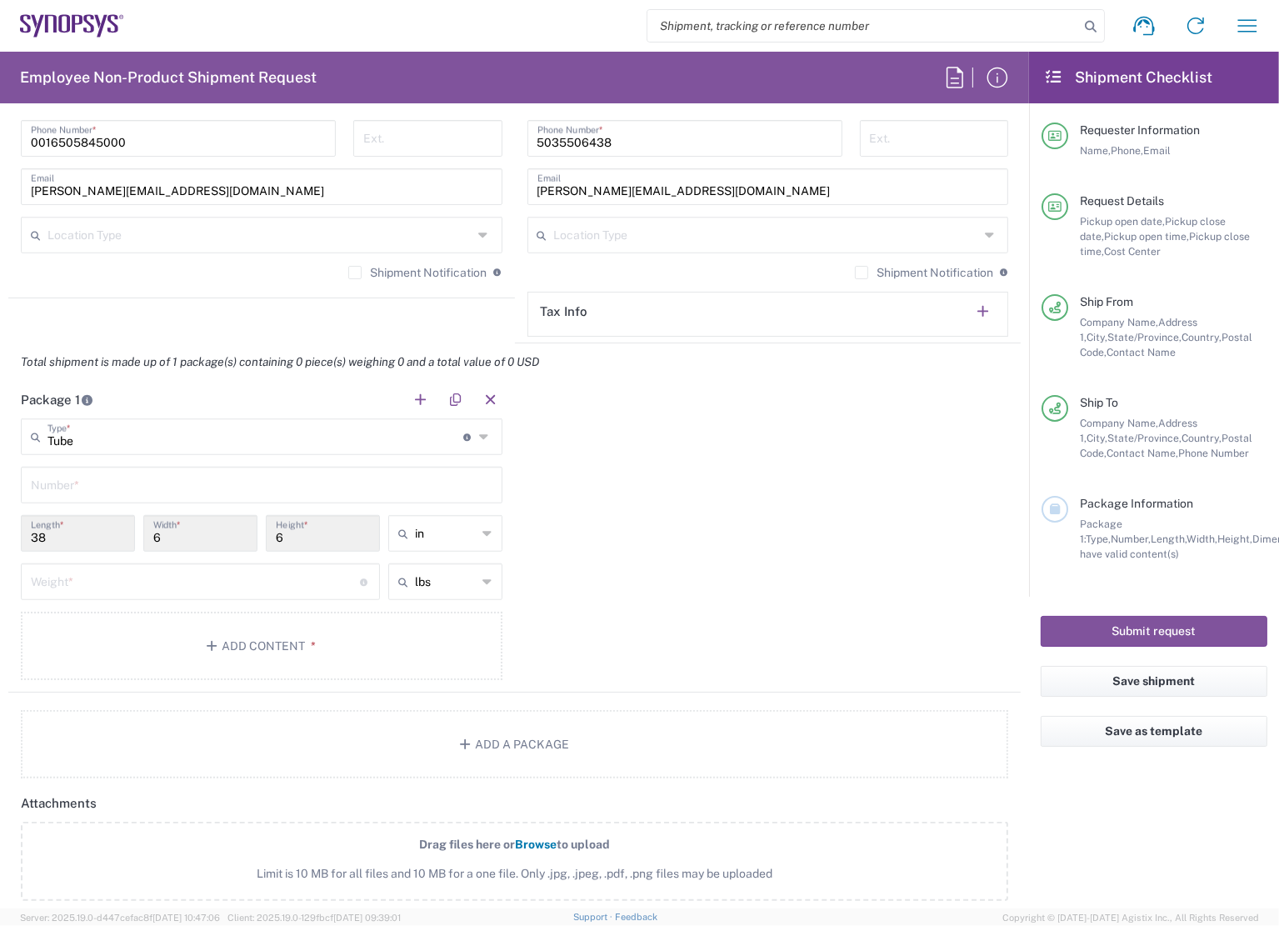
click at [193, 474] on input "text" at bounding box center [262, 483] width 462 height 29
type input "1"
click at [94, 571] on input "number" at bounding box center [195, 580] width 329 height 29
type input "1"
click at [628, 632] on div "Package 1 Tube Type * Material used to package goods Tube 1 Number * 38 Length …" at bounding box center [514, 537] width 1012 height 312
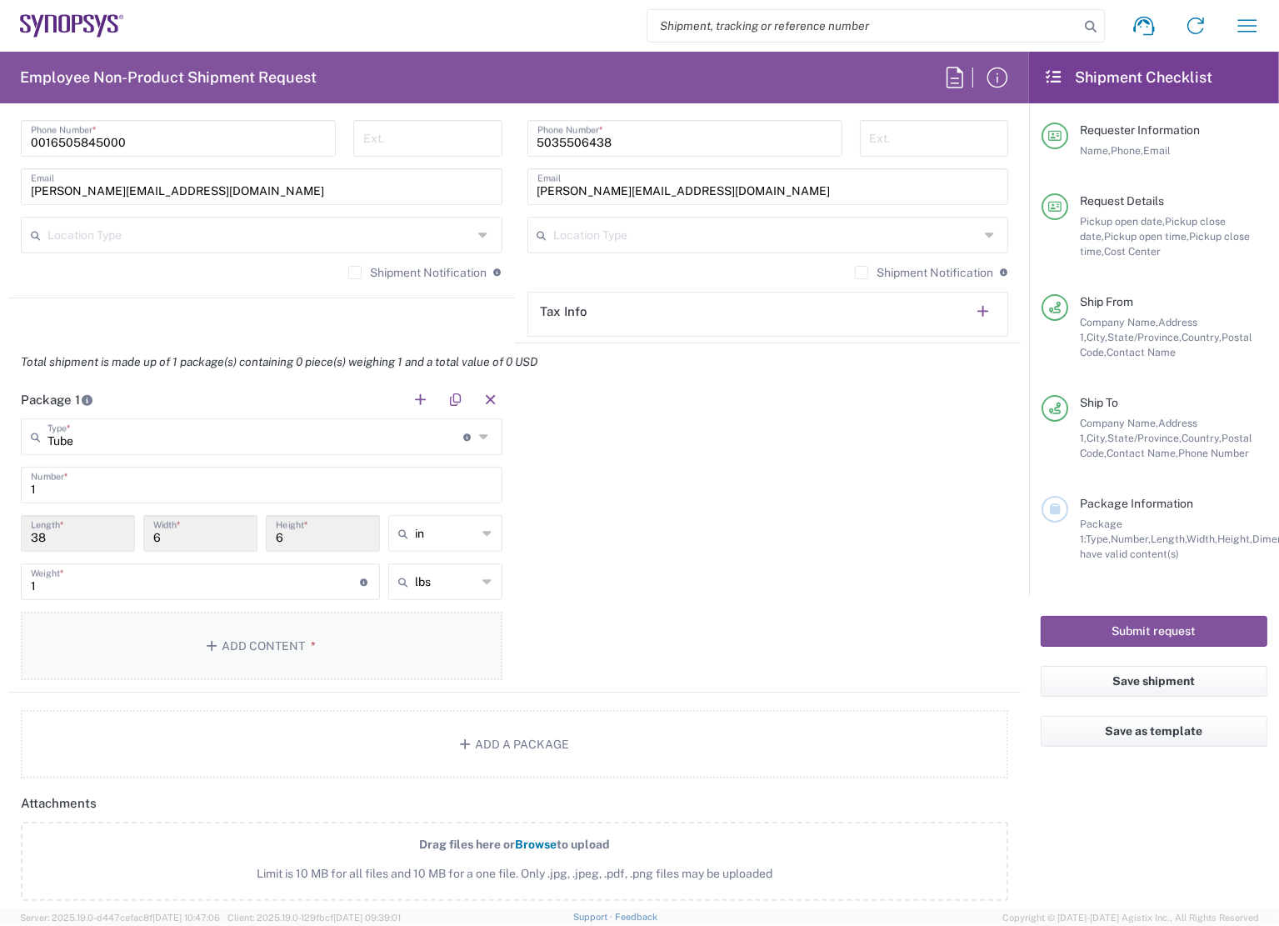
click at [257, 630] on button "Add Content *" at bounding box center [262, 646] width 482 height 68
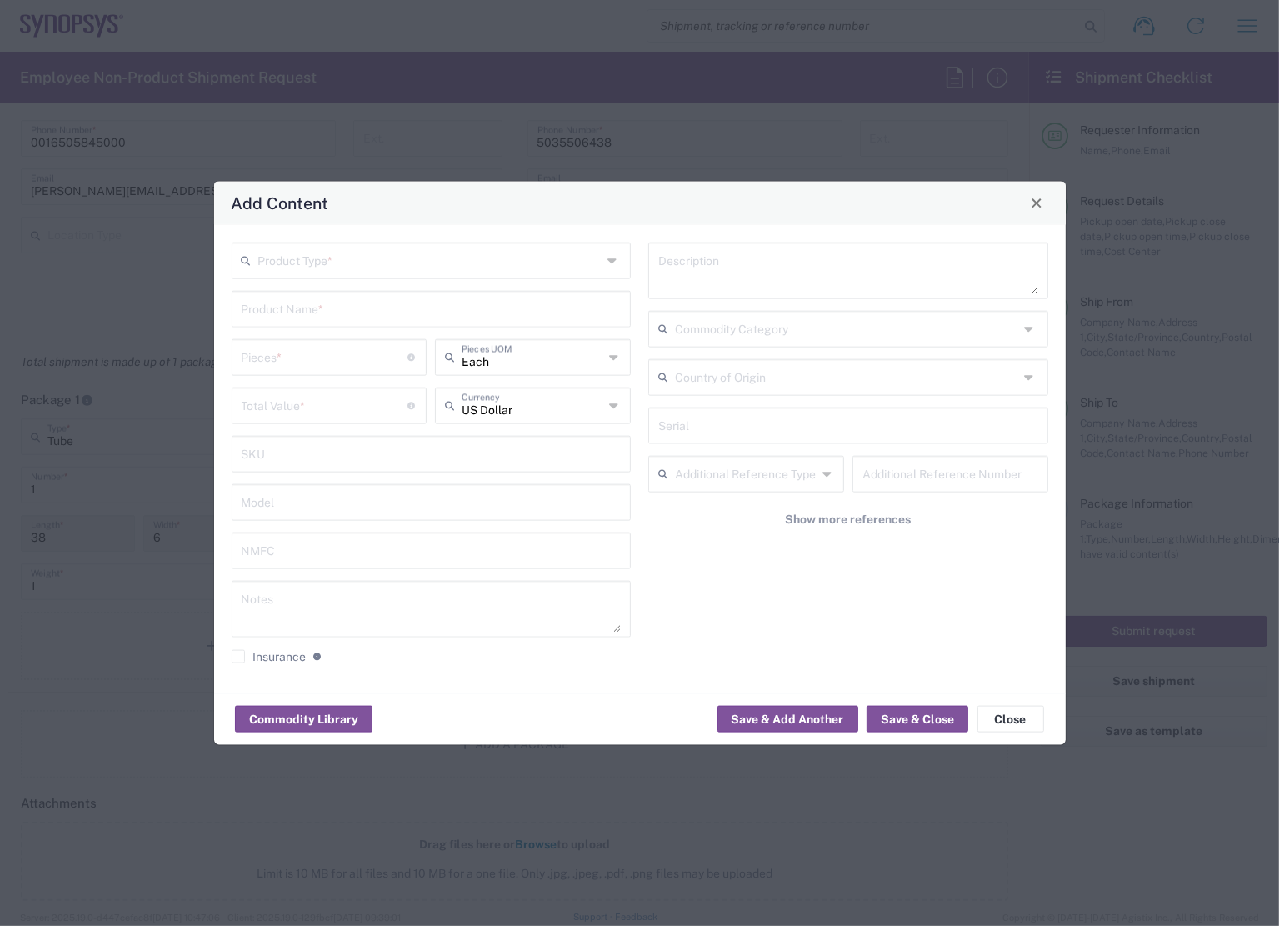
click at [395, 270] on input "text" at bounding box center [430, 258] width 344 height 29
click at [320, 317] on span "General Commodity" at bounding box center [430, 325] width 397 height 26
type input "General Commodity"
click at [322, 309] on input "text" at bounding box center [432, 306] width 380 height 29
type input "Poster"
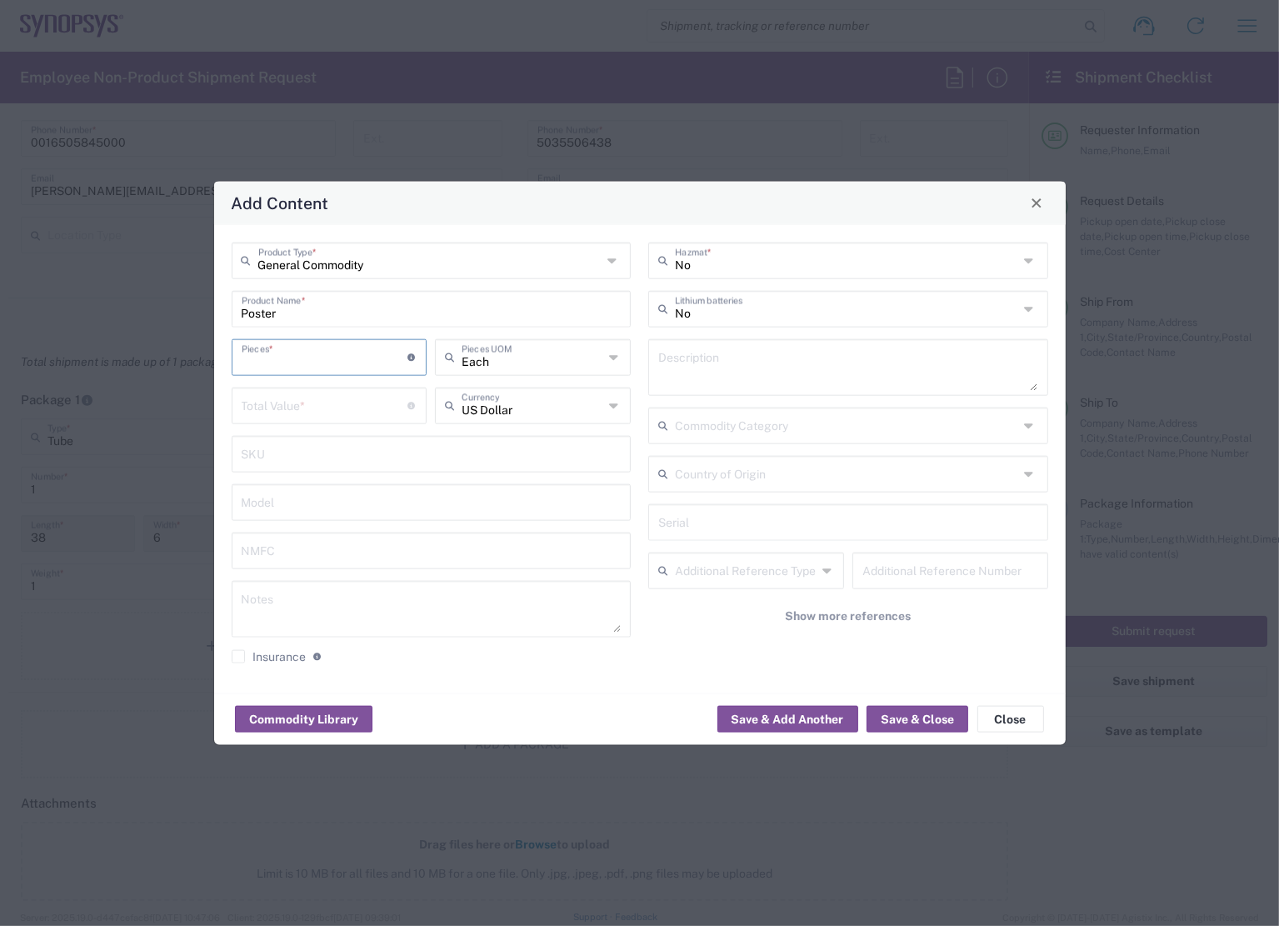
click at [326, 350] on input "number" at bounding box center [325, 355] width 167 height 29
type input "6"
click at [320, 407] on input "number" at bounding box center [325, 403] width 167 height 29
type input "6"
click at [692, 401] on div "No Hazmat * No Lithium batteries Description Commodity Category Country of Orig…" at bounding box center [848, 458] width 417 height 433
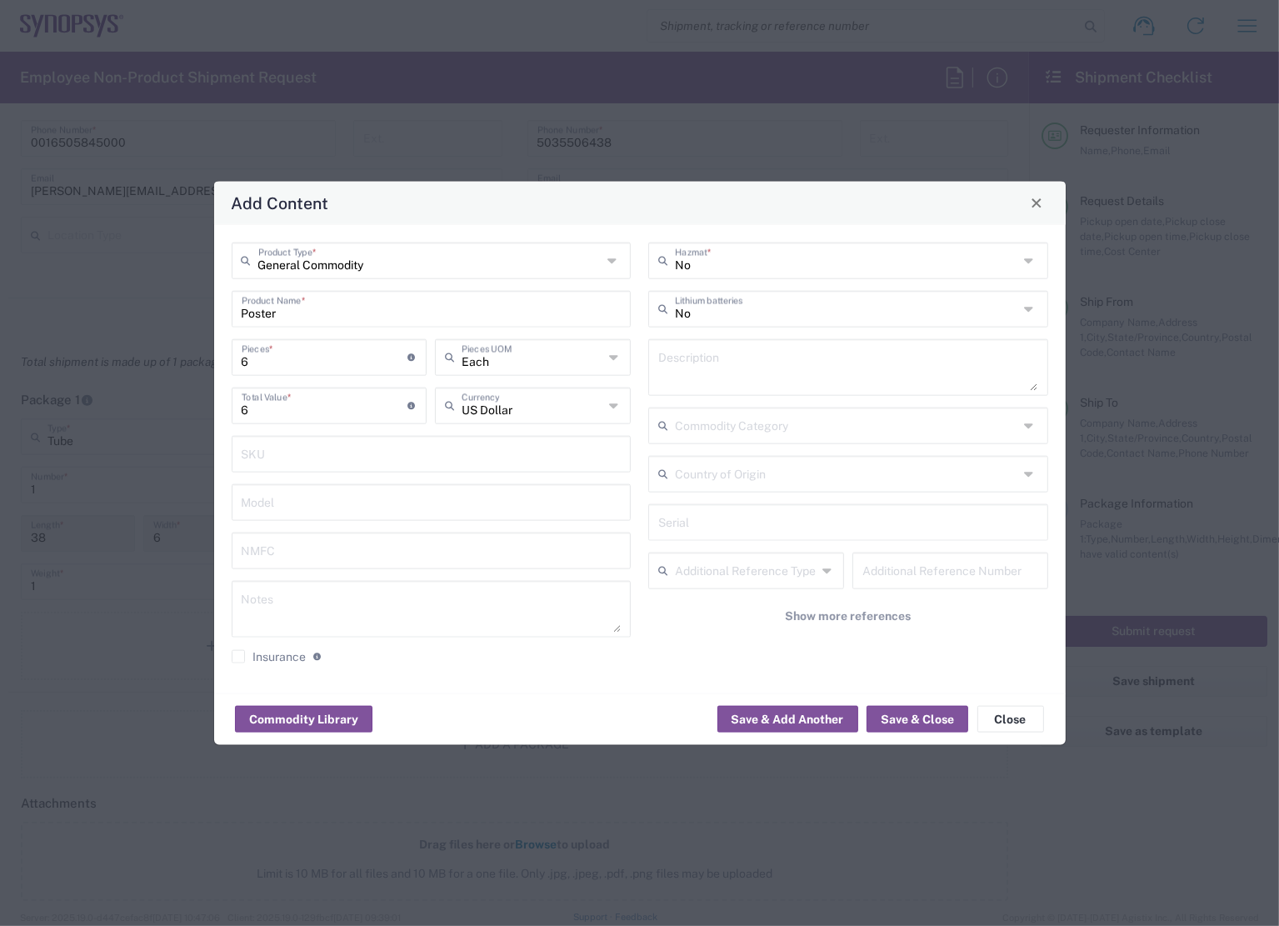
click at [697, 371] on textarea at bounding box center [848, 366] width 380 height 47
type textarea "Poster"
click at [921, 714] on button "Save & Close" at bounding box center [917, 719] width 102 height 27
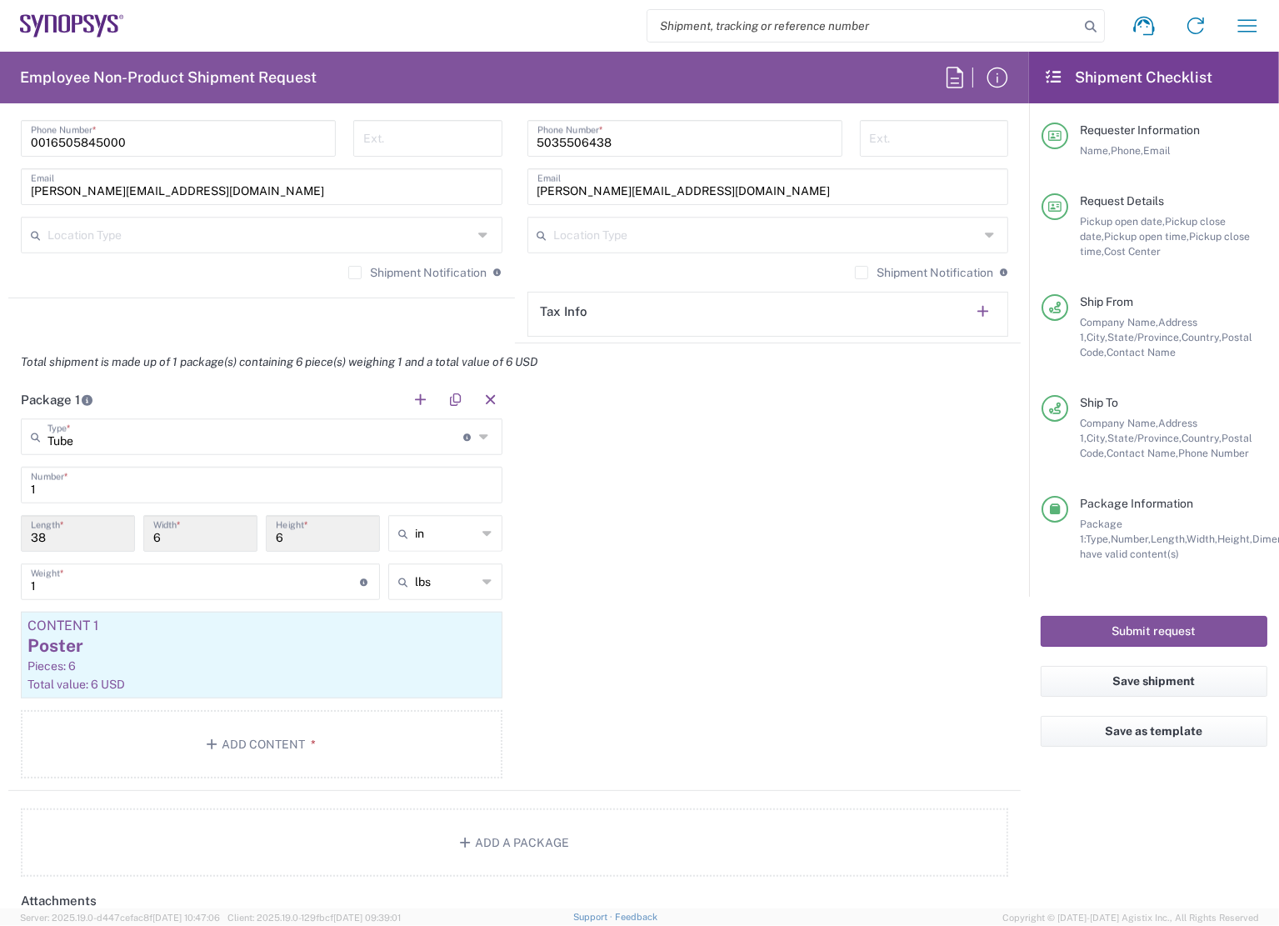
click at [828, 644] on div "Package 1 Tube Type * Material used to package goods Tube 1 Number * 38 Length …" at bounding box center [514, 586] width 1012 height 410
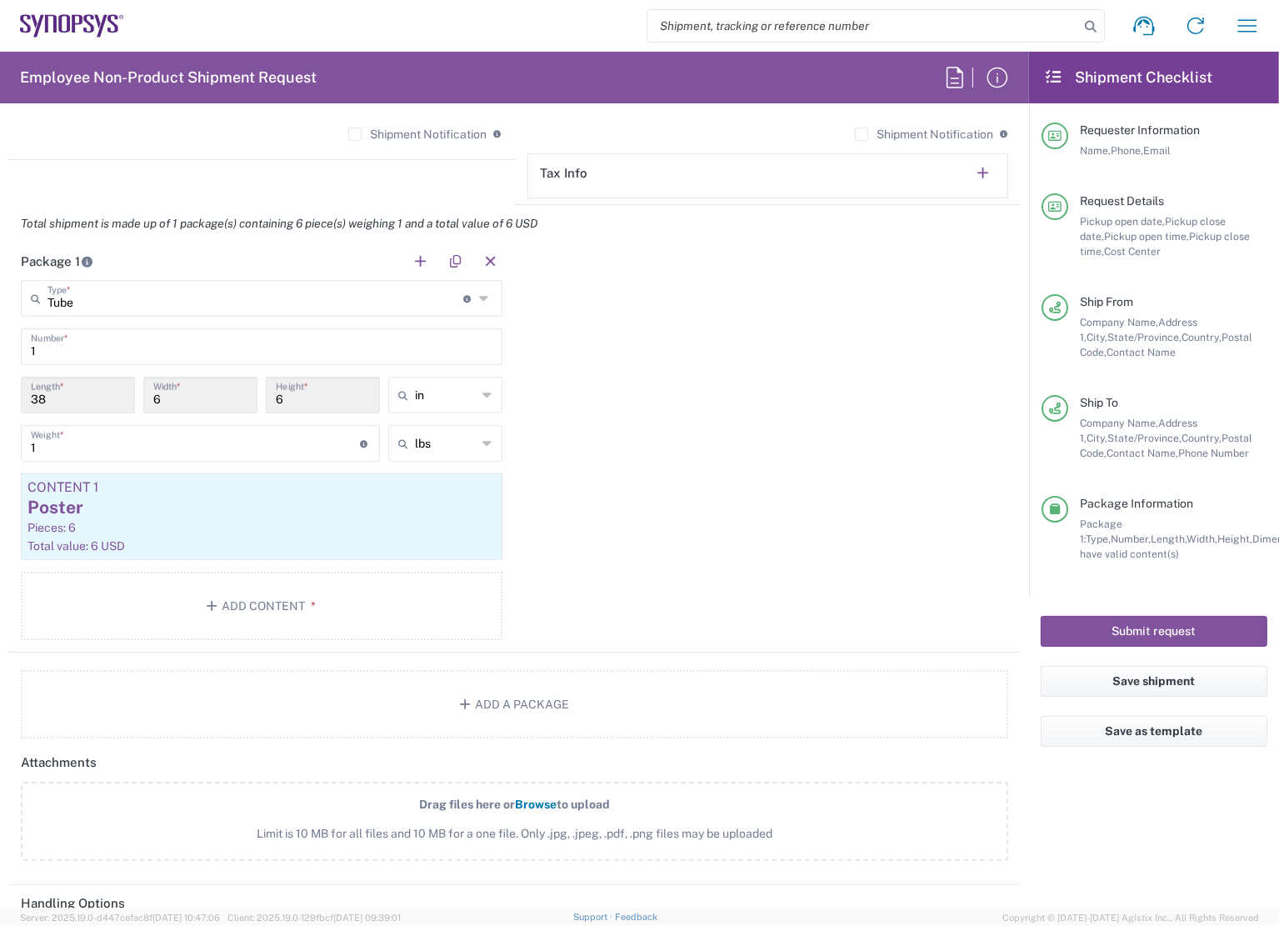
scroll to position [1500, 0]
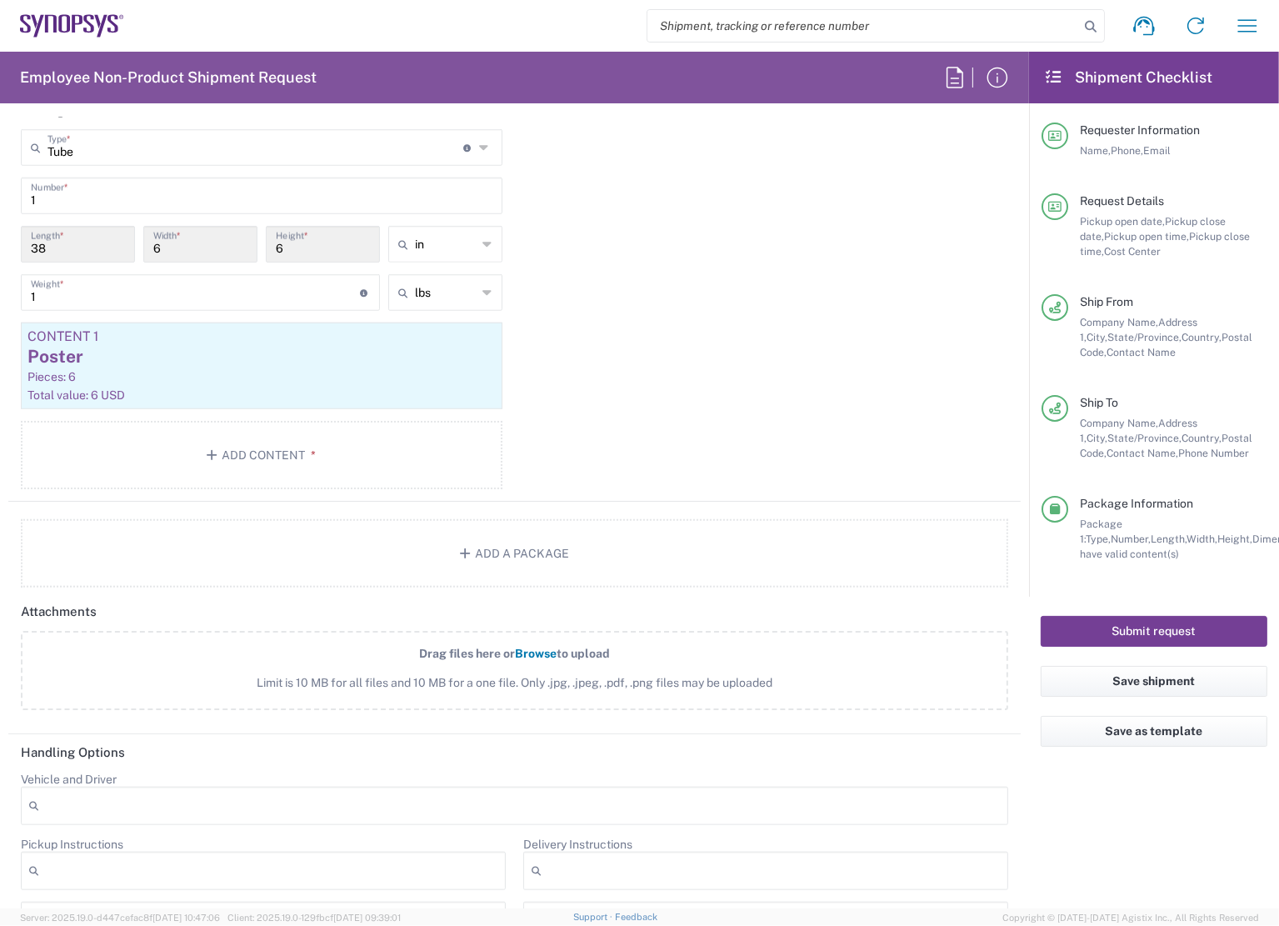
click at [1161, 631] on button "Submit request" at bounding box center [1154, 631] width 227 height 31
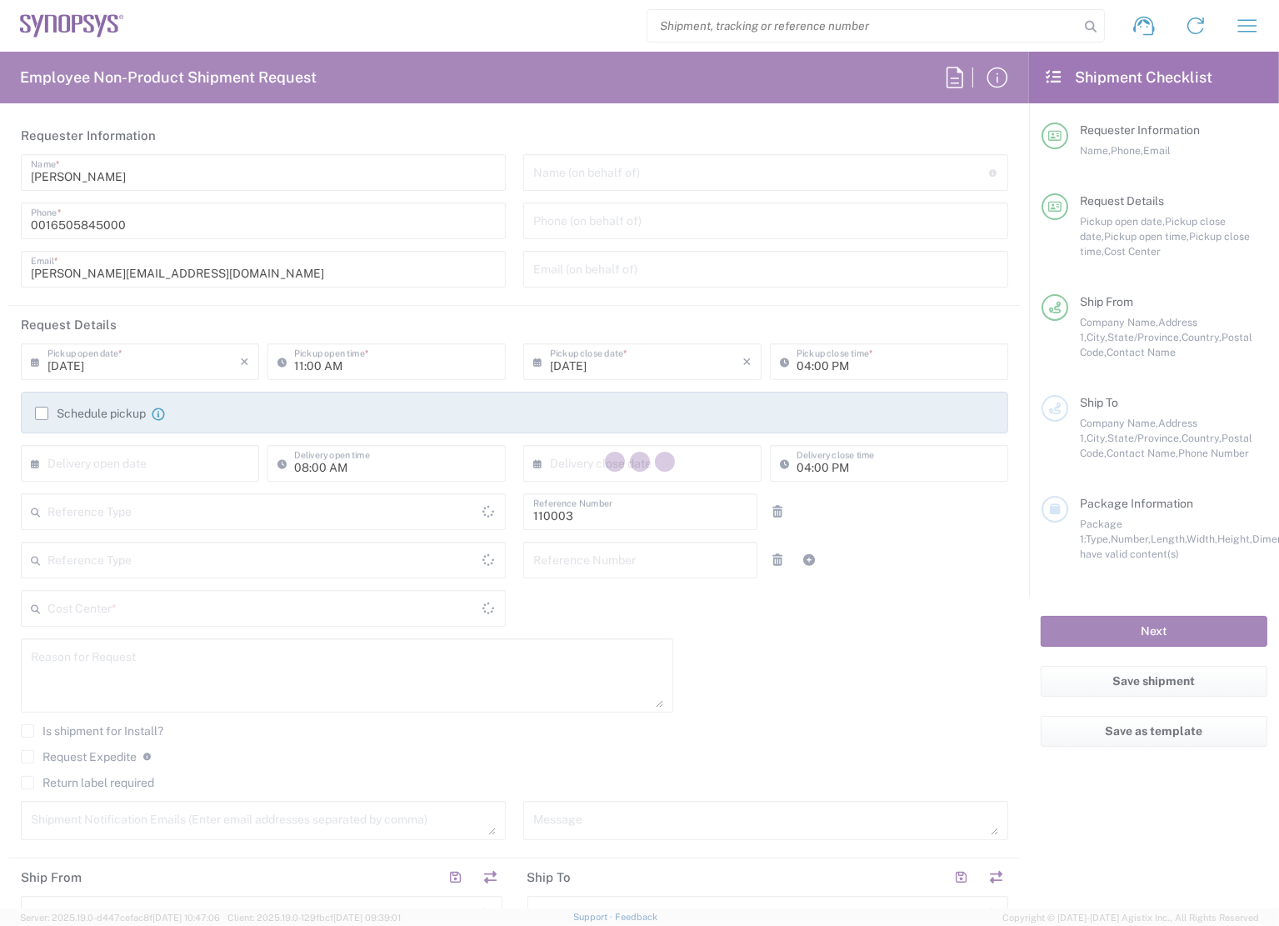
type input "Department"
type input "US01, FAC, MV/SV Fac 110003"
type input "Delivered at Place"
type input "[US_STATE]"
type input "[GEOGRAPHIC_DATA]"
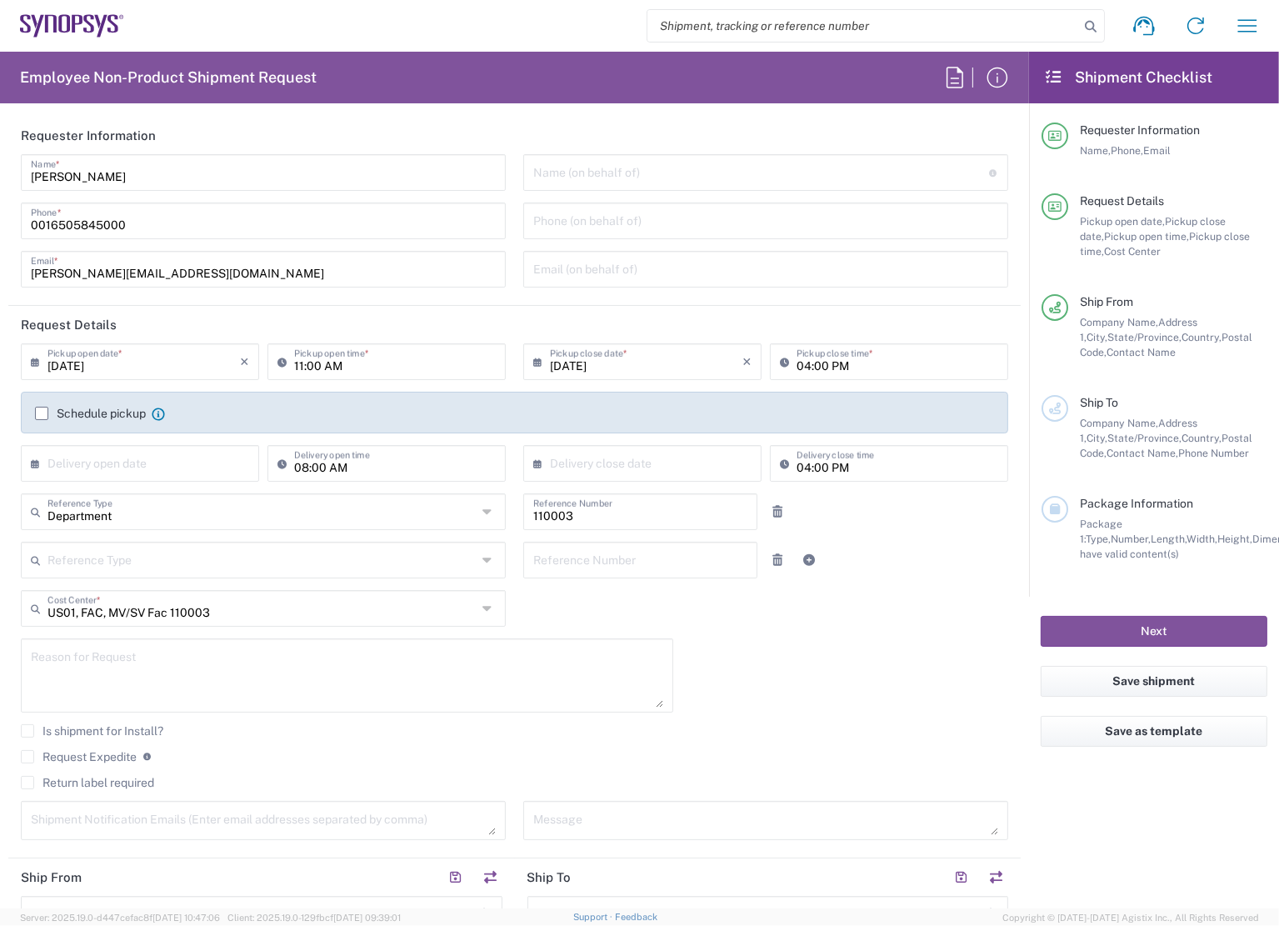
type input "[GEOGRAPHIC_DATA]"
type input "Headquarters USSV"
click at [146, 607] on input "text" at bounding box center [261, 606] width 429 height 29
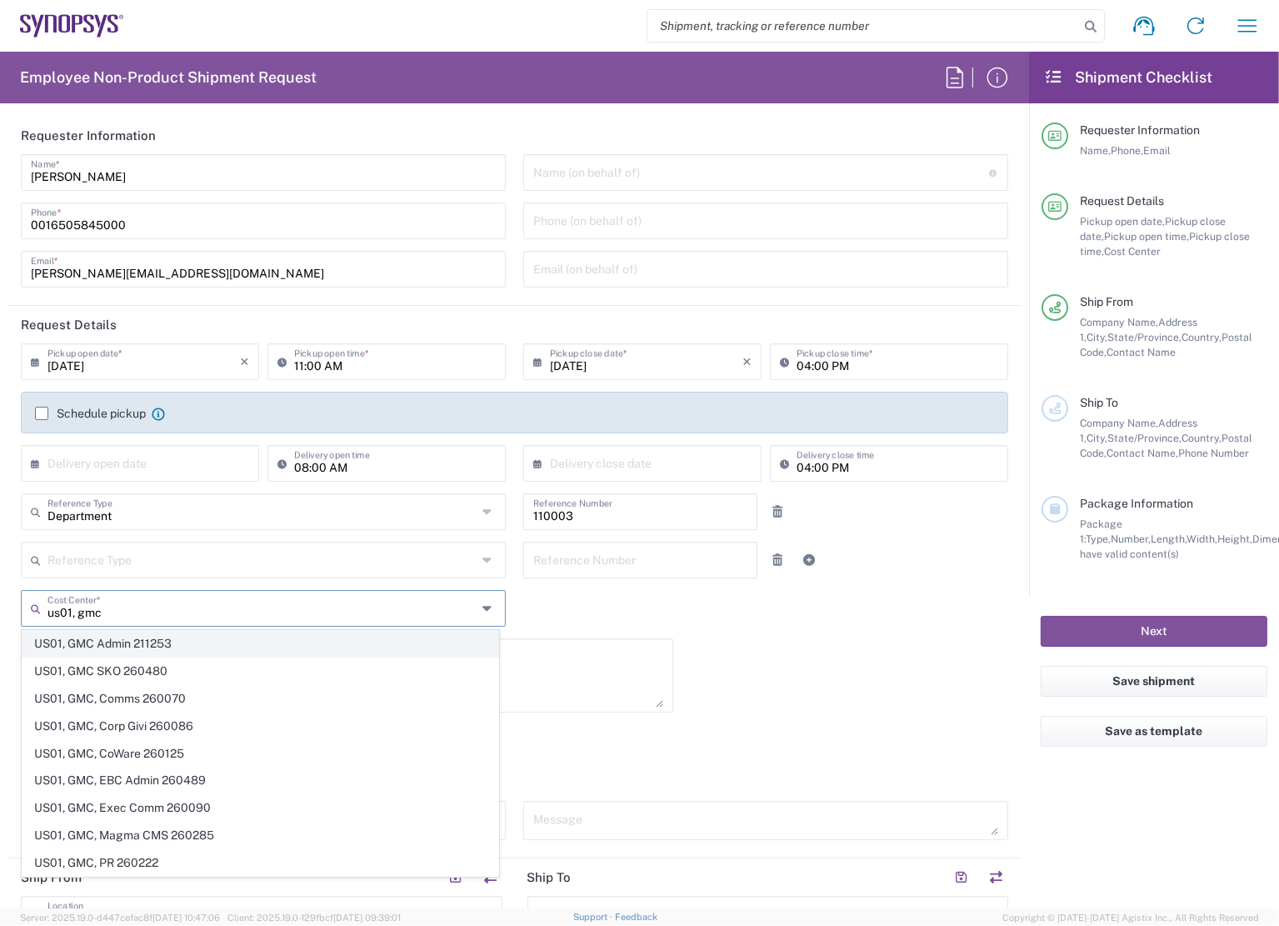
type input "us01, gmc"
click at [183, 638] on span "US01, GMC Admin 211253" at bounding box center [260, 644] width 476 height 26
type input "211253"
type input "US01, GMC Admin 211253"
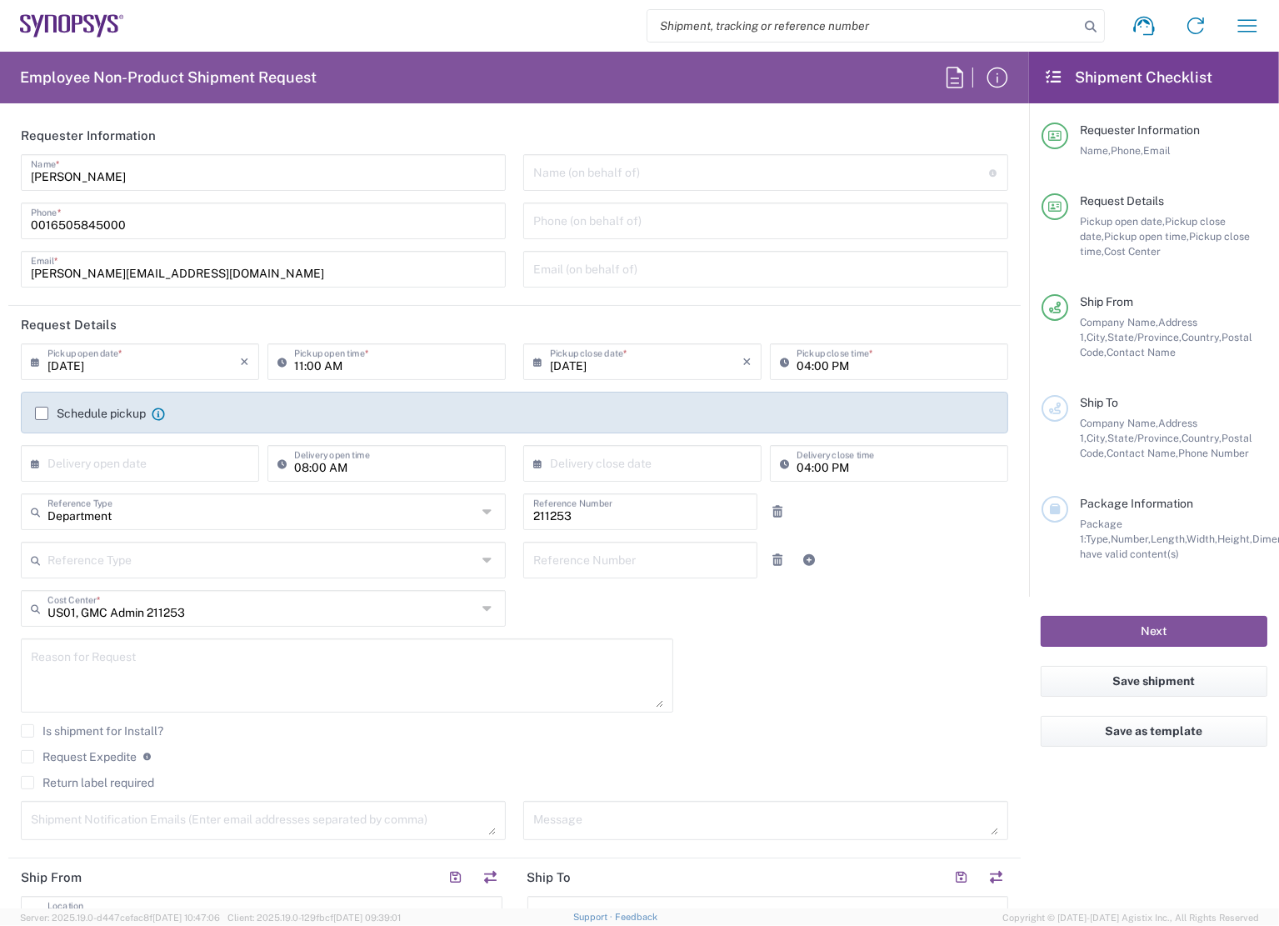
click at [236, 647] on textarea at bounding box center [347, 675] width 632 height 64
type textarea "ship posters"
click at [30, 760] on label "Request Expedite" at bounding box center [79, 756] width 116 height 13
click at [27, 757] on input "Request Expedite" at bounding box center [27, 757] width 0 height 0
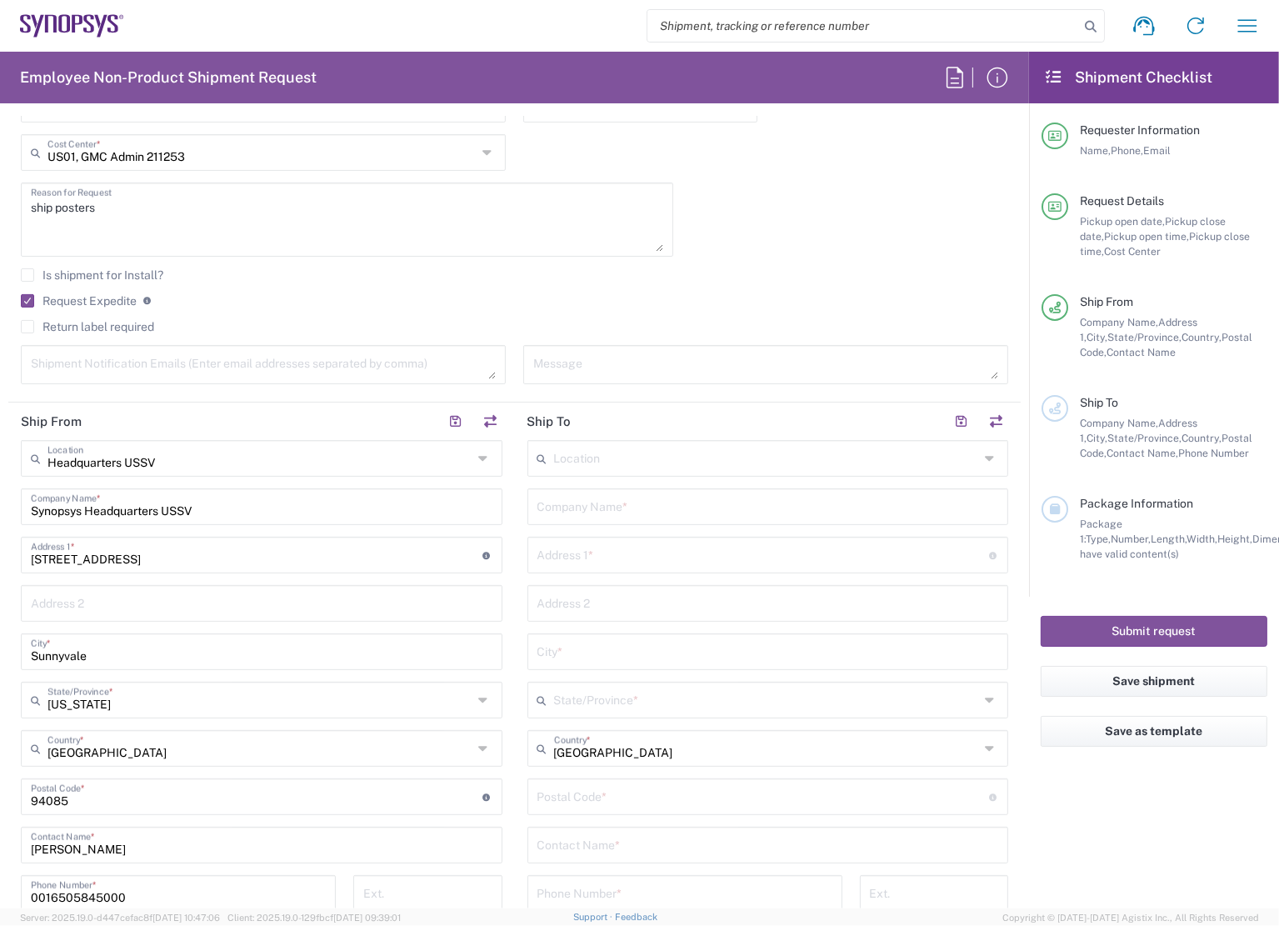
scroll to position [500, 0]
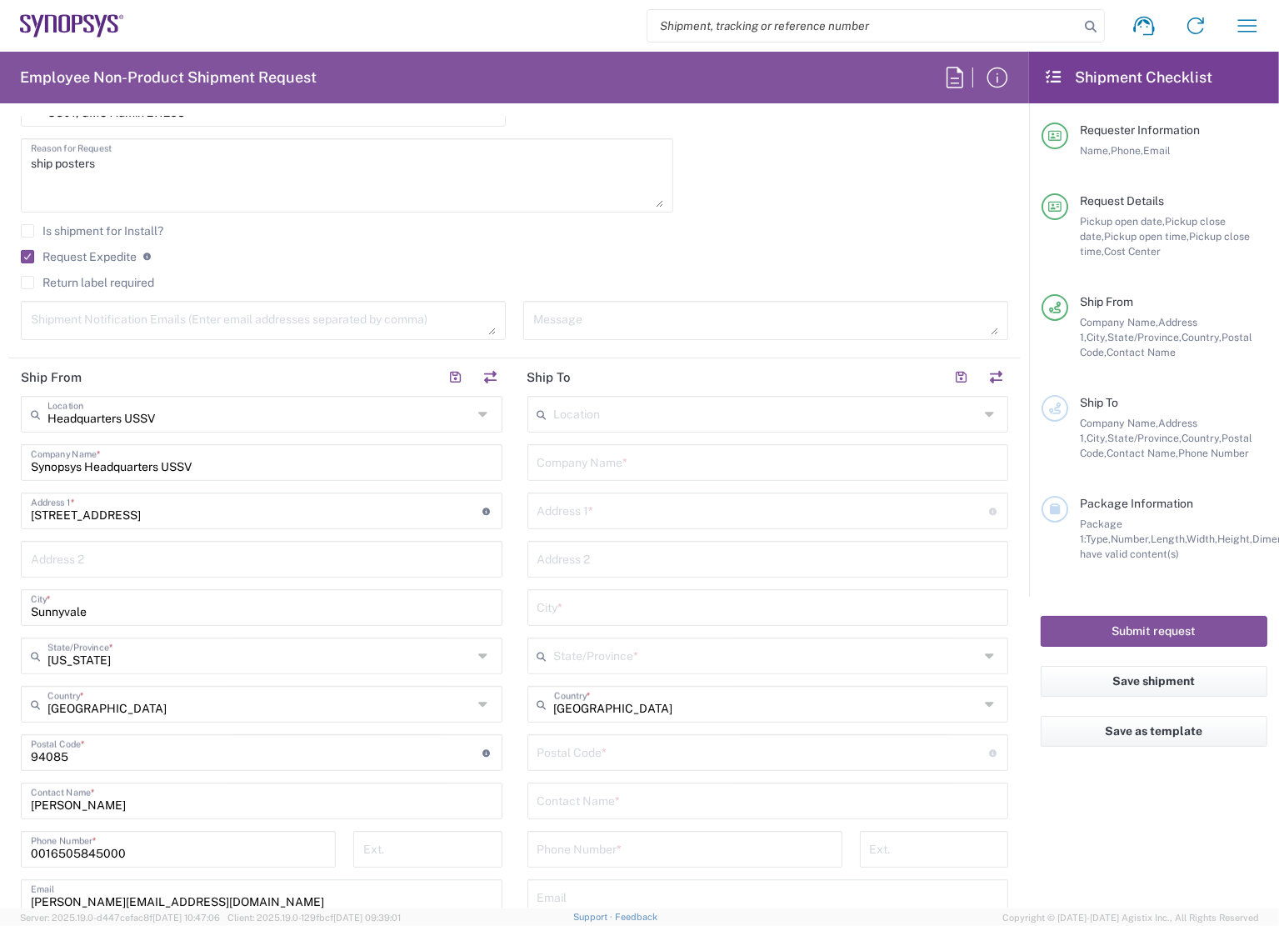
click at [622, 409] on input "text" at bounding box center [766, 412] width 425 height 29
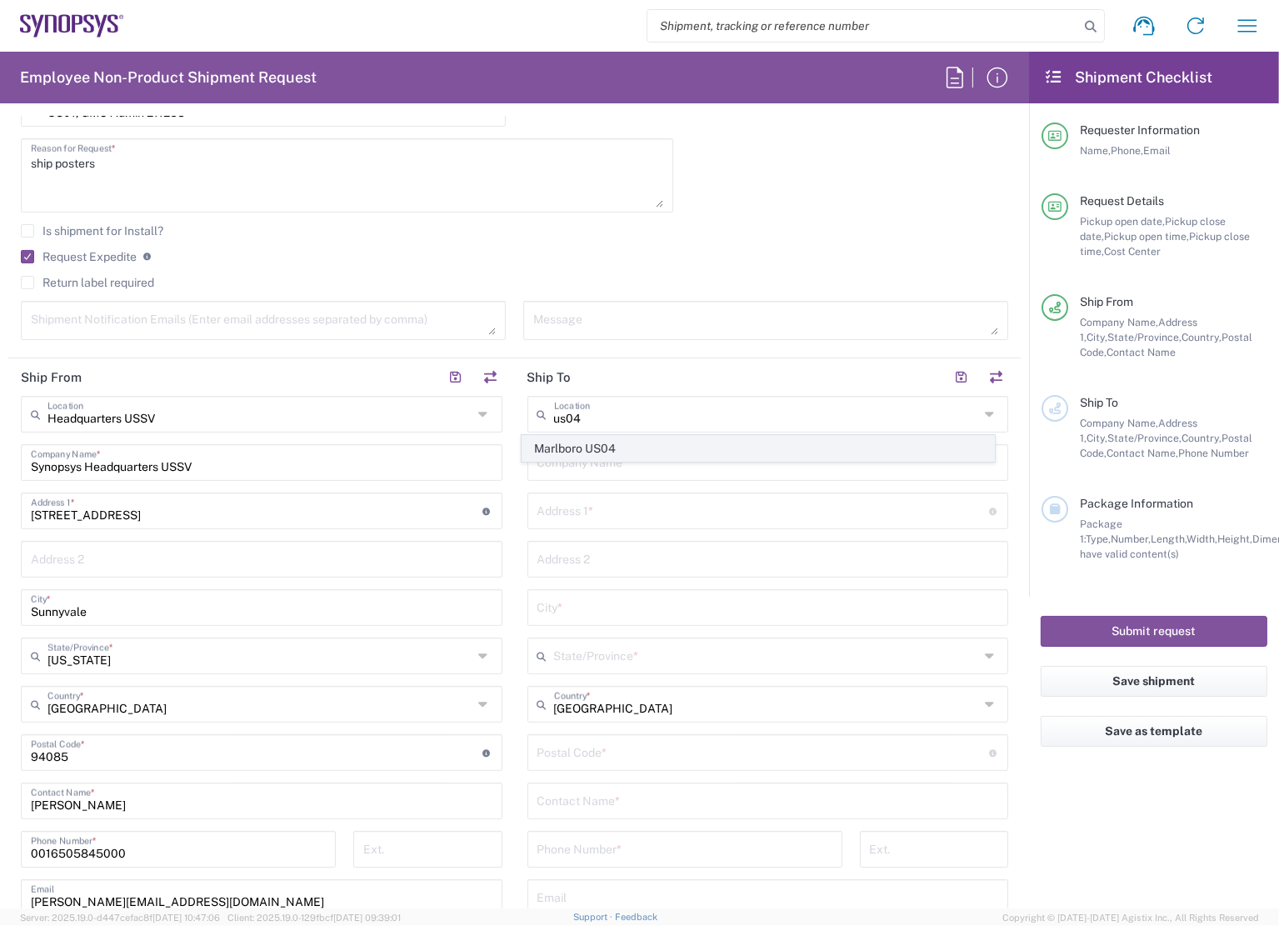
click at [613, 440] on span "Marlboro US04" at bounding box center [758, 449] width 472 height 26
type input "Marlboro US04"
type input "Synopsys Inc"
type input "11 Apex Drive"
type input "Suite 302B"
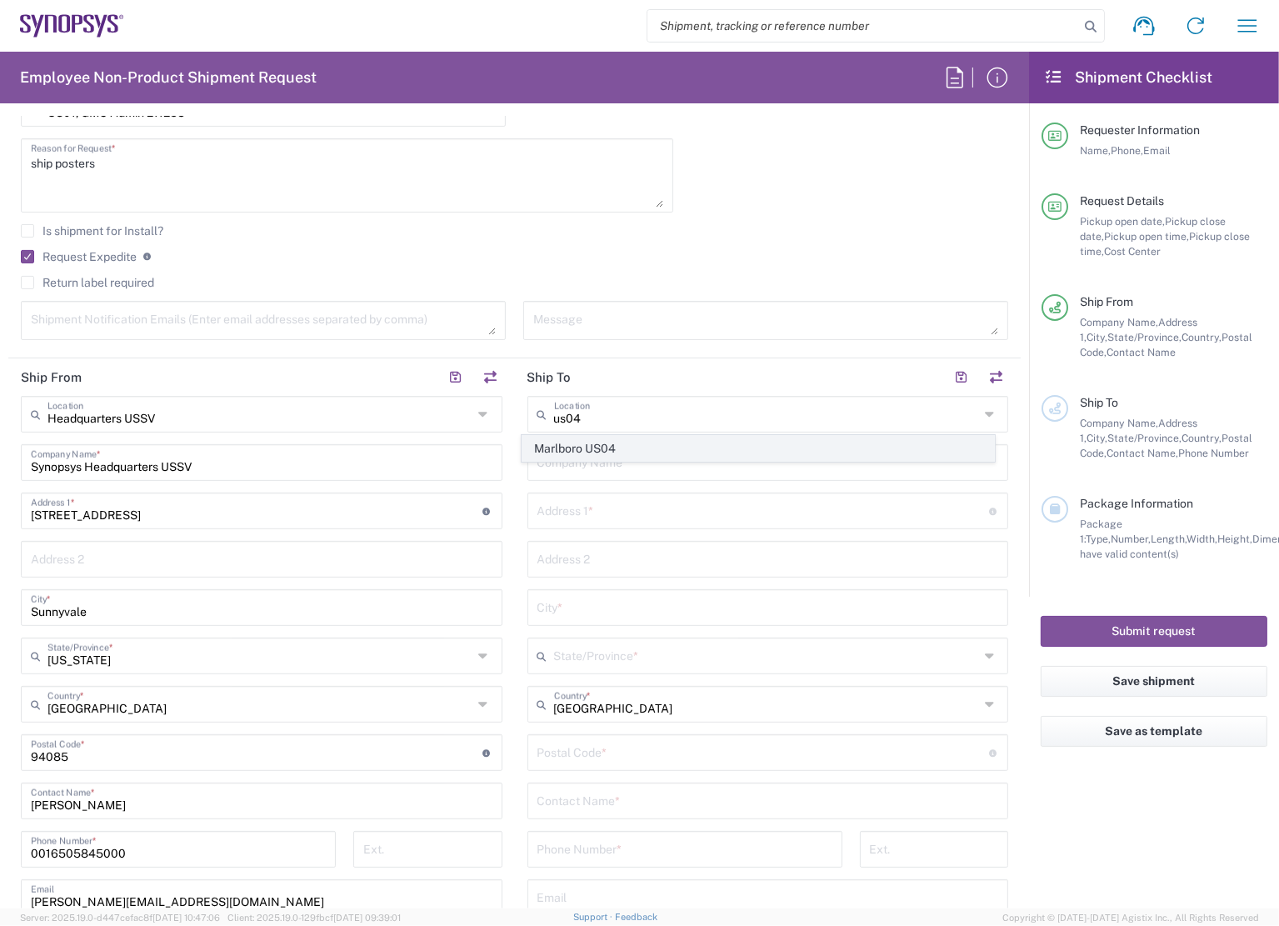
type input "Marlborough"
type input "[US_STATE]"
type input "01752"
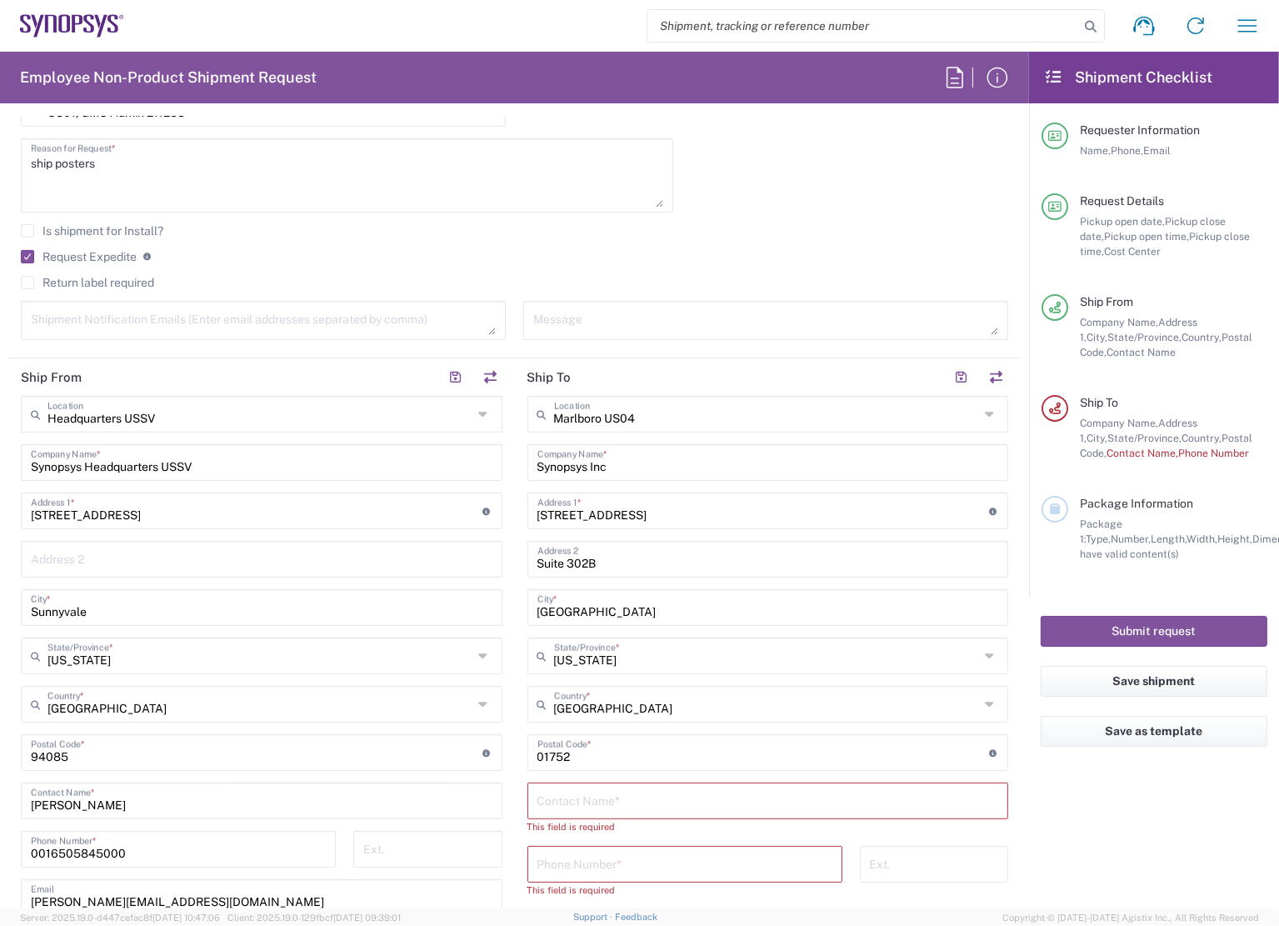
click at [636, 793] on input "text" at bounding box center [768, 799] width 462 height 29
type input "Debora Pinkham"
click at [603, 844] on input "tel" at bounding box center [684, 847] width 295 height 29
click at [677, 842] on input "tel" at bounding box center [684, 847] width 295 height 29
paste input "508-494-4812"
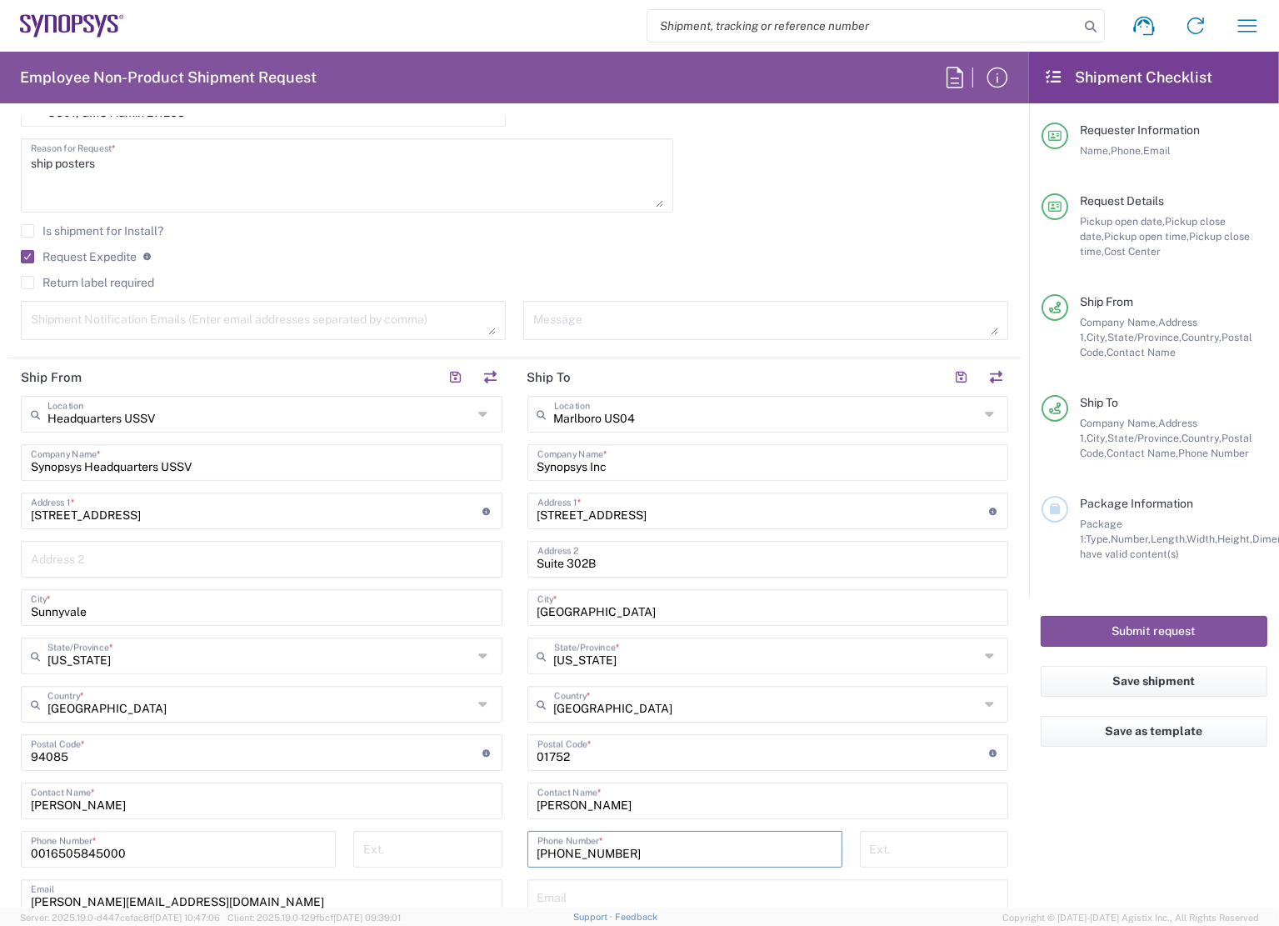
type input "508-494-4812"
click at [717, 901] on input "text" at bounding box center [768, 895] width 462 height 29
type input "deborap@synopsys.com"
click at [1061, 799] on agx-form-checklist "Shipment Checklist Requester Information Name, Phone, Email Request Details Pic…" at bounding box center [1154, 480] width 250 height 857
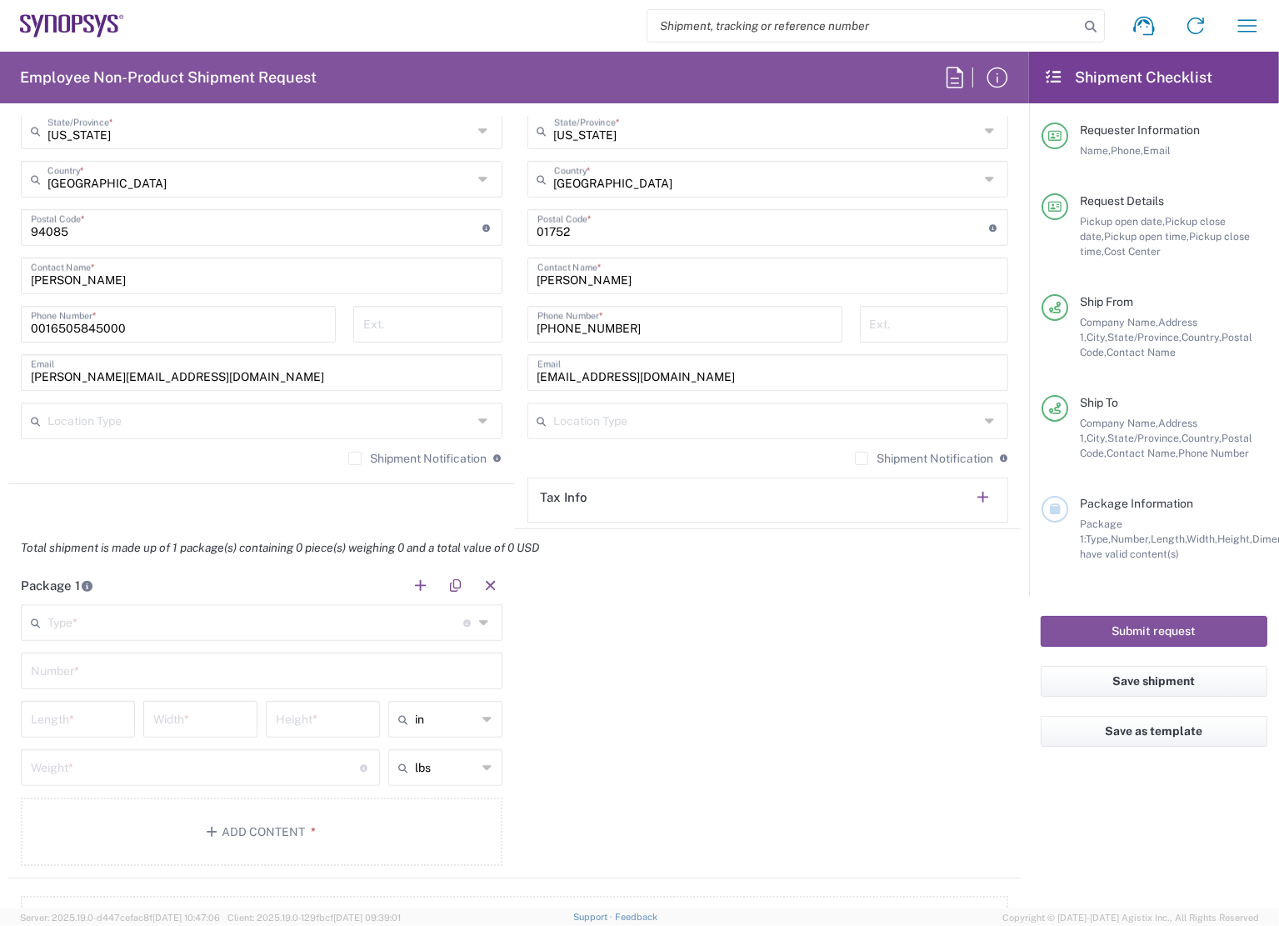
scroll to position [1166, 0]
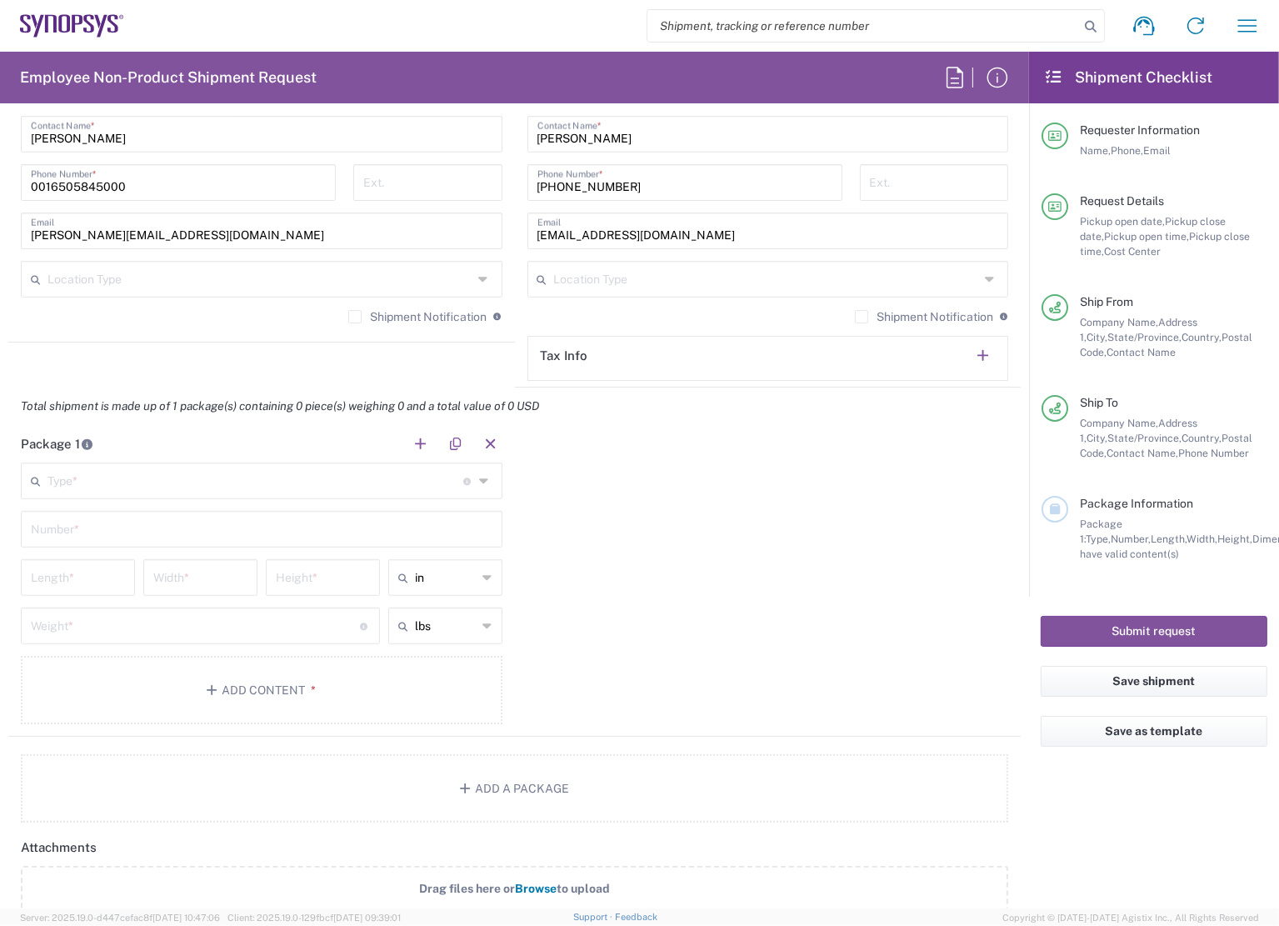
click at [233, 472] on input "text" at bounding box center [255, 479] width 416 height 29
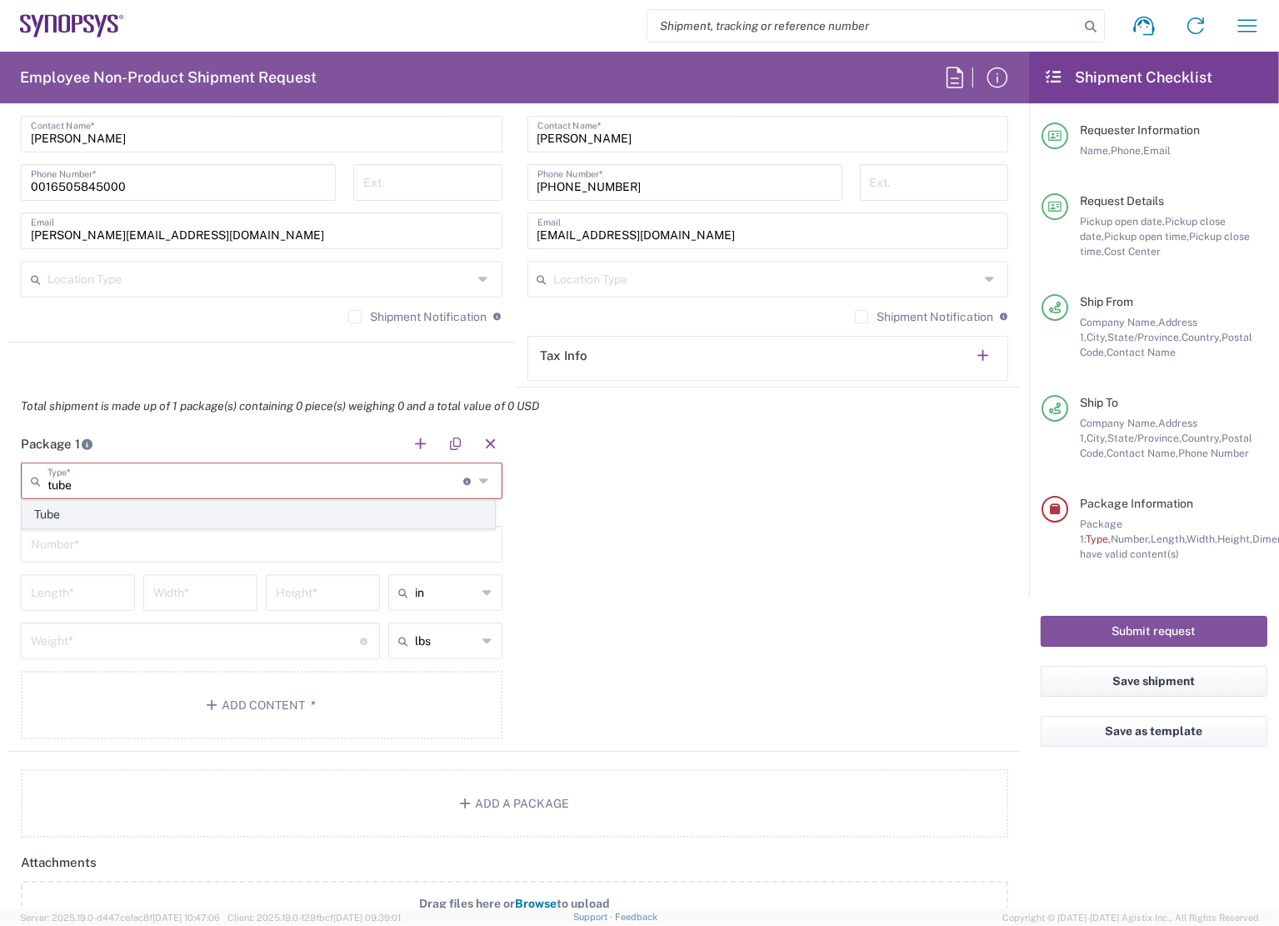
click at [198, 503] on span "Tube" at bounding box center [258, 515] width 472 height 26
type input "Tube"
type input "38"
type input "6"
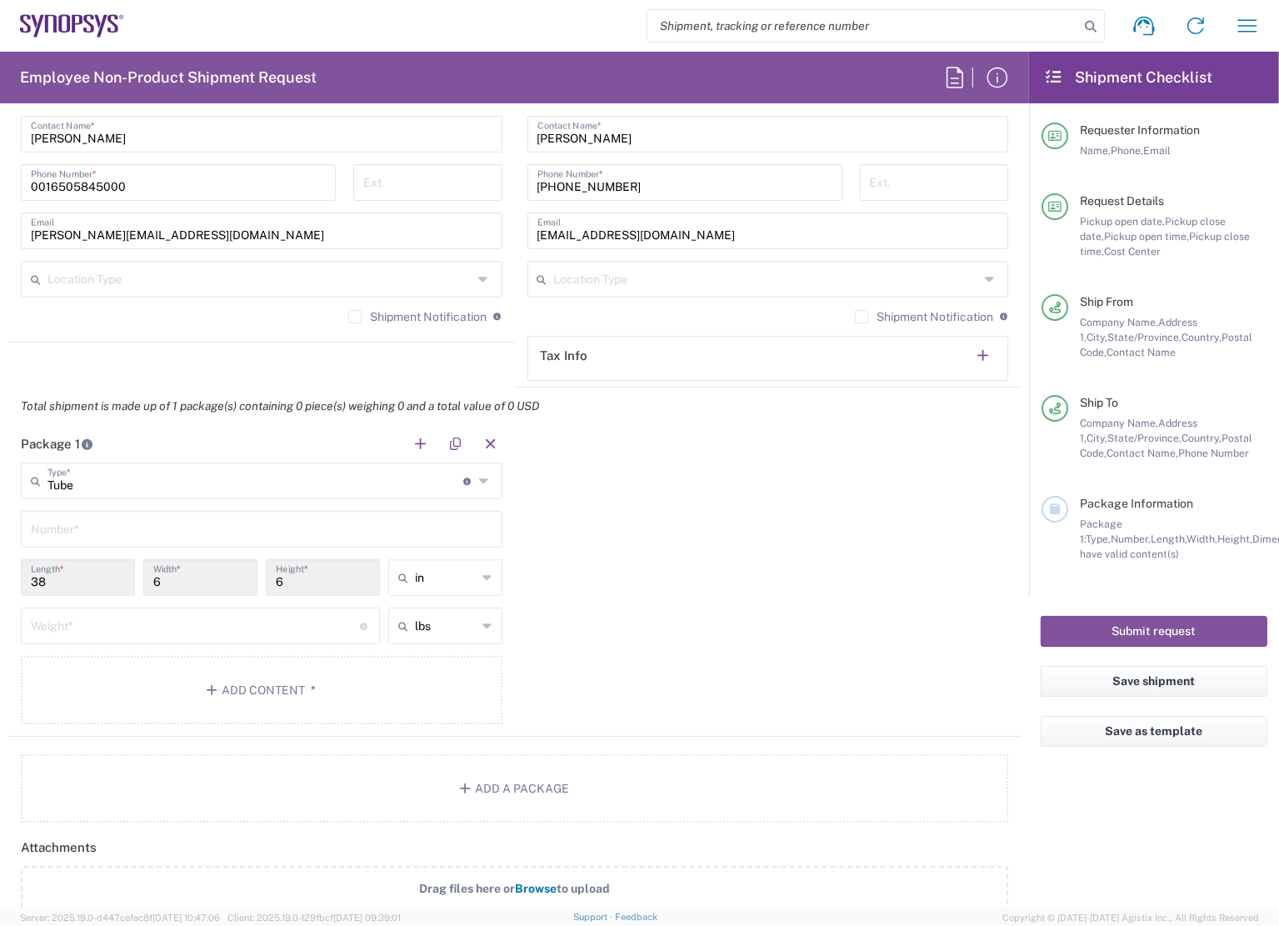
click at [147, 536] on input "text" at bounding box center [262, 527] width 462 height 29
type input "1"
click at [80, 621] on input "number" at bounding box center [195, 624] width 329 height 29
type input "1"
click at [761, 722] on div "Package 1 Tube Type * Material used to package goods Tube 1 Number * 38 Length …" at bounding box center [514, 581] width 1012 height 312
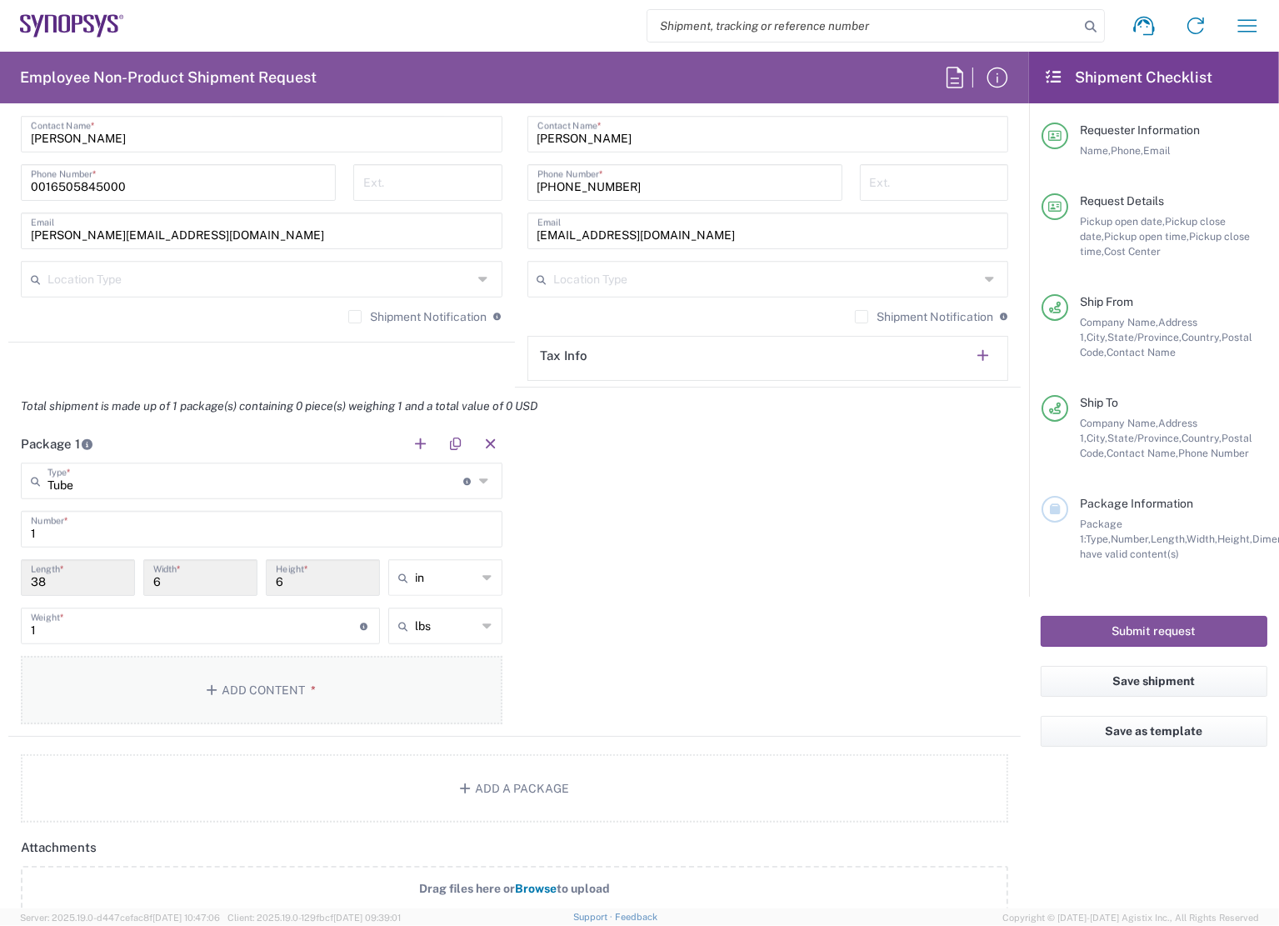
click at [230, 689] on button "Add Content *" at bounding box center [262, 690] width 482 height 68
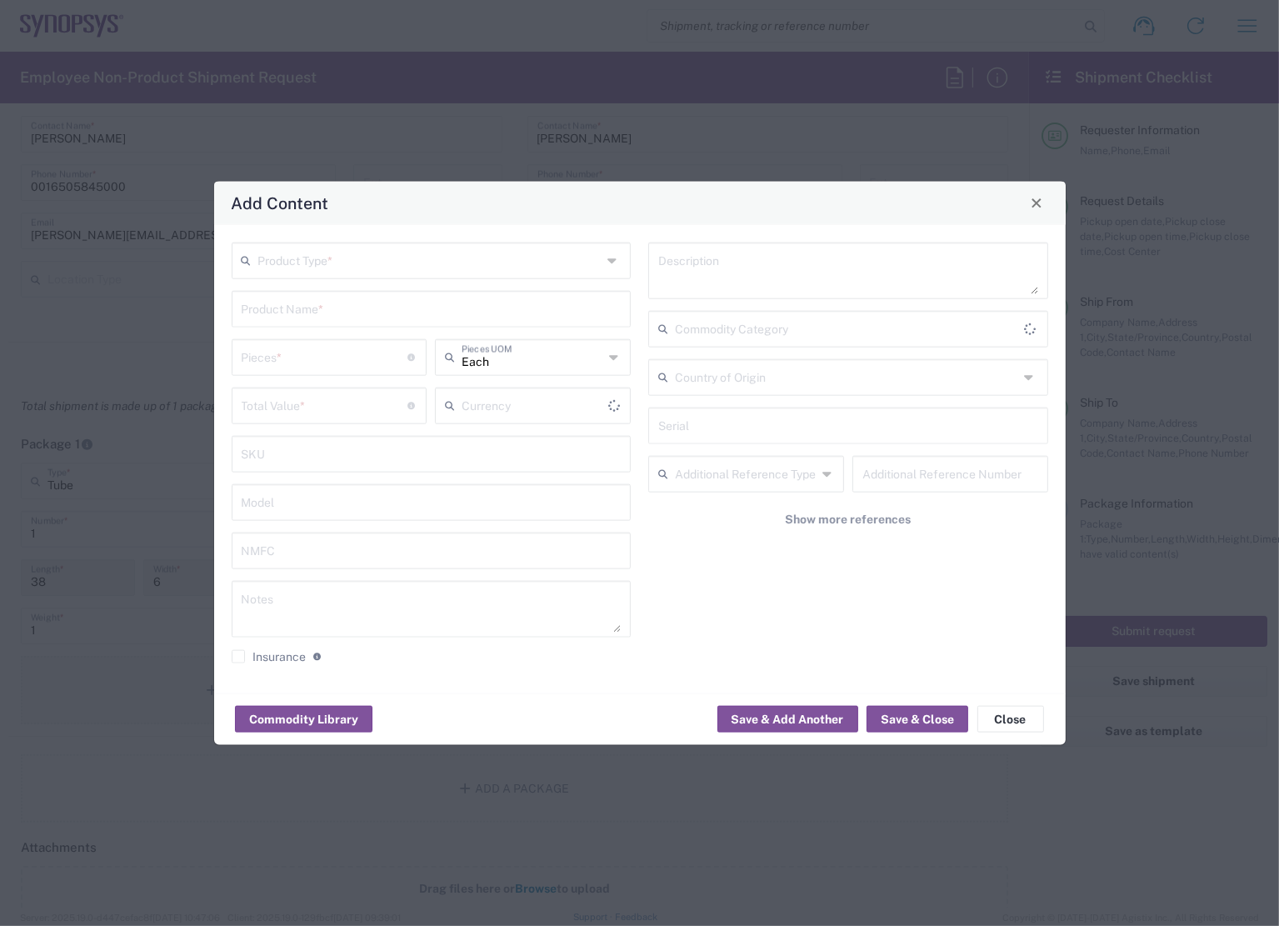
type input "US Dollar"
click at [363, 258] on input "text" at bounding box center [430, 258] width 344 height 29
click at [324, 316] on span "General Commodity" at bounding box center [430, 325] width 397 height 26
type input "General Commodity"
click at [324, 309] on input "text" at bounding box center [432, 306] width 380 height 29
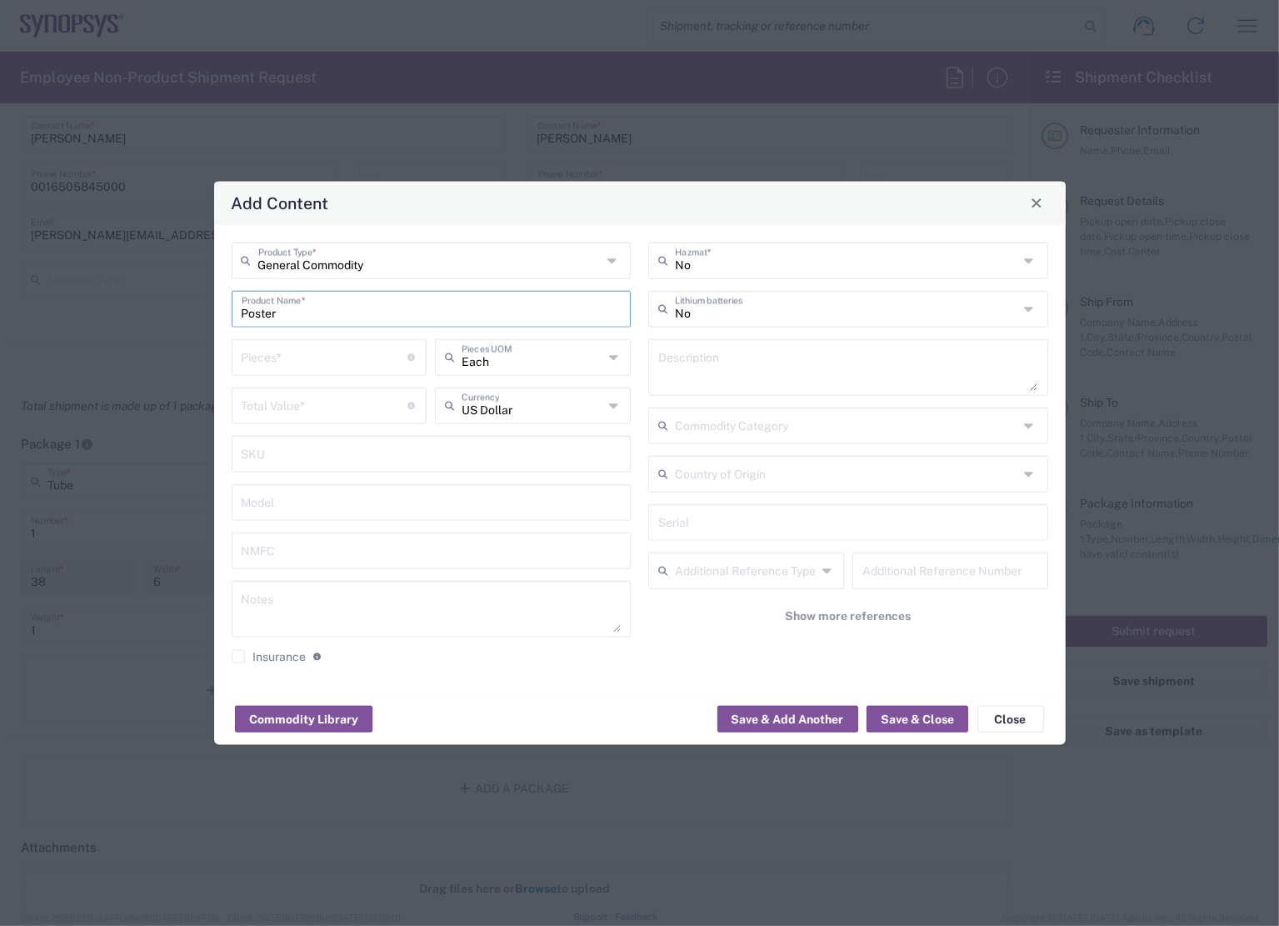
type input "Poster"
click at [727, 357] on textarea at bounding box center [848, 366] width 380 height 47
type textarea "Poster"
click at [297, 362] on input "number" at bounding box center [325, 355] width 167 height 29
type input "6"
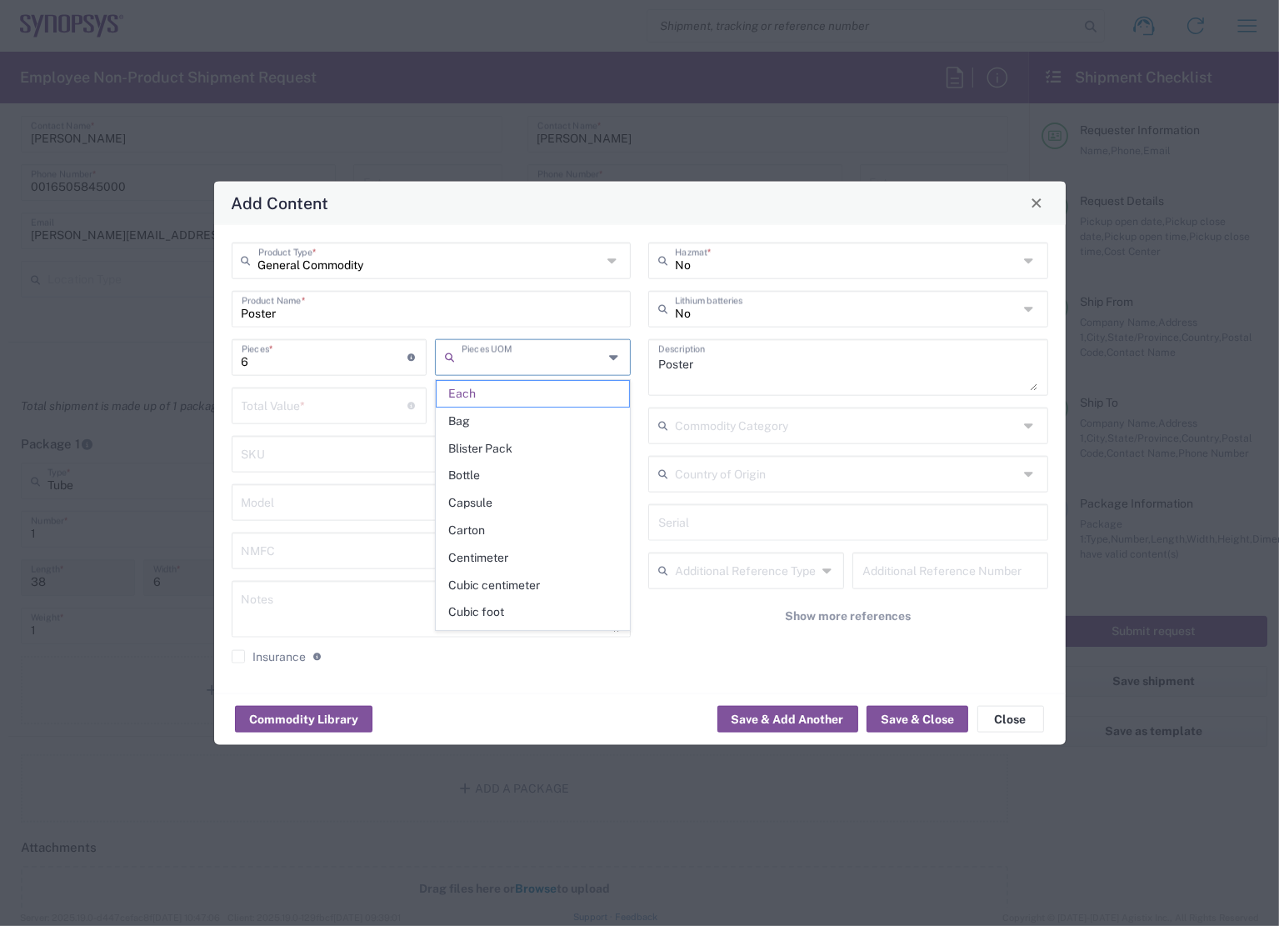
type input "Each"
type input "6"
click at [723, 652] on div "No Hazmat * No Lithium batteries Poster Description Commodity Category Country …" at bounding box center [848, 458] width 417 height 433
click at [906, 716] on button "Save & Close" at bounding box center [917, 719] width 102 height 27
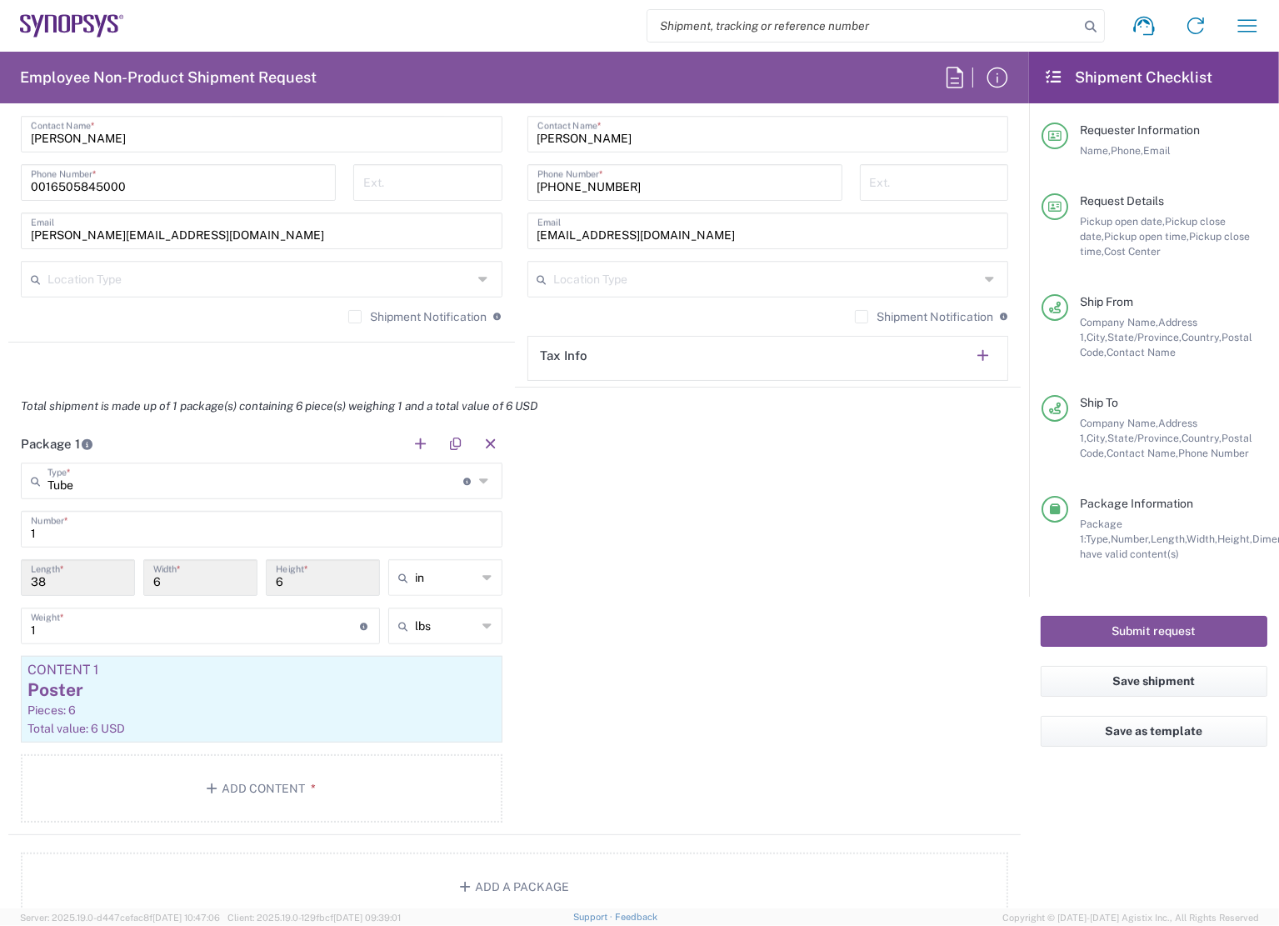
click at [787, 536] on div "Package 1 Tube Type * Material used to package goods Tube 1 Number * 38 Length …" at bounding box center [514, 630] width 1012 height 410
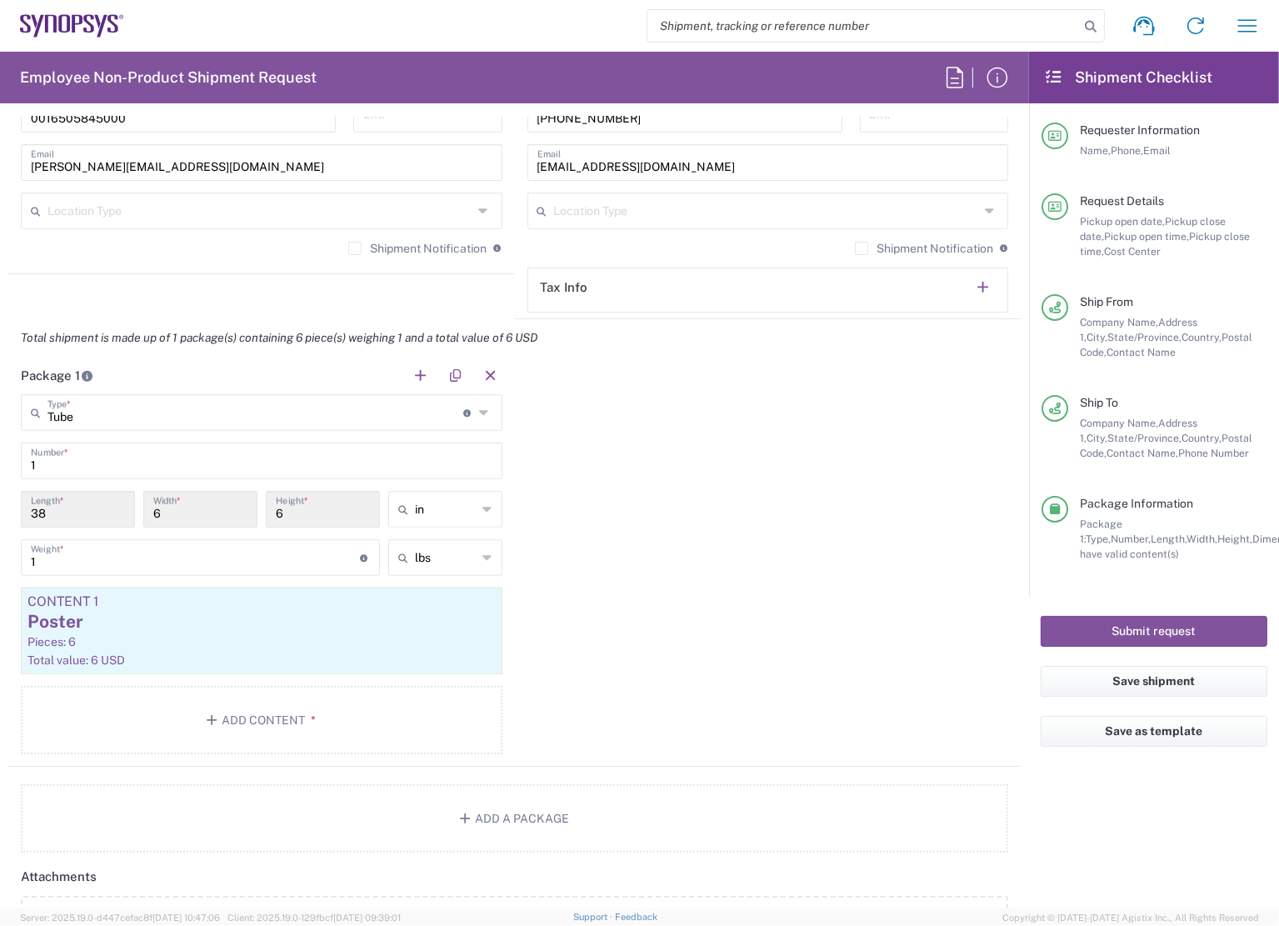
scroll to position [1250, 0]
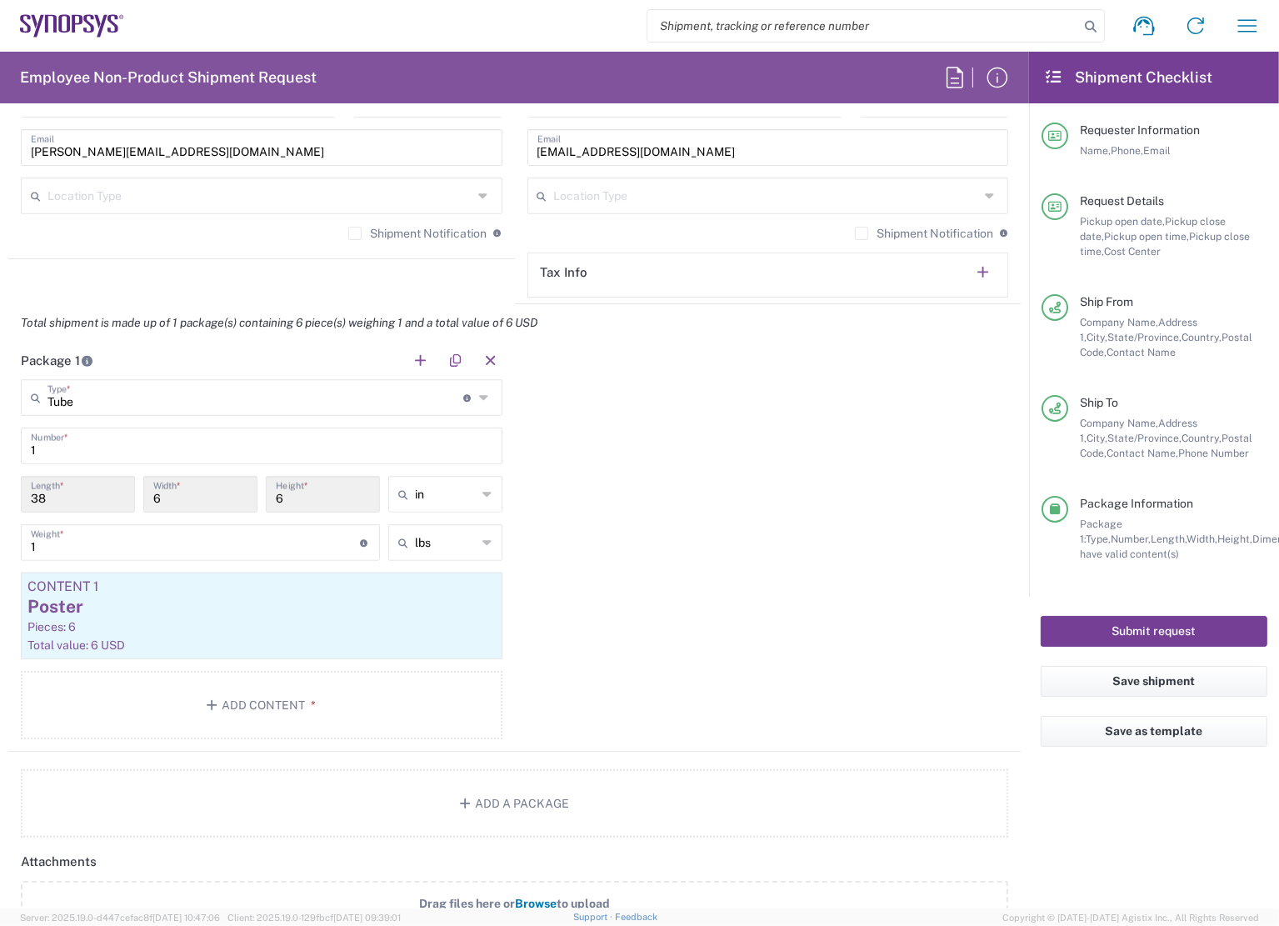
click at [1131, 635] on button "Submit request" at bounding box center [1154, 631] width 227 height 31
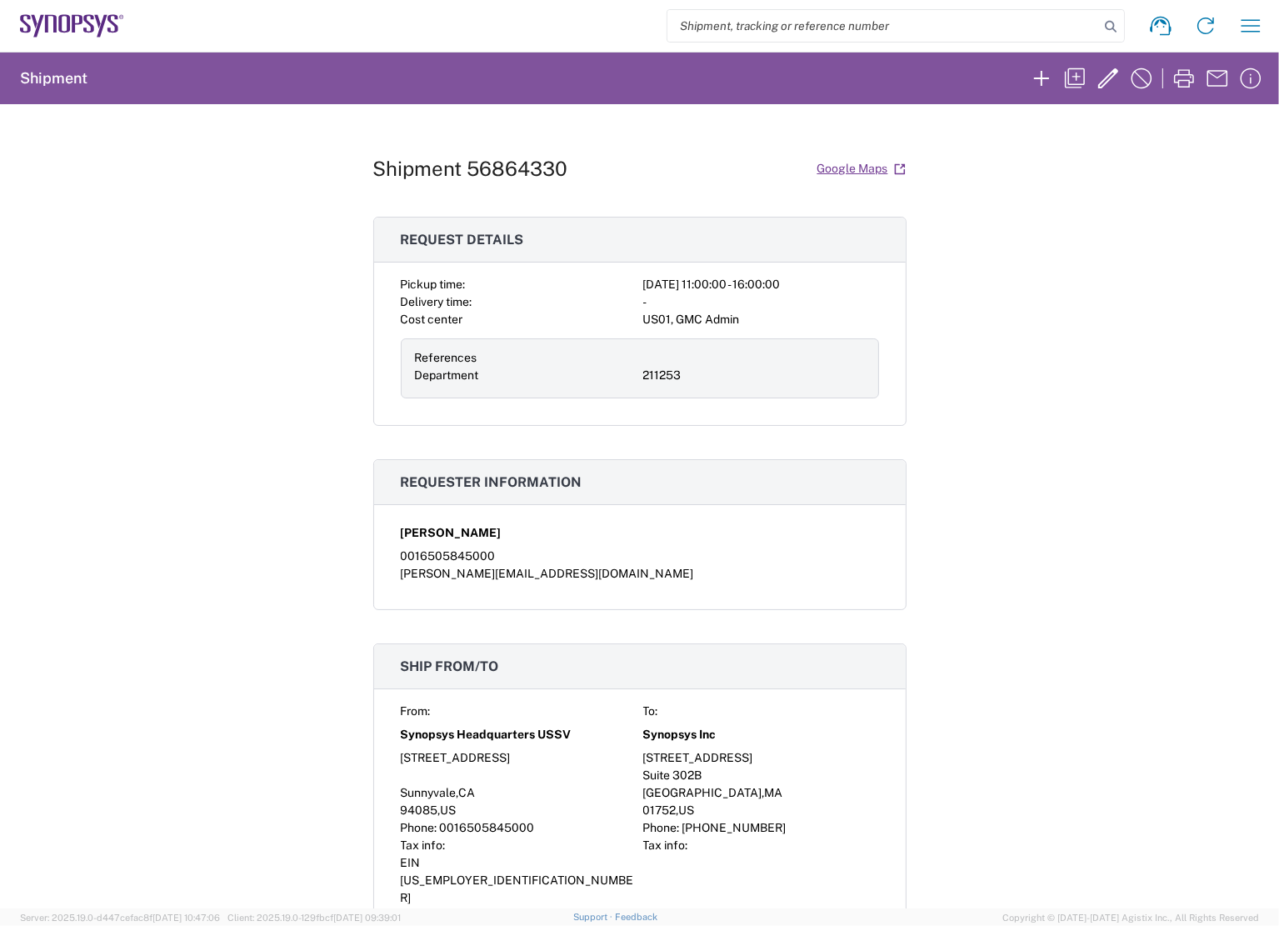
click at [1087, 576] on div "Shipment 56864330 Google Maps Request details Pickup time: 2025-09-18 11:00:00 …" at bounding box center [639, 506] width 1279 height 804
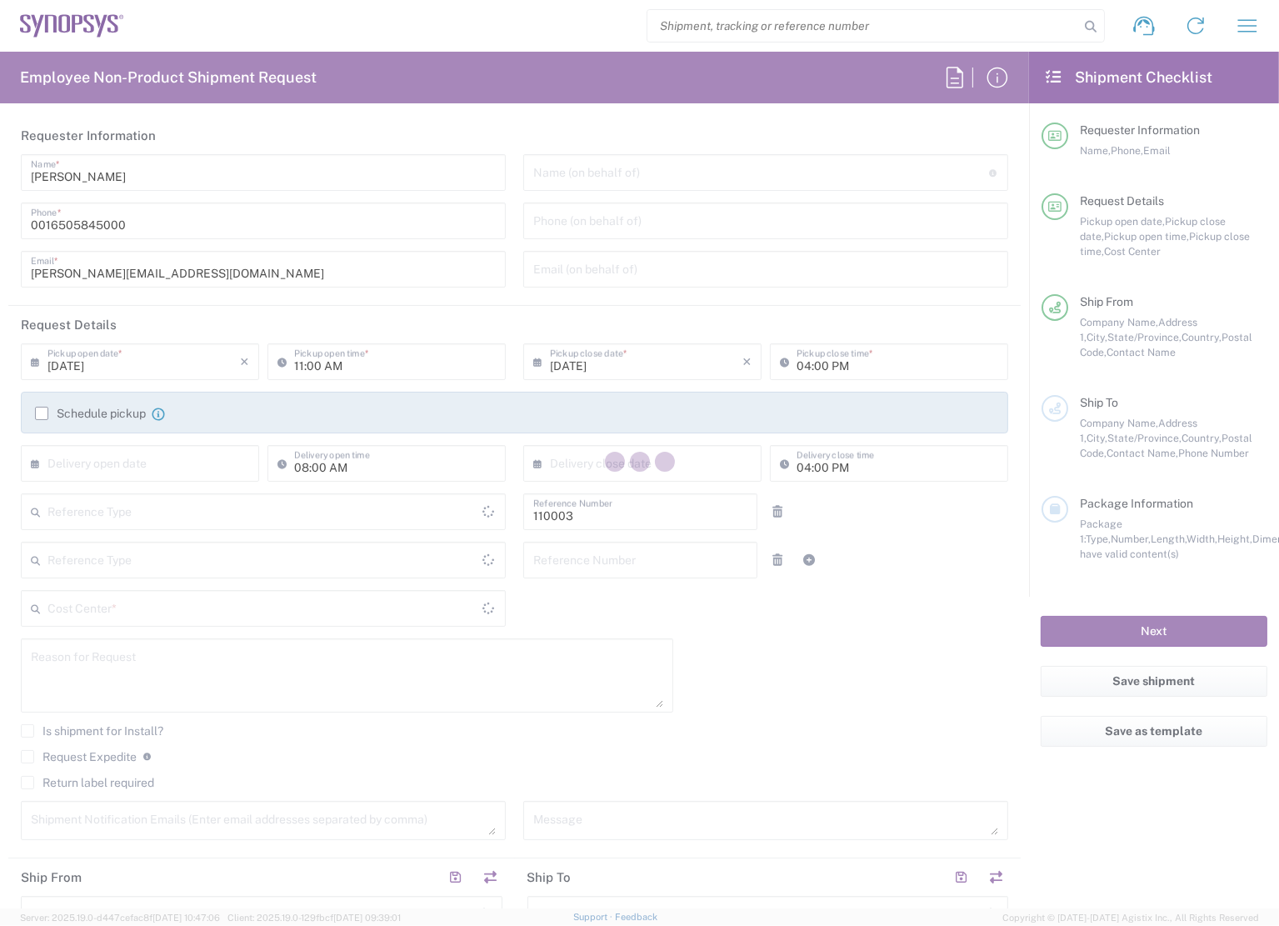
type input "Department"
type input "[GEOGRAPHIC_DATA]"
type input "US01, FAC, MV/SV Fac 110003"
type input "Delivered at Place"
type input "[US_STATE]"
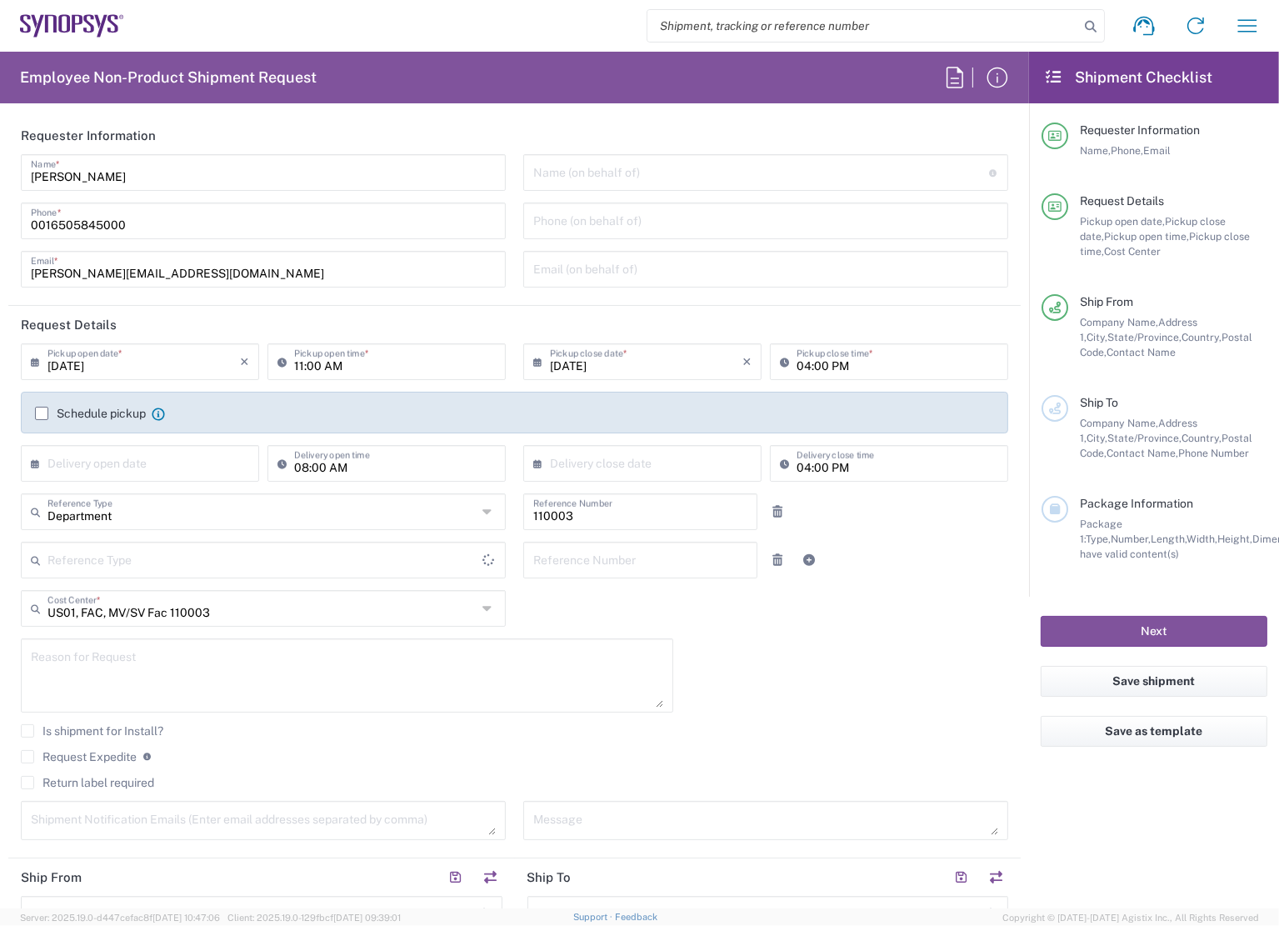
type input "[GEOGRAPHIC_DATA]"
click at [287, 623] on div "US01, FAC, MV/SV Fac 110003 Cost Center *" at bounding box center [263, 608] width 485 height 37
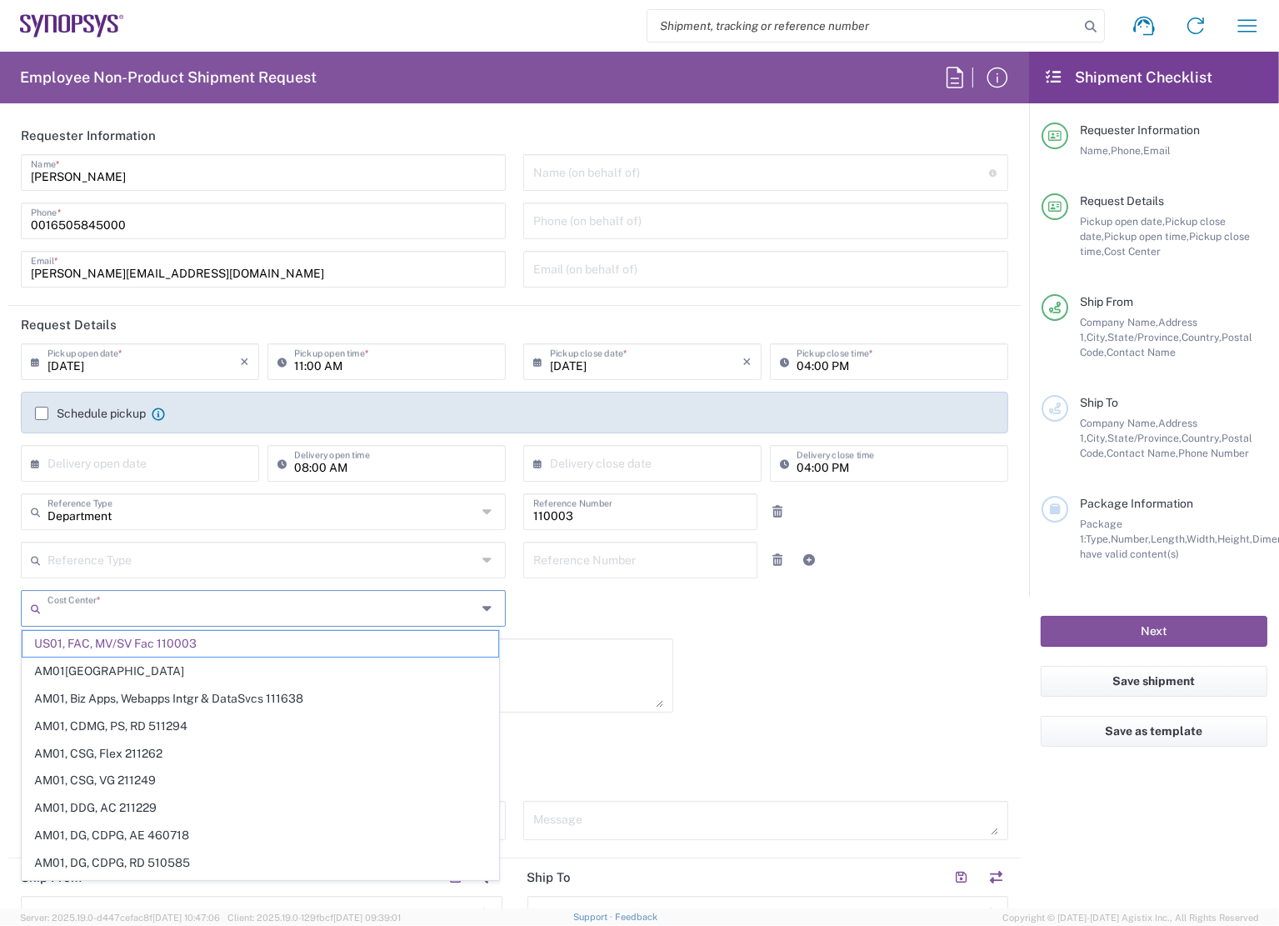
type input "Headquarters USSV"
click at [272, 609] on input "text" at bounding box center [261, 606] width 429 height 29
type input "us01, gmc"
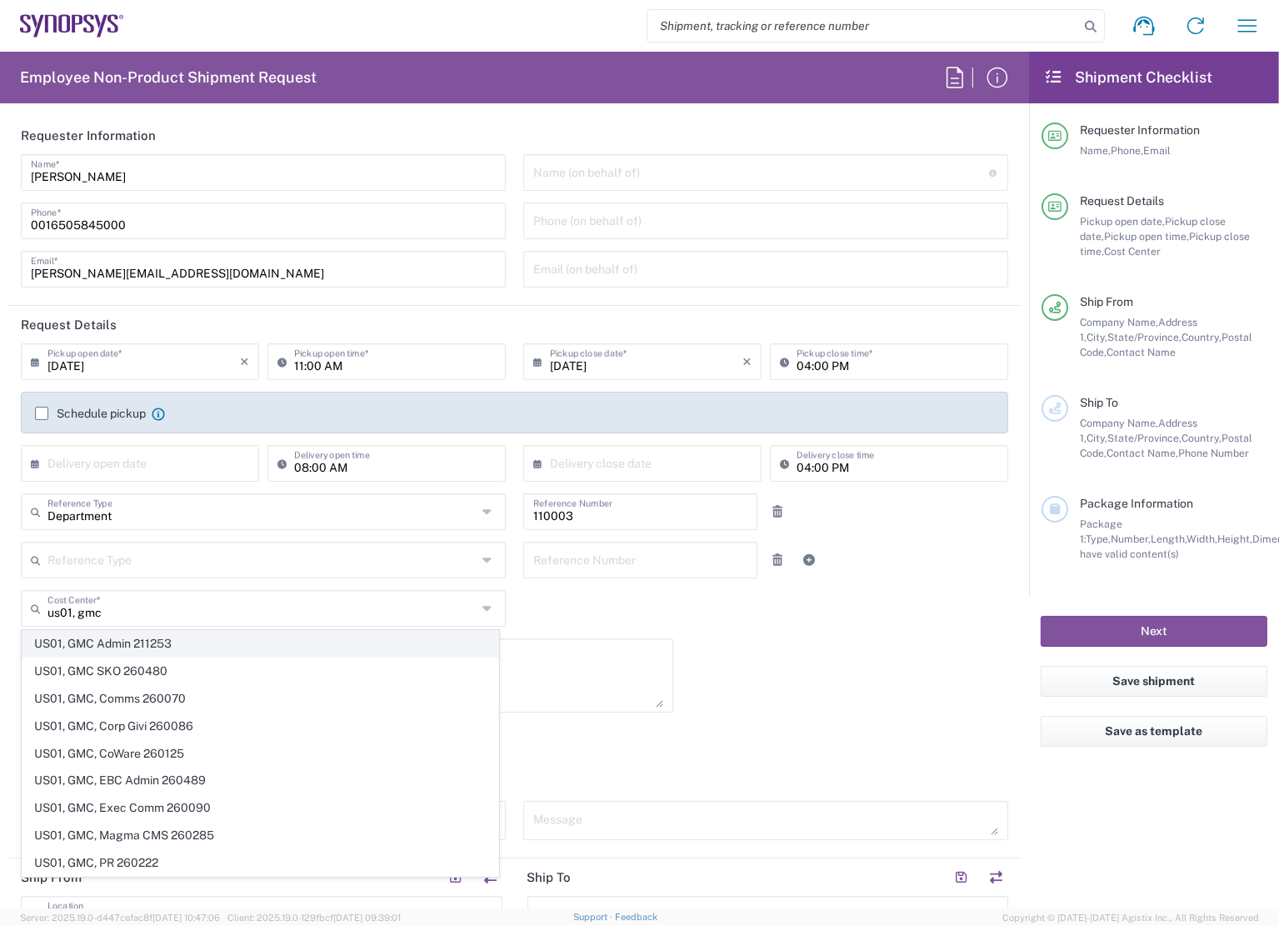
click at [181, 646] on span "US01, GMC Admin 211253" at bounding box center [260, 644] width 476 height 26
type input "211253"
type input "US01, GMC Admin 211253"
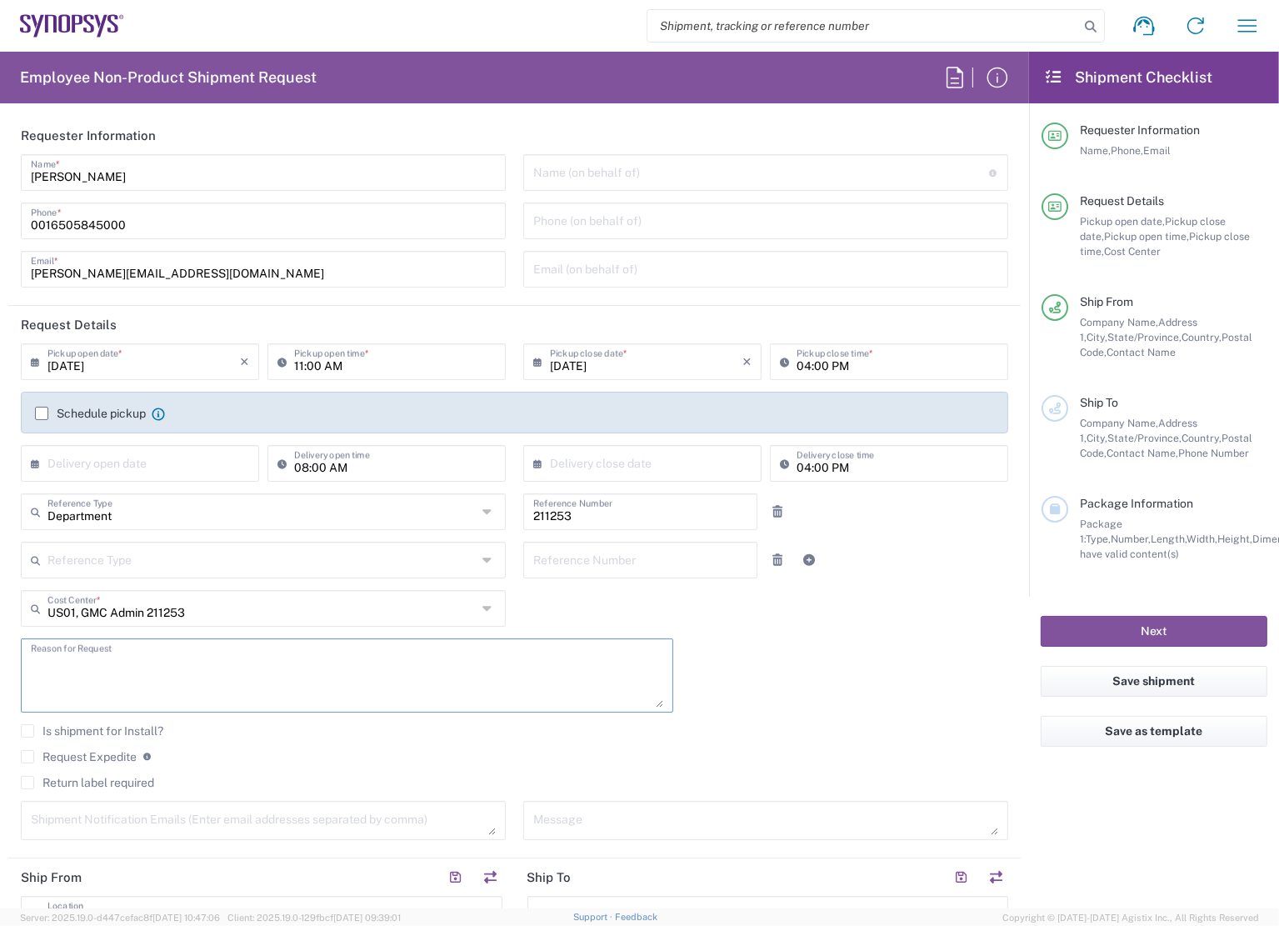
click at [223, 670] on textarea at bounding box center [347, 675] width 632 height 64
type textarea "ship posters"
click at [837, 689] on div "[DATE] × Pickup open date * Cancel Apply 11:00 AM Pickup open time * [DATE] × P…" at bounding box center [514, 597] width 1005 height 508
click at [50, 754] on label "Request Expedite" at bounding box center [79, 756] width 116 height 13
click at [27, 757] on input "Request Expedite" at bounding box center [27, 757] width 0 height 0
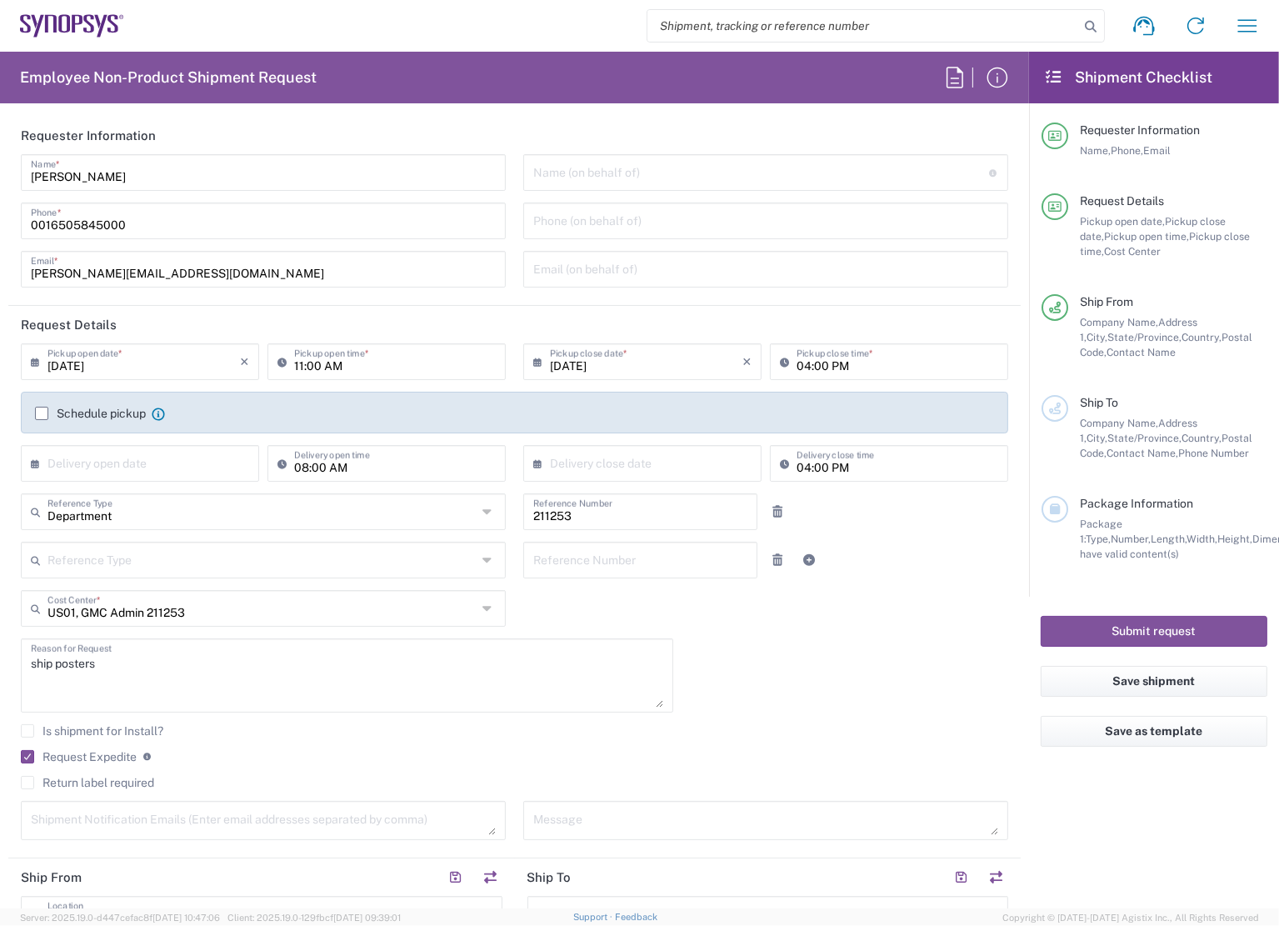
click at [534, 730] on agx-checkbox-control "Is shipment for Install?" at bounding box center [514, 730] width 987 height 13
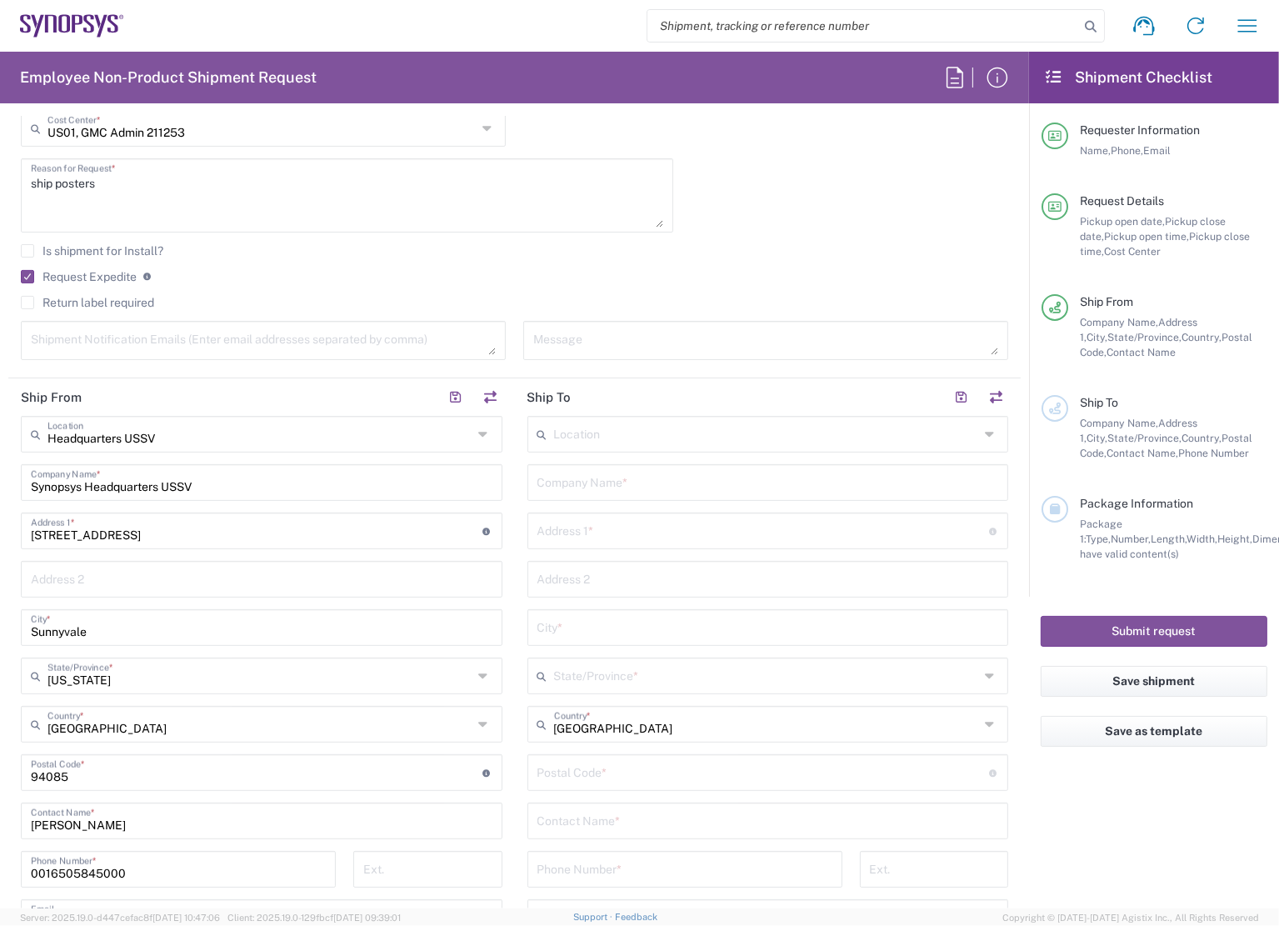
scroll to position [500, 0]
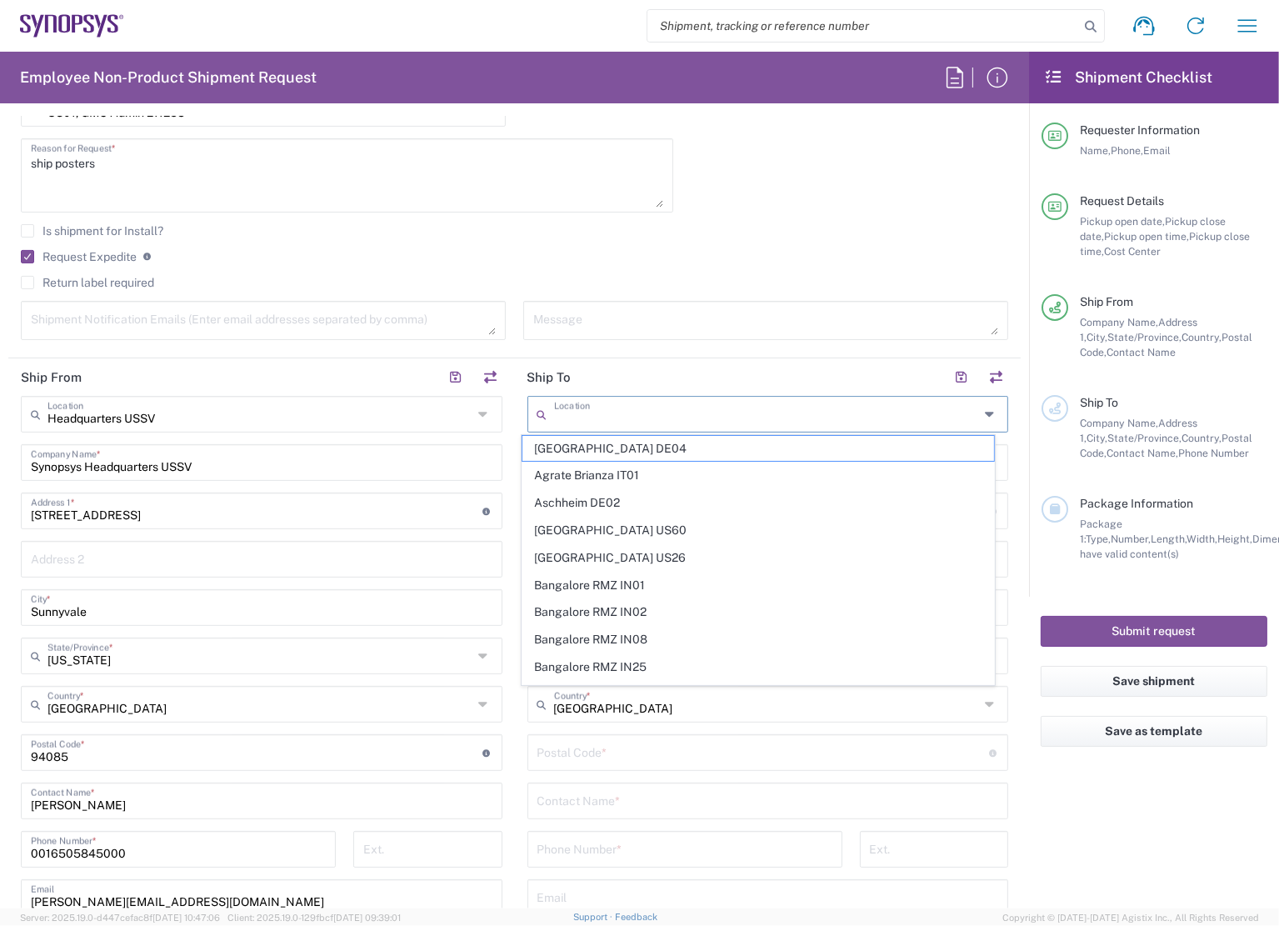
click at [605, 416] on input "text" at bounding box center [766, 412] width 425 height 29
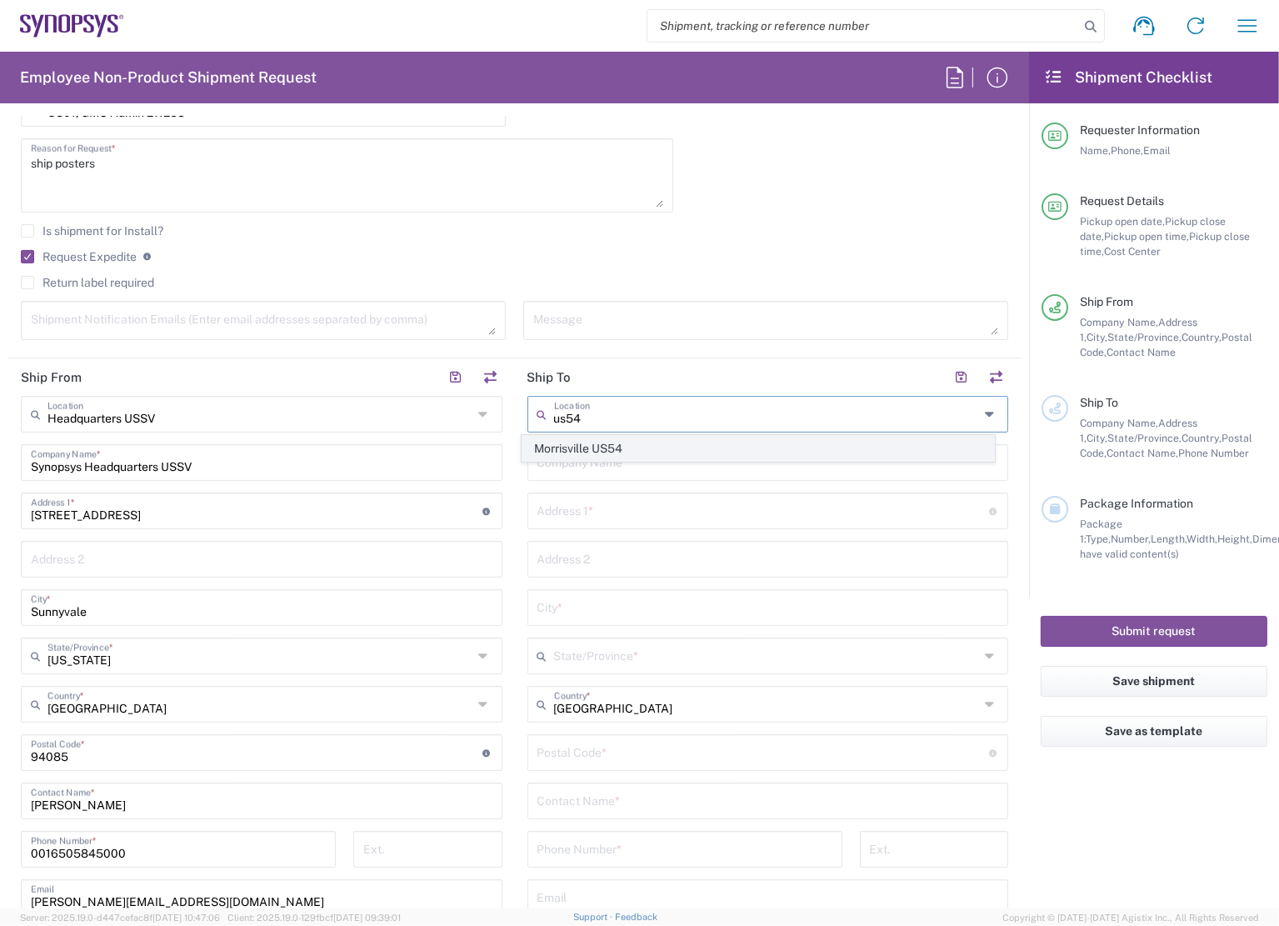
click at [610, 439] on span "Morrisville US54" at bounding box center [758, 449] width 472 height 26
type input "Morrisville US54"
type input "Synopsys Inc"
type input "710 Slater Rd"
type input "Suite 300"
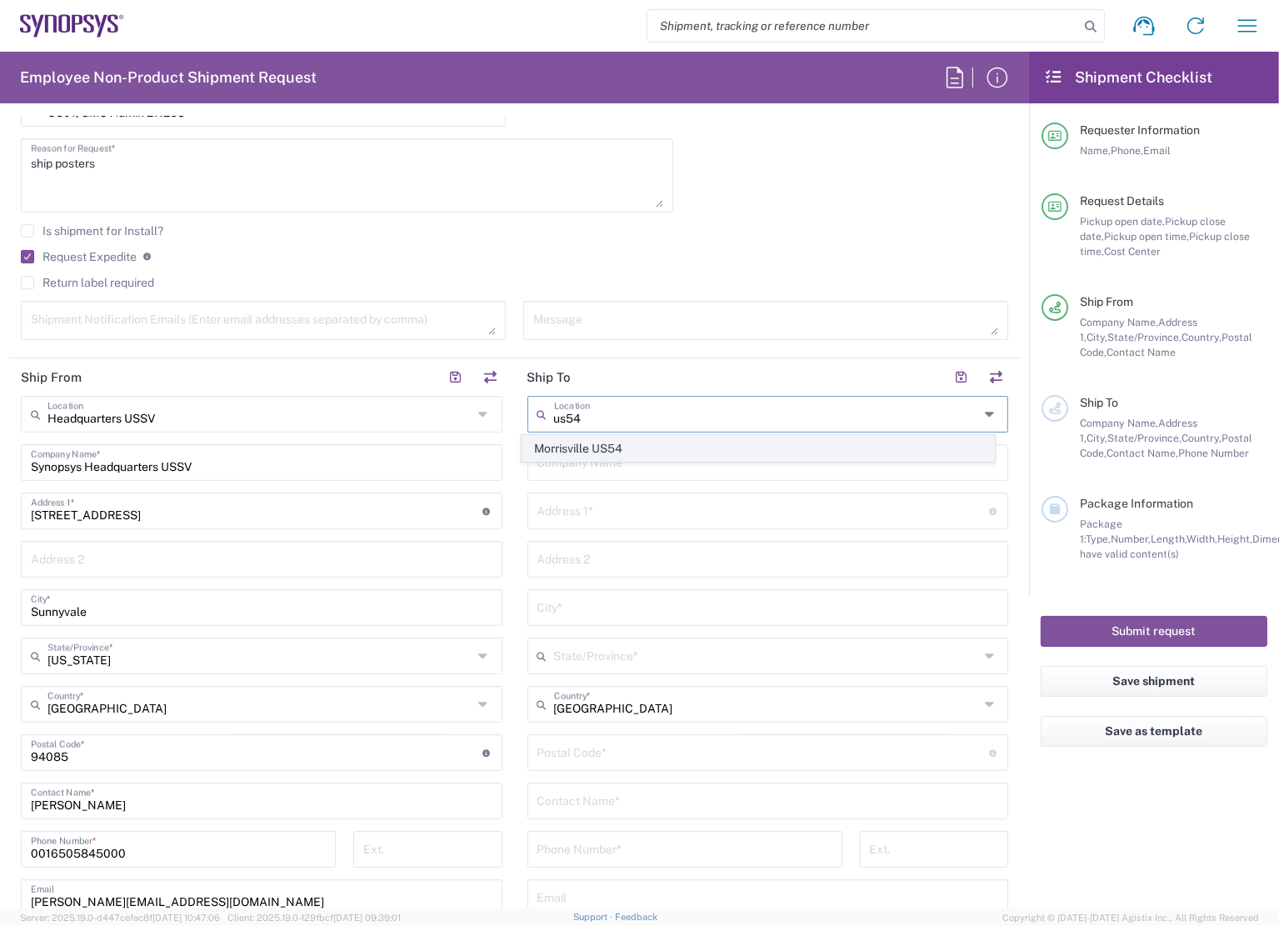
type input "Morrisville"
type input "[US_STATE]"
type input "27560"
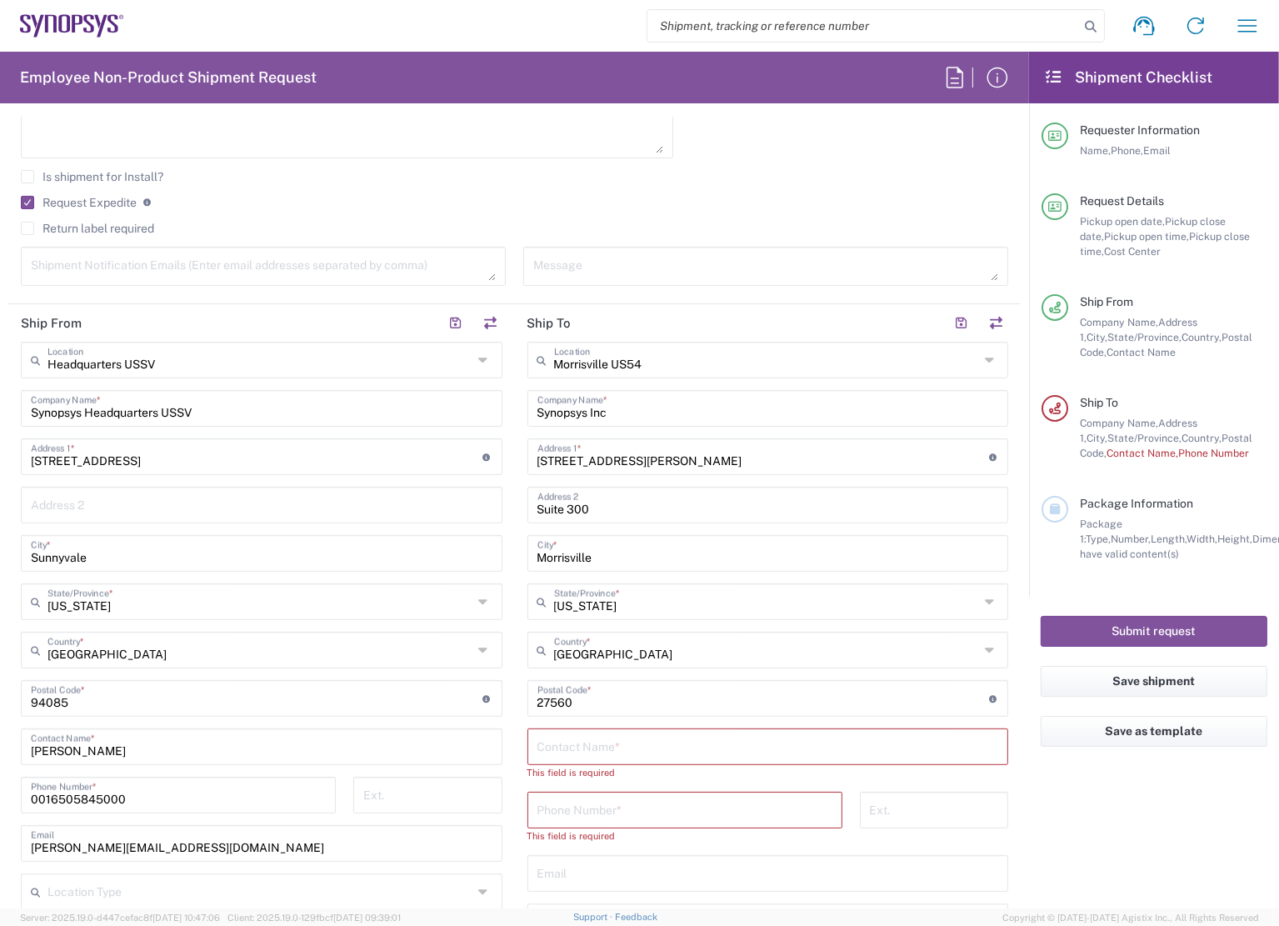
scroll to position [583, 0]
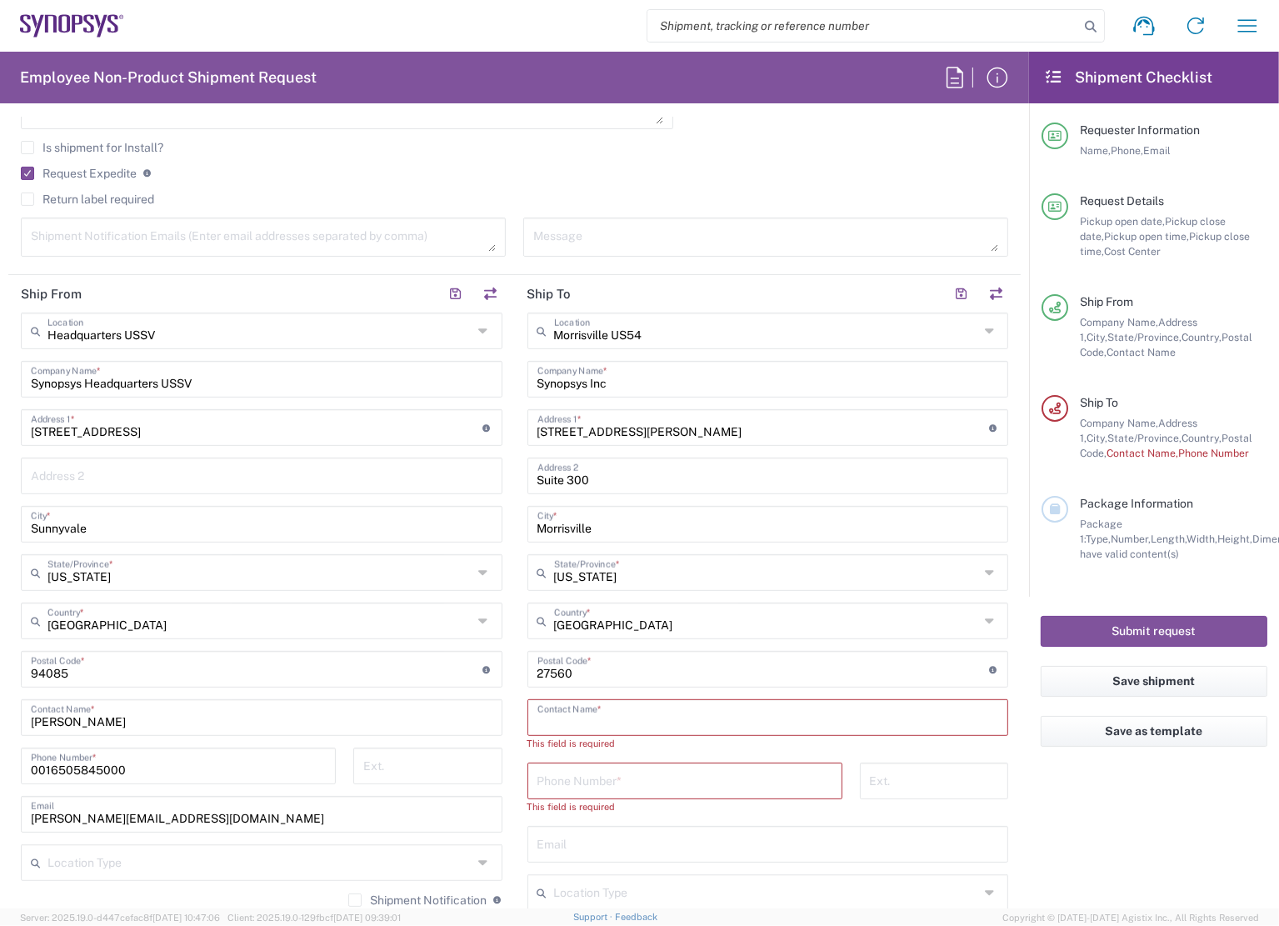
click at [608, 714] on input "text" at bounding box center [768, 716] width 462 height 29
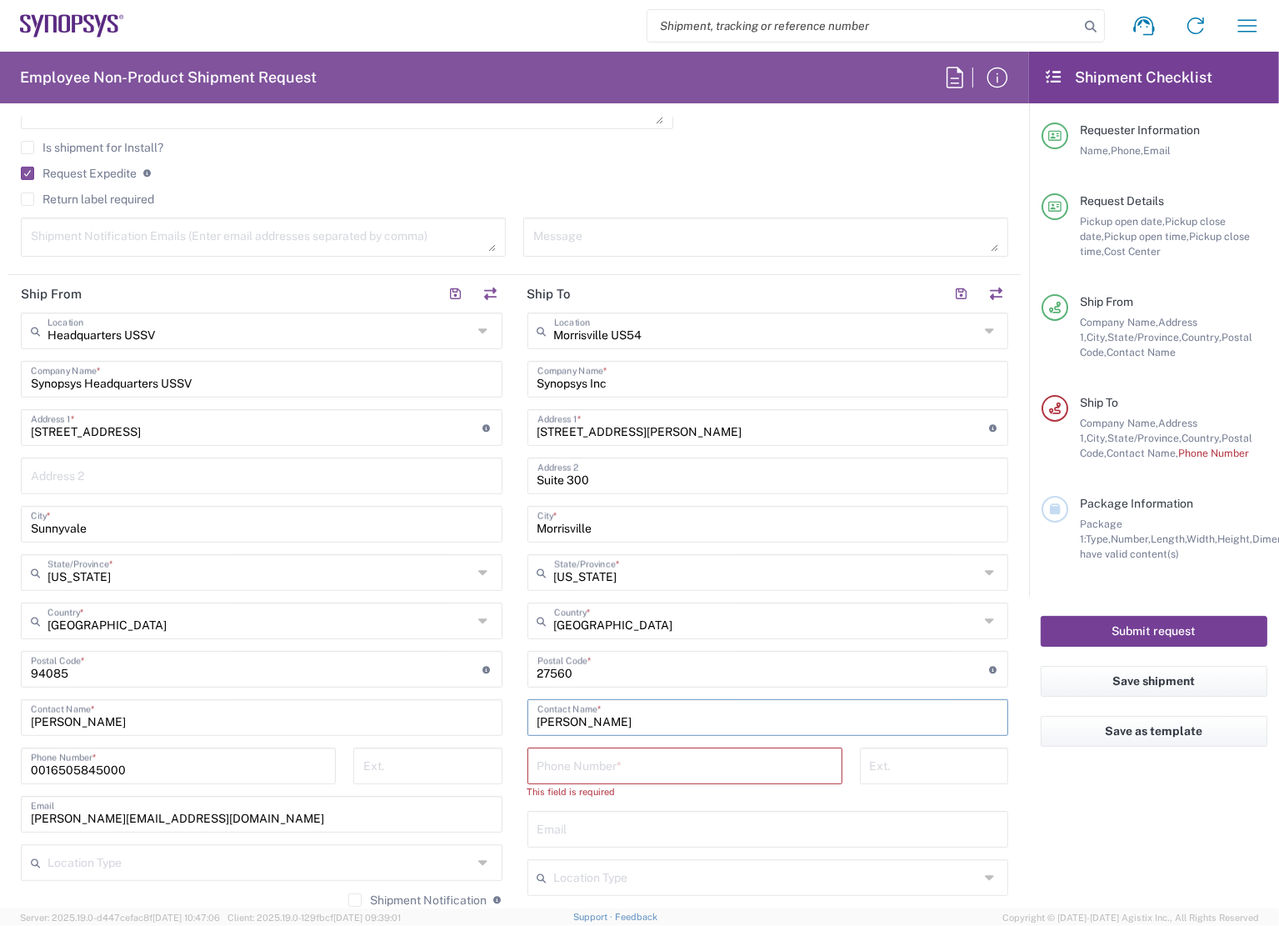
type input "Lisa Ellis"
click at [702, 769] on input "tel" at bounding box center [684, 764] width 295 height 29
paste input "1 919-337-6015"
click at [544, 766] on input "1 919-337-6015" at bounding box center [684, 764] width 295 height 29
type input "1-919-337-6015"
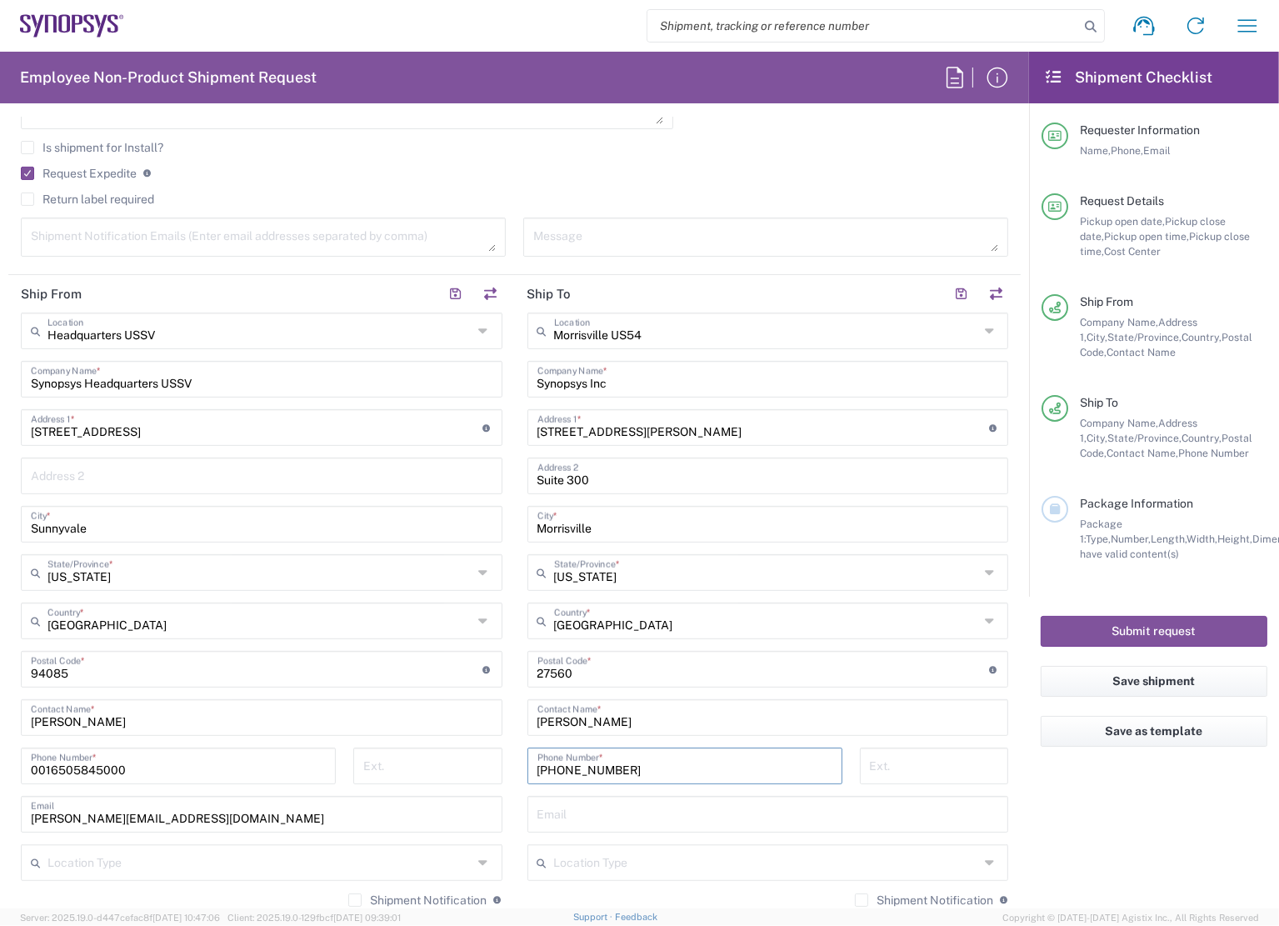
click at [1033, 774] on agx-form-checklist "Shipment Checklist Requester Information Name, Phone, Email Request Details Pic…" at bounding box center [1154, 480] width 250 height 857
click at [924, 819] on input "text" at bounding box center [768, 812] width 462 height 29
type input "ellis@synopsys.com"
click at [1207, 870] on agx-form-checklist "Shipment Checklist Requester Information Name, Phone, Email Request Details Pic…" at bounding box center [1154, 480] width 250 height 857
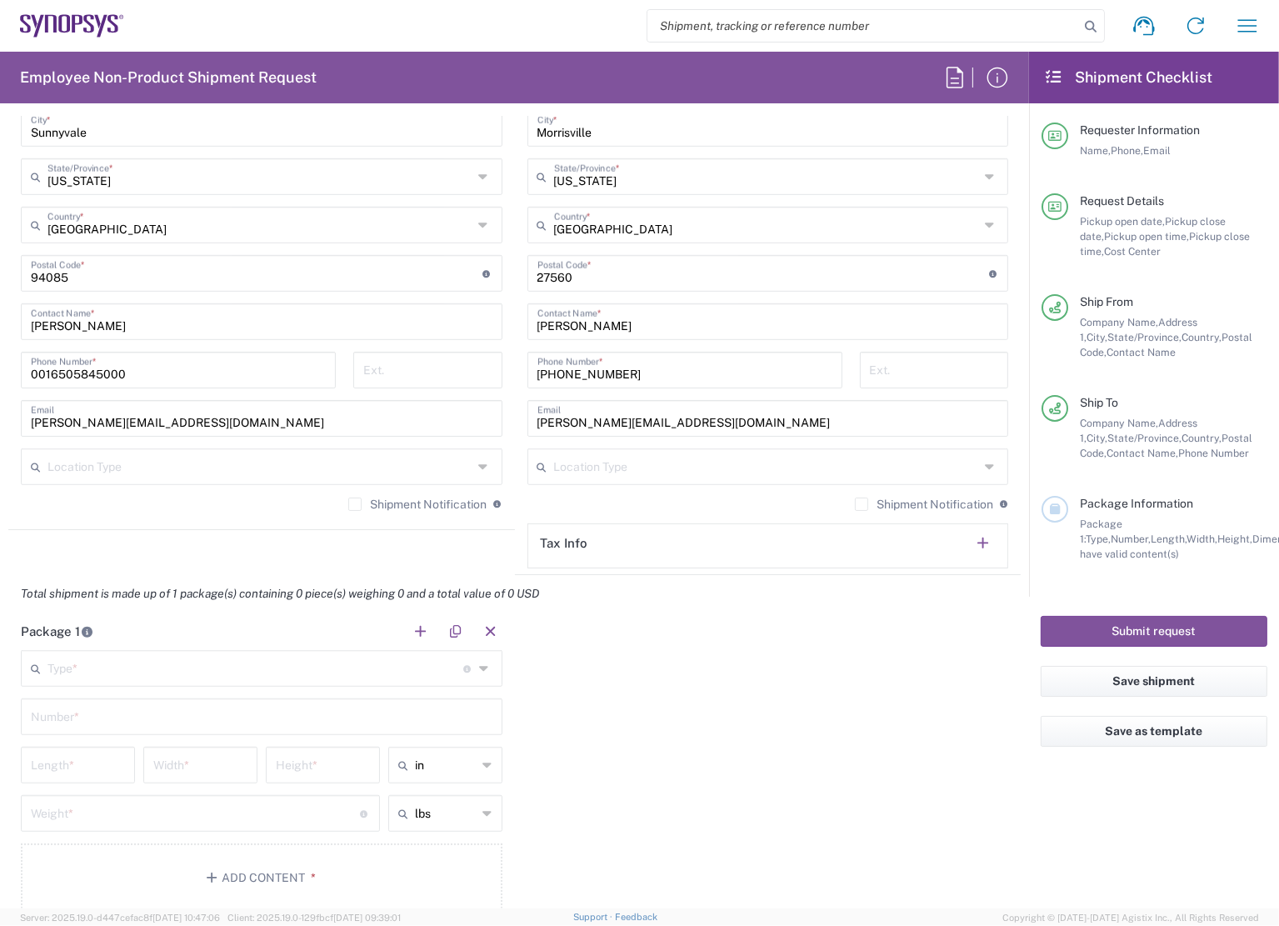
scroll to position [1166, 0]
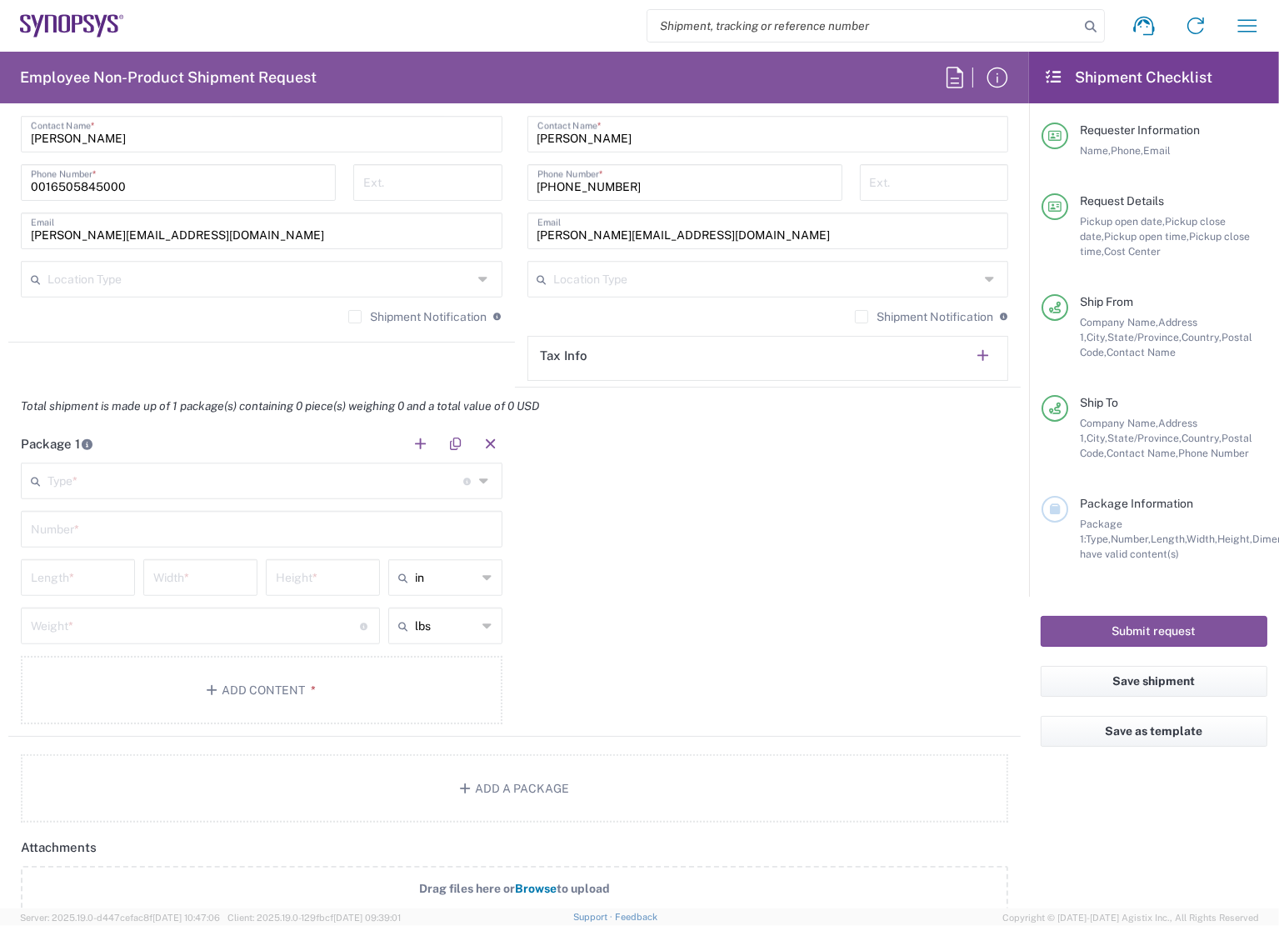
click at [185, 495] on div "Type * Material used to package goods" at bounding box center [262, 480] width 482 height 37
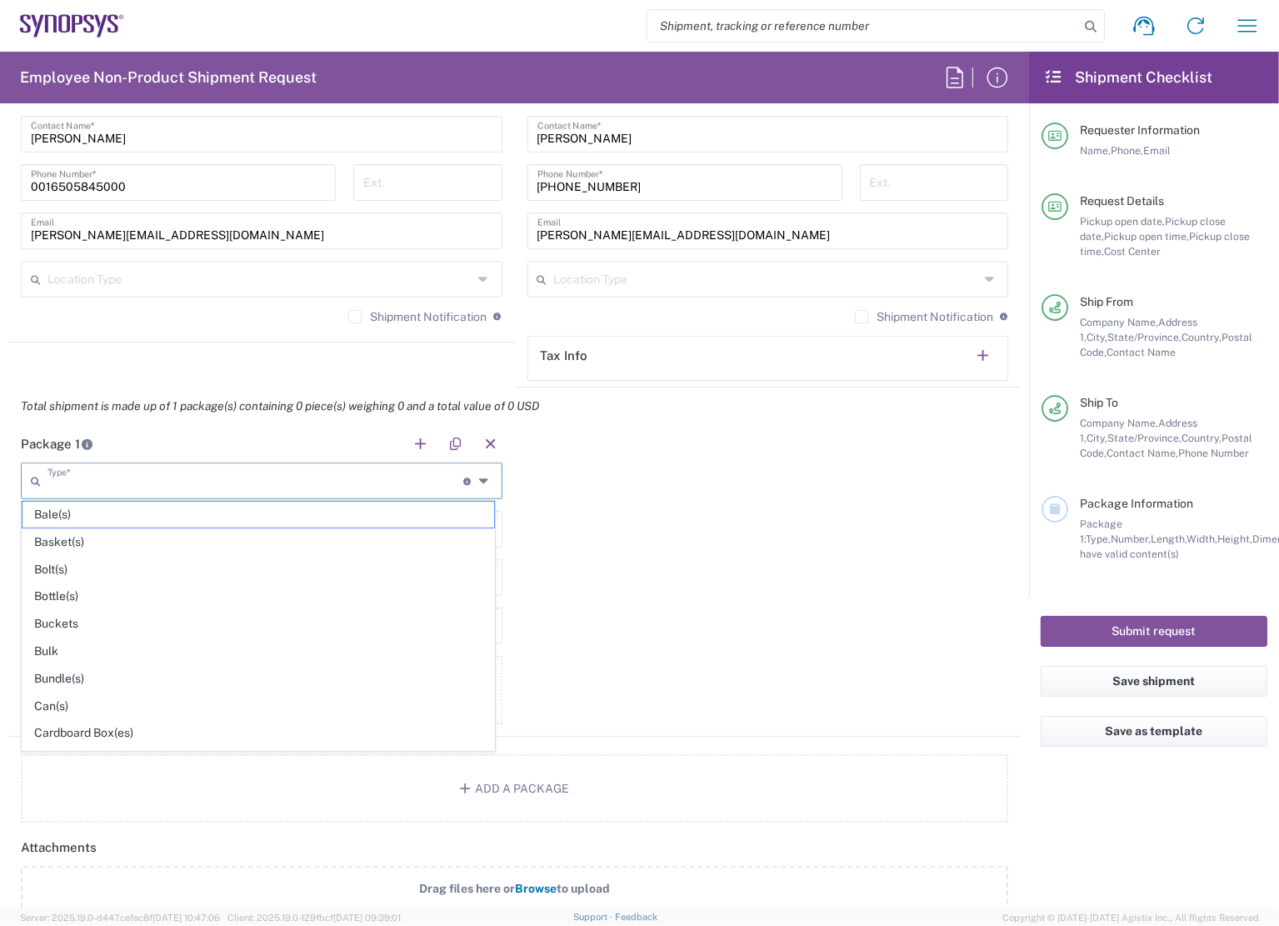
click at [185, 488] on input "text" at bounding box center [255, 479] width 416 height 29
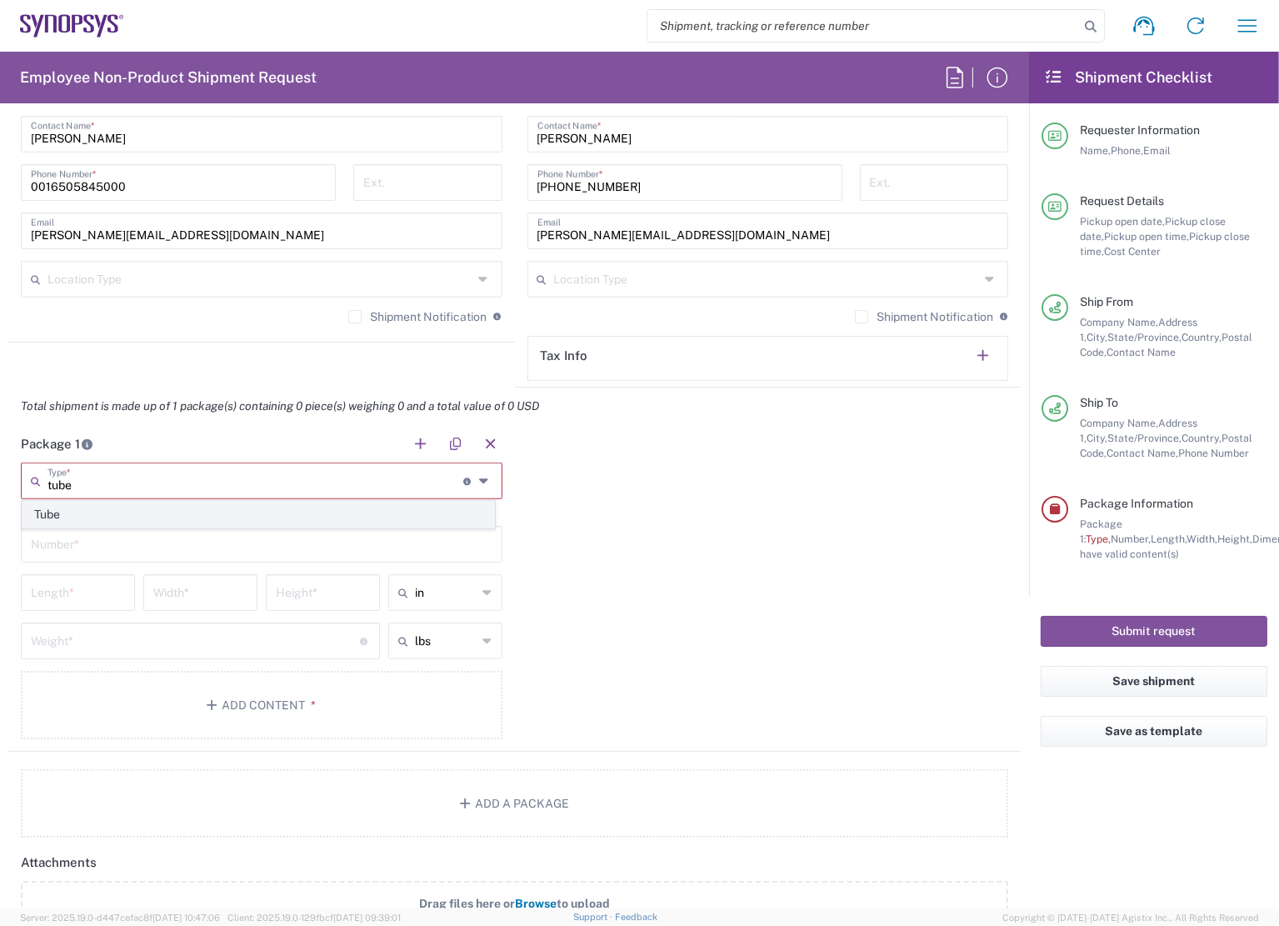
click at [153, 507] on span "Tube" at bounding box center [258, 515] width 472 height 26
type input "Tube"
type input "38"
type input "6"
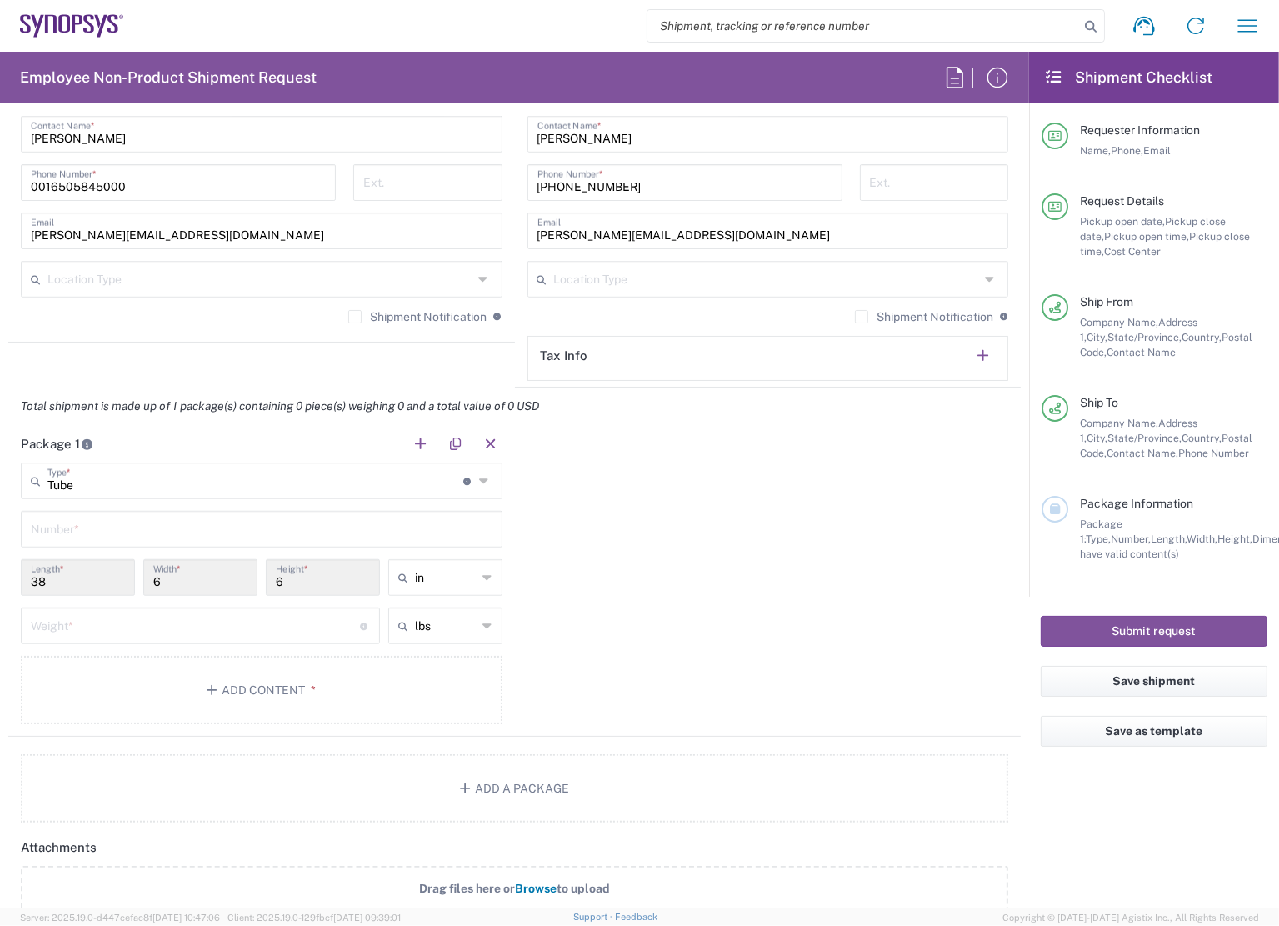
click at [130, 540] on div "Number *" at bounding box center [262, 529] width 482 height 37
click at [125, 535] on input "text" at bounding box center [262, 527] width 462 height 29
type input "1"
click at [84, 612] on input "number" at bounding box center [195, 624] width 329 height 29
type input "1"
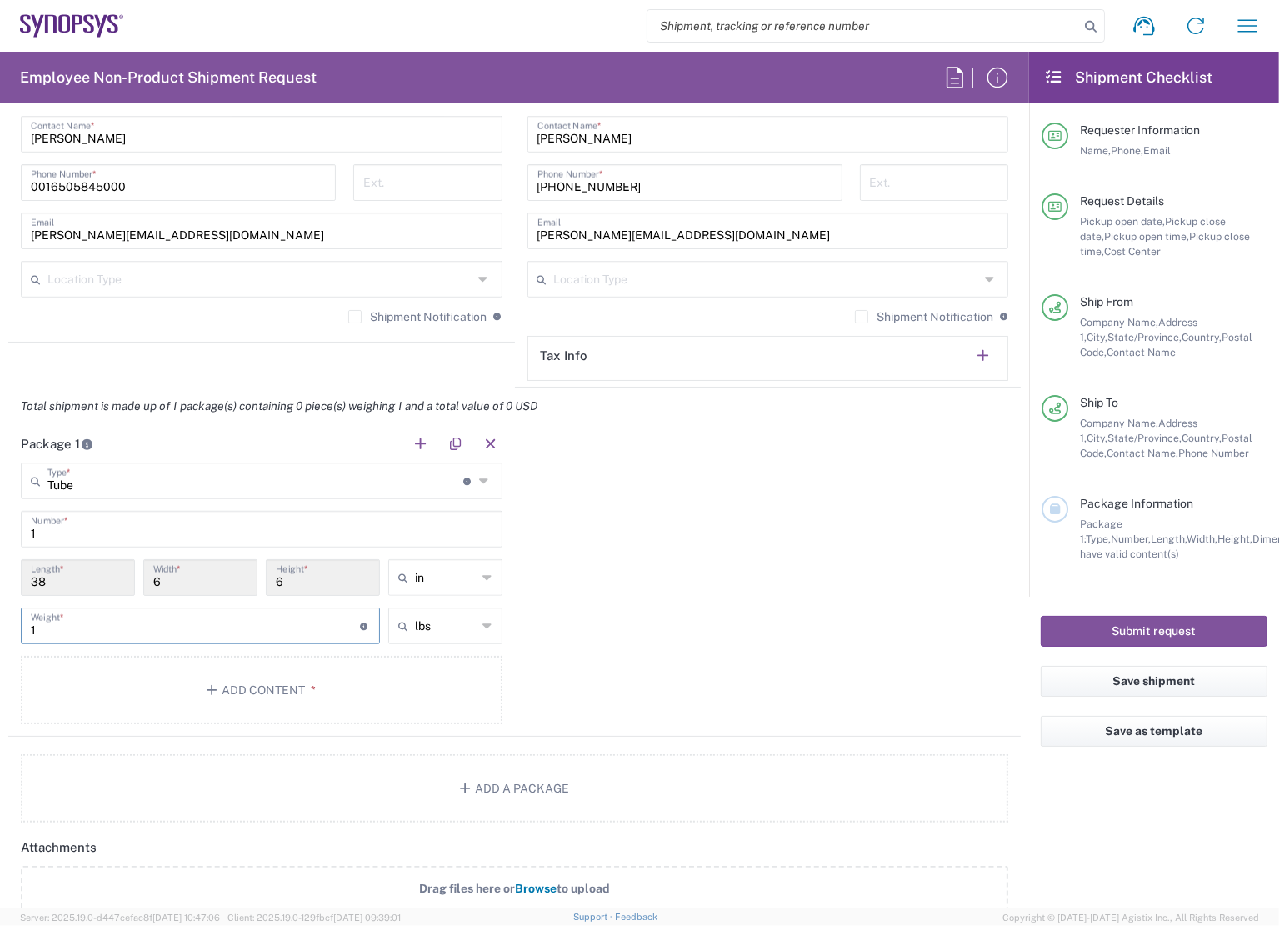
click at [690, 612] on div "Package 1 Tube Type * Material used to package goods Tube 1 Number * 38 Length …" at bounding box center [514, 581] width 1012 height 312
click at [250, 686] on button "Add Content *" at bounding box center [262, 690] width 482 height 68
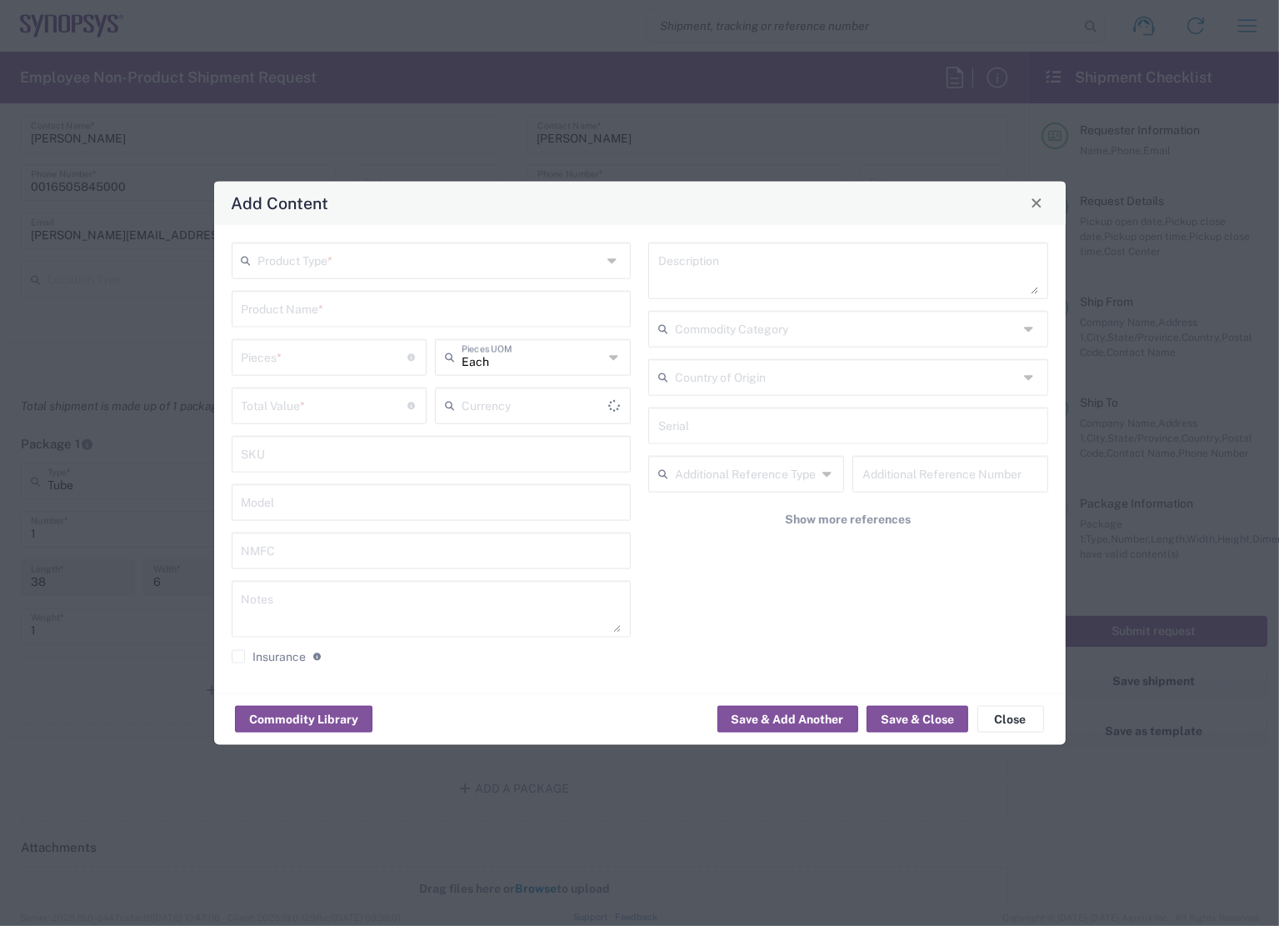
type input "US Dollar"
click at [318, 356] on input "number" at bounding box center [325, 355] width 167 height 29
type input "4"
click at [285, 395] on input "number" at bounding box center [325, 403] width 167 height 29
type input "4"
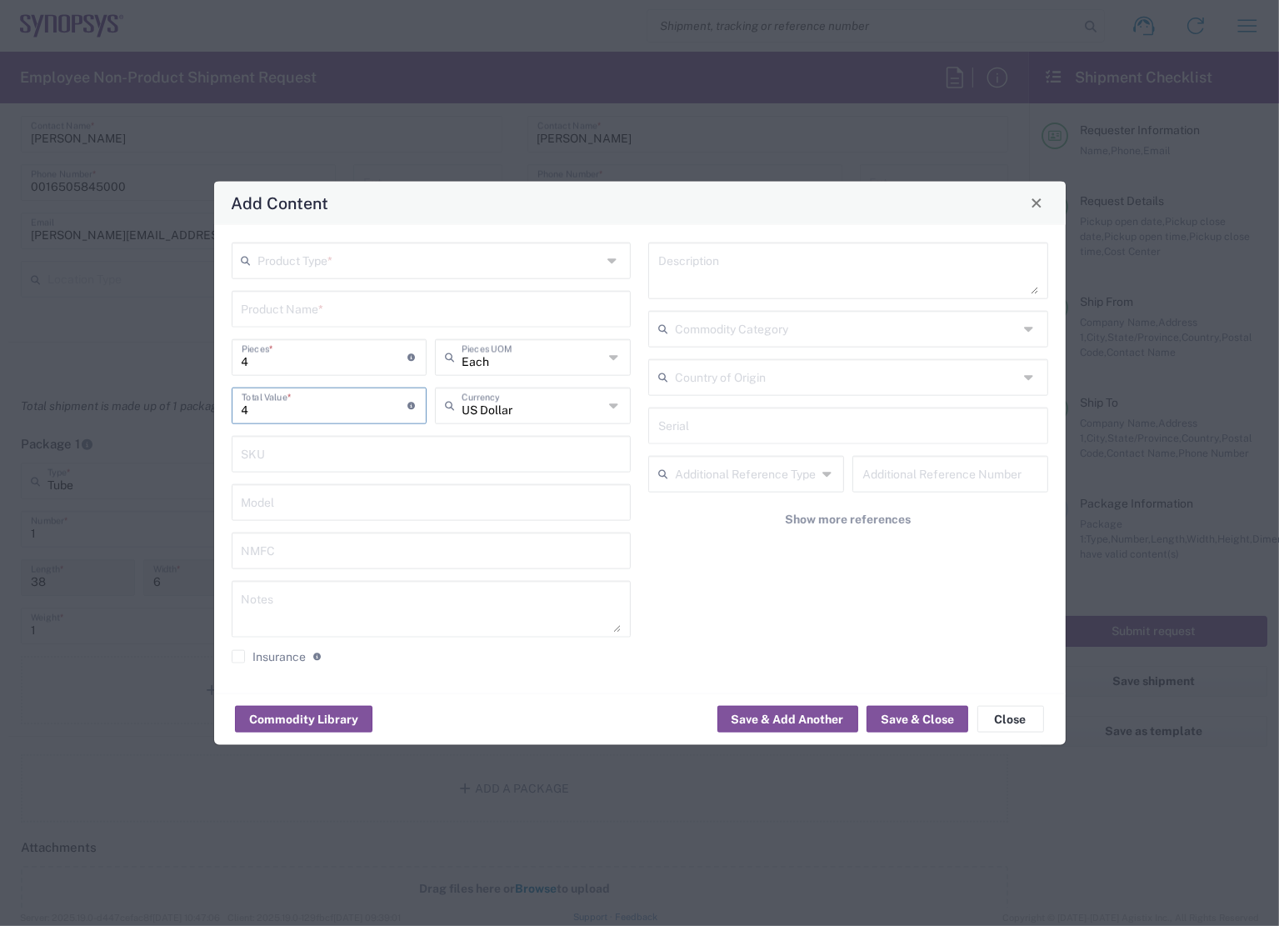
click at [360, 272] on input "text" at bounding box center [430, 258] width 344 height 29
click at [329, 318] on span "General Commodity" at bounding box center [430, 325] width 397 height 26
type input "General Commodity"
click at [327, 307] on input "text" at bounding box center [432, 306] width 380 height 29
type input "Poster"
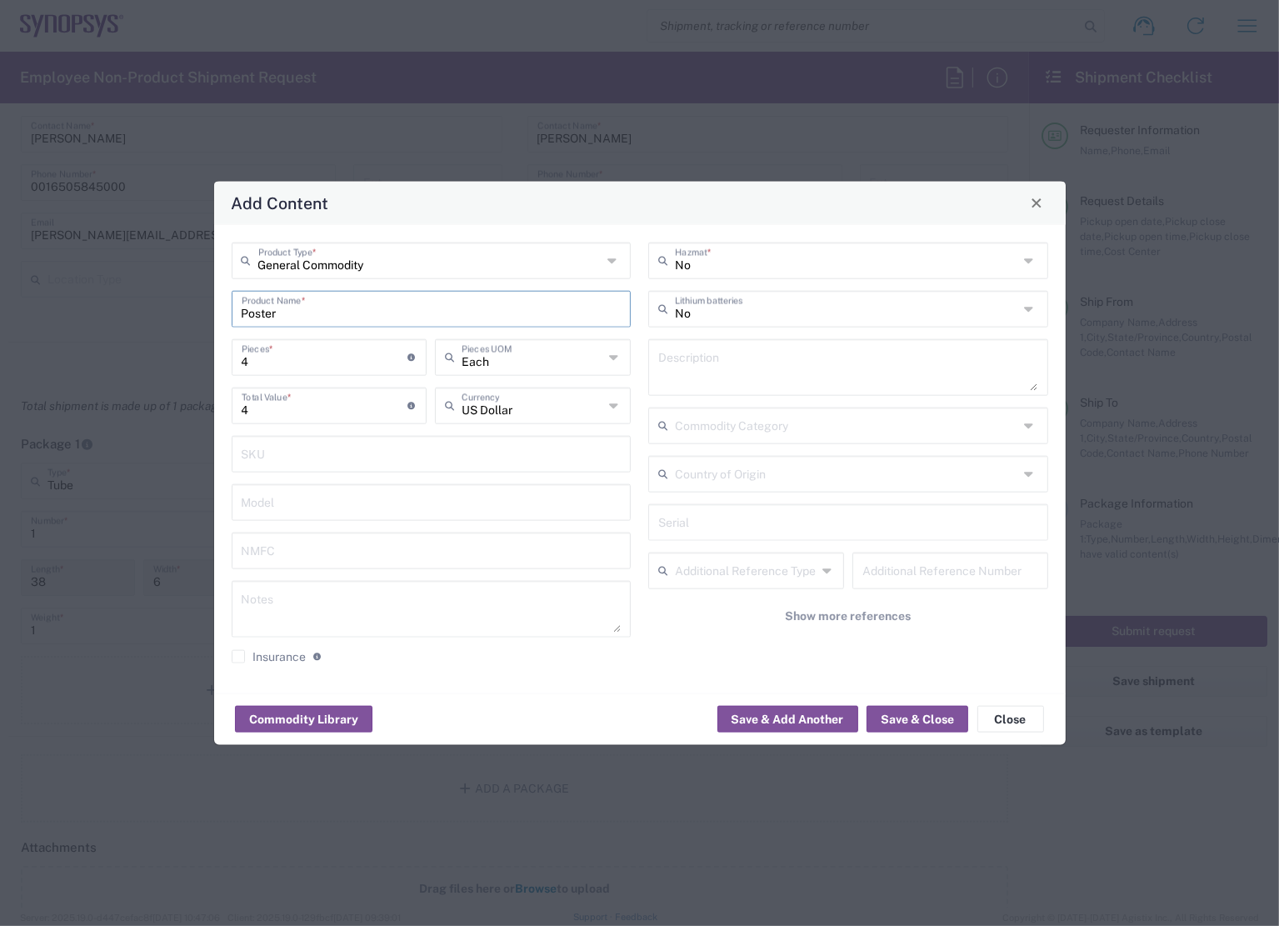
click at [690, 354] on textarea at bounding box center [848, 366] width 380 height 47
type textarea "Poster"
click at [943, 713] on button "Save & Close" at bounding box center [917, 719] width 102 height 27
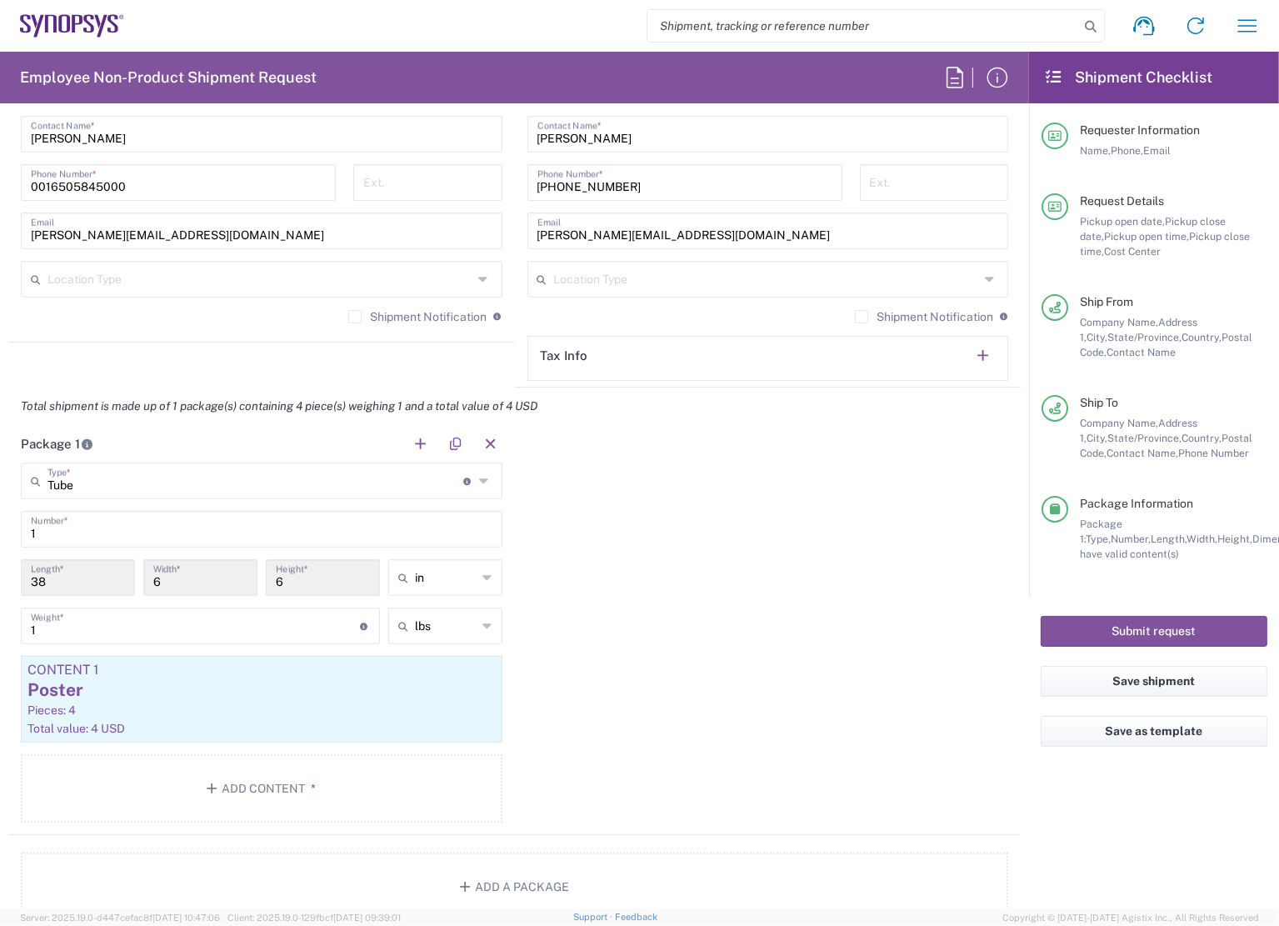
click at [737, 585] on div "Package 1 Tube Type * Material used to package goods Tube 1 Number * 38 Length …" at bounding box center [514, 630] width 1012 height 410
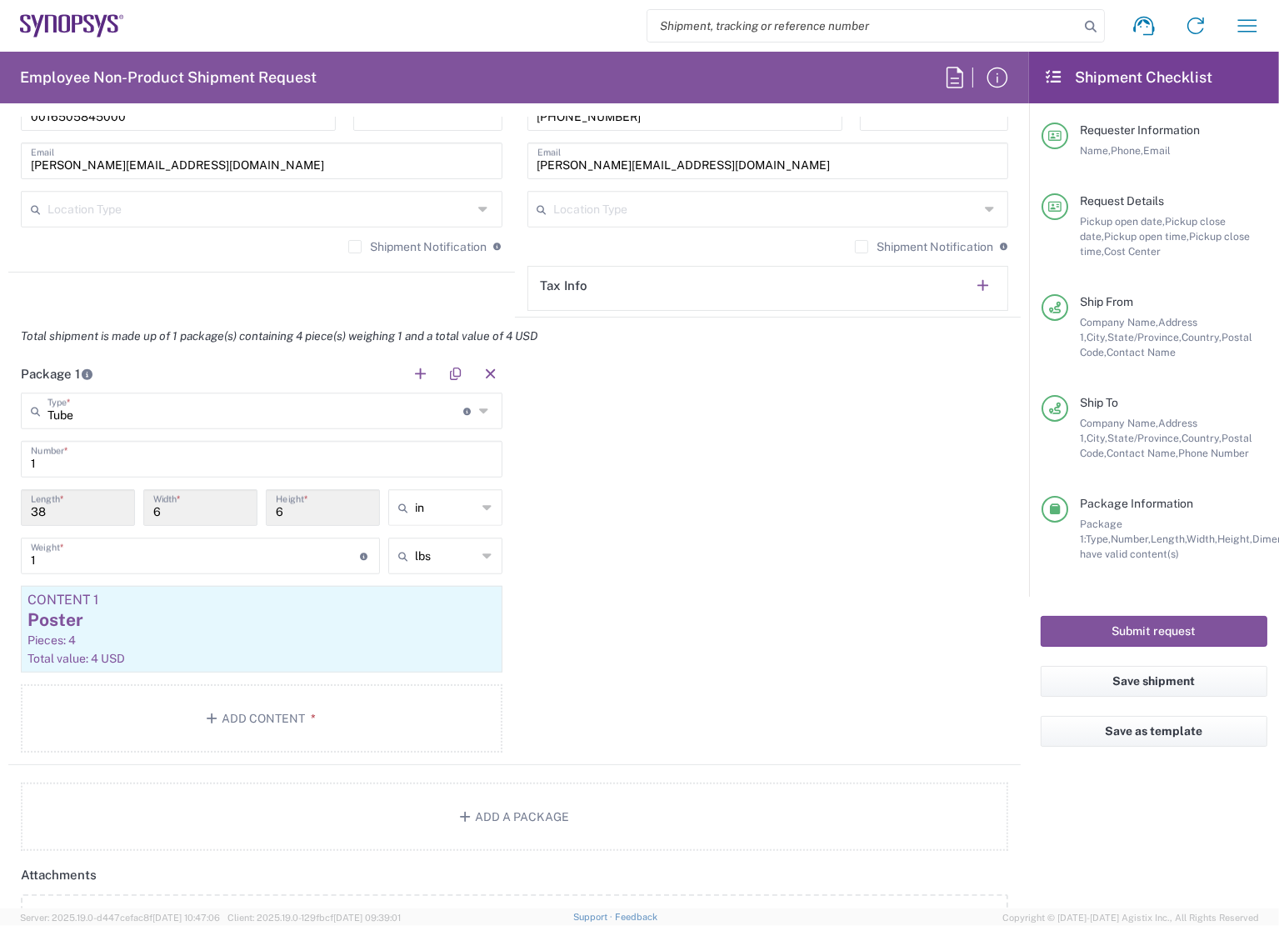
scroll to position [1250, 0]
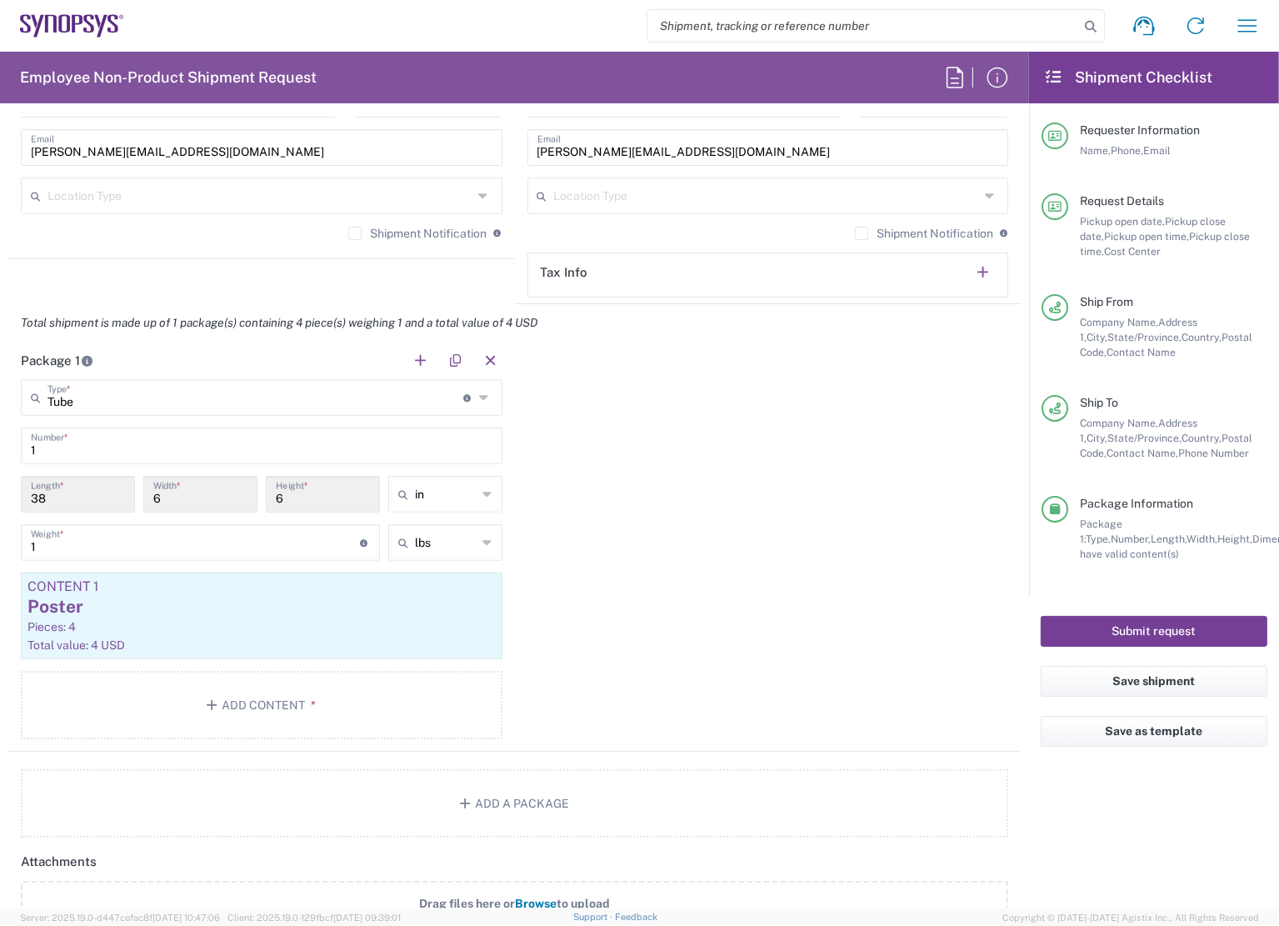
click at [1093, 624] on button "Submit request" at bounding box center [1154, 631] width 227 height 31
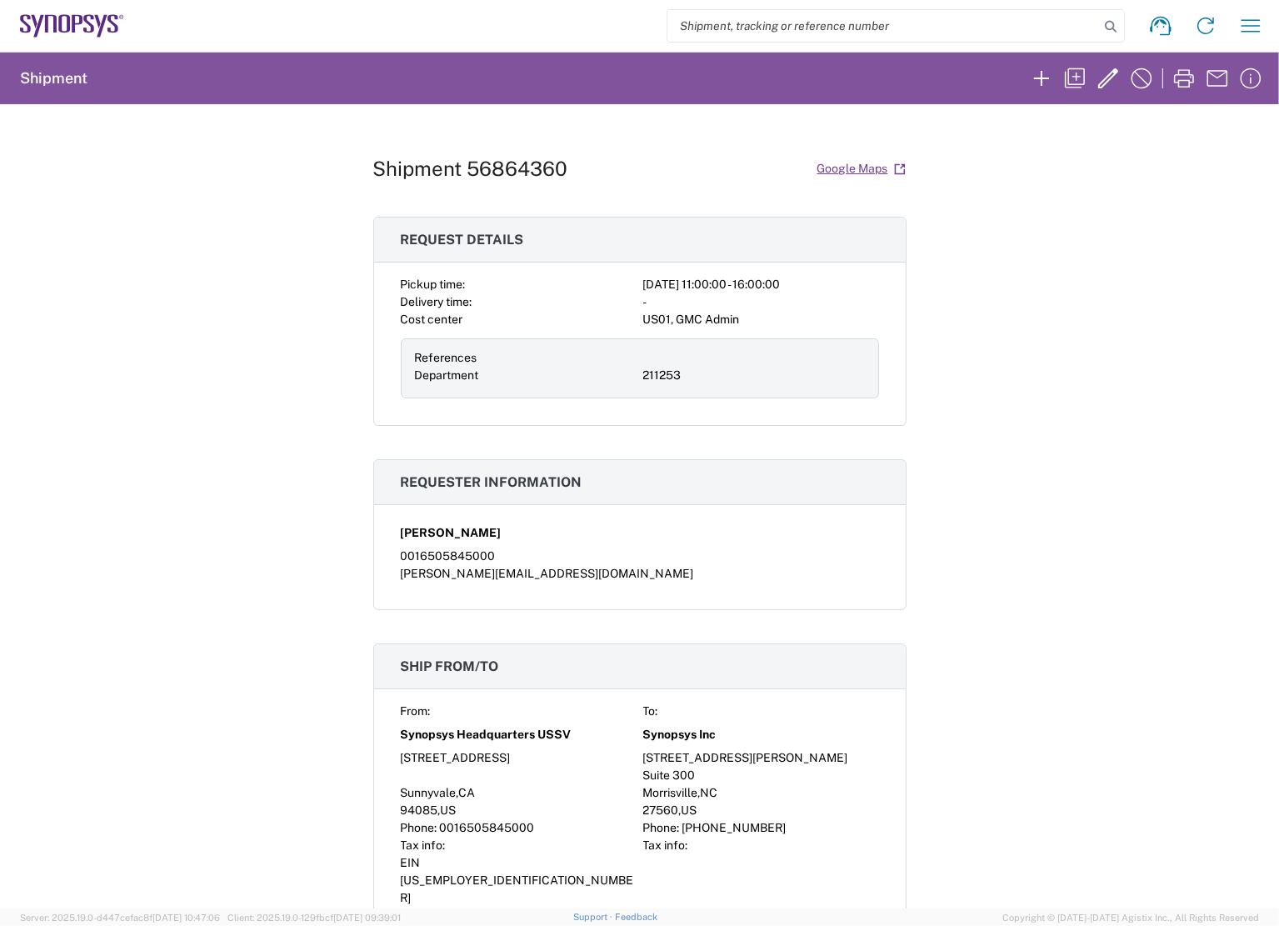
click at [1176, 360] on div "Shipment 56864360 Google Maps Request details Pickup time: 2025-09-18 11:00:00 …" at bounding box center [639, 506] width 1279 height 804
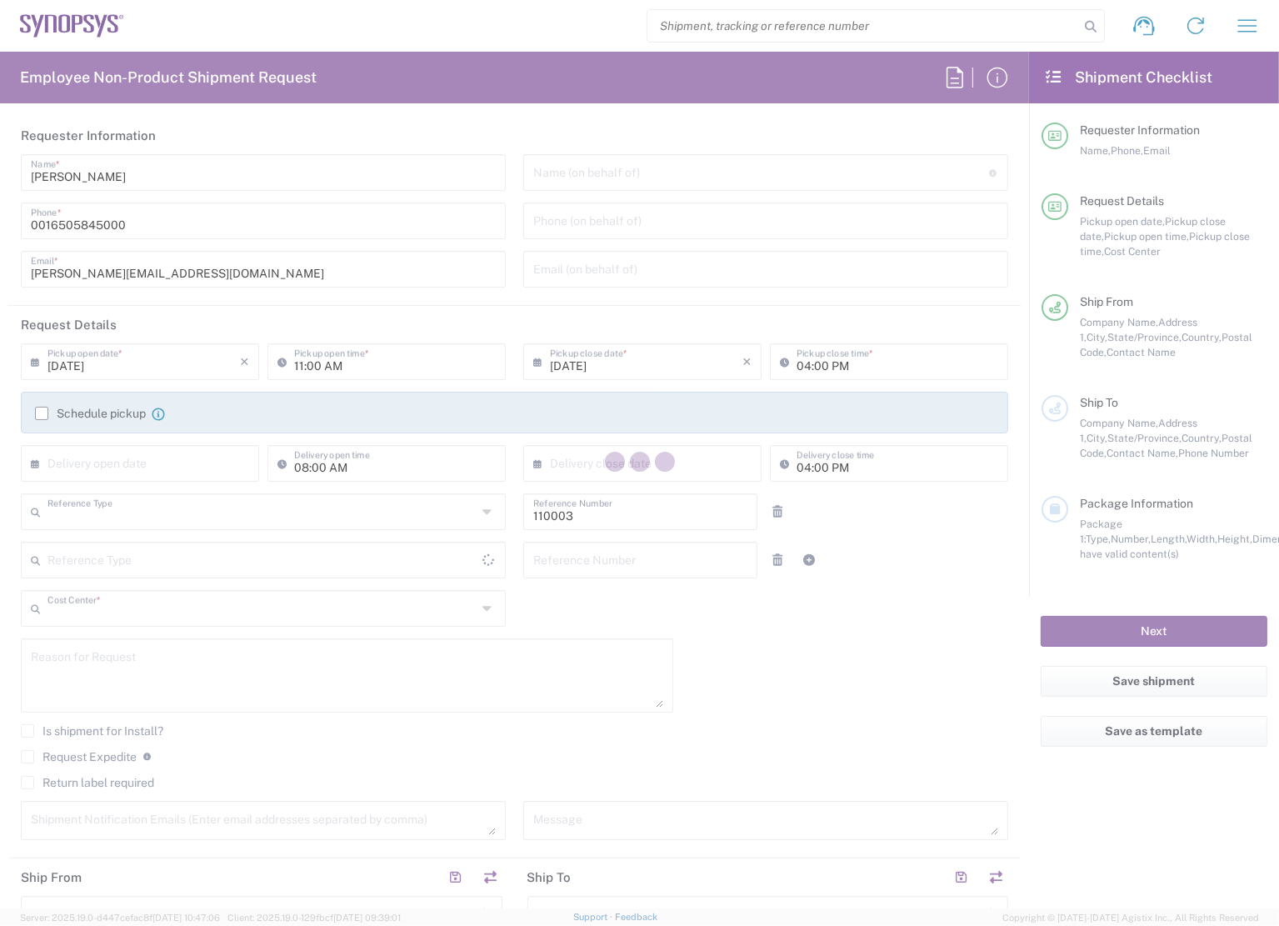
type input "Department"
type input "US01, FAC, MV/SV Fac 110003"
type input "[GEOGRAPHIC_DATA]"
type input "Delivered at Place"
type input "[US_STATE]"
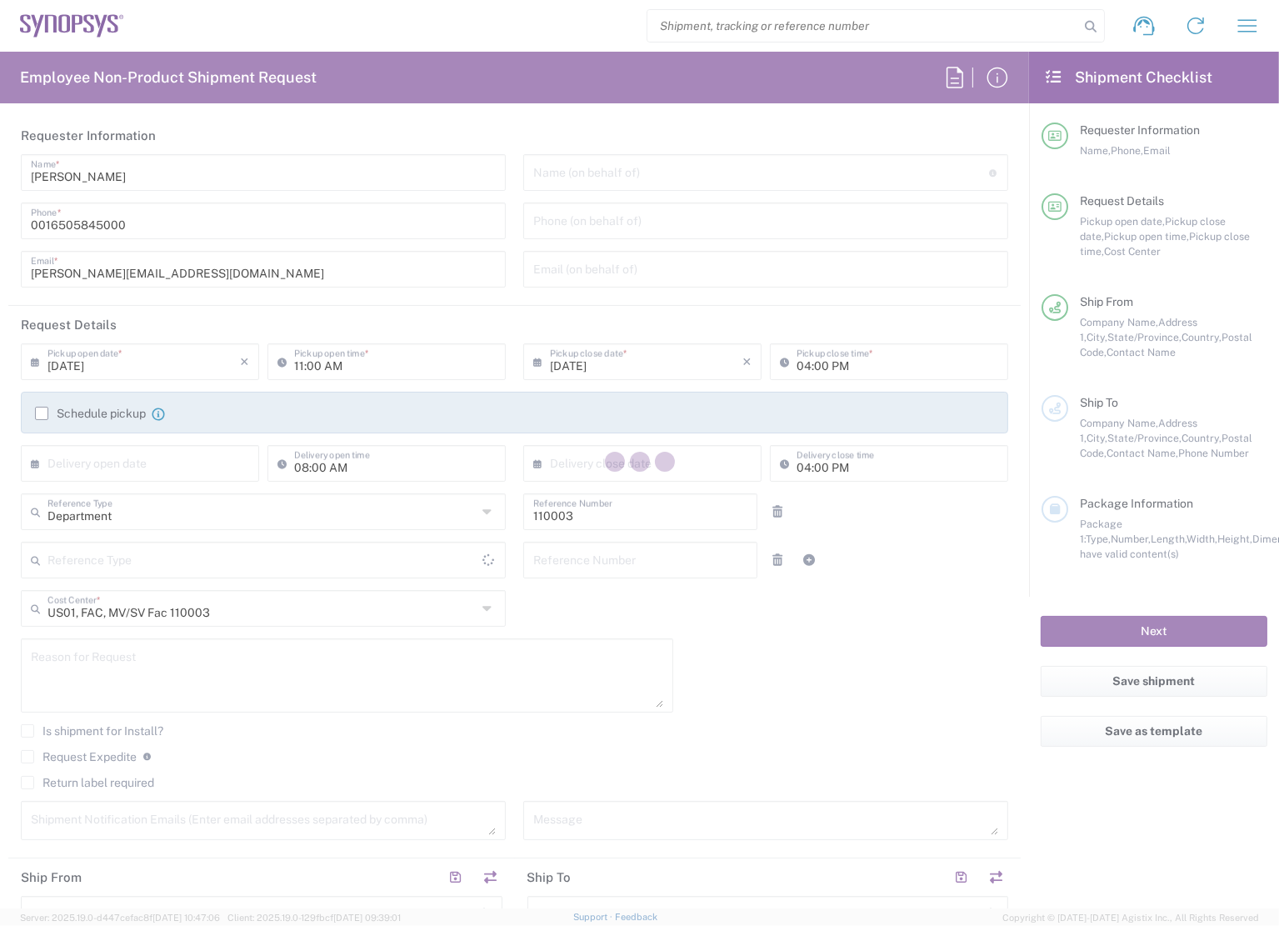
type input "[GEOGRAPHIC_DATA]"
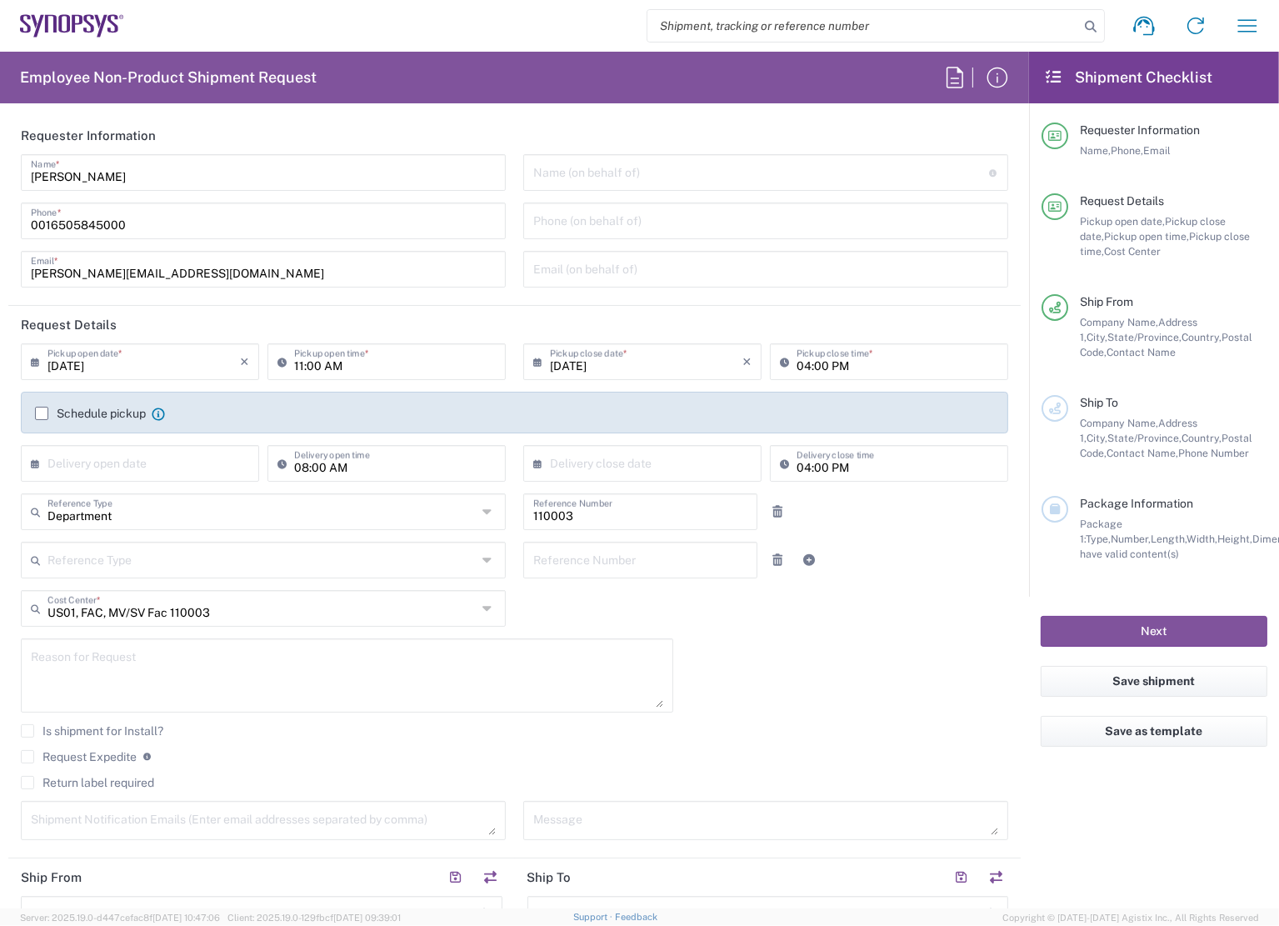
type input "Headquarters USSV"
click at [230, 612] on input "text" at bounding box center [261, 606] width 429 height 29
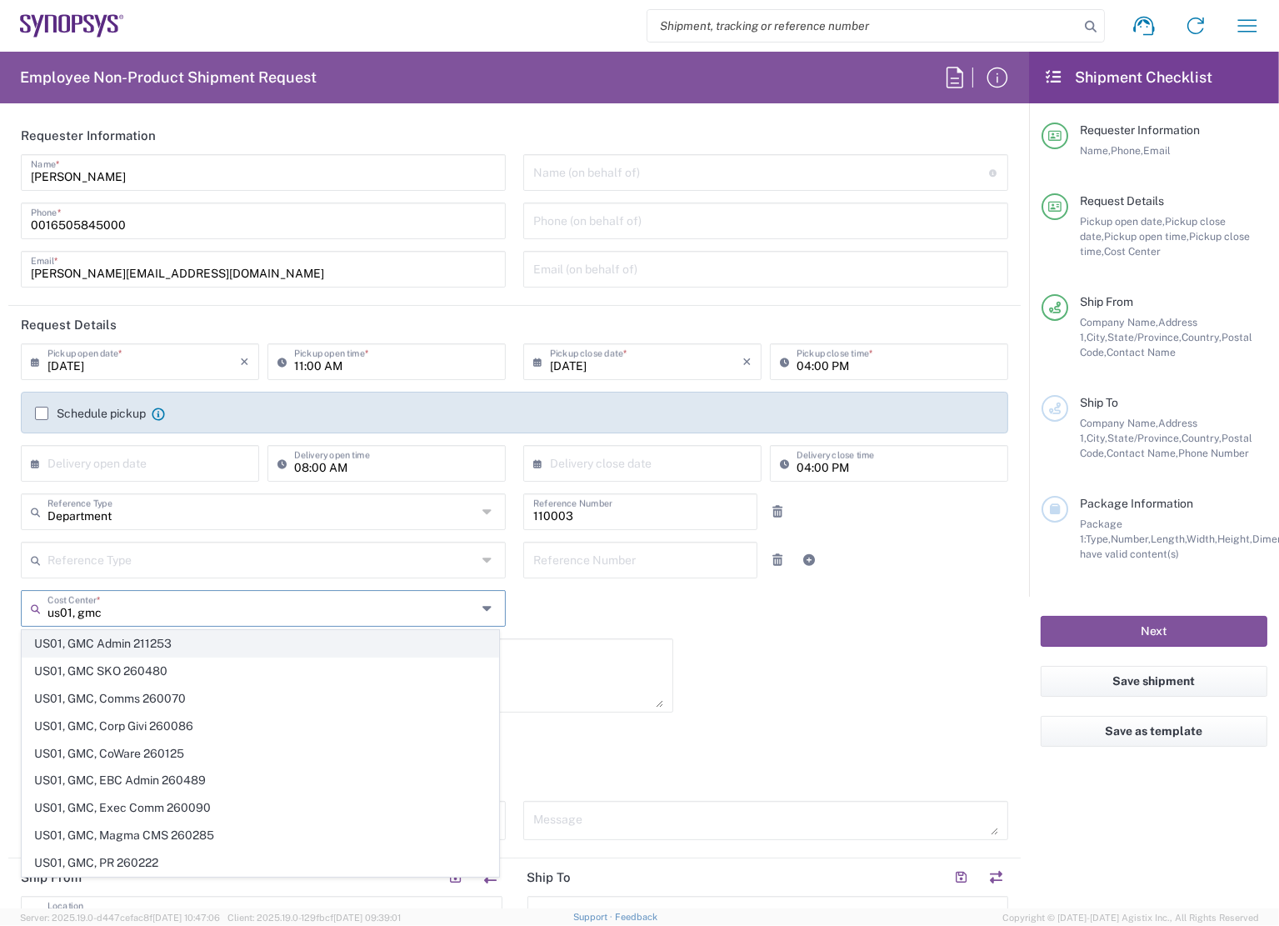
type input "us01, gmc"
click at [163, 636] on span "US01, GMC Admin 211253" at bounding box center [260, 644] width 476 height 26
type input "211253"
type input "US01, GMC Admin 211253"
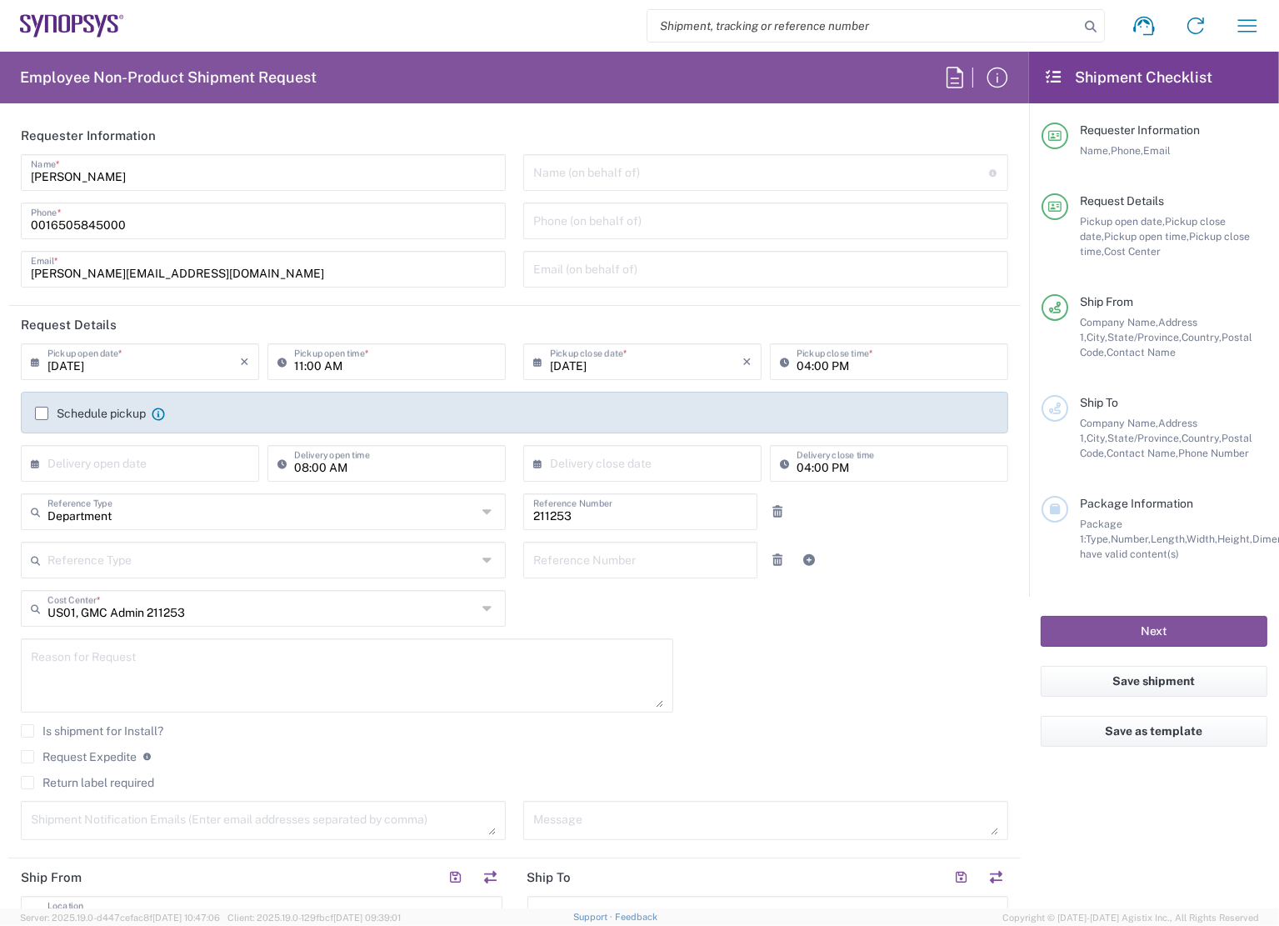
click at [150, 659] on textarea at bounding box center [347, 675] width 632 height 64
type textarea "ship posters"
click at [906, 702] on div "[DATE] × Pickup open date * Cancel Apply 11:00 AM Pickup open time * [DATE] × P…" at bounding box center [514, 597] width 1005 height 508
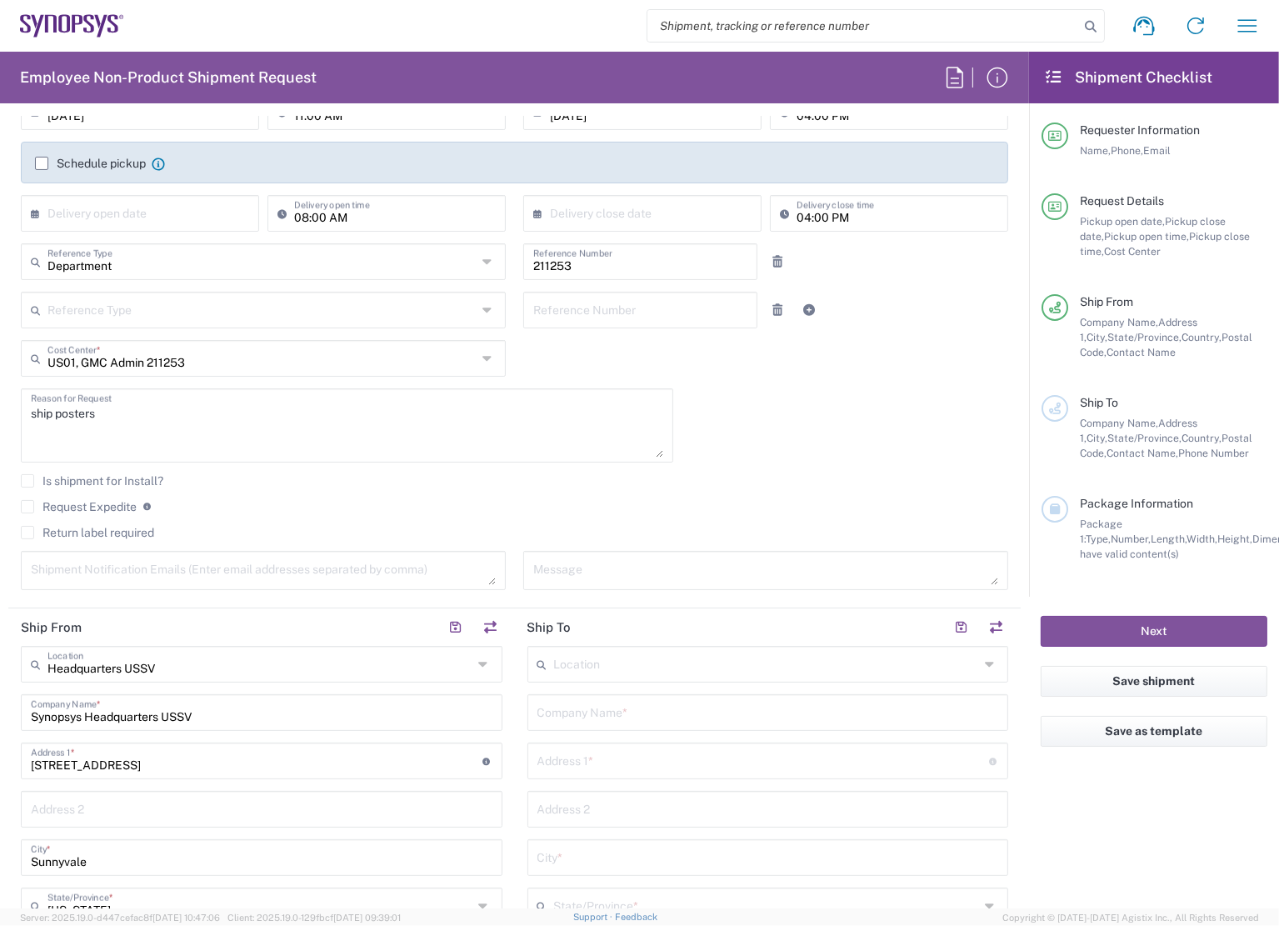
scroll to position [417, 0]
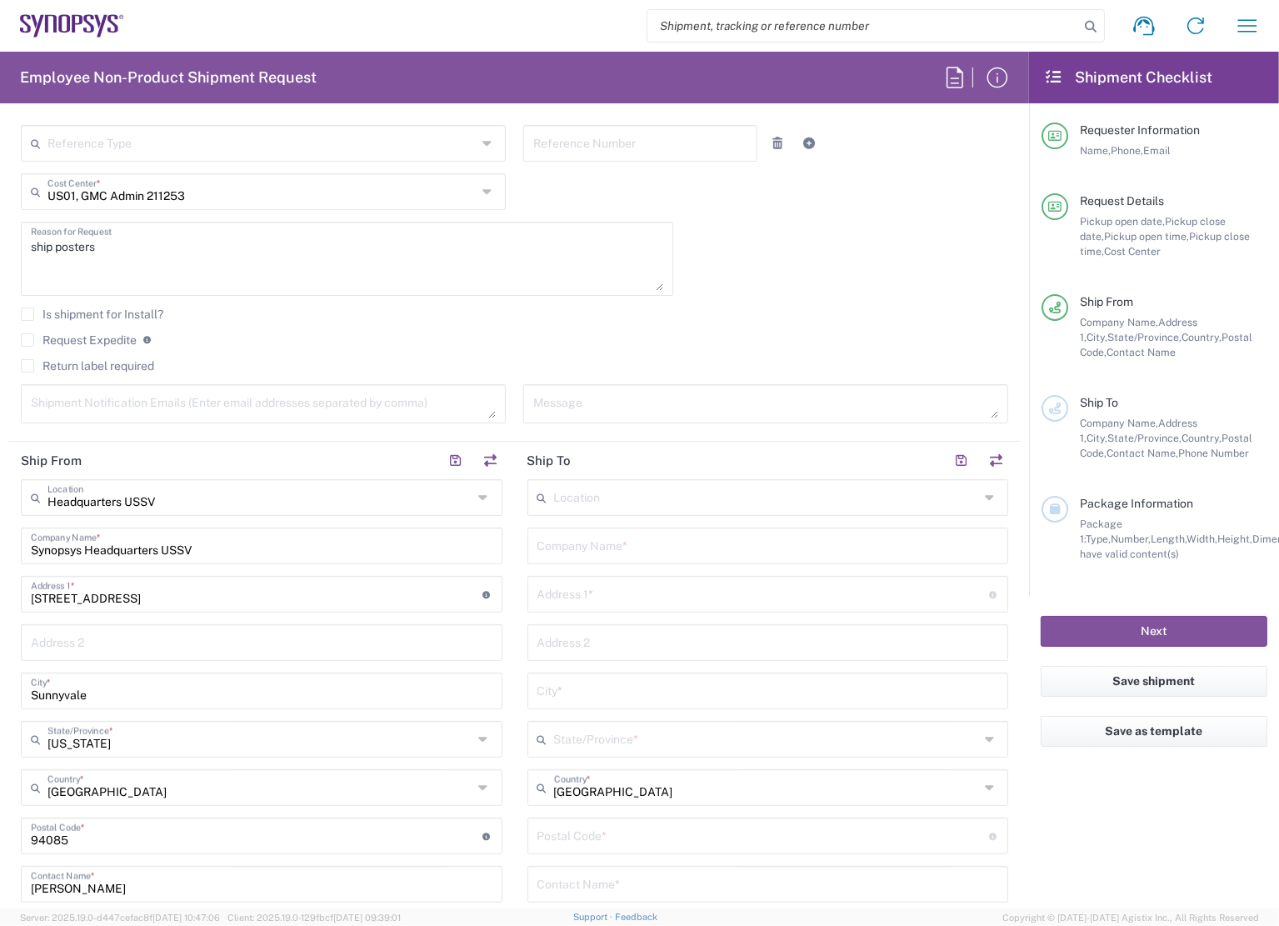
click at [603, 499] on input "text" at bounding box center [766, 496] width 425 height 29
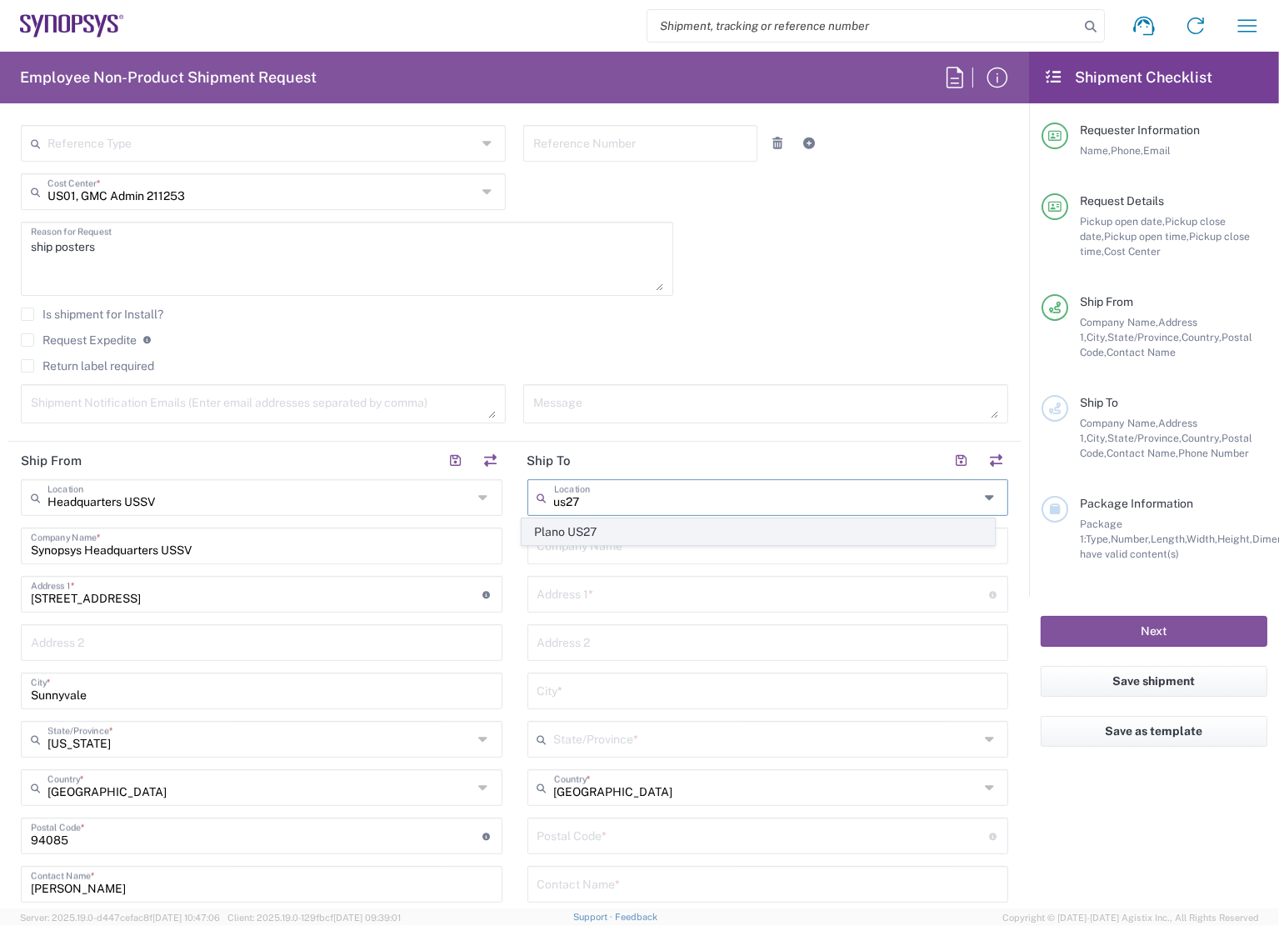
click at [601, 522] on span "Plano US27" at bounding box center [758, 532] width 472 height 26
type input "Plano US27"
type input "Synopsys Inc"
type input "[STREET_ADDRESS]"
type input "Suite 500"
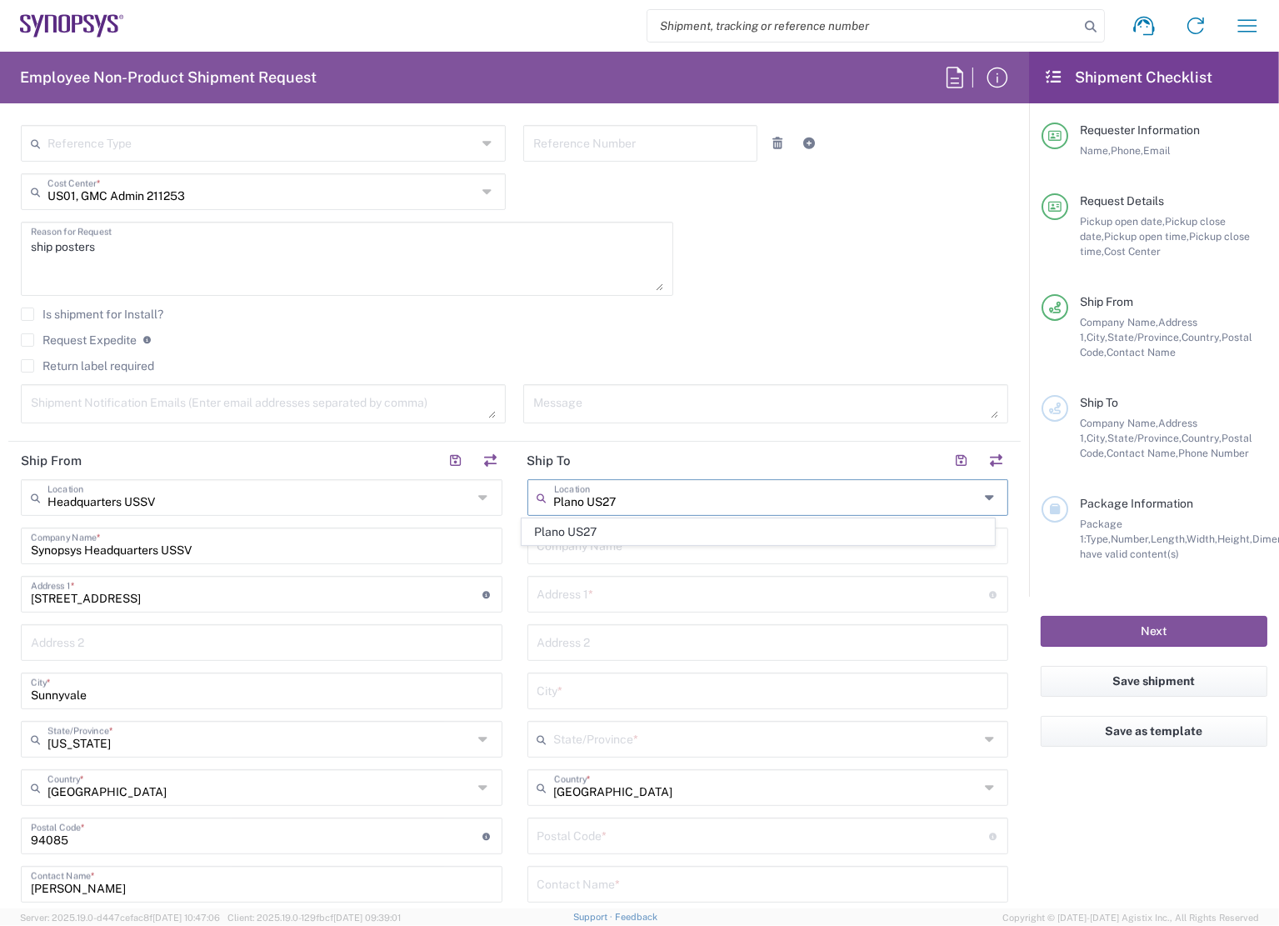
type input "Plano"
type input "[US_STATE]"
type input "75024"
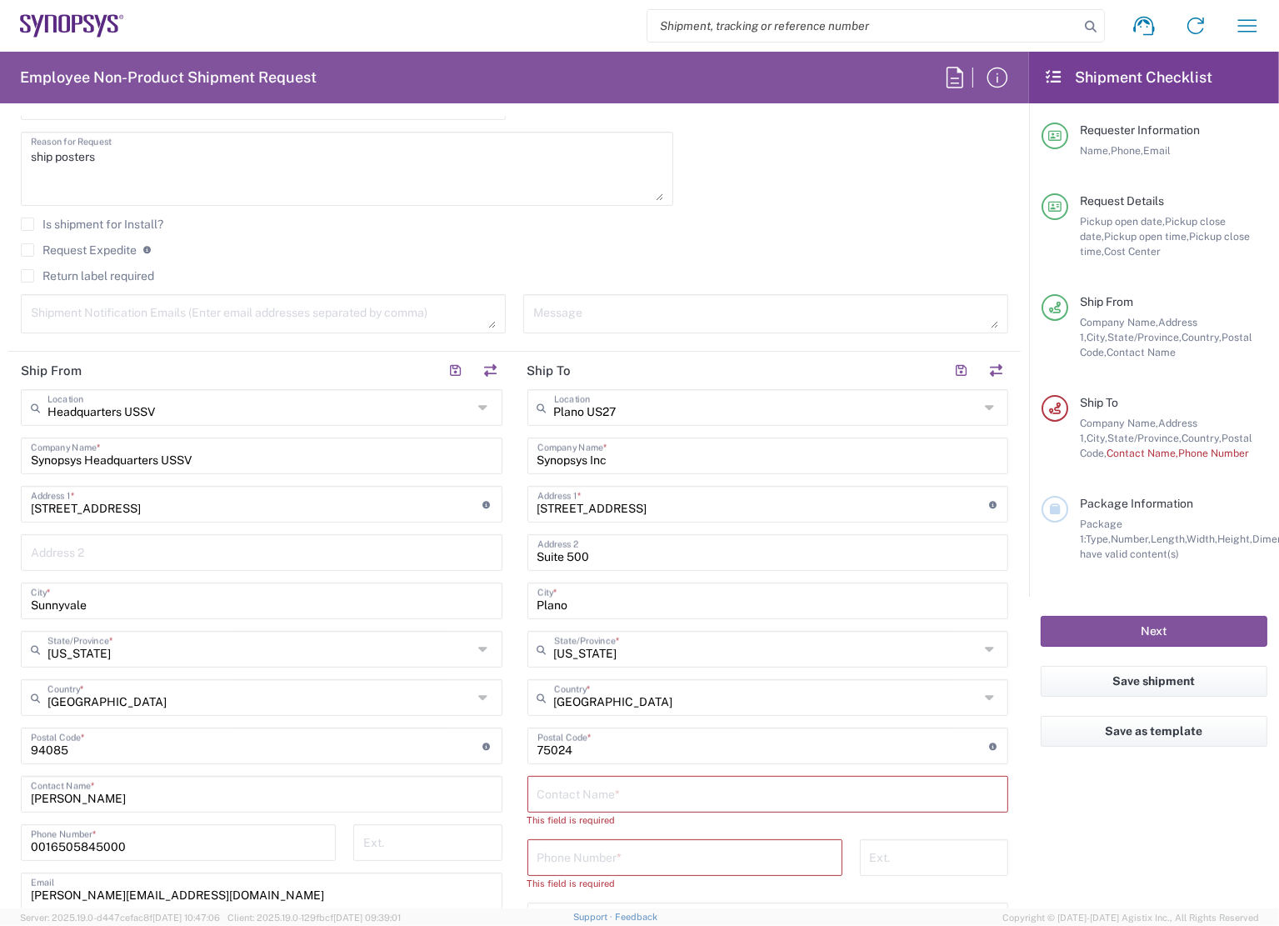
scroll to position [500, 0]
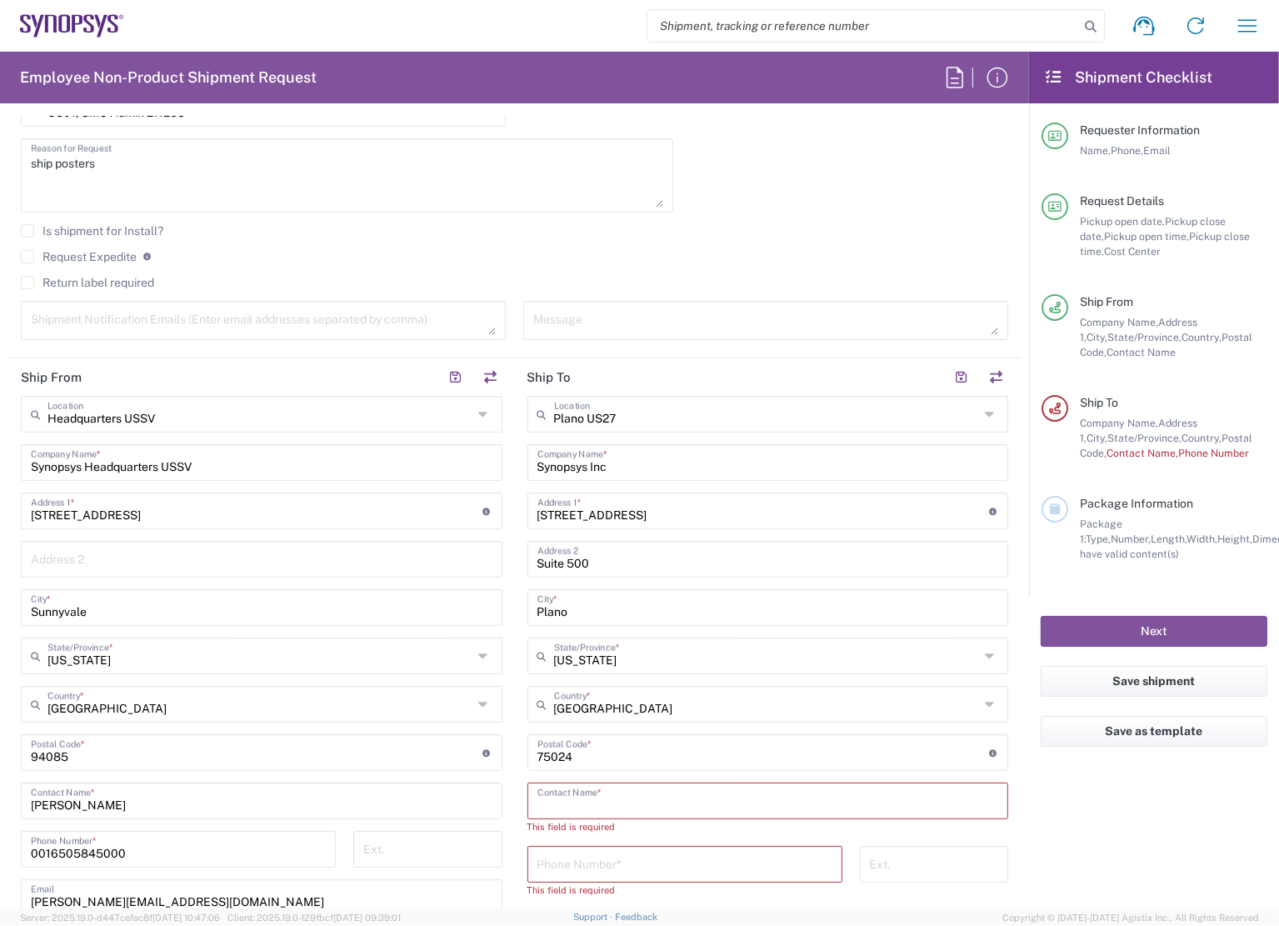
click at [663, 801] on input "text" at bounding box center [768, 799] width 462 height 29
type input "[PERSON_NAME]"
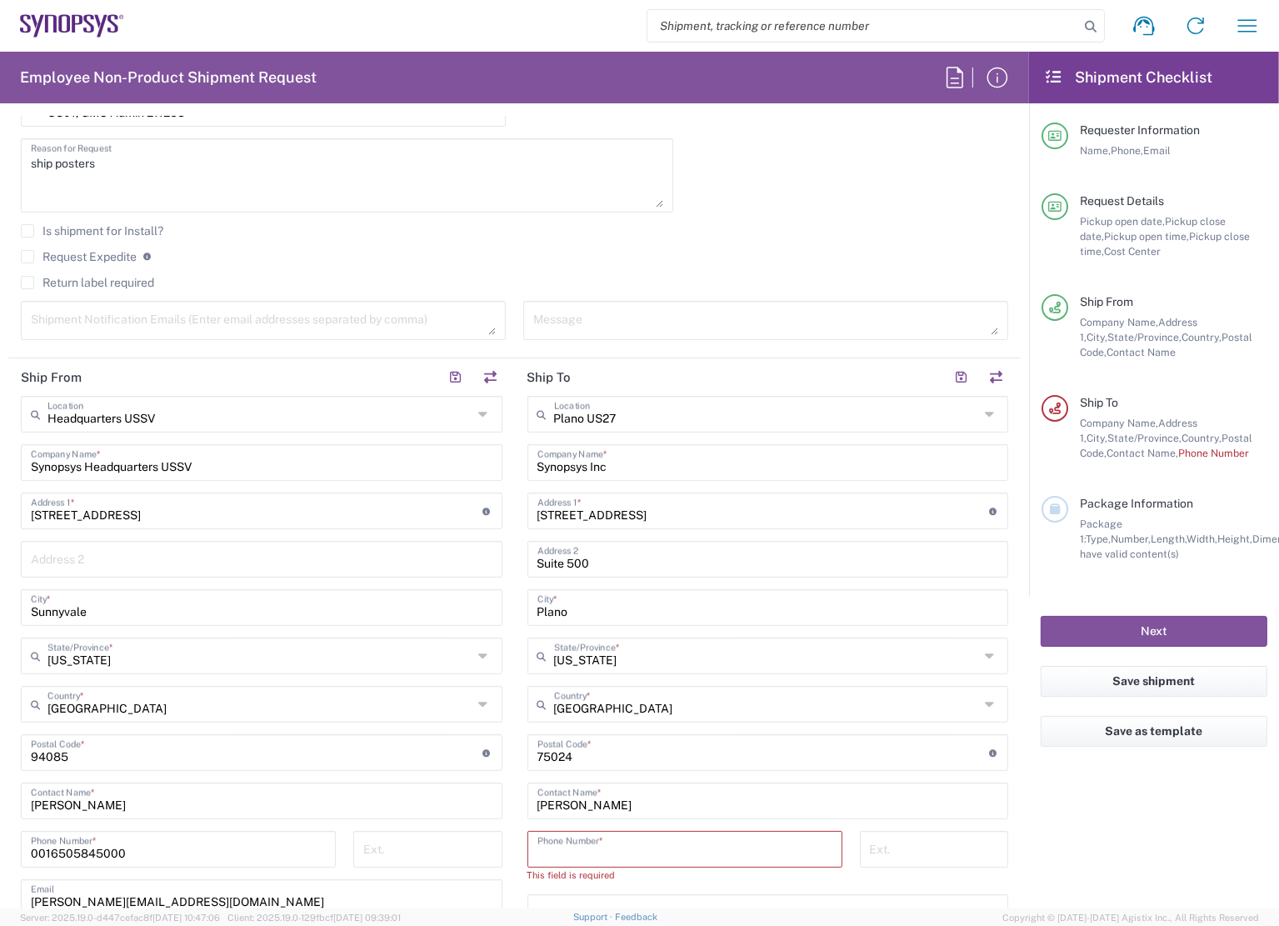
click at [709, 837] on input "tel" at bounding box center [684, 847] width 295 height 29
paste input "[PHONE_NUMBER]"
click at [537, 849] on input "[PHONE_NUMBER]" at bounding box center [684, 847] width 295 height 29
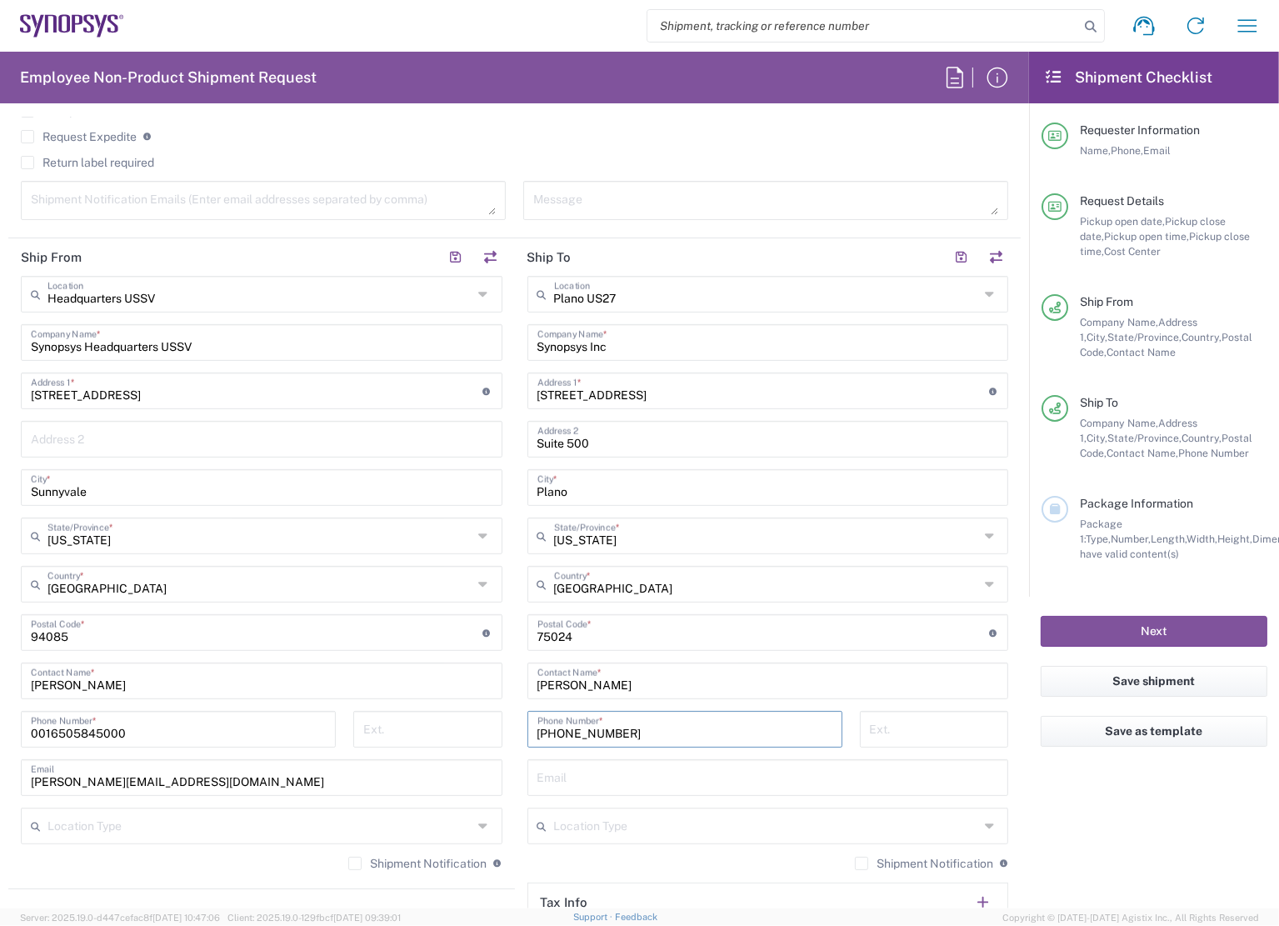
scroll to position [750, 0]
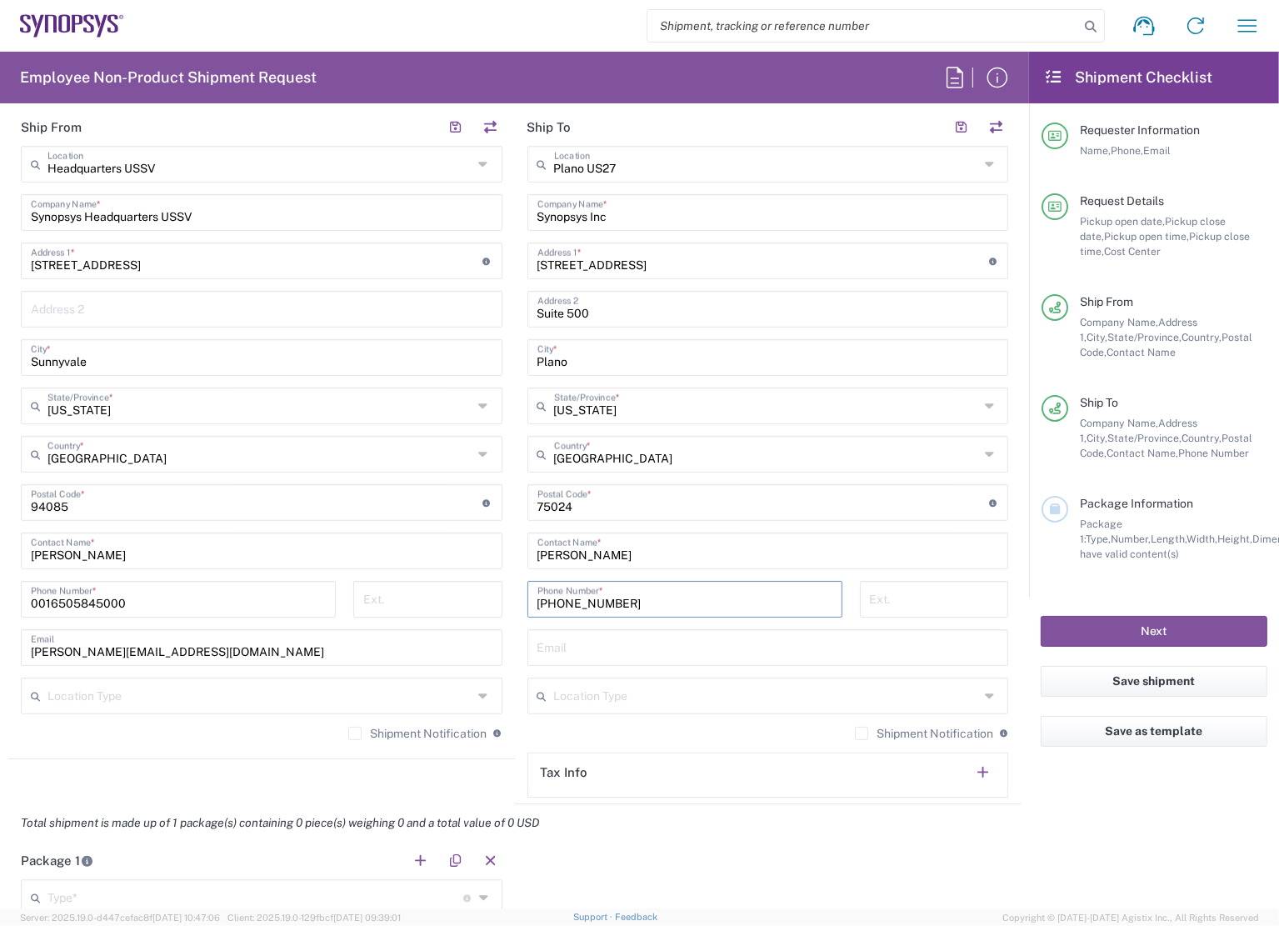
type input "[PHONE_NUMBER]"
click at [584, 641] on input "text" at bounding box center [768, 646] width 462 height 29
paste input "[EMAIL_ADDRESS][DOMAIN_NAME]"
type input "[EMAIL_ADDRESS][DOMAIN_NAME]"
click at [1043, 812] on agx-form-checklist "Shipment Checklist Requester Information Name, Phone, Email Request Details Pic…" at bounding box center [1154, 480] width 250 height 857
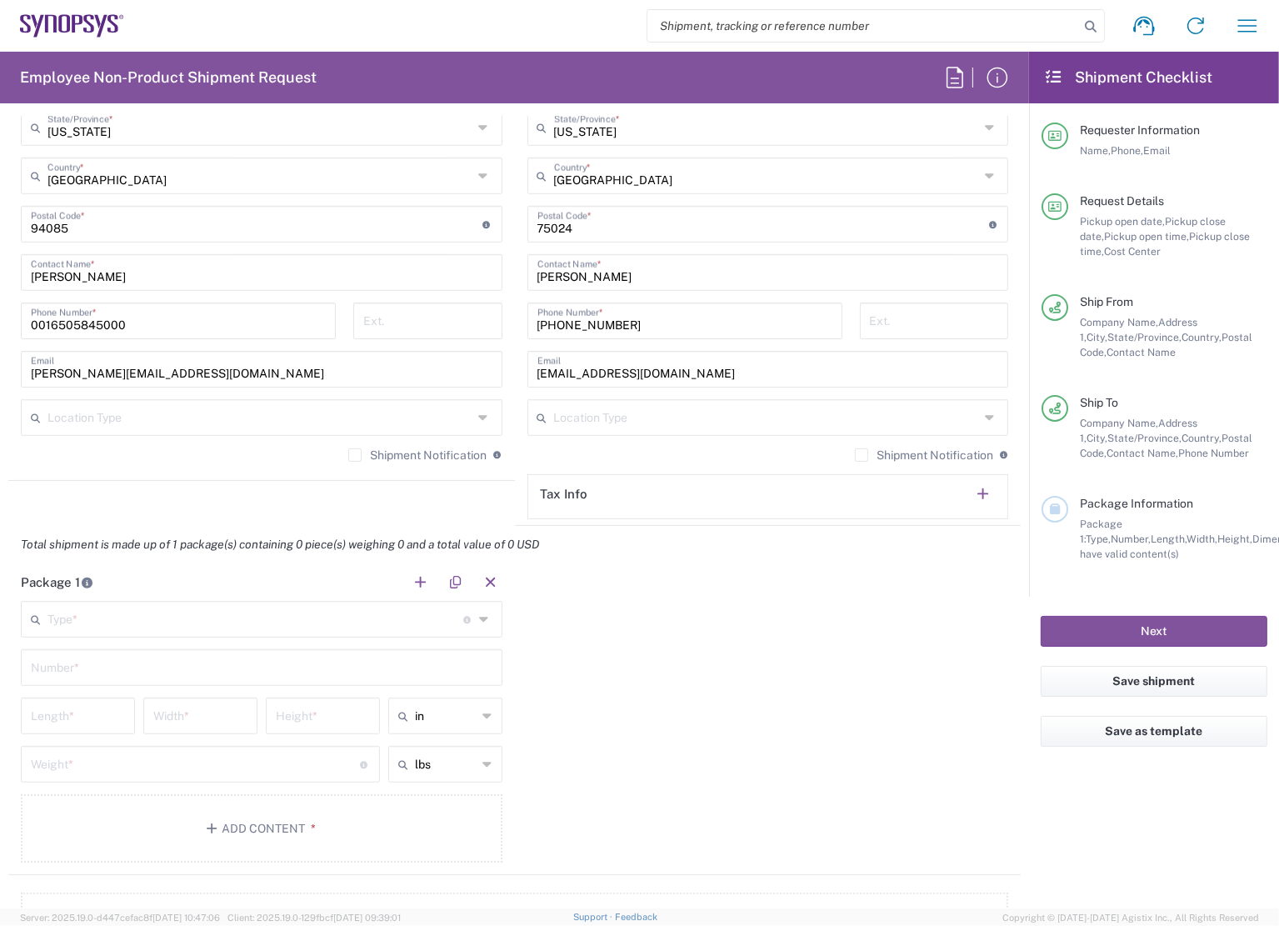
scroll to position [1000, 0]
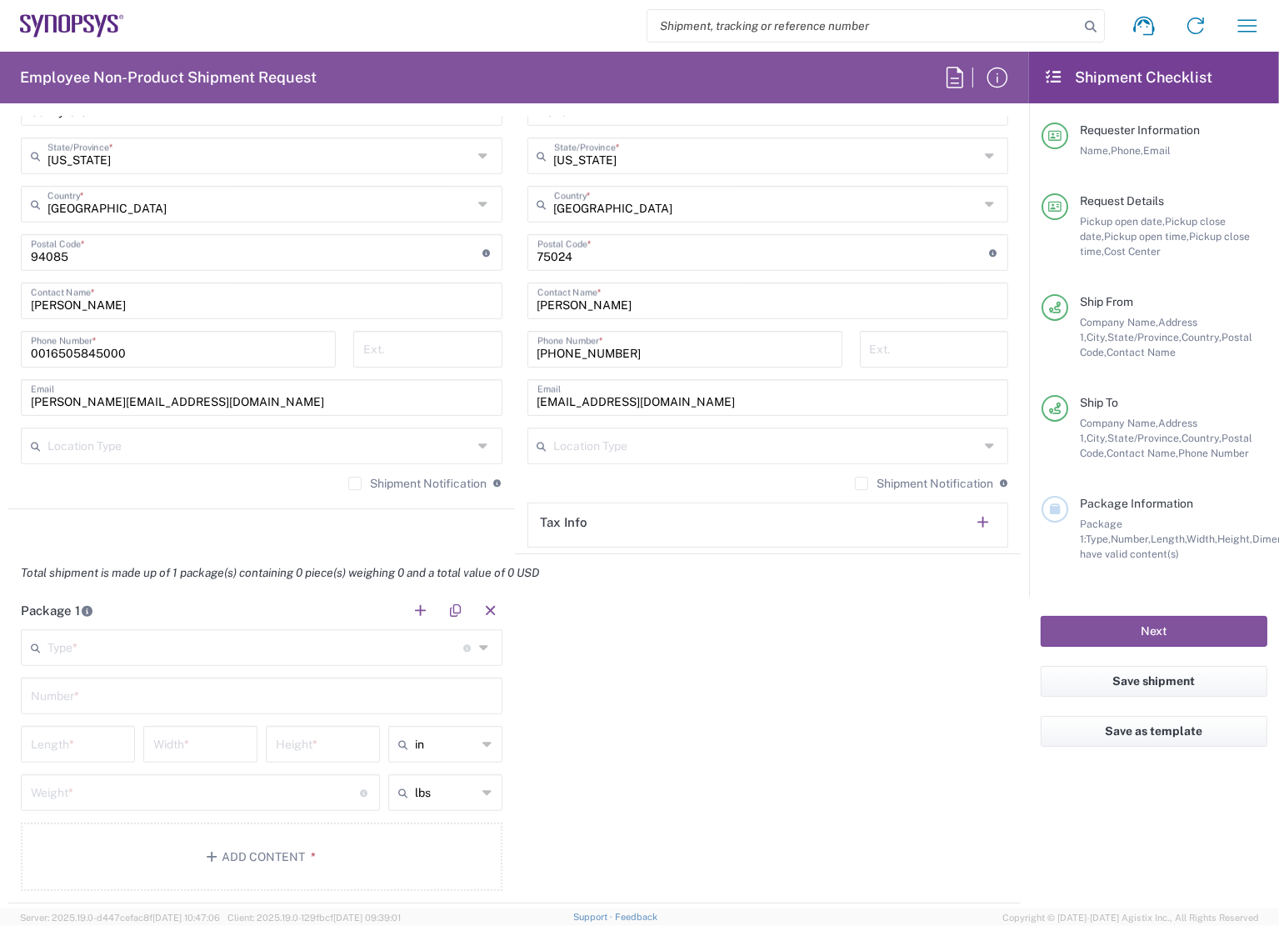
click at [230, 641] on input "text" at bounding box center [255, 646] width 416 height 29
click at [186, 677] on span "Tube" at bounding box center [258, 681] width 472 height 26
type input "Tube"
type input "38"
type input "6"
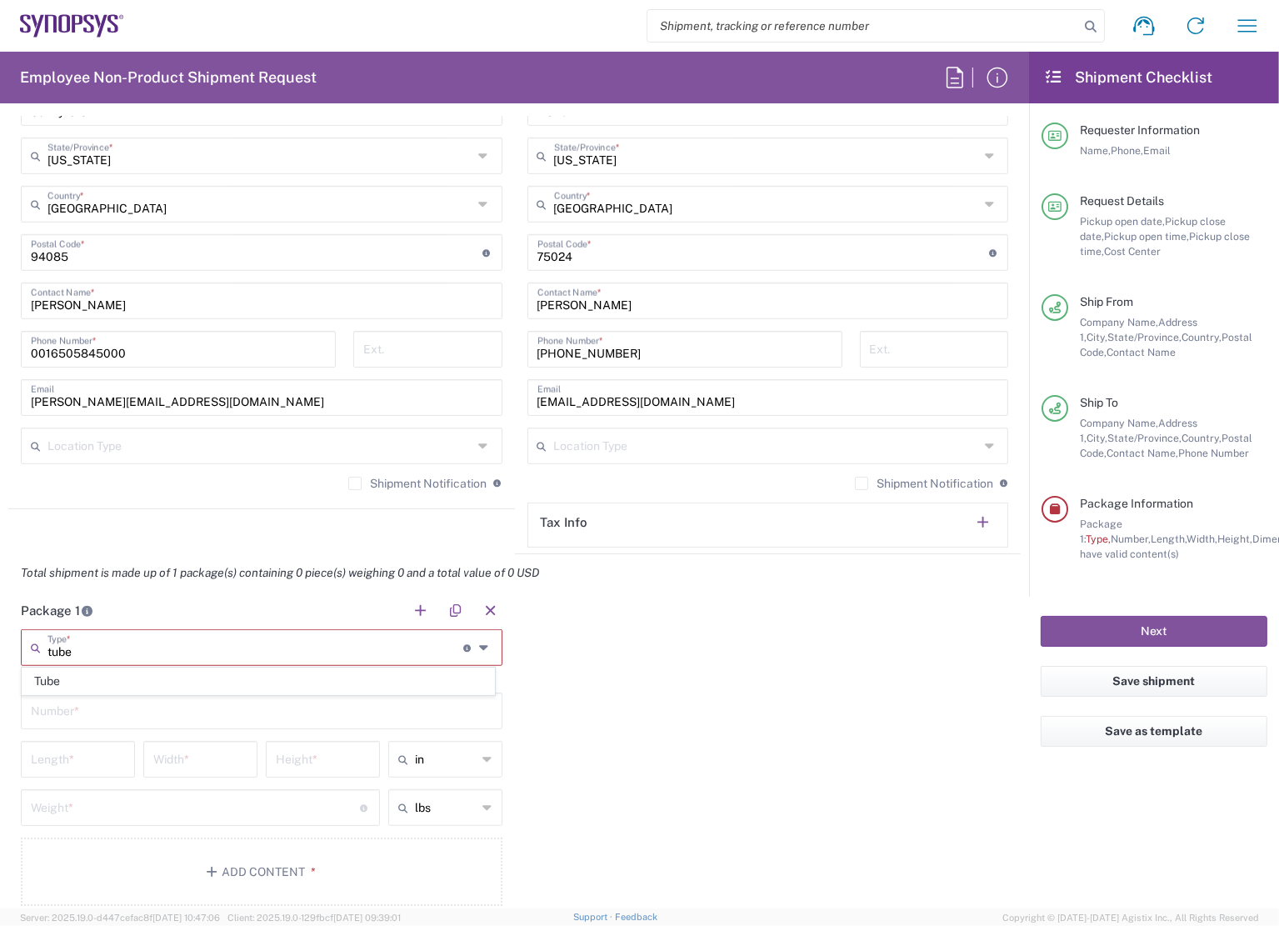
type input "6"
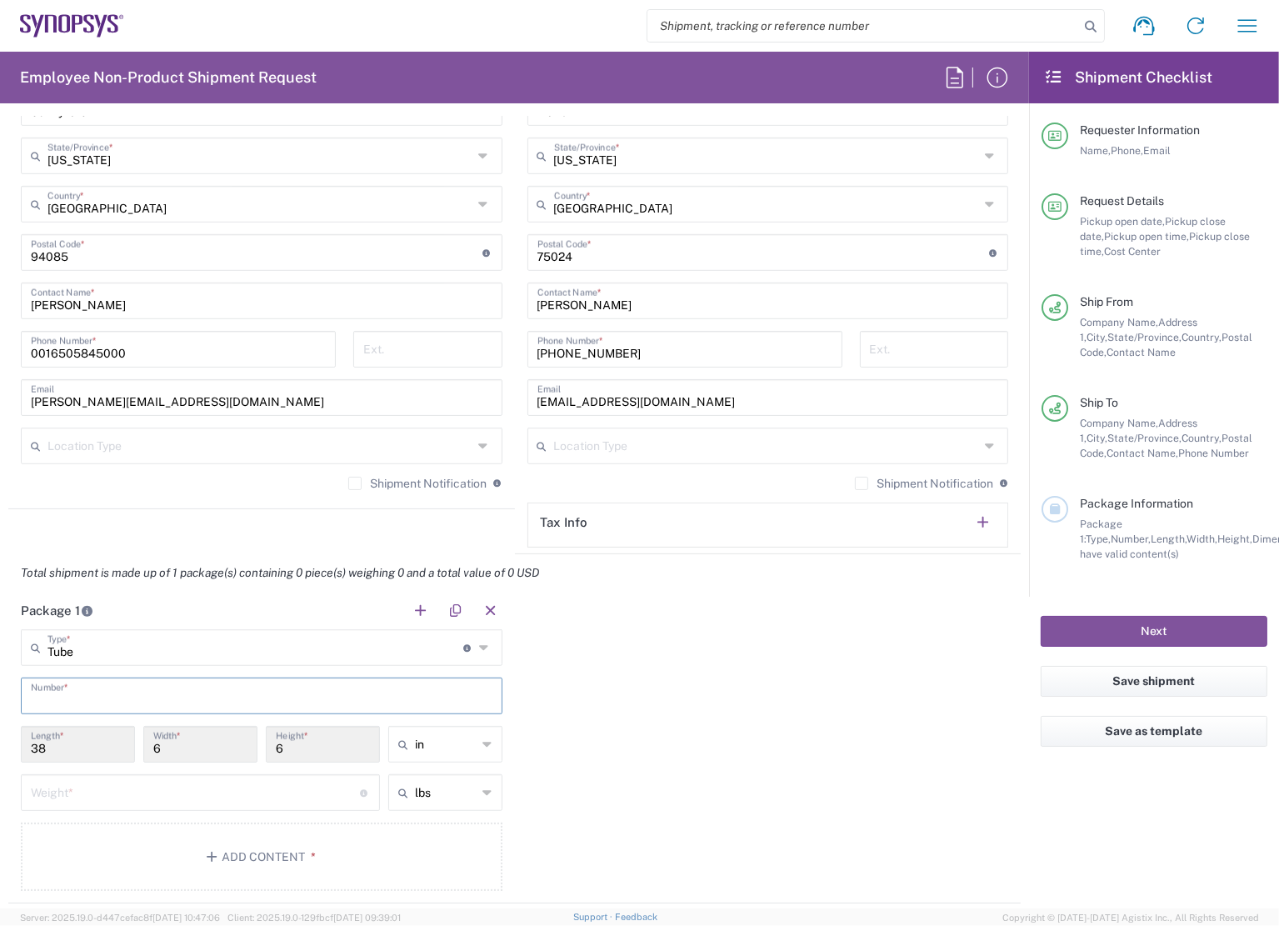
click at [99, 696] on input "text" at bounding box center [262, 694] width 462 height 29
type input "1"
click at [83, 781] on input "number" at bounding box center [195, 791] width 329 height 29
type input "1"
click at [170, 865] on button "Add Content *" at bounding box center [262, 856] width 482 height 68
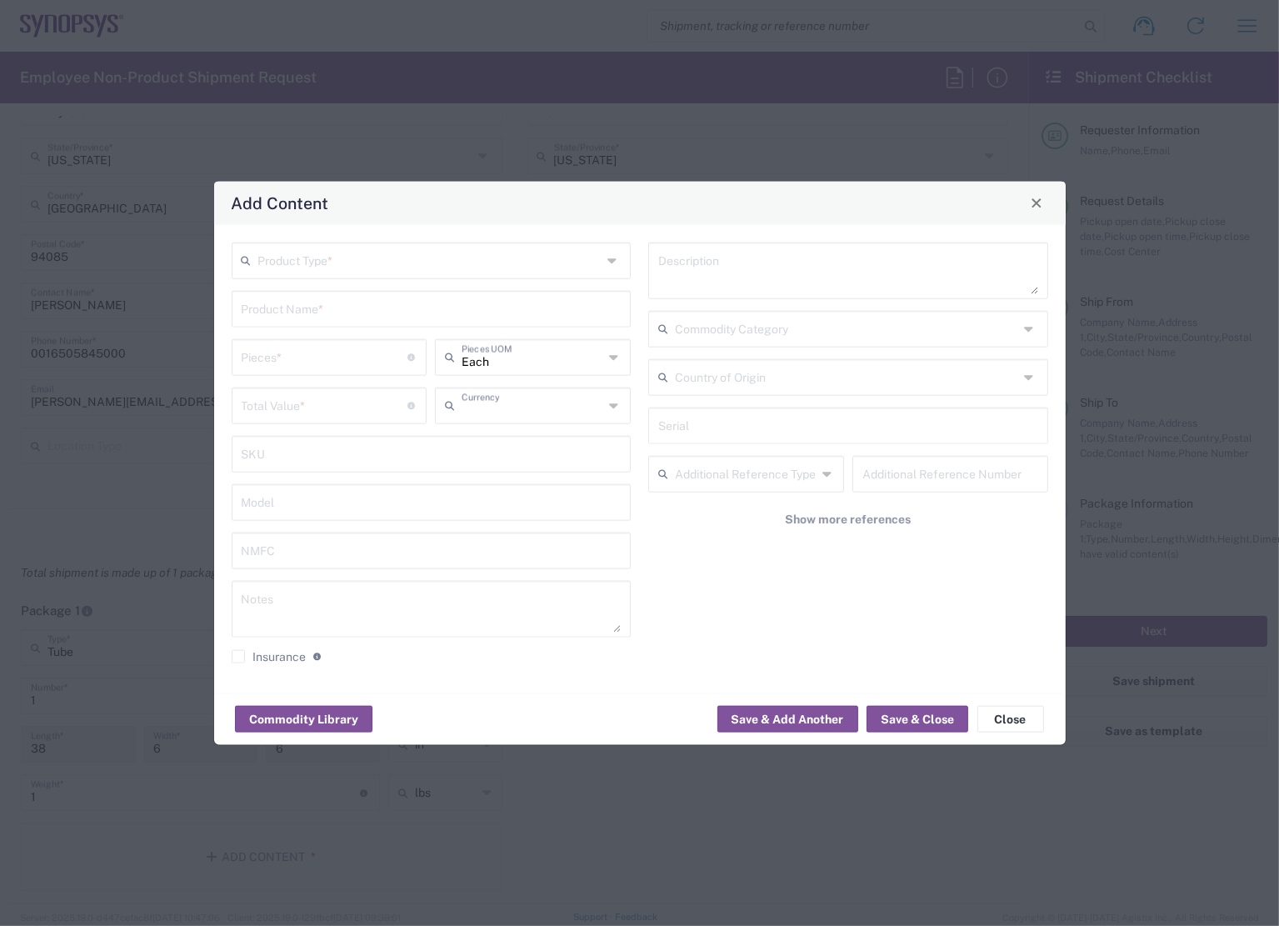
type input "US Dollar"
click at [409, 250] on input "text" at bounding box center [430, 258] width 344 height 29
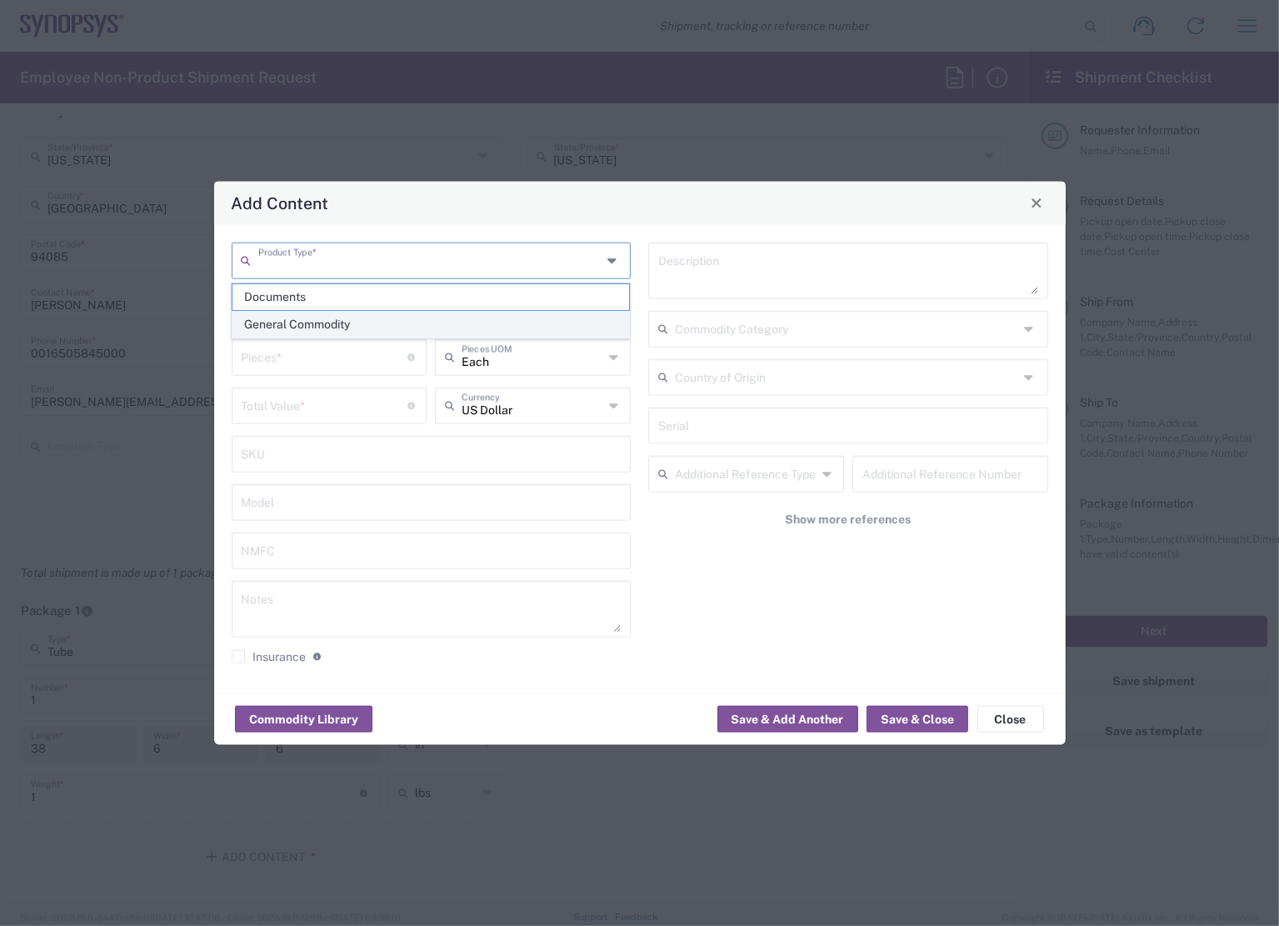
click at [318, 322] on span "General Commodity" at bounding box center [430, 325] width 397 height 26
type input "General Commodity"
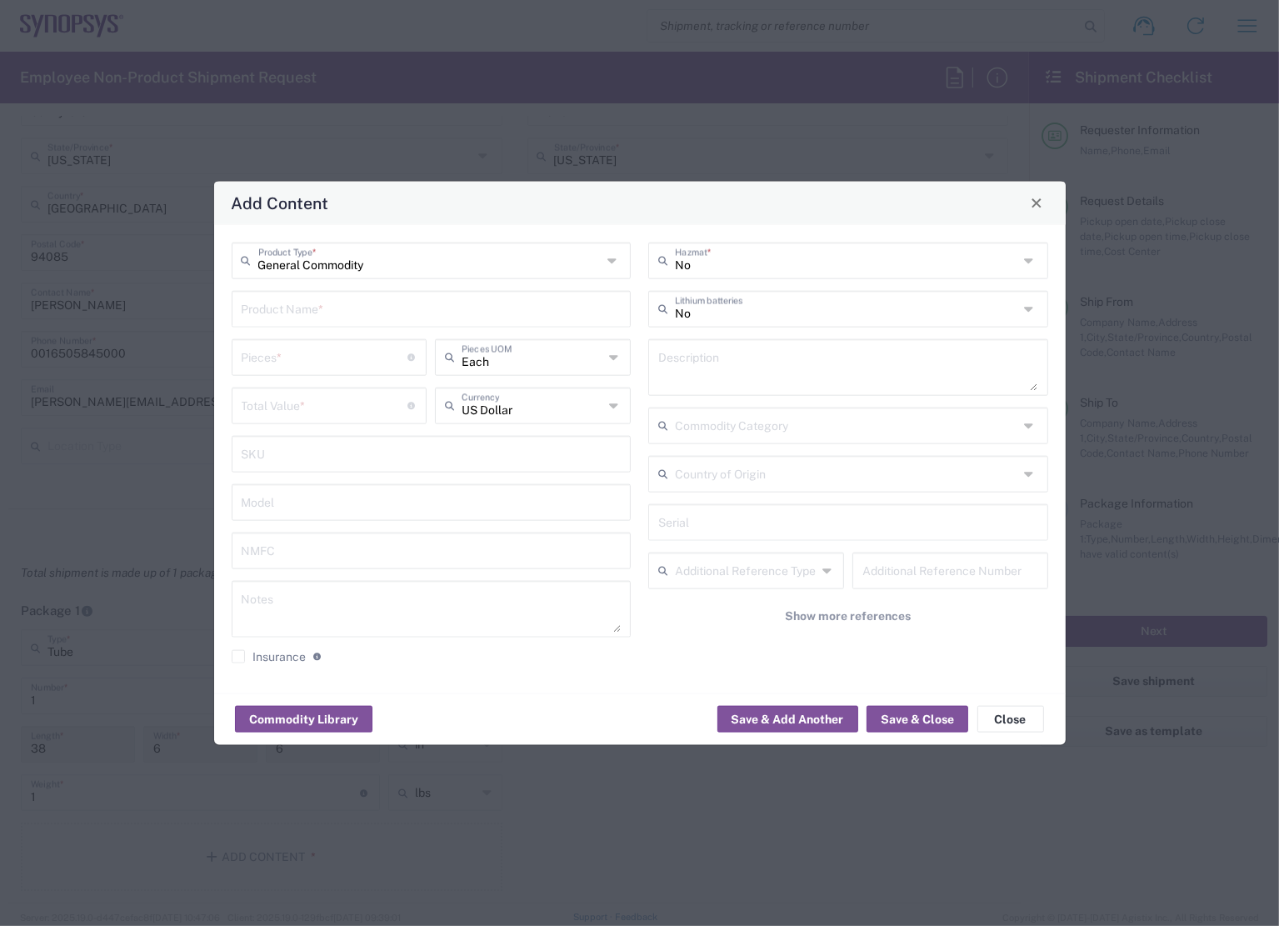
click at [308, 316] on input "text" at bounding box center [432, 306] width 380 height 29
type input "Poster"
click at [809, 369] on textarea at bounding box center [848, 366] width 380 height 47
type textarea "Poster"
click at [301, 369] on input "number" at bounding box center [325, 355] width 167 height 29
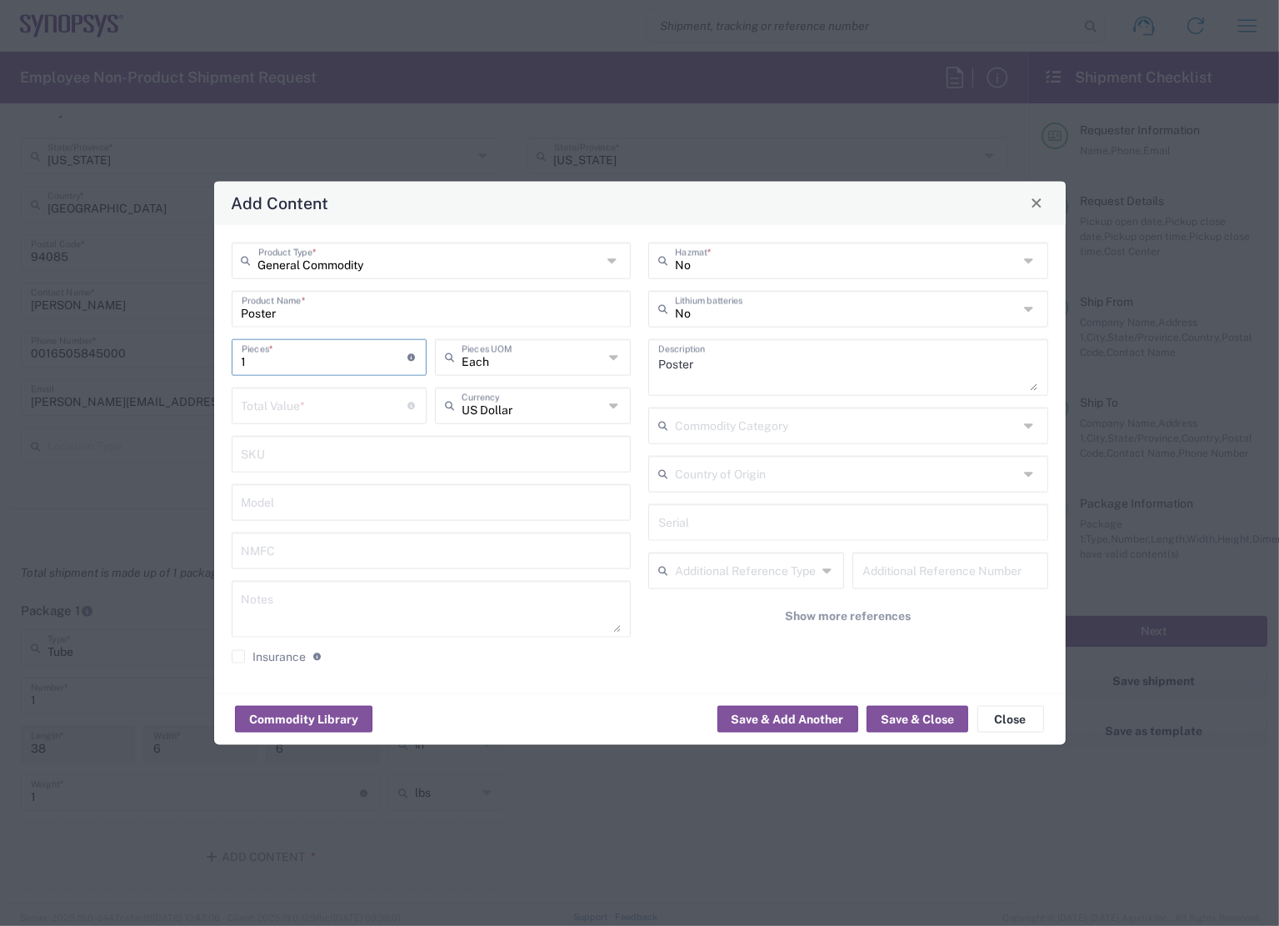
type input "1"
click at [303, 392] on input "number" at bounding box center [325, 403] width 167 height 29
type input "1"
click at [912, 719] on button "Save & Close" at bounding box center [917, 719] width 102 height 27
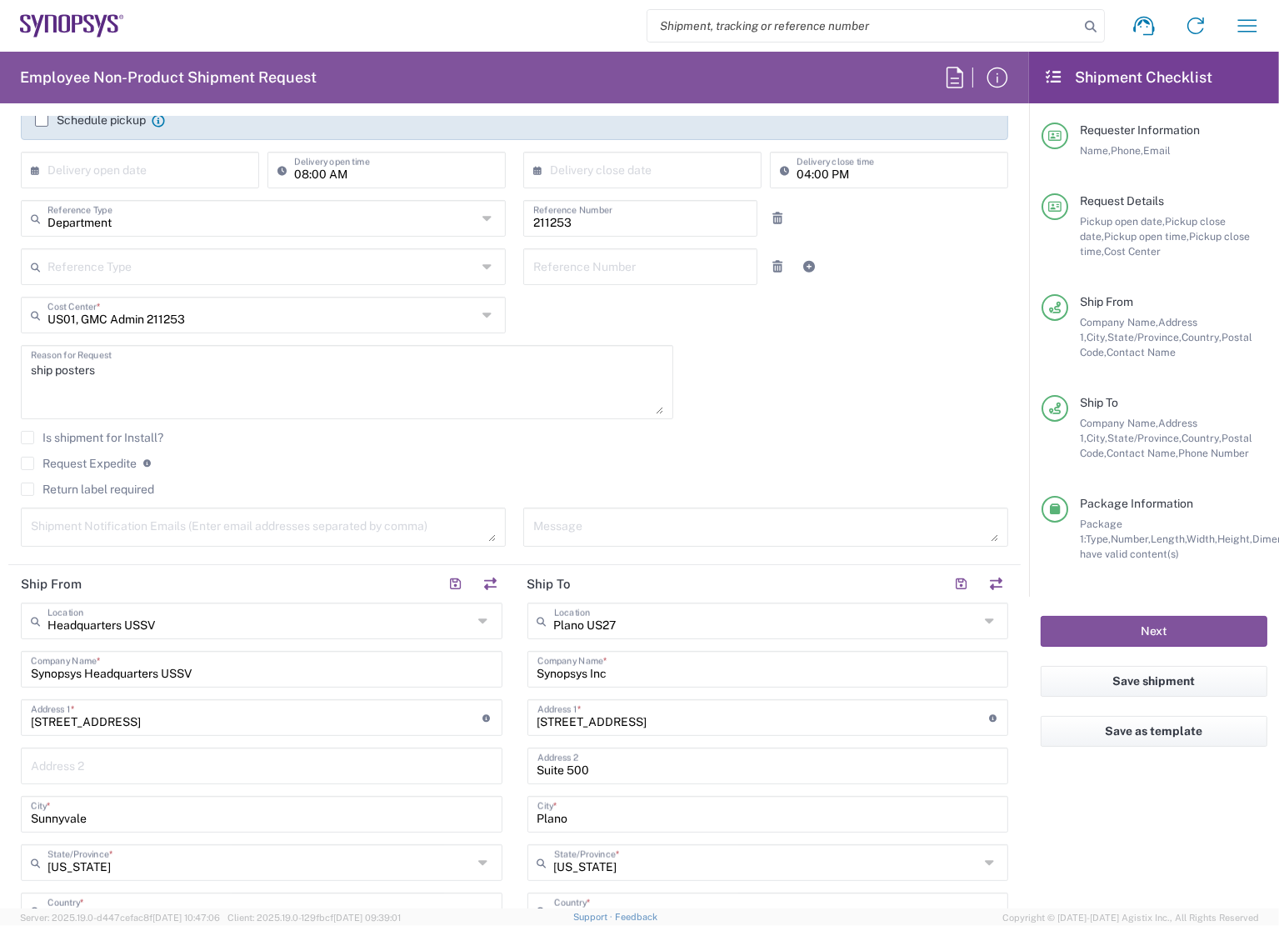
scroll to position [333, 0]
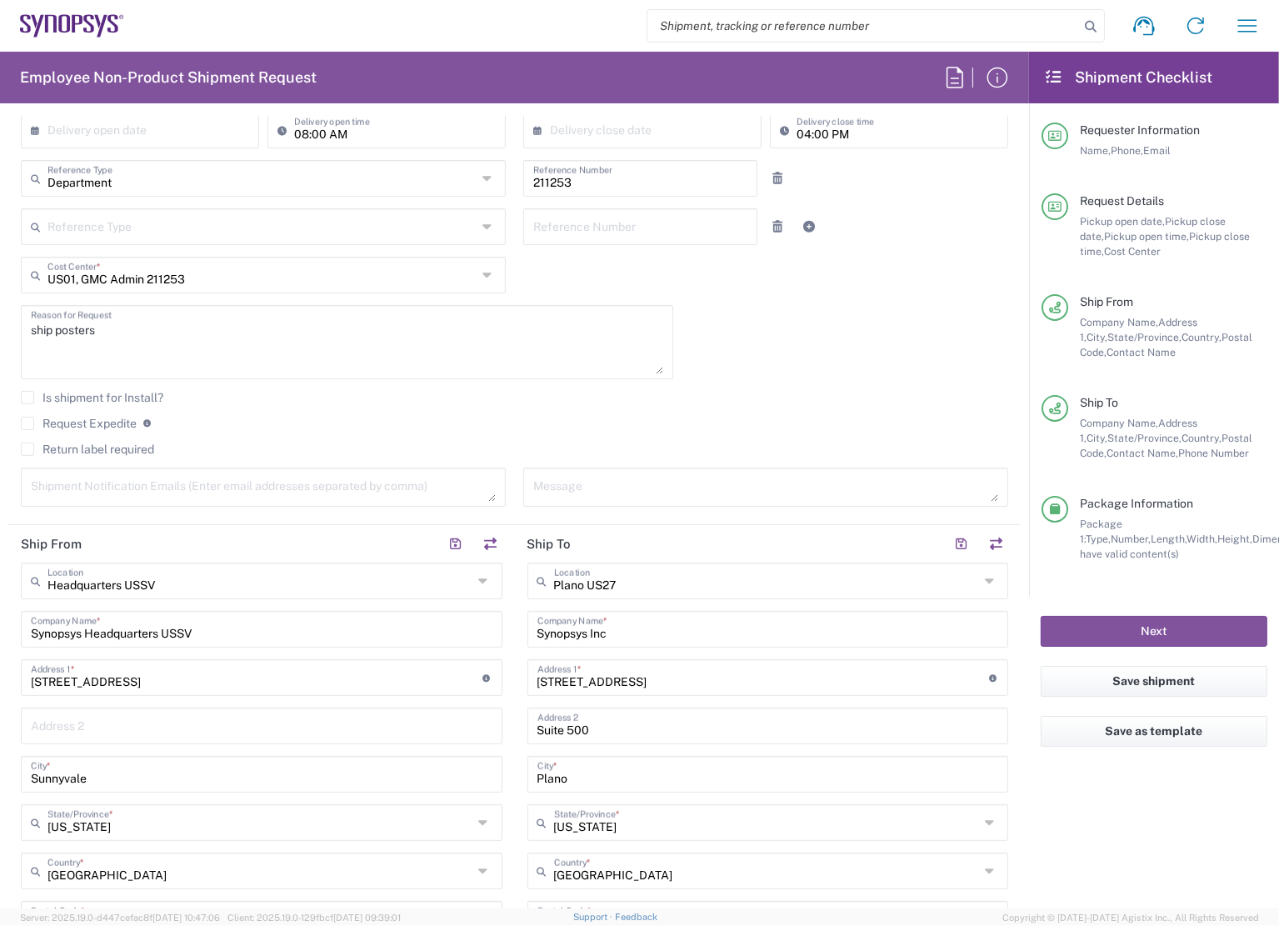
click at [63, 425] on label "Request Expedite" at bounding box center [79, 423] width 116 height 13
click at [27, 423] on input "Request Expedite" at bounding box center [27, 423] width 0 height 0
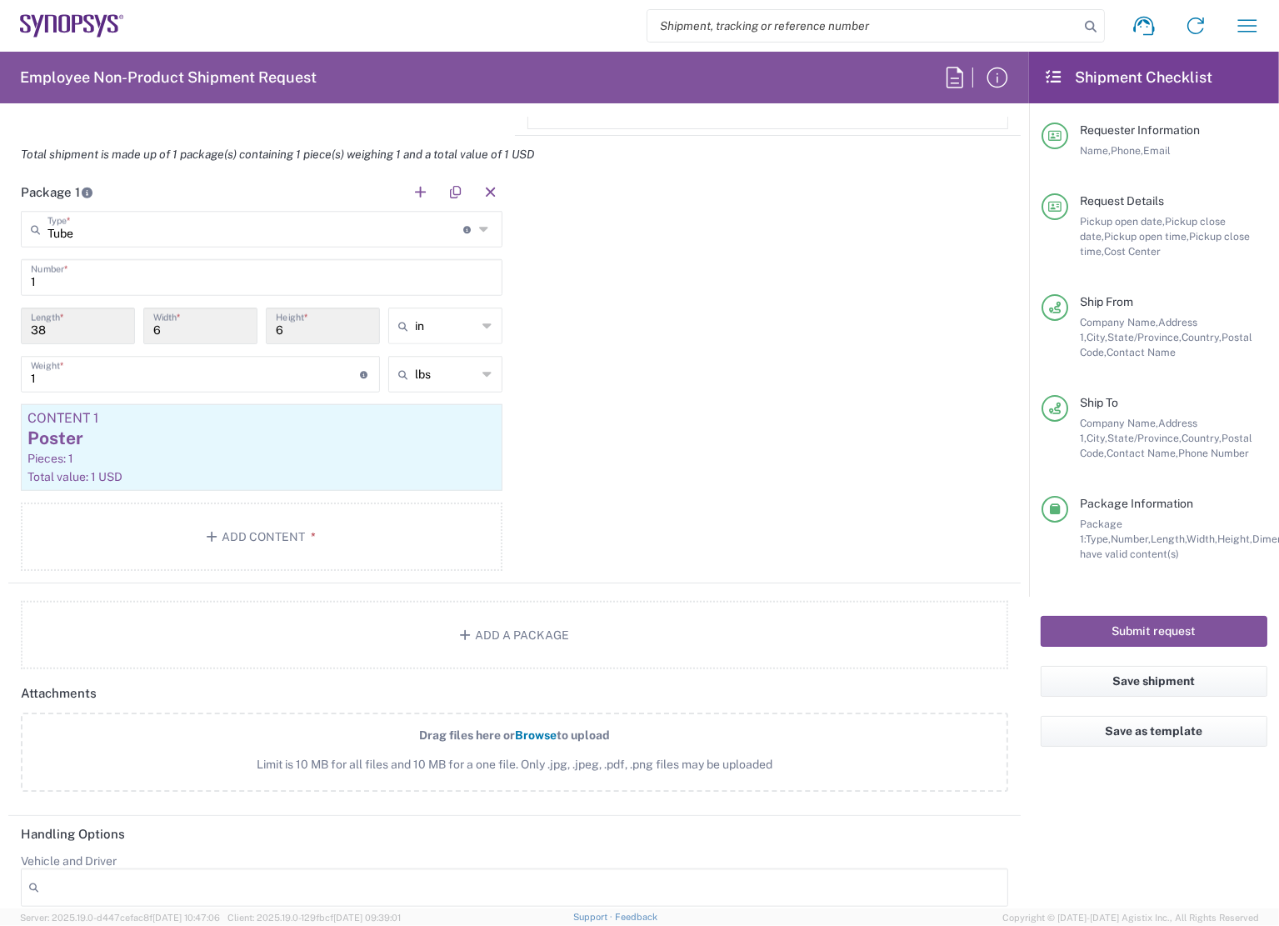
scroll to position [1500, 0]
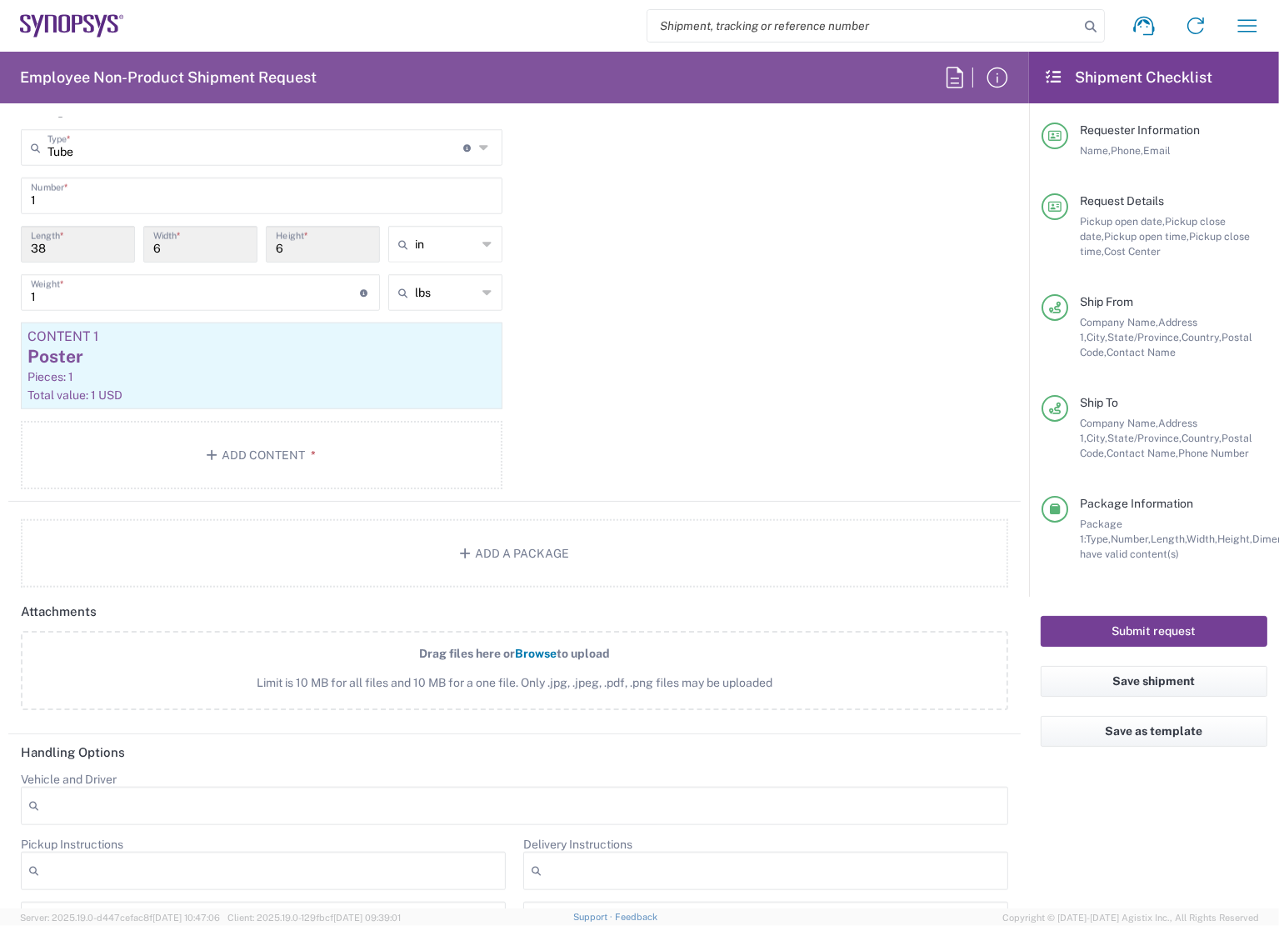
click at [1125, 628] on button "Submit request" at bounding box center [1154, 631] width 227 height 31
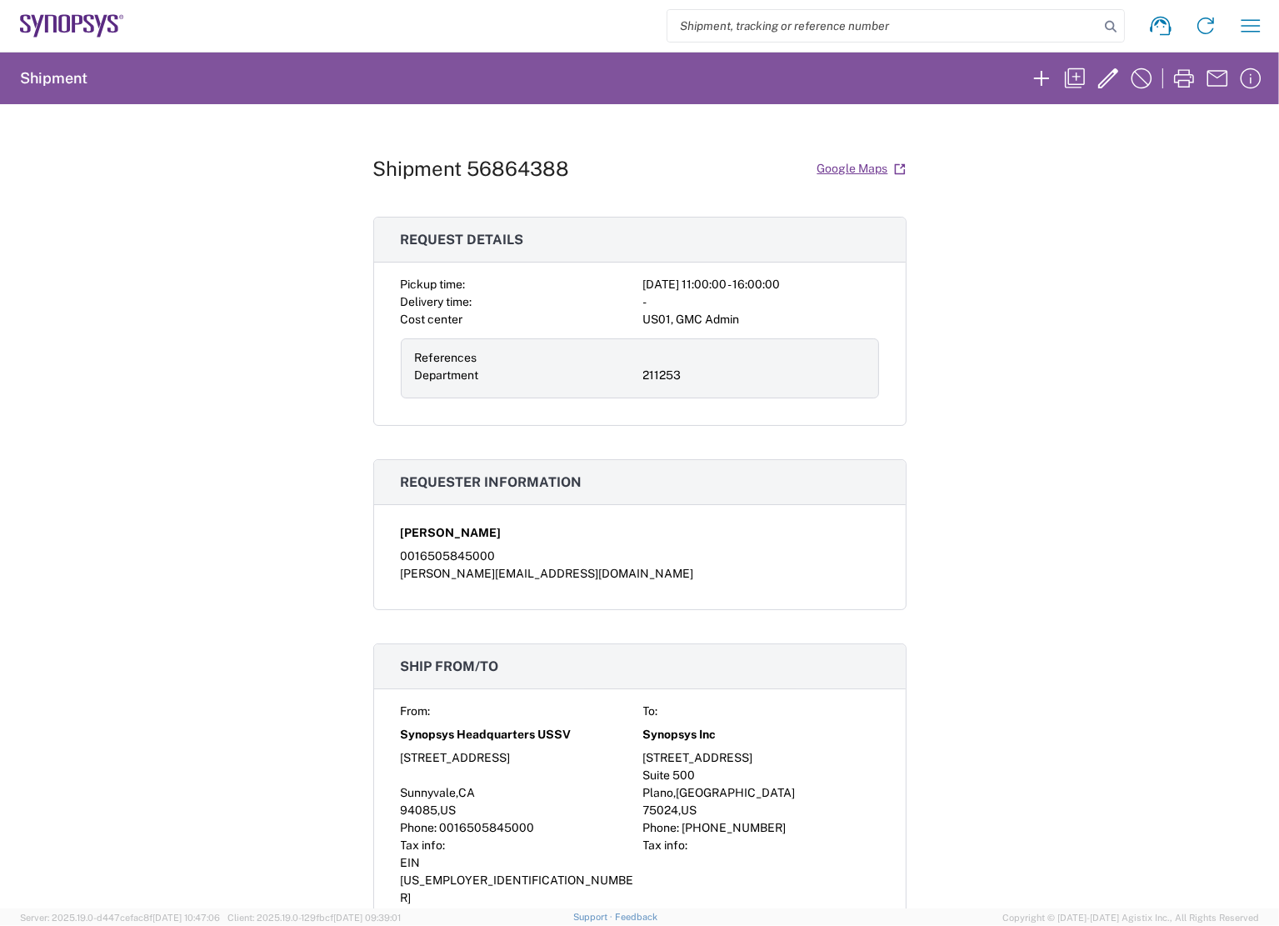
drag, startPoint x: 1041, startPoint y: 528, endPoint x: 1013, endPoint y: 507, distance: 35.2
click at [1043, 527] on div "Shipment 56864388 Google Maps Request details Pickup time: [DATE] 11:00:00 - 16…" at bounding box center [639, 506] width 1279 height 804
click at [765, 326] on div "US01, GMC Admin" at bounding box center [761, 319] width 236 height 17
